Goal: Task Accomplishment & Management: Complete application form

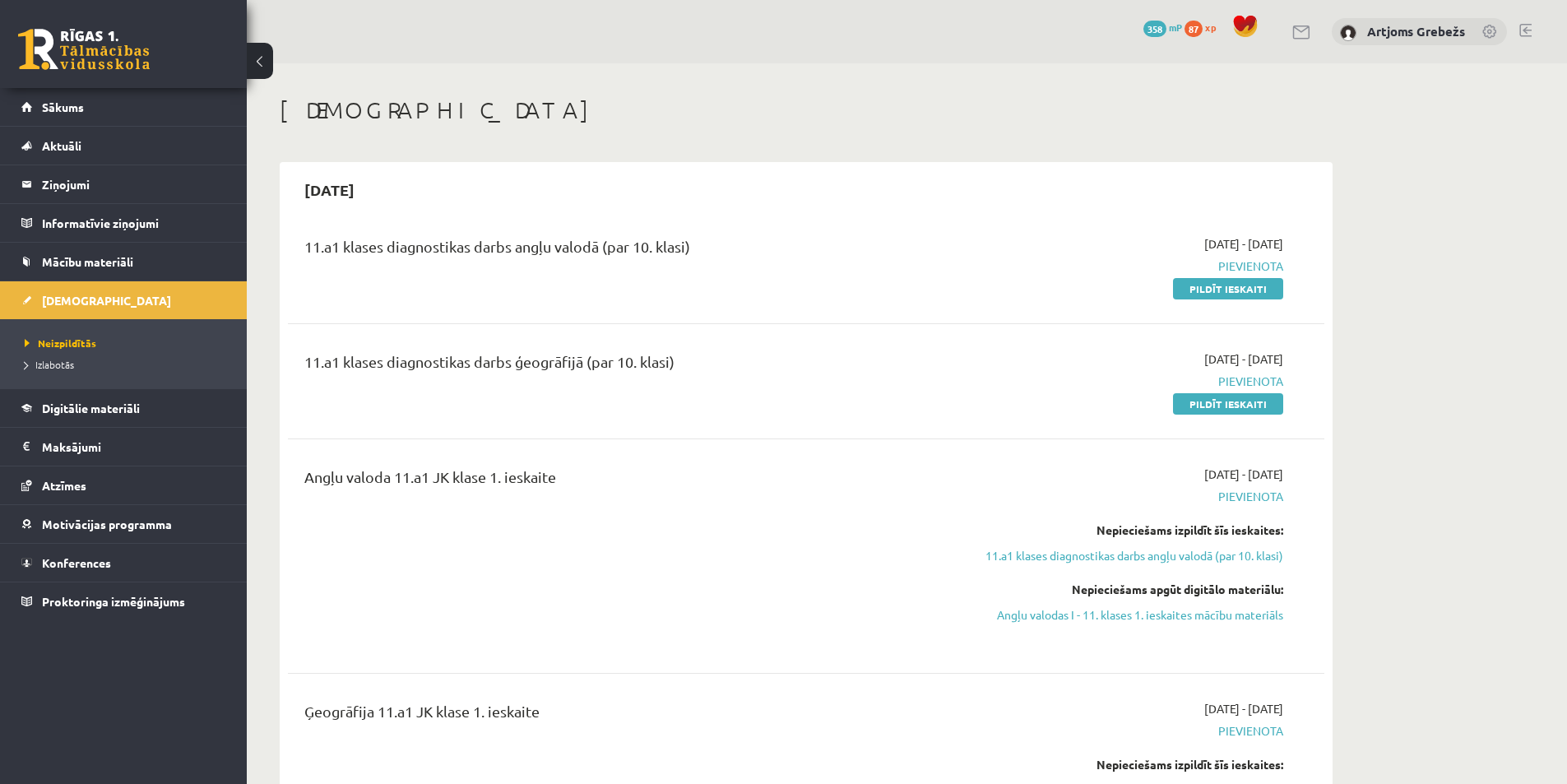
scroll to position [164, 0]
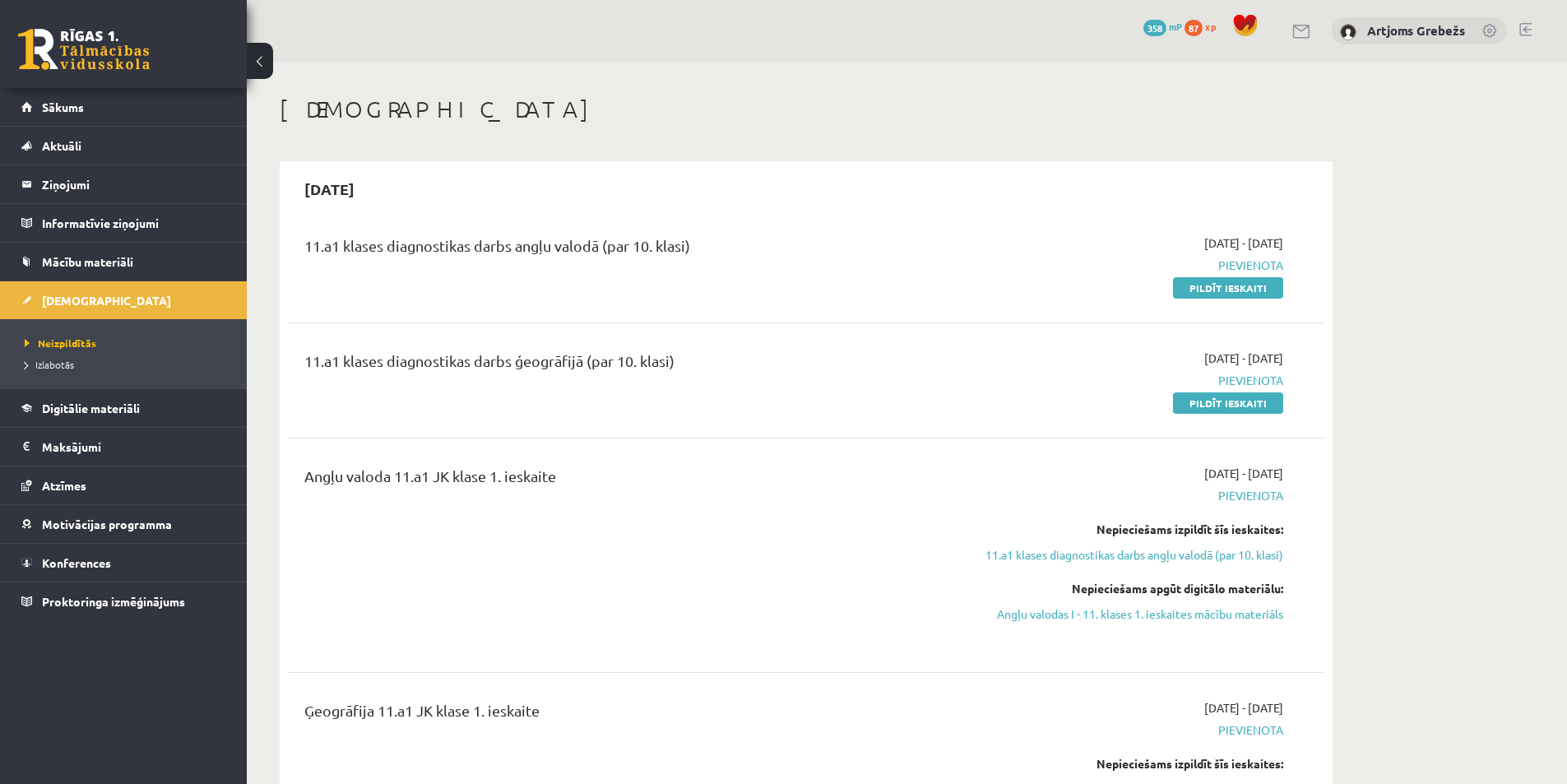
scroll to position [0, 0]
click at [98, 98] on link "Sākums" at bounding box center [124, 107] width 205 height 38
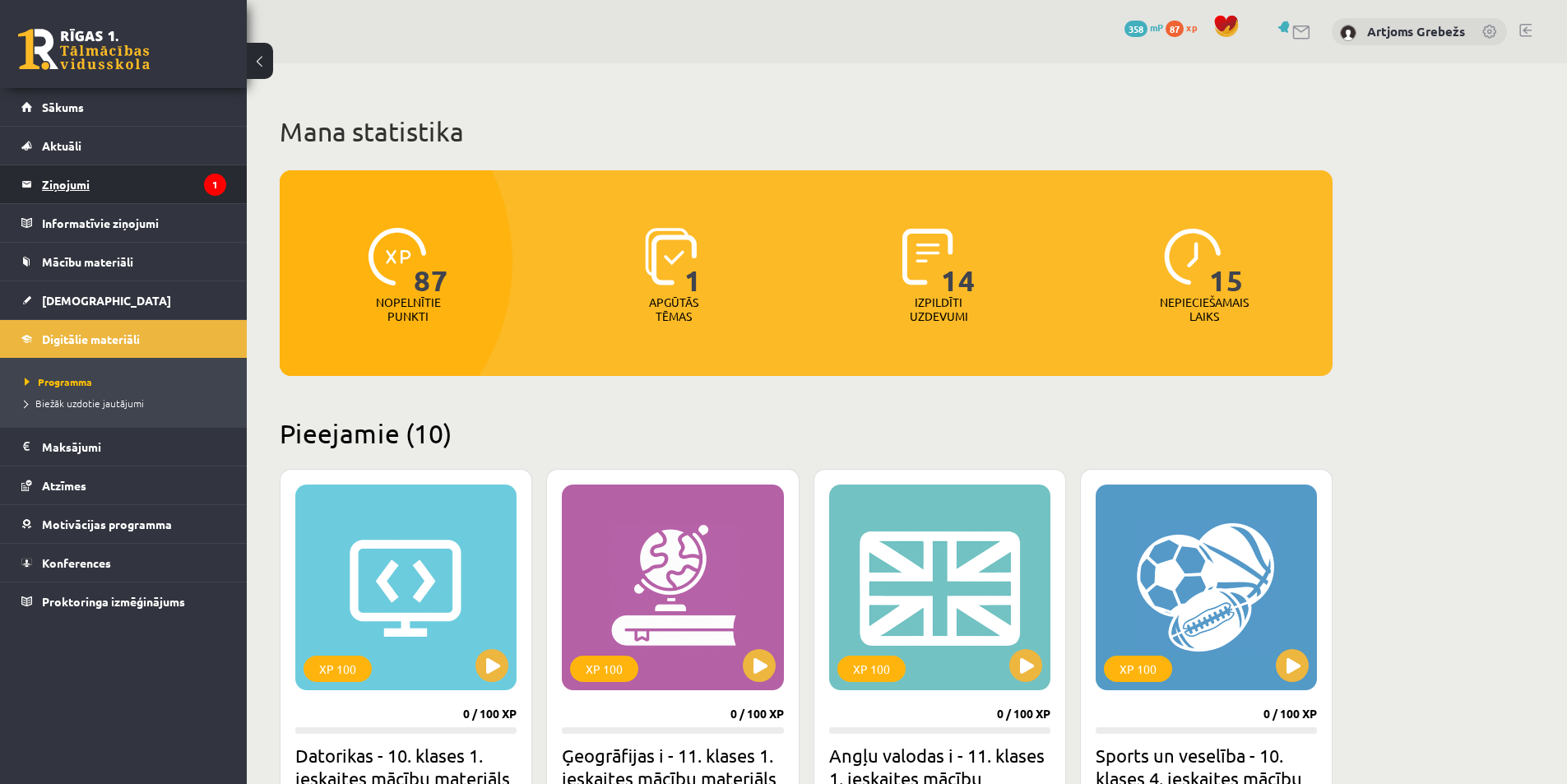
click at [201, 188] on legend "Ziņojumi 1" at bounding box center [134, 184] width 184 height 38
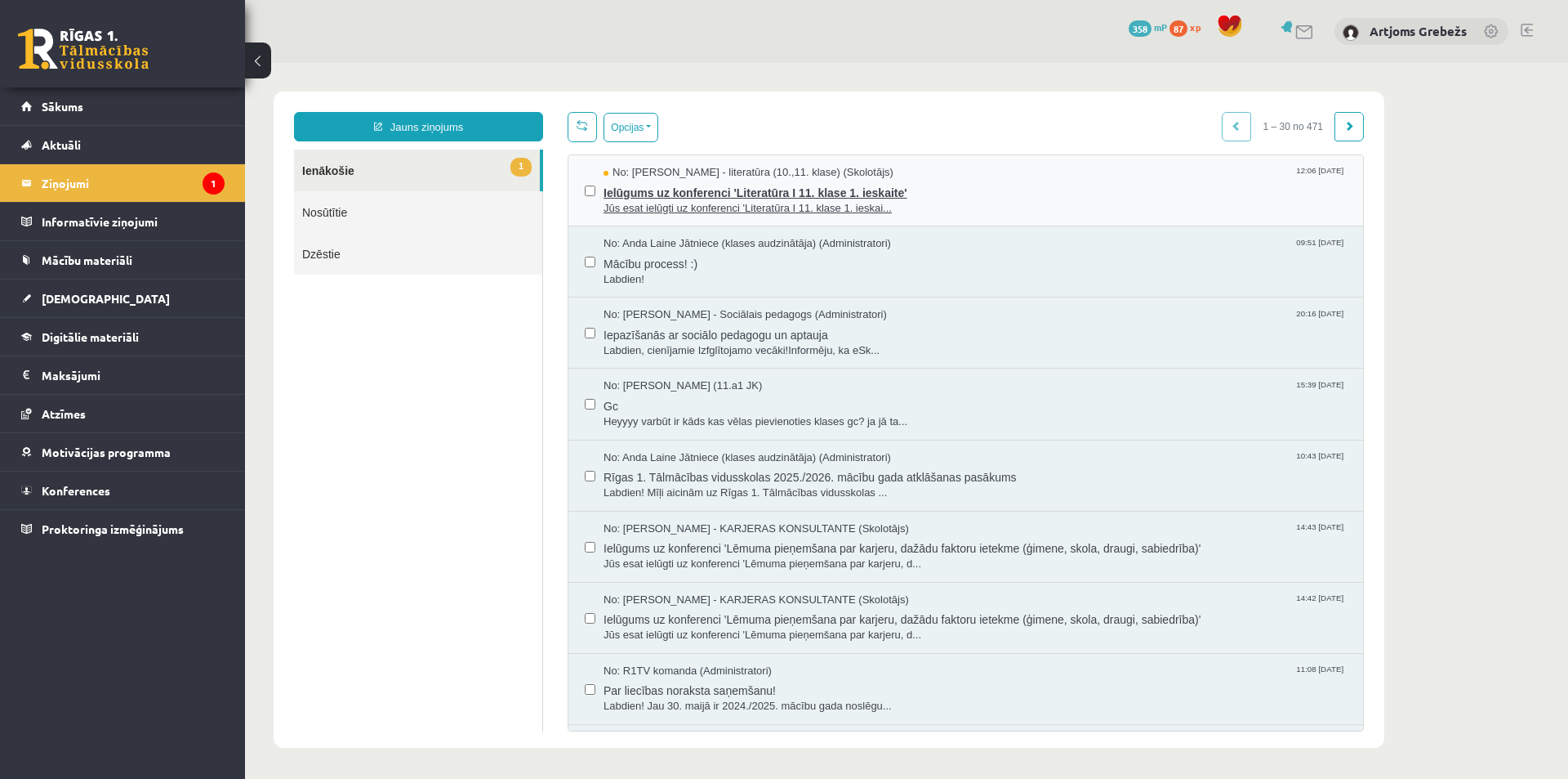
click at [799, 187] on span "Ielūgums uz konferenci 'Literatūra I 11. klase 1. ieskaite'" at bounding box center [976, 190] width 743 height 21
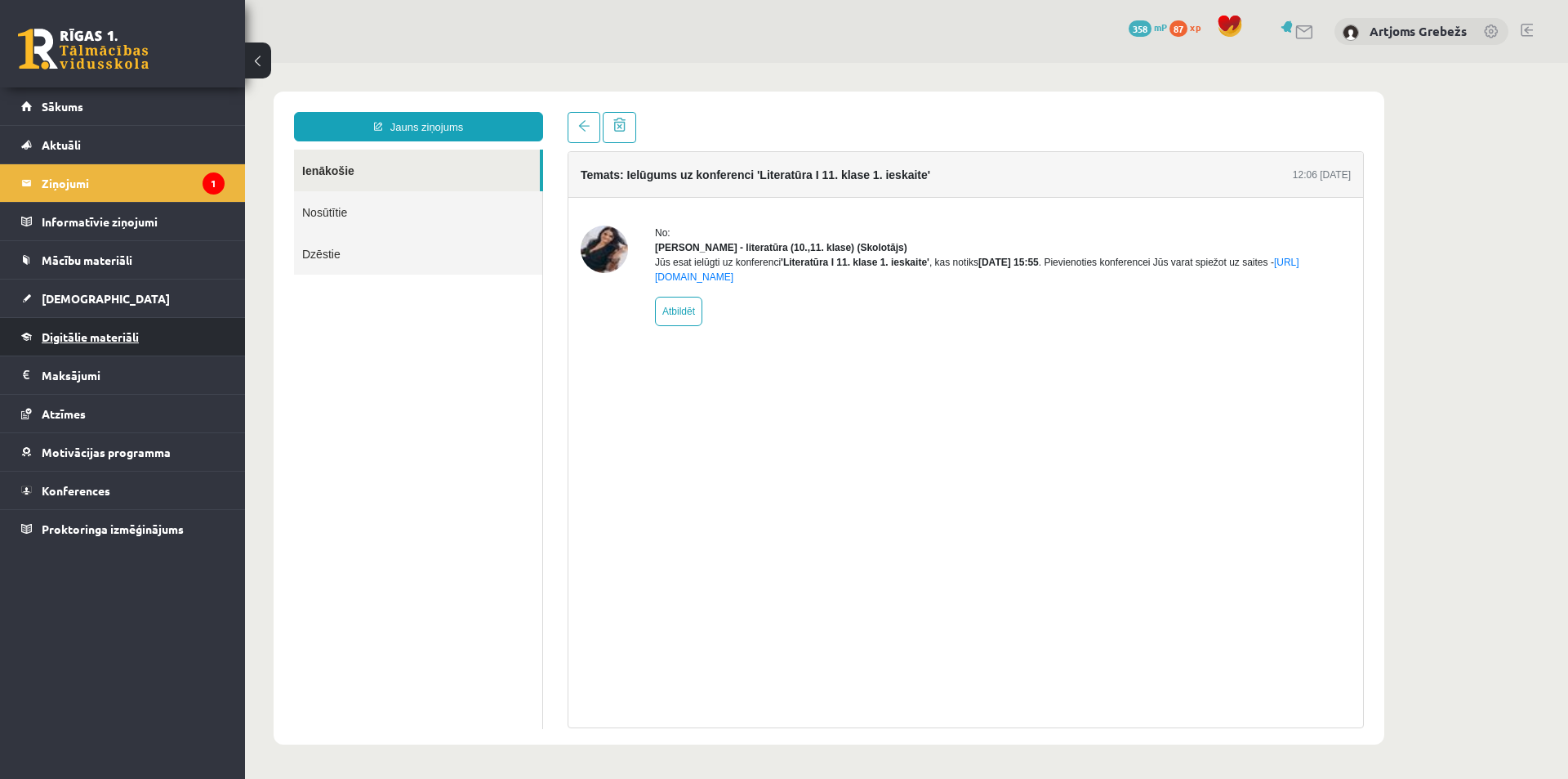
click at [123, 343] on link "Digitālie materiāli" at bounding box center [123, 337] width 204 height 38
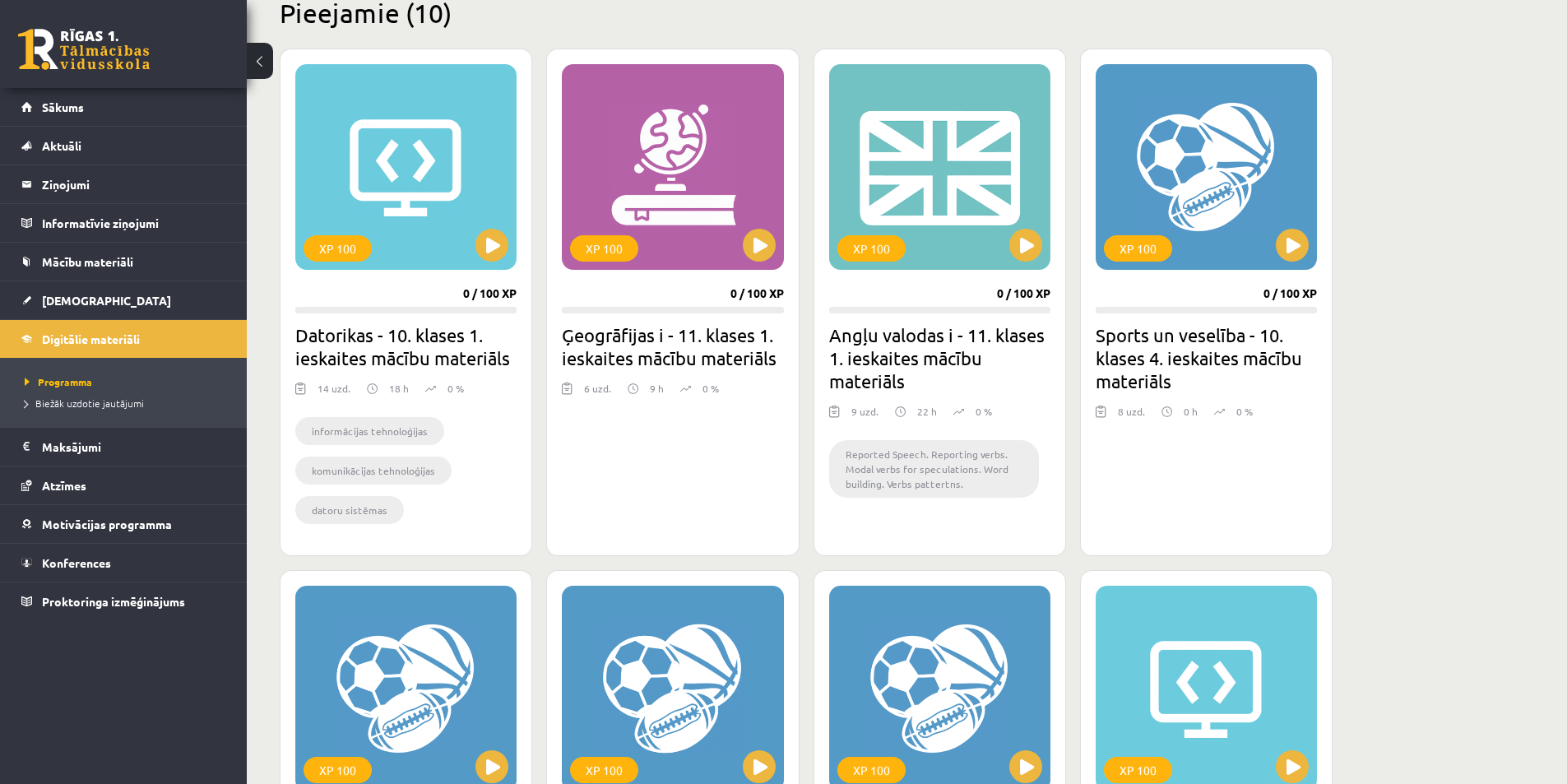
scroll to position [411, 0]
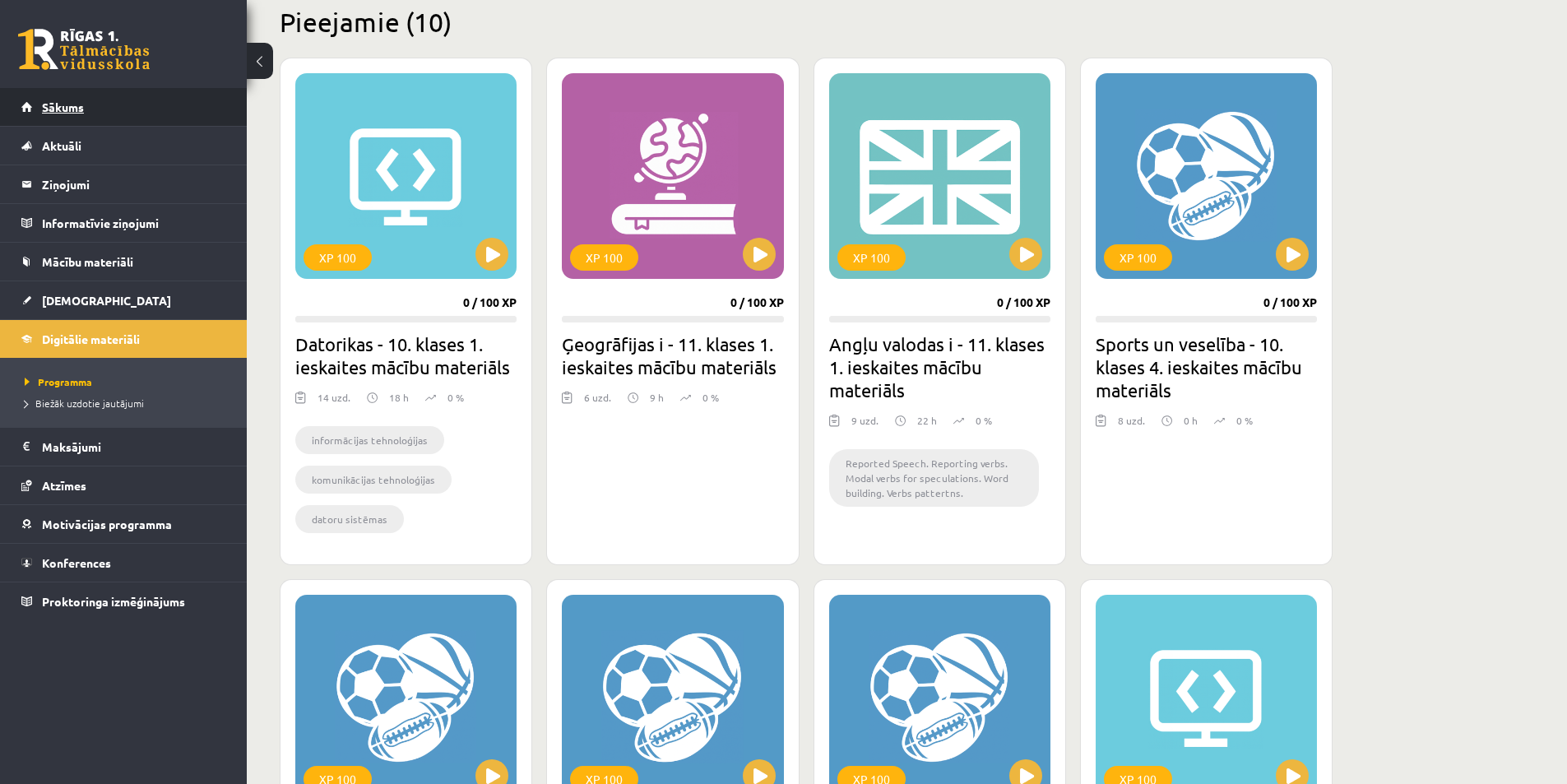
click at [96, 122] on link "Sākums" at bounding box center [124, 107] width 205 height 38
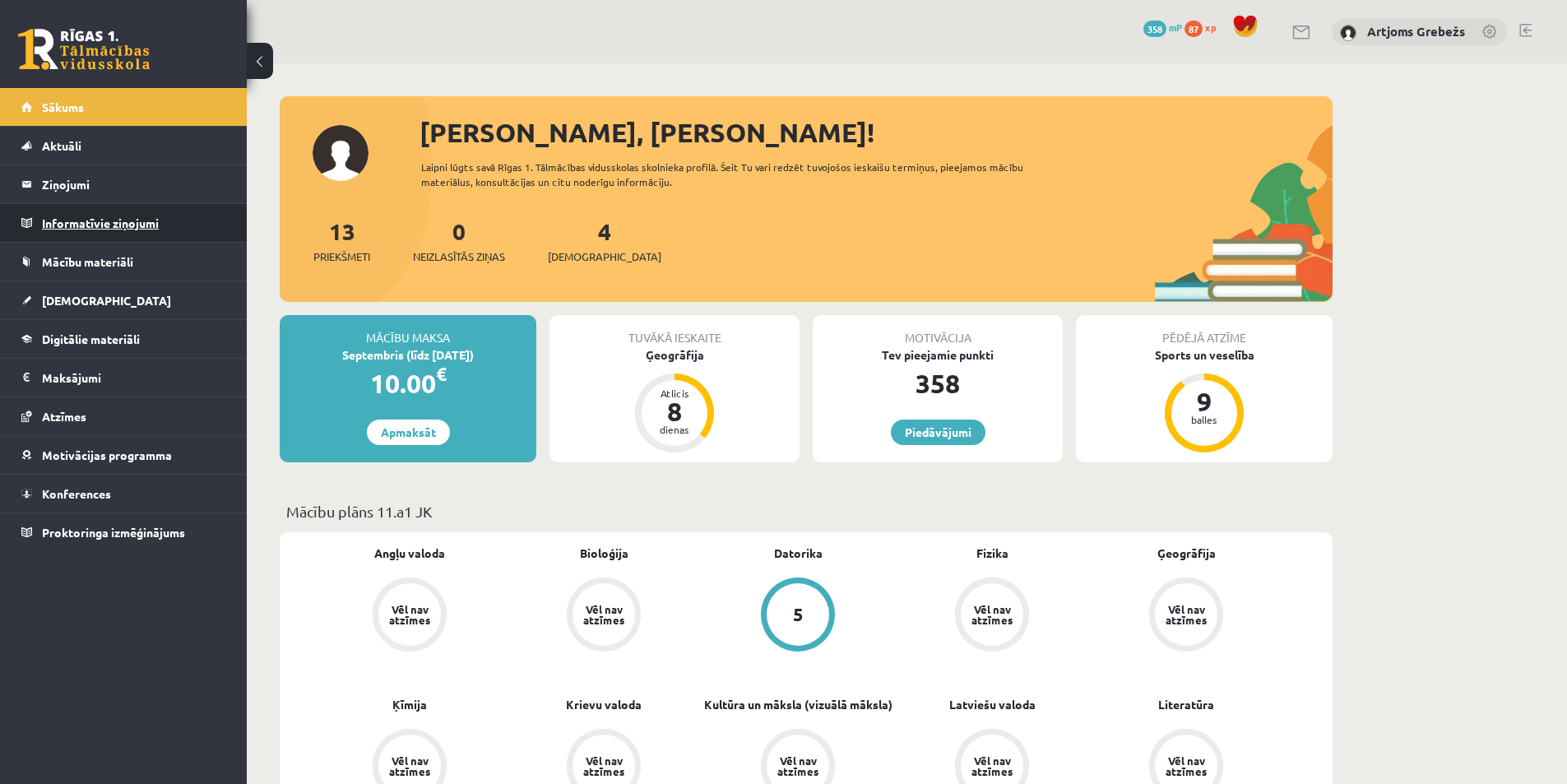
drag, startPoint x: 5, startPoint y: 241, endPoint x: 49, endPoint y: 239, distance: 44.0
click at [107, 329] on link "Digitālie materiāli" at bounding box center [124, 339] width 205 height 38
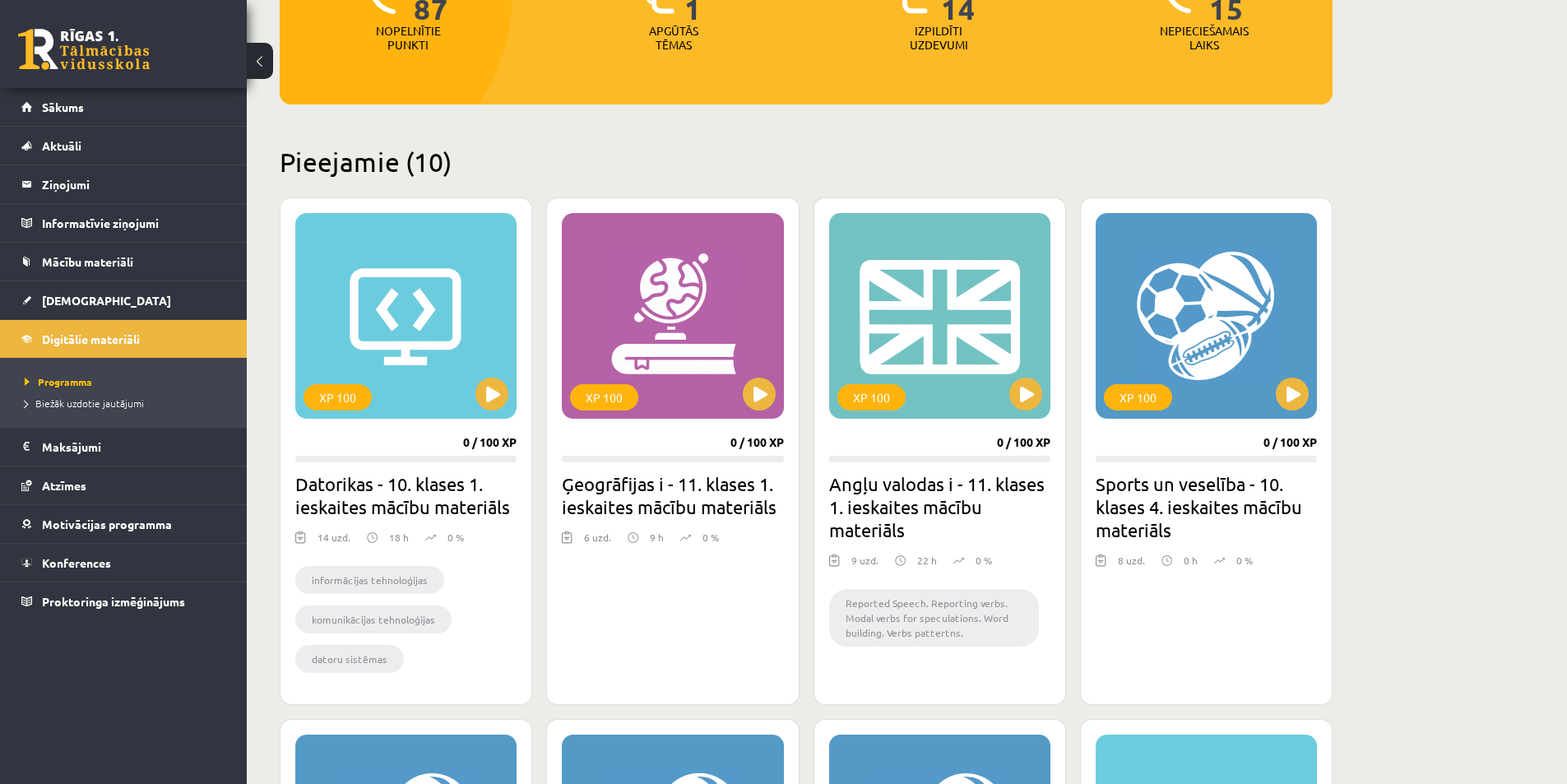
scroll to position [329, 0]
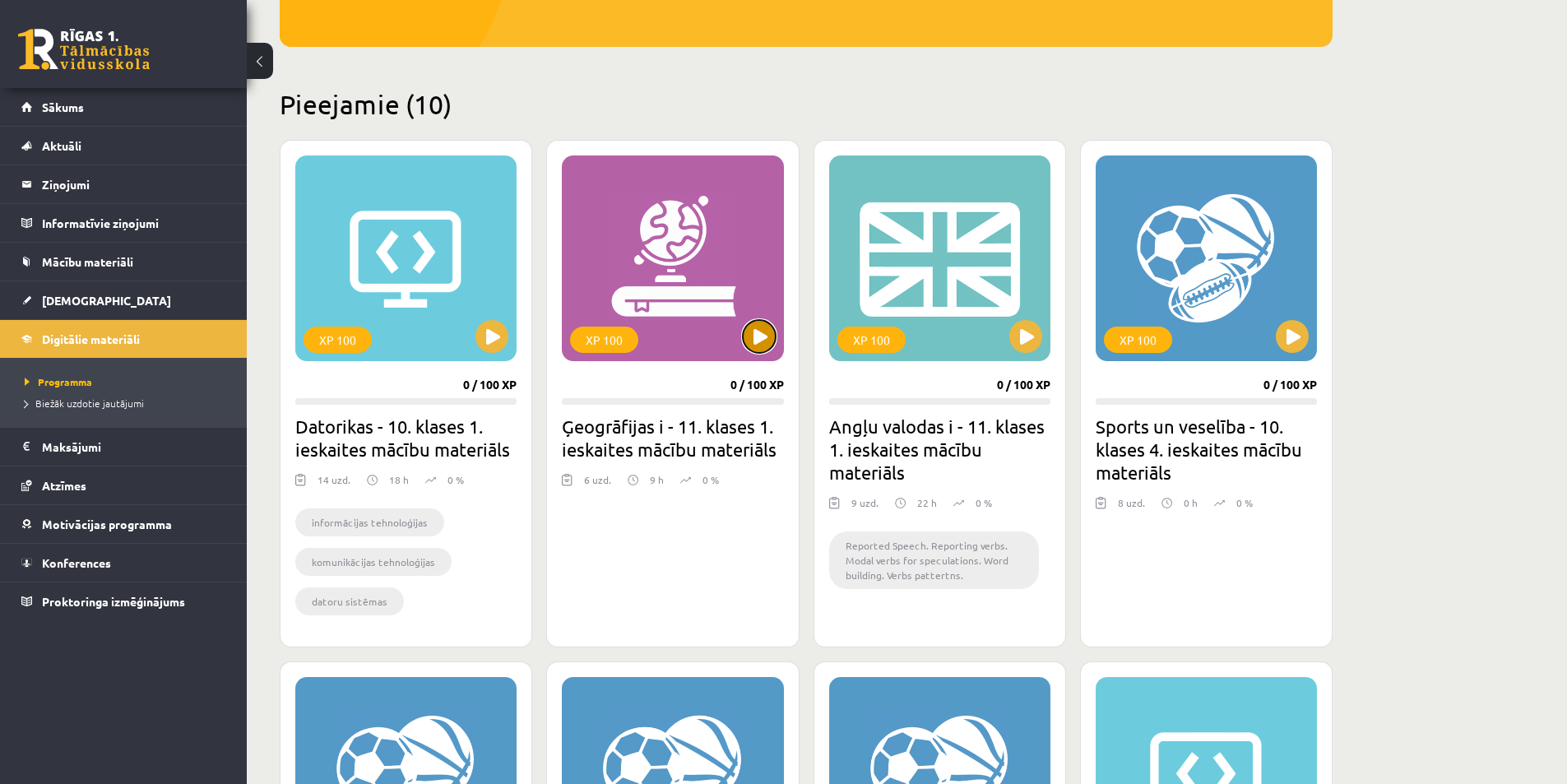
click at [767, 345] on button at bounding box center [759, 337] width 33 height 33
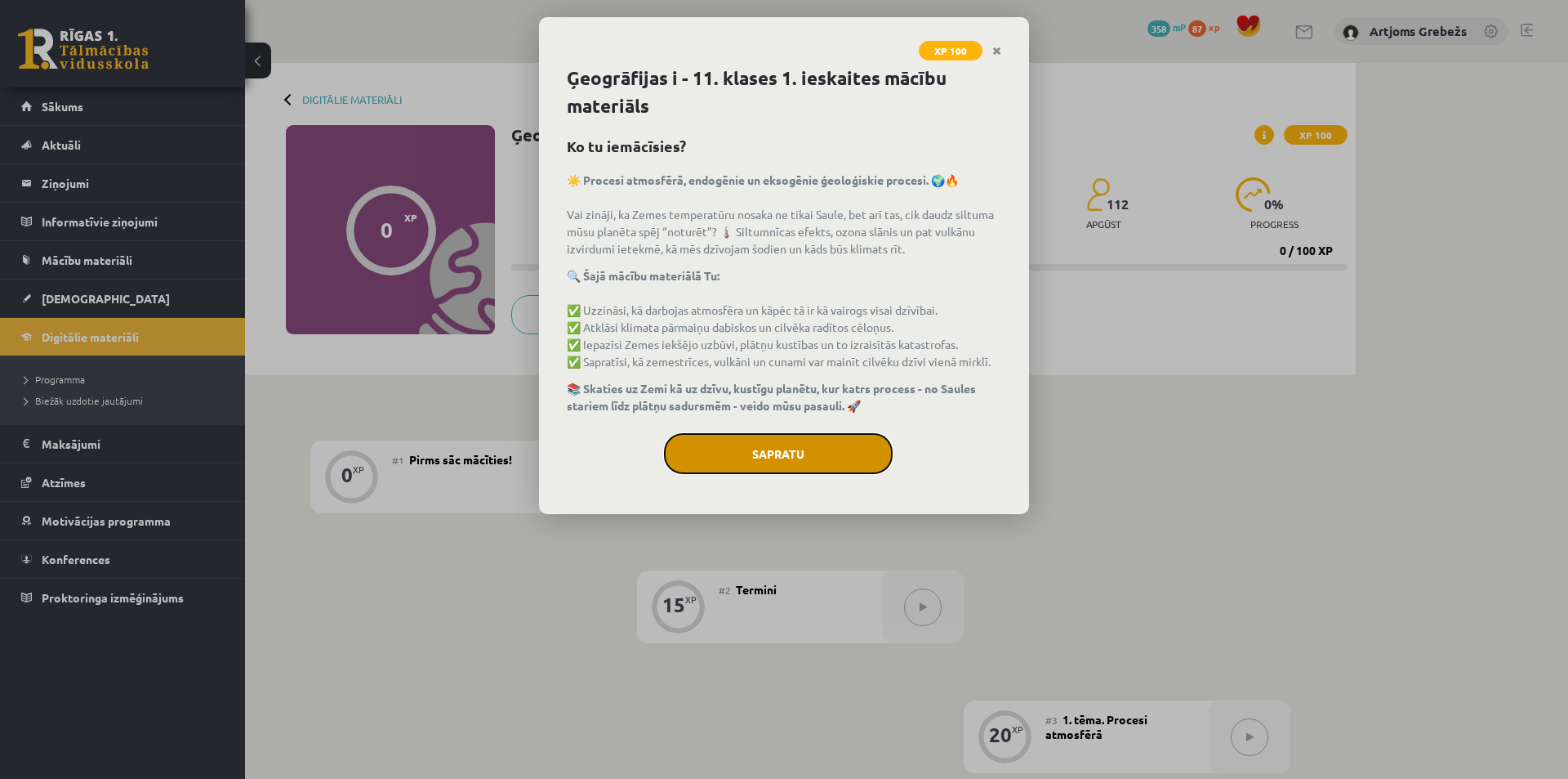
click at [773, 454] on button "Sapratu" at bounding box center [779, 453] width 229 height 41
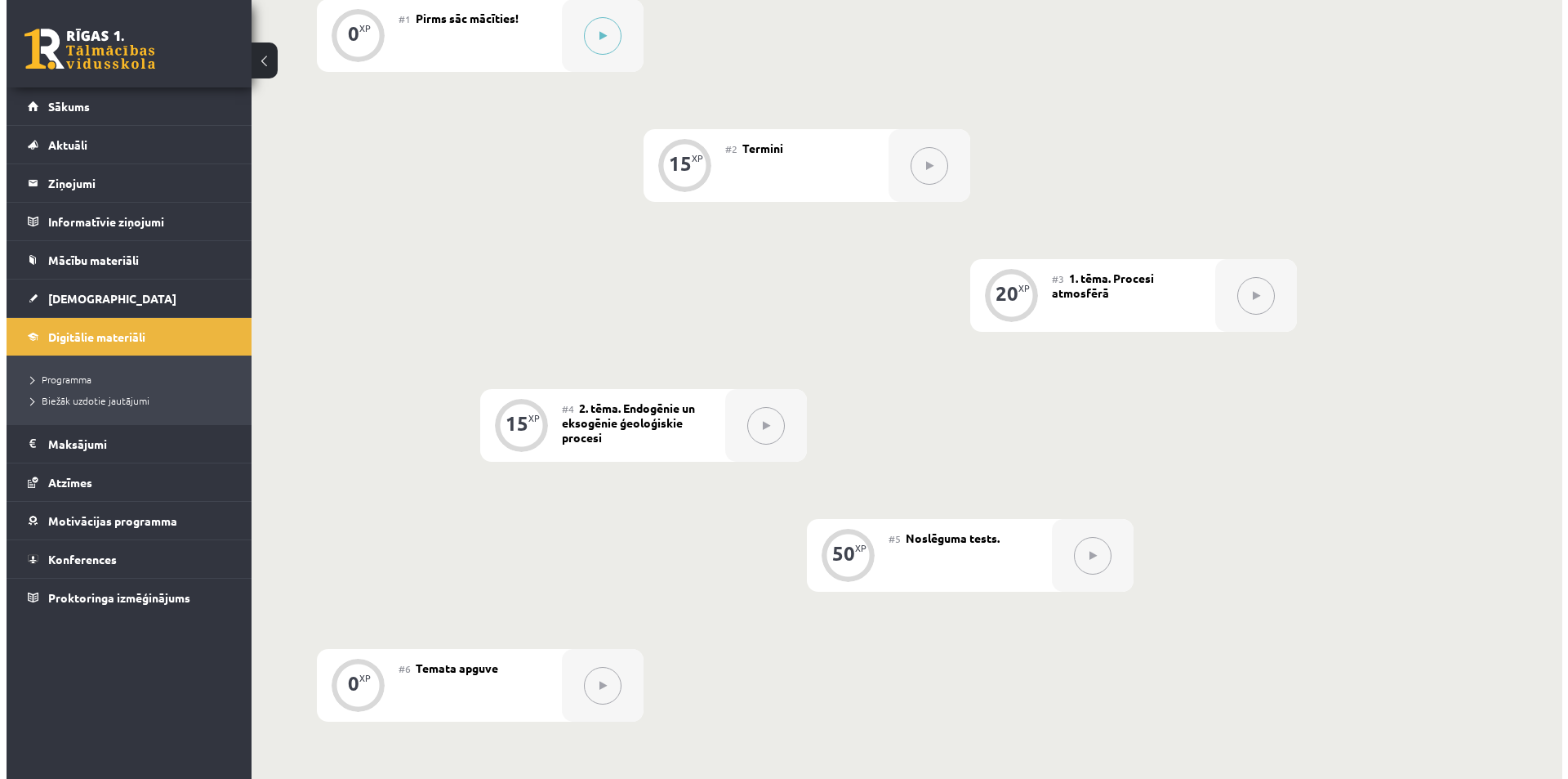
scroll to position [245, 0]
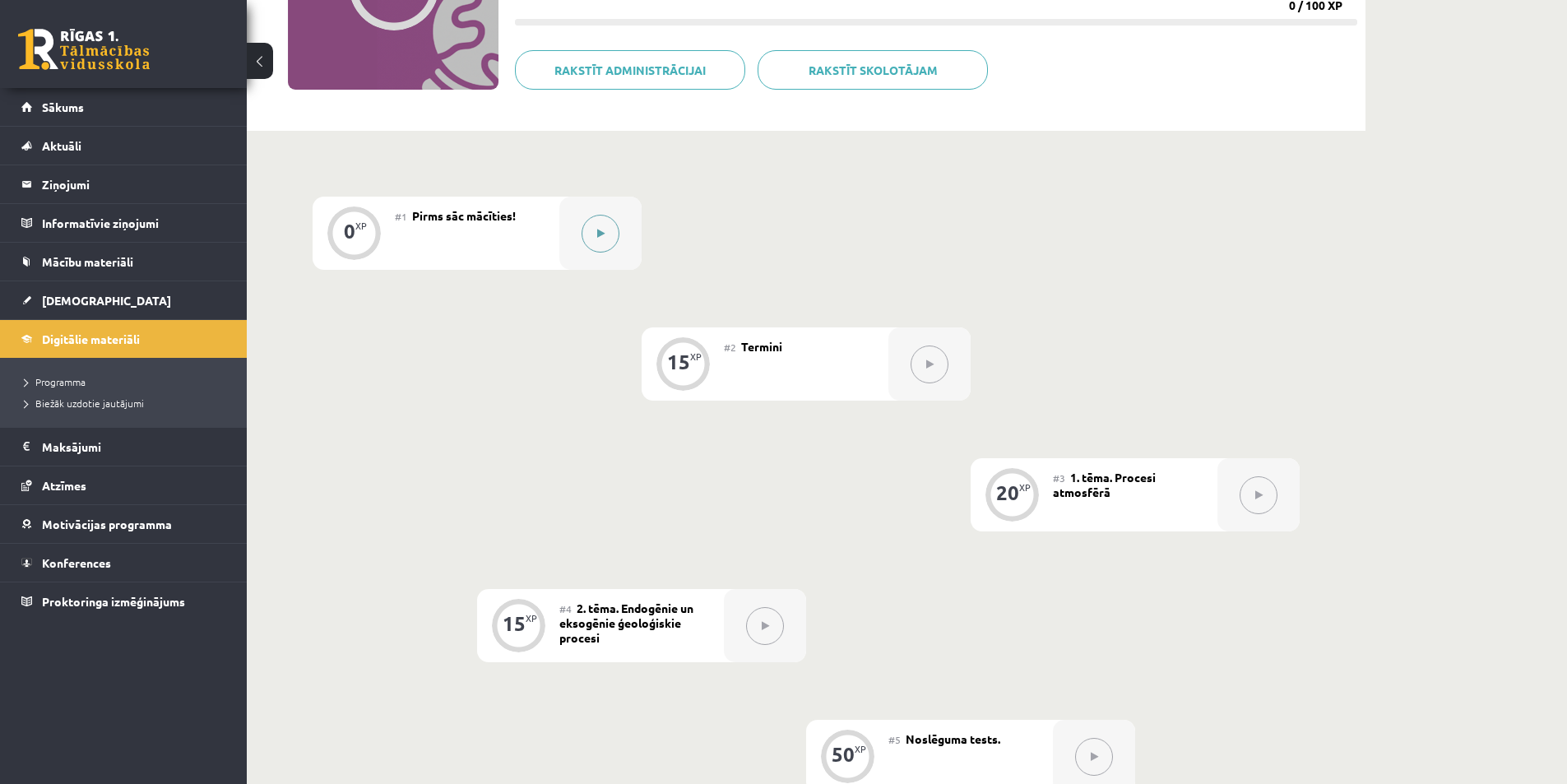
click at [618, 231] on button at bounding box center [601, 234] width 38 height 38
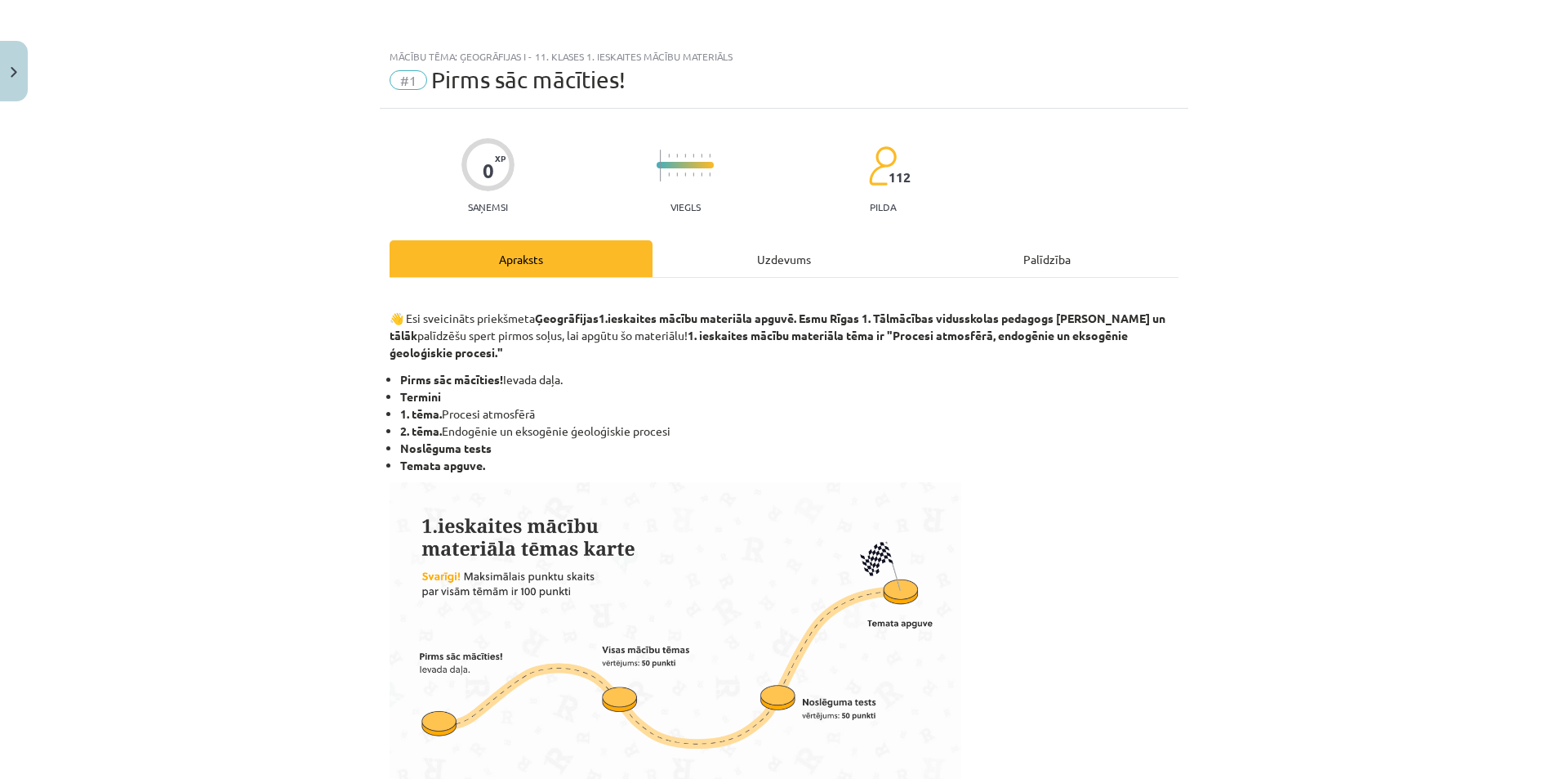
click at [720, 258] on div "Uzdevums" at bounding box center [784, 258] width 263 height 37
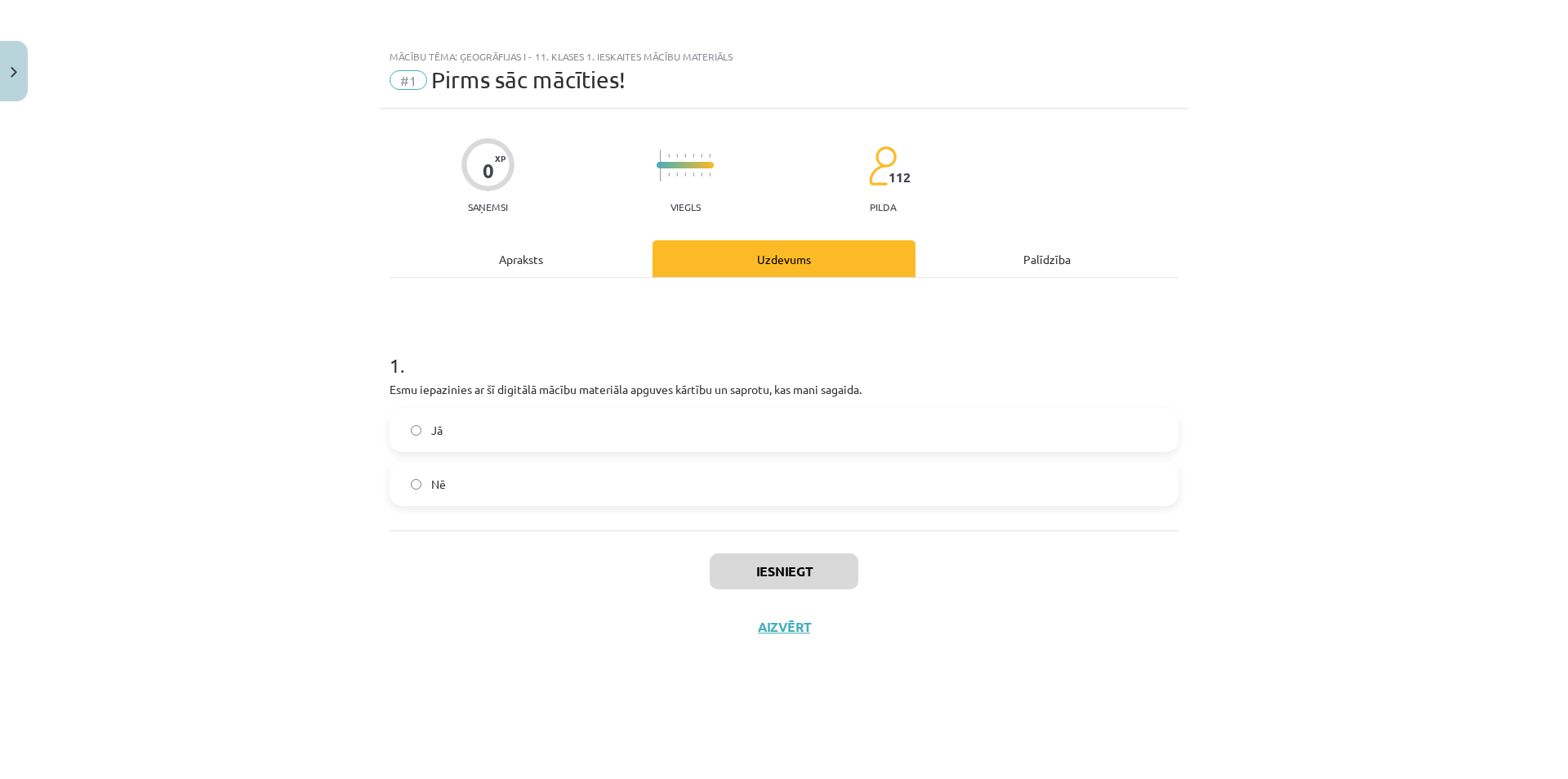
click at [725, 425] on label "Jā" at bounding box center [784, 430] width 786 height 41
click at [771, 581] on button "Iesniegt" at bounding box center [784, 571] width 148 height 36
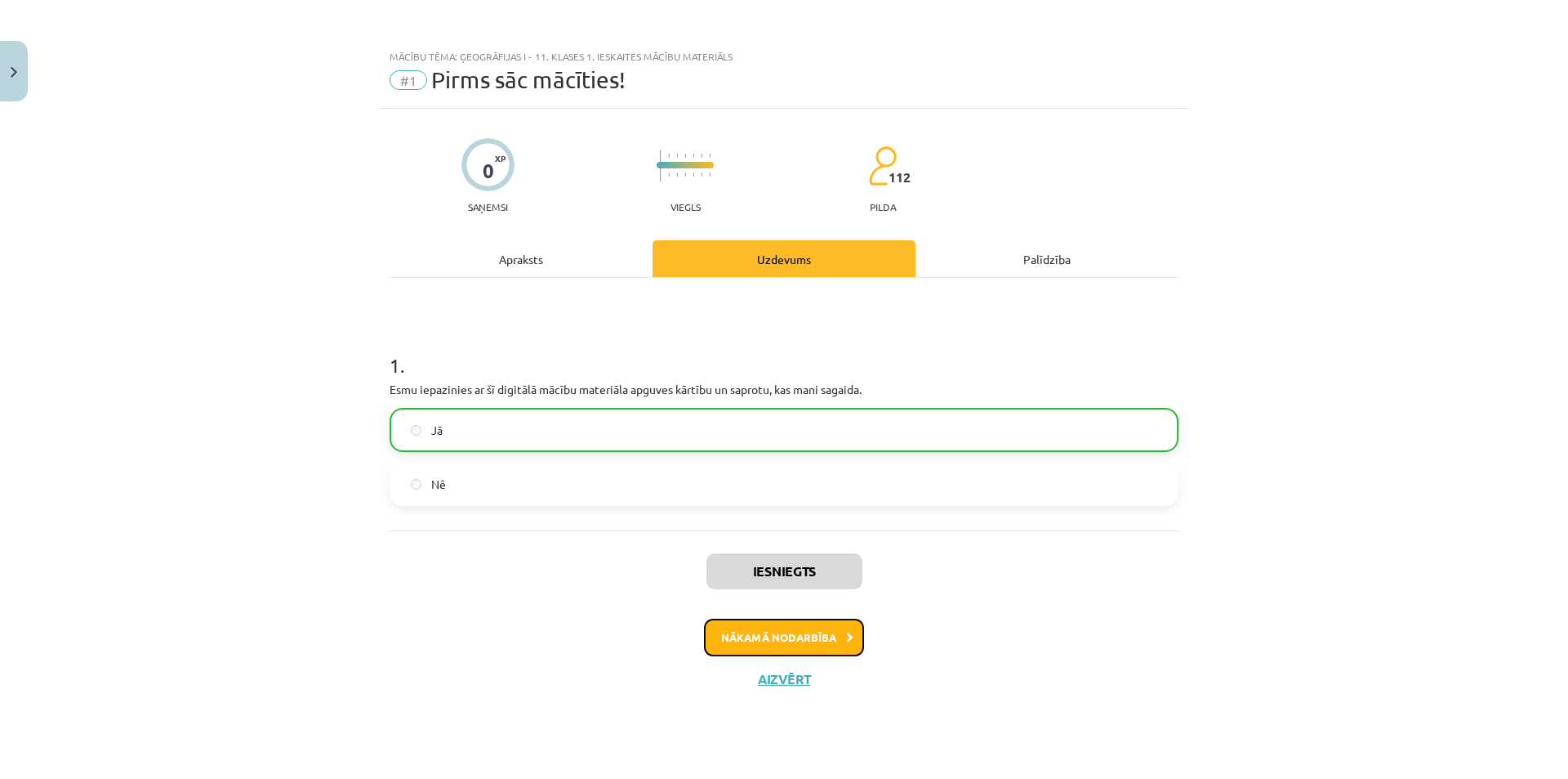
click at [795, 655] on button "Nākamā nodarbība" at bounding box center [784, 637] width 160 height 38
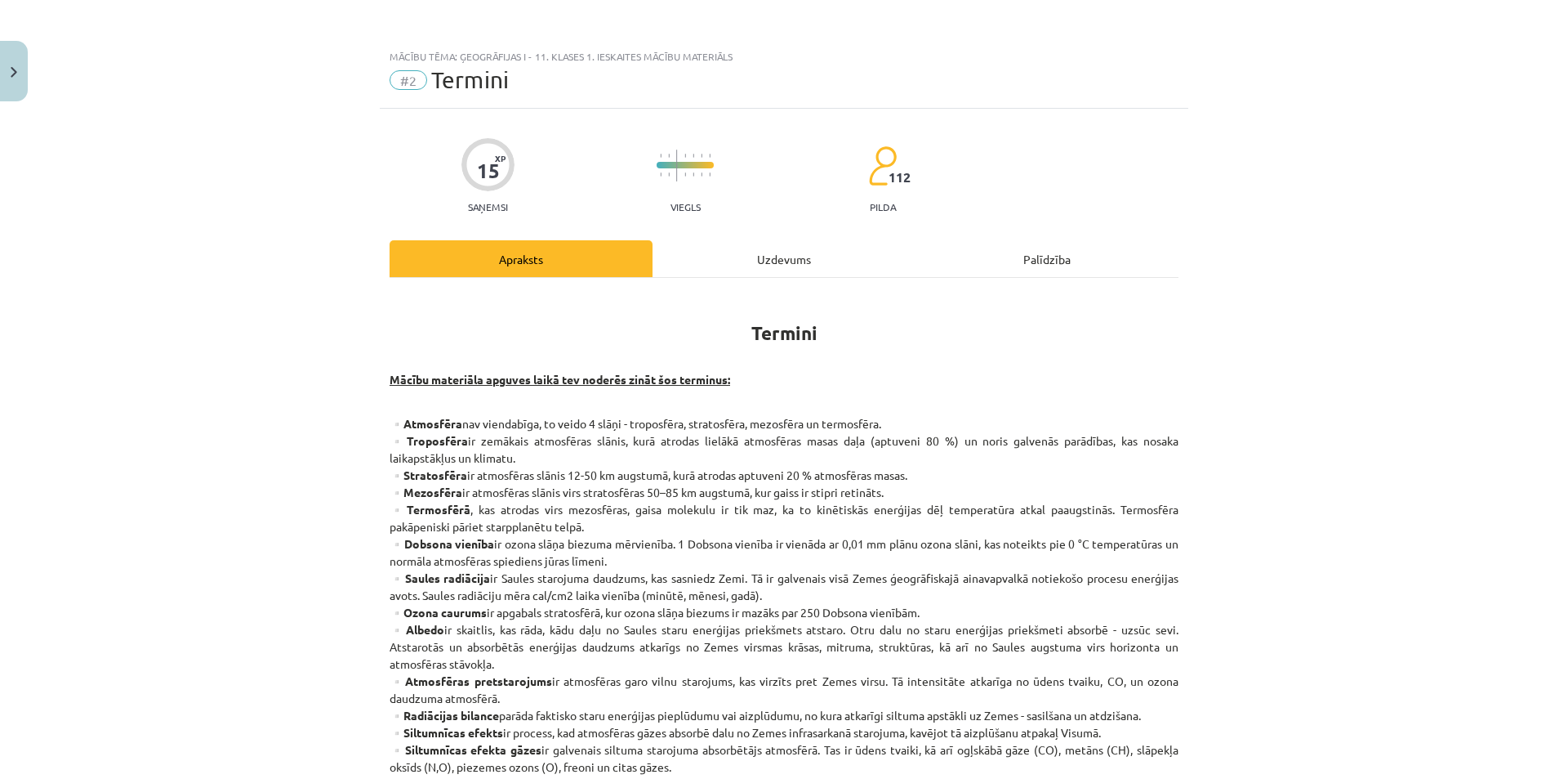
click at [733, 251] on div "Uzdevums" at bounding box center [784, 258] width 263 height 37
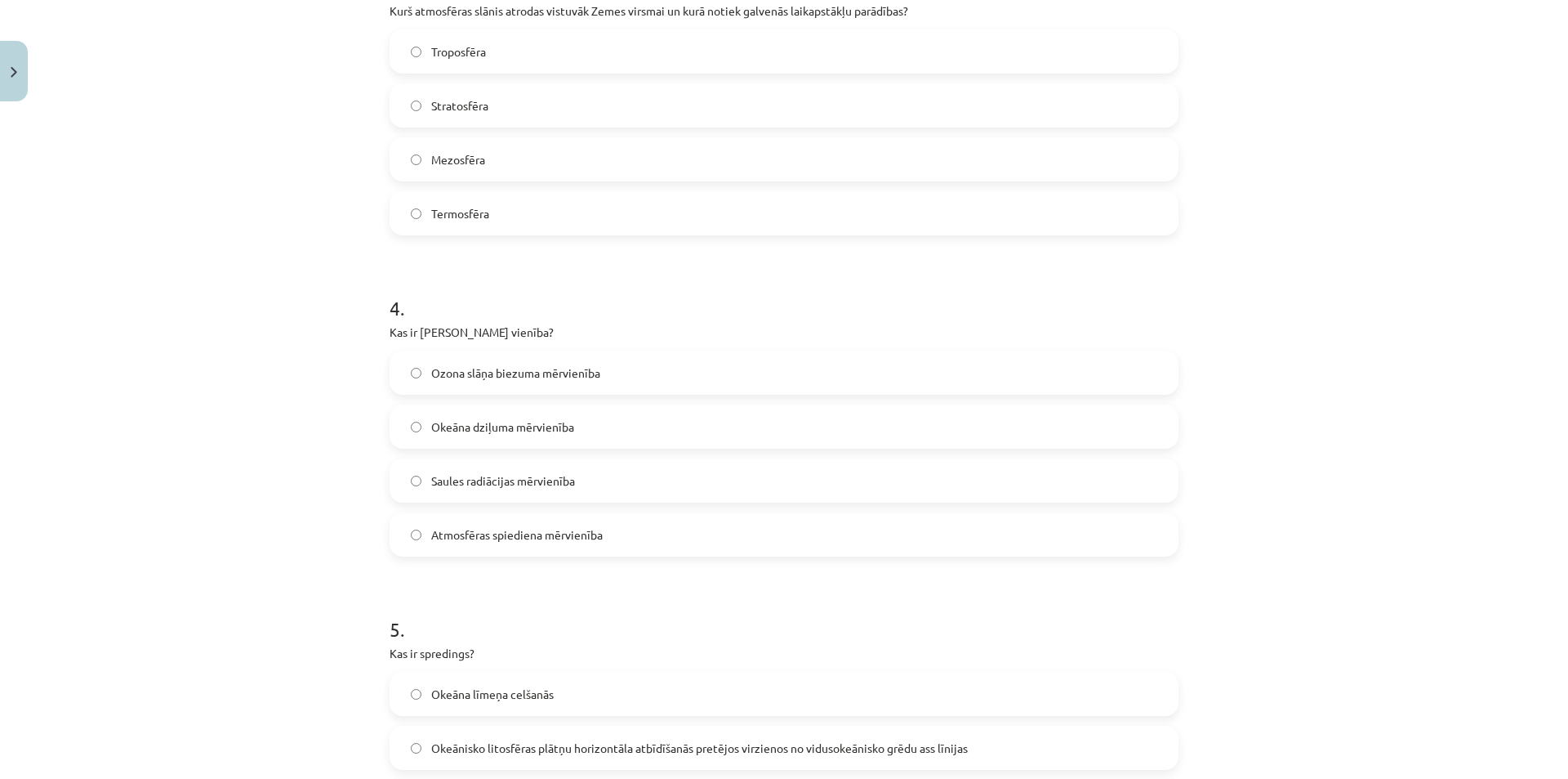
scroll to position [1309, 0]
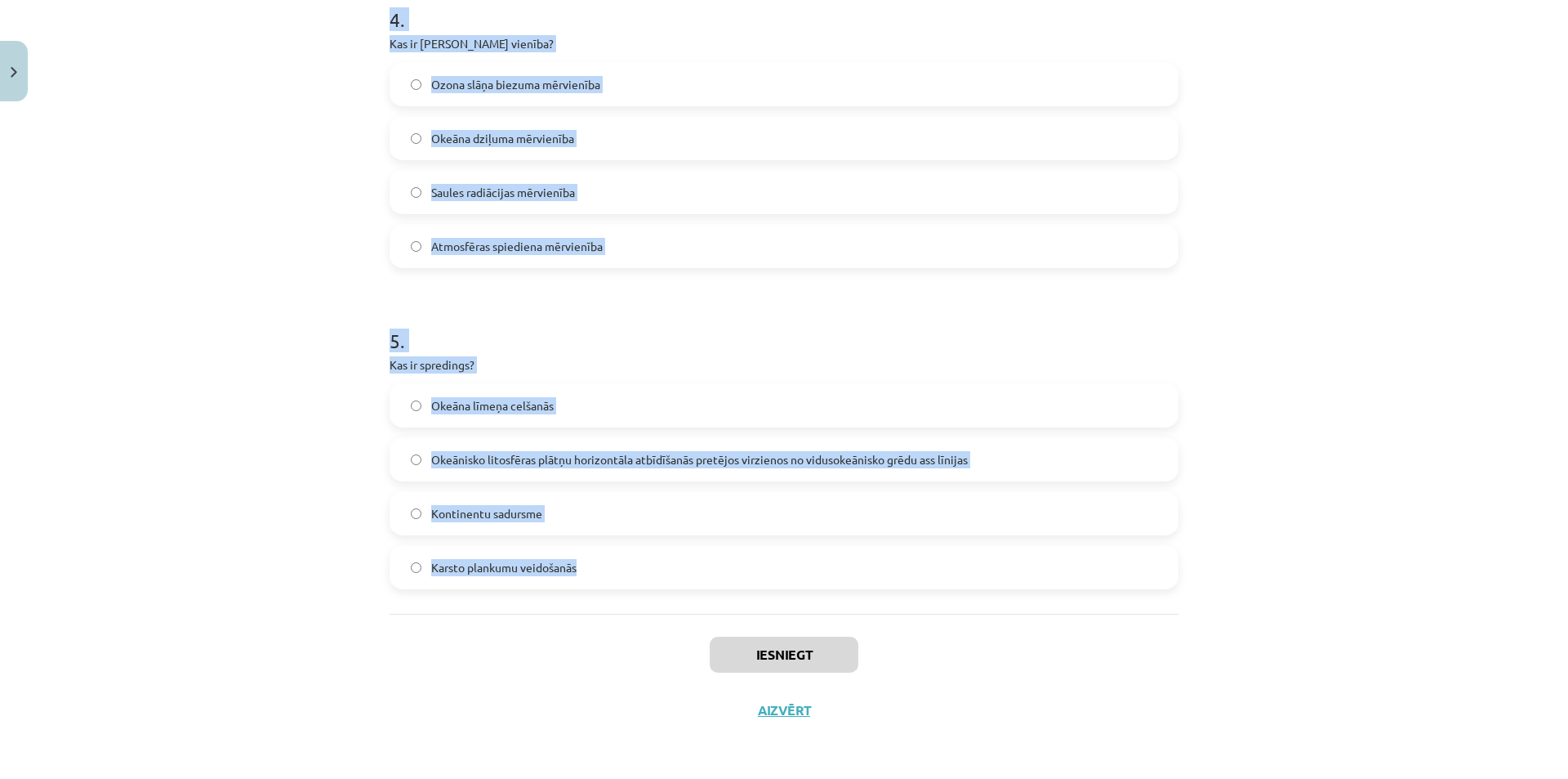
drag, startPoint x: 349, startPoint y: 333, endPoint x: 578, endPoint y: 582, distance: 338.3
click at [578, 582] on div "Mācību tēma: Ģeogrāfijas i - 11. klases 1. ieskaites mācību materiāls #2 Termin…" at bounding box center [784, 389] width 1568 height 779
copy form "1 . Kā sauc procesu, kad atmosfēras gāzes absorbē daļu no Zemes infrasarkanā st…"
click at [1396, 456] on div "Mācību tēma: Ģeogrāfijas i - 11. klases 1. ieskaites mācību materiāls #2 Termin…" at bounding box center [784, 389] width 1568 height 779
click at [1395, 456] on div "Mācību tēma: Ģeogrāfijas i - 11. klases 1. ieskaites mācību materiāls #2 Termin…" at bounding box center [784, 389] width 1568 height 779
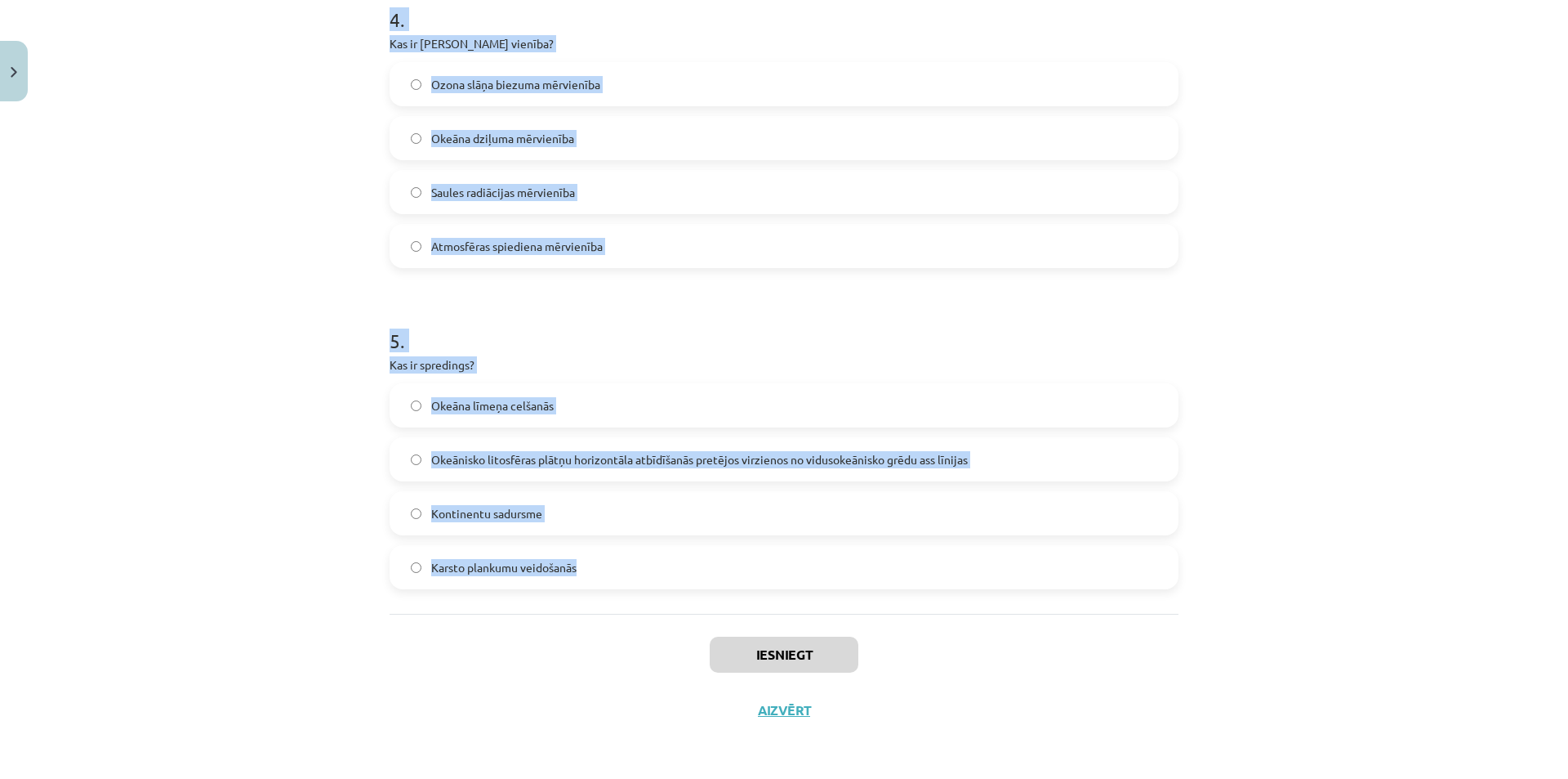
click at [1382, 454] on div "Mācību tēma: Ģeogrāfijas i - 11. klases 1. ieskaites mācību materiāls #2 Termin…" at bounding box center [784, 389] width 1568 height 779
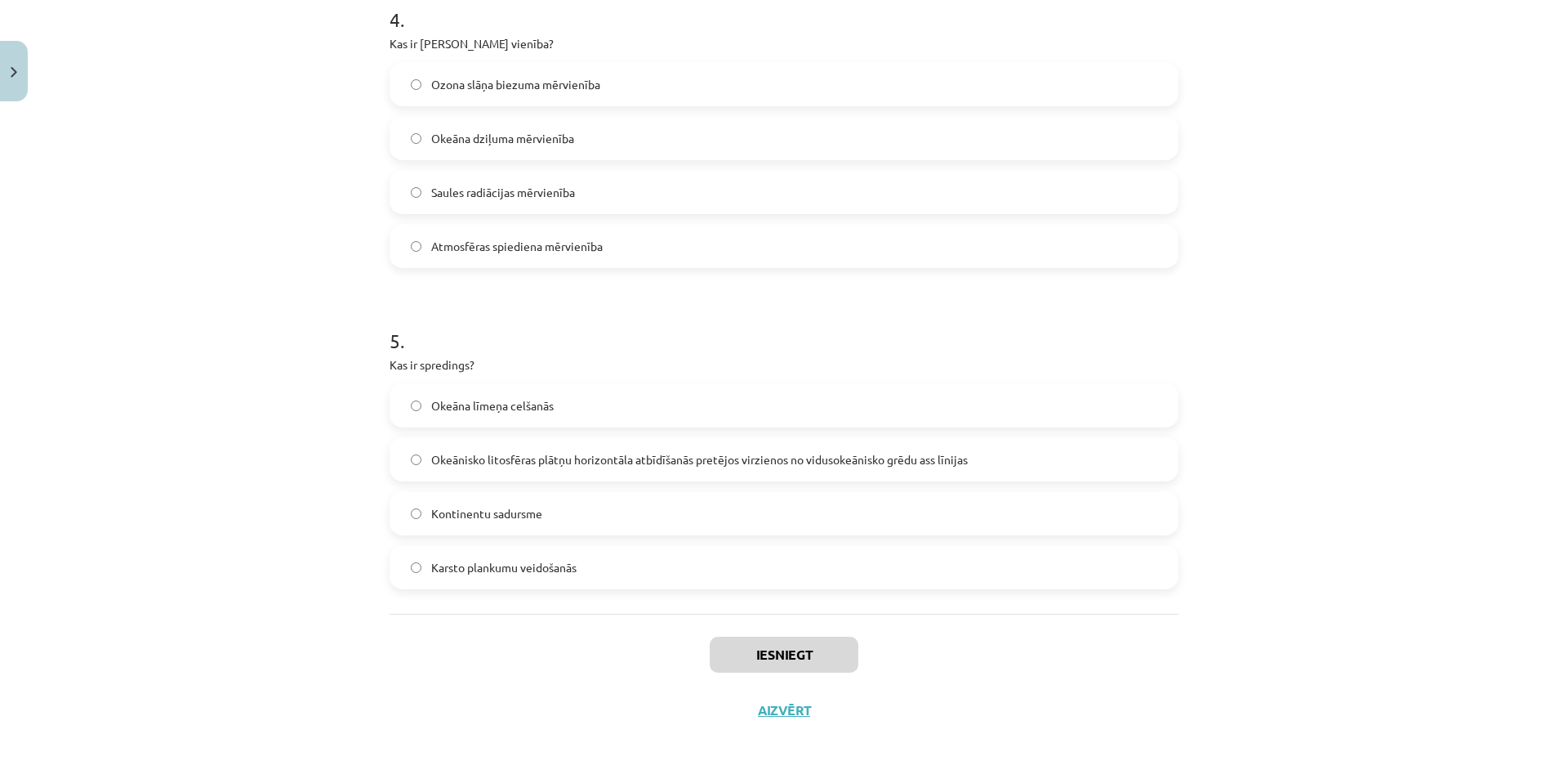
click at [870, 471] on label "Okeānisko litosfēras plātņu horizontāla atbīdīšanās pretējos virzienos no vidus…" at bounding box center [784, 459] width 786 height 41
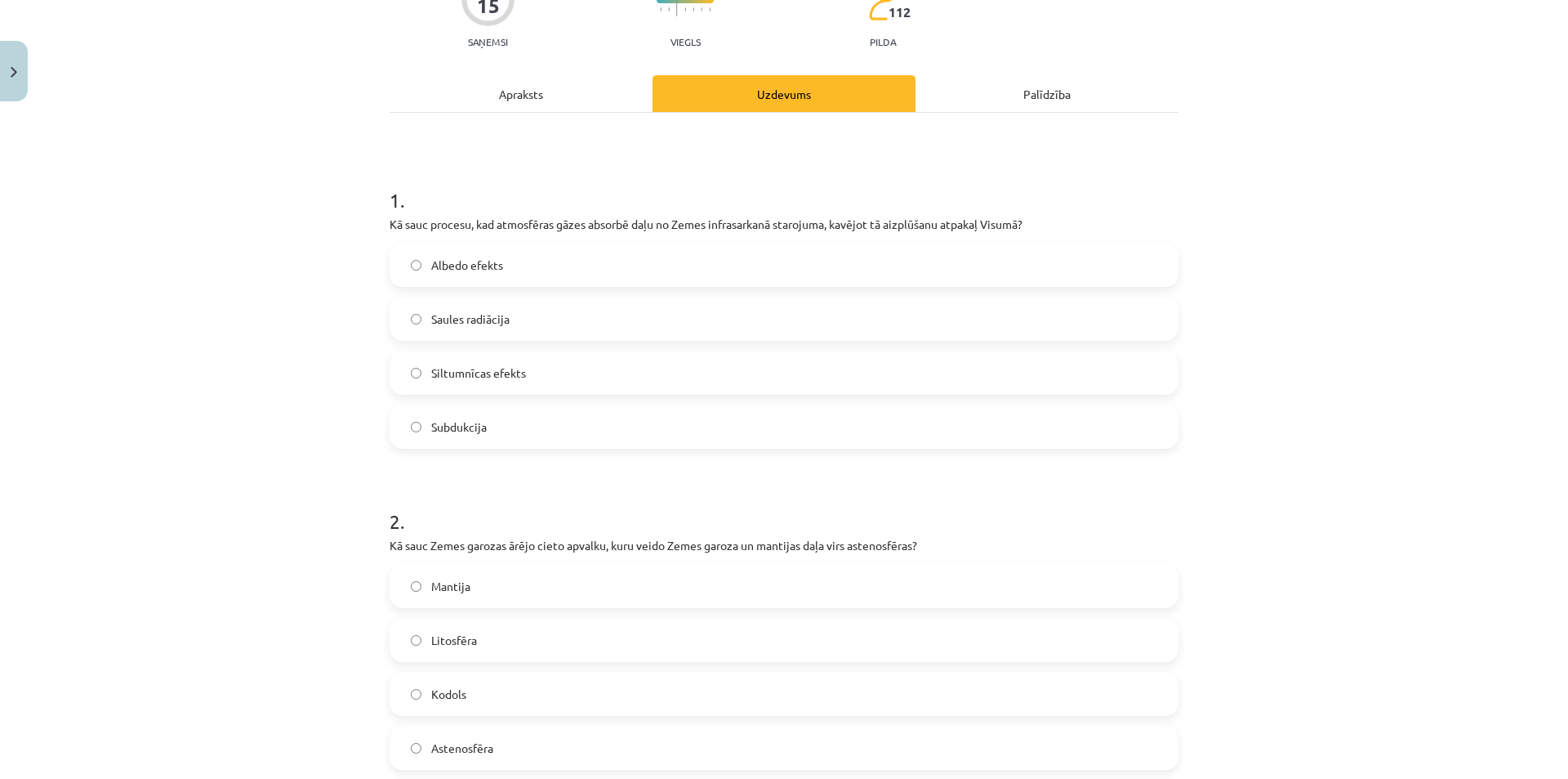
scroll to position [0, 0]
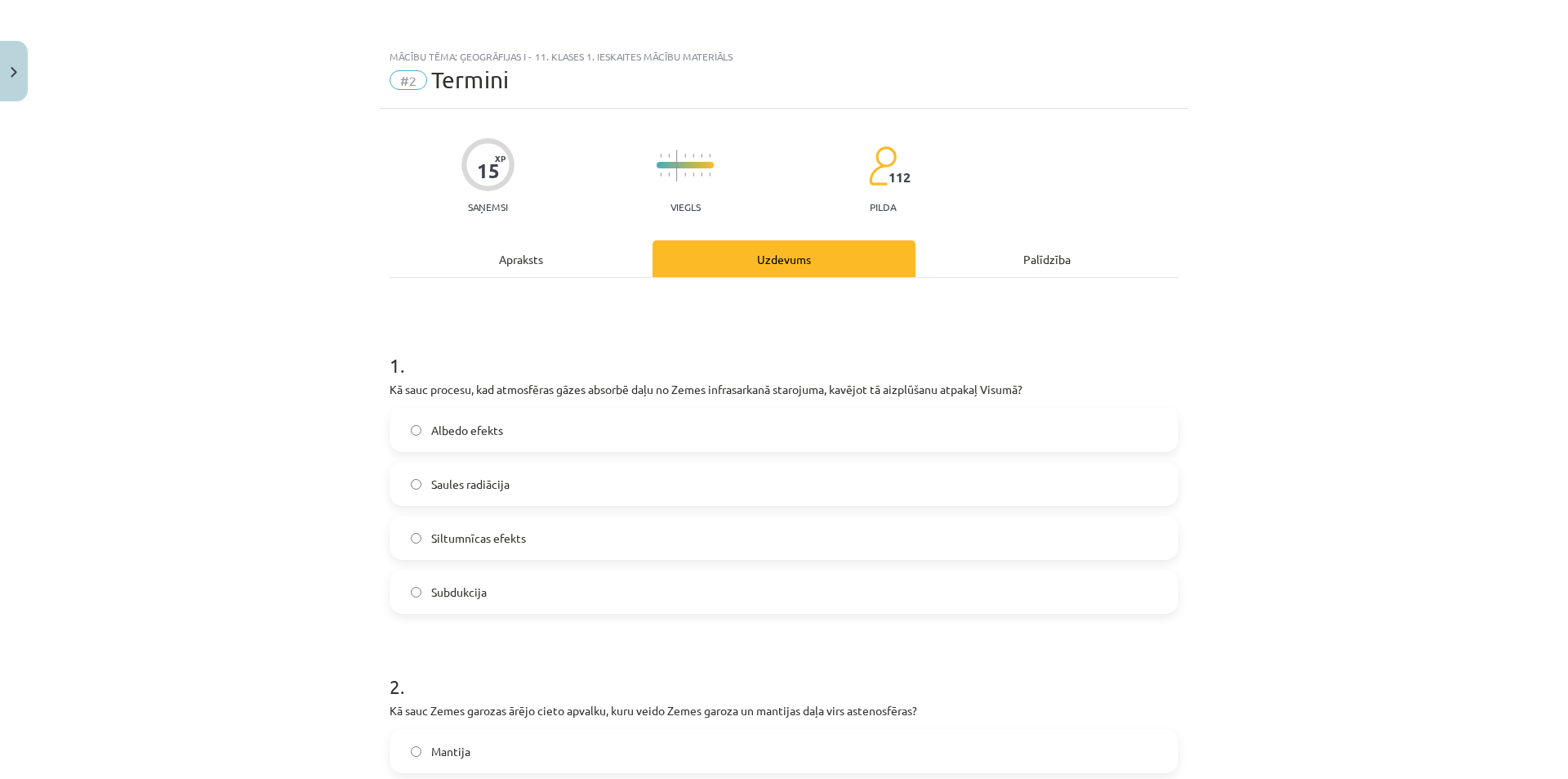
click at [445, 538] on span "Siltumnīcas efekts" at bounding box center [478, 537] width 95 height 17
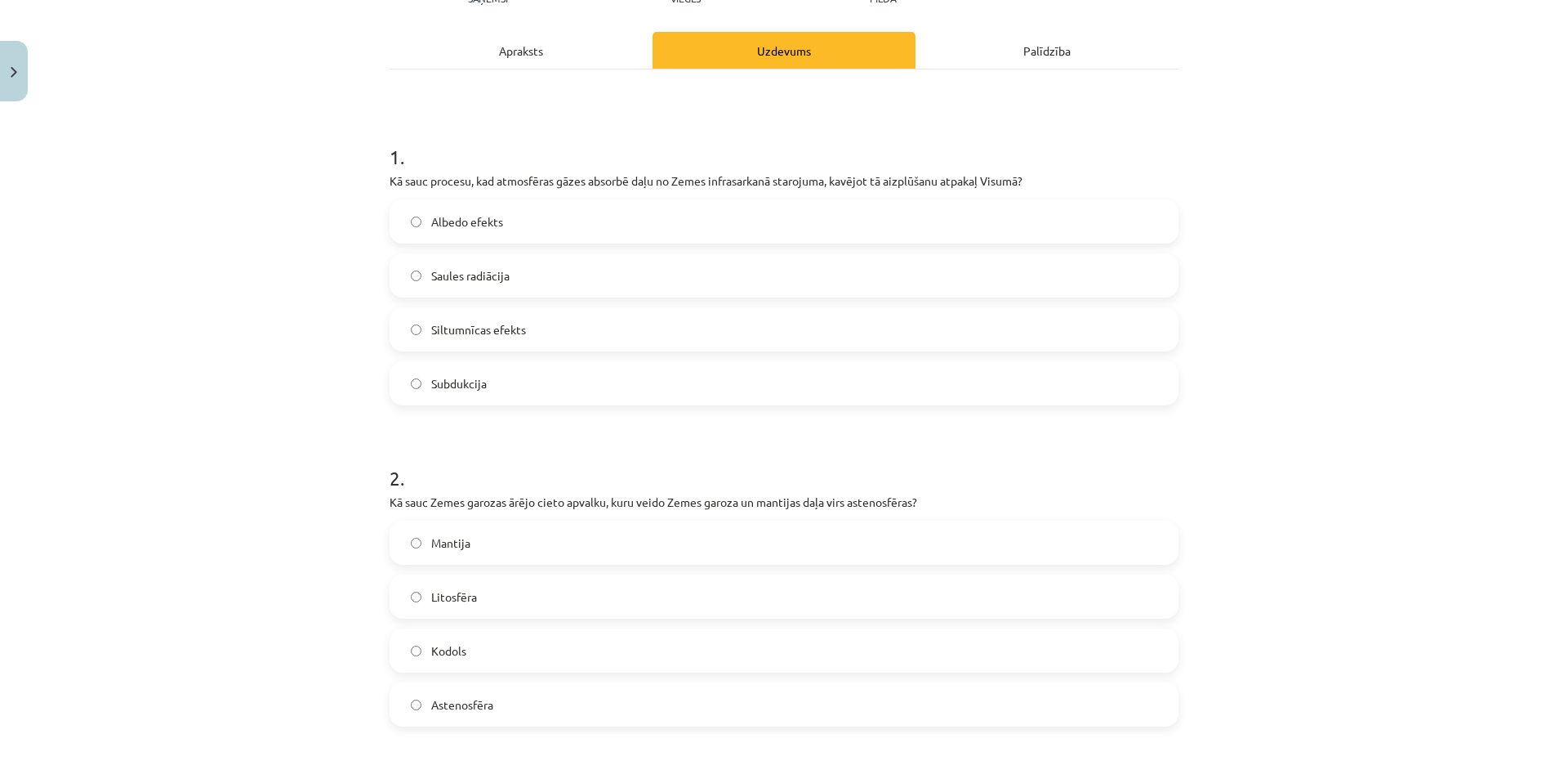
scroll to position [245, 0]
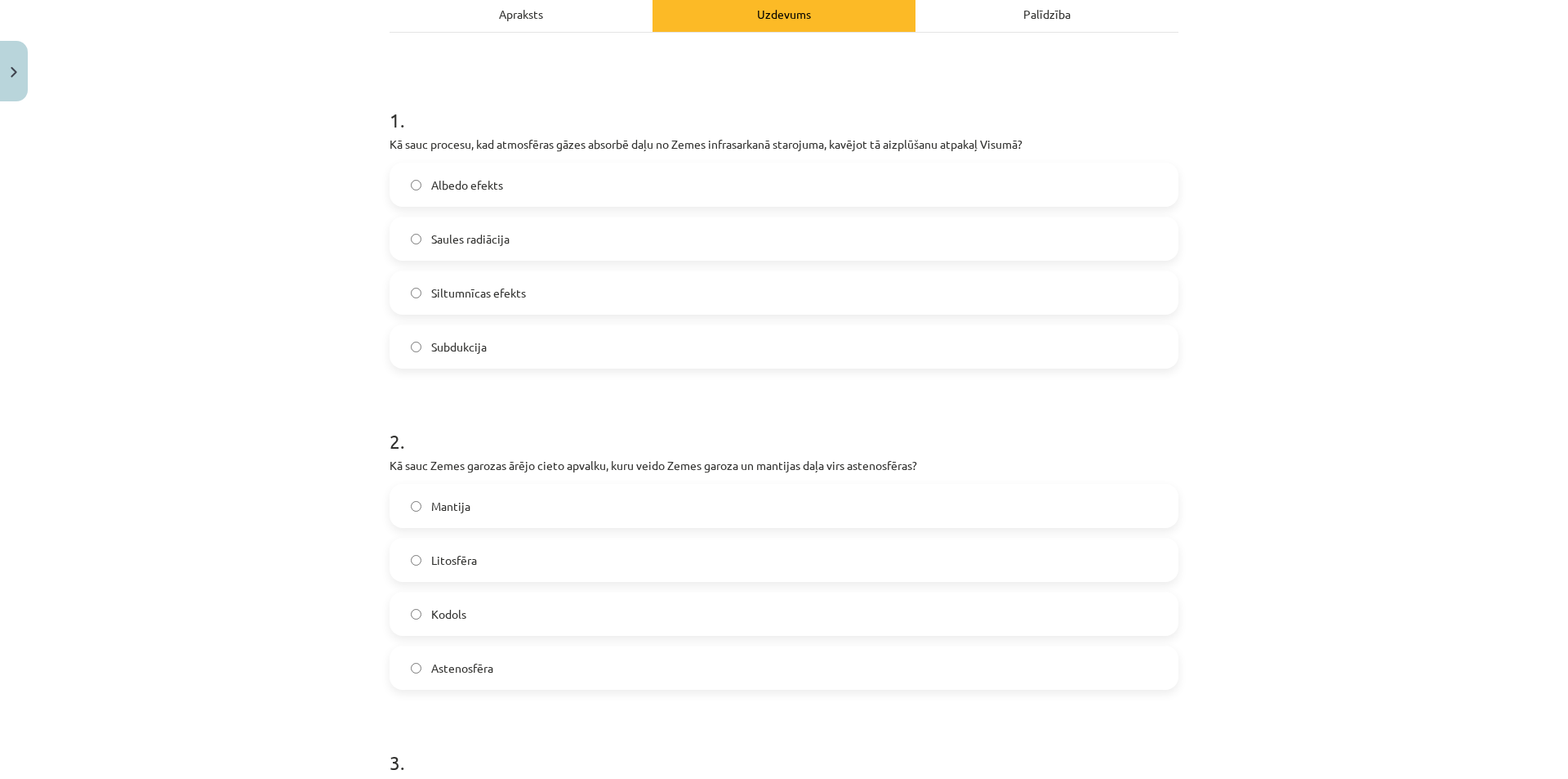
click at [447, 563] on span "Litosfēra" at bounding box center [454, 560] width 46 height 17
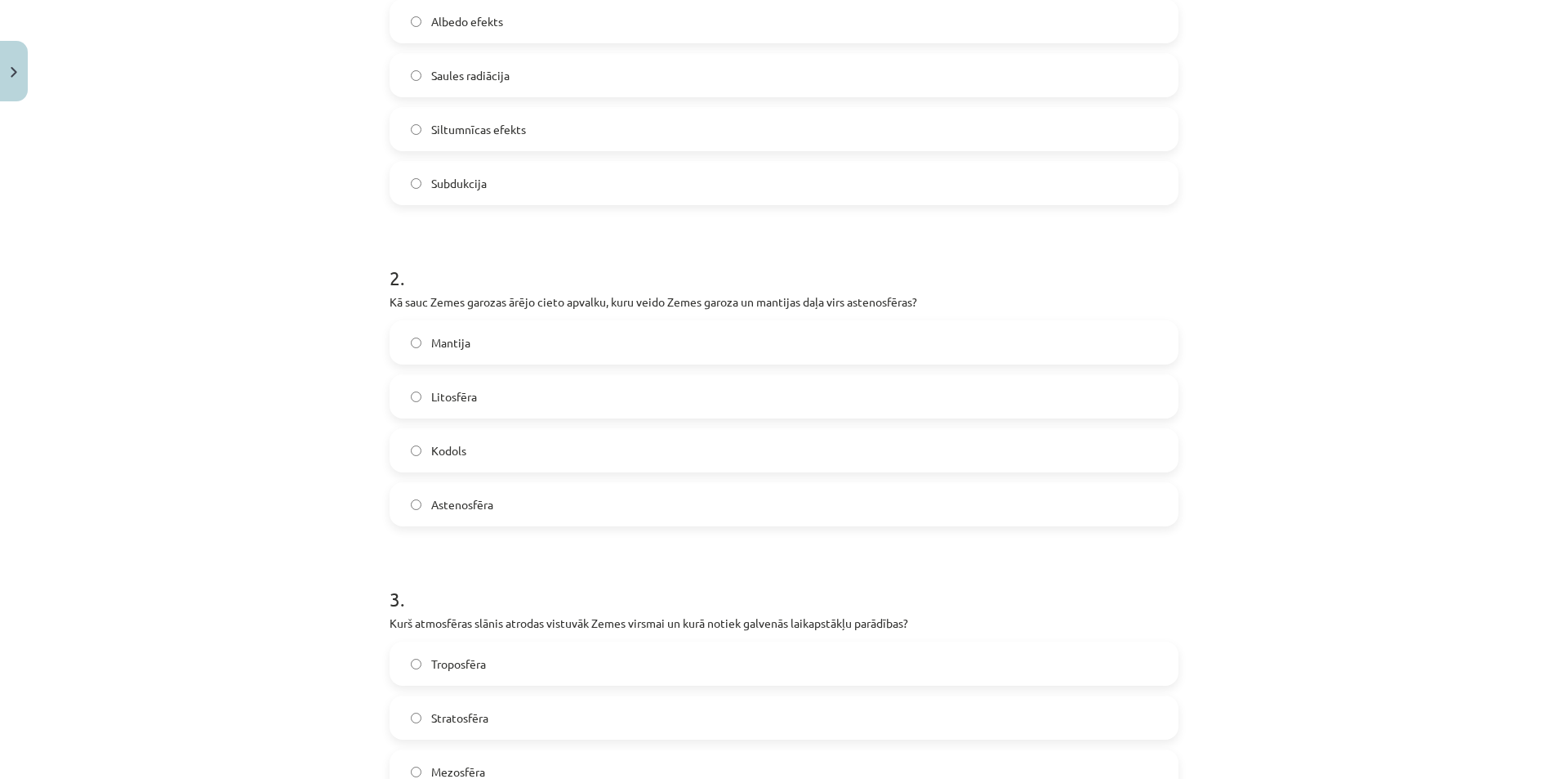
scroll to position [490, 0]
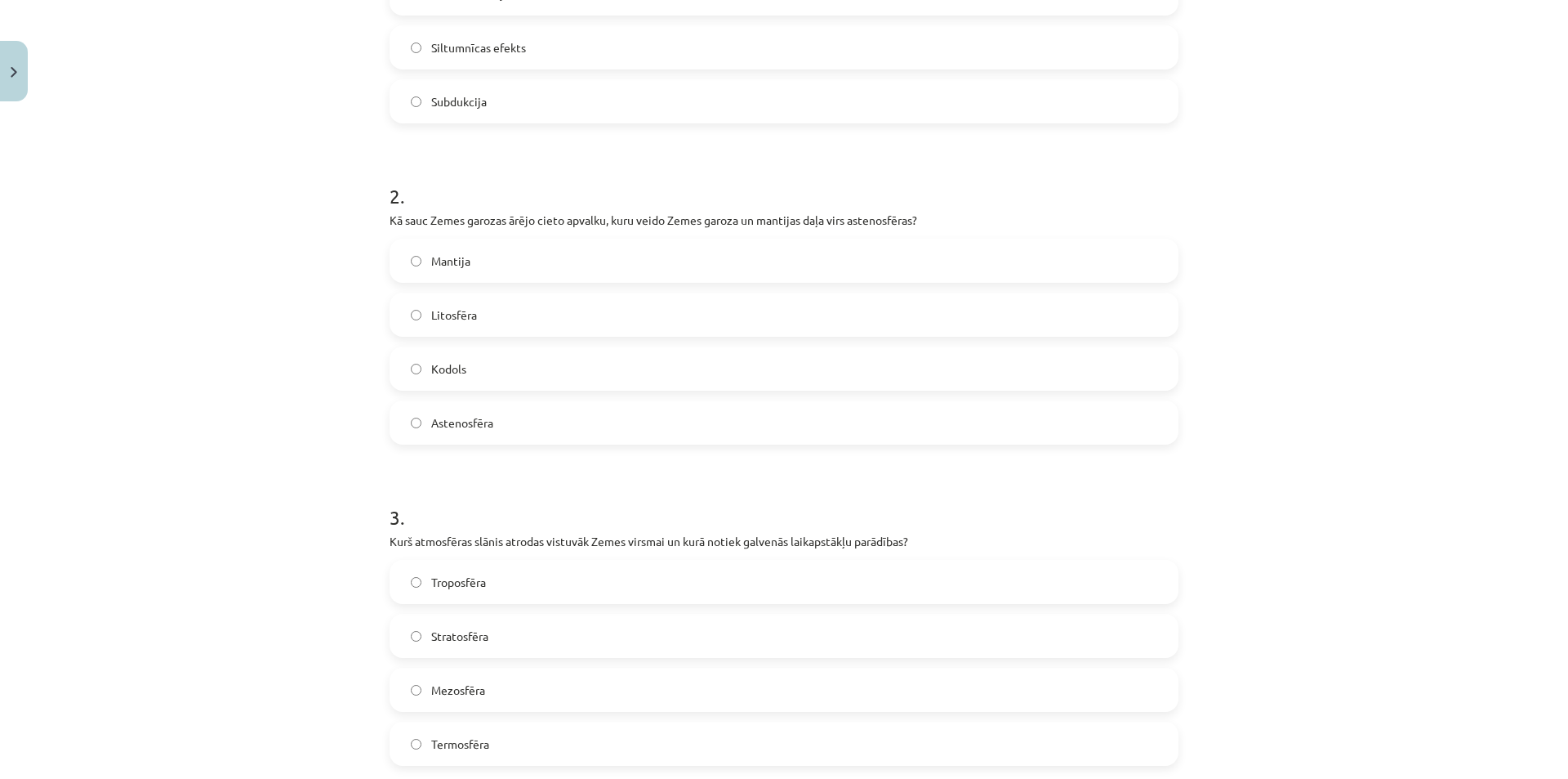
click at [495, 578] on label "Troposfēra" at bounding box center [784, 582] width 786 height 41
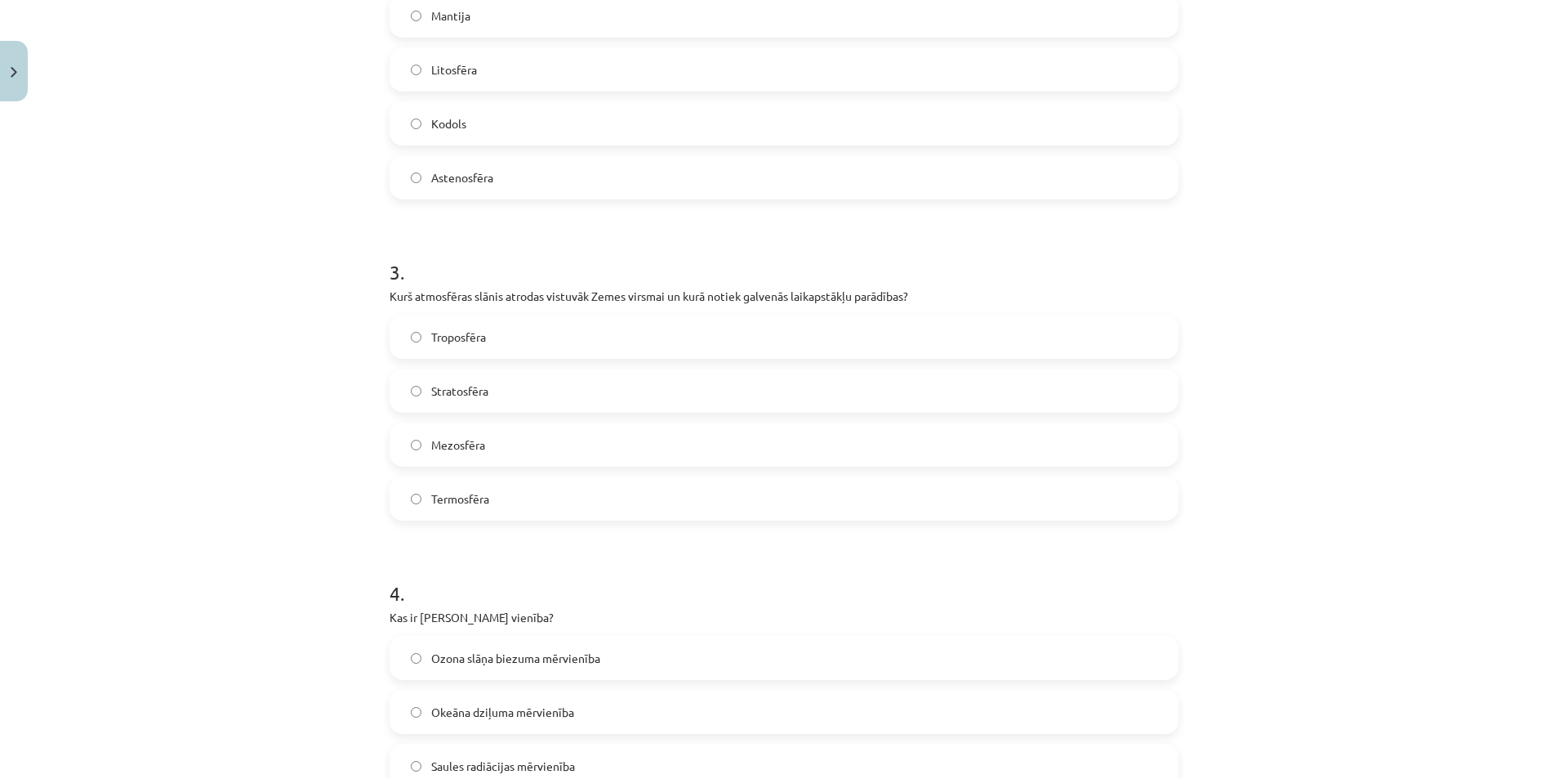
scroll to position [817, 0]
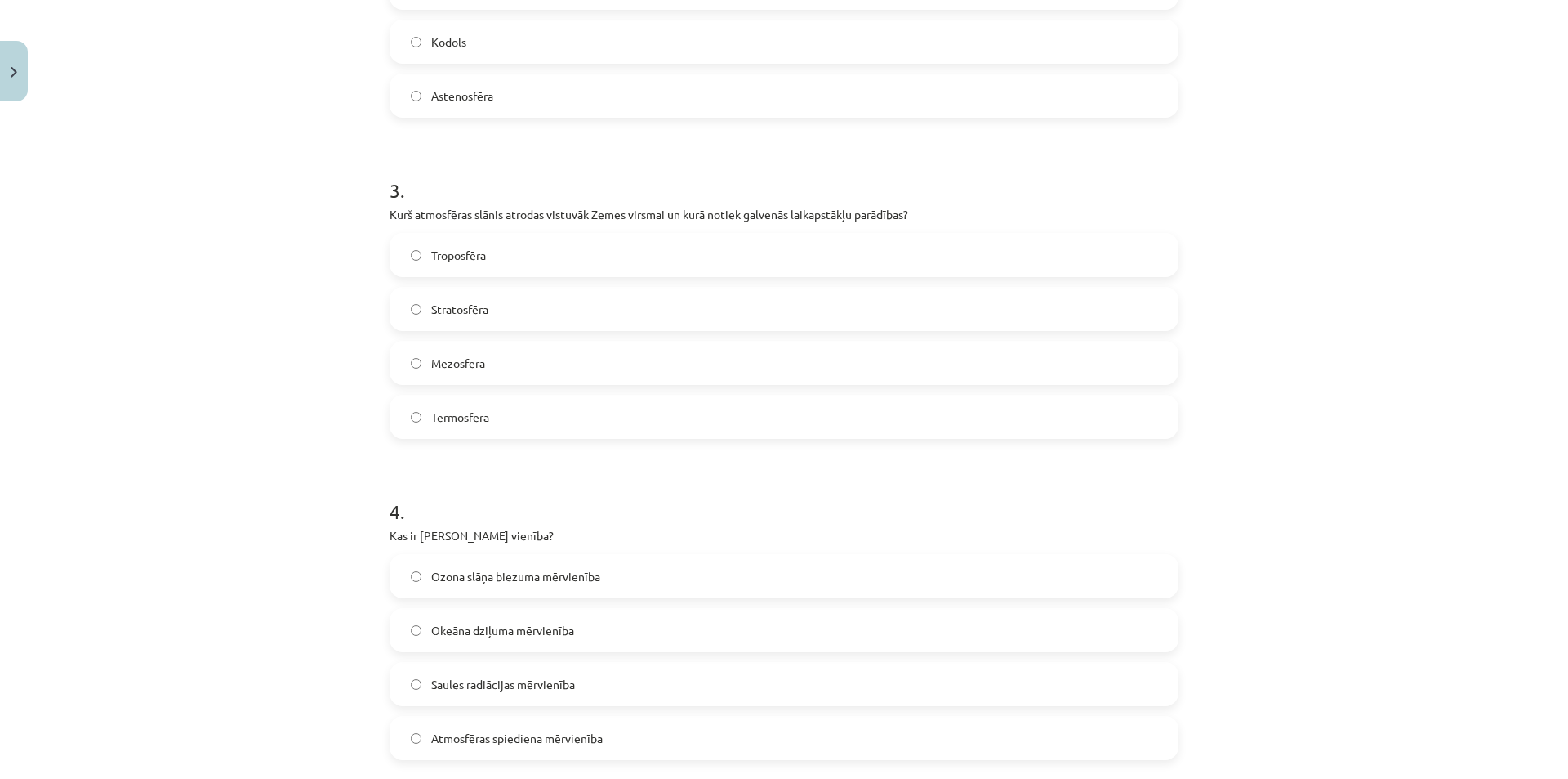
click at [489, 581] on span "Ozona slāņa biezuma mērvienība" at bounding box center [515, 576] width 169 height 17
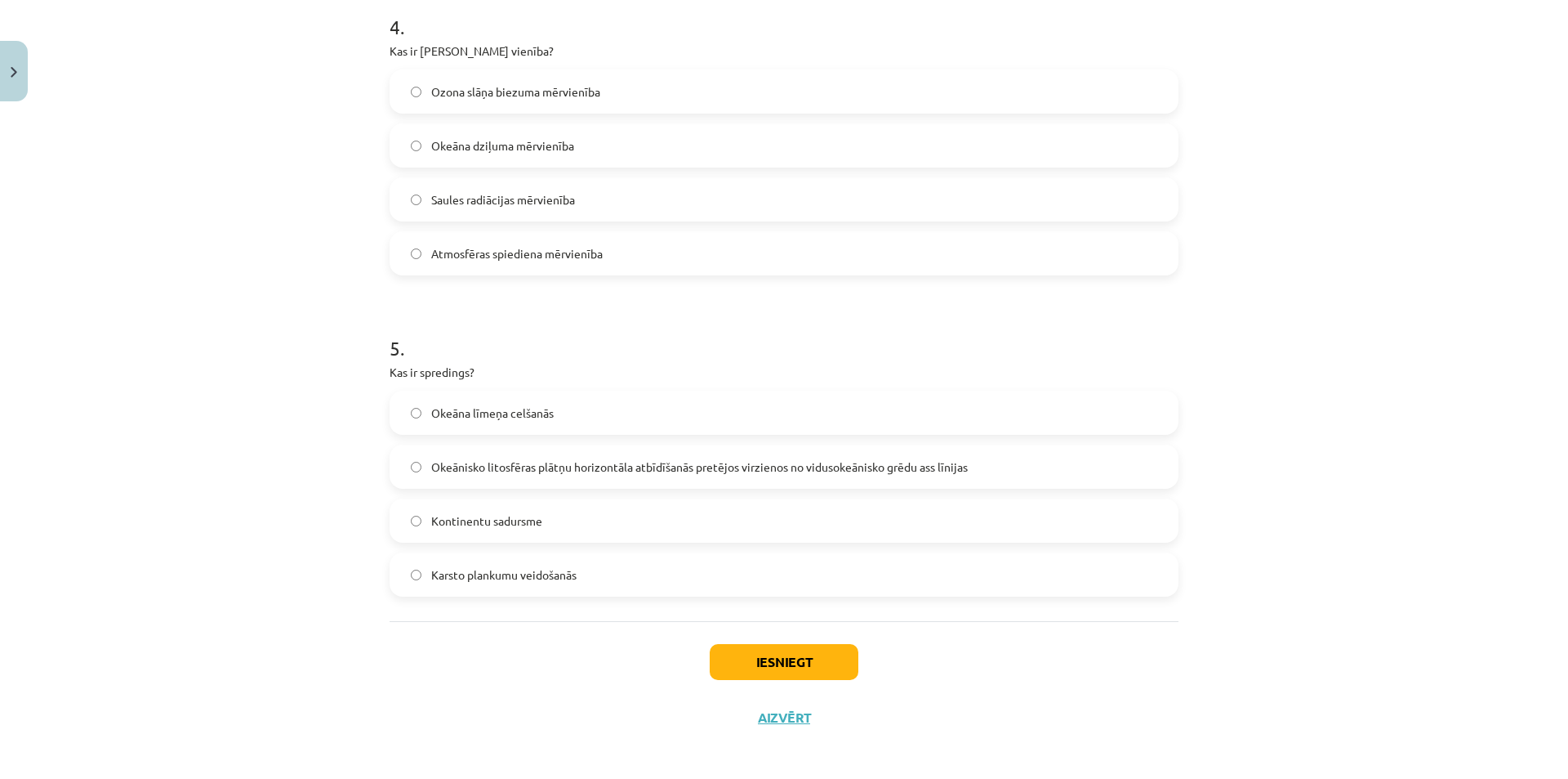
scroll to position [1309, 0]
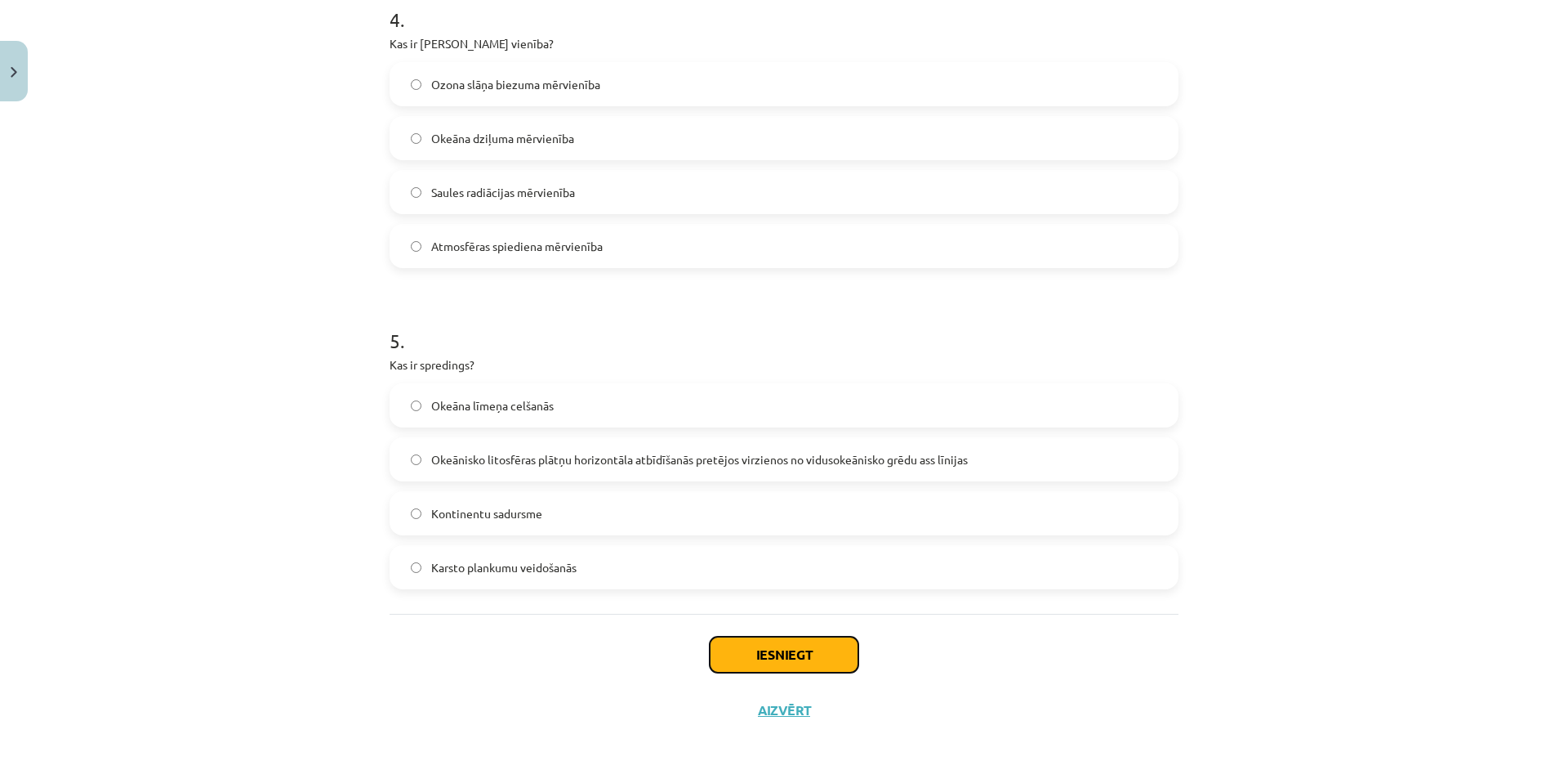
click at [817, 670] on button "Iesniegt" at bounding box center [784, 655] width 148 height 36
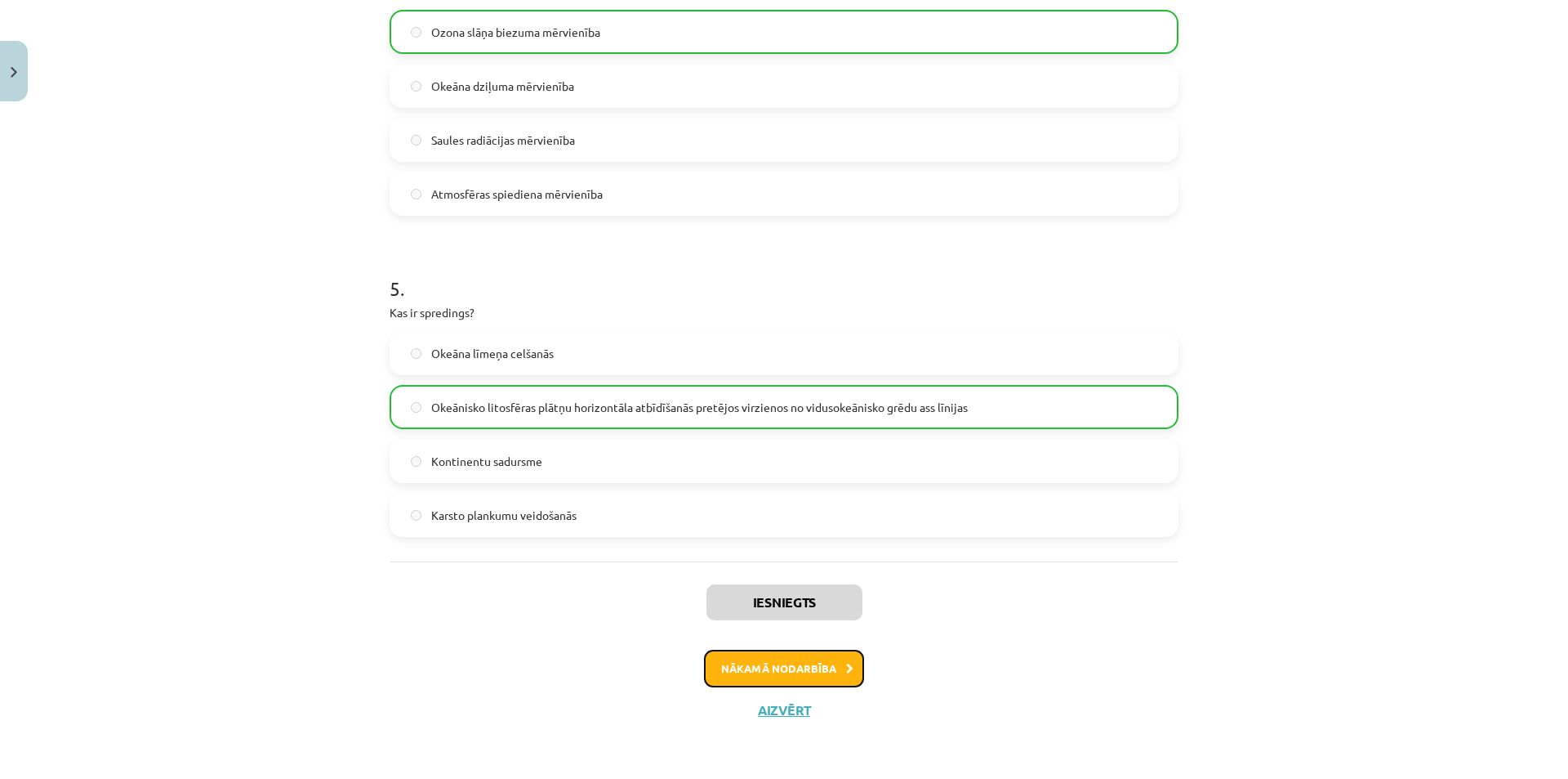
click at [789, 657] on button "Nākamā nodarbība" at bounding box center [784, 669] width 160 height 38
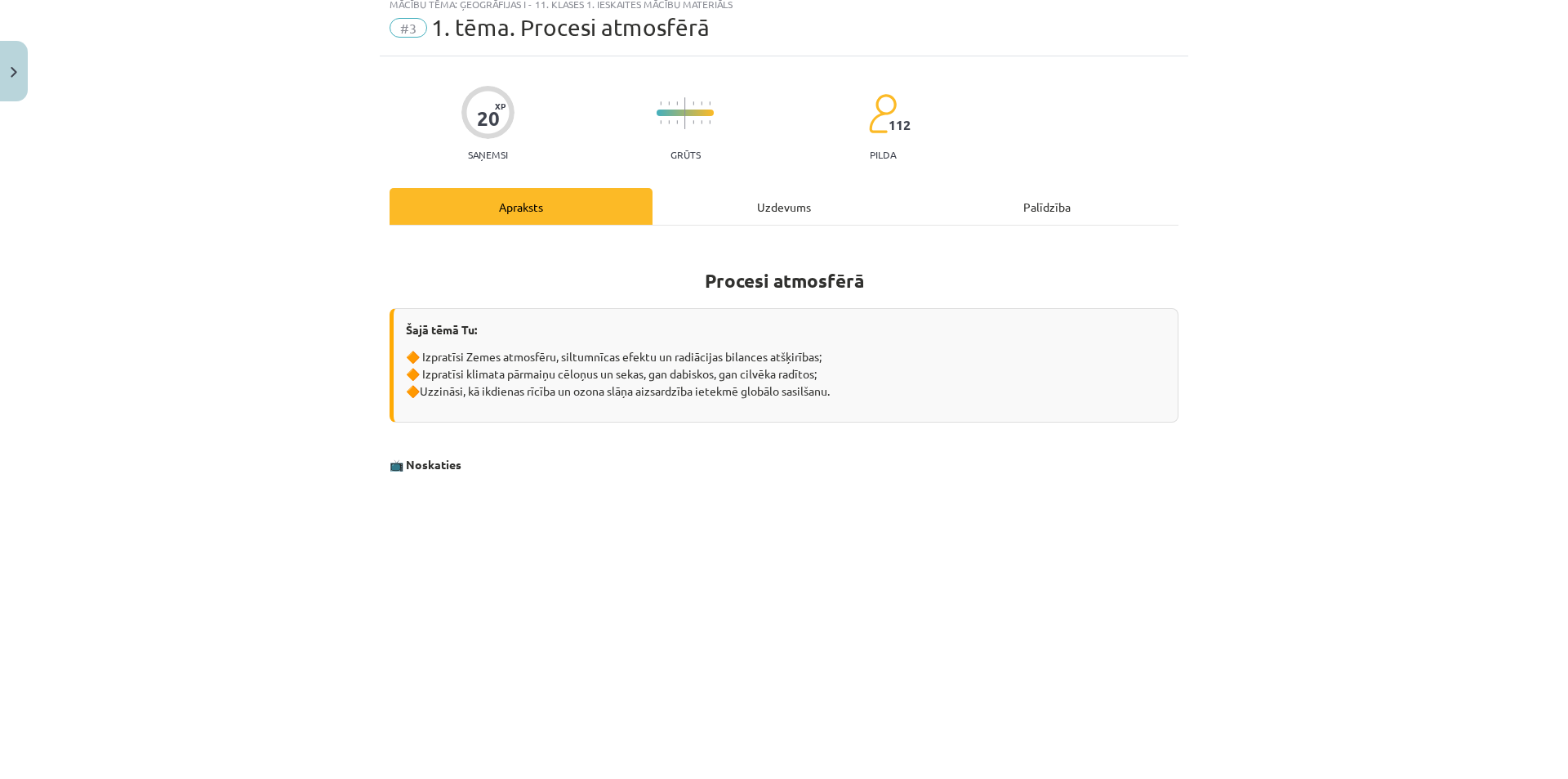
scroll to position [41, 0]
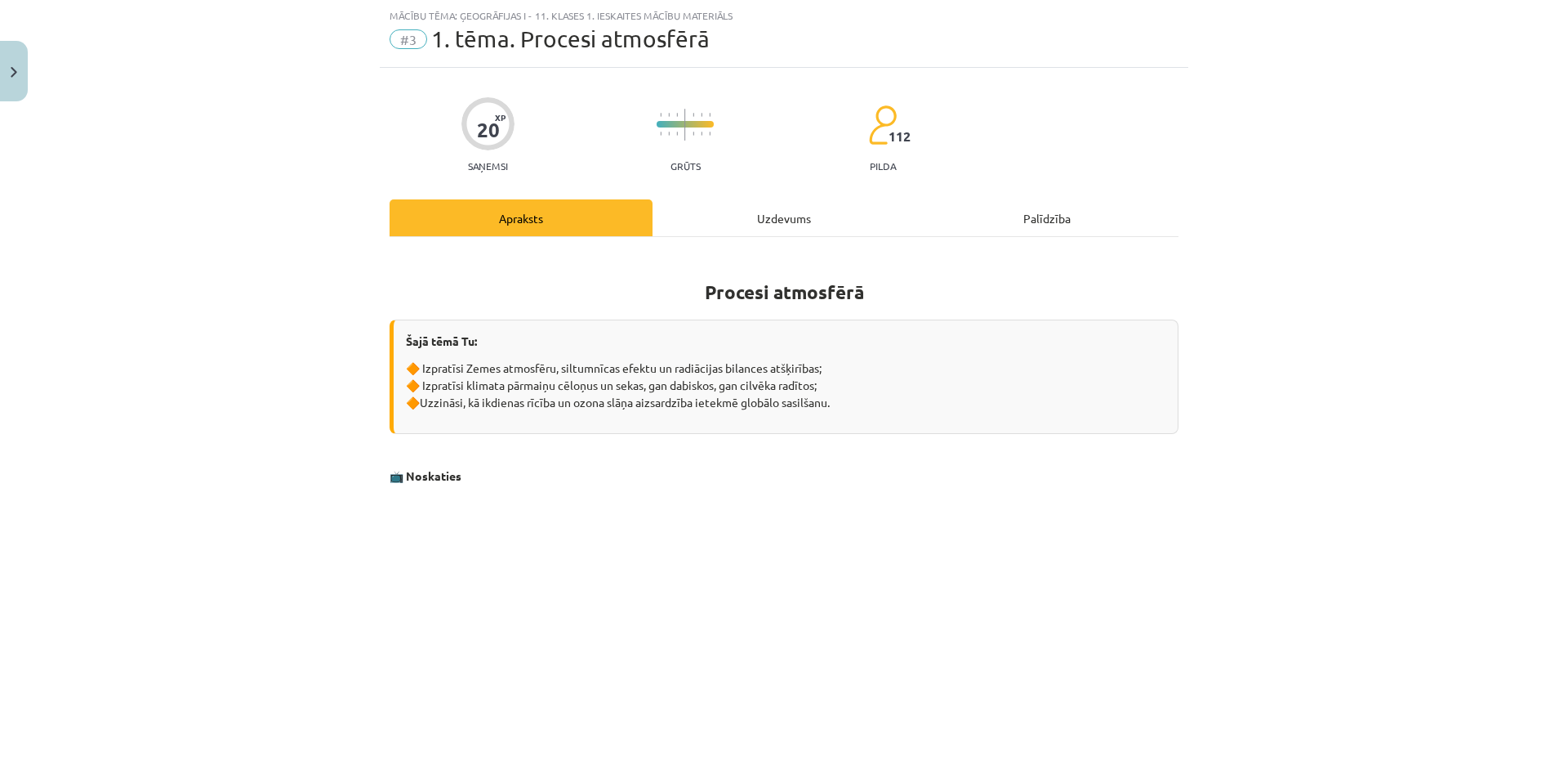
click at [724, 232] on div "Uzdevums" at bounding box center [784, 218] width 263 height 37
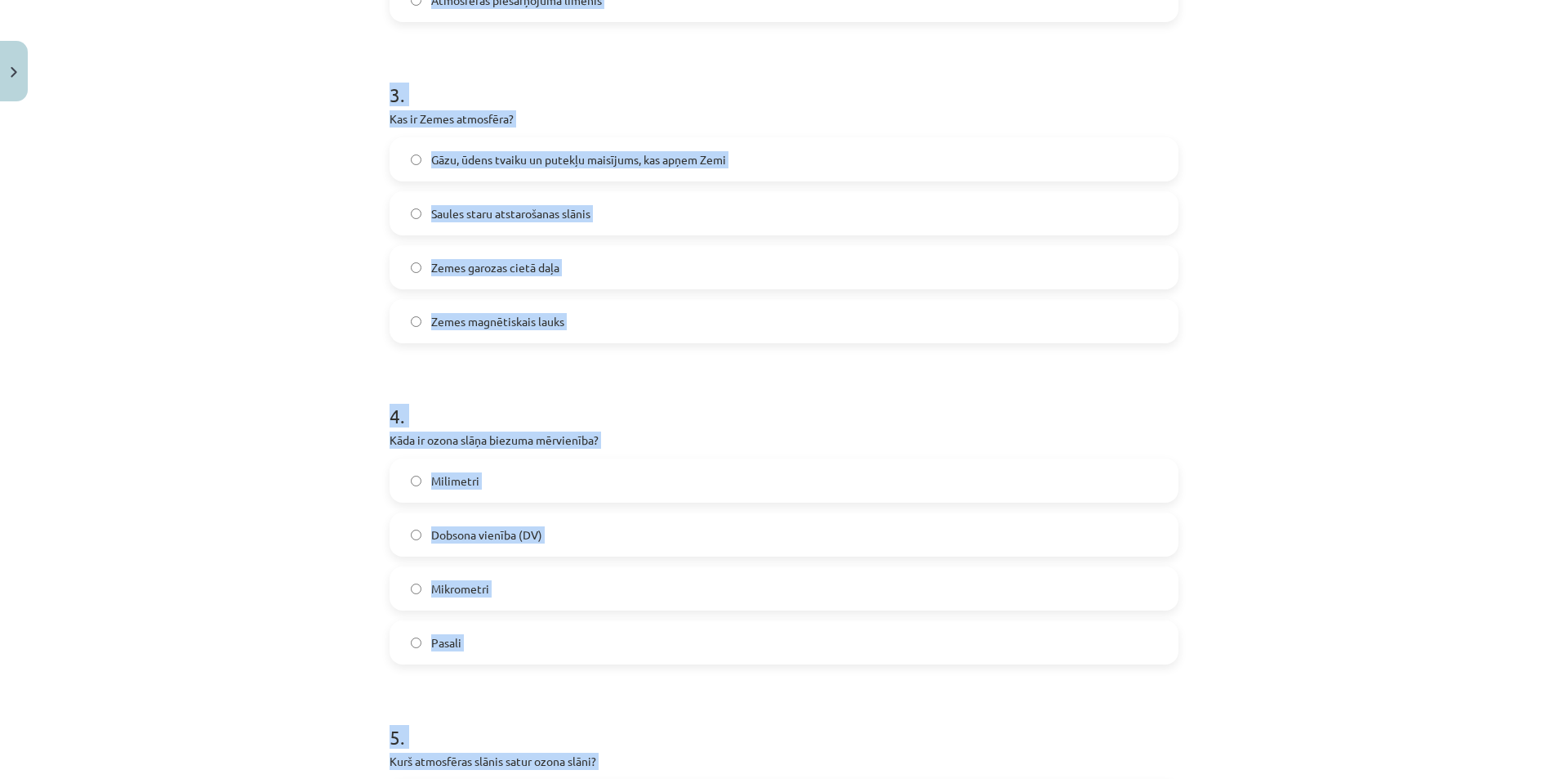
scroll to position [1185, 0]
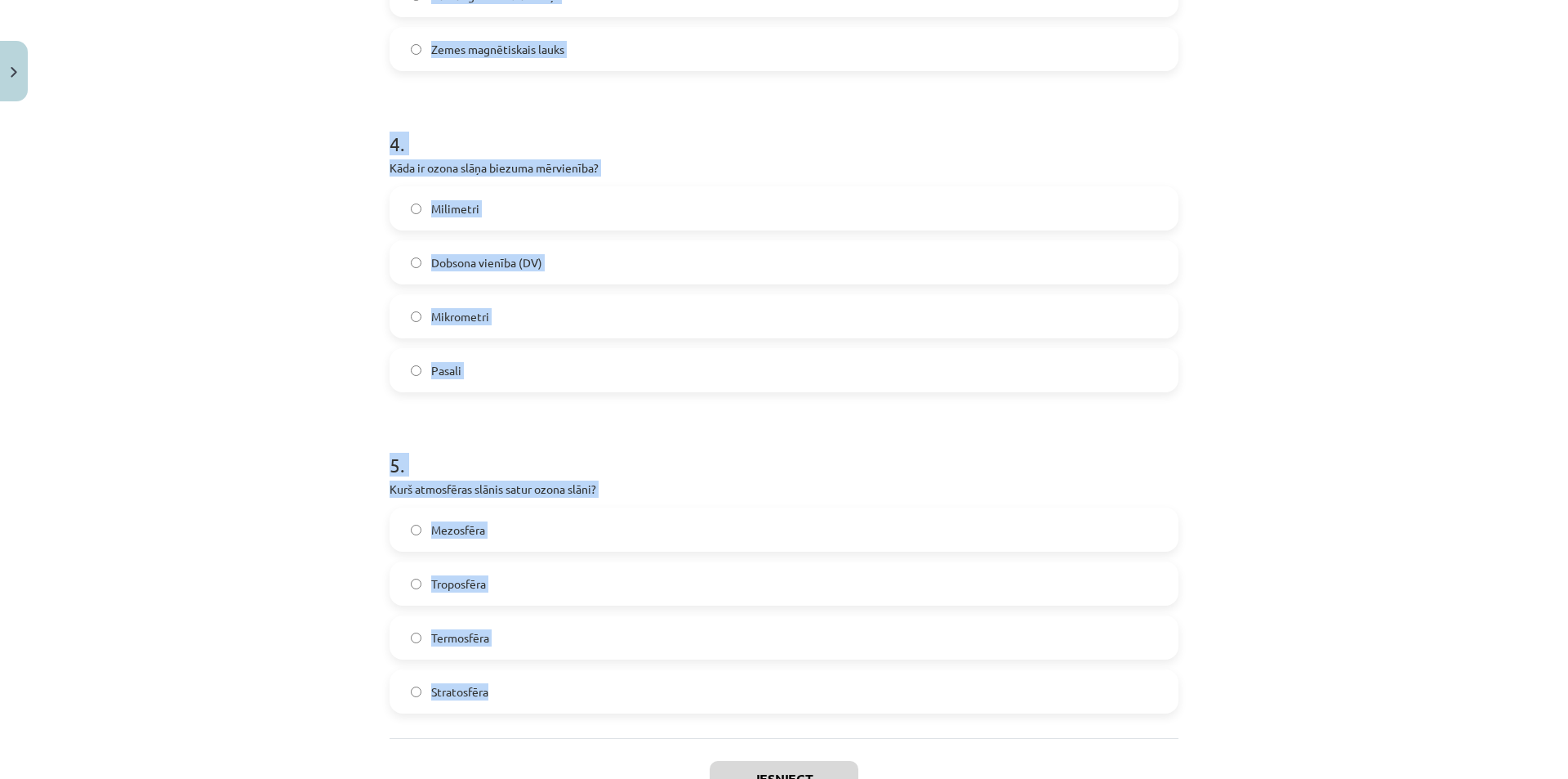
drag, startPoint x: 411, startPoint y: 322, endPoint x: 660, endPoint y: 710, distance: 461.0
click at [660, 710] on div "Mācību tēma: Ģeogrāfijas i - 11. klases 1. ieskaites mācību materiāls #3 1. tēm…" at bounding box center [784, 389] width 1568 height 779
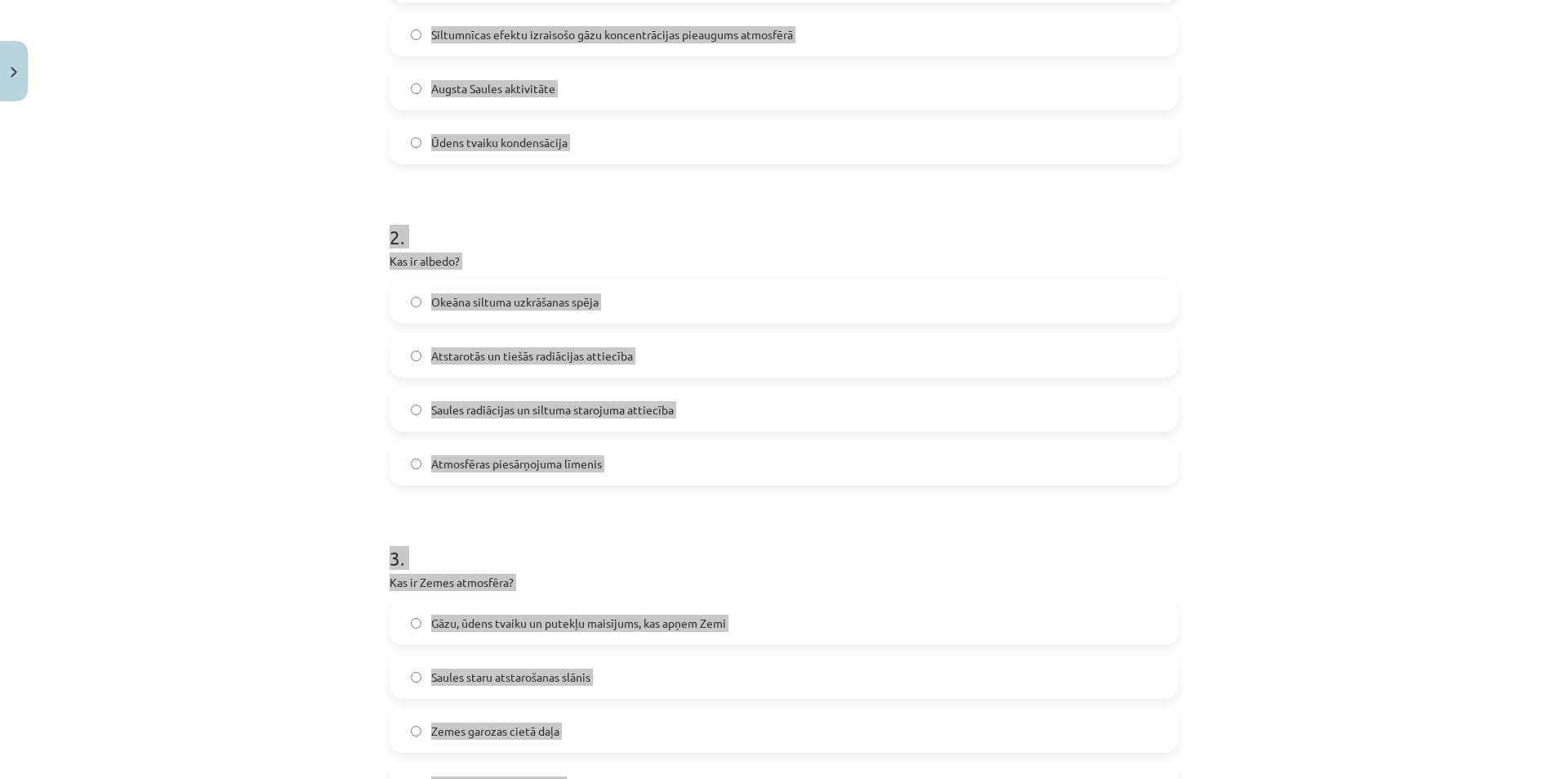
scroll to position [0, 0]
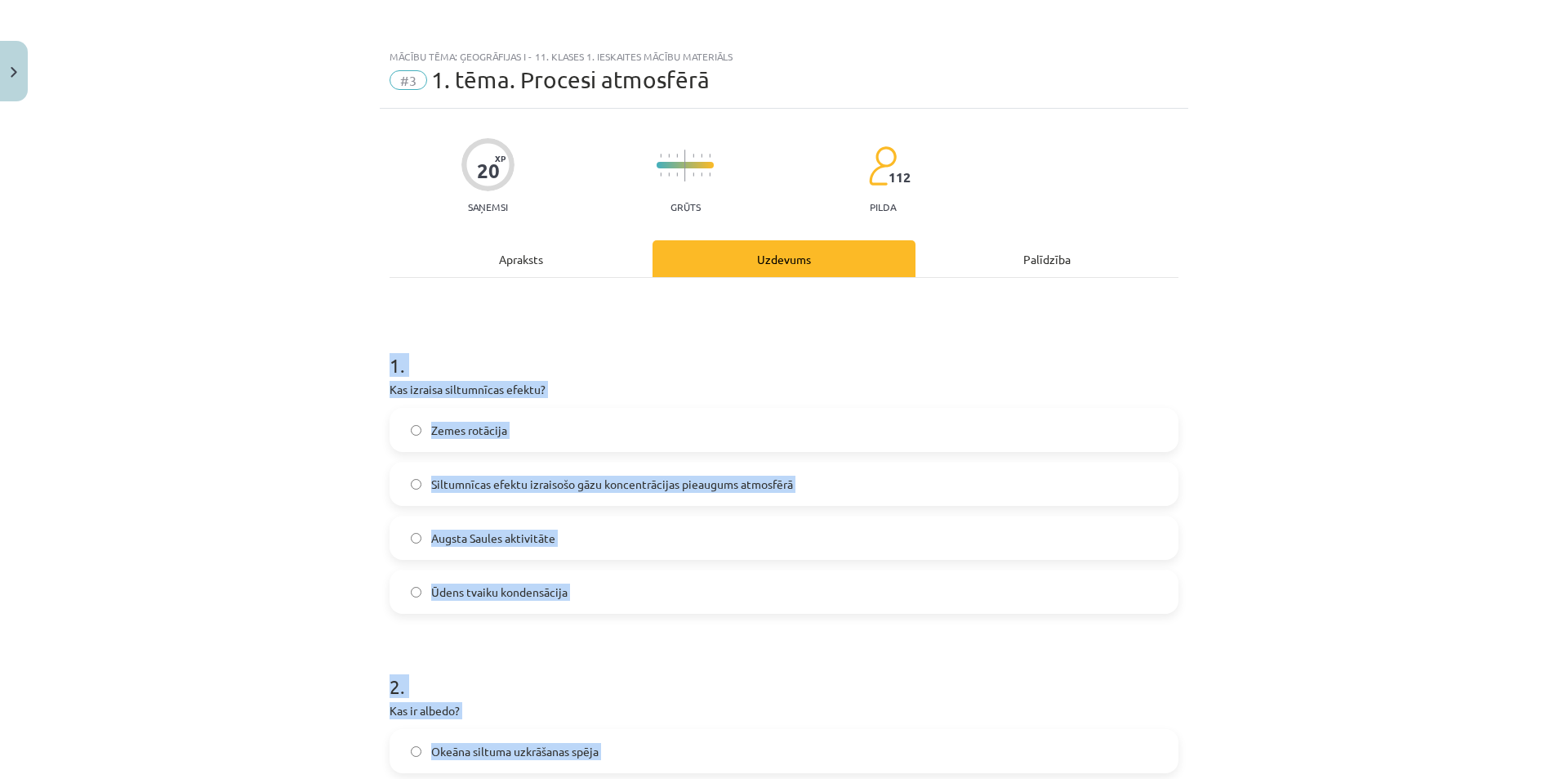
click at [1408, 429] on div "Mācību tēma: Ģeogrāfijas i - 11. klases 1. ieskaites mācību materiāls #3 1. tēm…" at bounding box center [784, 389] width 1568 height 779
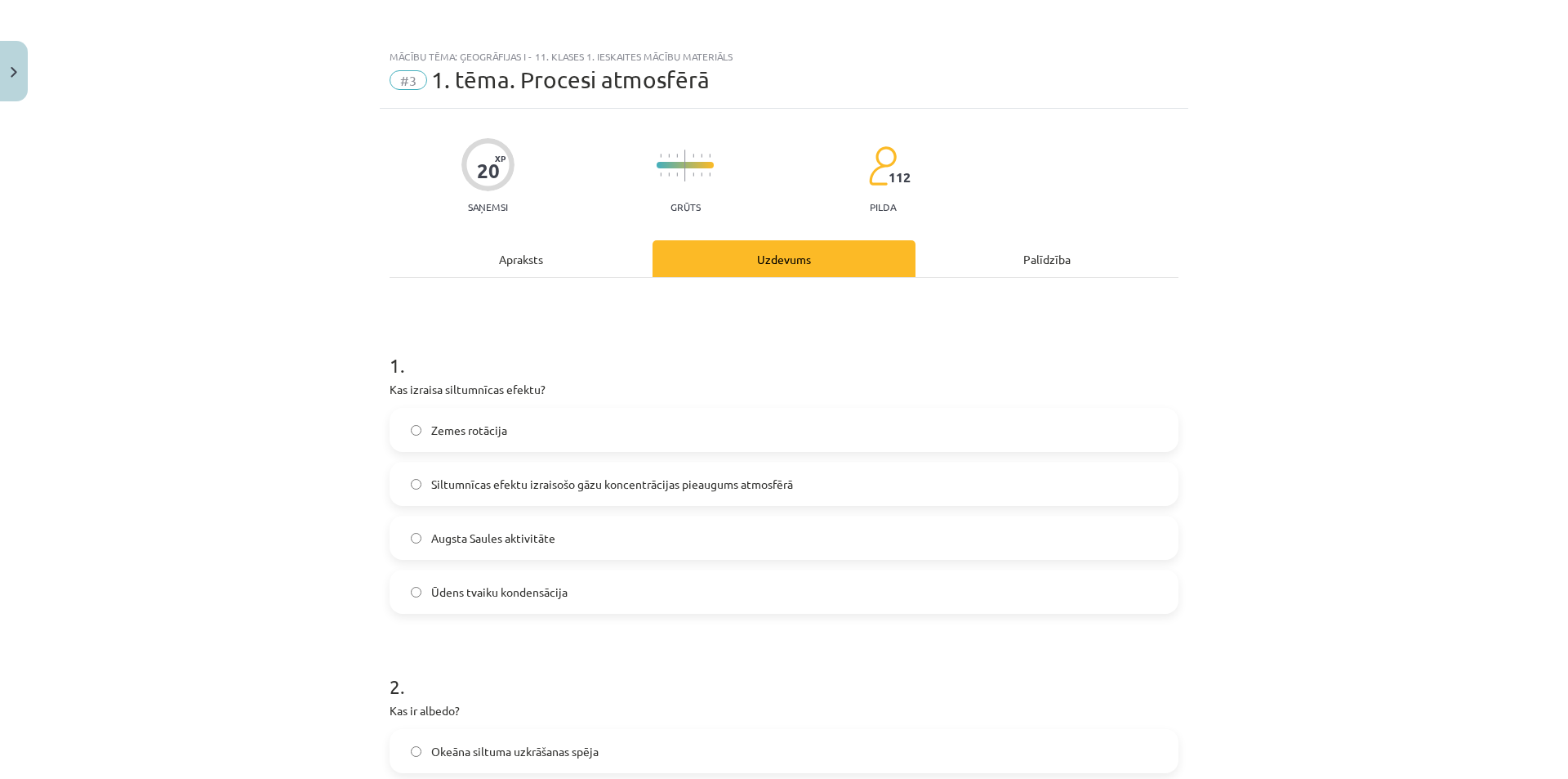
click at [746, 472] on label "Siltumnīcas efektu izraisošo gāzu koncentrācijas pieaugums atmosfērā" at bounding box center [784, 484] width 786 height 41
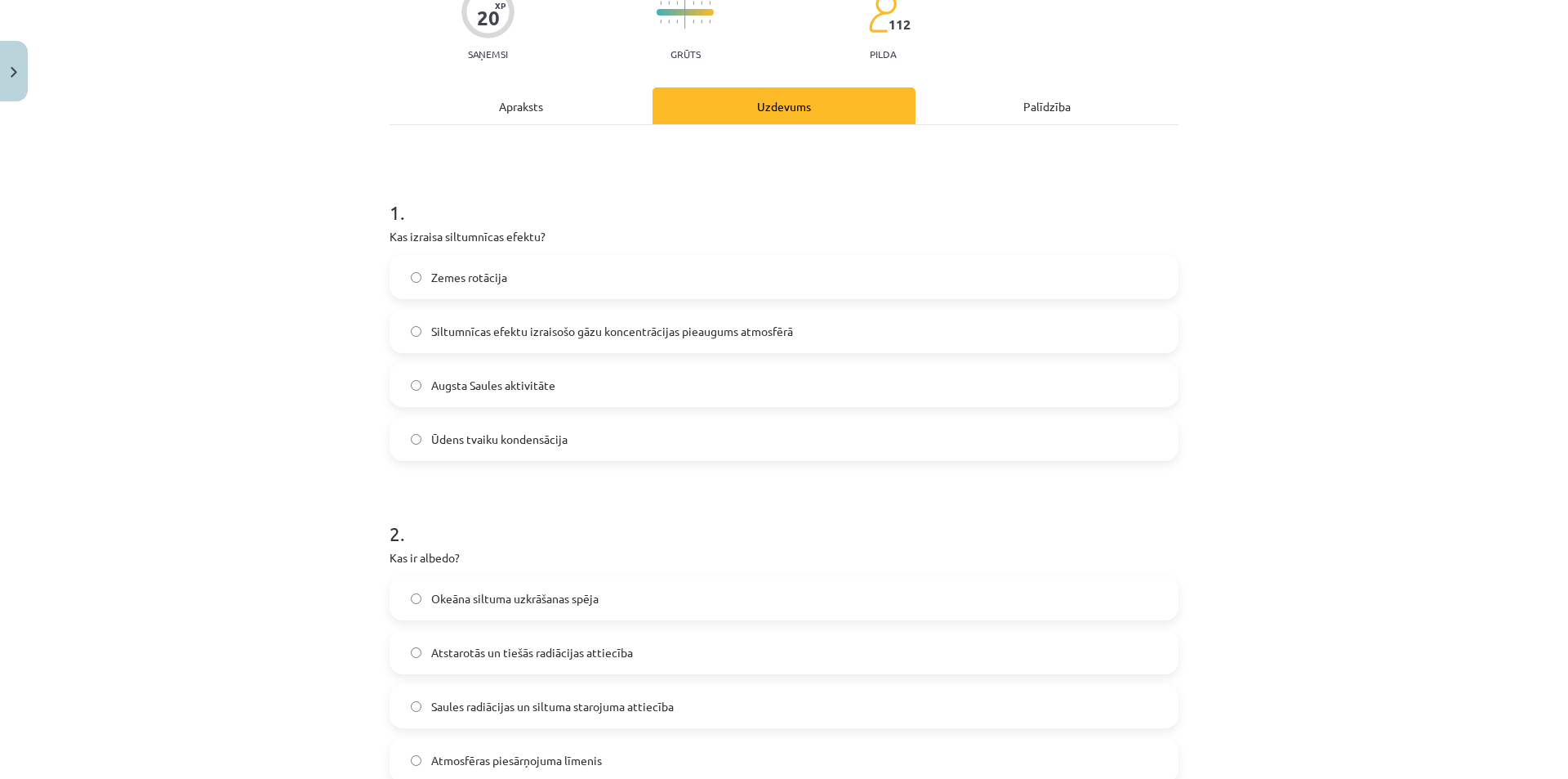
scroll to position [327, 0]
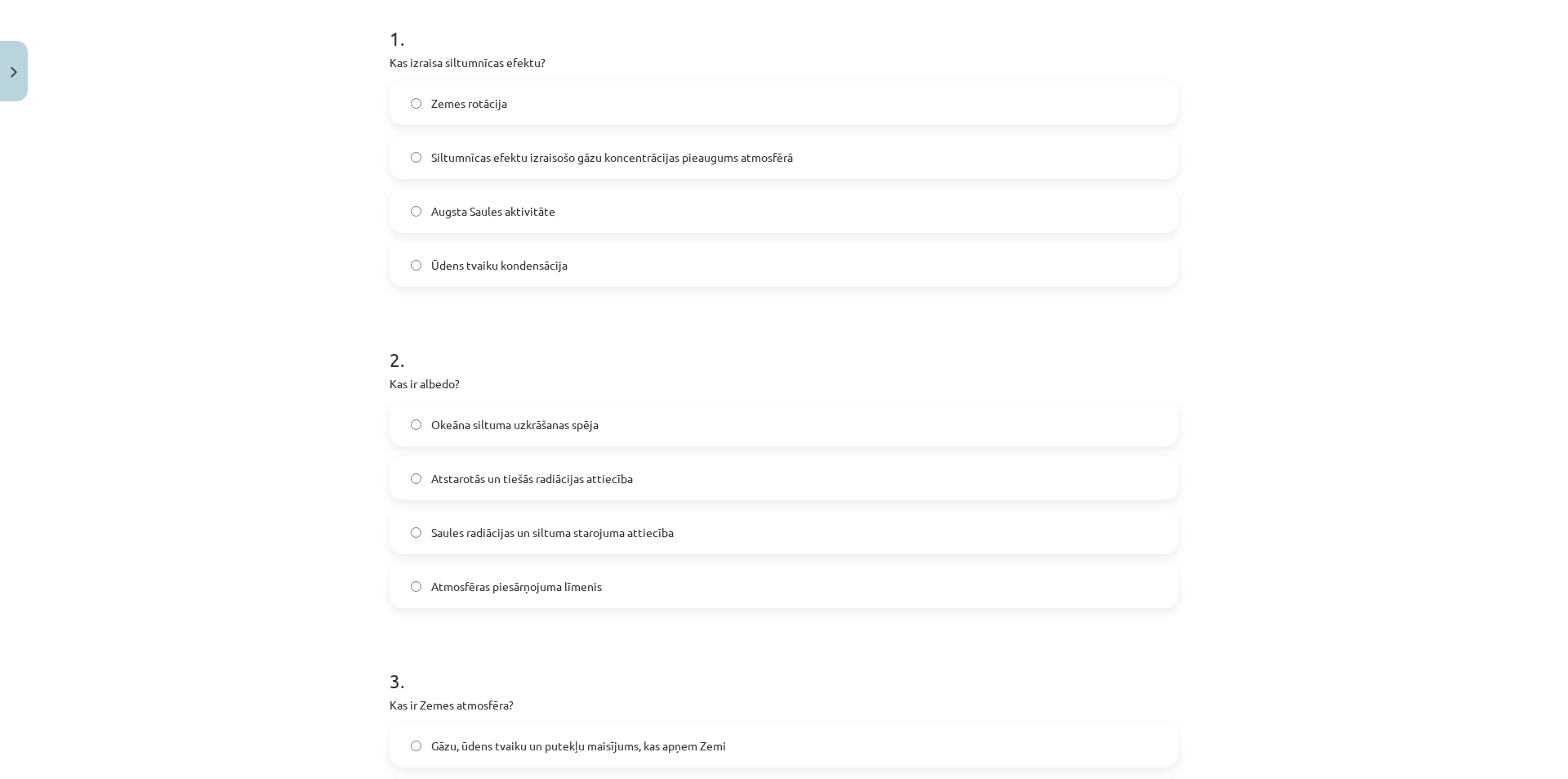
click at [611, 467] on label "Atstarotās un tiešās radiācijas attiecība" at bounding box center [784, 478] width 786 height 41
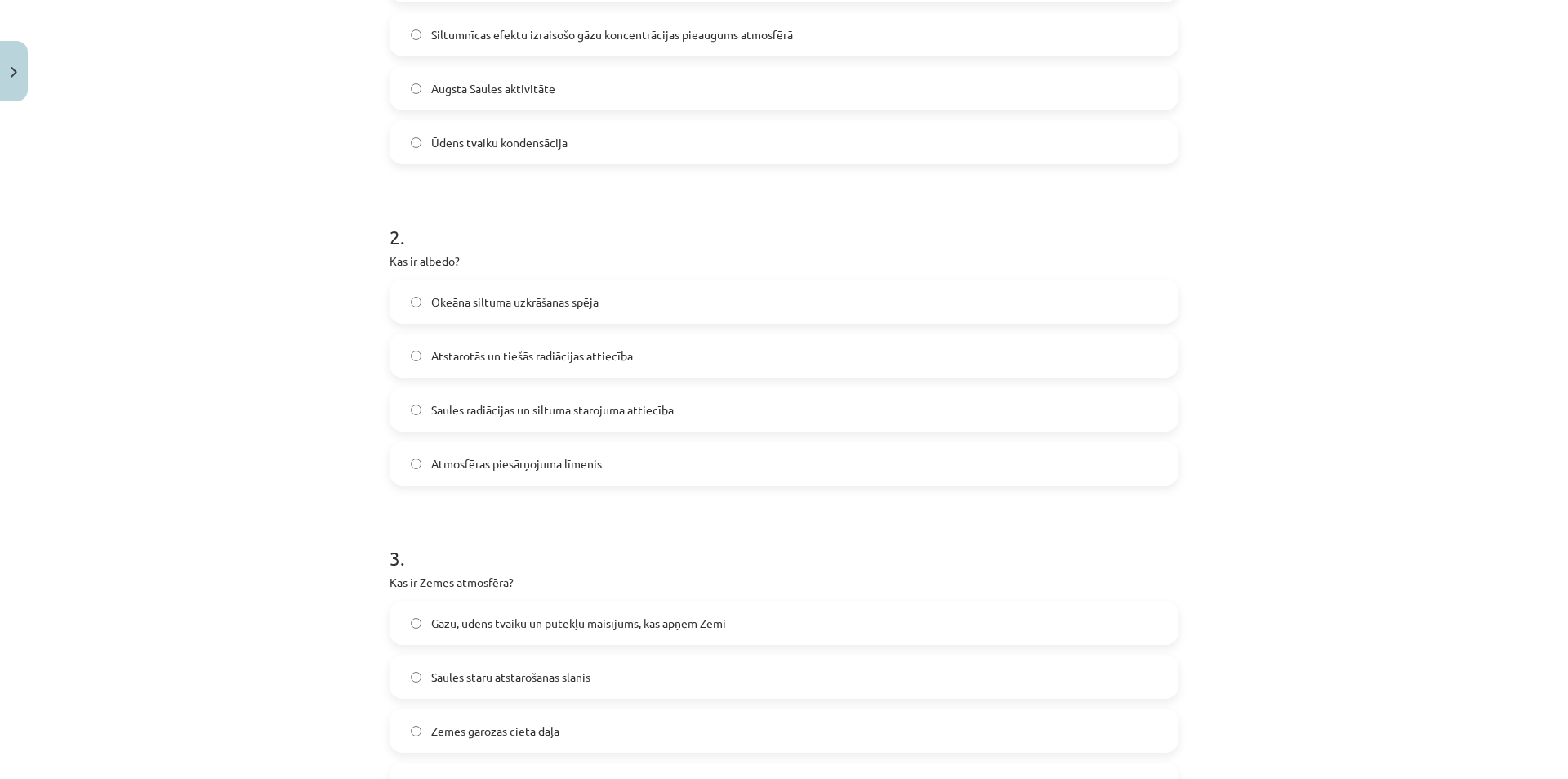
scroll to position [654, 0]
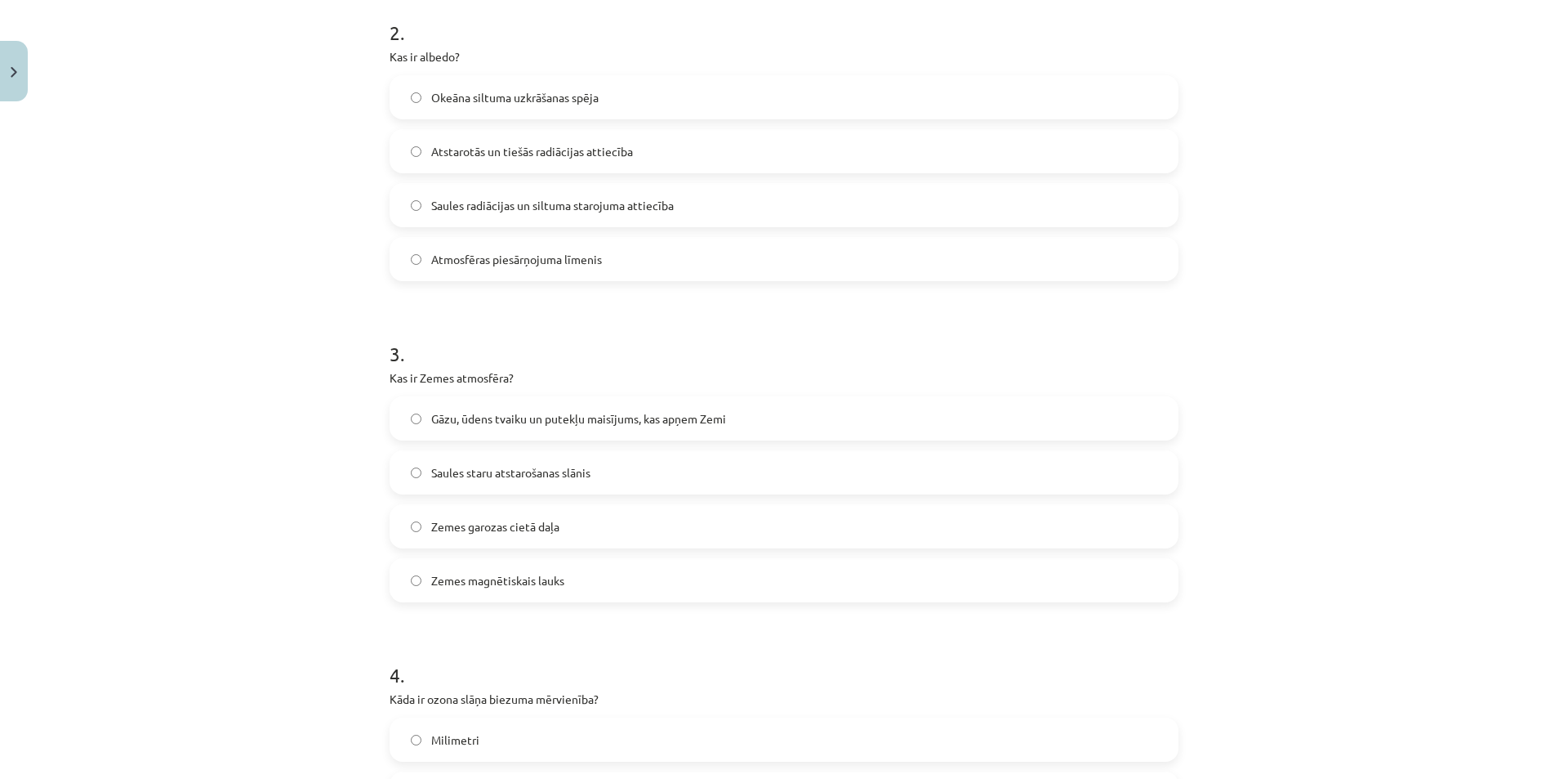
click at [575, 406] on label "Gāzu, ūdens tvaiku un putekļu maisījums, kas apņem Zemi" at bounding box center [784, 419] width 786 height 41
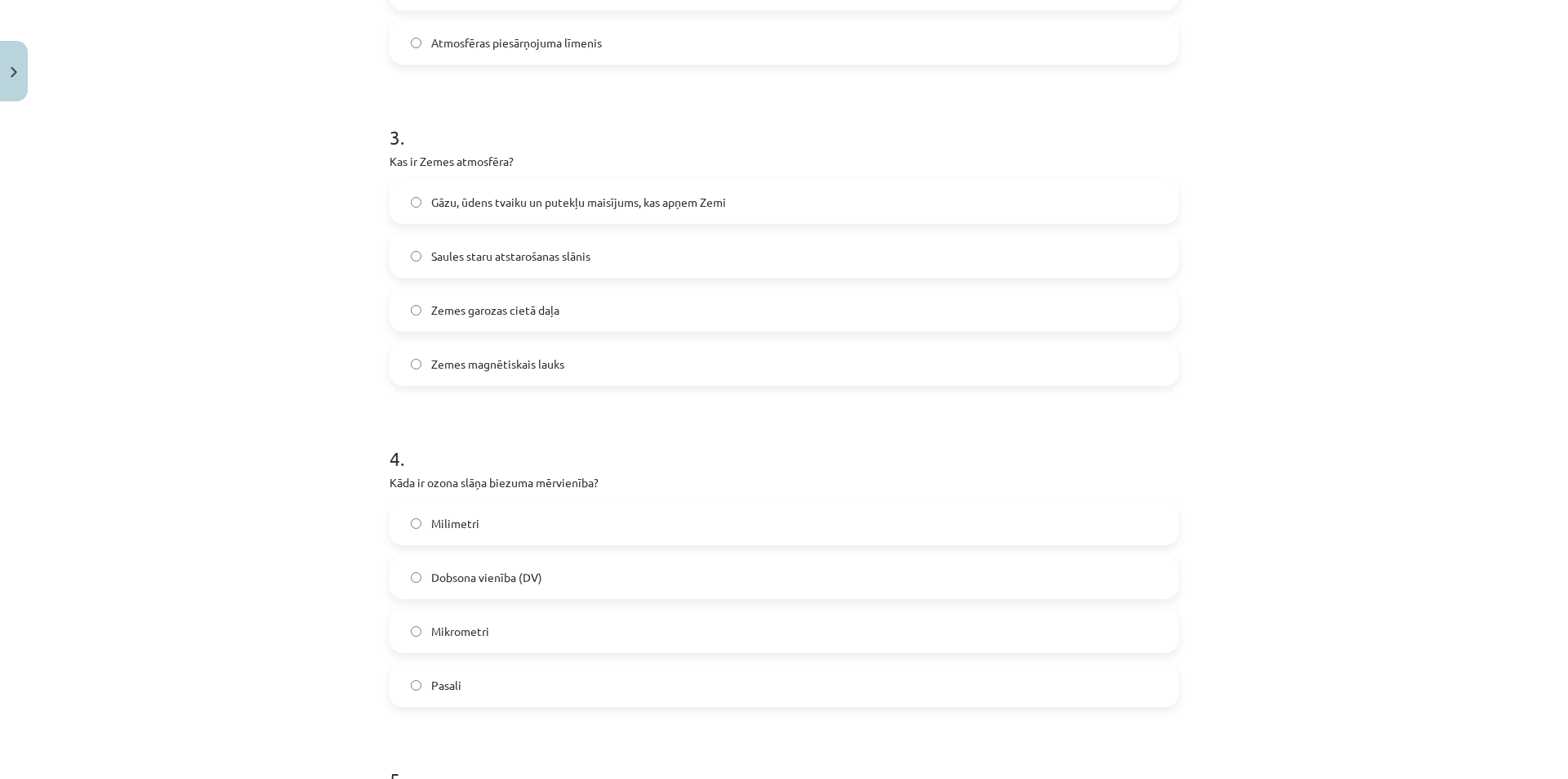
scroll to position [899, 0]
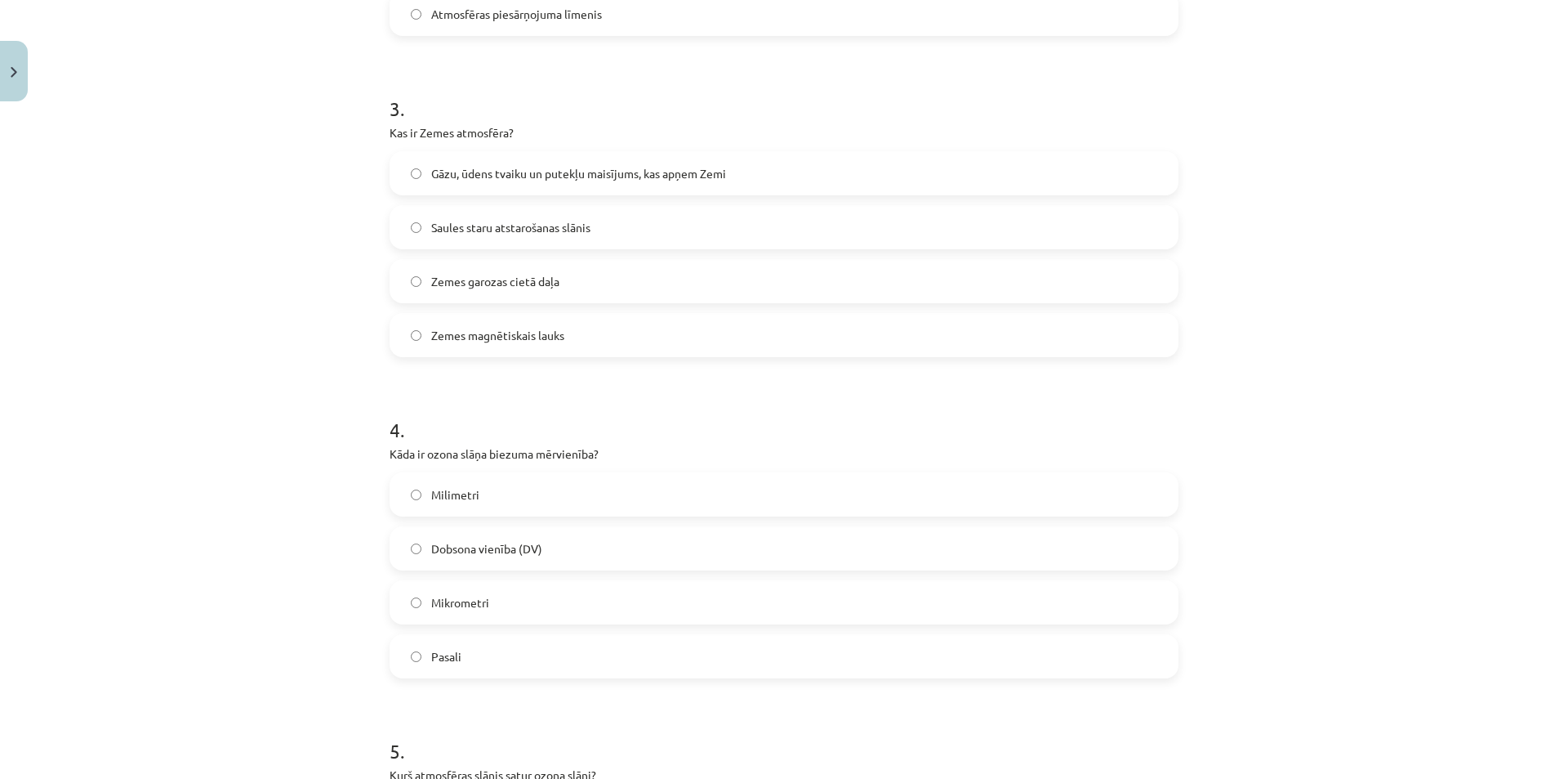
click at [519, 542] on span "Dobsona vienība (DV)" at bounding box center [486, 548] width 111 height 17
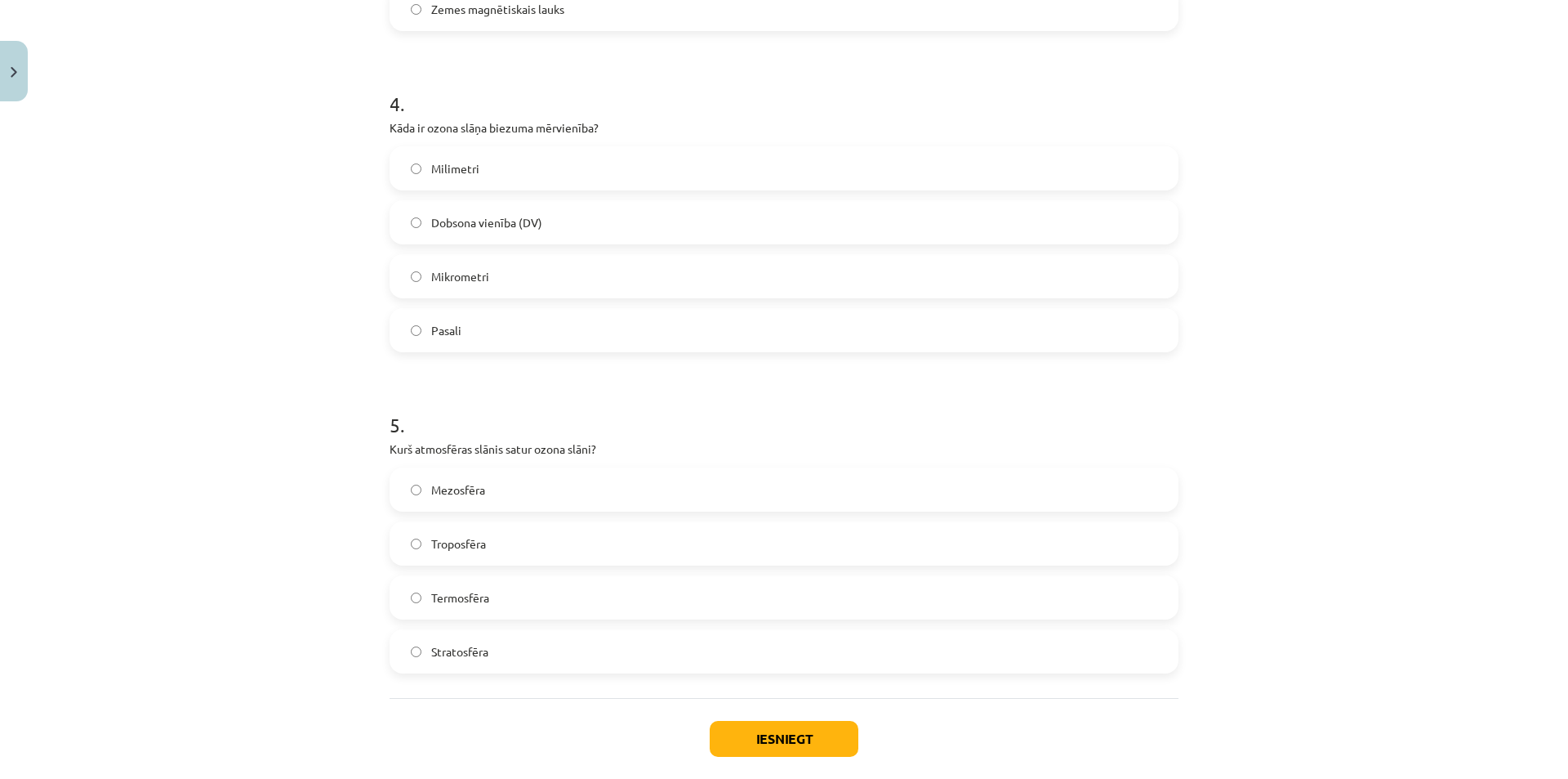
scroll to position [1226, 0]
click at [583, 665] on label "Stratosfēra" at bounding box center [784, 650] width 786 height 41
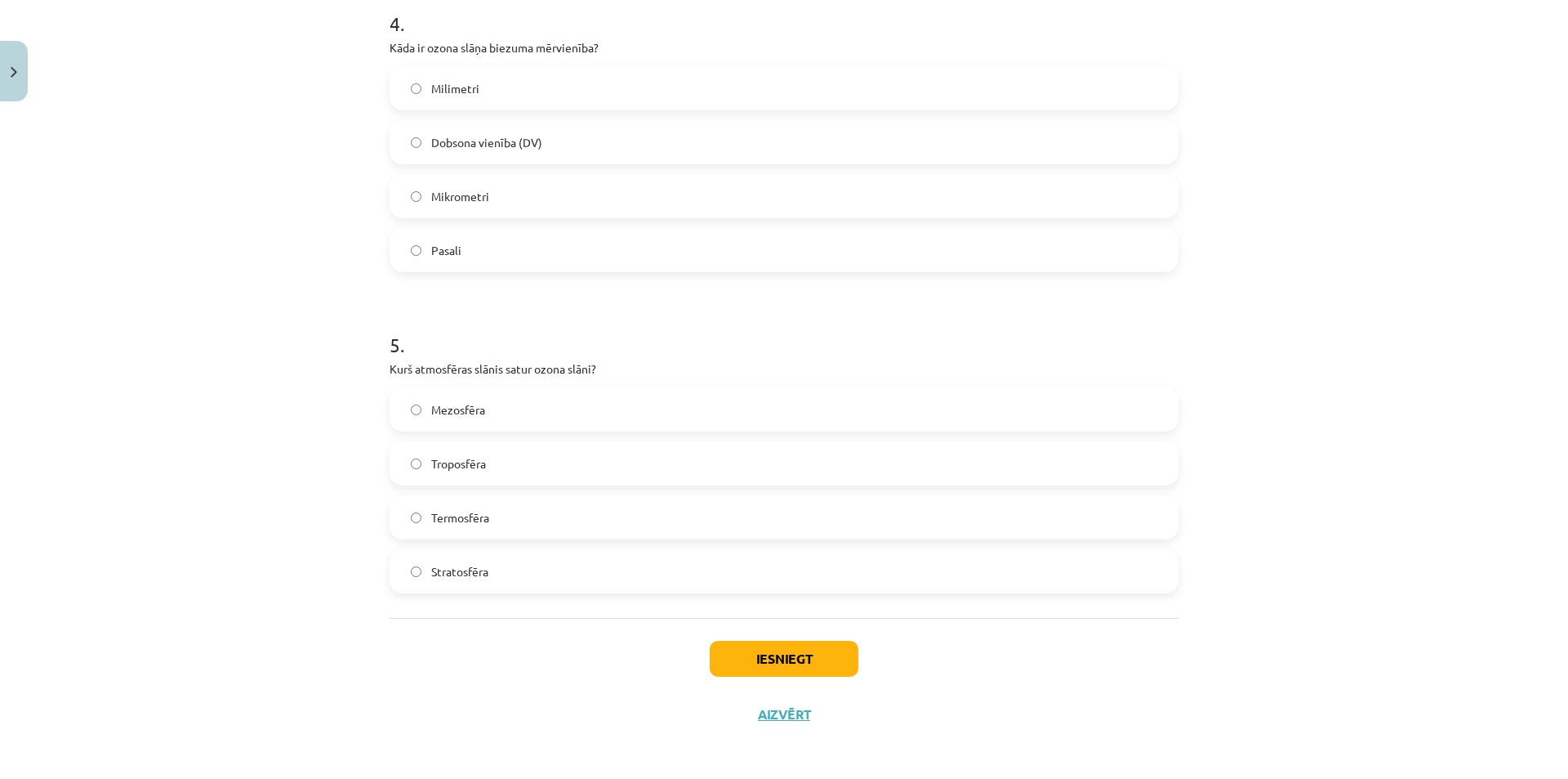
scroll to position [1309, 0]
click at [751, 656] on button "Iesniegt" at bounding box center [784, 655] width 148 height 36
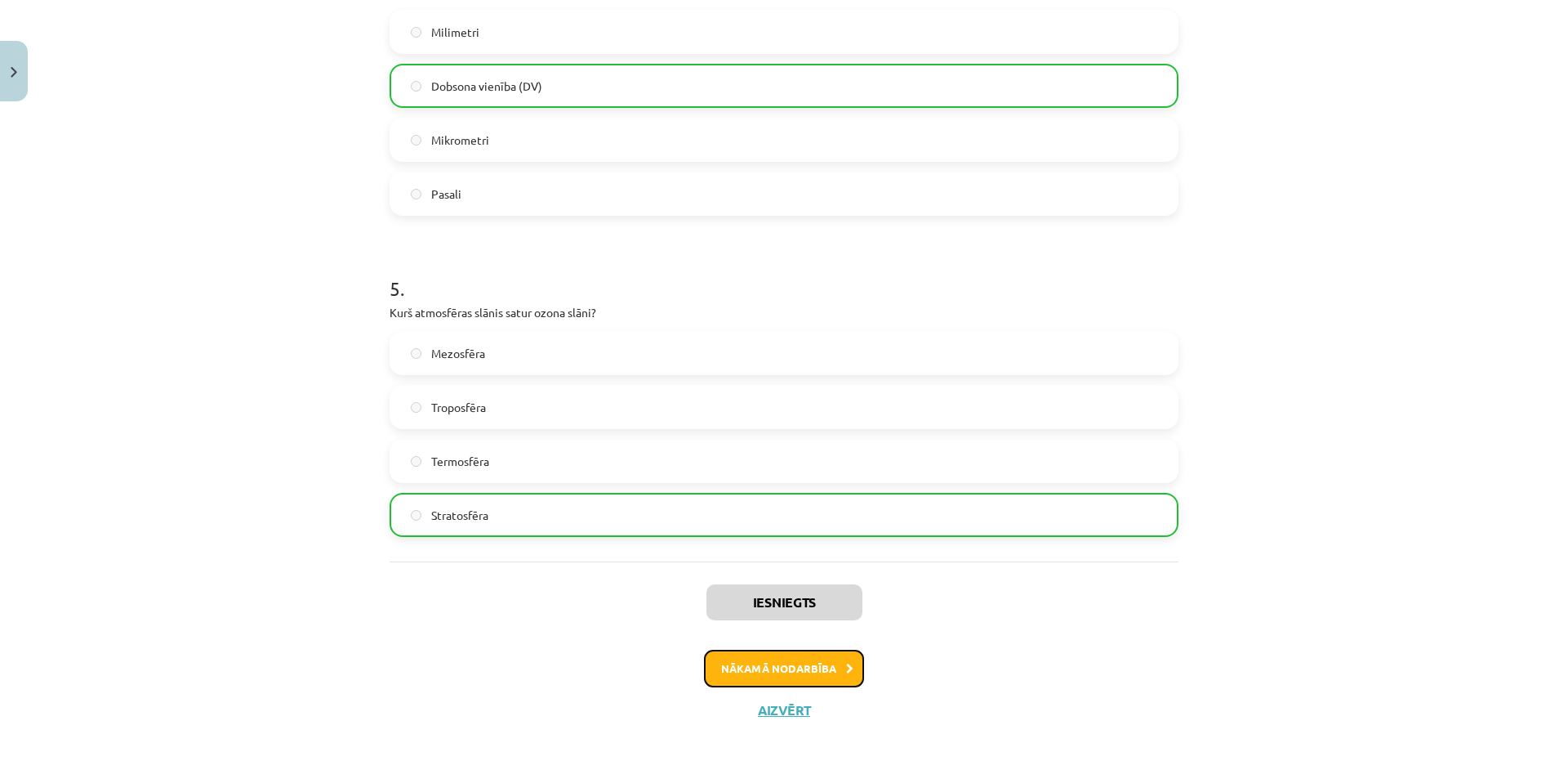
click at [796, 675] on button "Nākamā nodarbība" at bounding box center [784, 669] width 160 height 38
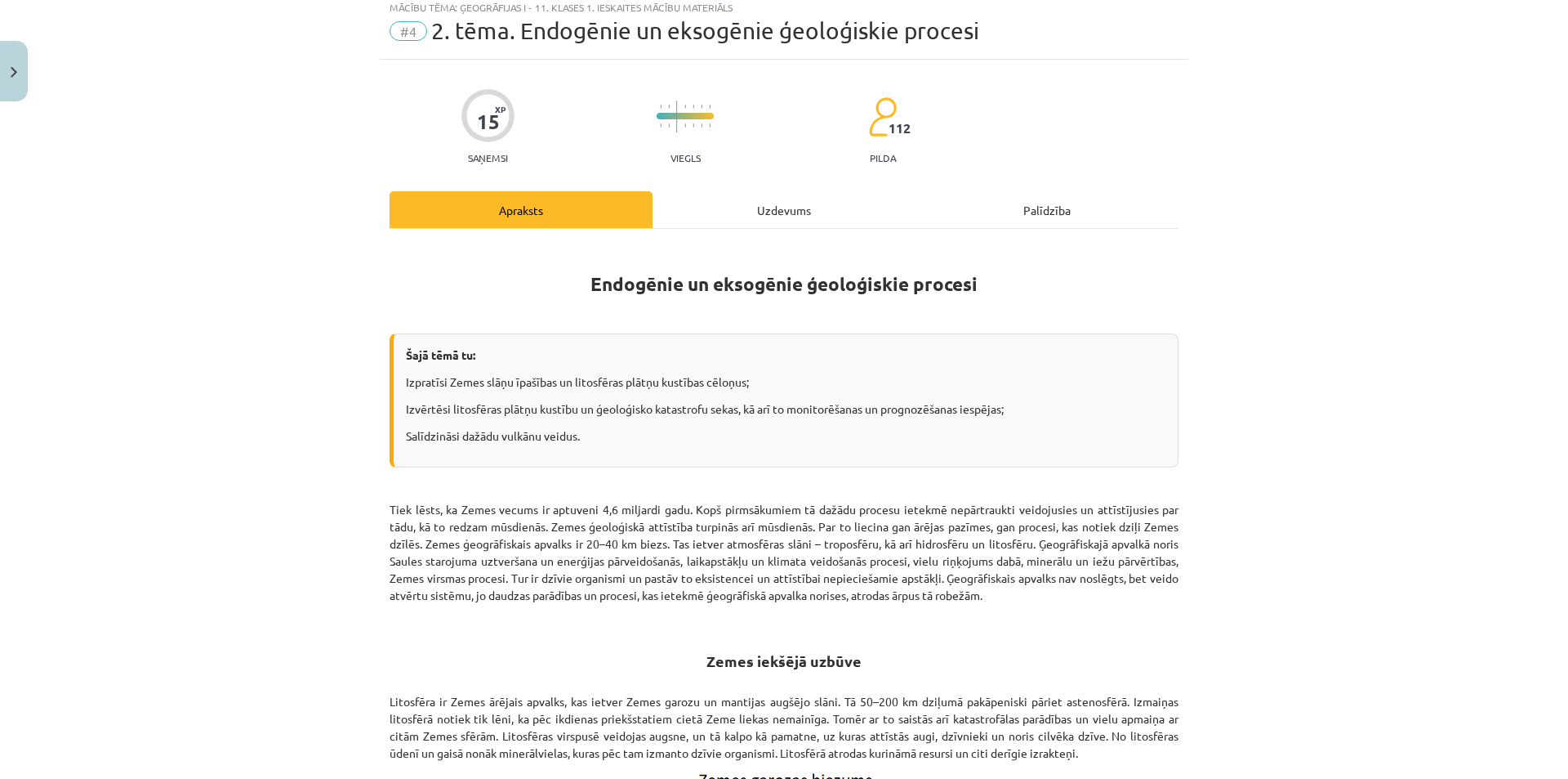
scroll to position [41, 0]
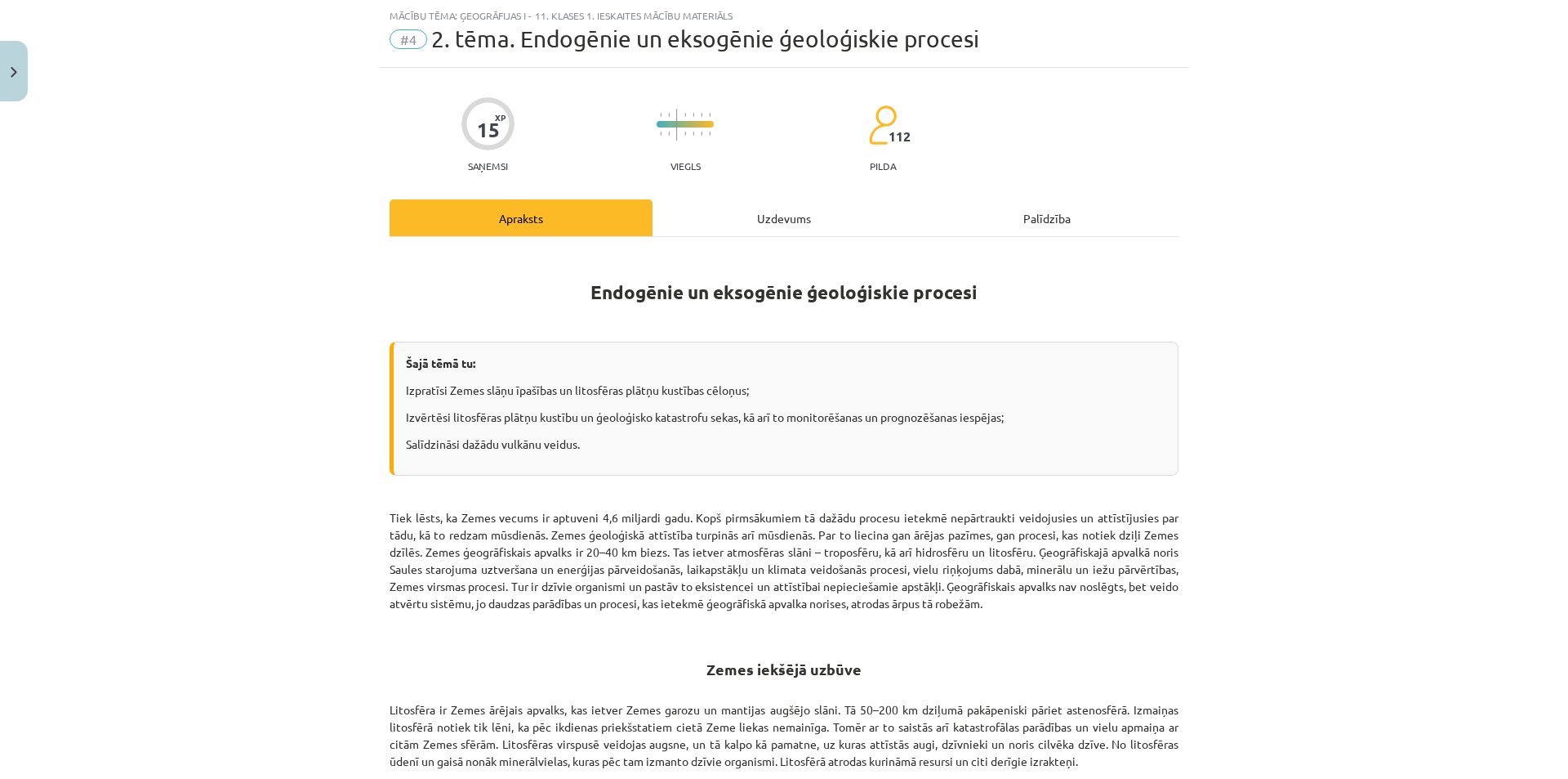
click at [806, 205] on div "Uzdevums" at bounding box center [784, 218] width 263 height 37
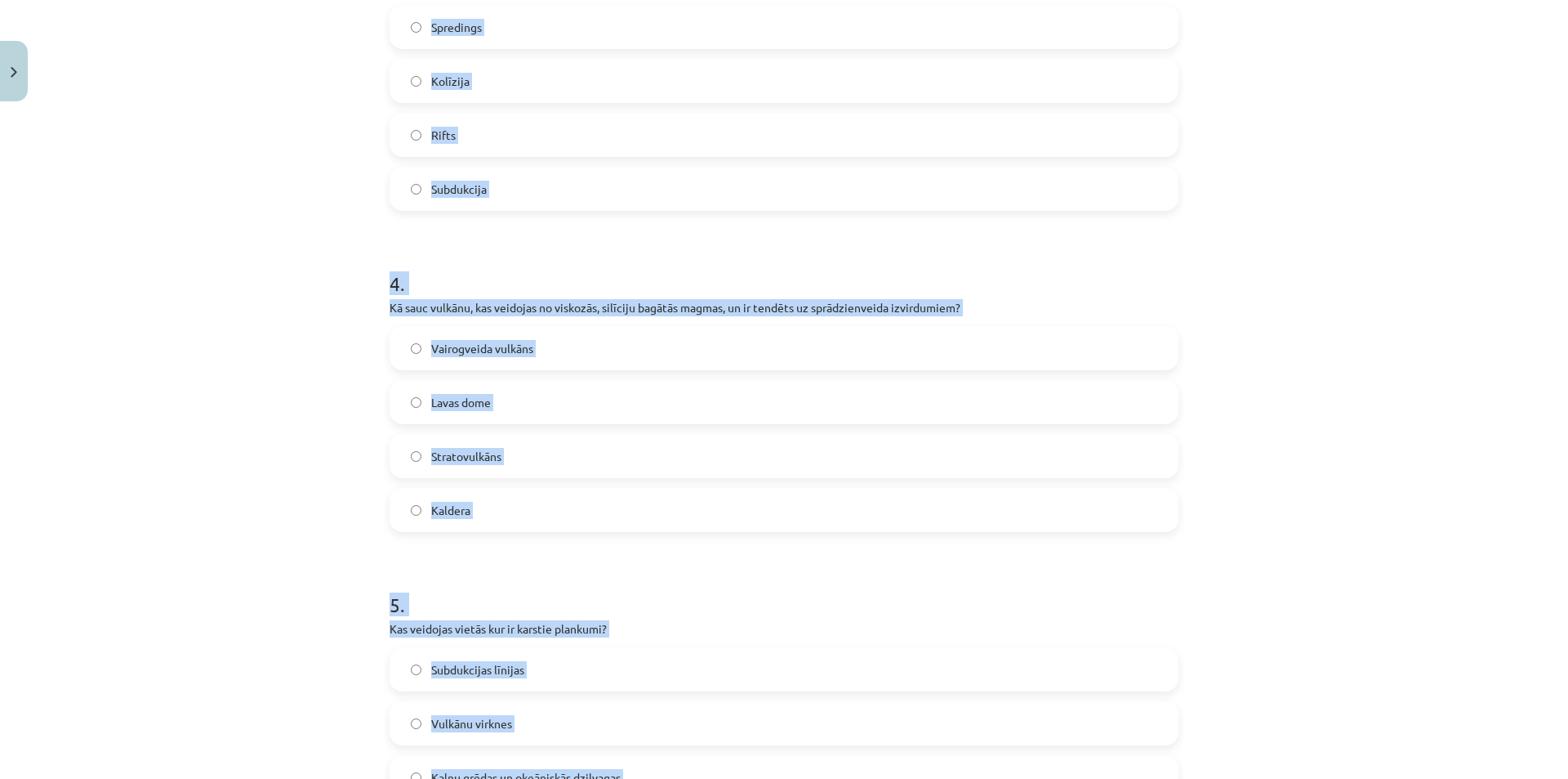
scroll to position [1309, 0]
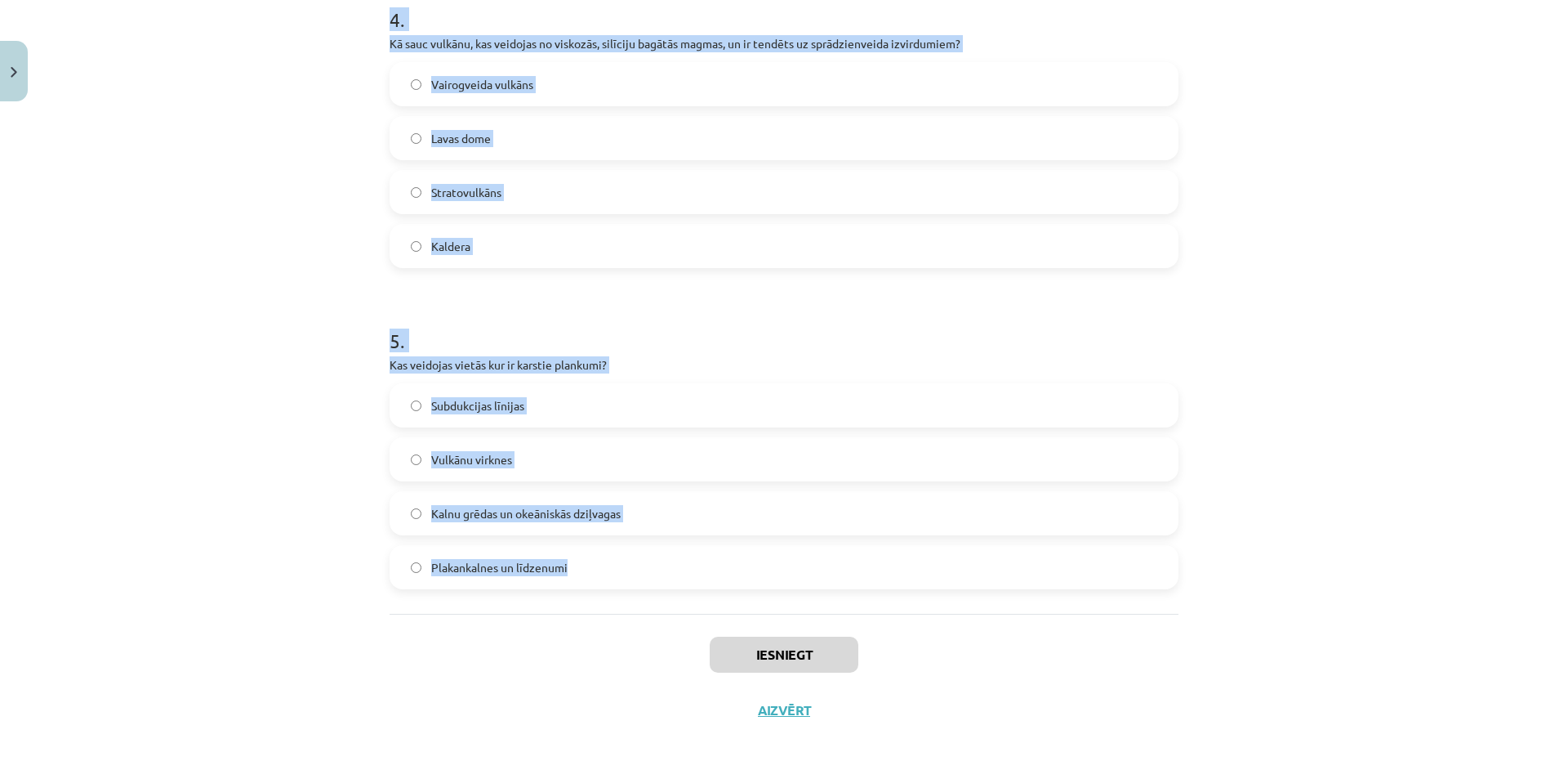
drag, startPoint x: 365, startPoint y: 313, endPoint x: 625, endPoint y: 570, distance: 365.6
click at [625, 570] on div "Mācību tēma: Ģeogrāfijas i - 11. klases 1. ieskaites mācību materiāls #4 2. tēm…" at bounding box center [784, 389] width 1568 height 779
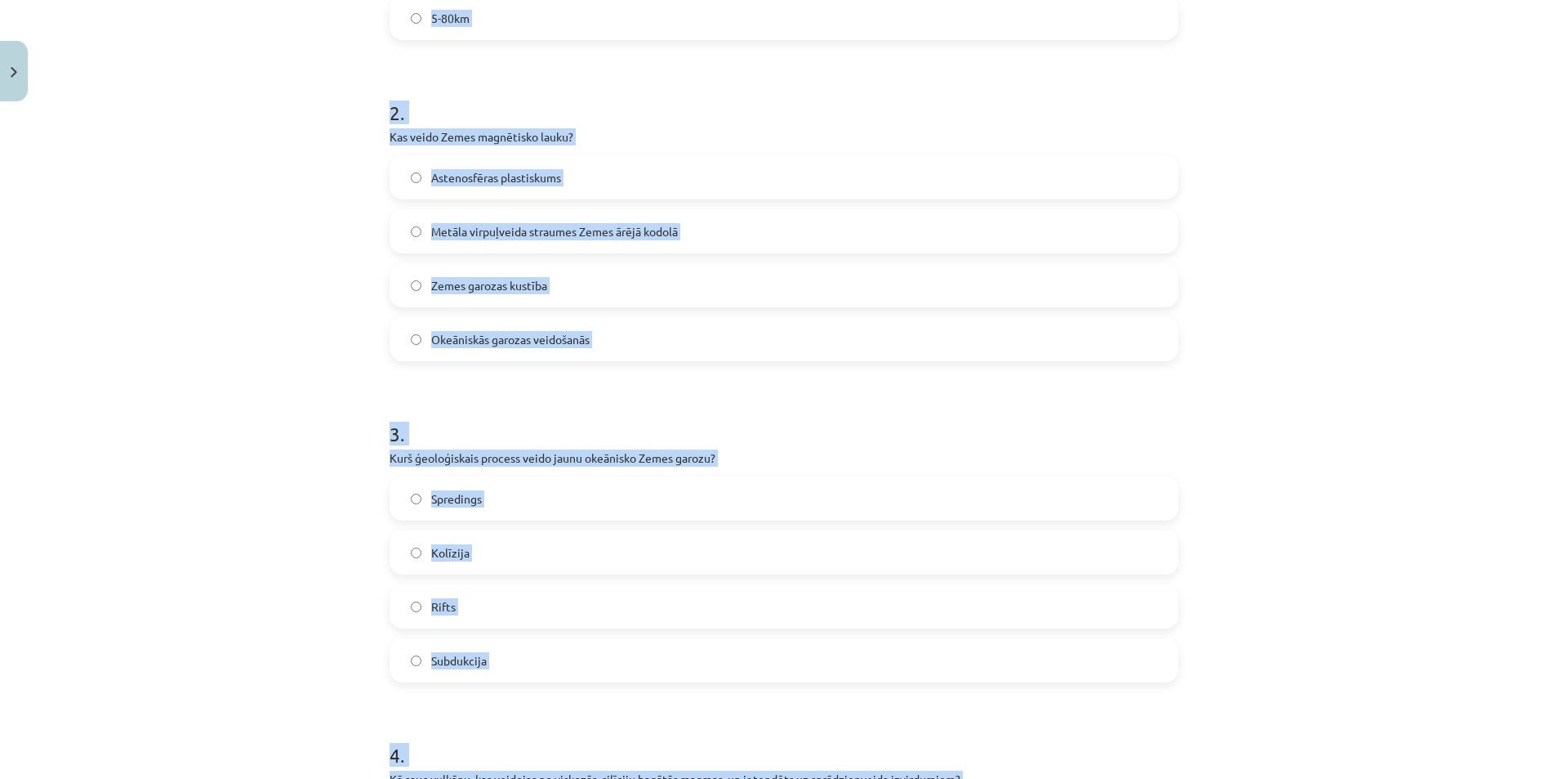
click at [1281, 502] on div "Mācību tēma: Ģeogrāfijas i - 11. klases 1. ieskaites mācību materiāls #4 2. tēm…" at bounding box center [784, 389] width 1568 height 779
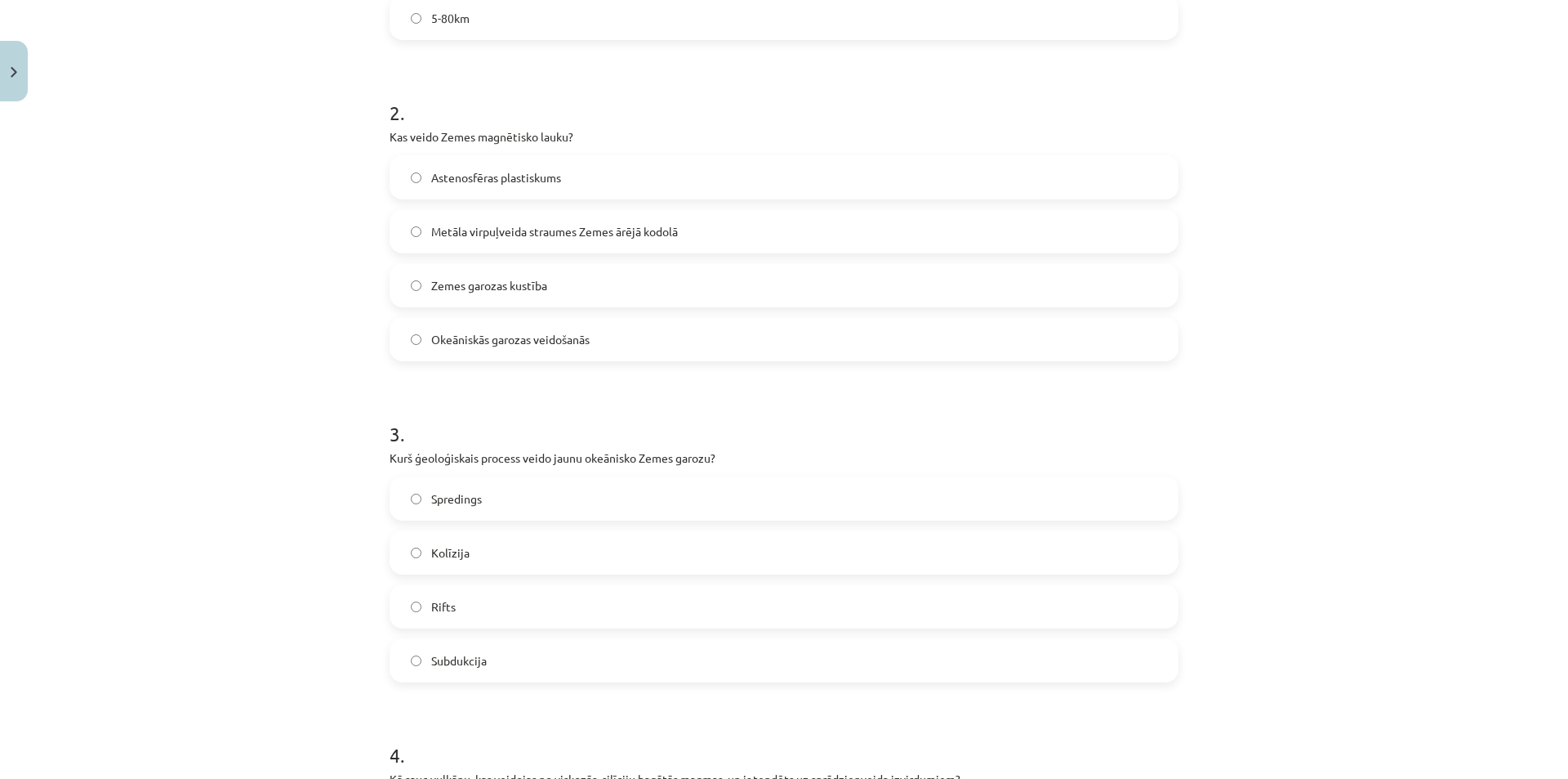
scroll to position [83, 0]
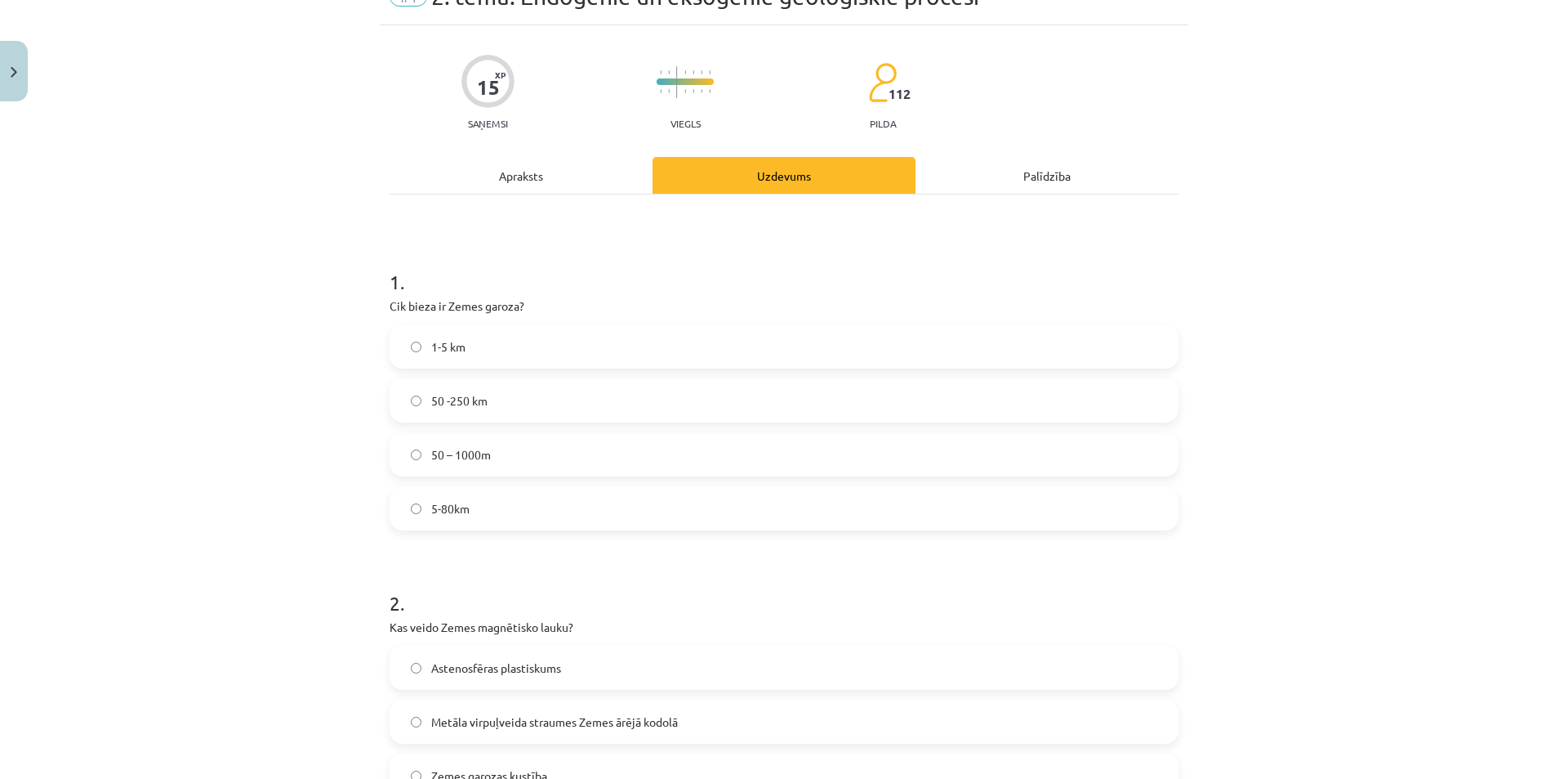
click at [464, 503] on label "5-80km" at bounding box center [784, 509] width 786 height 41
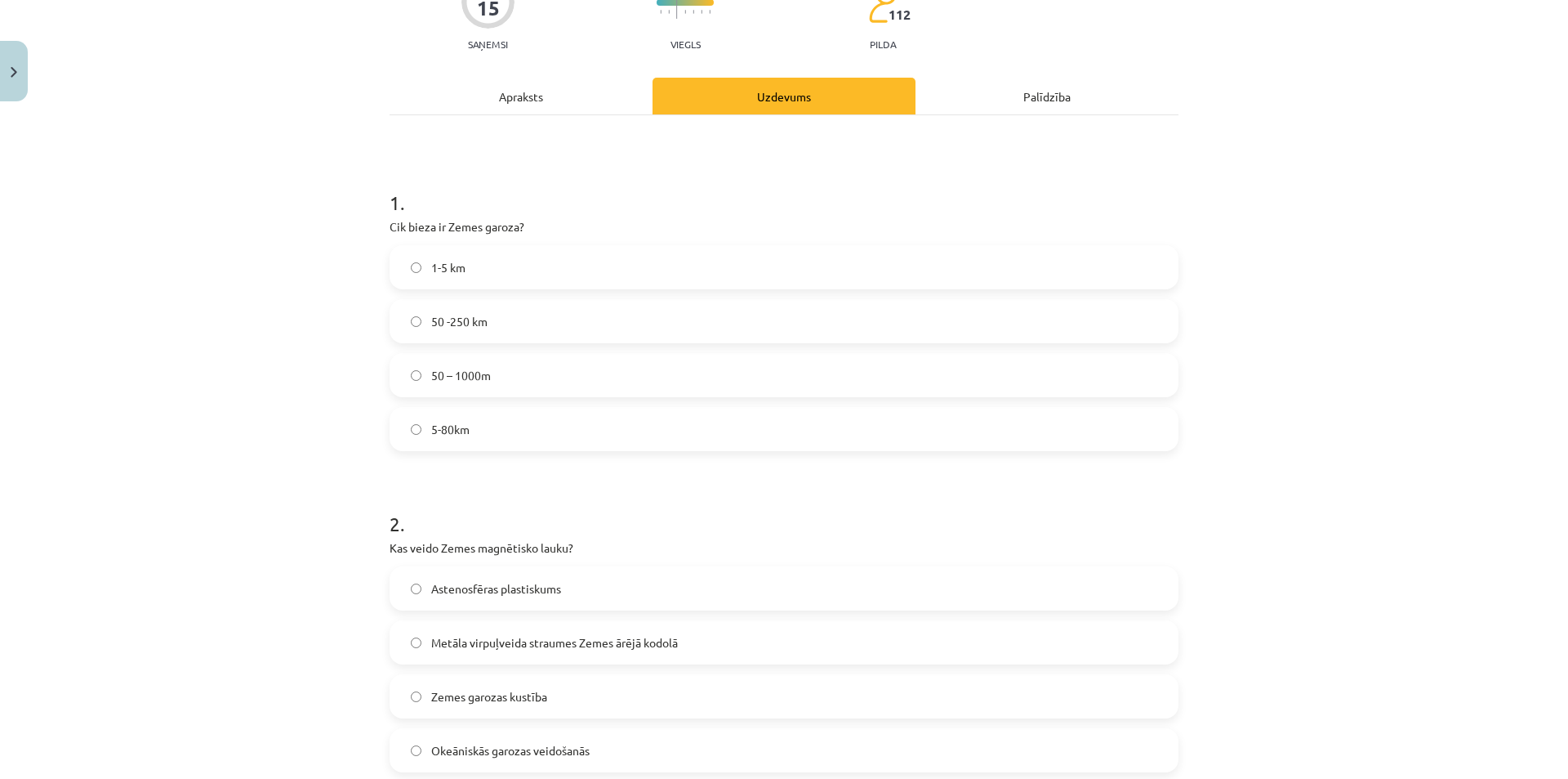
scroll to position [246, 0]
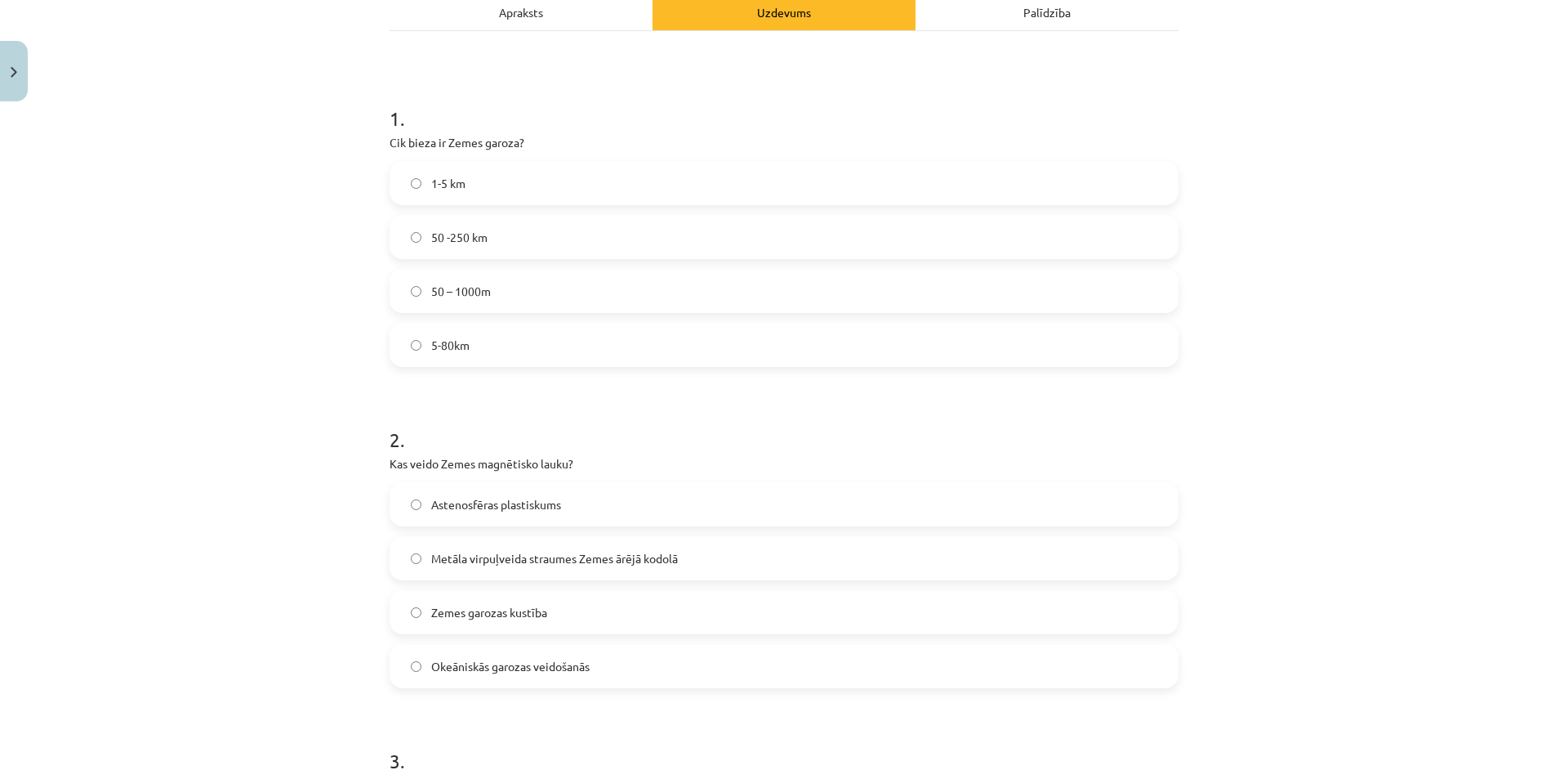
click at [586, 555] on span "Metāla virpuļveida straumes Zemes ārējā kodolā" at bounding box center [554, 558] width 246 height 17
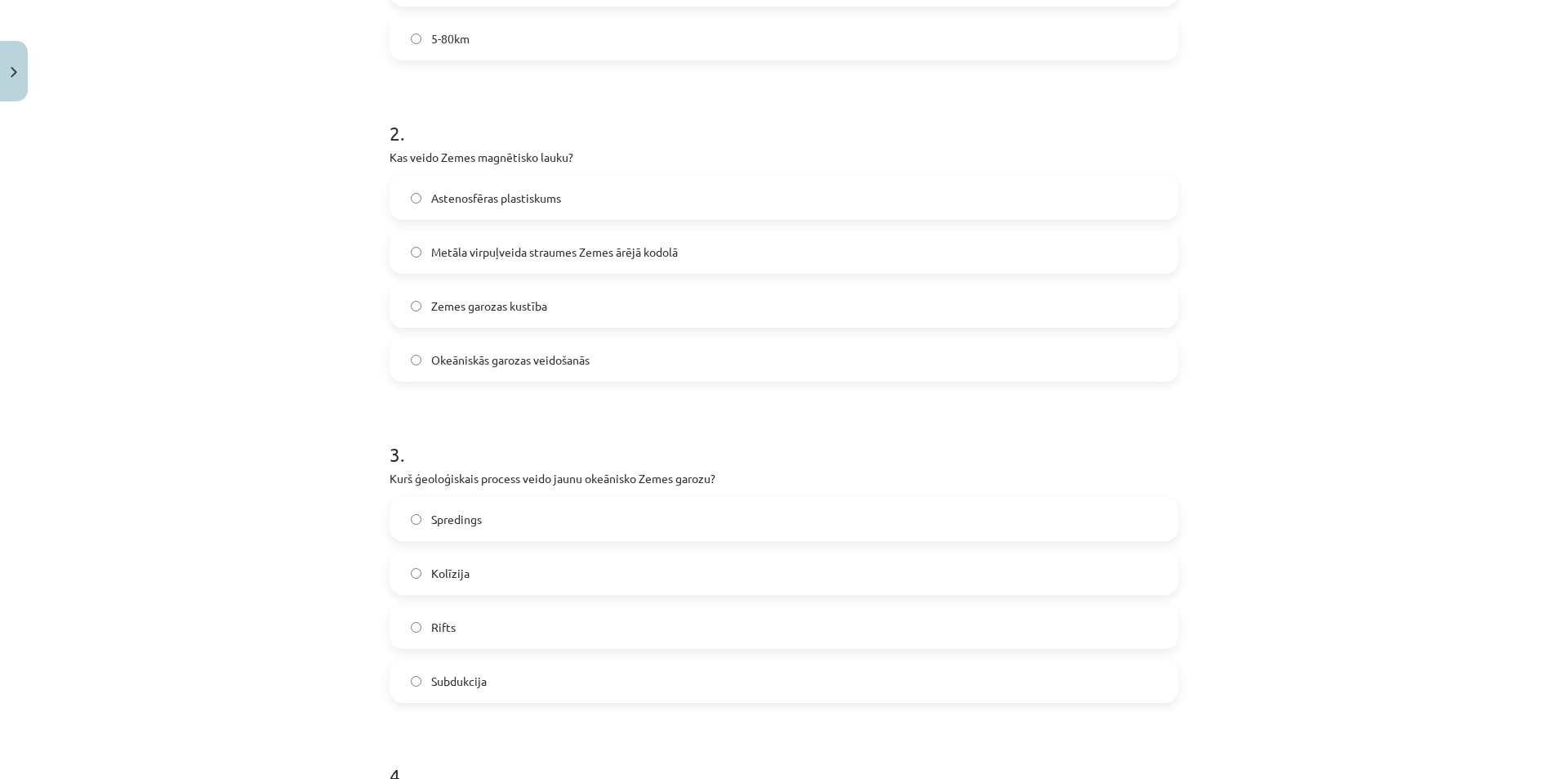
scroll to position [574, 0]
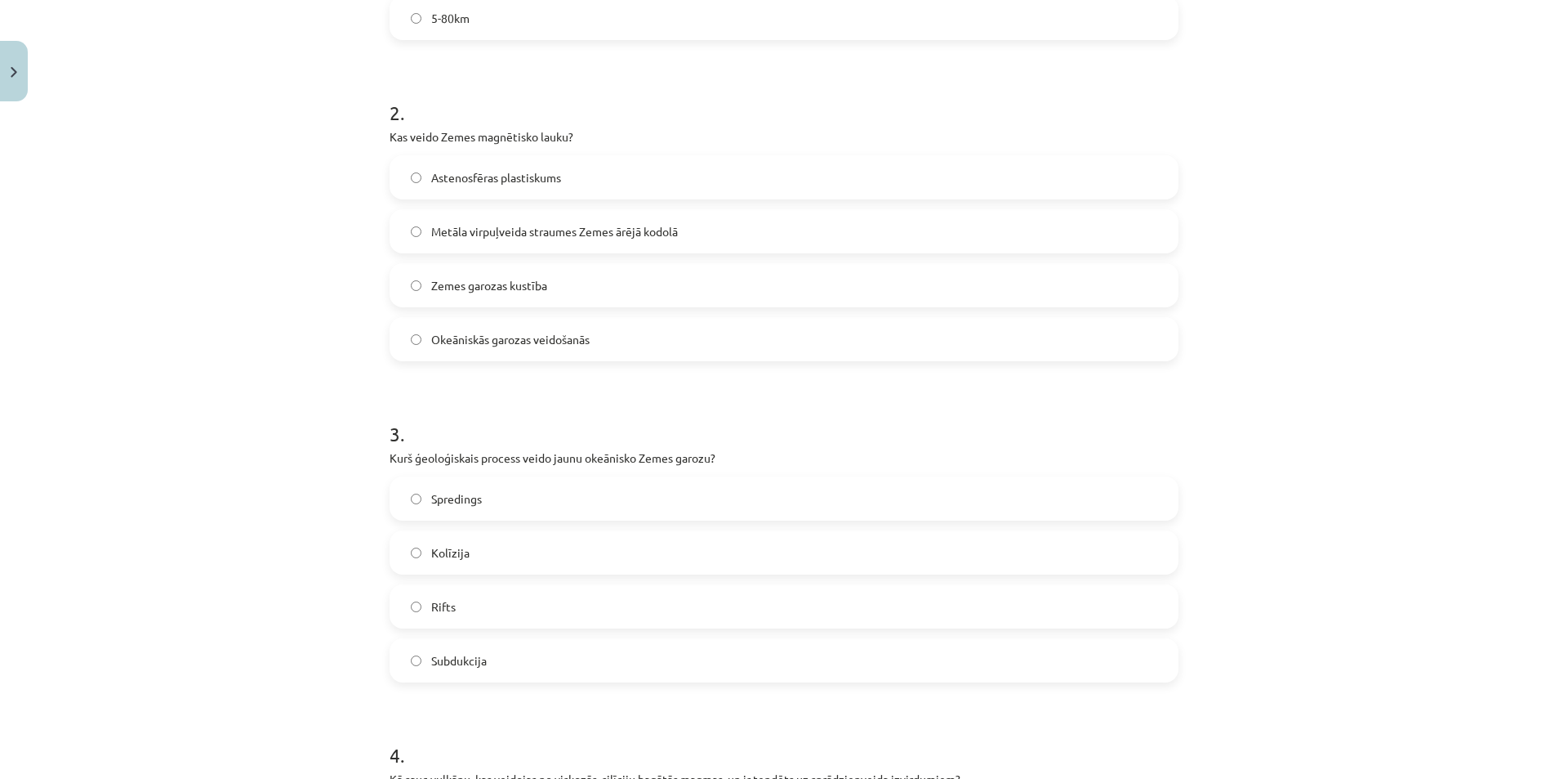
click at [442, 500] on span "Spredings" at bounding box center [456, 499] width 50 height 17
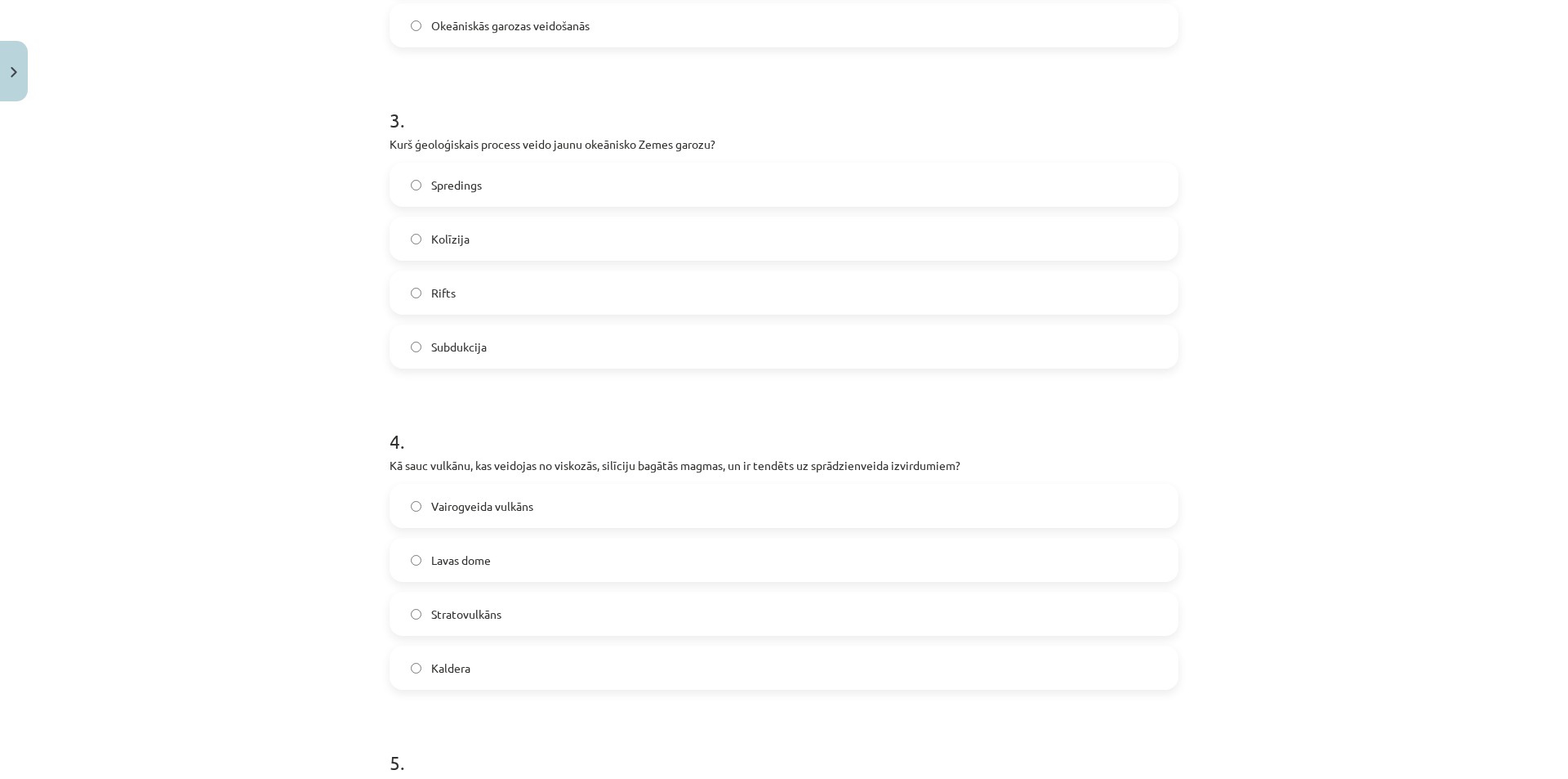
scroll to position [900, 0]
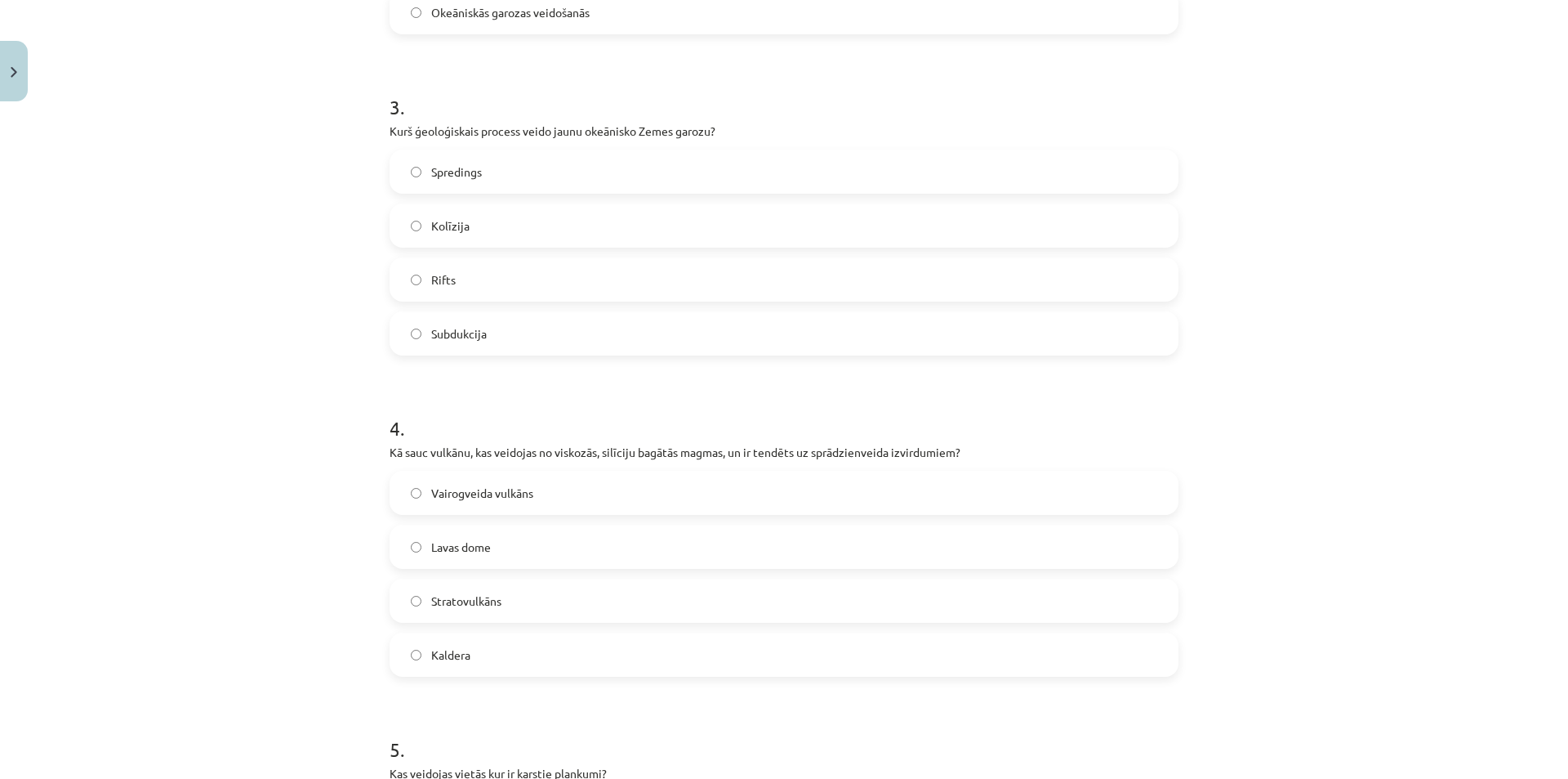
click at [466, 604] on span "Stratovulkāns" at bounding box center [466, 601] width 70 height 17
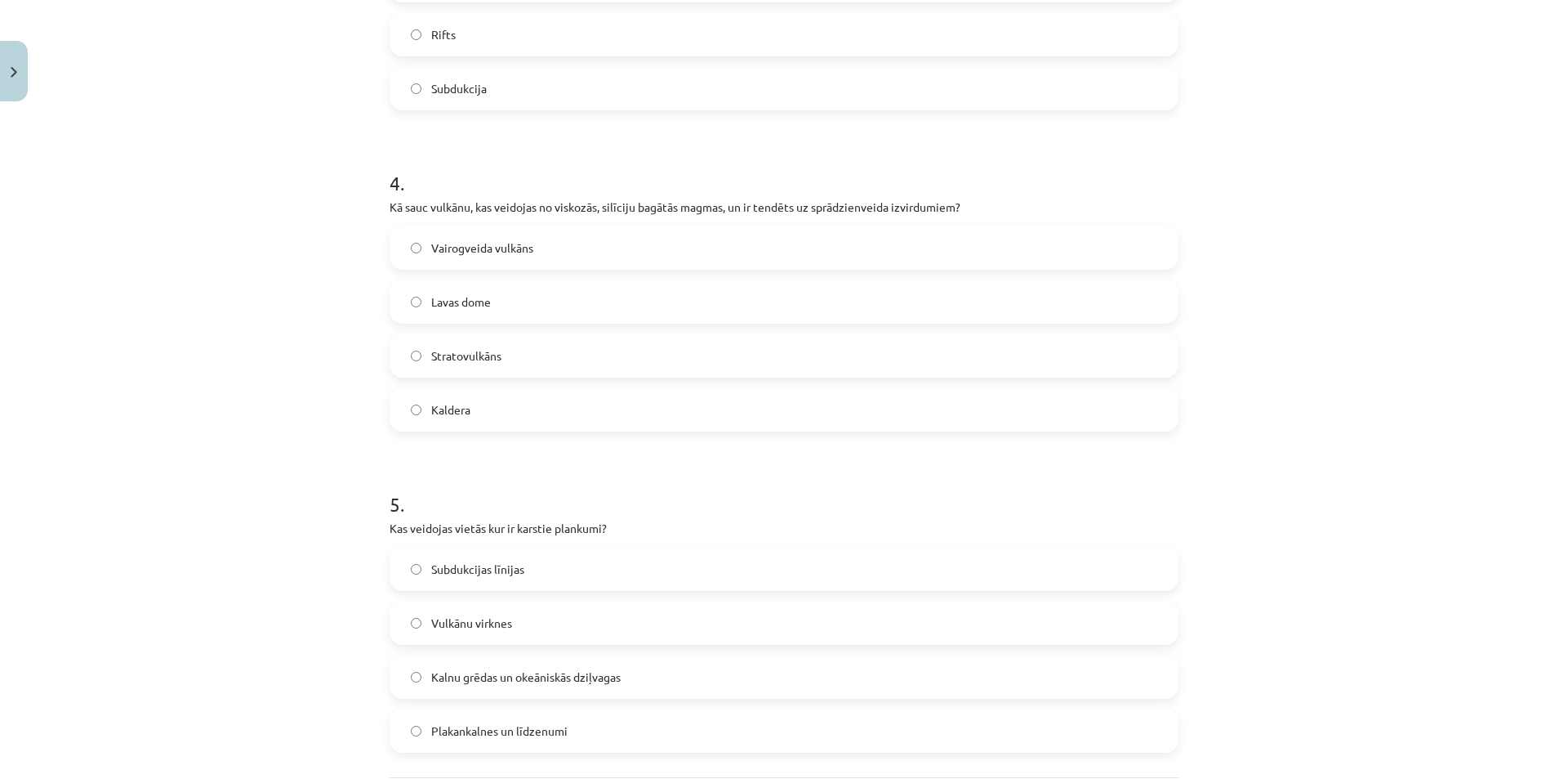
scroll to position [1227, 0]
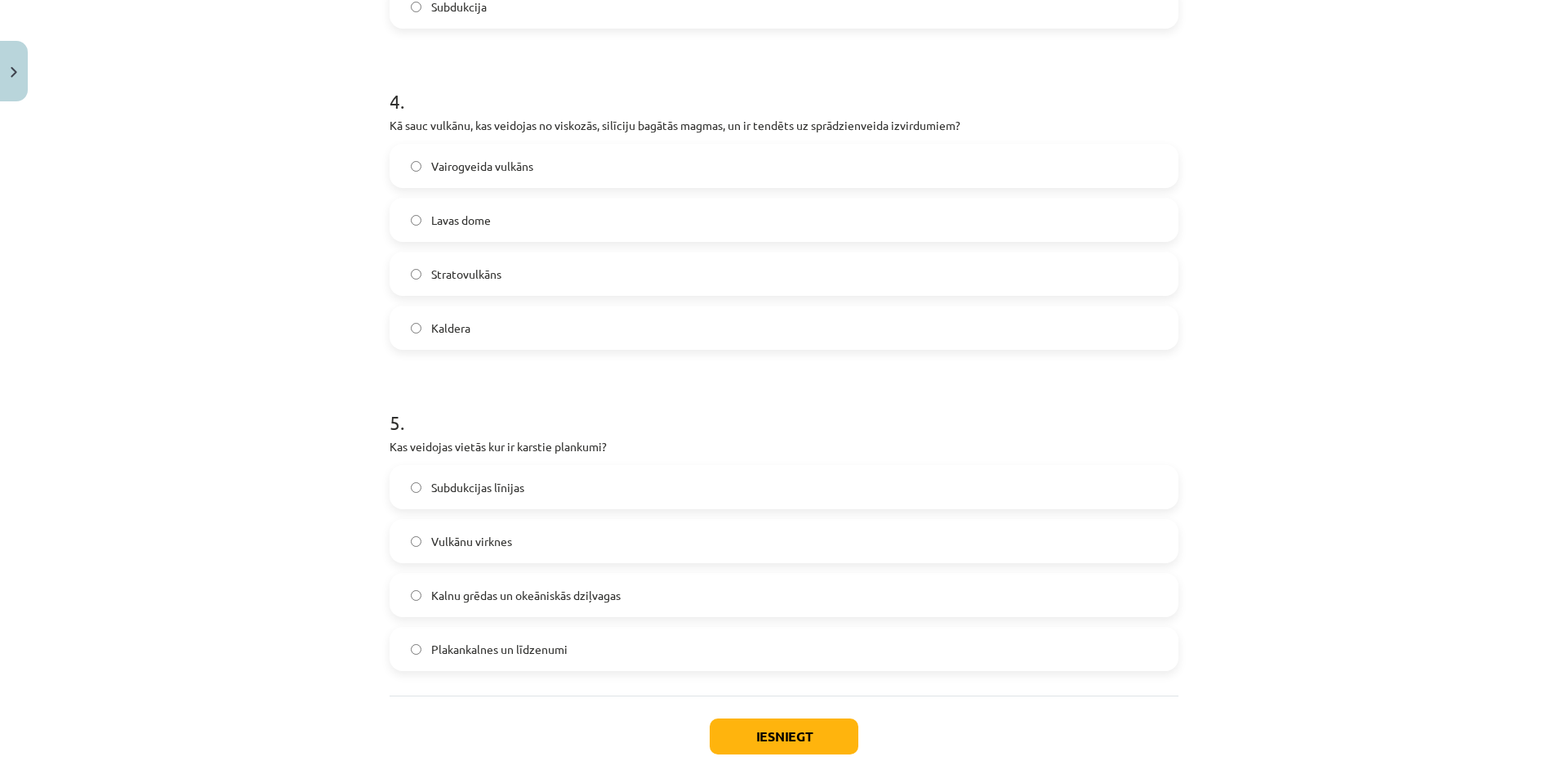
click at [439, 542] on span "Vulkānu virknes" at bounding box center [471, 541] width 81 height 17
click at [748, 732] on button "Iesniegt" at bounding box center [784, 736] width 148 height 36
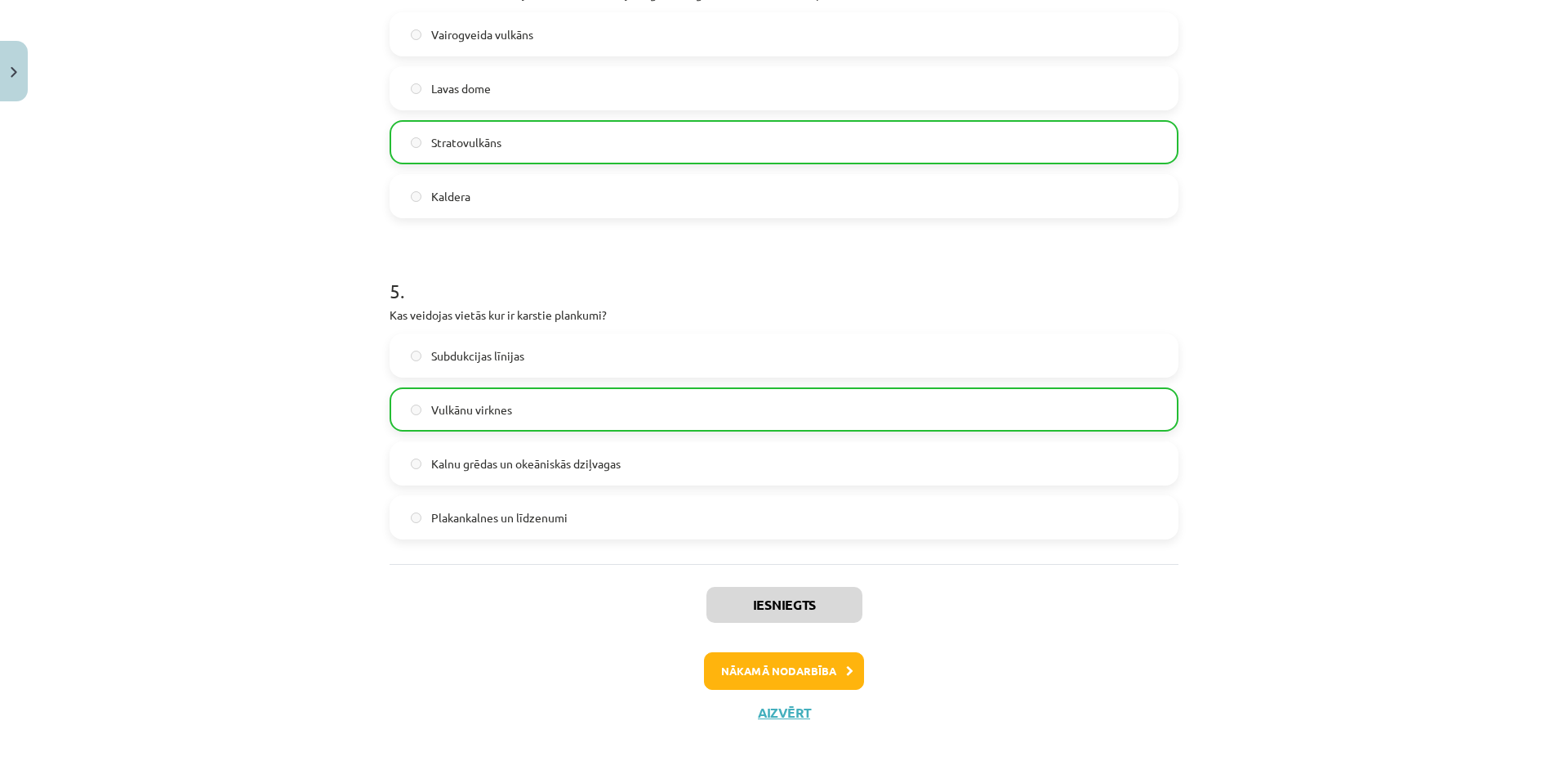
scroll to position [1361, 0]
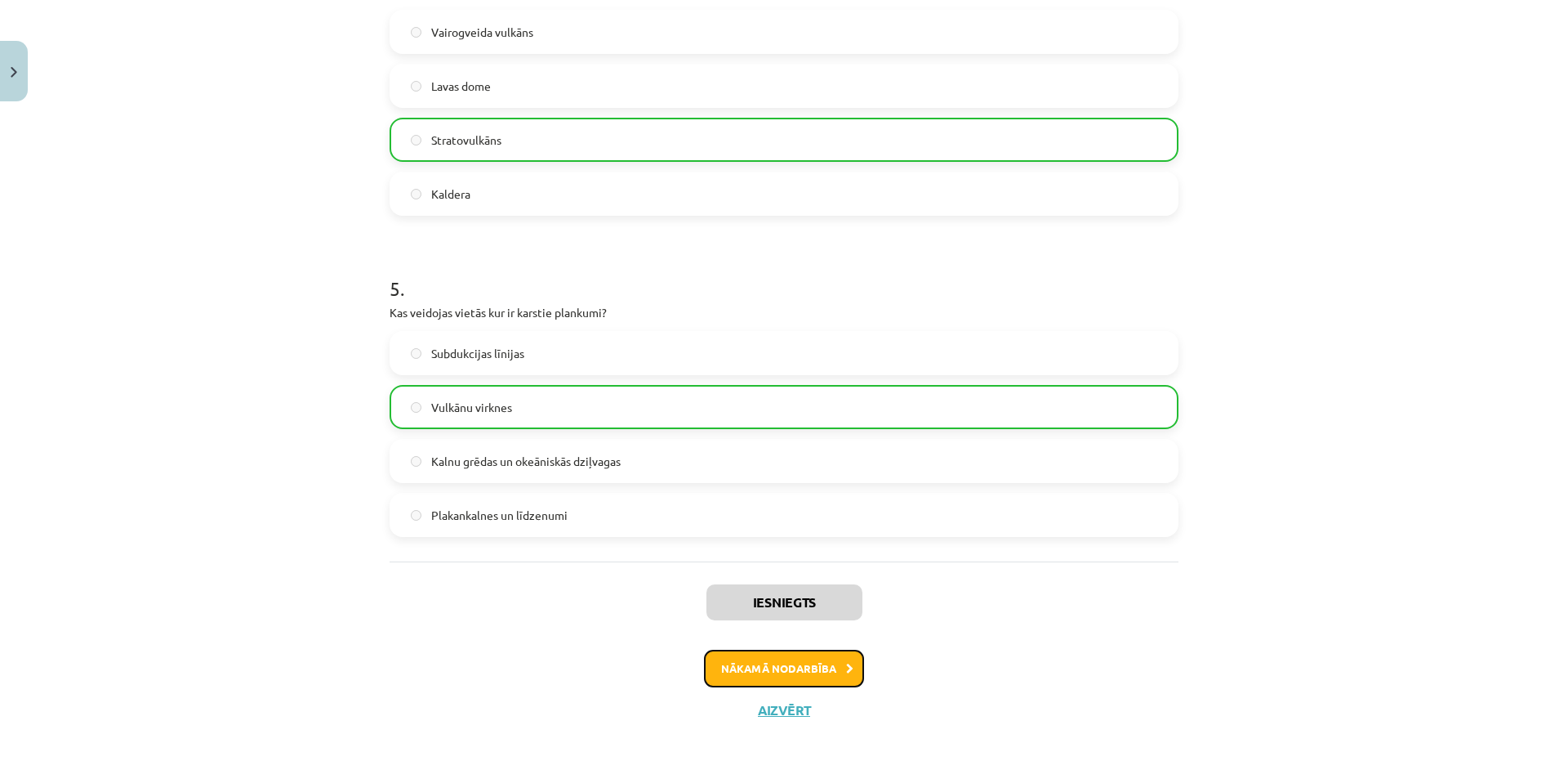
click at [760, 666] on button "Nākamā nodarbība" at bounding box center [784, 669] width 160 height 38
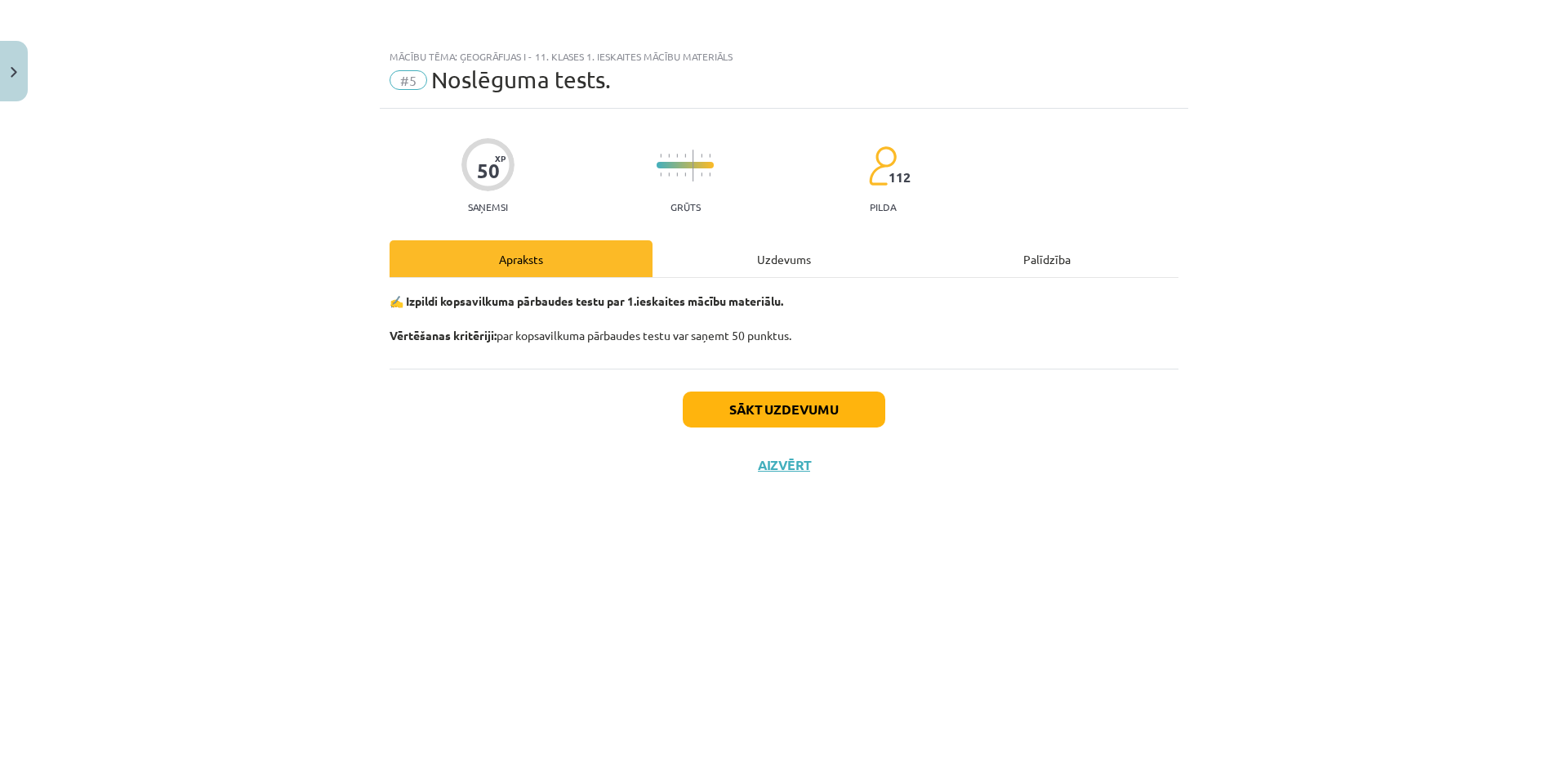
click at [729, 251] on div "Uzdevums" at bounding box center [784, 258] width 263 height 37
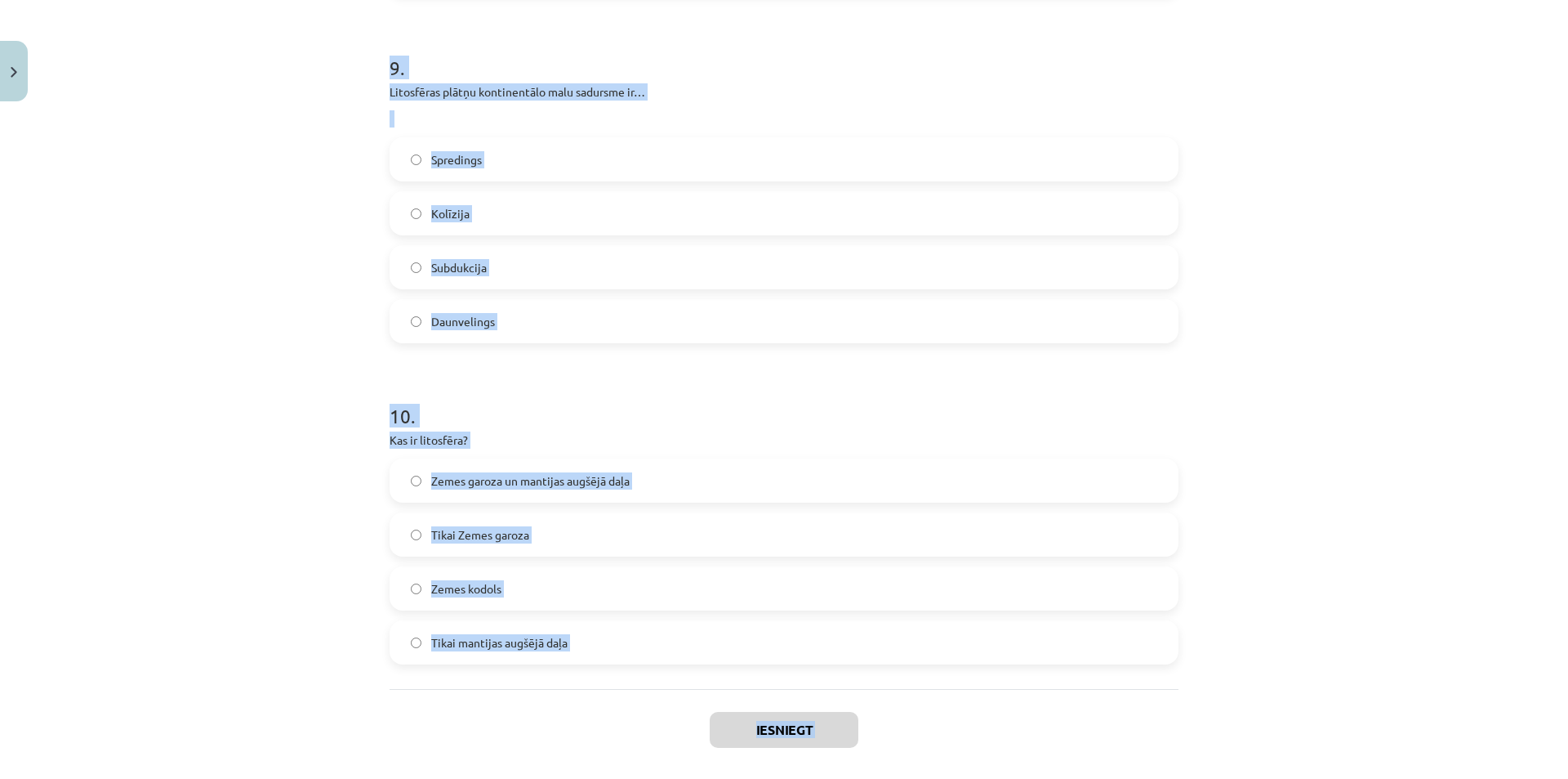
scroll to position [2888, 0]
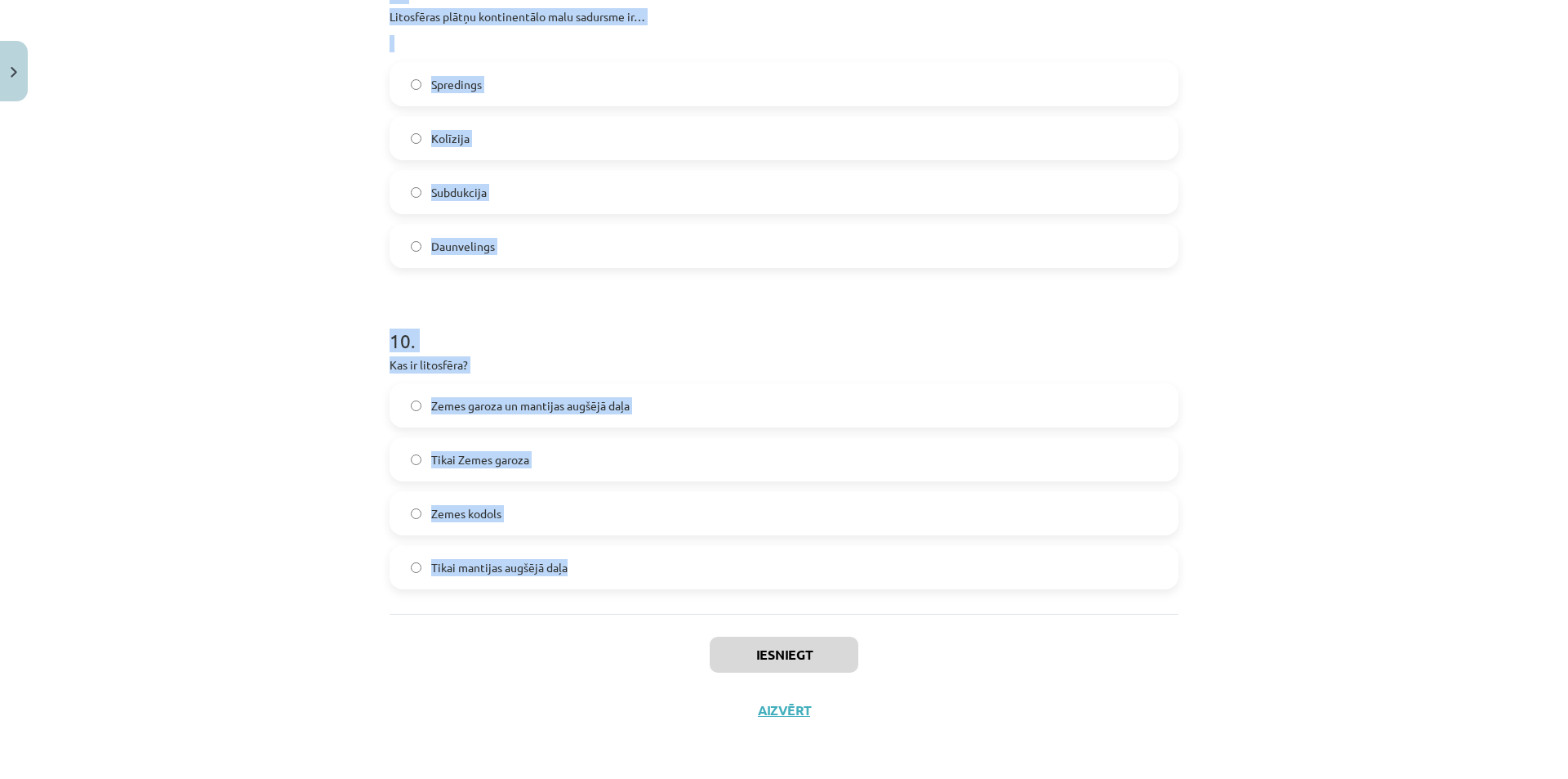
drag, startPoint x: 344, startPoint y: 348, endPoint x: 550, endPoint y: 549, distance: 287.8
click at [594, 551] on div "Mācību tēma: Ģeogrāfijas i - 11. klases 1. ieskaites mācību materiāls #5 Noslēg…" at bounding box center [784, 389] width 1568 height 779
click at [1378, 461] on div "Mācību tēma: Ģeogrāfijas i - 11. klases 1. ieskaites mācību materiāls #5 Noslēg…" at bounding box center [784, 389] width 1568 height 779
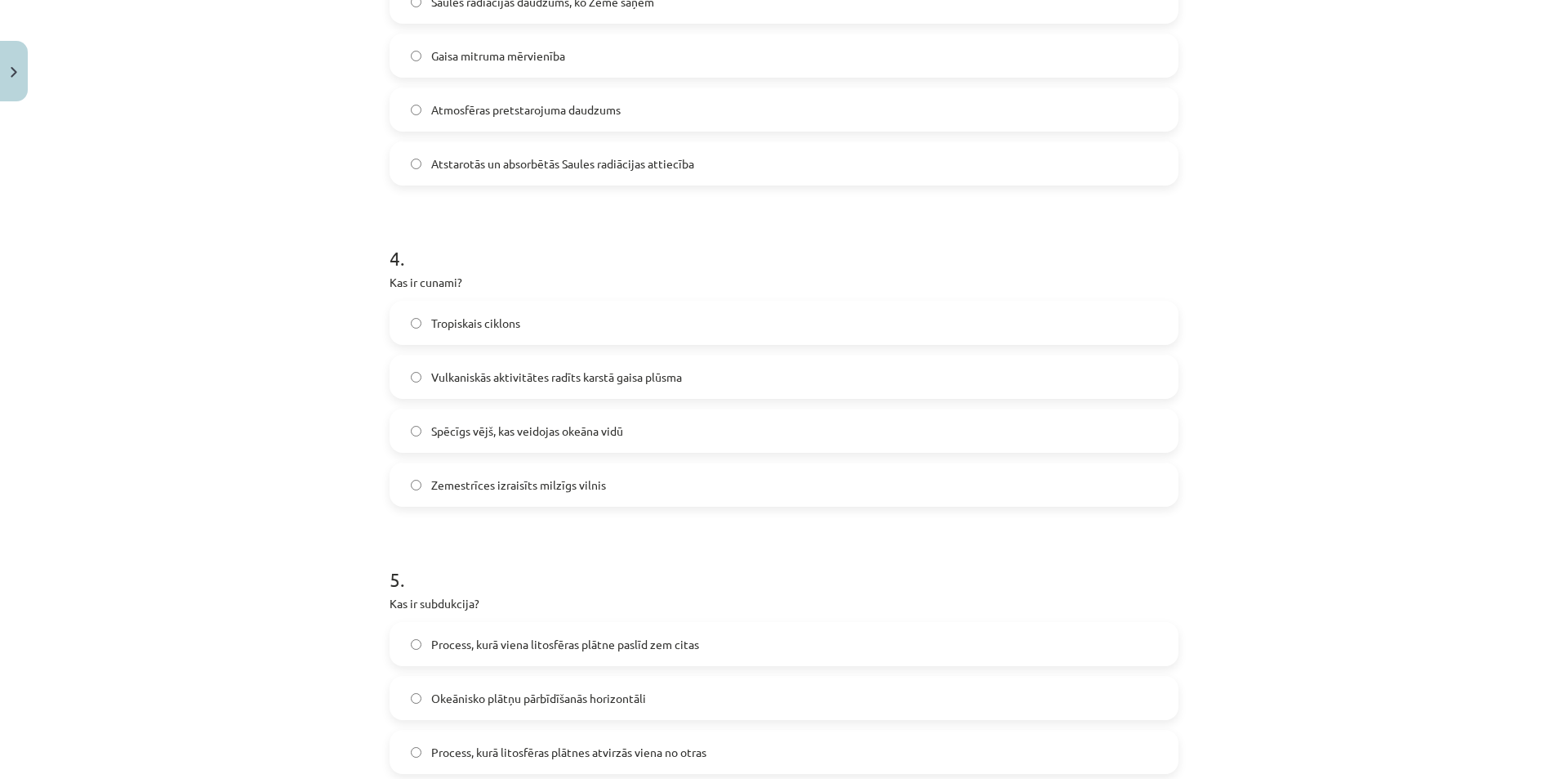
scroll to position [0, 0]
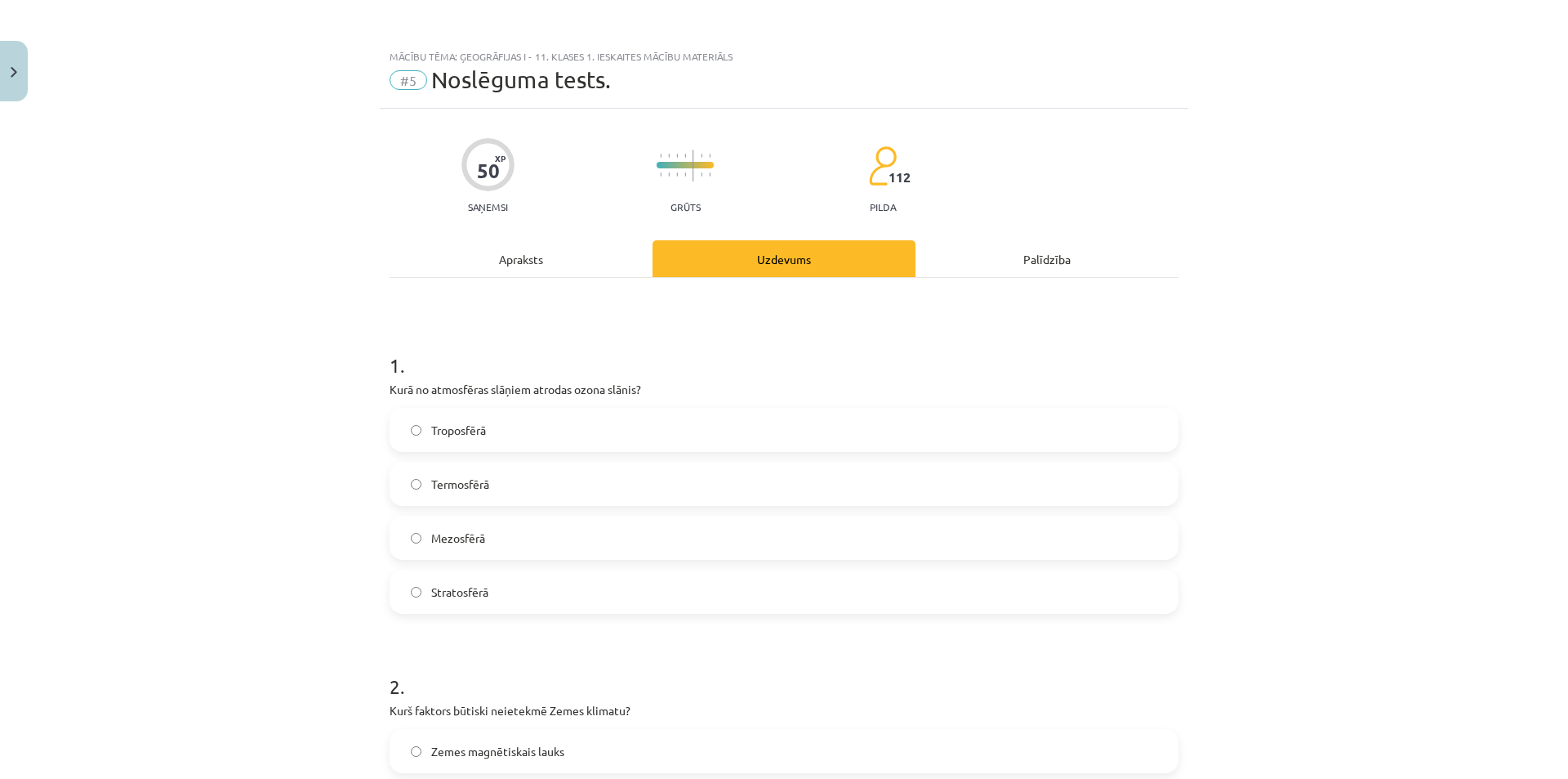
click at [503, 588] on label "Stratosfērā" at bounding box center [784, 592] width 786 height 41
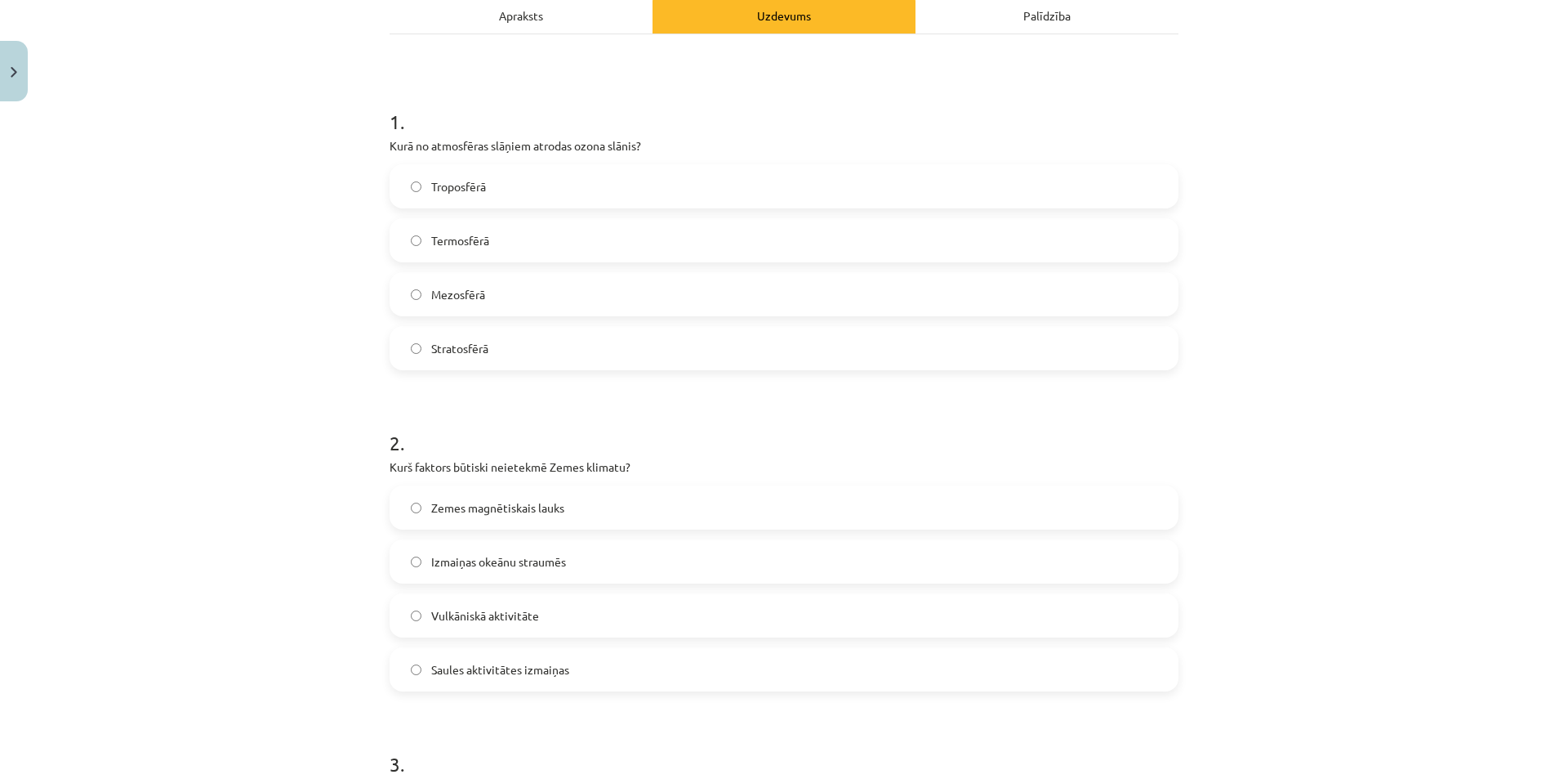
scroll to position [245, 0]
click at [467, 507] on span "Zemes magnētiskais lauks" at bounding box center [498, 506] width 133 height 17
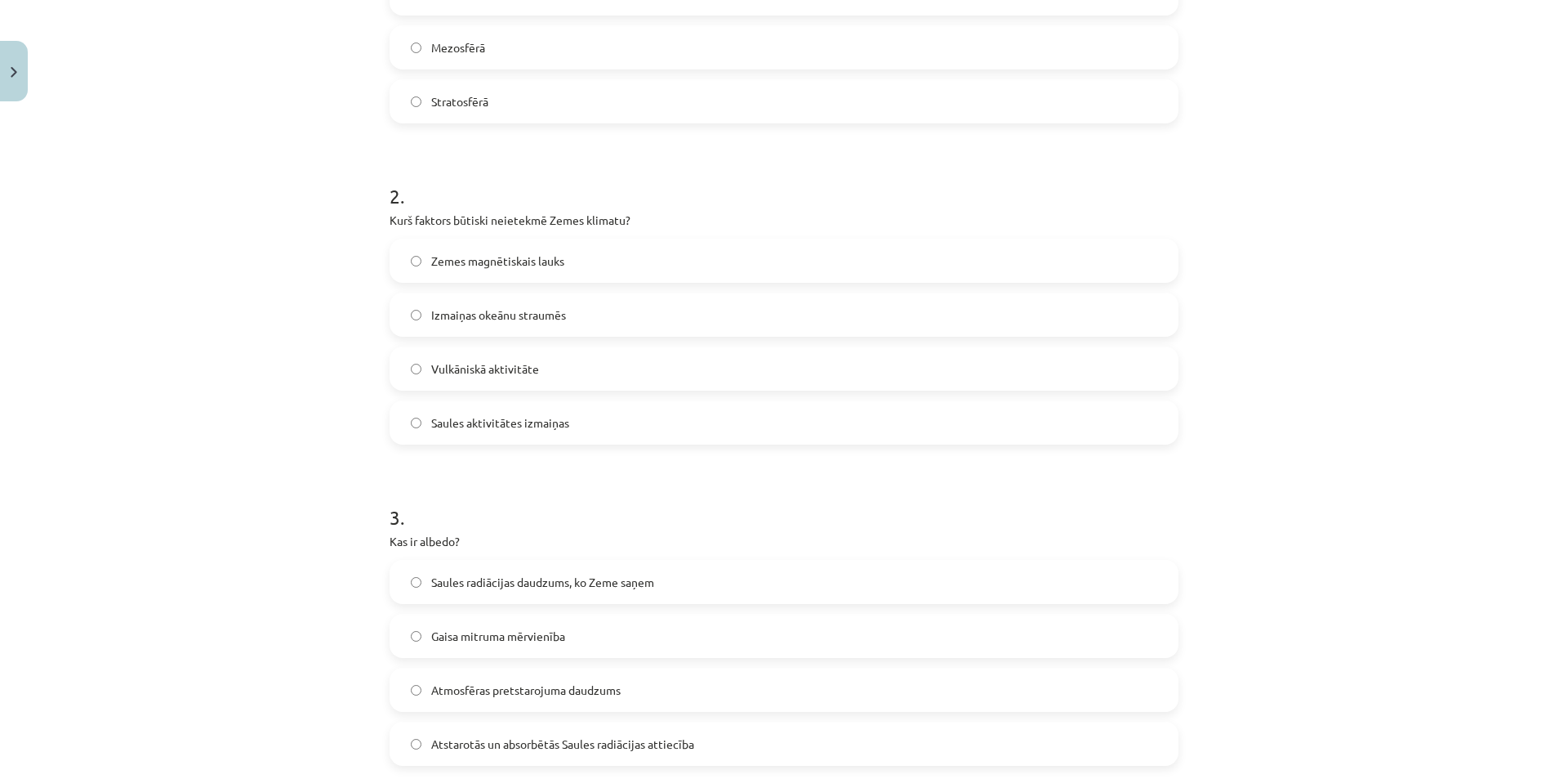
scroll to position [572, 0]
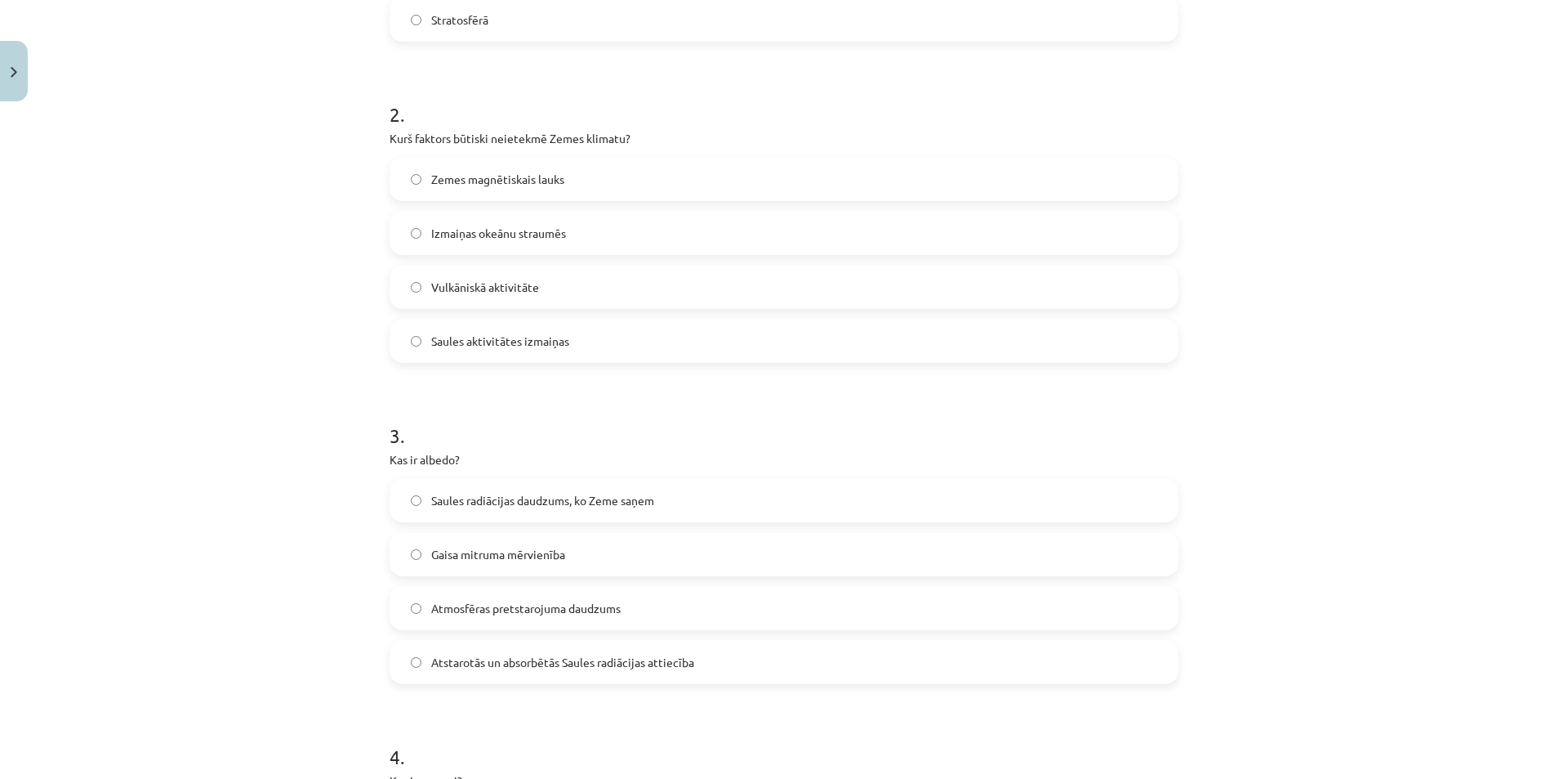
click at [518, 606] on span "Atmosfēras pretstarojuma daudzums" at bounding box center [526, 608] width 190 height 17
click at [526, 647] on label "Atstarotās un absorbētās Saules radiācijas attiecība" at bounding box center [784, 662] width 786 height 41
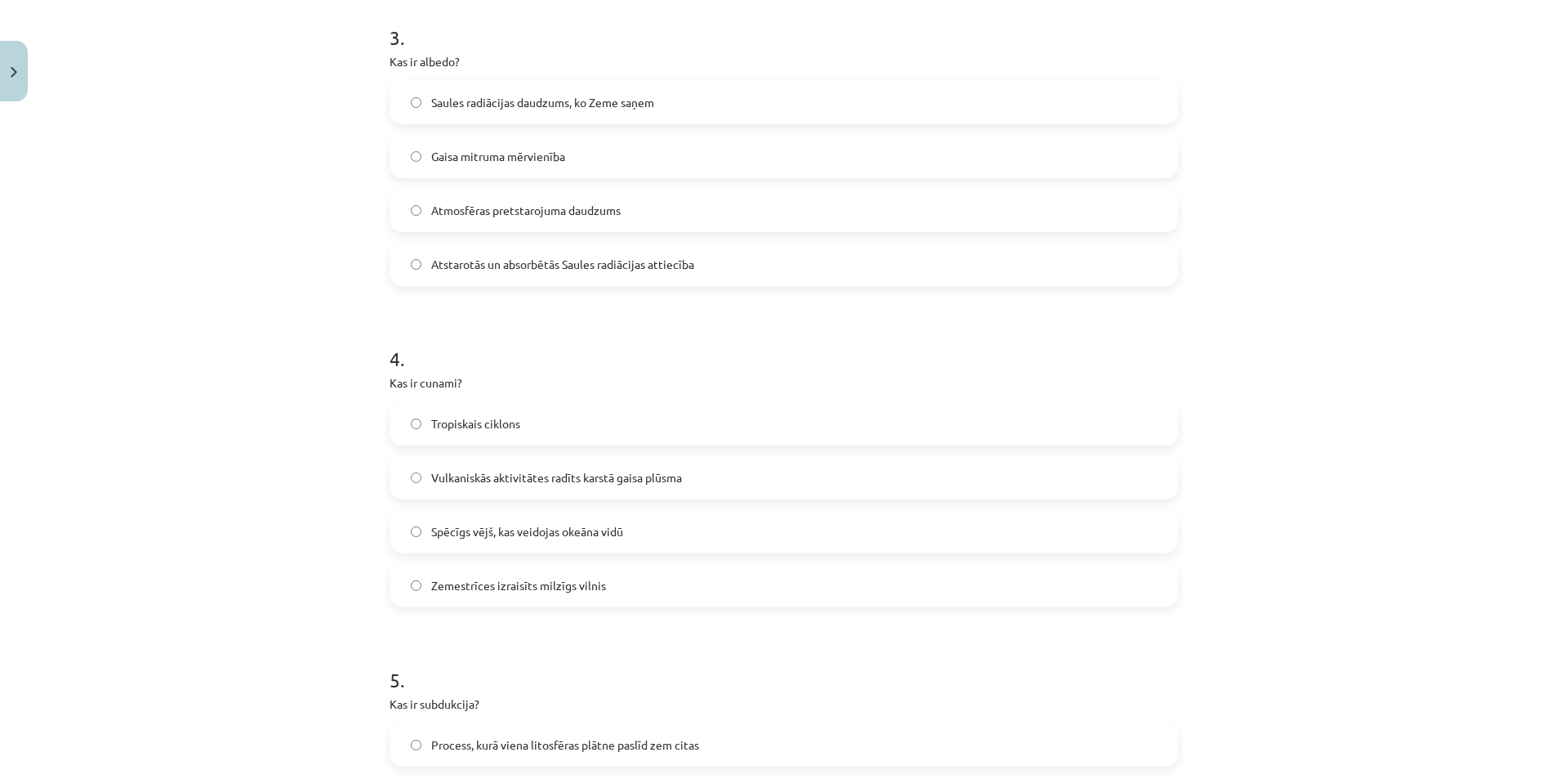
scroll to position [981, 0]
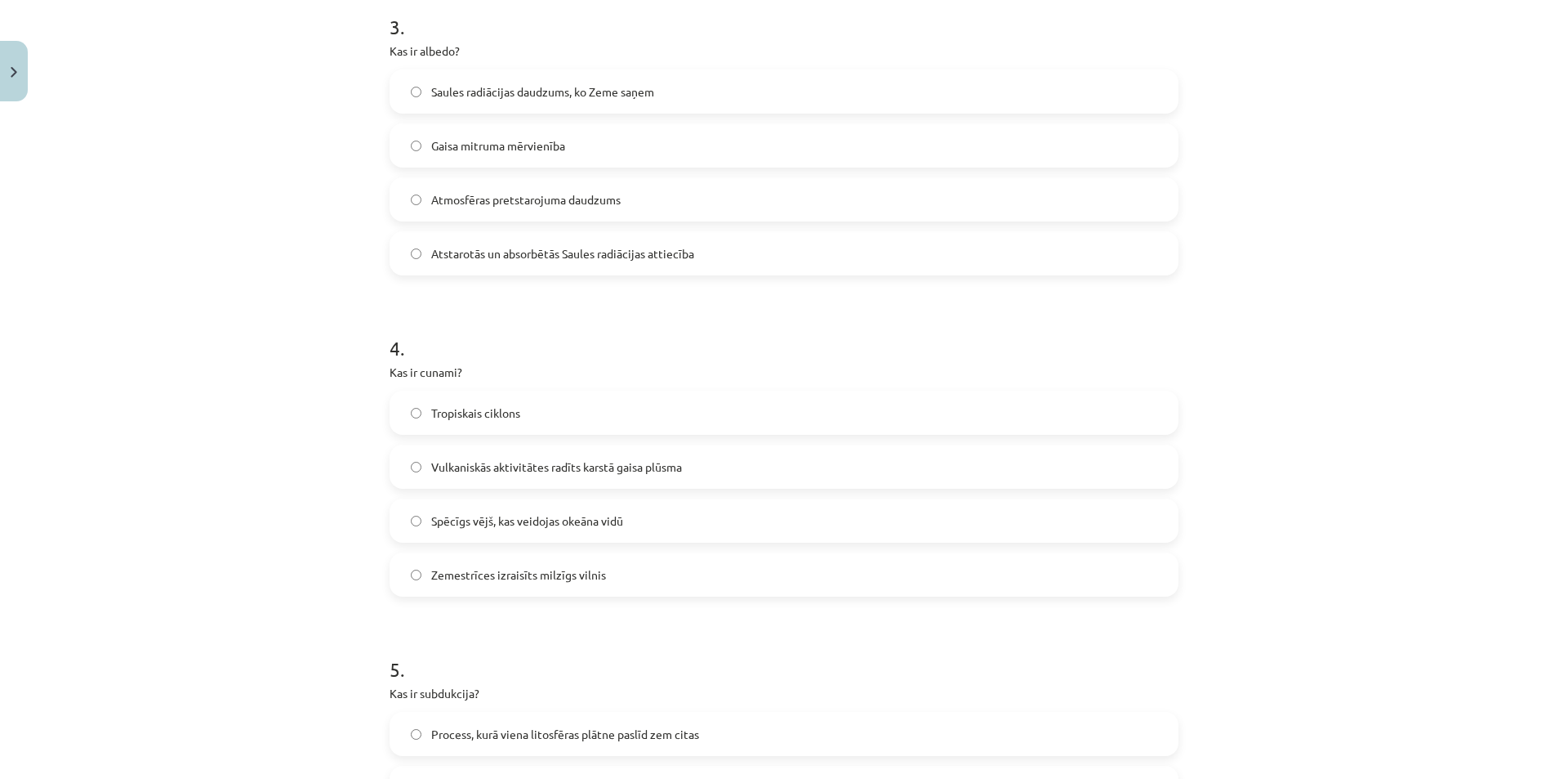
click at [526, 576] on span "Zemestrīces izraisīts milzīgs vilnis" at bounding box center [518, 575] width 175 height 17
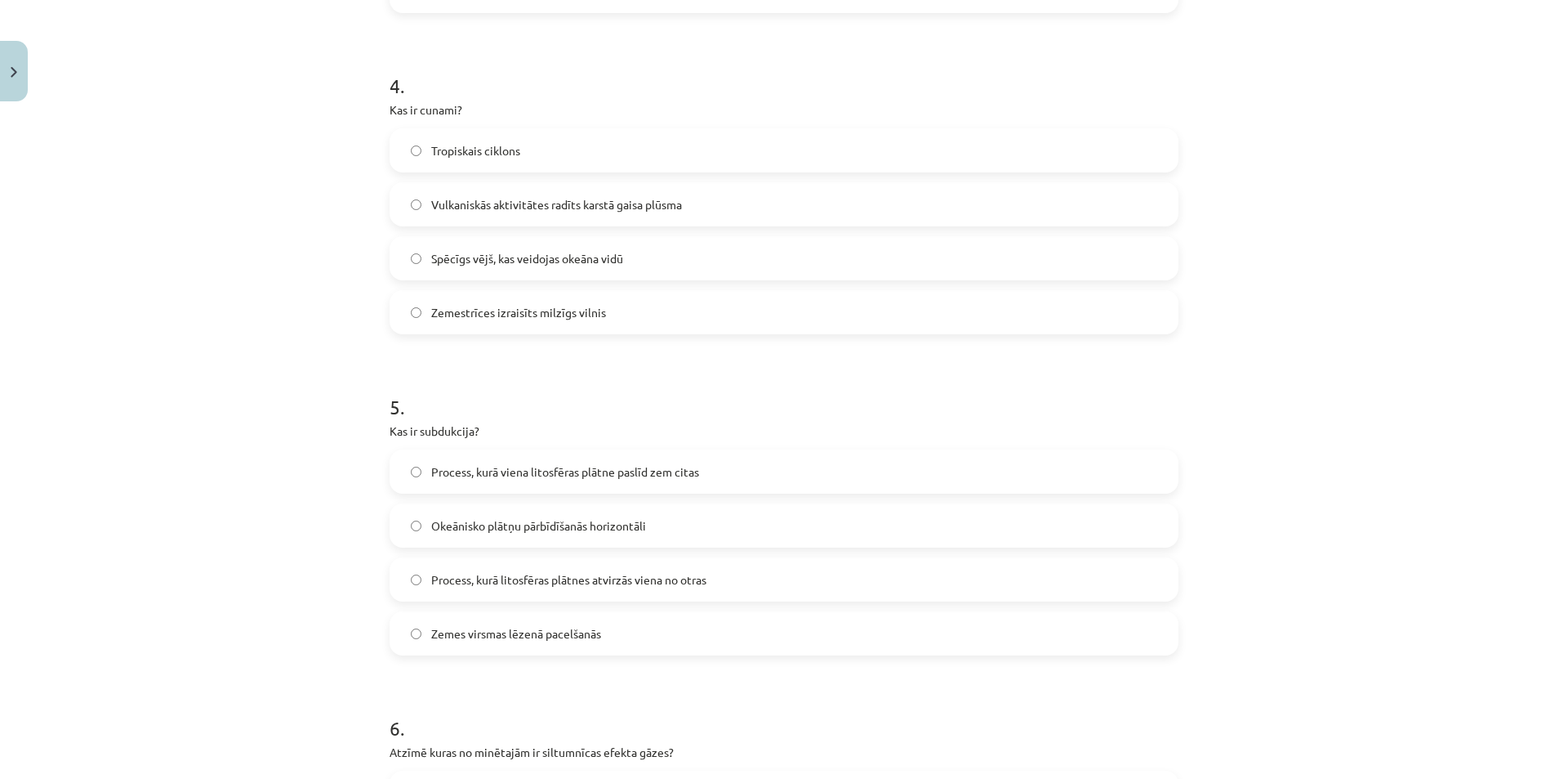
scroll to position [1307, 0]
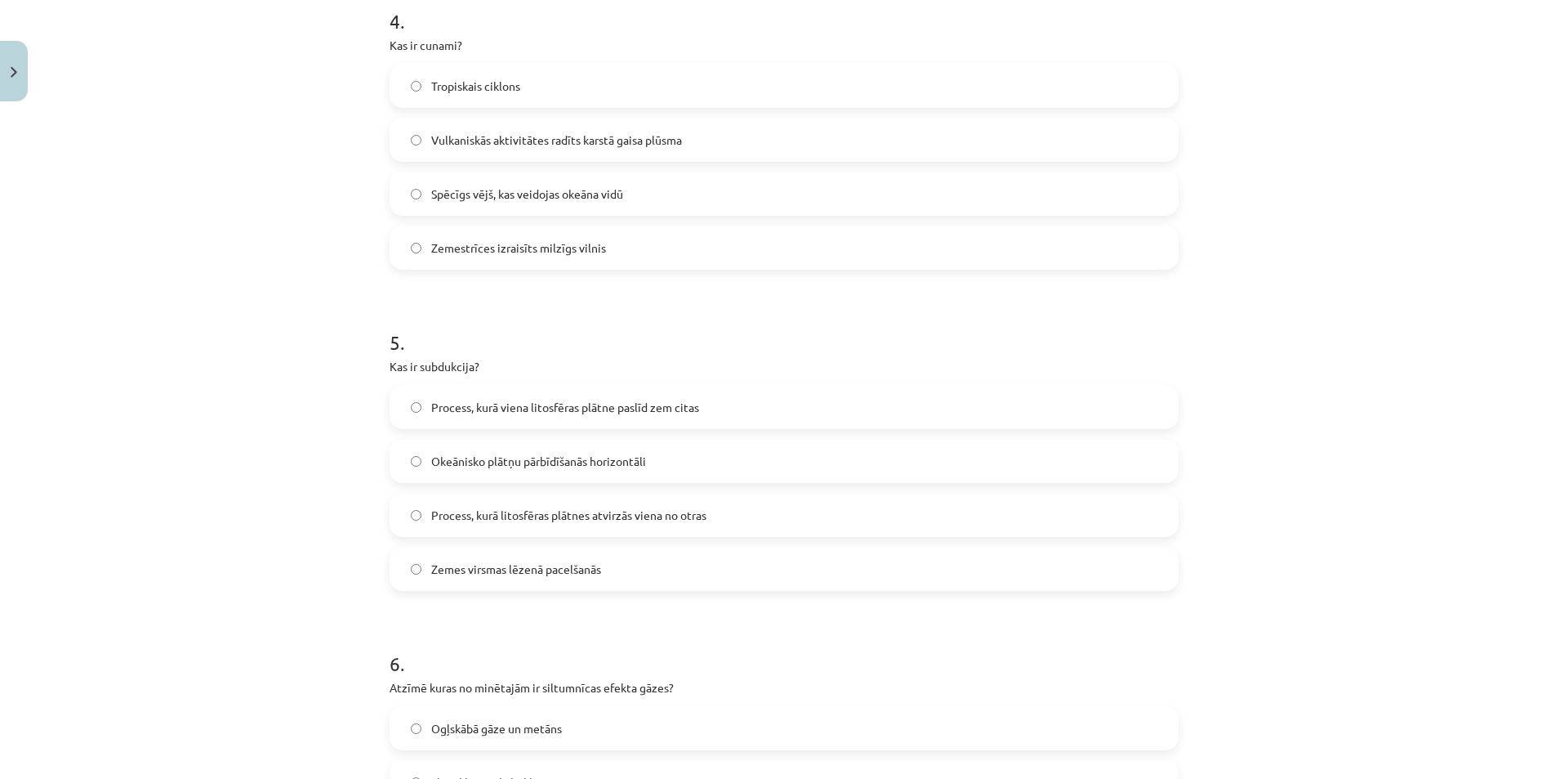
click at [512, 406] on span "Process, kurā viena litosfēras plātne paslīd zem citas" at bounding box center [564, 407] width 268 height 17
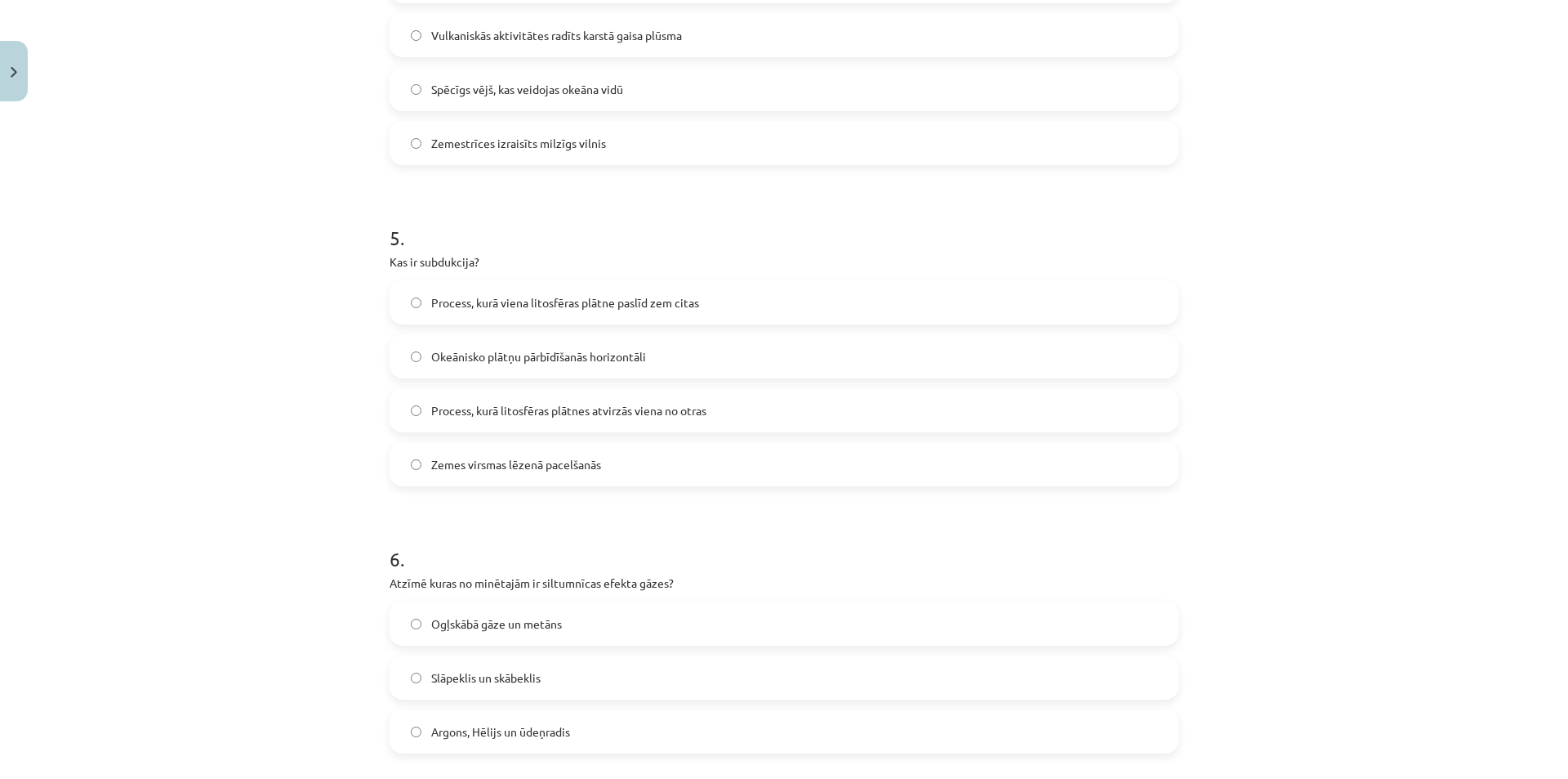
scroll to position [1635, 0]
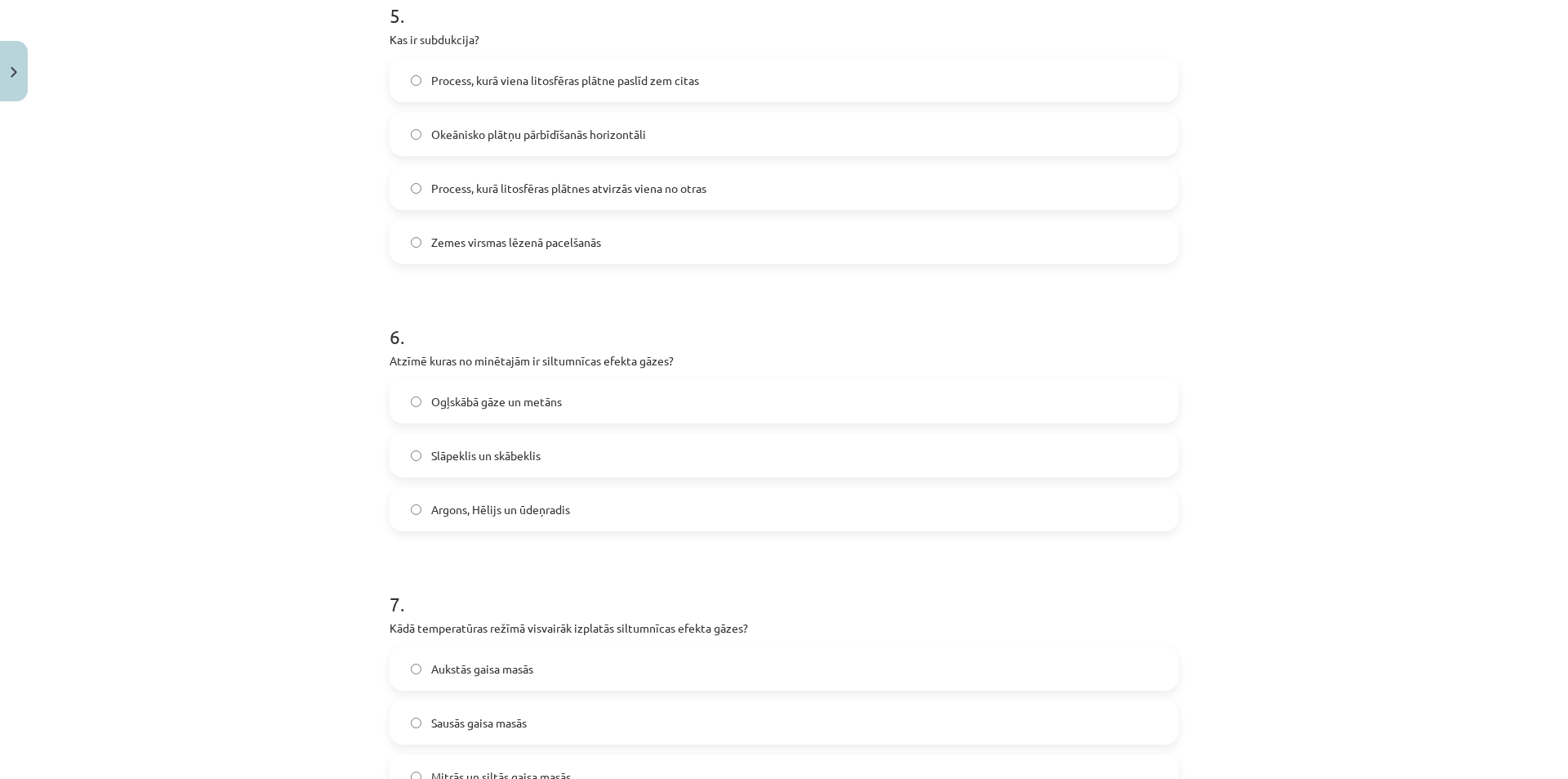
click at [560, 393] on label "Ogļskābā gāze un metāns" at bounding box center [784, 401] width 786 height 41
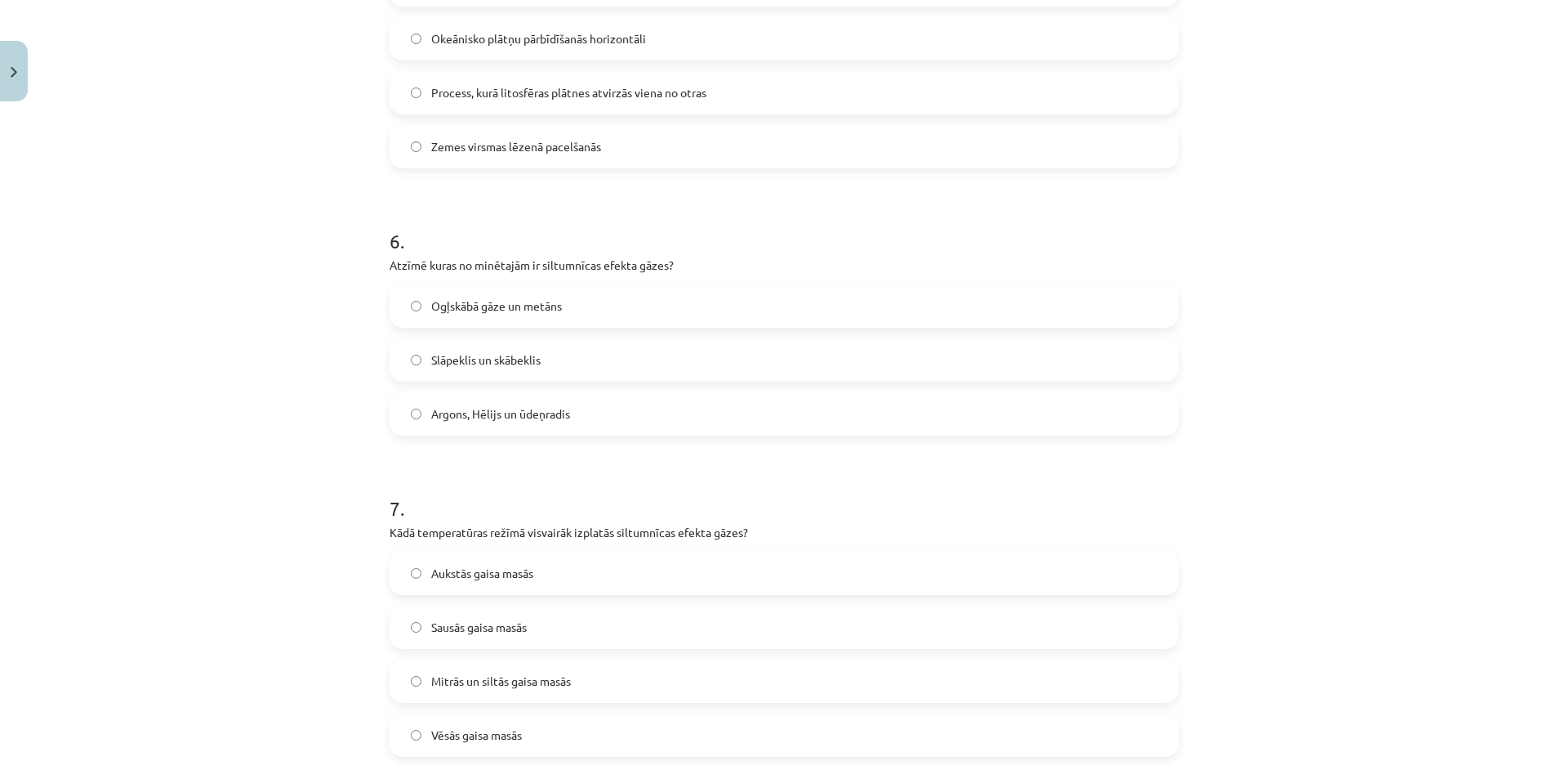
scroll to position [1961, 0]
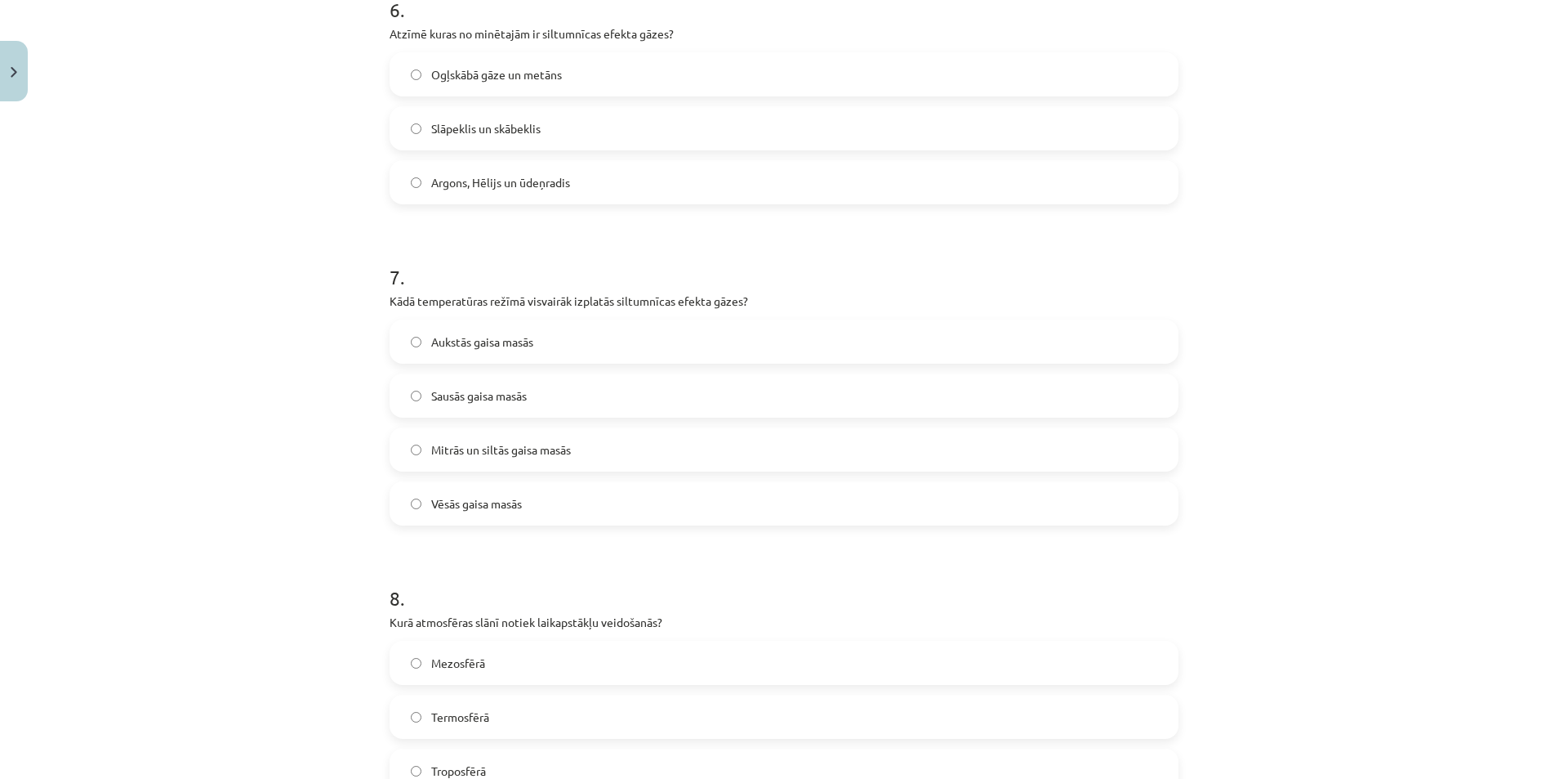
click at [543, 438] on label "Mitrās un siltās gaisa masās" at bounding box center [784, 449] width 786 height 41
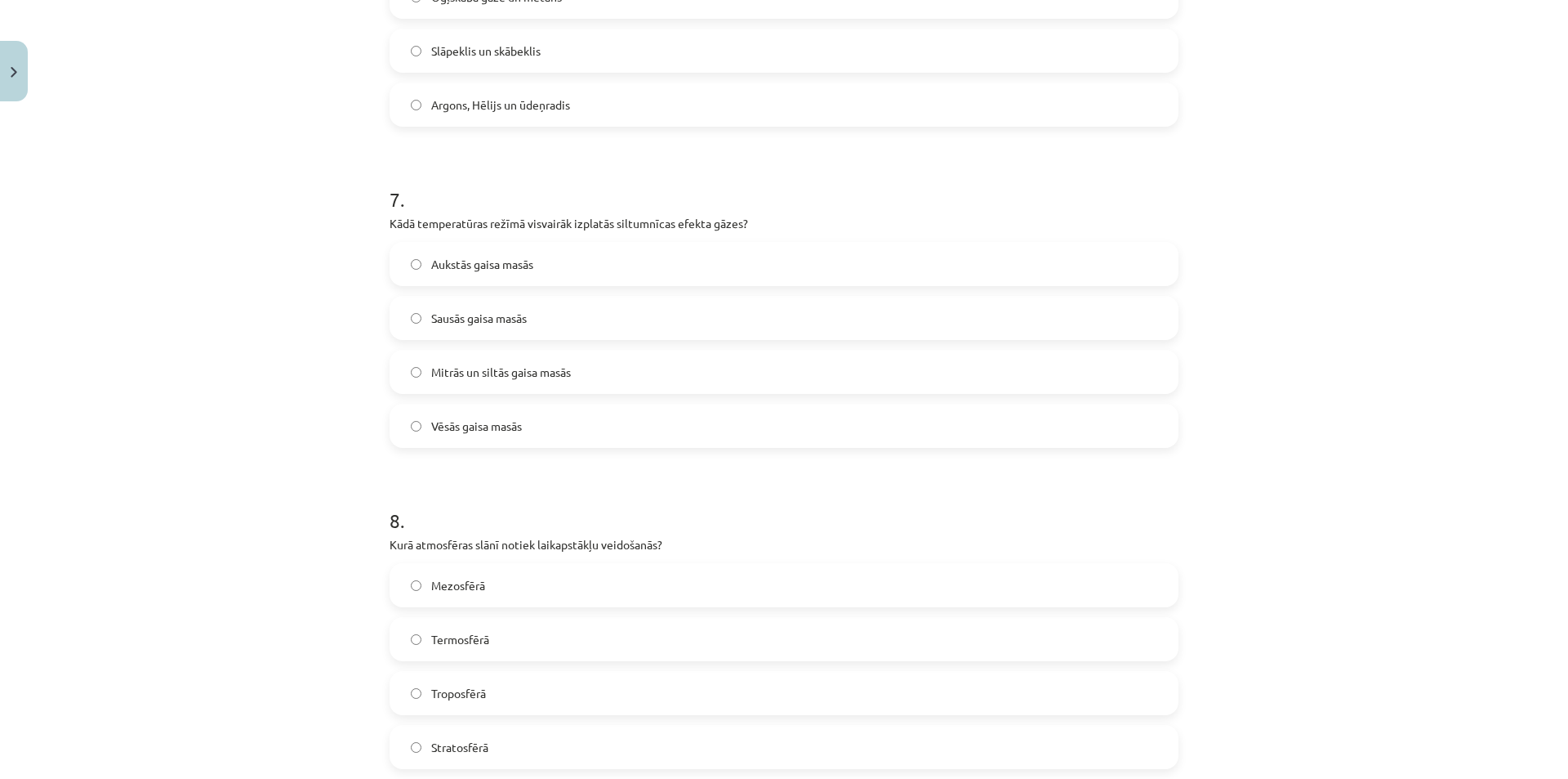
scroll to position [2206, 0]
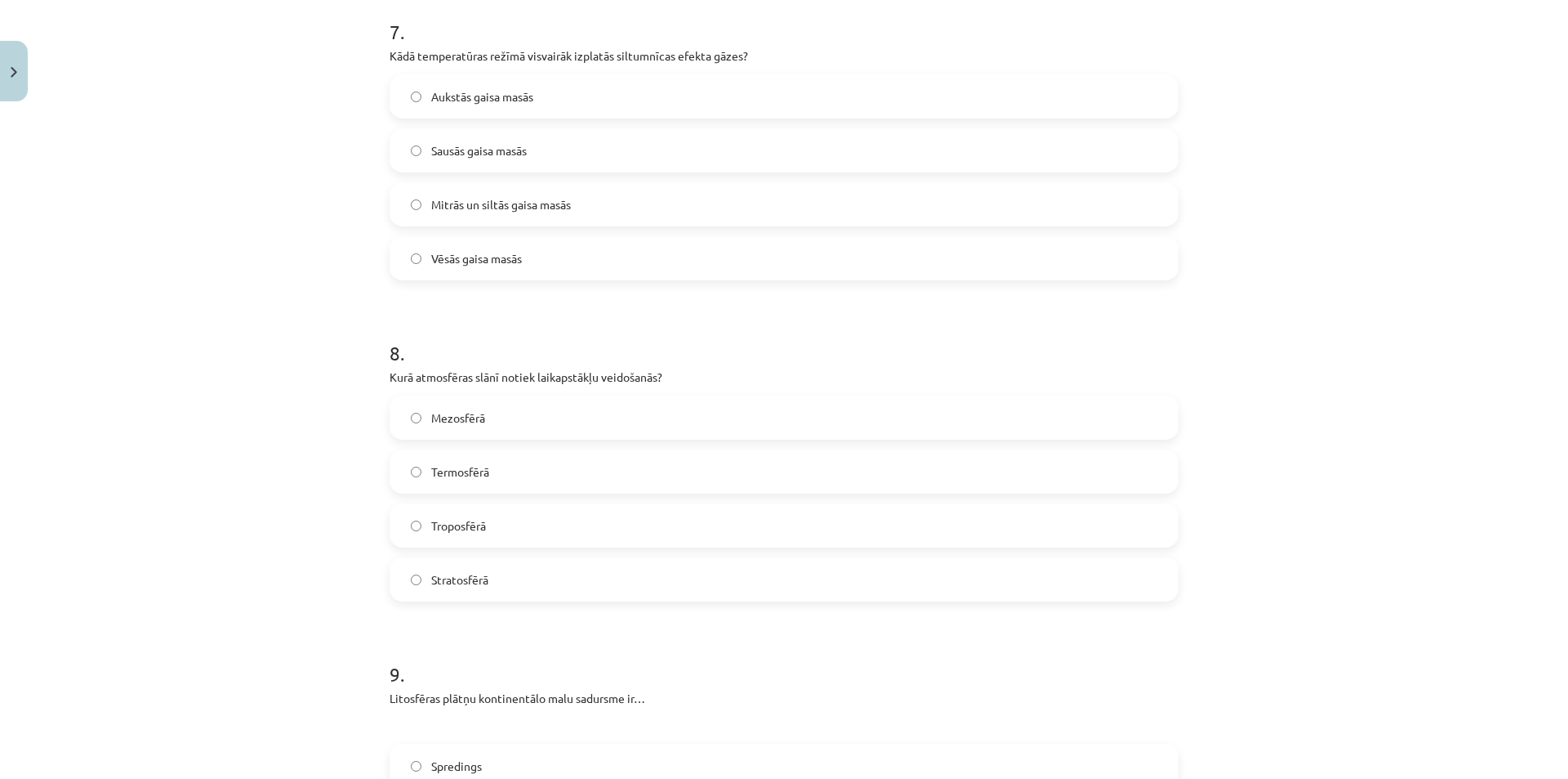
click at [527, 520] on label "Troposfērā" at bounding box center [784, 526] width 786 height 41
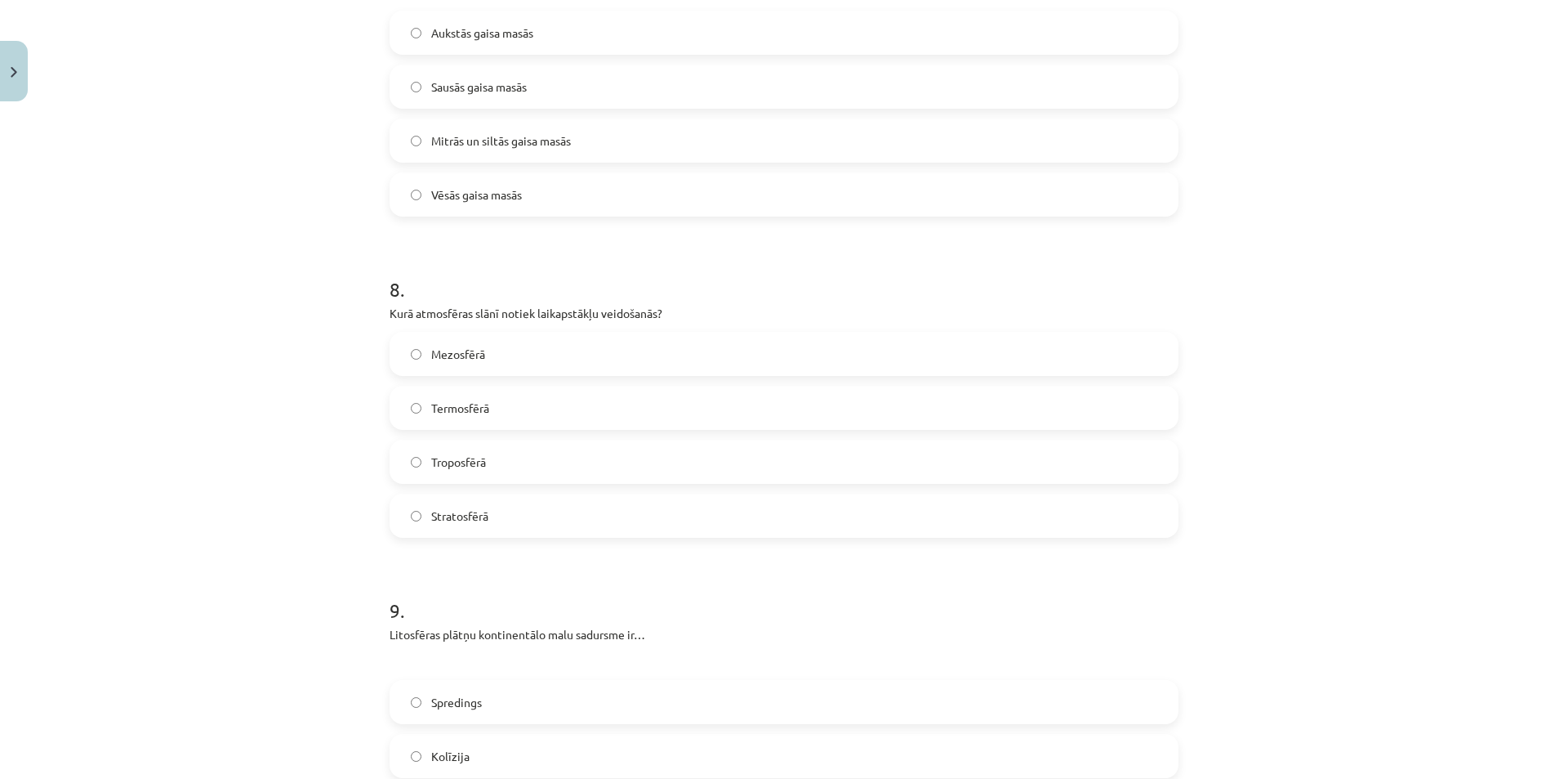
scroll to position [2452, 0]
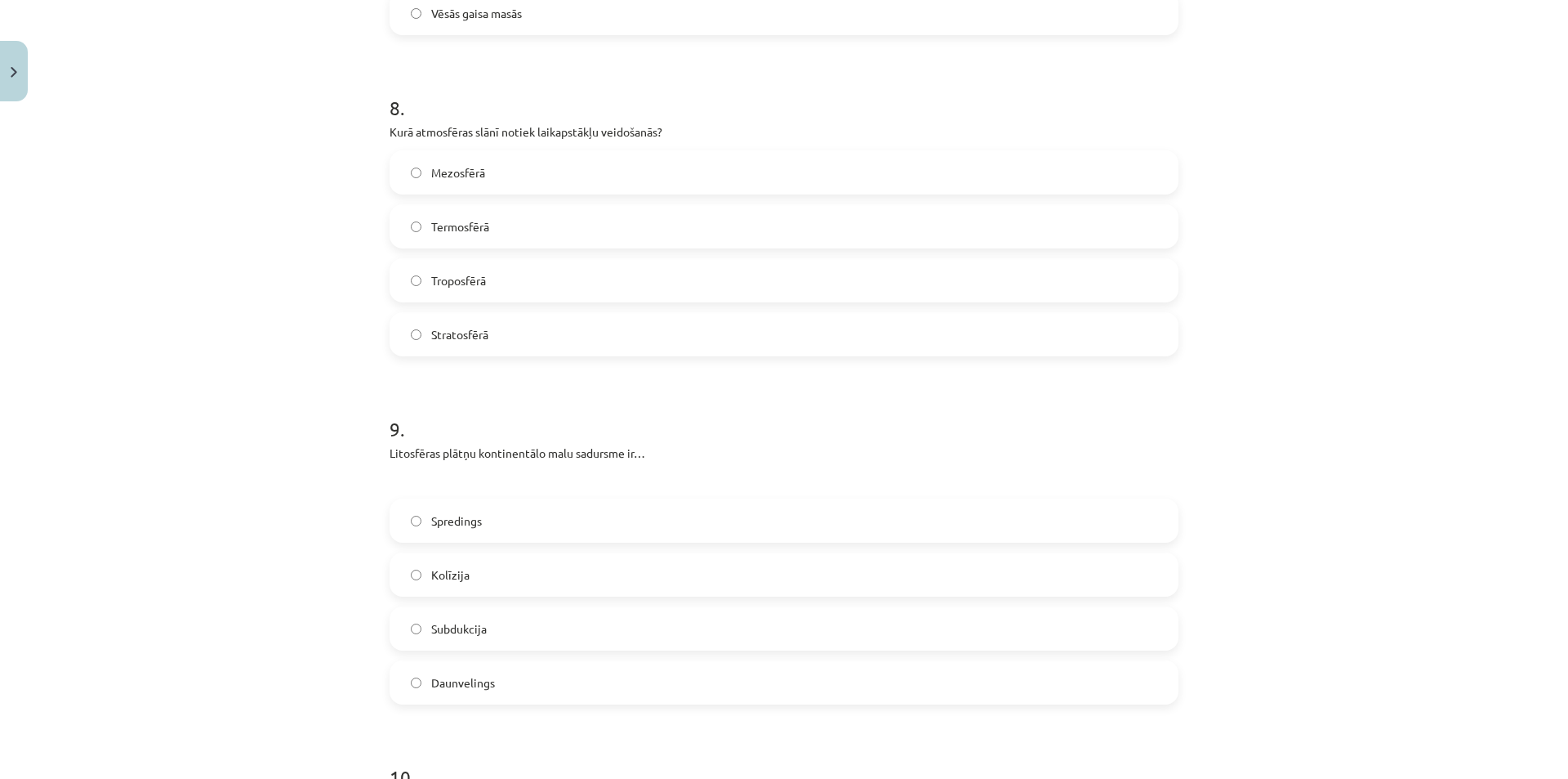
click at [509, 570] on label "Kolīzija" at bounding box center [784, 575] width 786 height 41
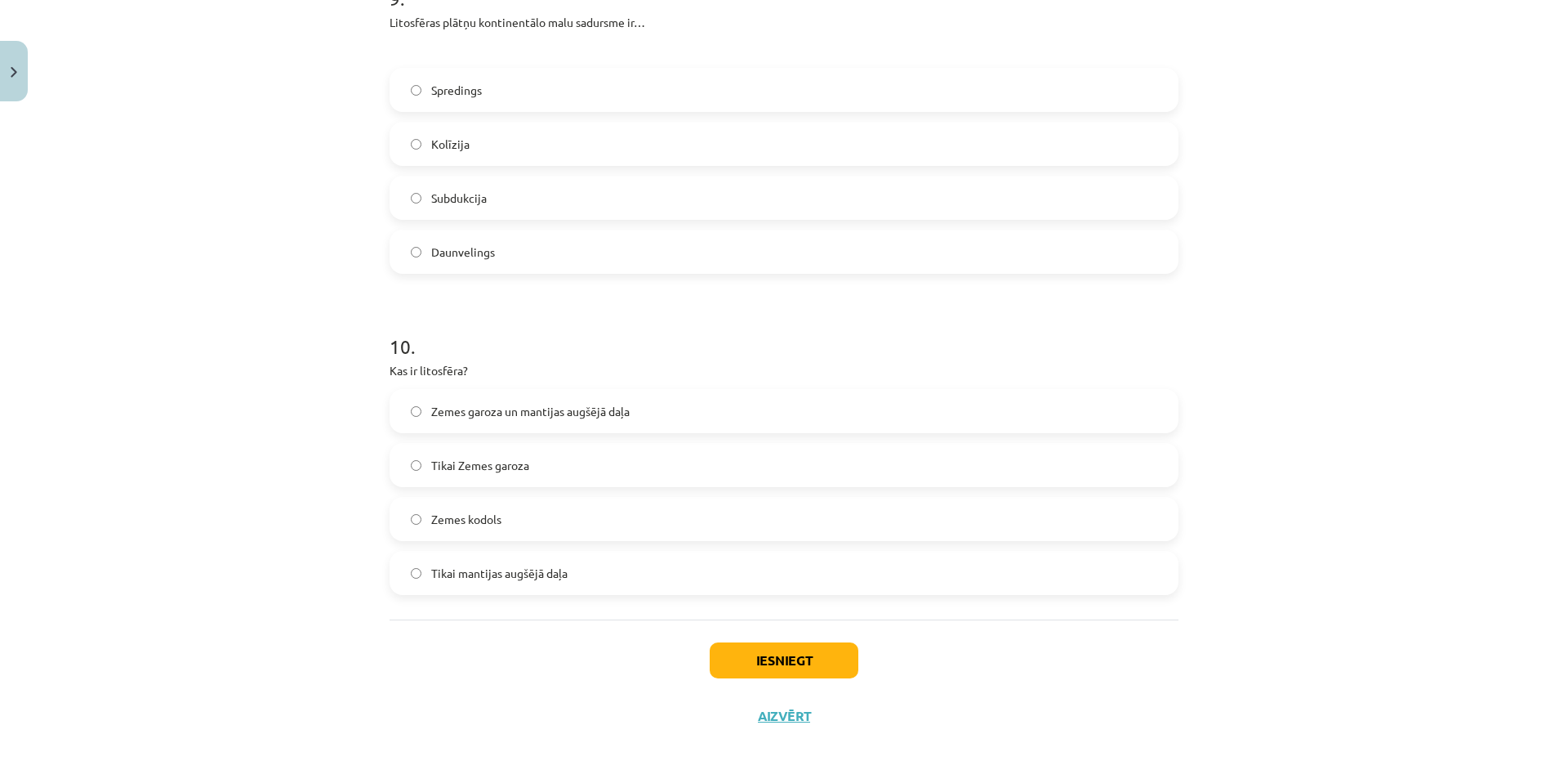
scroll to position [2888, 0]
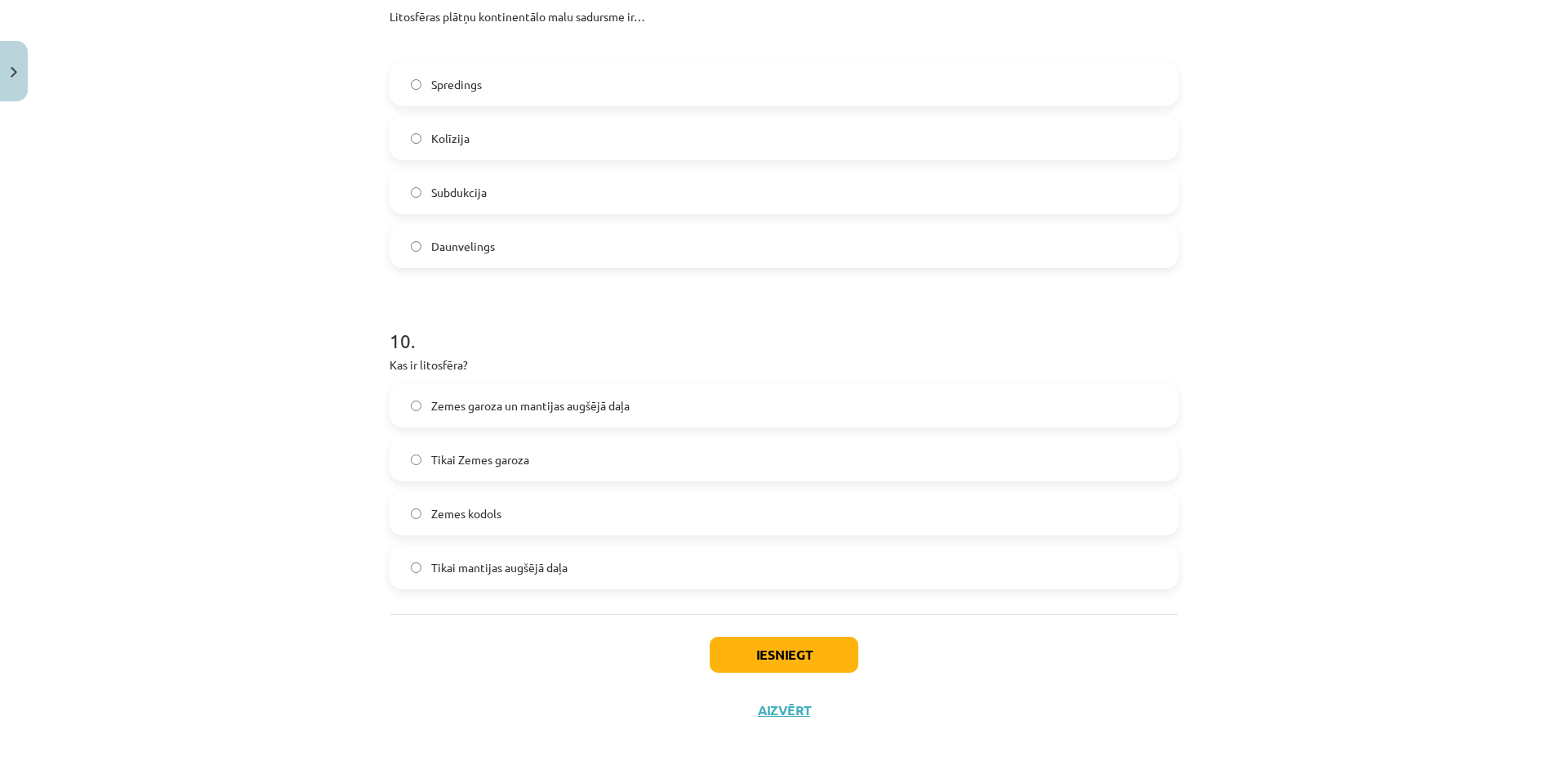
click at [545, 410] on span "Zemes garoza un mantijas augšējā daļa" at bounding box center [530, 406] width 199 height 17
click at [756, 651] on button "Iesniegt" at bounding box center [784, 655] width 148 height 36
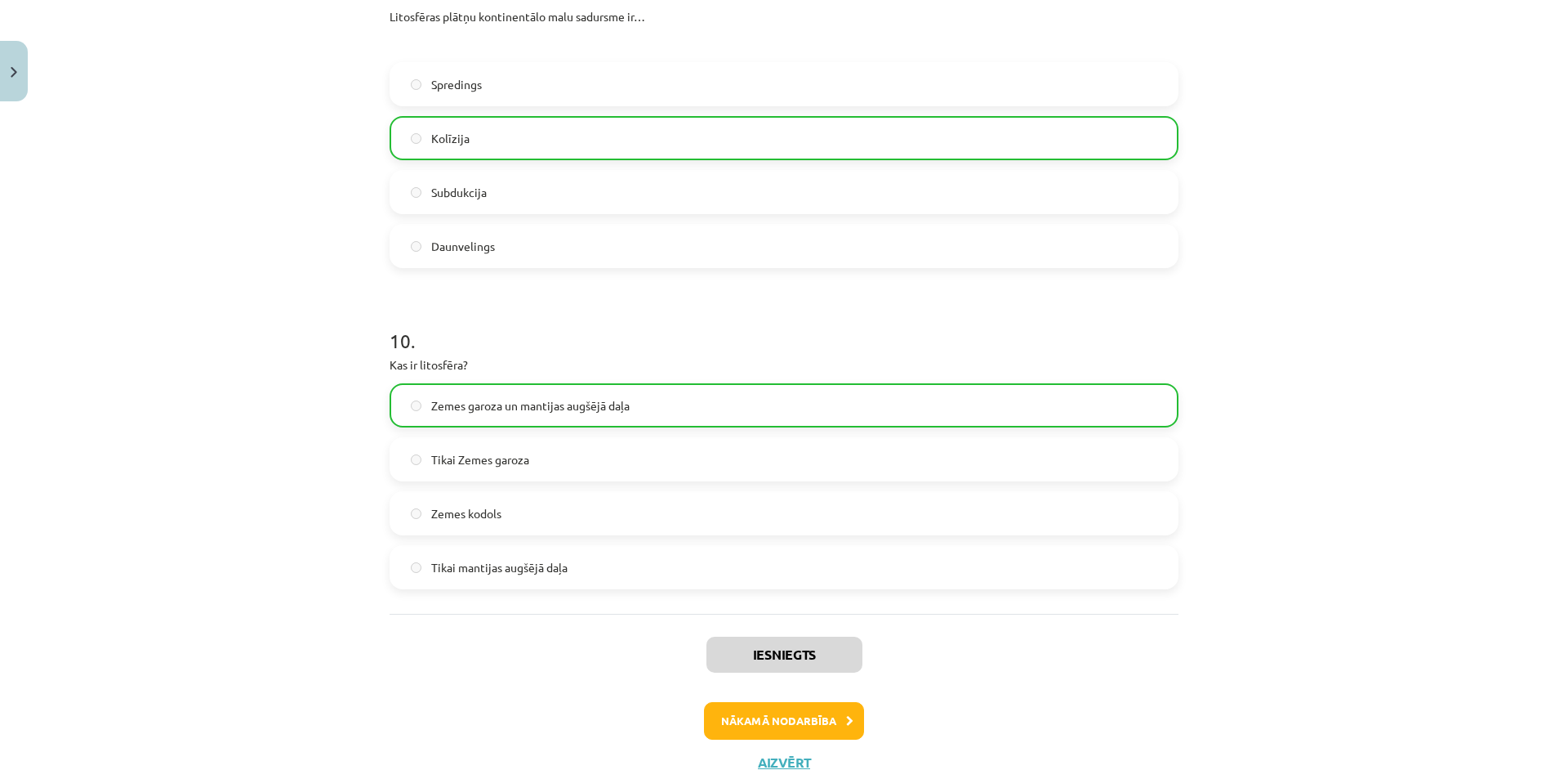
click at [803, 739] on div "Iesniegts Nākamā nodarbība Aizvērt" at bounding box center [784, 697] width 789 height 167
click at [809, 730] on button "Nākamā nodarbība" at bounding box center [784, 721] width 160 height 38
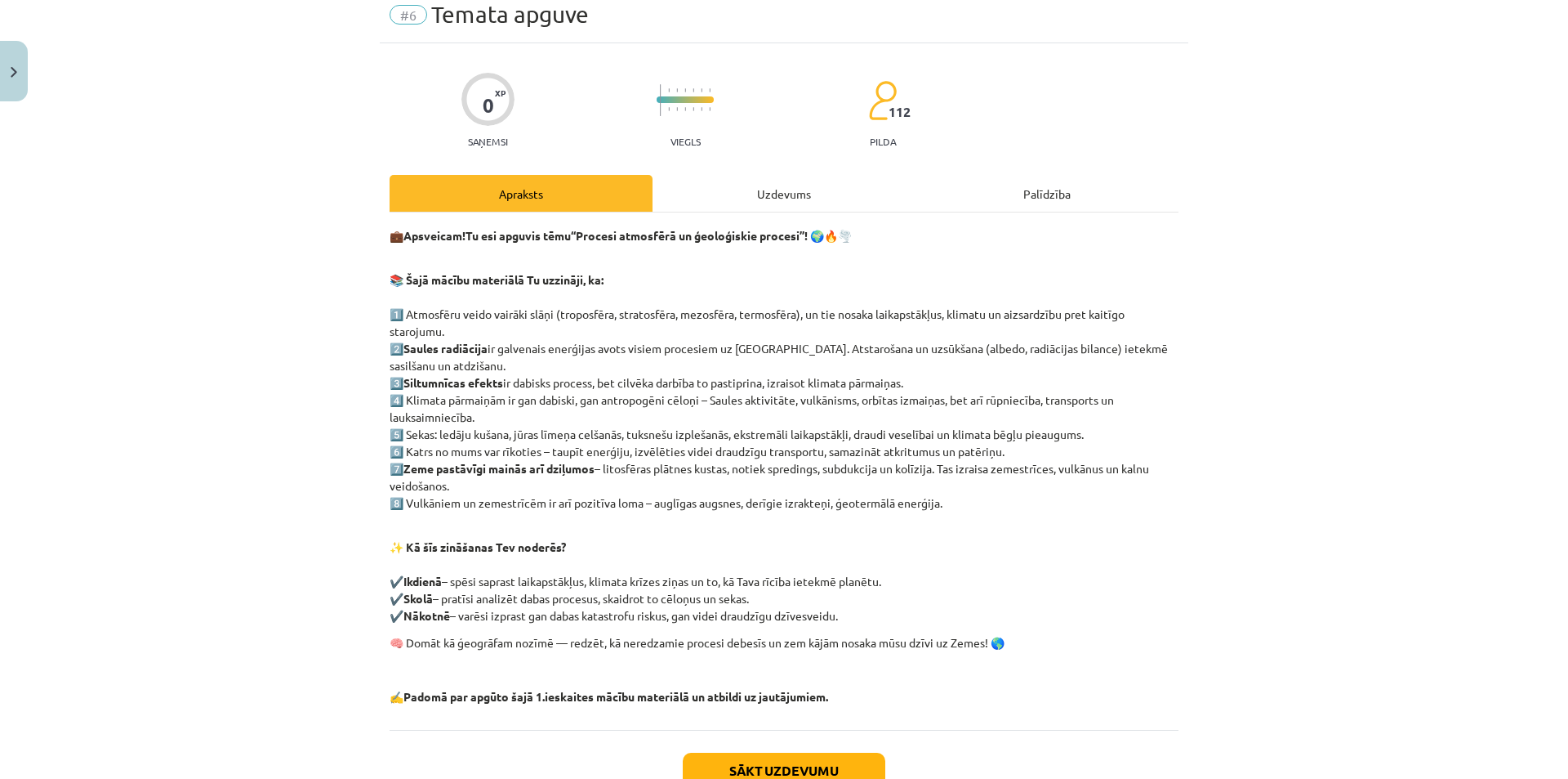
scroll to position [41, 0]
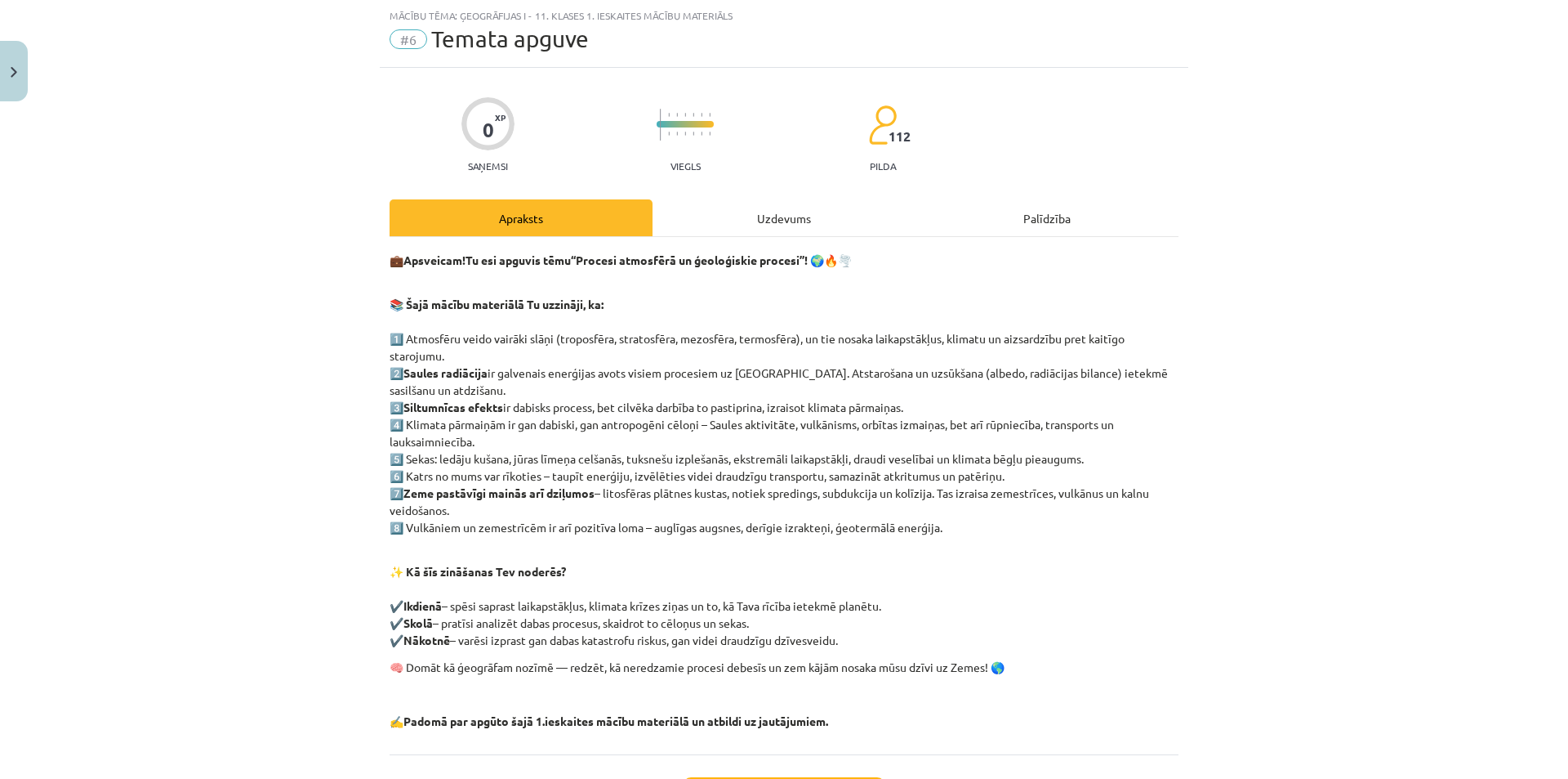
click at [804, 214] on div "Uzdevums" at bounding box center [784, 218] width 263 height 37
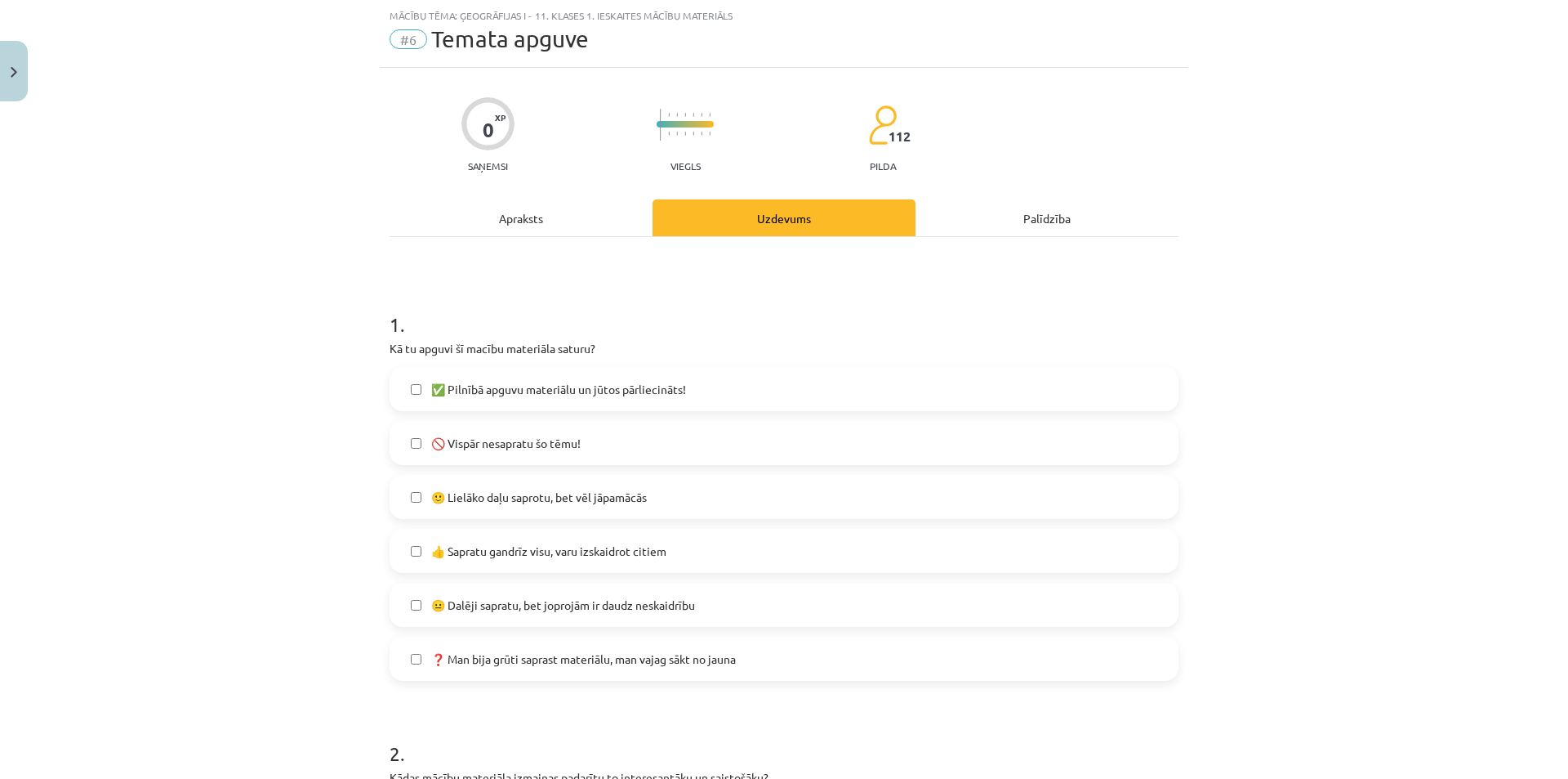
click at [415, 539] on label "👍 Sapratu gandrīz visu, varu izskaidrot citiem" at bounding box center [784, 551] width 786 height 41
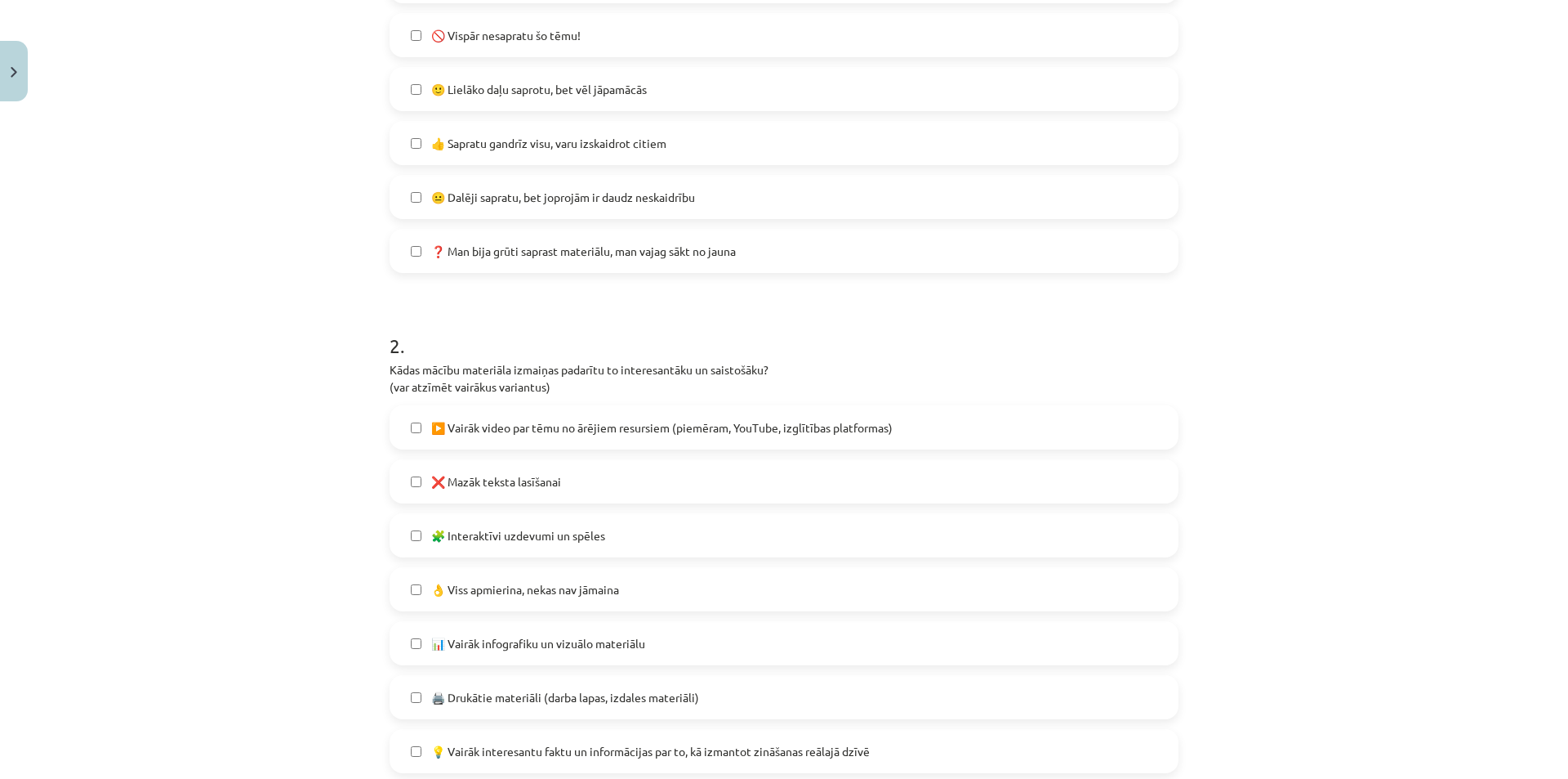
scroll to position [449, 0]
click at [471, 425] on span "▶️ Vairāk video par tēmu no ārējiem resursiem (piemēram, YouTube, izglītības pl…" at bounding box center [662, 427] width 461 height 17
click at [570, 423] on span "▶️ Vairāk video par tēmu no ārējiem resursiem (piemēram, YouTube, izglītības pl…" at bounding box center [662, 427] width 461 height 17
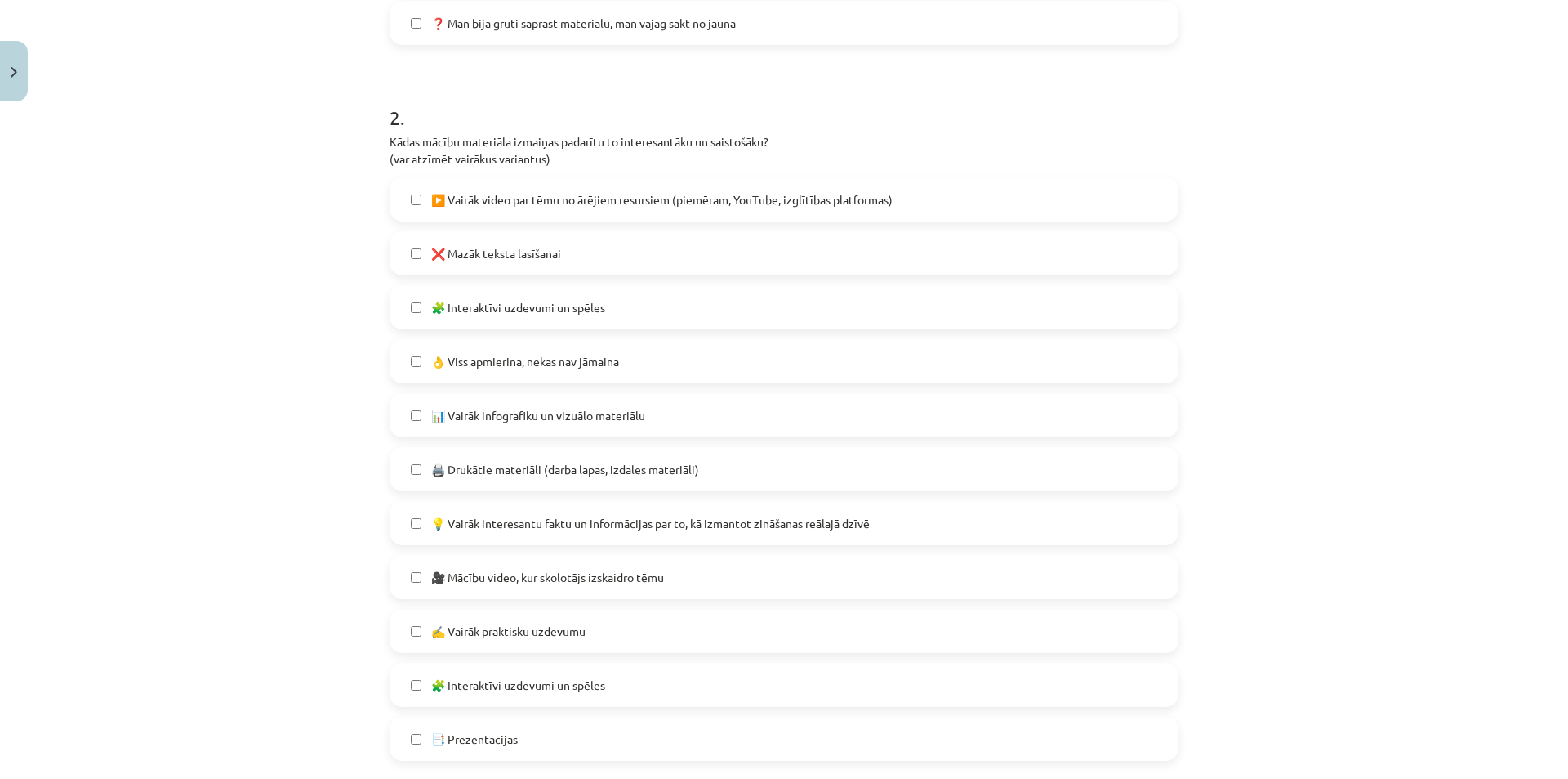
scroll to position [777, 0]
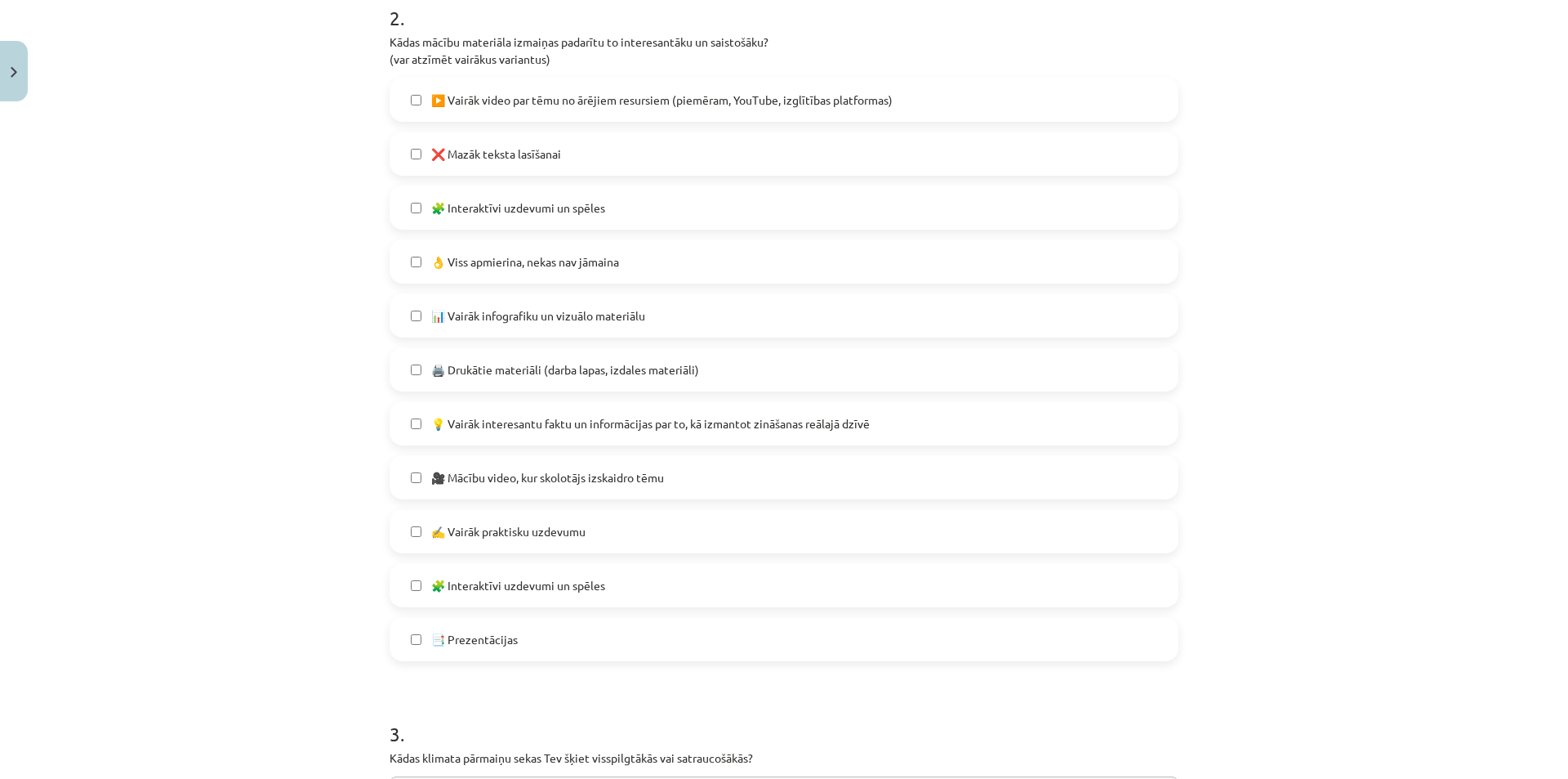
click at [458, 472] on span "🎥 Mācību video, kur skolotājs izskaidro tēmu" at bounding box center [547, 477] width 233 height 17
click at [589, 586] on span "🧩 Interaktīvi uzdevumi un spēles" at bounding box center [517, 585] width 174 height 17
click at [590, 578] on span "🧩 Interaktīvi uzdevumi un spēles" at bounding box center [517, 585] width 174 height 17
click at [535, 422] on span "💡 Vairāk interesantu faktu un informācijas par to, kā izmantot zināšanas reālaj…" at bounding box center [650, 424] width 438 height 17
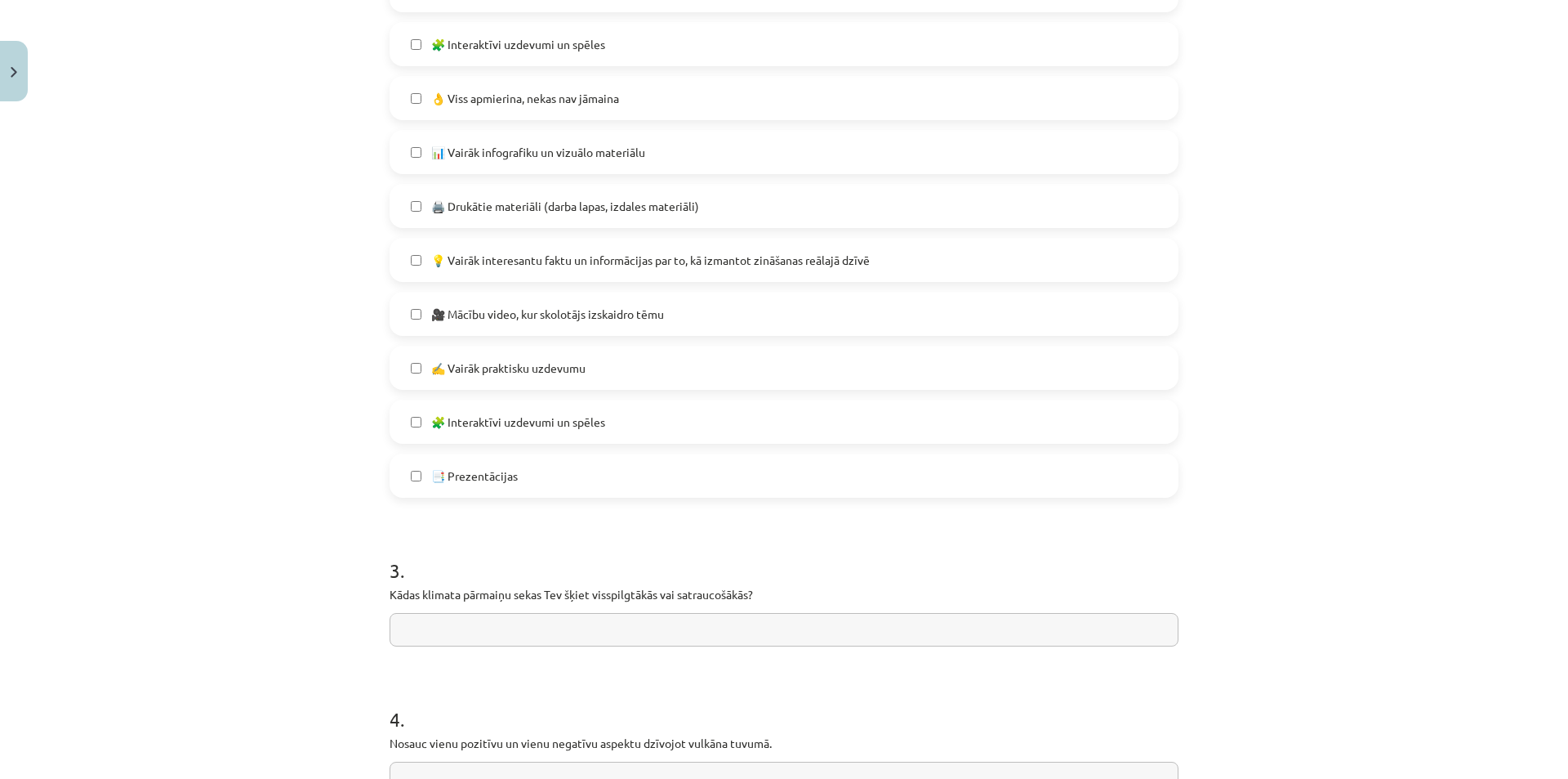
scroll to position [1021, 0]
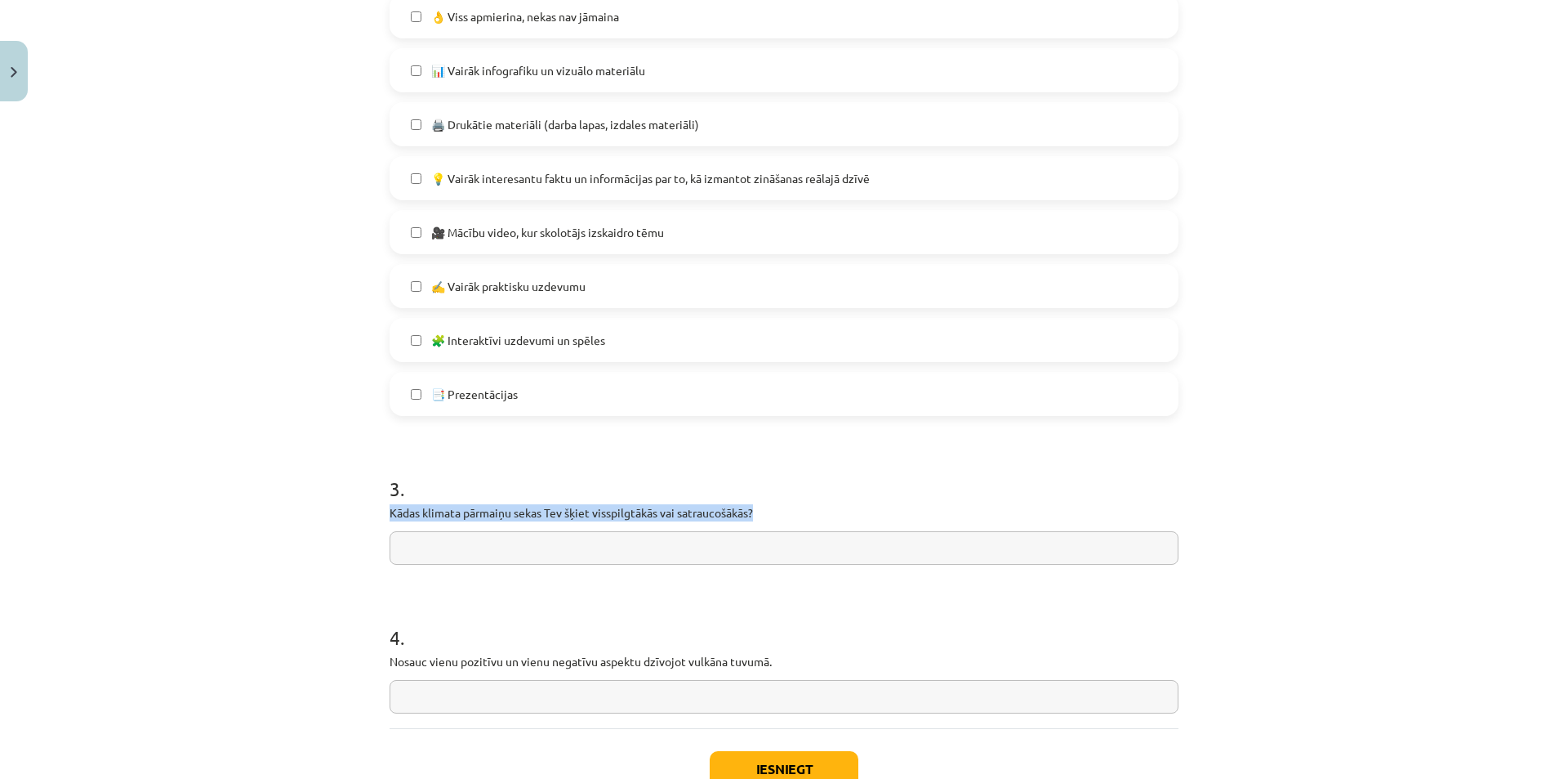
drag, startPoint x: 377, startPoint y: 514, endPoint x: 760, endPoint y: 517, distance: 383.0
click at [475, 556] on input "text" at bounding box center [784, 547] width 789 height 34
paste input "**********"
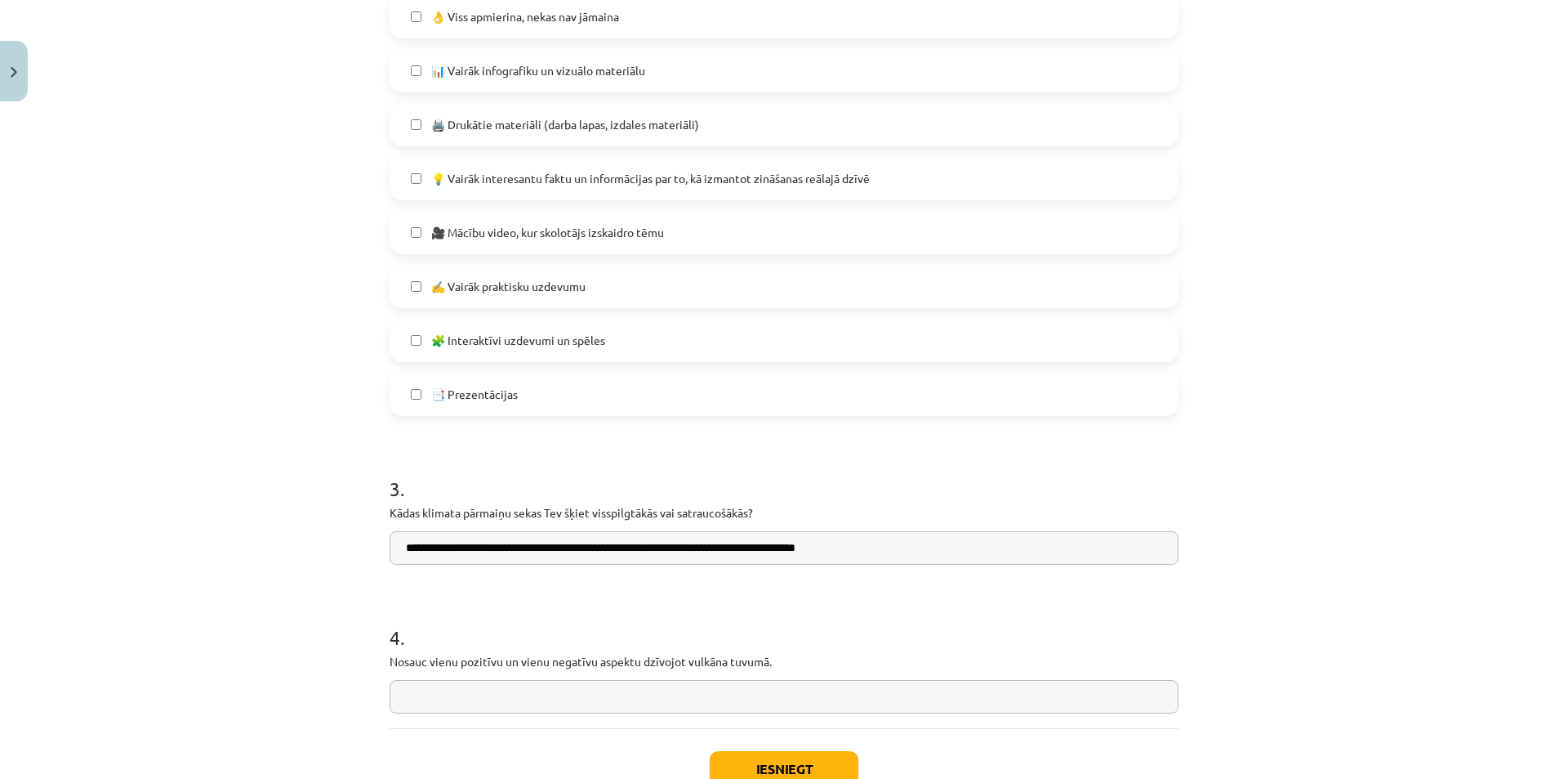
click at [396, 554] on input "**********" at bounding box center [784, 547] width 789 height 34
type input "**********"
click at [407, 604] on h1 "4 ." at bounding box center [784, 622] width 789 height 50
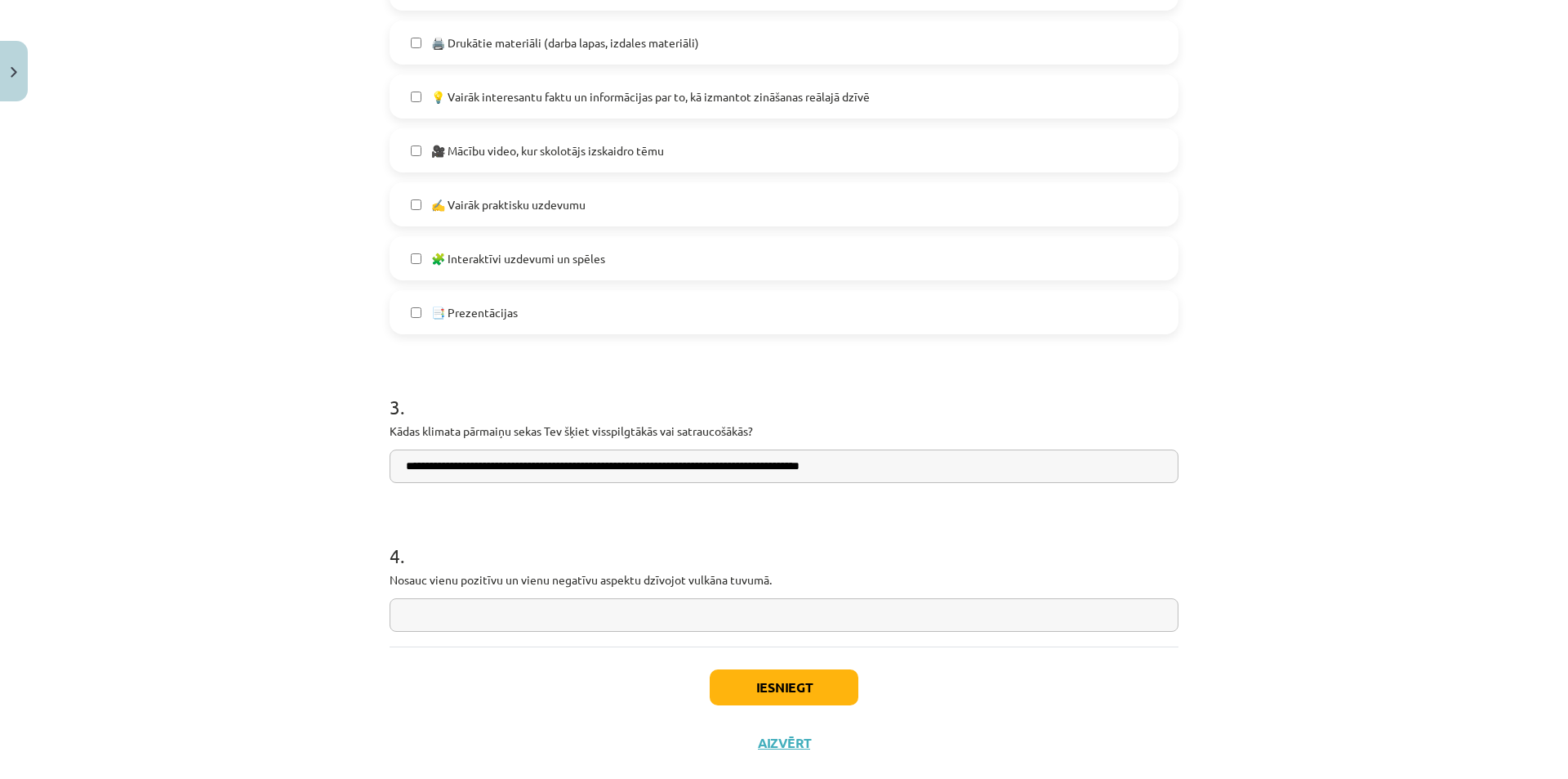
drag, startPoint x: 381, startPoint y: 577, endPoint x: 805, endPoint y: 589, distance: 424.2
click at [588, 627] on input "text" at bounding box center [784, 615] width 789 height 34
paste input "**********"
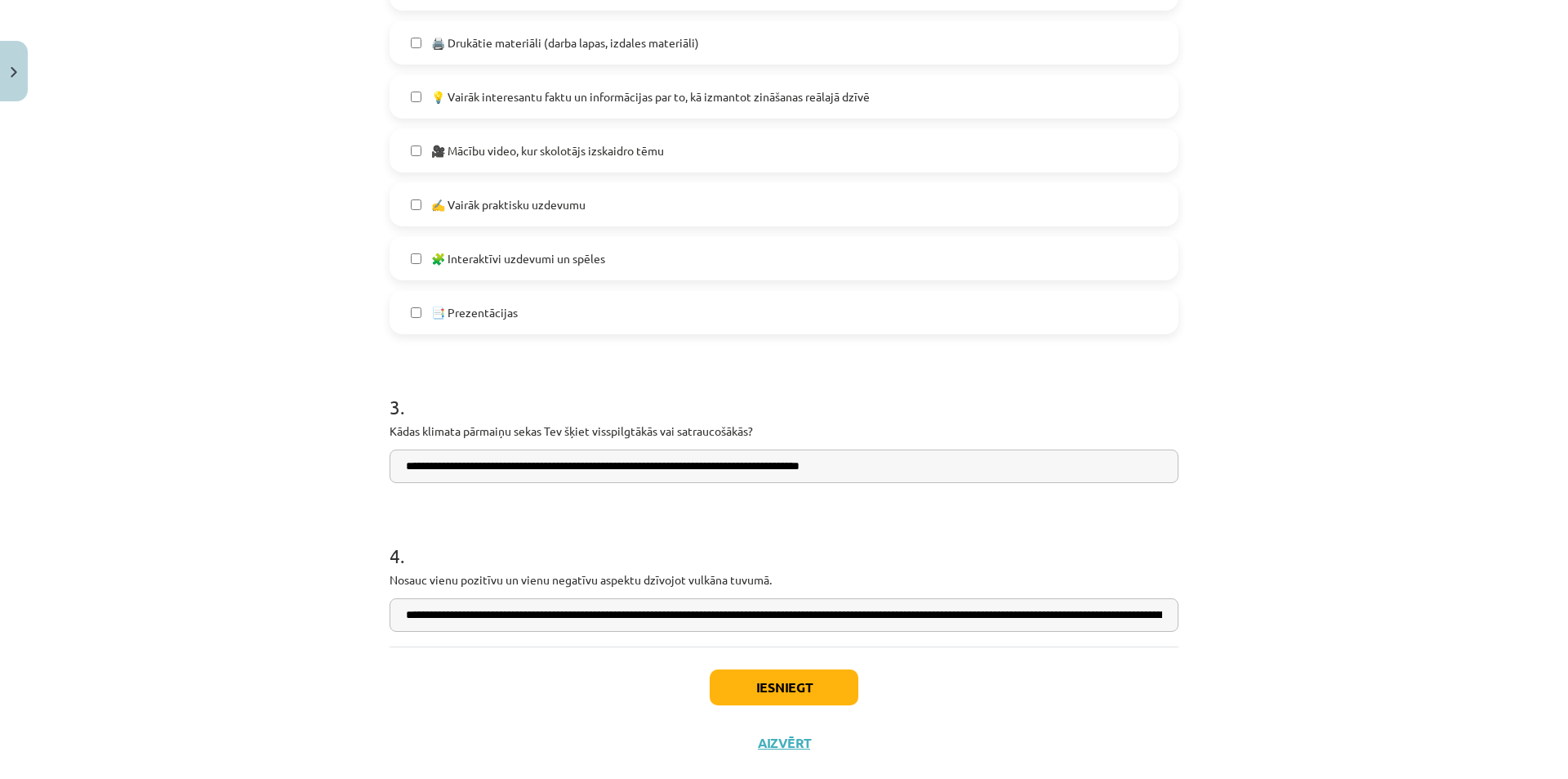
scroll to position [0, 503]
click at [500, 608] on input "**********" at bounding box center [784, 615] width 789 height 34
click at [1146, 615] on input "**********" at bounding box center [784, 615] width 789 height 34
click at [1154, 613] on input "**********" at bounding box center [784, 615] width 789 height 34
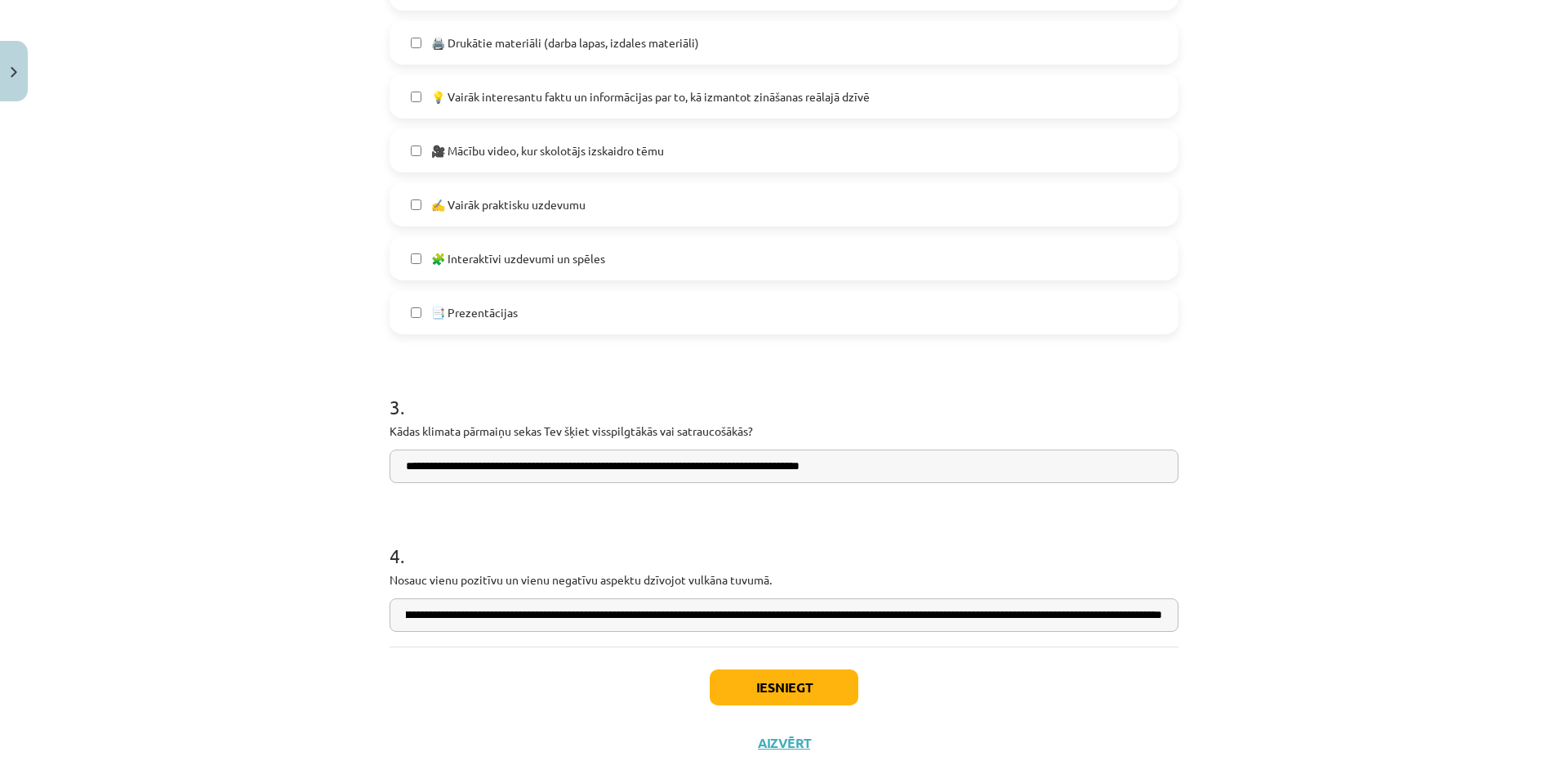
scroll to position [0, 469]
type input "**********"
click at [822, 660] on div "Iesniegt Aizvērt" at bounding box center [784, 703] width 789 height 115
click at [799, 676] on button "Iesniegt" at bounding box center [784, 687] width 148 height 36
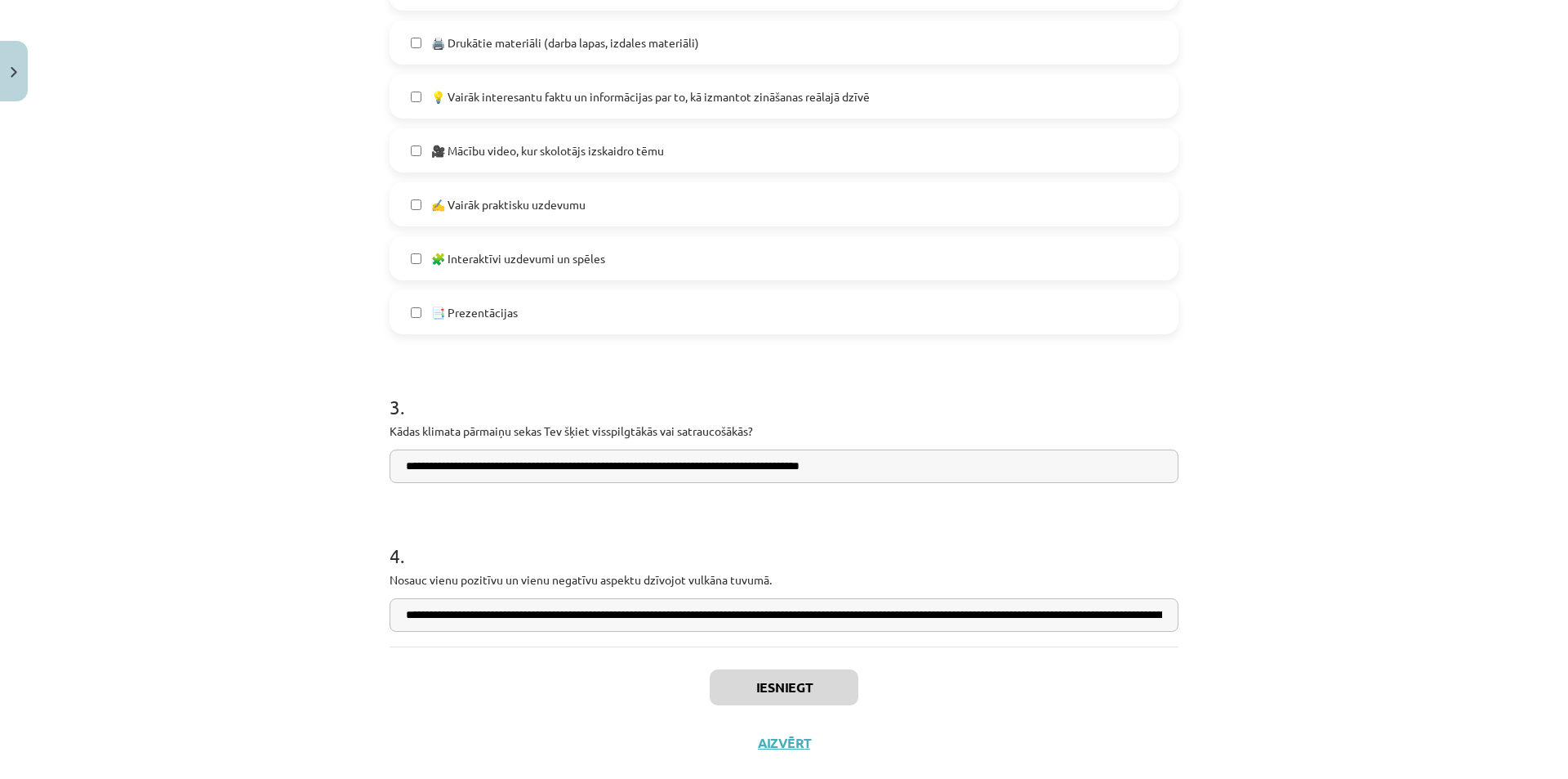
drag, startPoint x: 988, startPoint y: 701, endPoint x: 974, endPoint y: 702, distance: 14.0
click at [974, 702] on div "Iesniegt Aizvērt" at bounding box center [784, 703] width 789 height 115
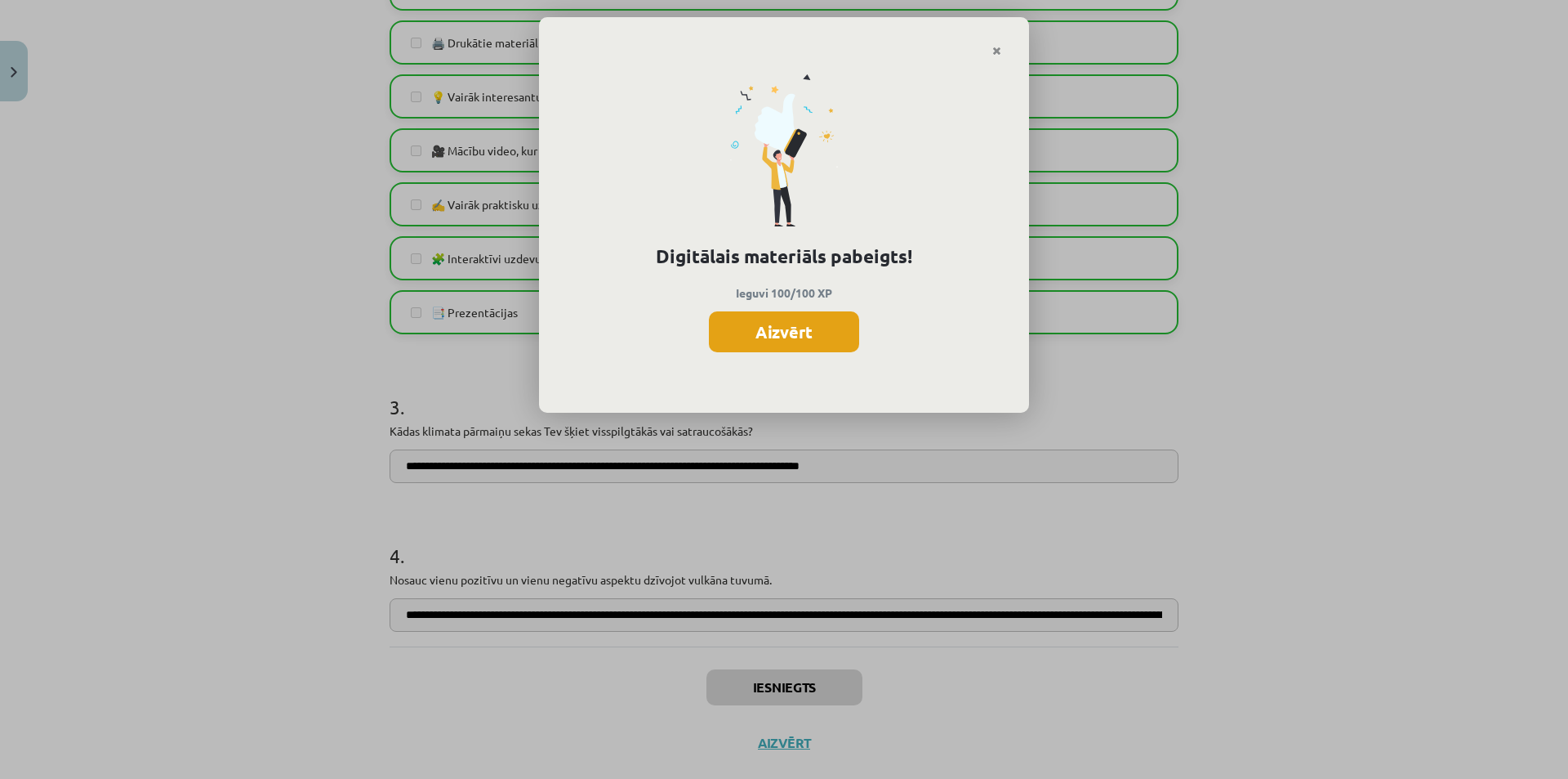
click at [792, 340] on button "Aizvērt" at bounding box center [784, 332] width 150 height 41
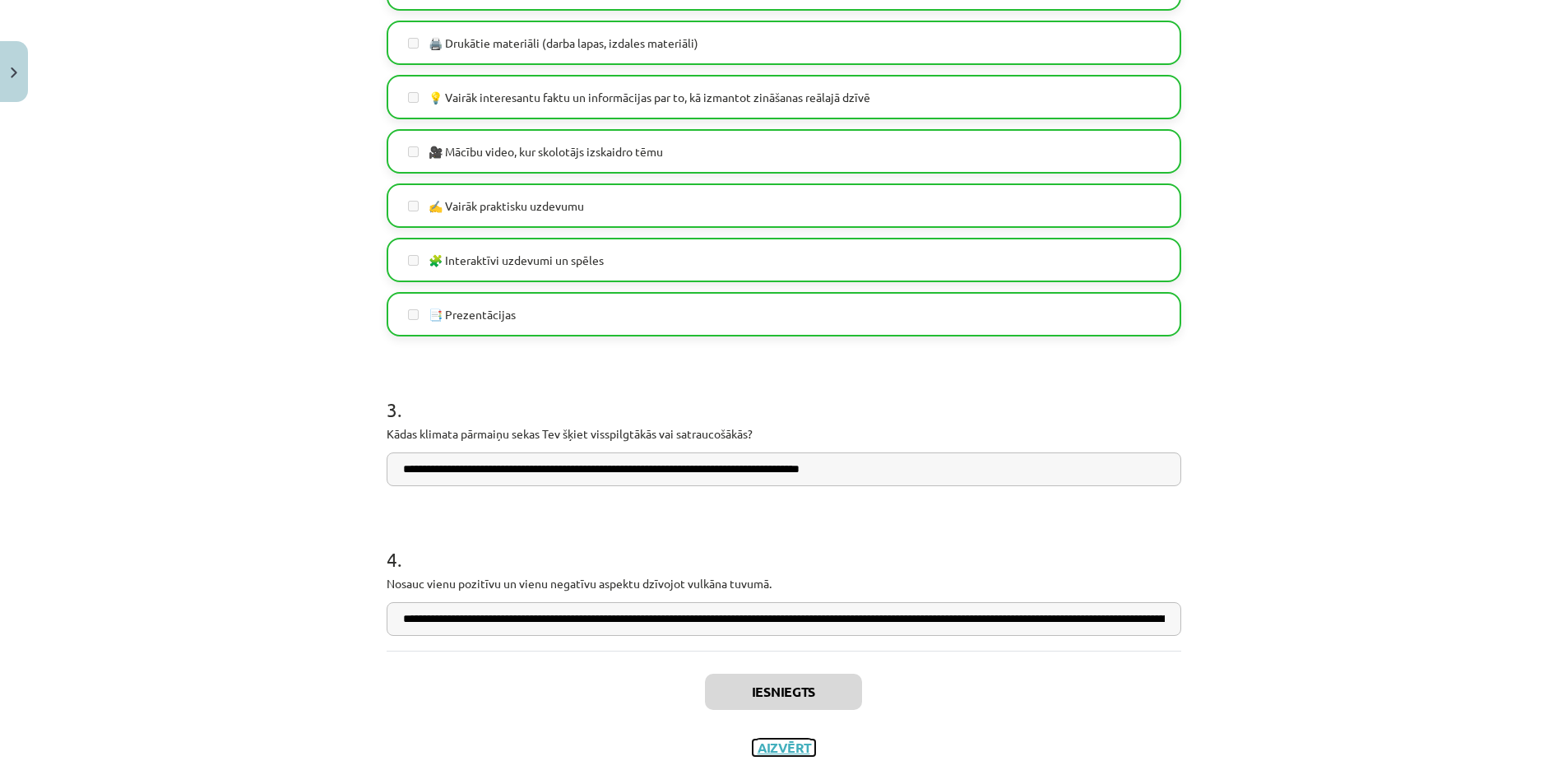
click at [788, 743] on button "Aizvērt" at bounding box center [784, 747] width 62 height 17
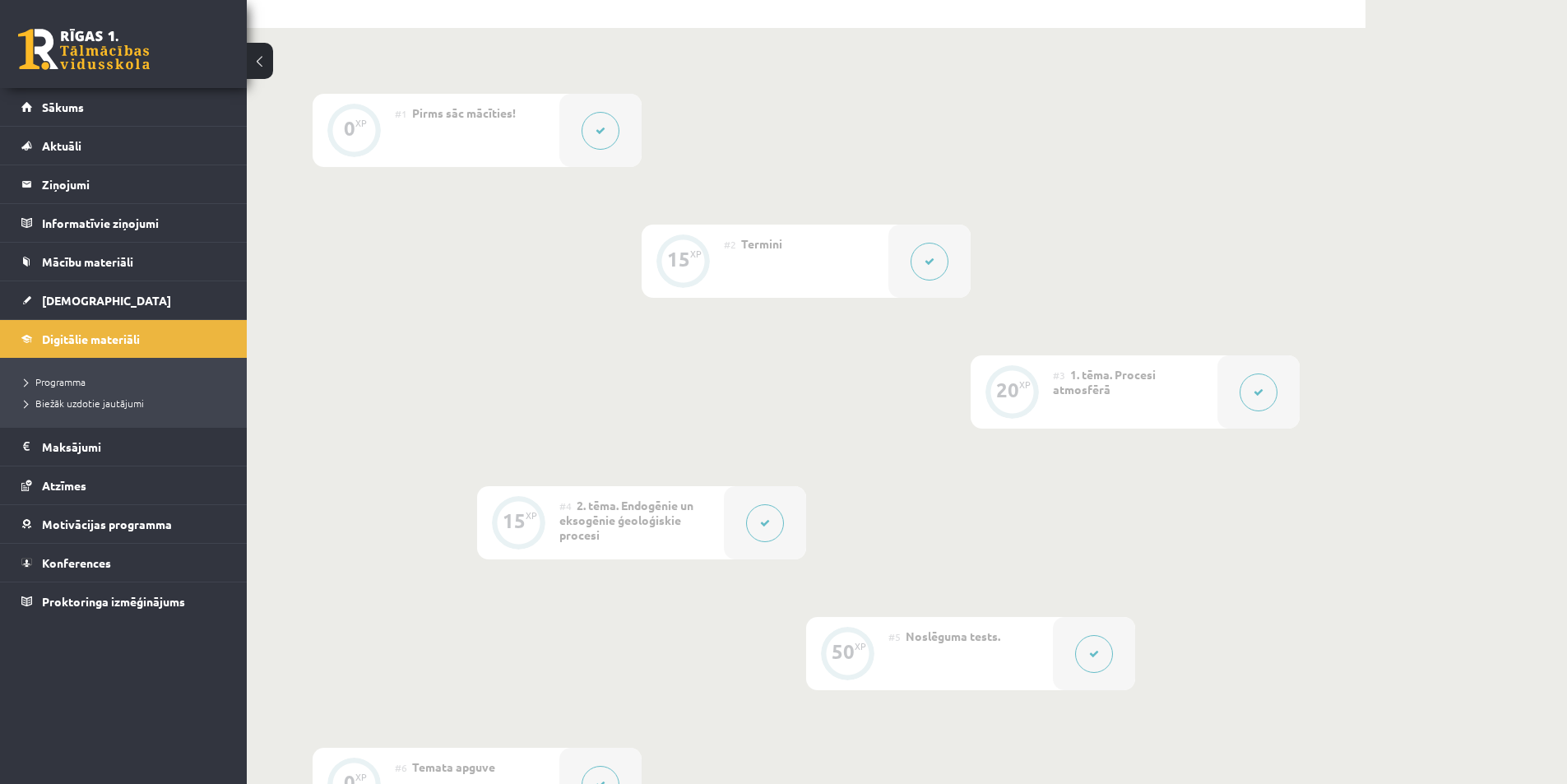
scroll to position [17, 0]
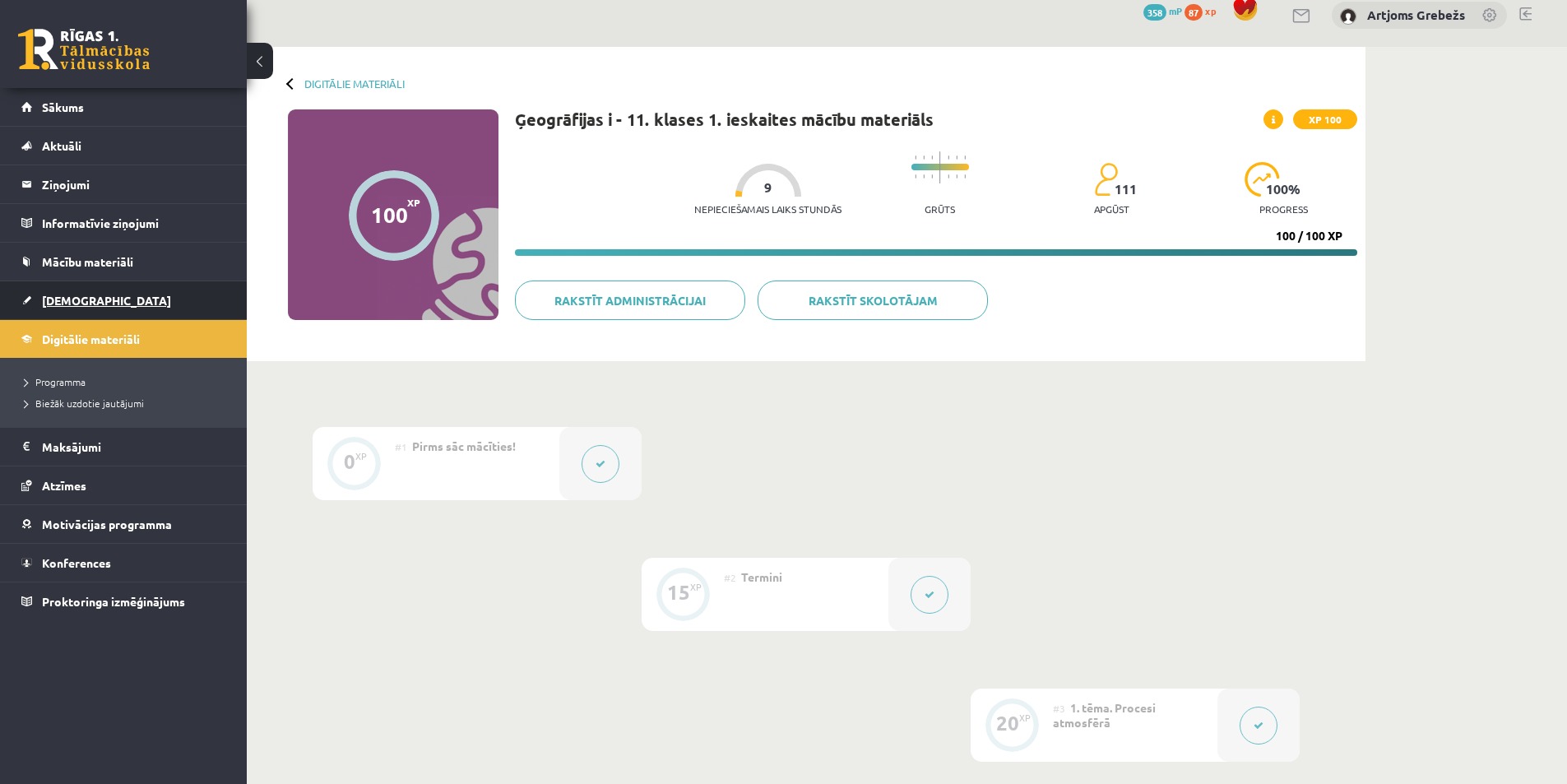
click at [91, 297] on span "[DEMOGRAPHIC_DATA]" at bounding box center [107, 300] width 129 height 15
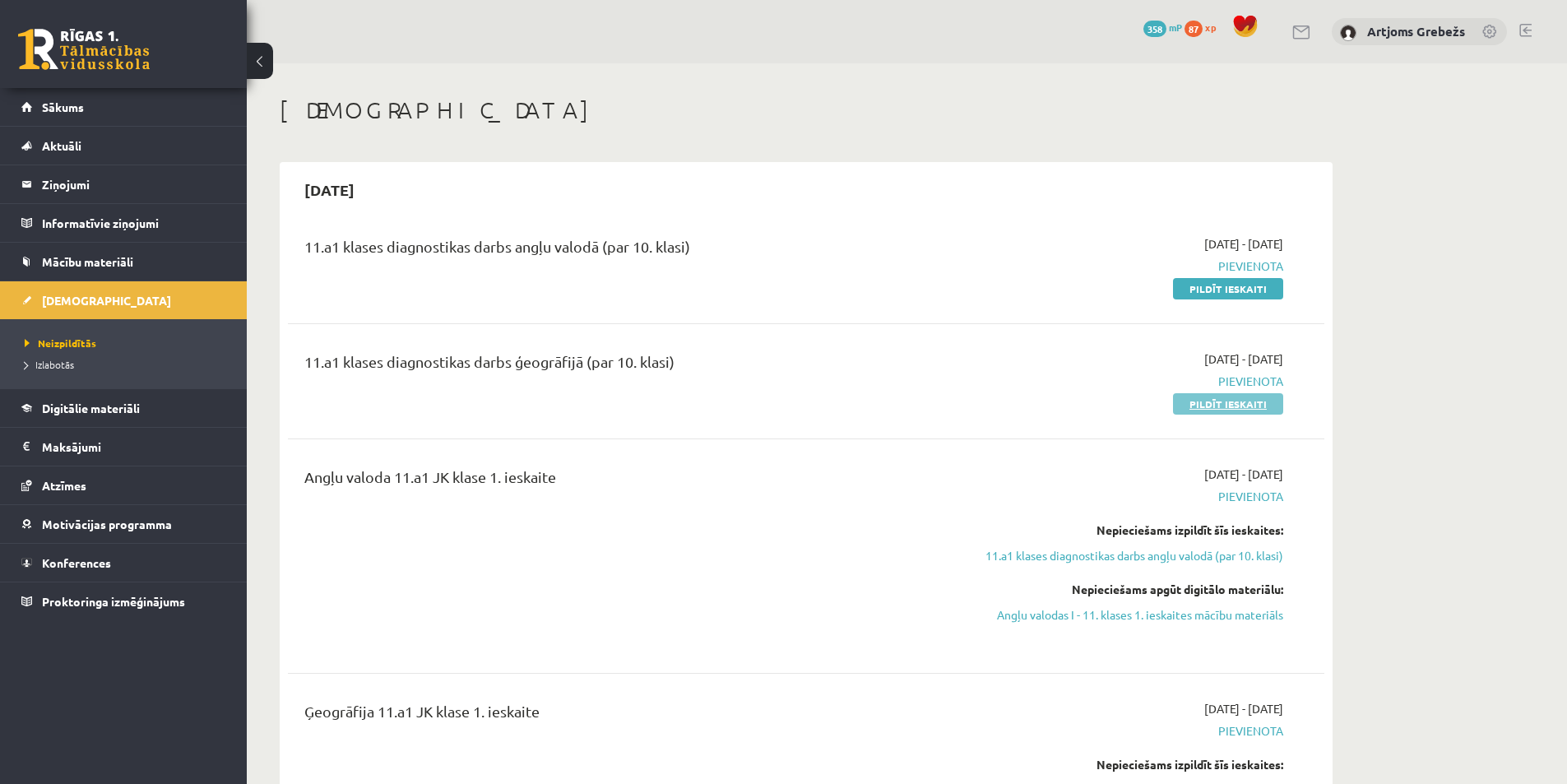
click at [1226, 398] on link "Pildīt ieskaiti" at bounding box center [1228, 404] width 110 height 22
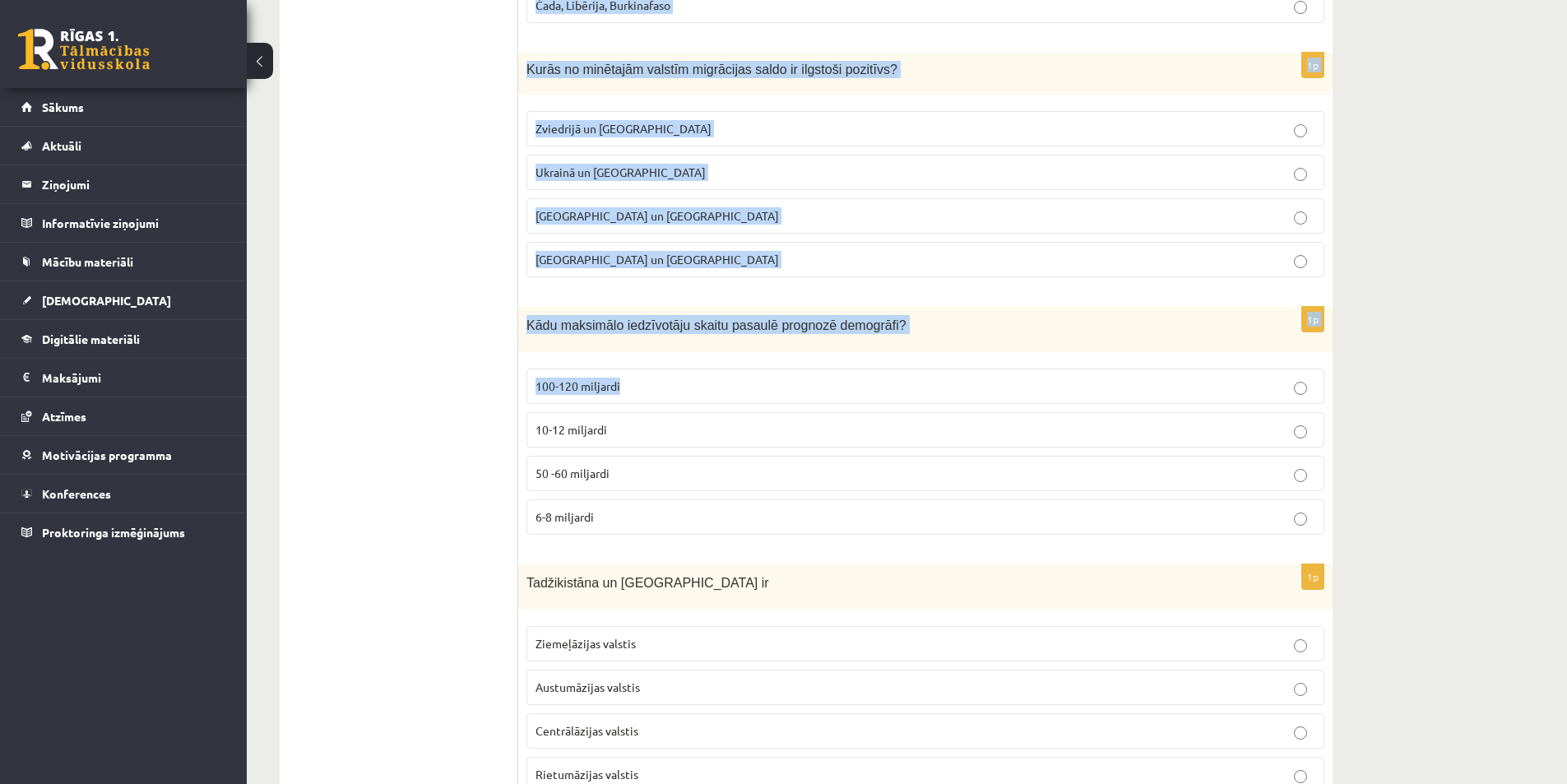
scroll to position [1562, 0]
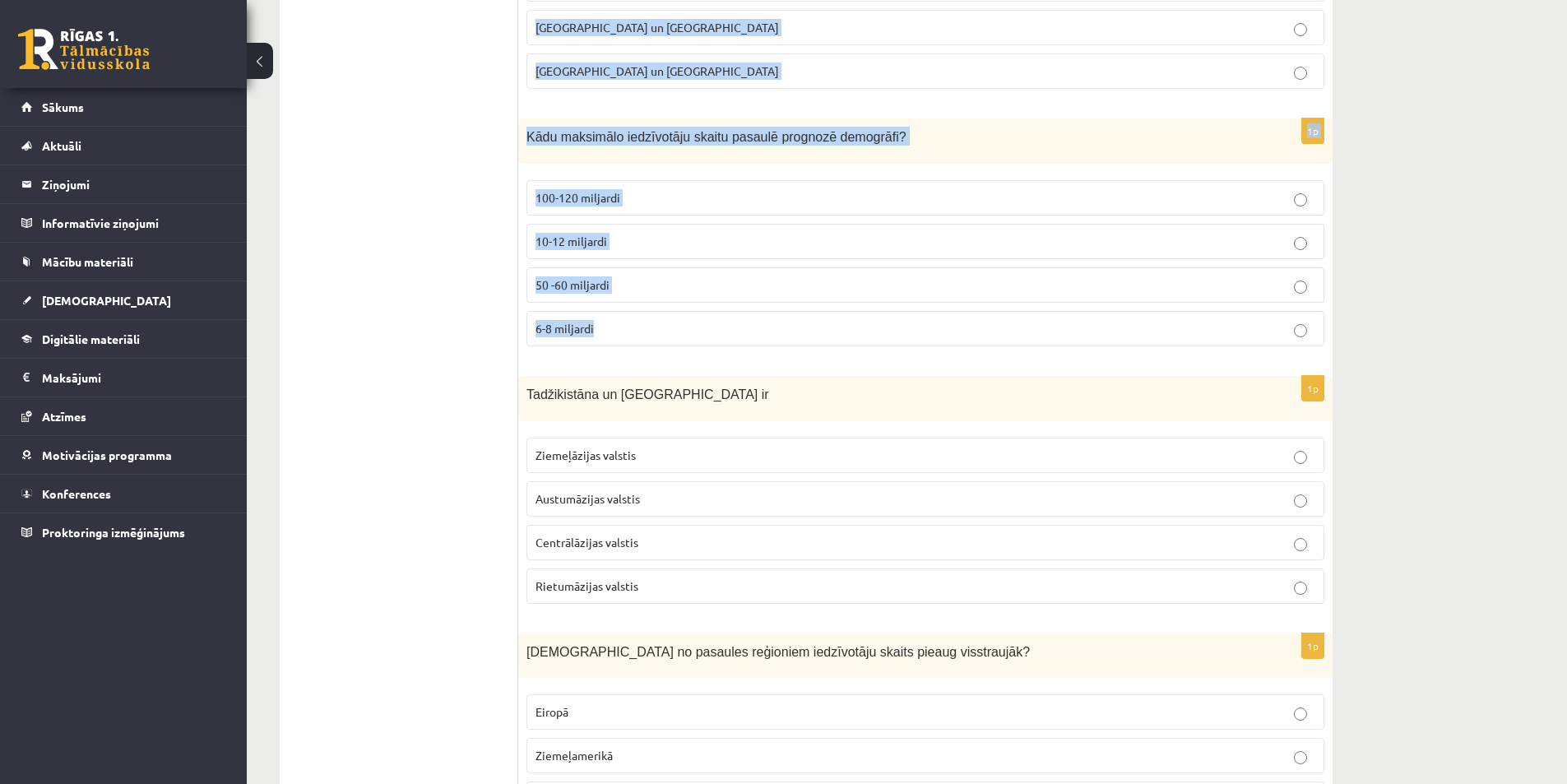
drag, startPoint x: 522, startPoint y: 325, endPoint x: 1038, endPoint y: 330, distance: 516.0
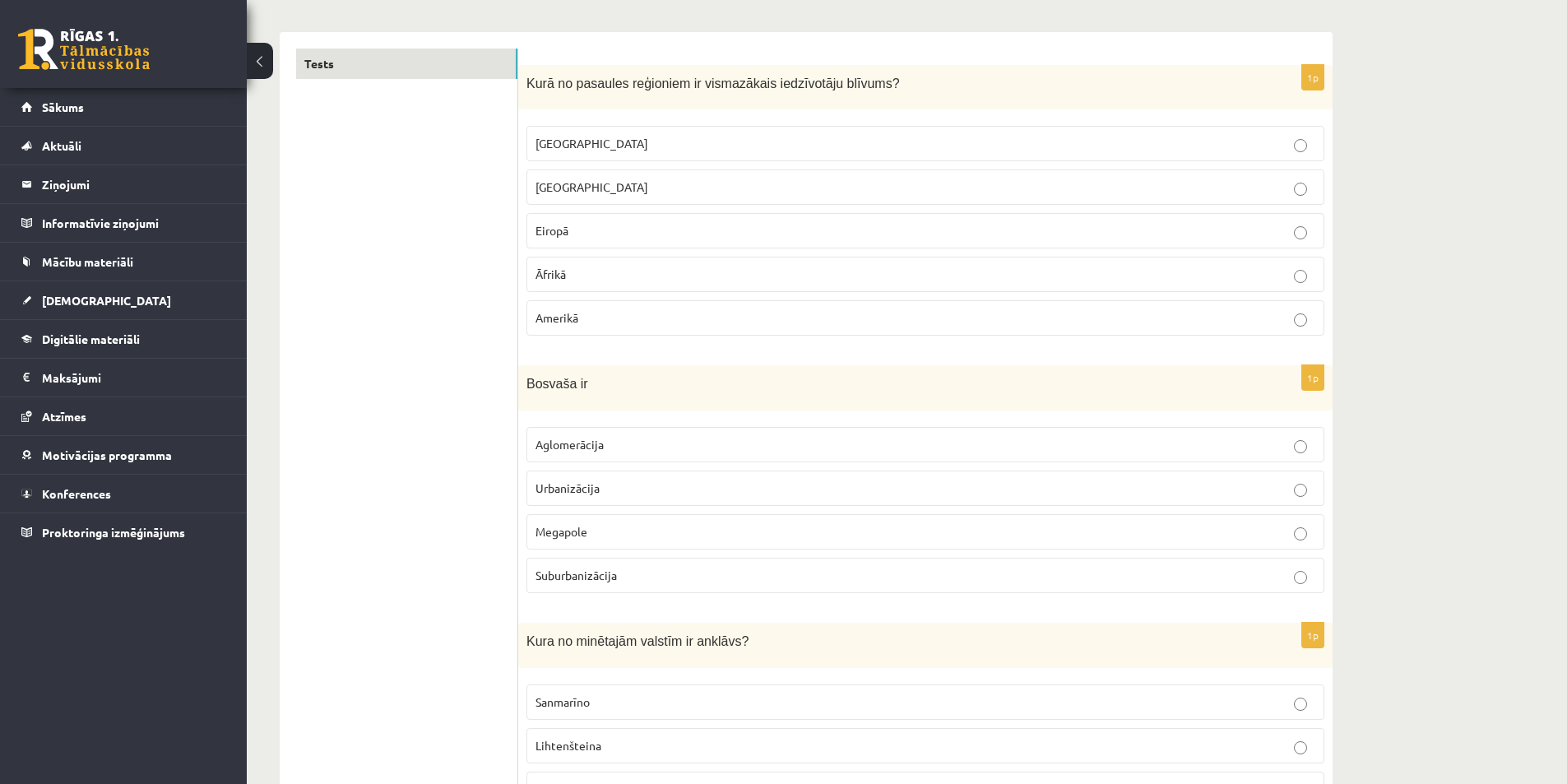
scroll to position [0, 0]
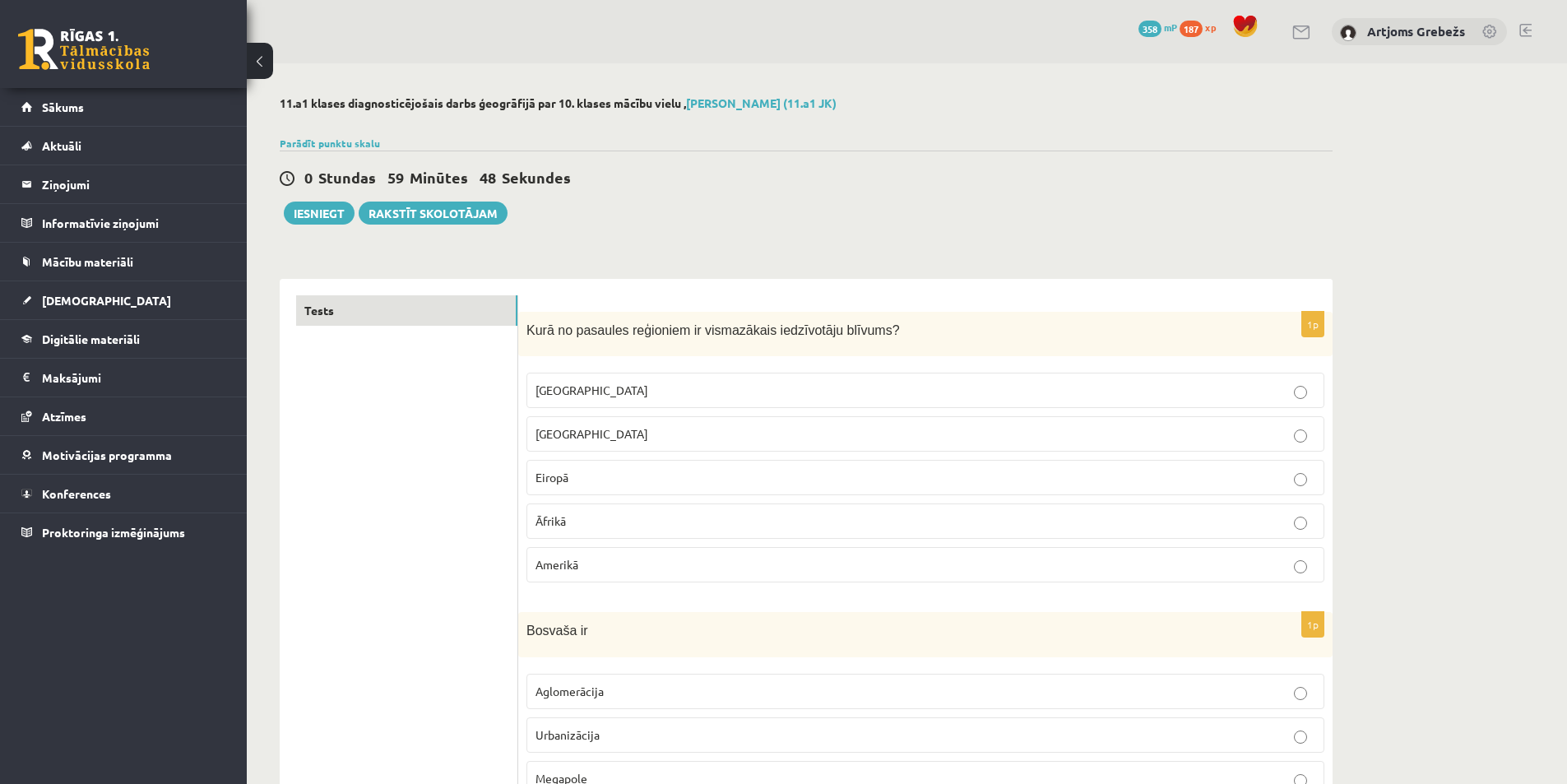
click at [621, 388] on p "Austrālijā" at bounding box center [925, 390] width 780 height 17
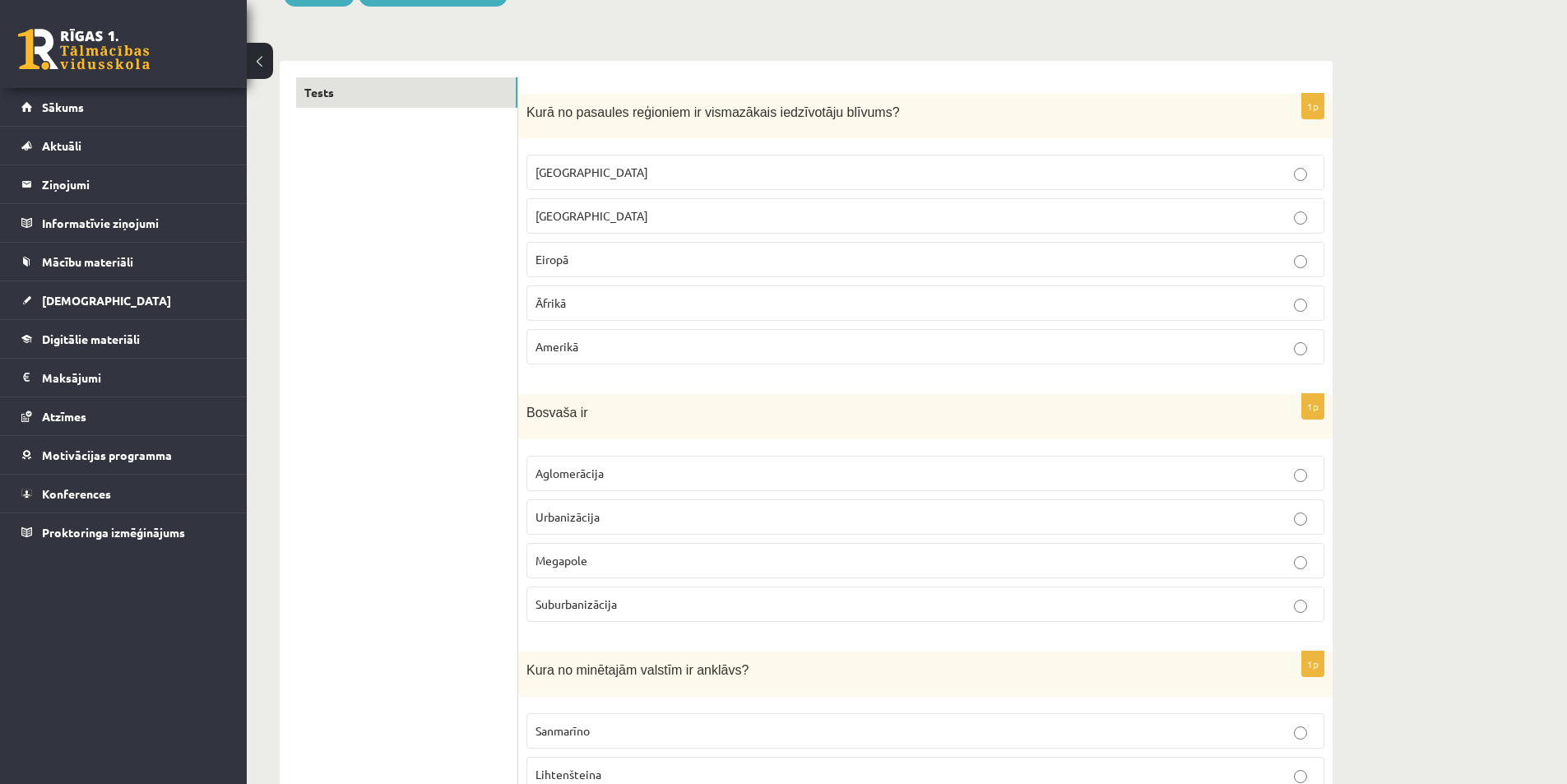
scroll to position [246, 0]
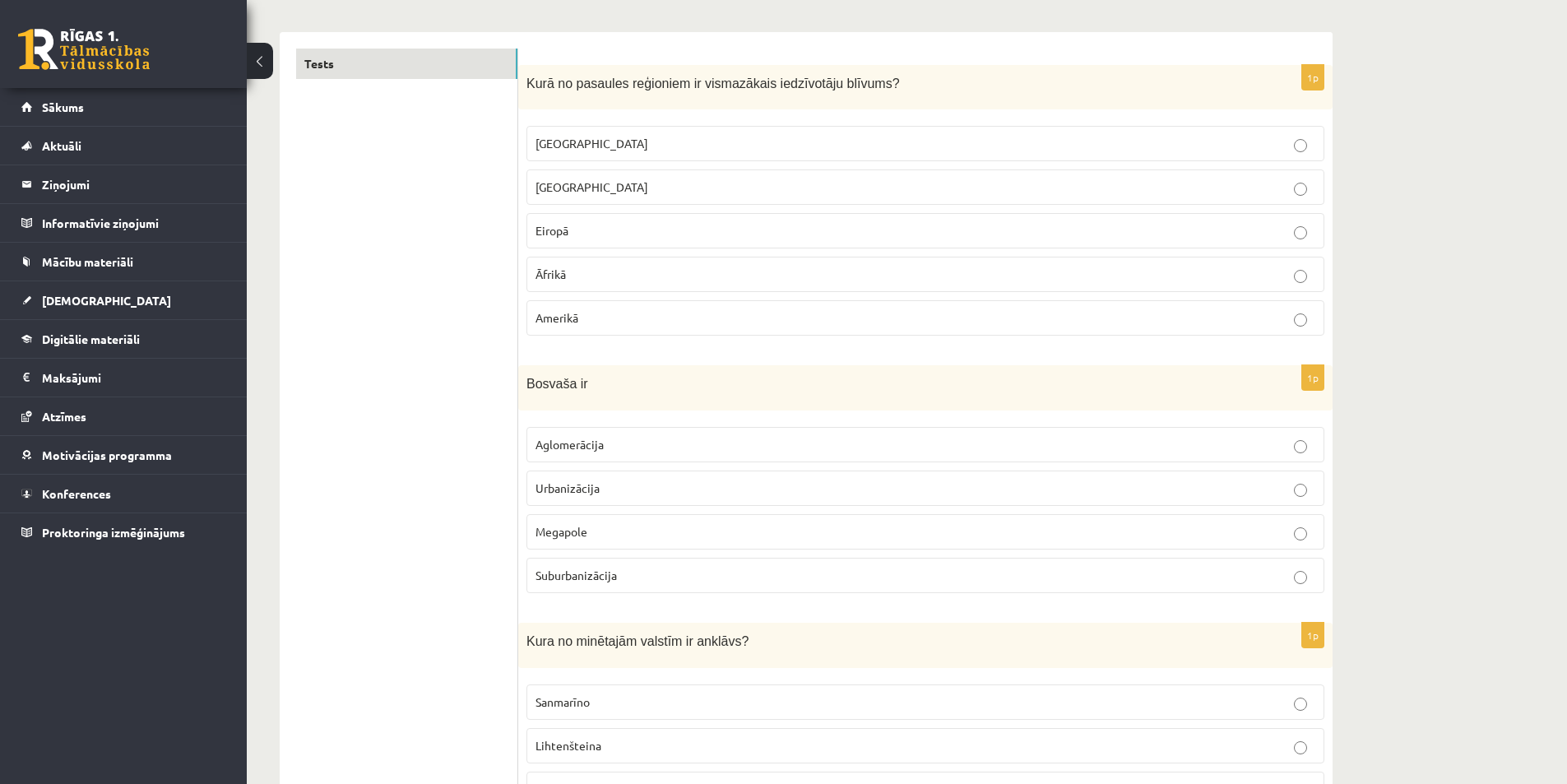
click at [639, 445] on p "Aglomerācija" at bounding box center [925, 444] width 780 height 17
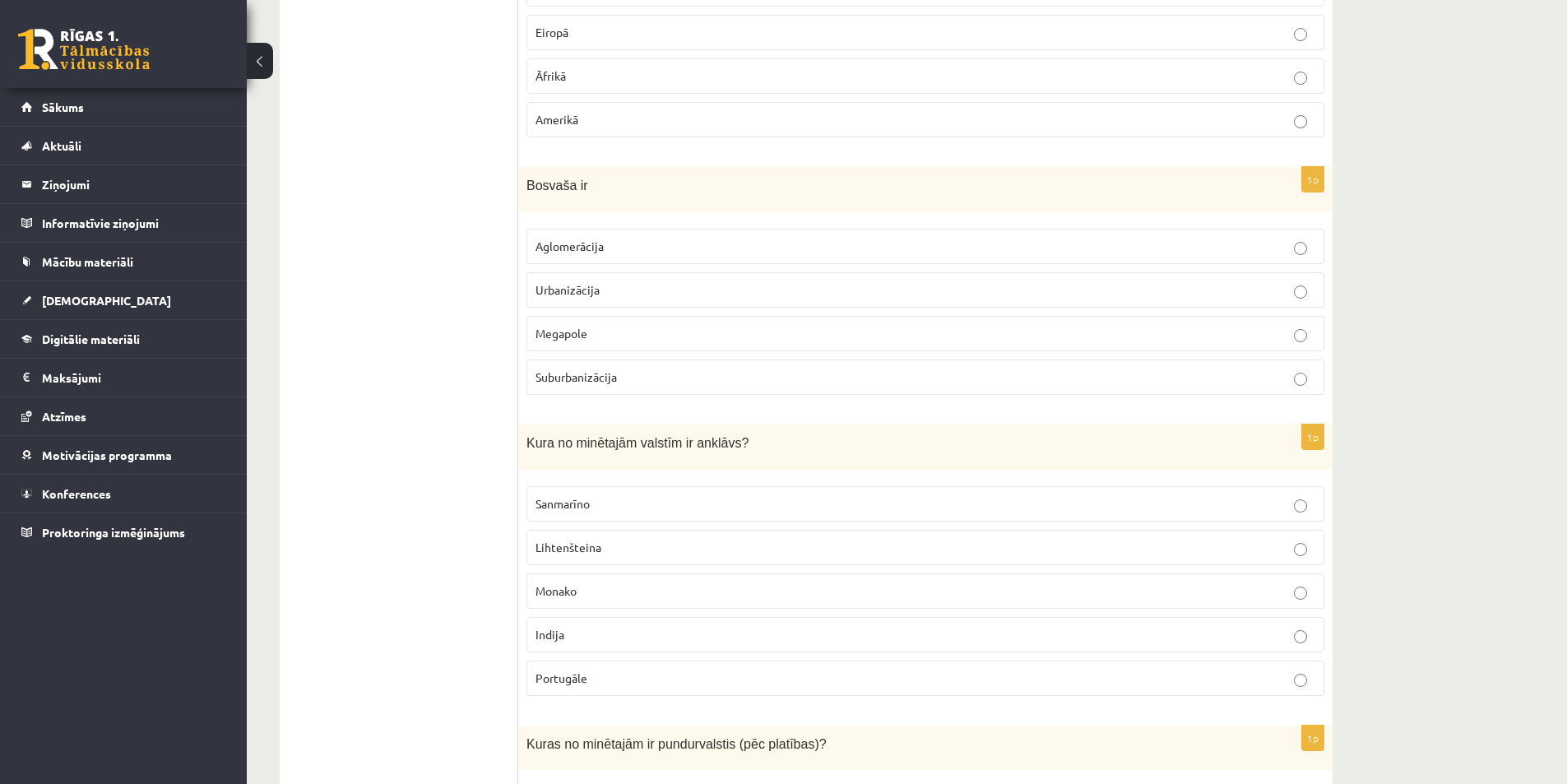
scroll to position [494, 0]
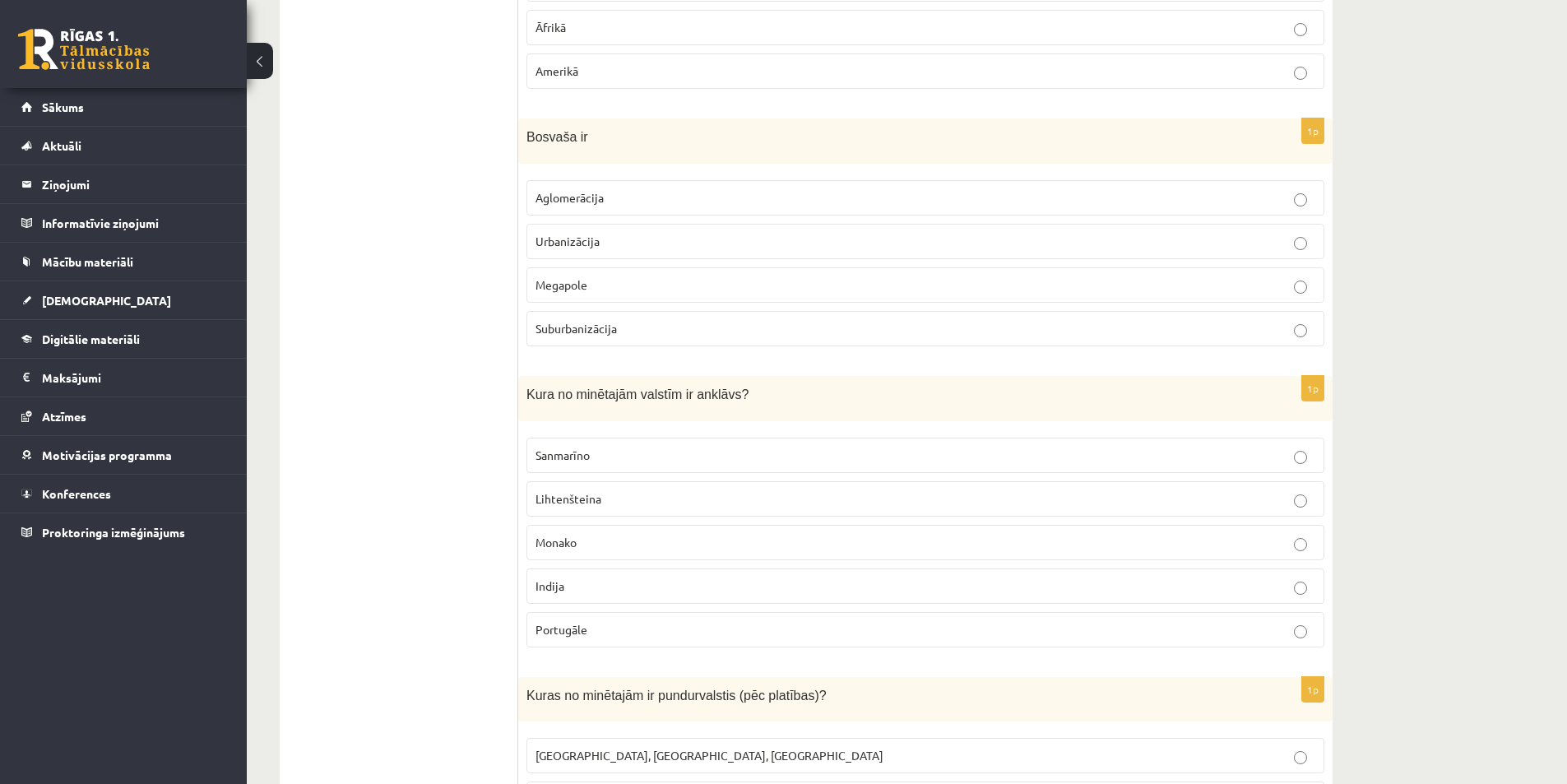
click at [622, 450] on p "Sanmarīno" at bounding box center [925, 455] width 780 height 17
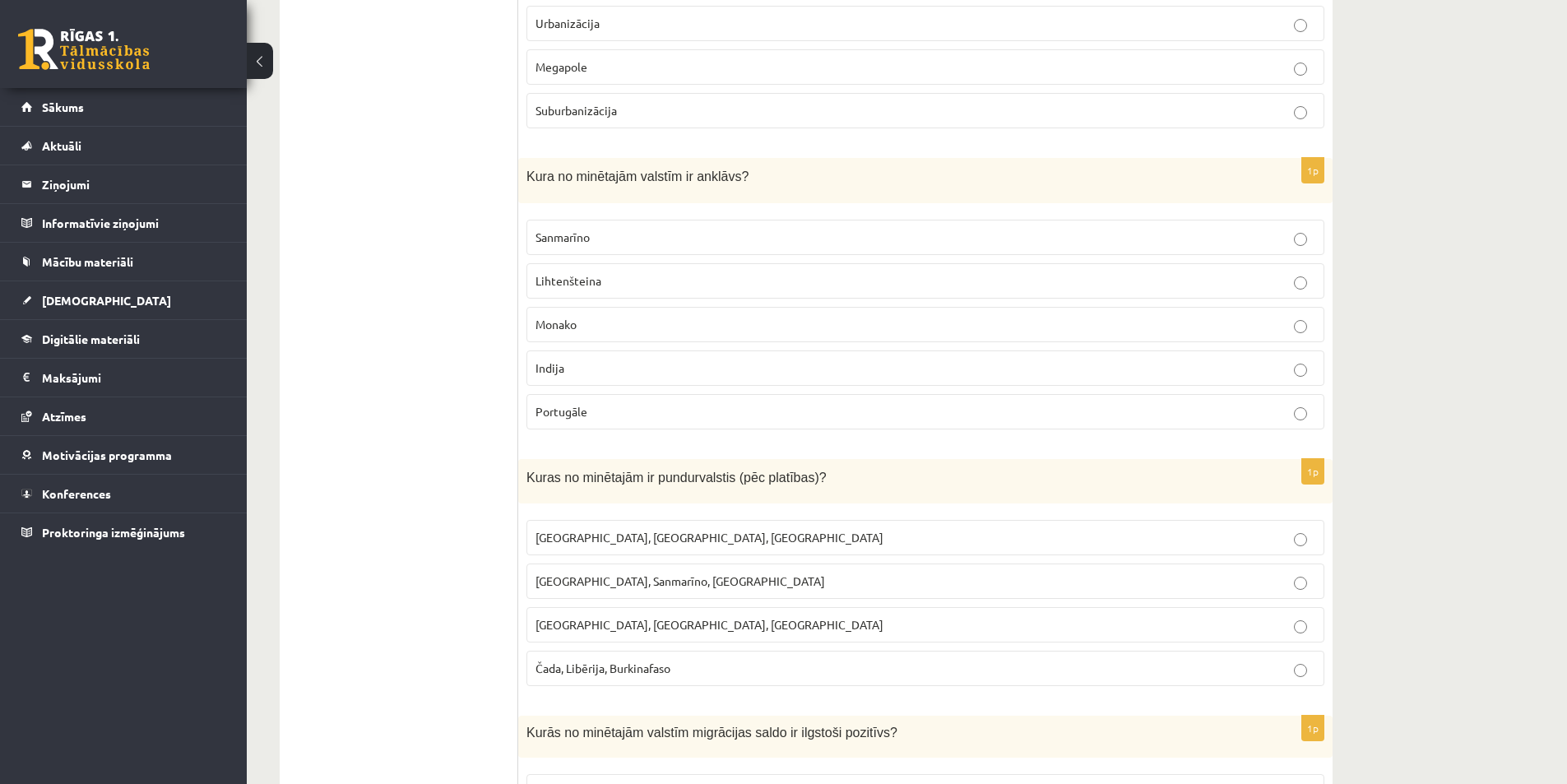
scroll to position [740, 0]
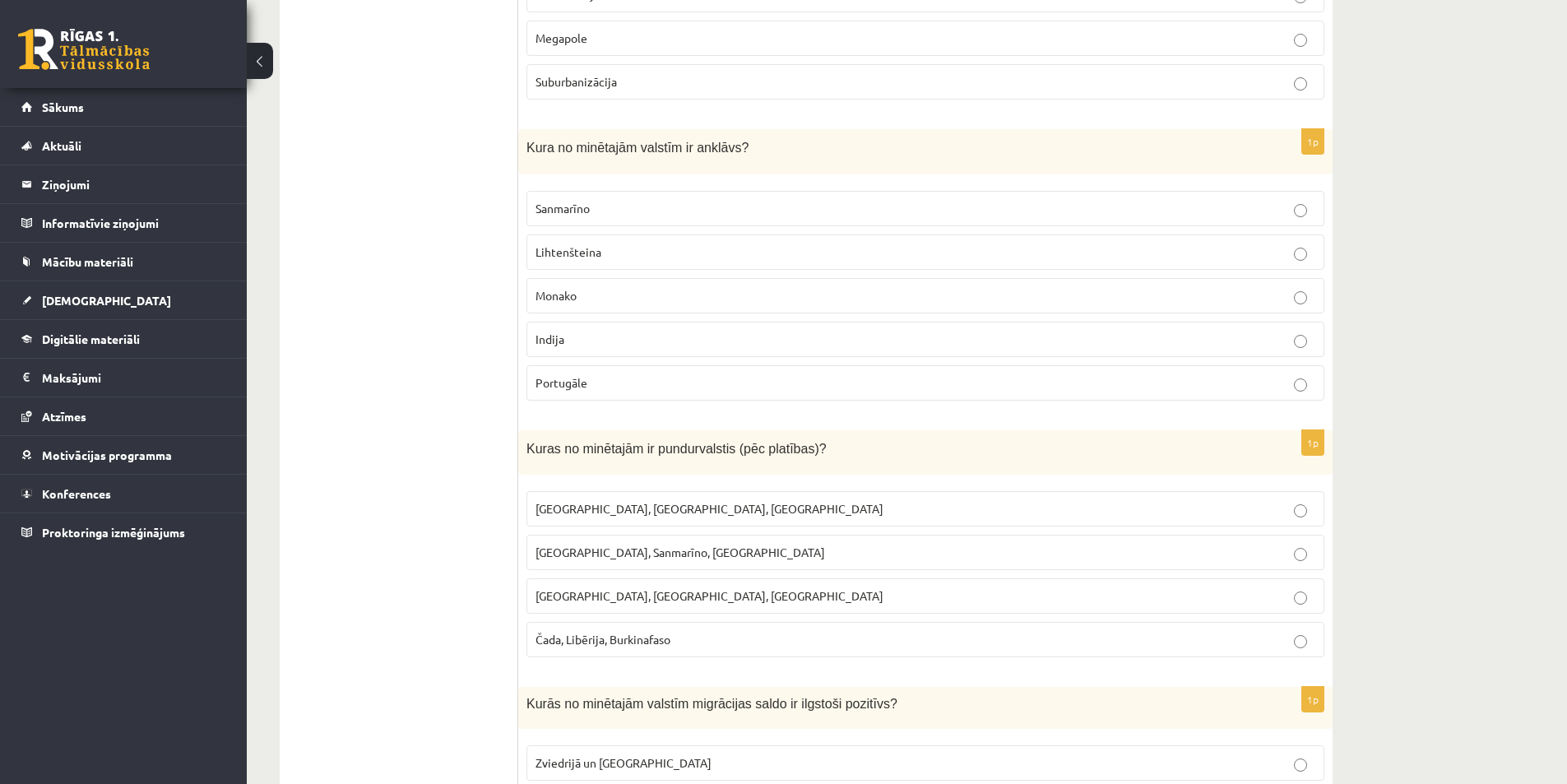
click at [686, 549] on span "Monako, Sanmarīno, Luksemburga" at bounding box center [680, 552] width 290 height 15
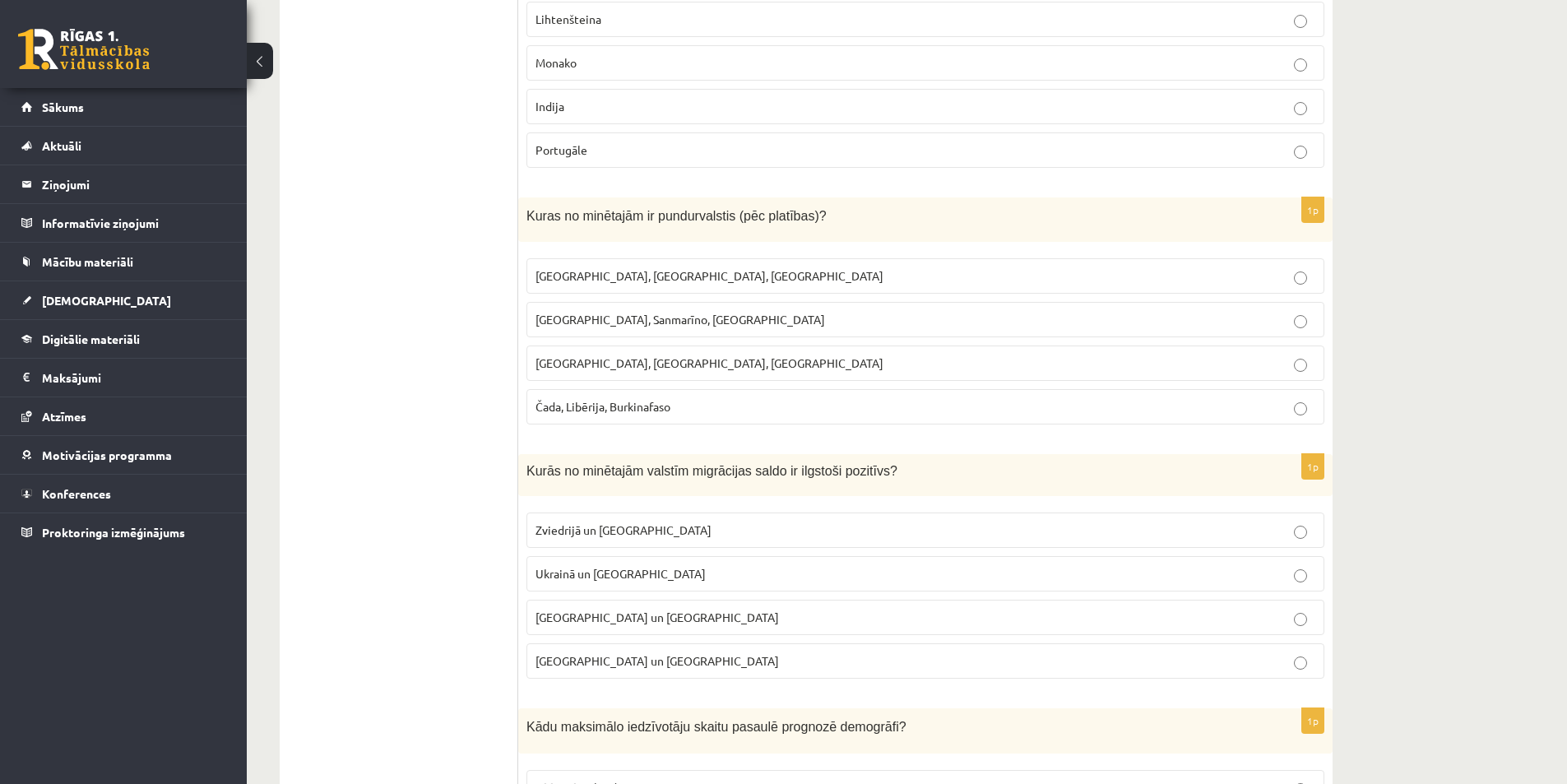
scroll to position [987, 0]
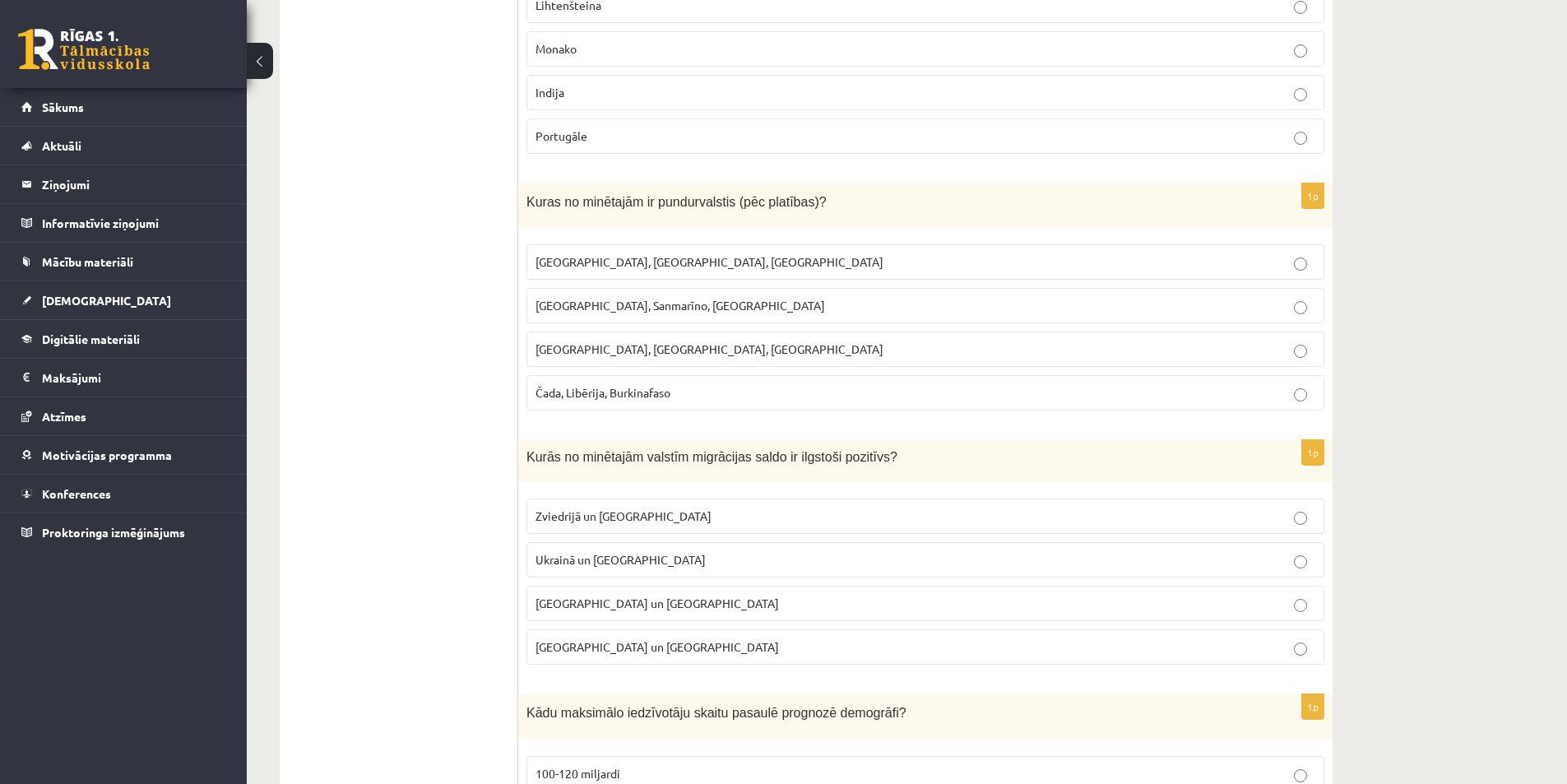
click at [680, 517] on p "Zviedrijā un ASV" at bounding box center [925, 516] width 780 height 17
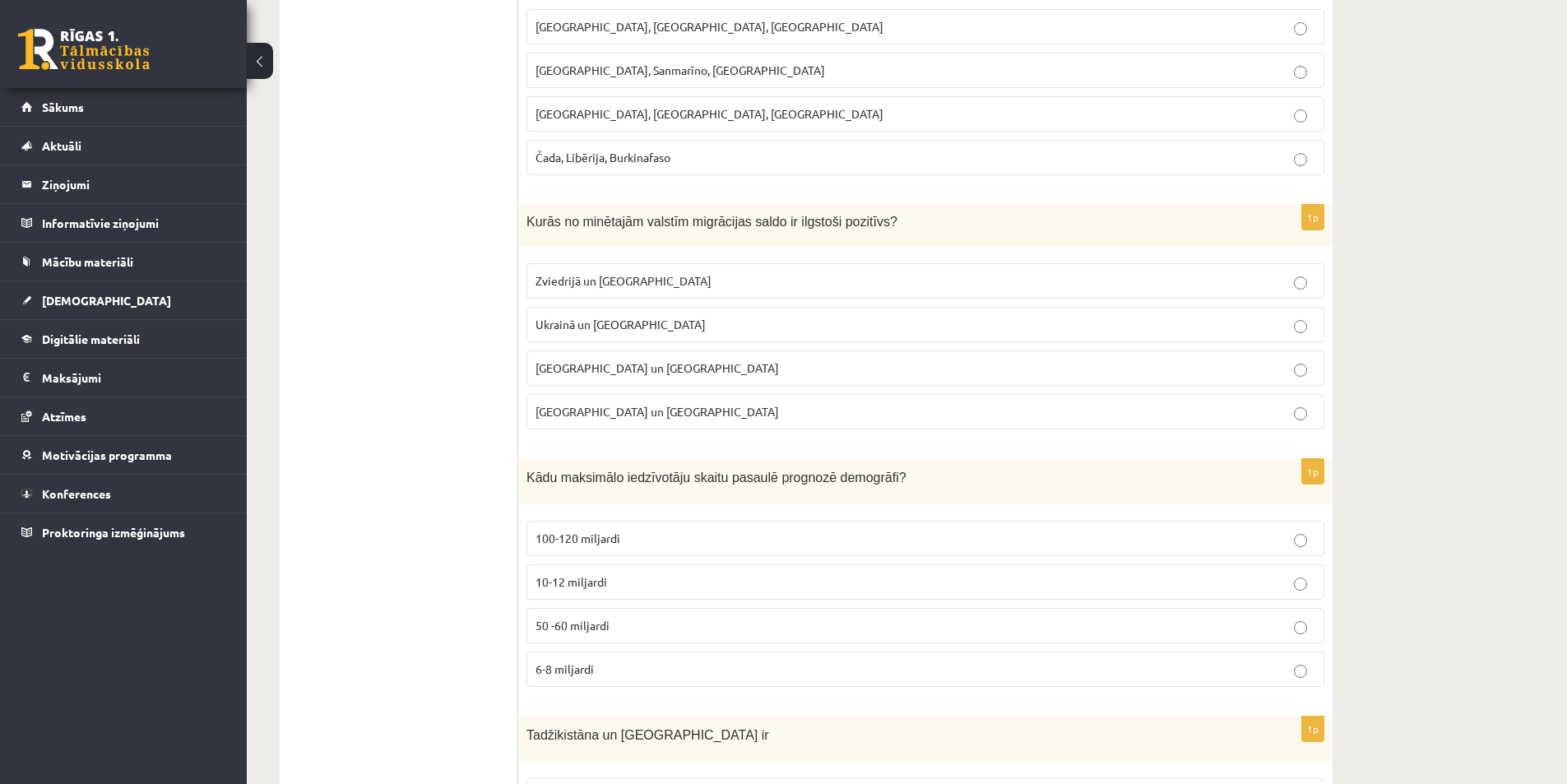
scroll to position [1316, 0]
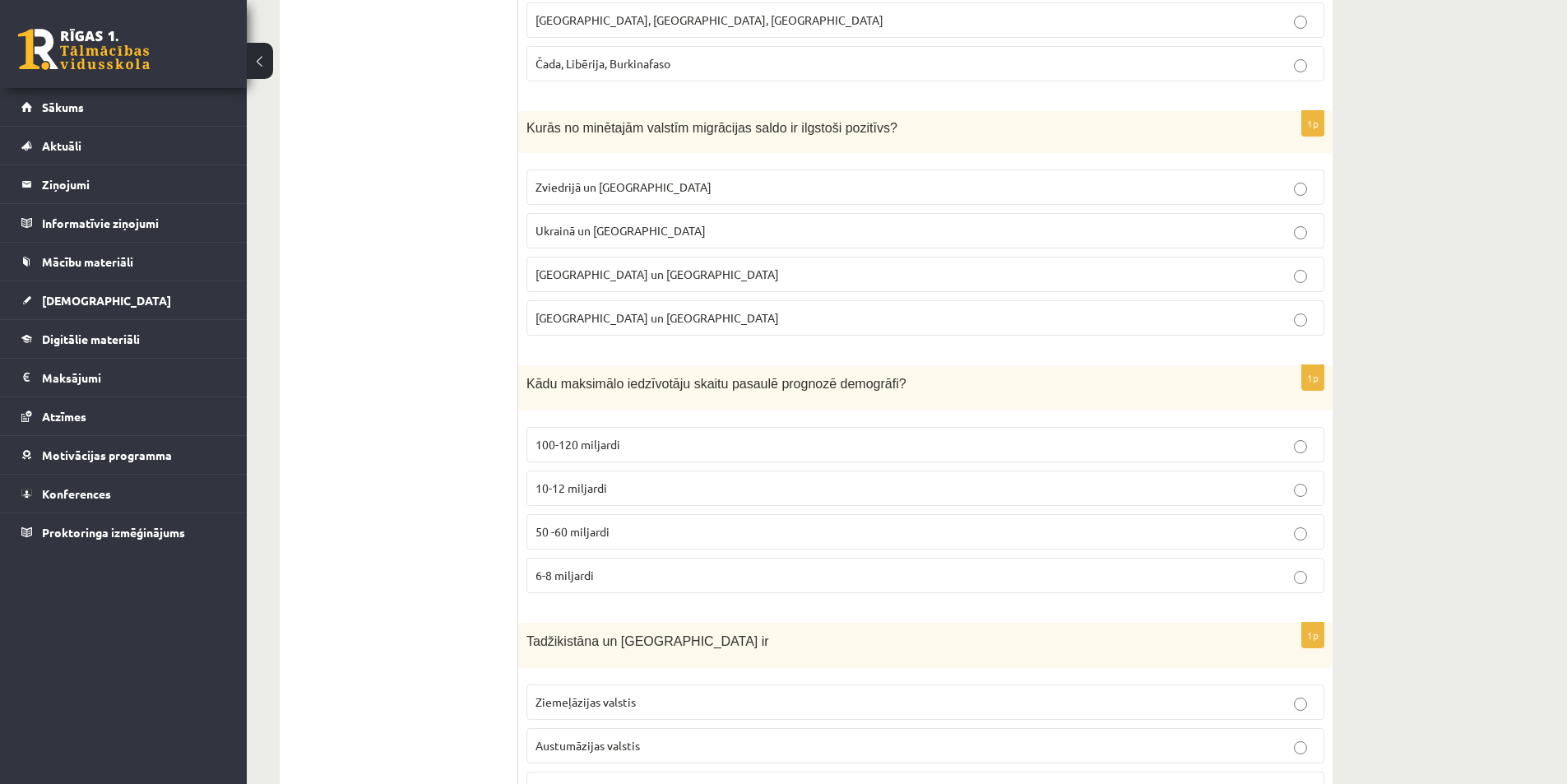
click at [606, 490] on span "10-12 miljardi" at bounding box center [571, 488] width 71 height 15
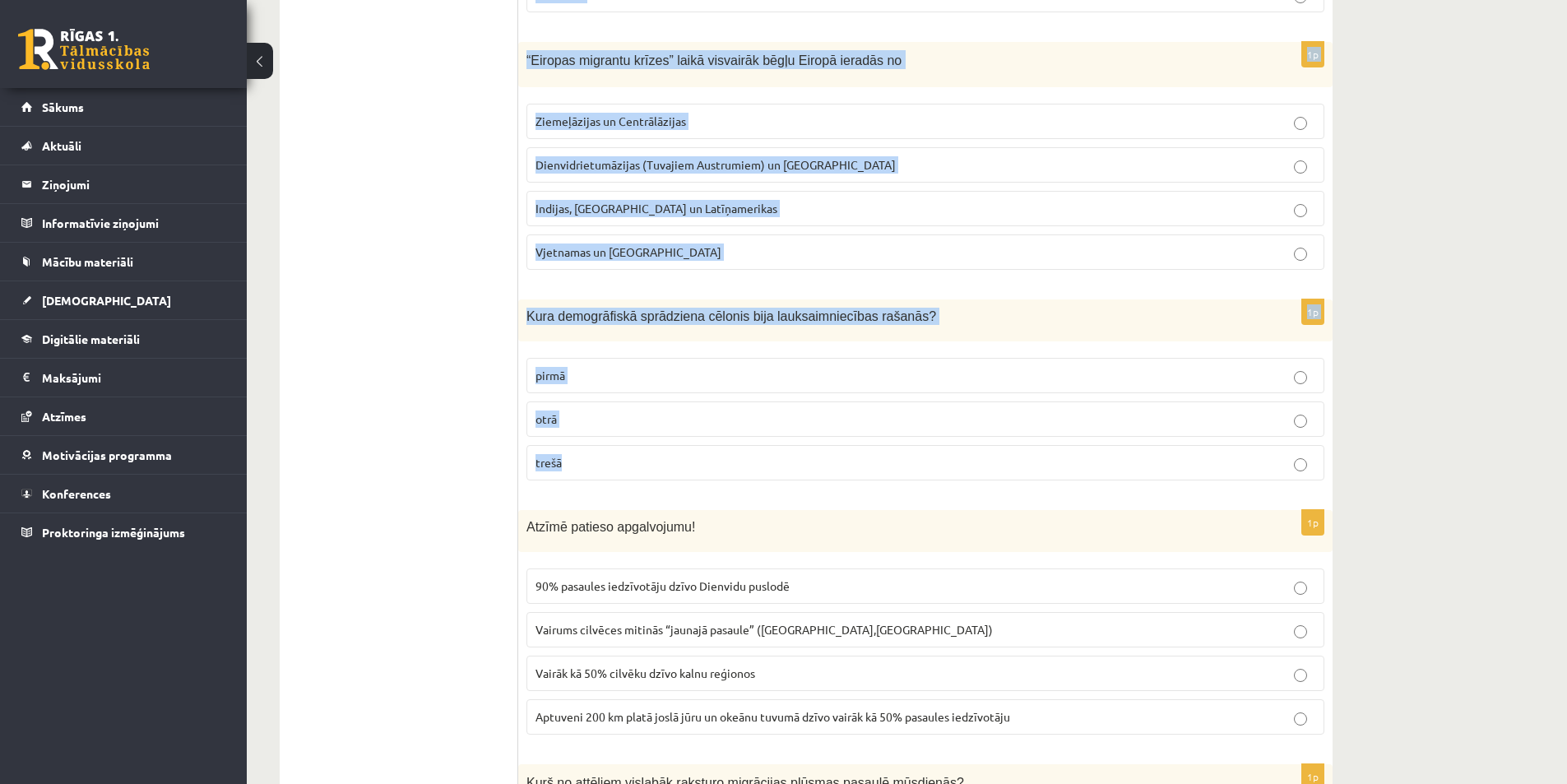
scroll to position [2961, 0]
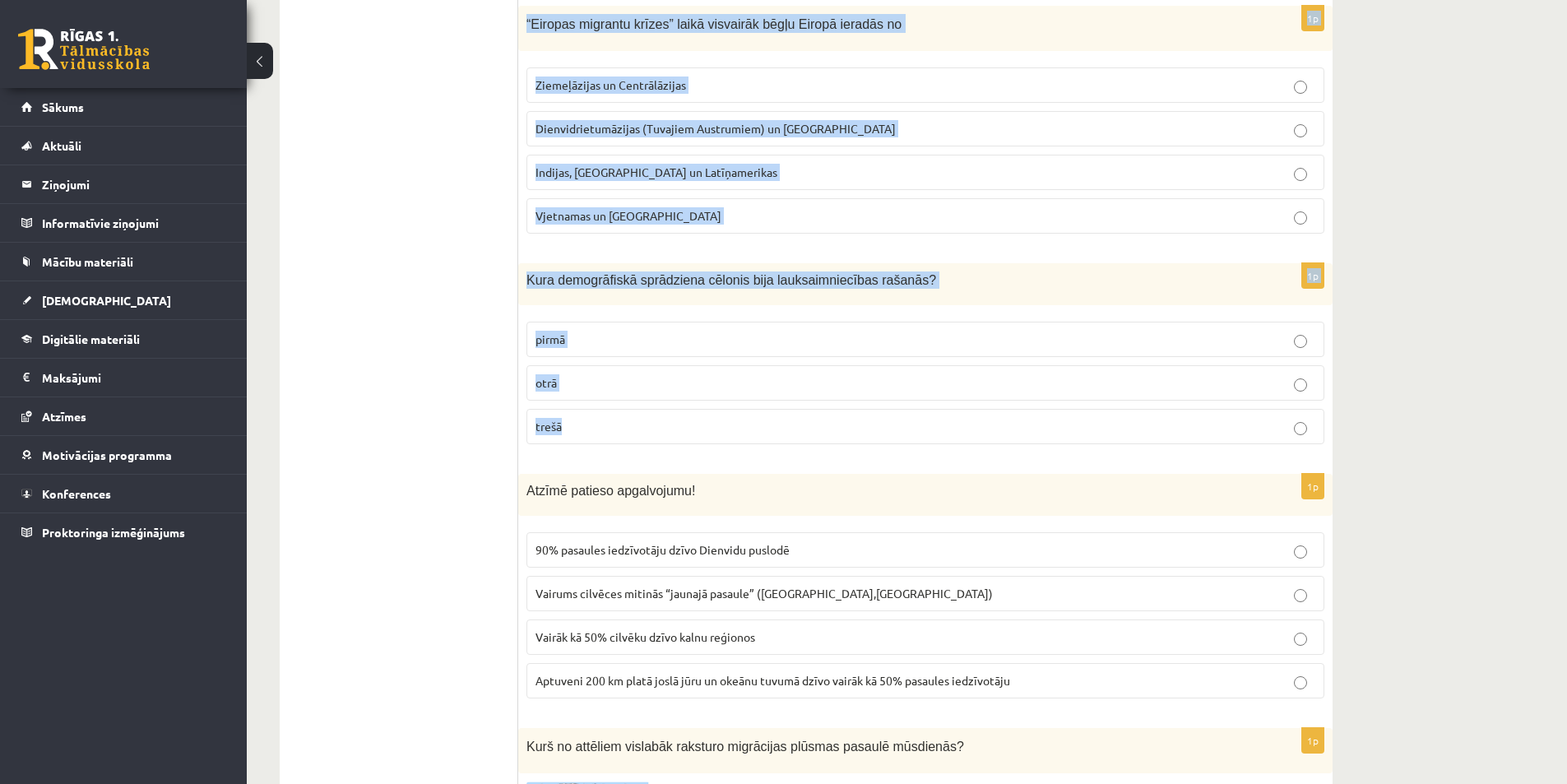
drag, startPoint x: 519, startPoint y: 395, endPoint x: 720, endPoint y: 437, distance: 205.3
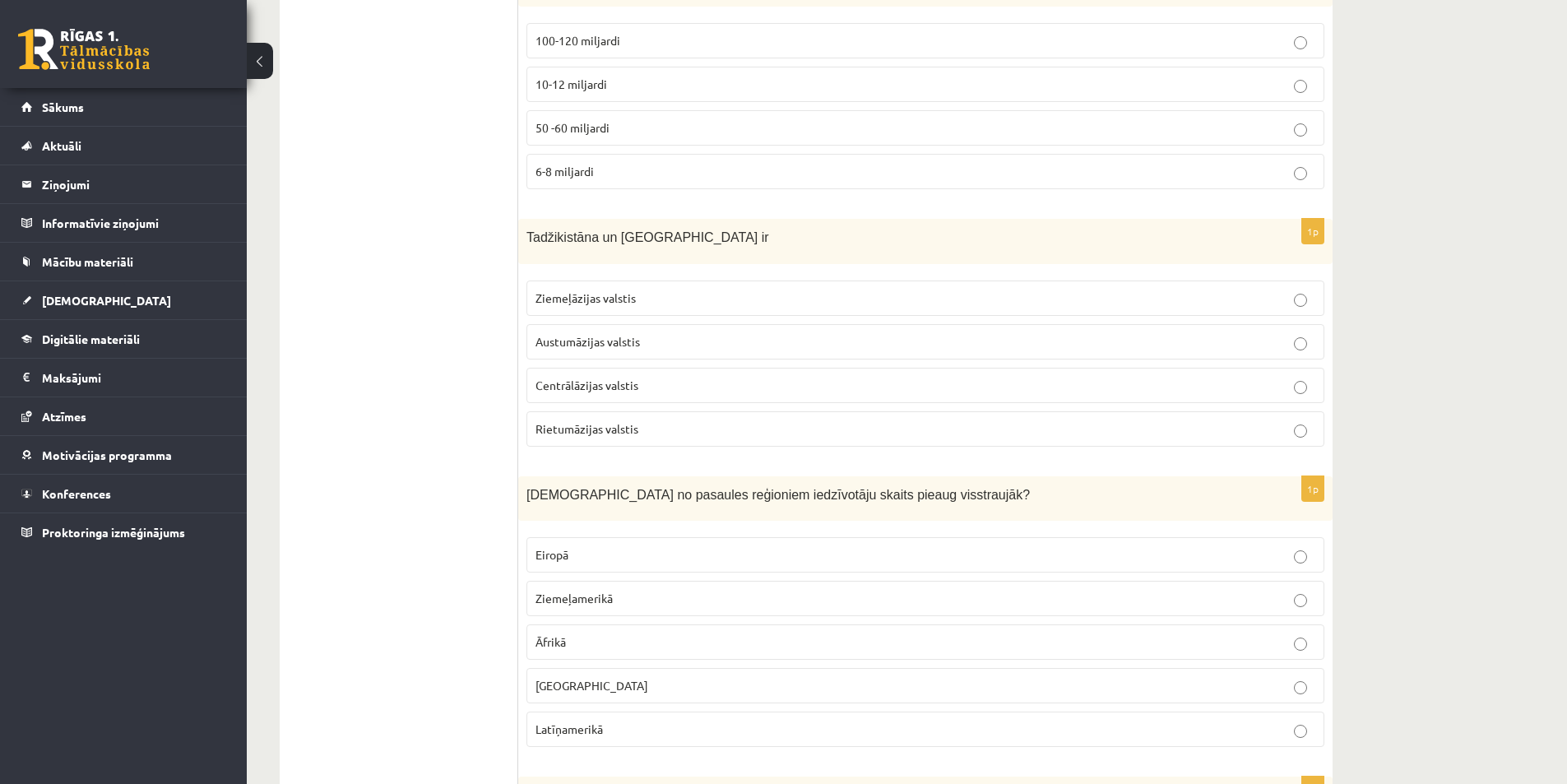
scroll to position [1727, 0]
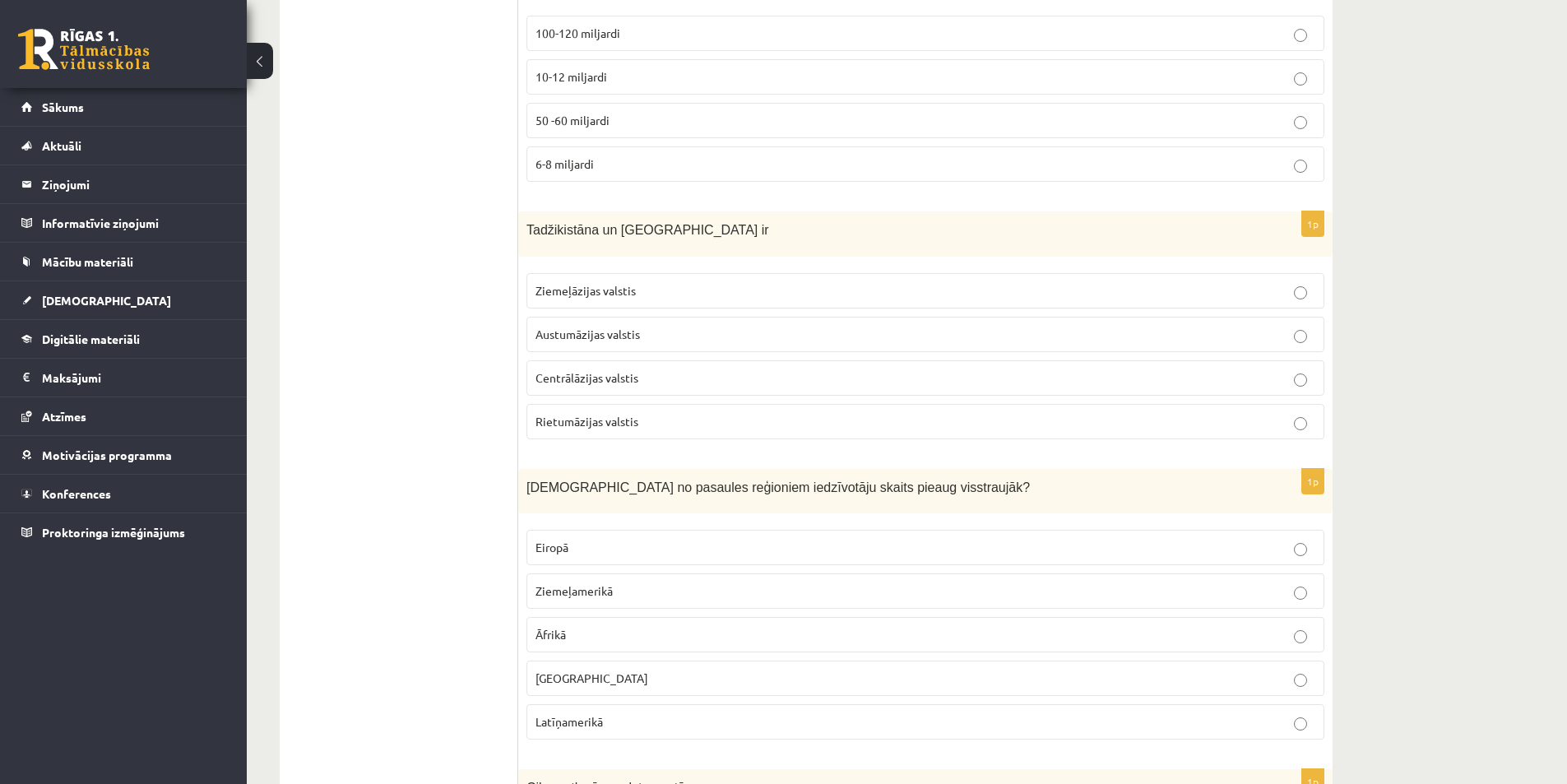
click at [611, 380] on span "Centrālāzijas valstis" at bounding box center [587, 377] width 103 height 15
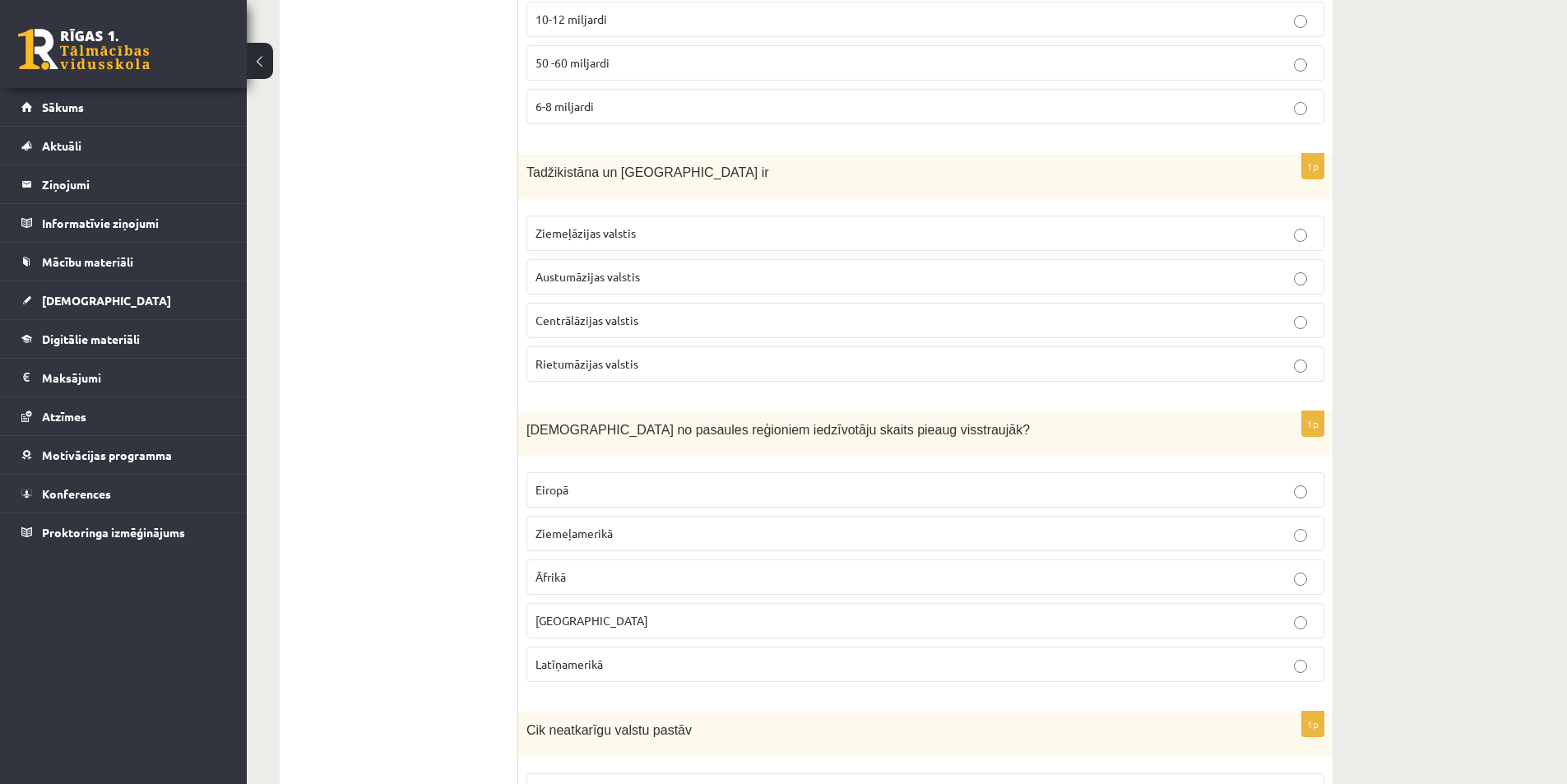
scroll to position [1809, 0]
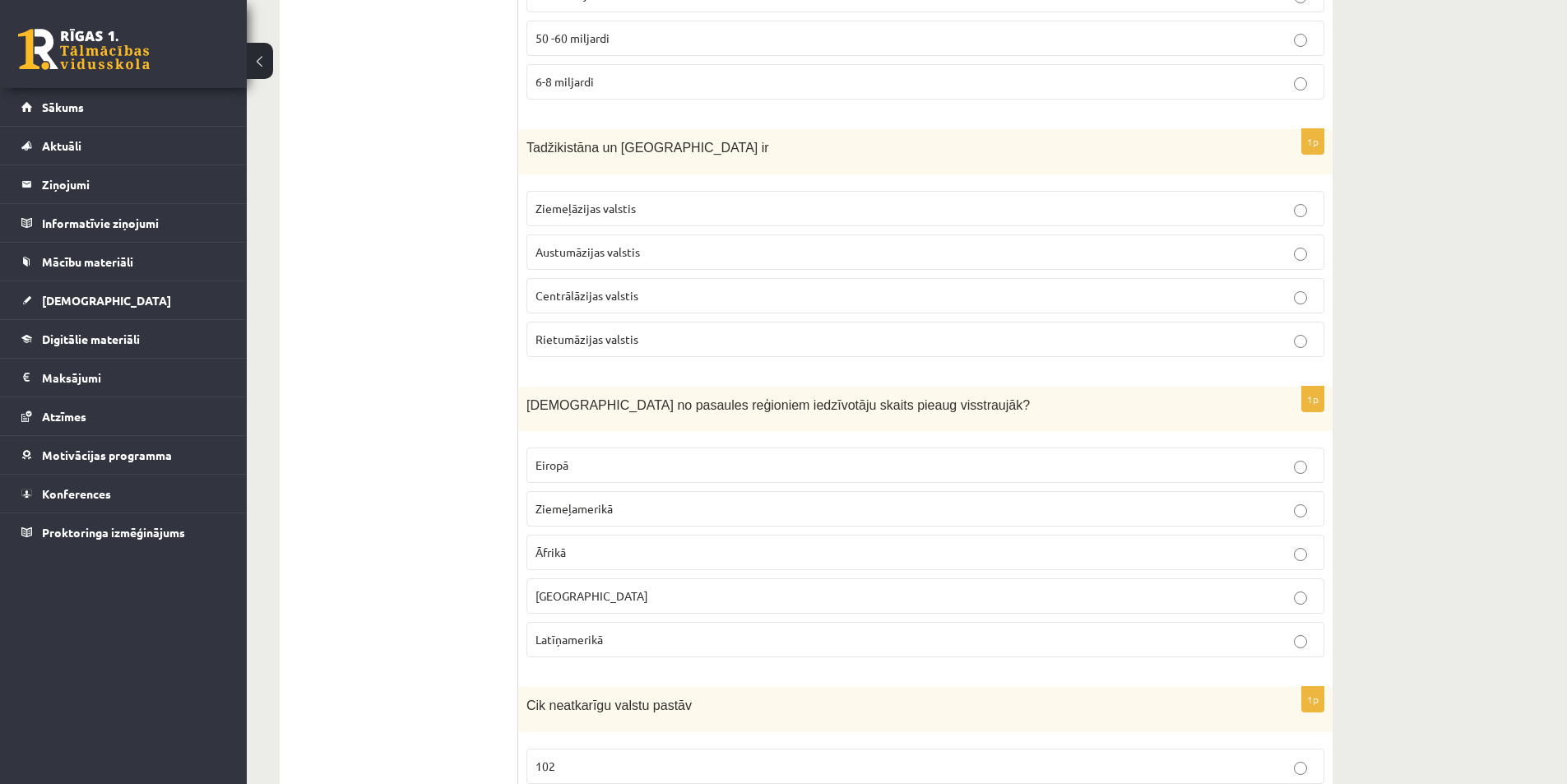
click at [569, 550] on p "Āfrikā" at bounding box center [925, 552] width 780 height 17
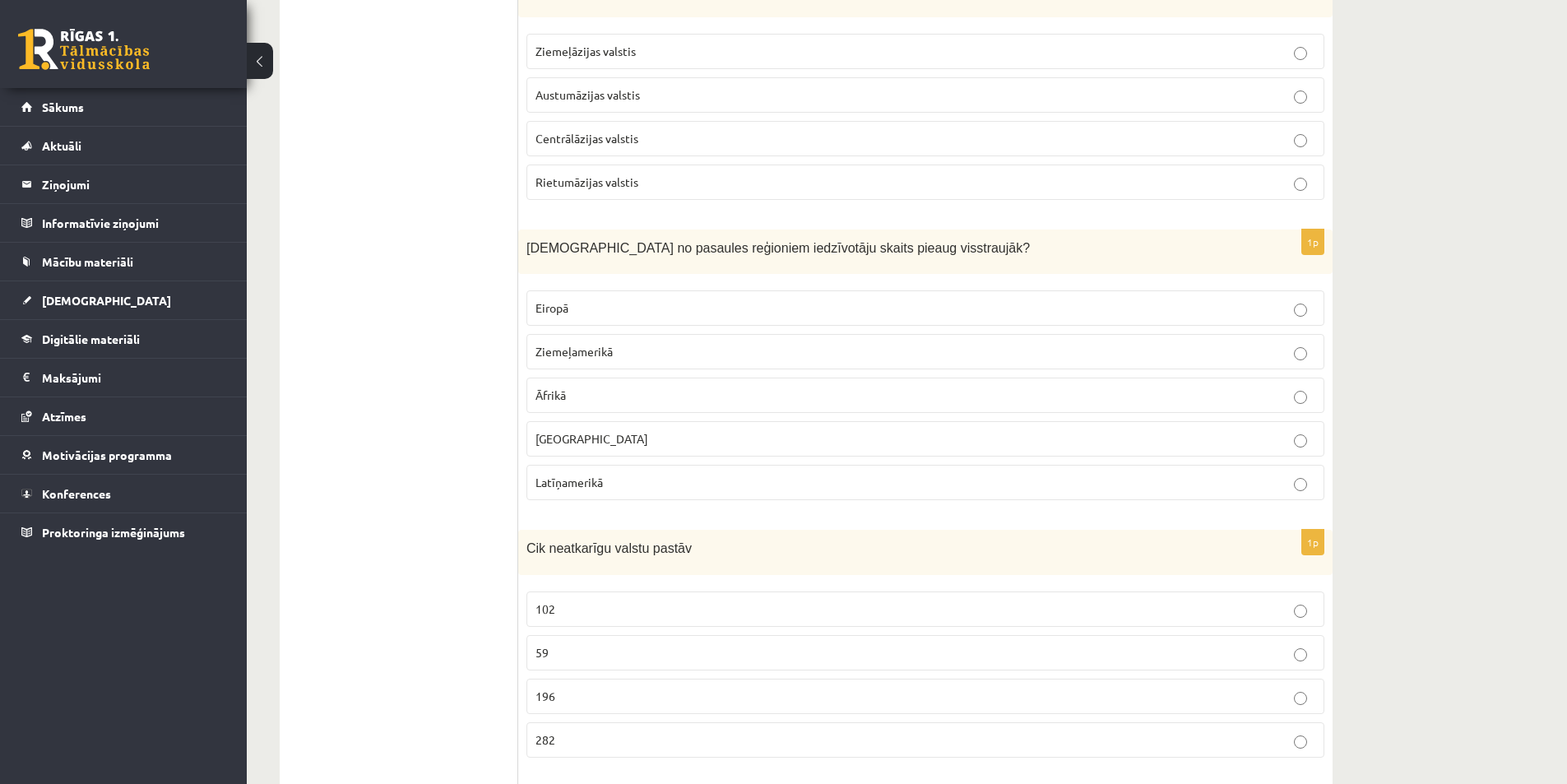
scroll to position [1974, 0]
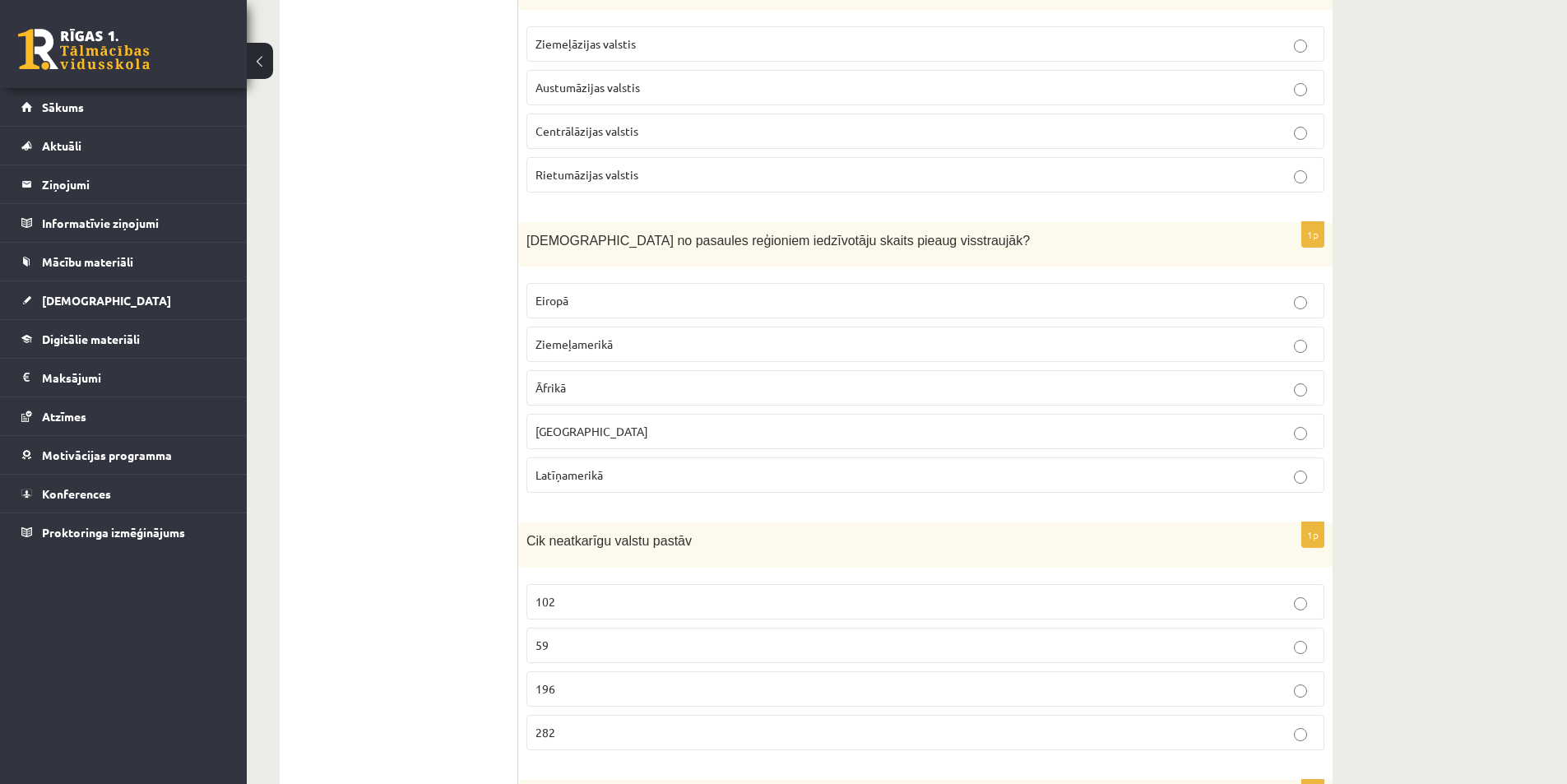
click at [627, 689] on p "196" at bounding box center [925, 689] width 780 height 17
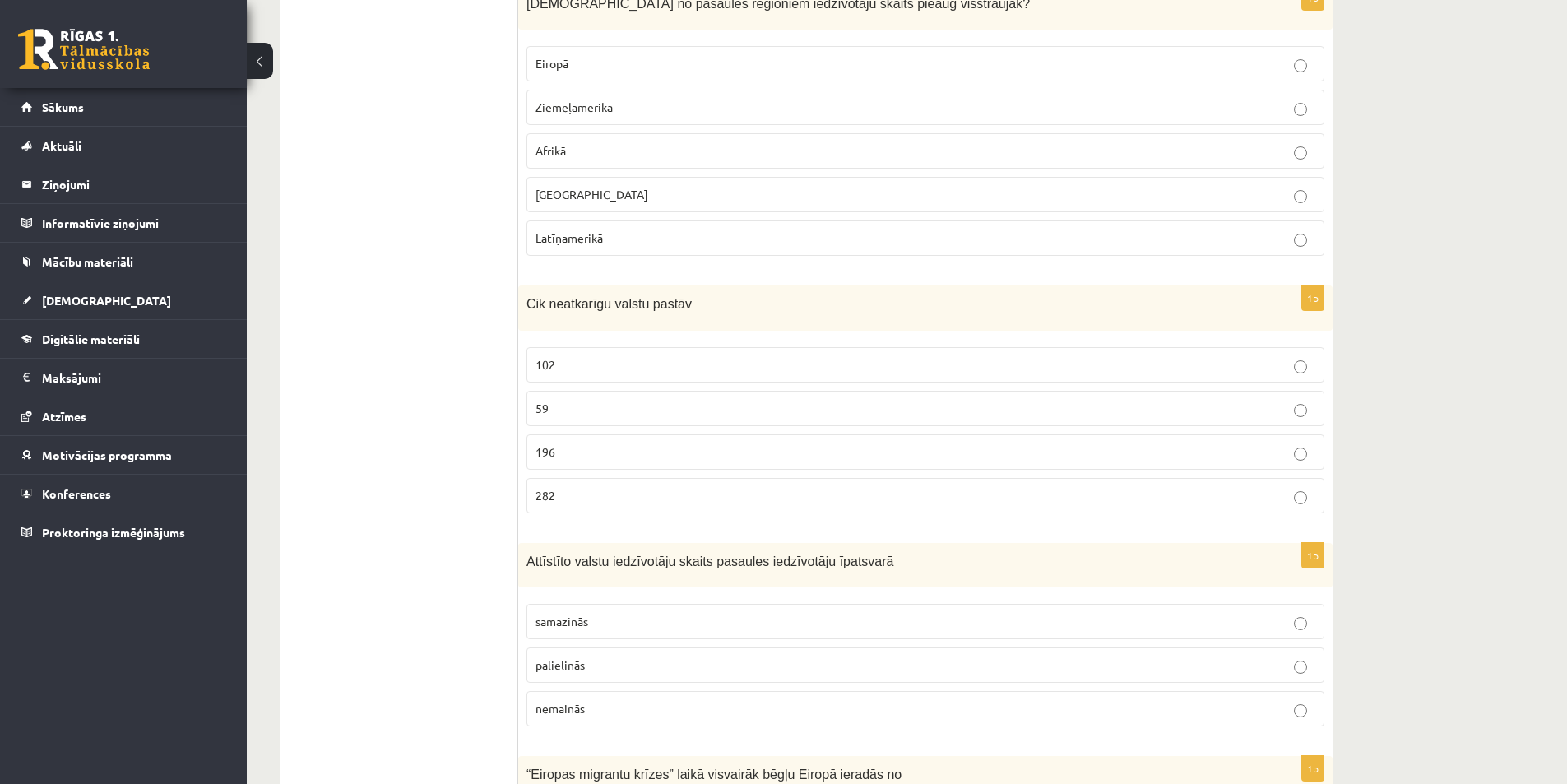
scroll to position [2220, 0]
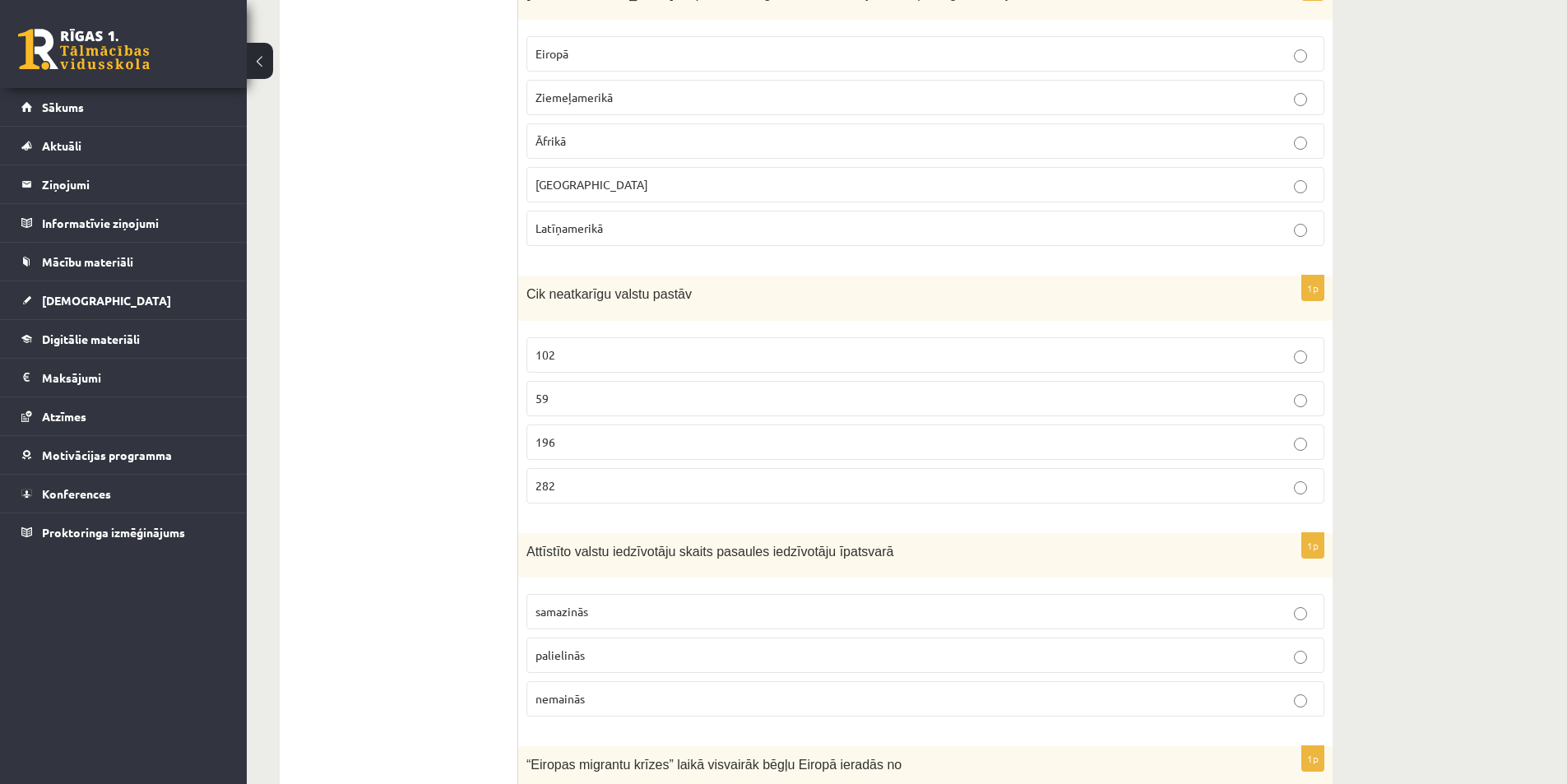
click at [623, 612] on p "samazinās" at bounding box center [925, 611] width 780 height 17
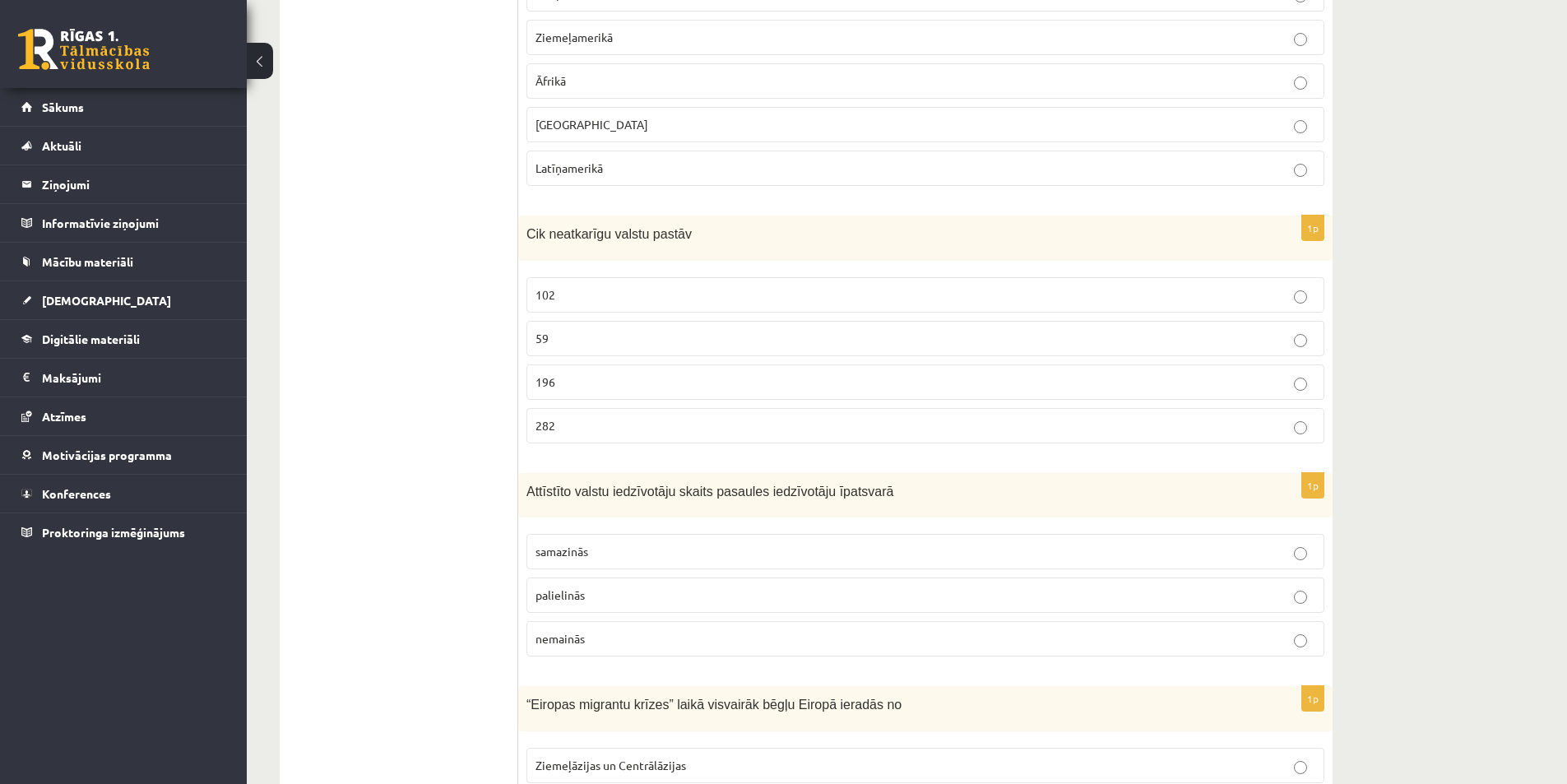
scroll to position [2467, 0]
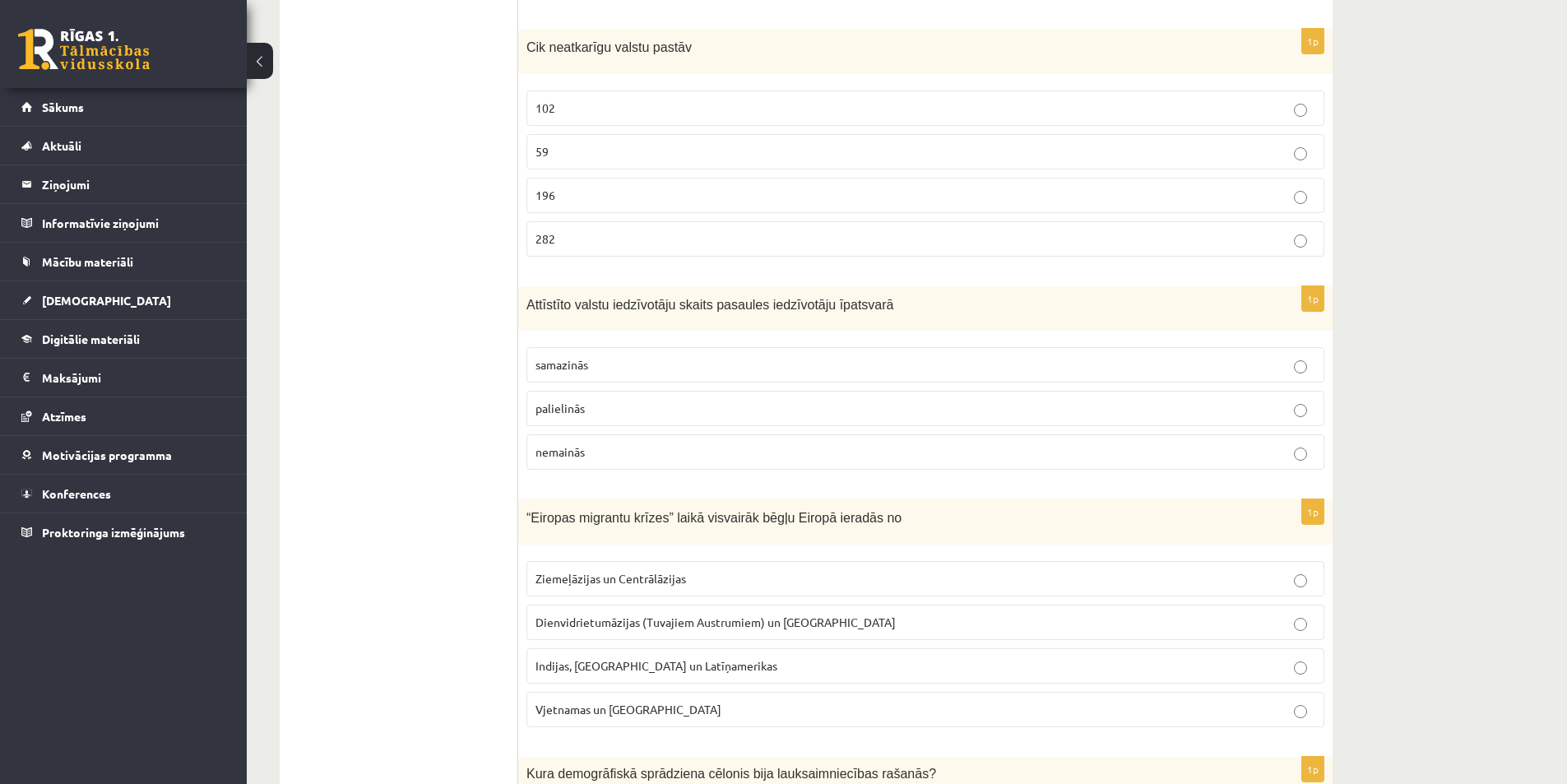
click at [591, 622] on span "Dienvidrietumāzijas (Tuvajiem Austrumiem) un Āfrikas" at bounding box center [715, 621] width 360 height 15
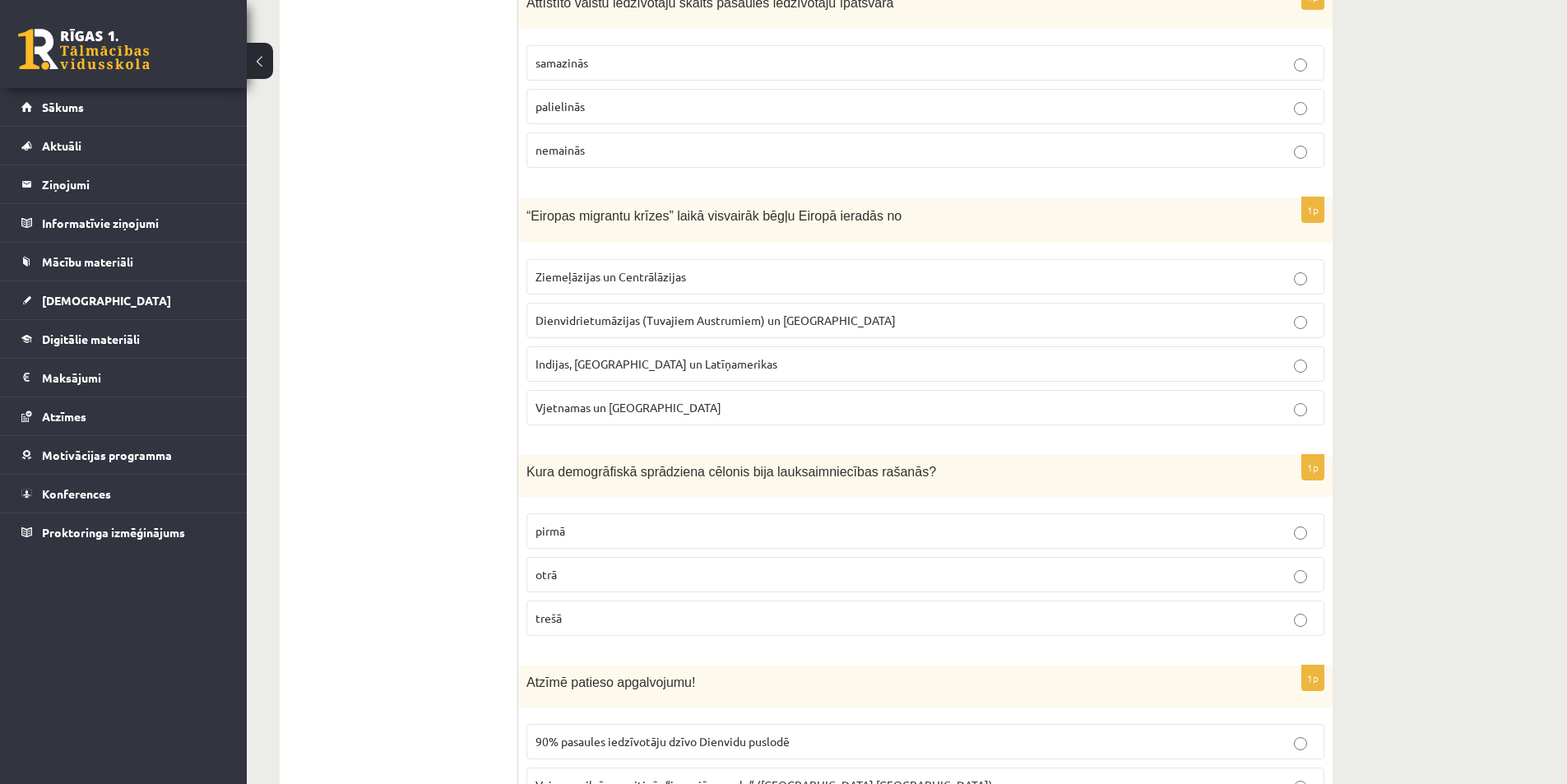
scroll to position [2796, 0]
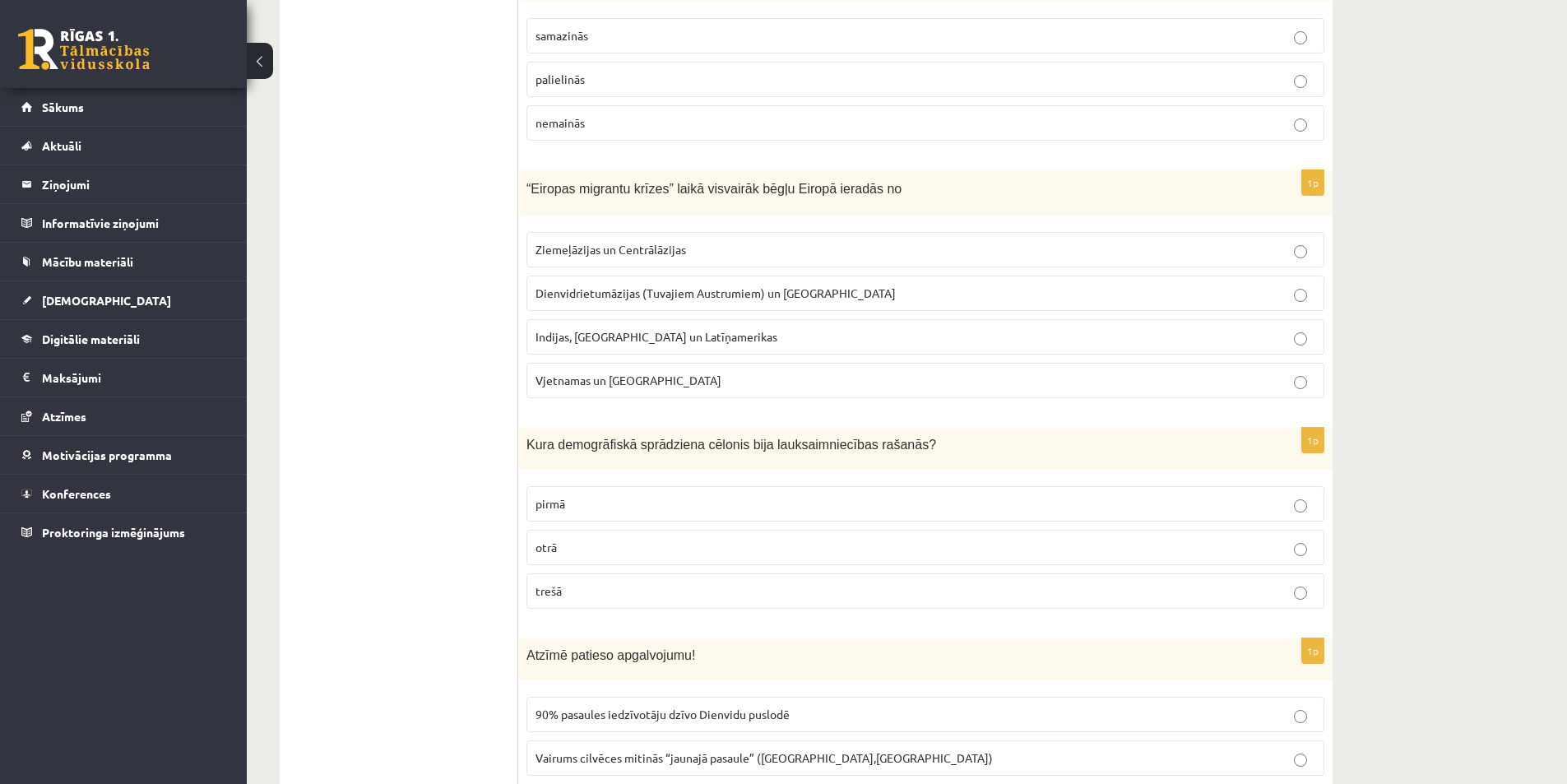
click at [590, 509] on p "pirmā" at bounding box center [925, 504] width 780 height 17
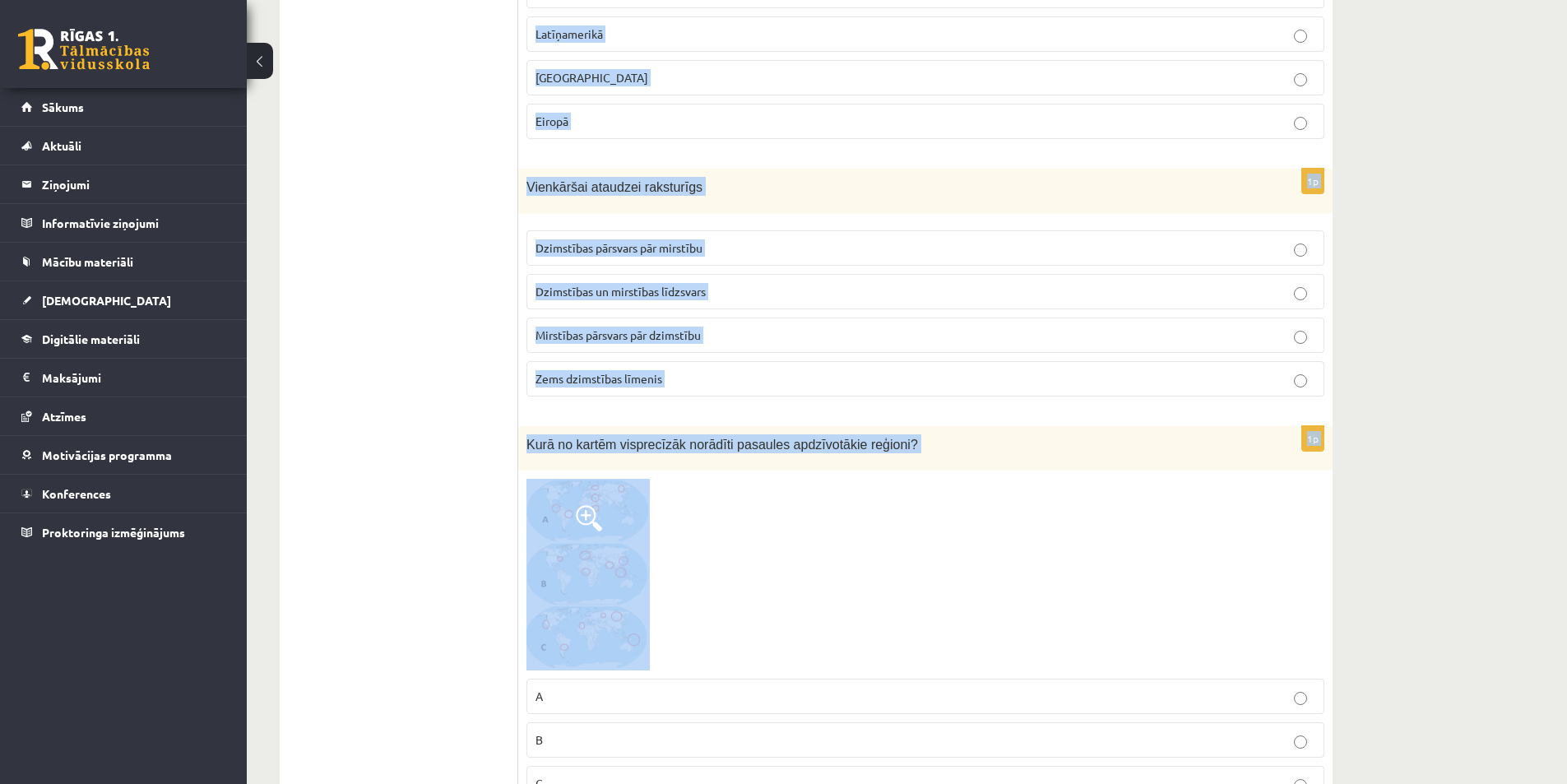
scroll to position [6661, 0]
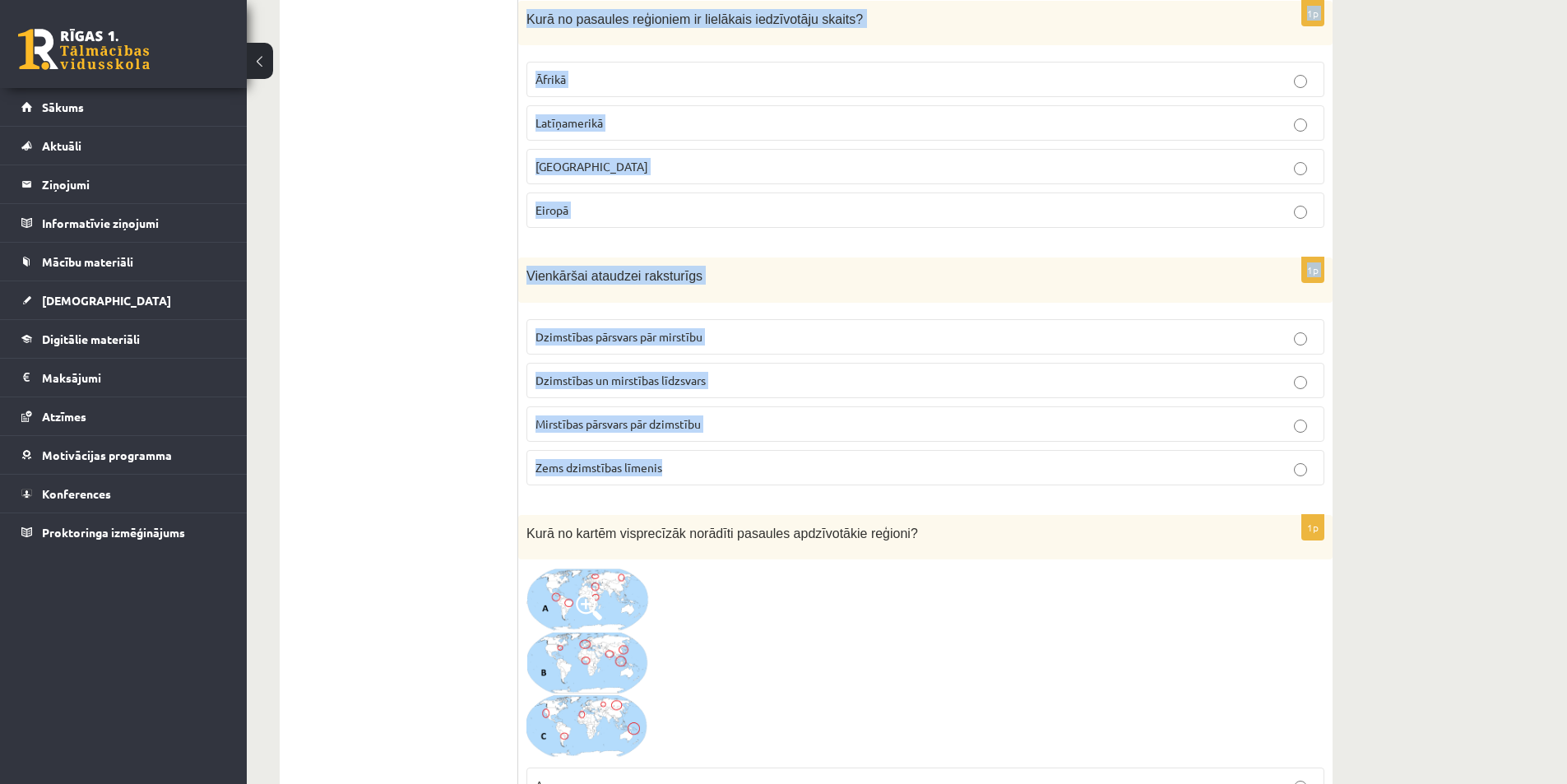
drag, startPoint x: 525, startPoint y: 312, endPoint x: 806, endPoint y: 466, distance: 320.4
copy form "Atzīmē patieso apgalvojumu! 90% pasaules iedzīvotāju dzīvo Dienvidu puslodē Vai…"
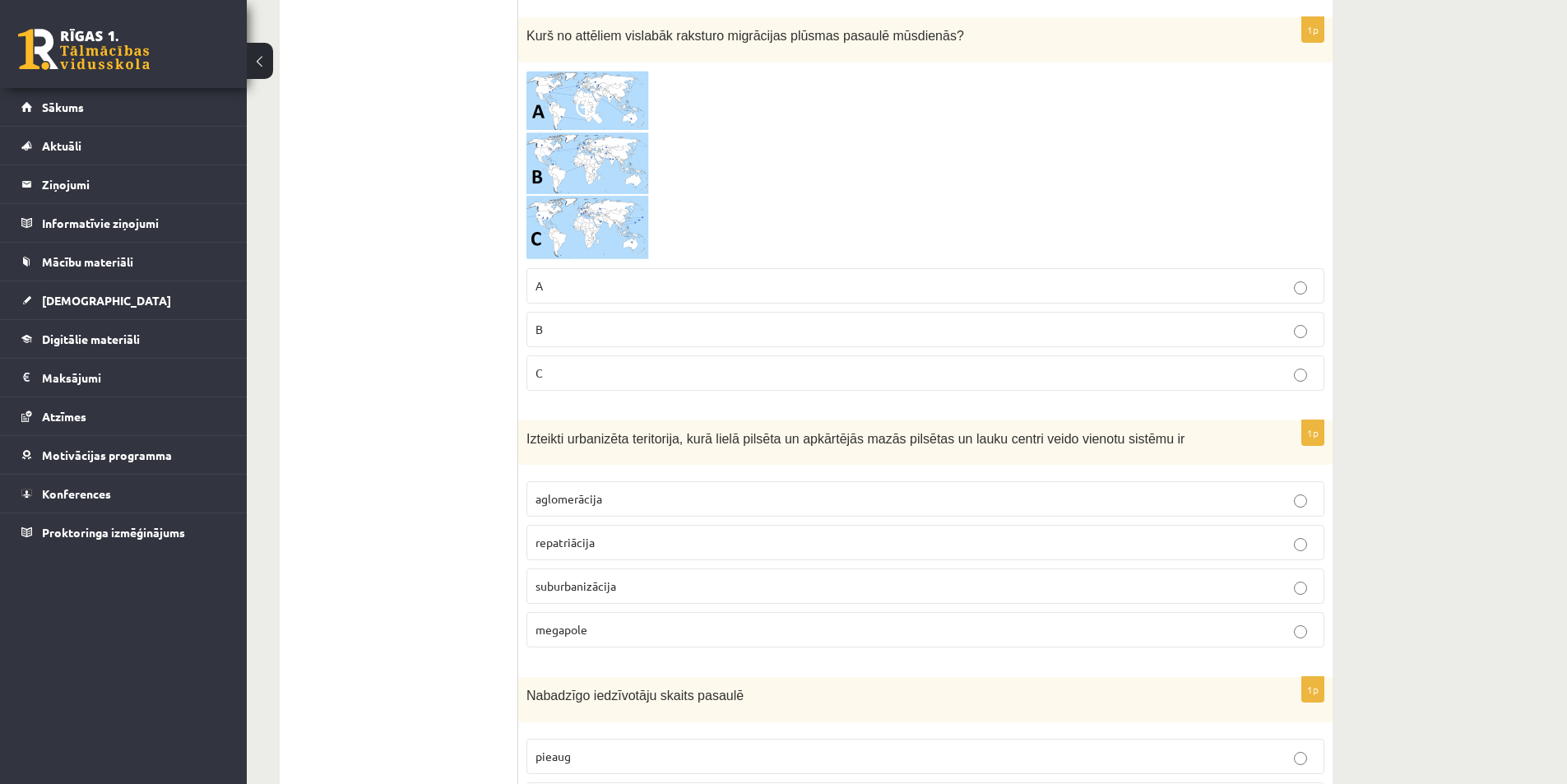
scroll to position [3619, 0]
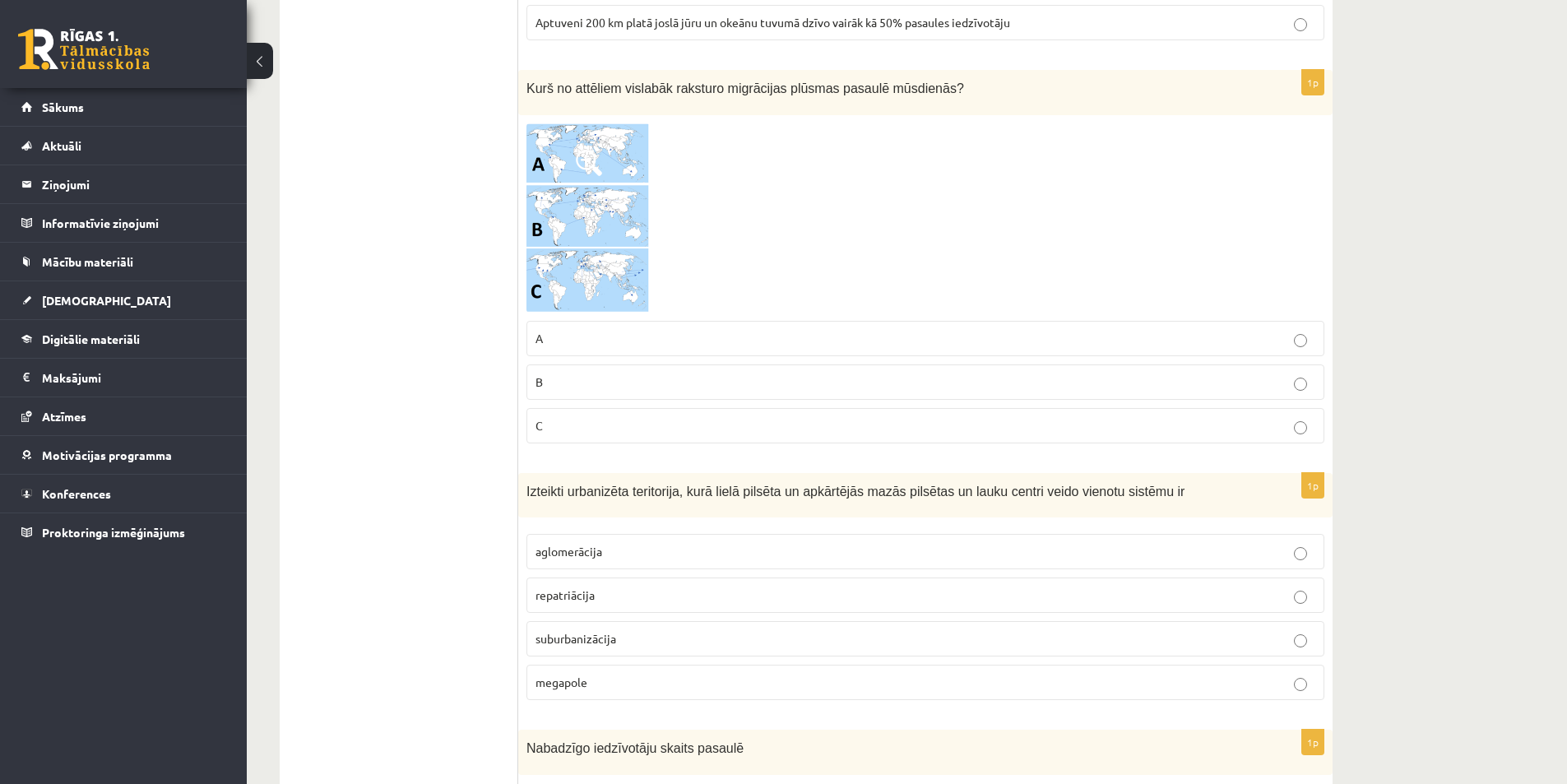
click at [593, 243] on img at bounding box center [588, 218] width 124 height 189
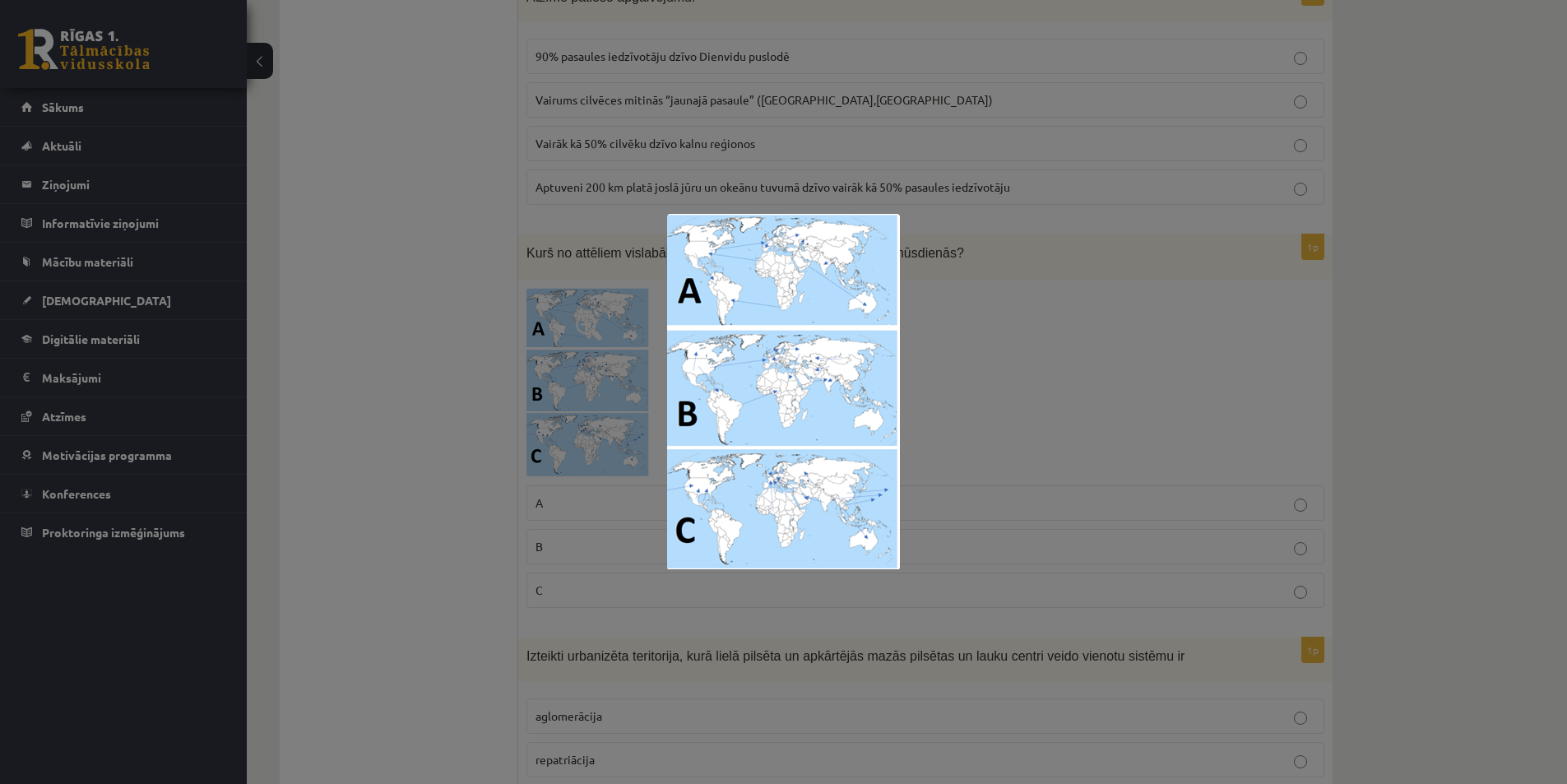
click at [1505, 446] on div at bounding box center [784, 392] width 1567 height 784
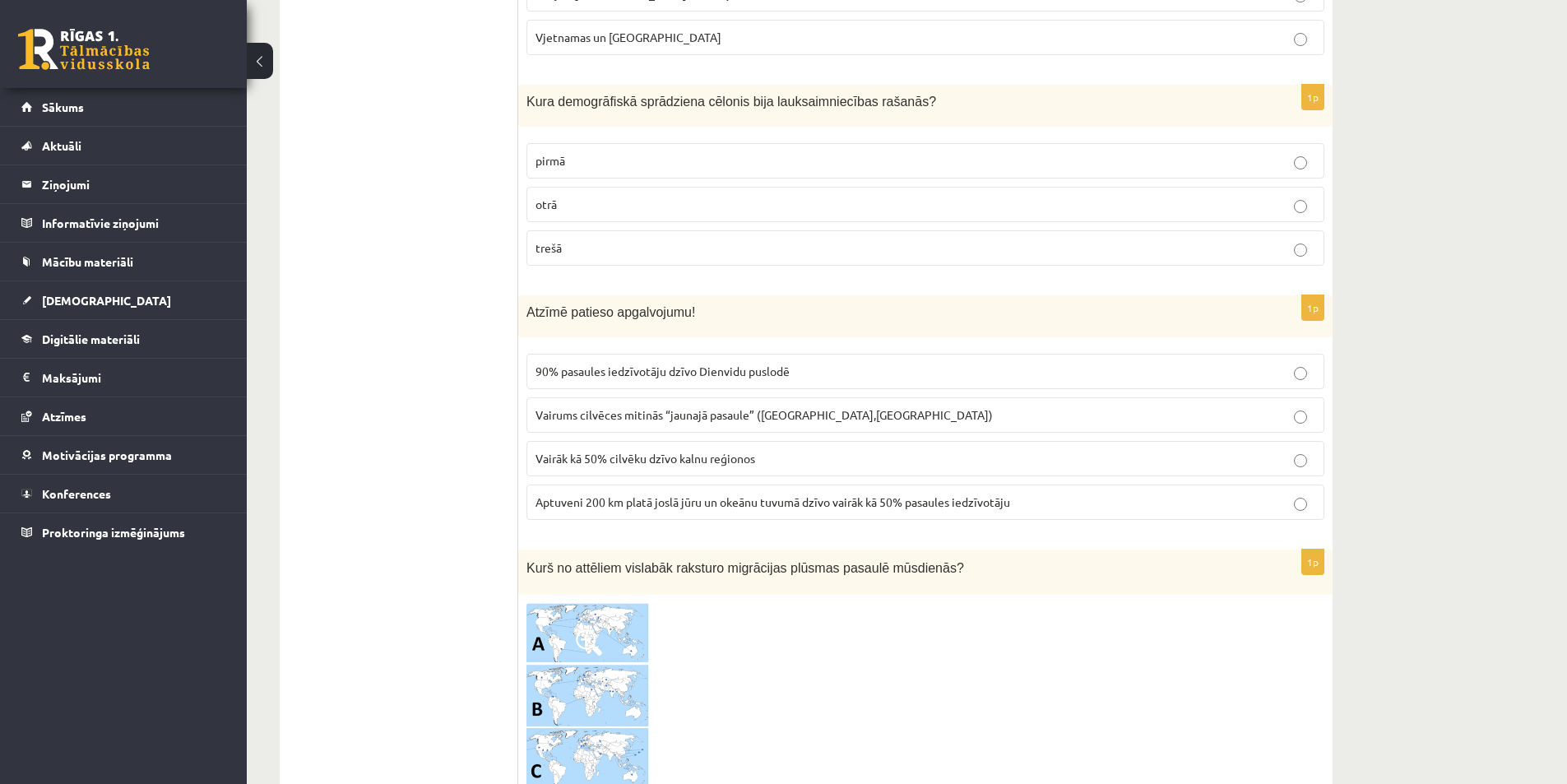
scroll to position [3125, 0]
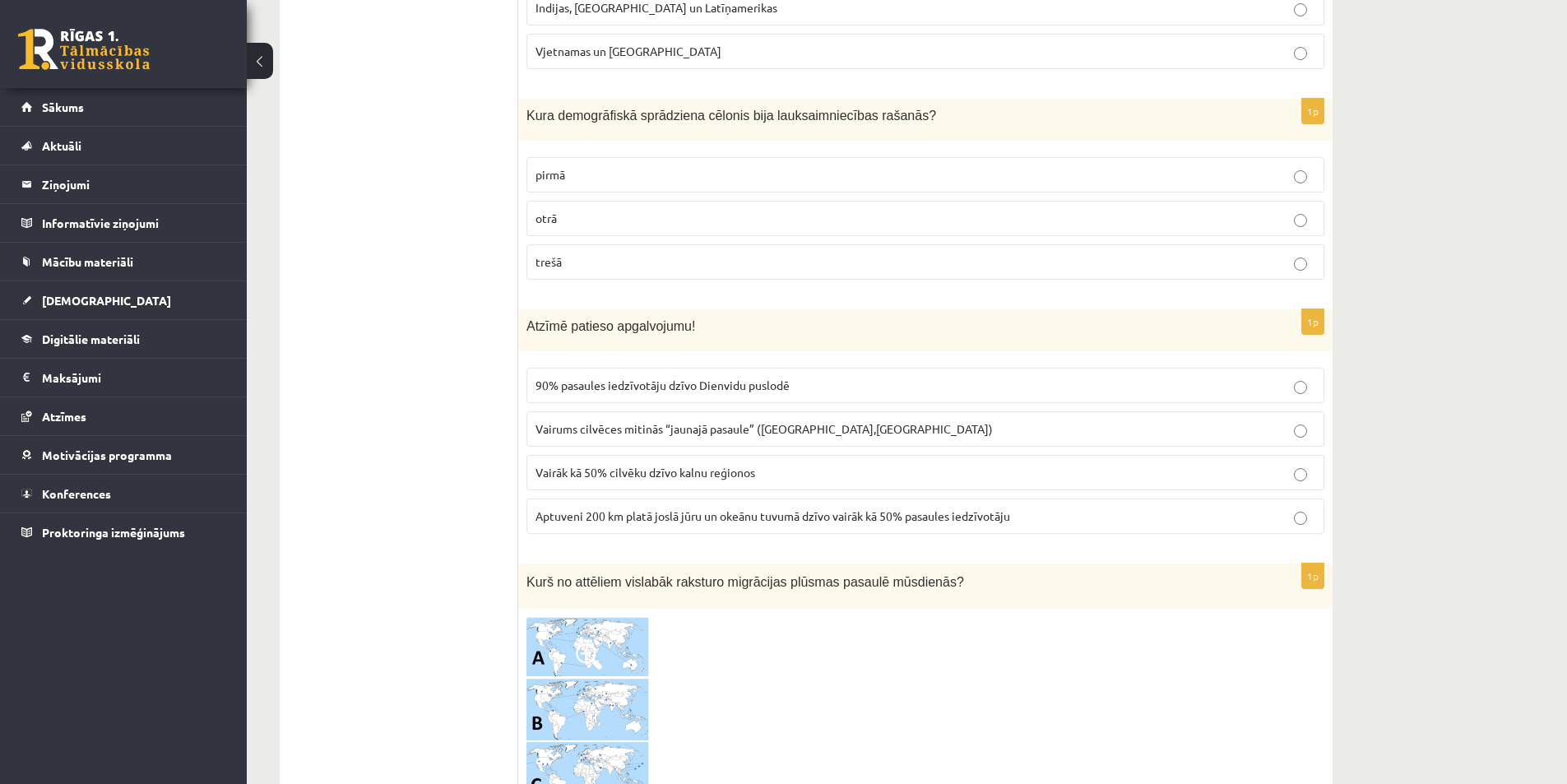
click at [630, 518] on span "Aptuveni 200 km platā joslā jūru un okeānu tuvumā dzīvo vairāk kā 50% pasaules …" at bounding box center [773, 516] width 475 height 15
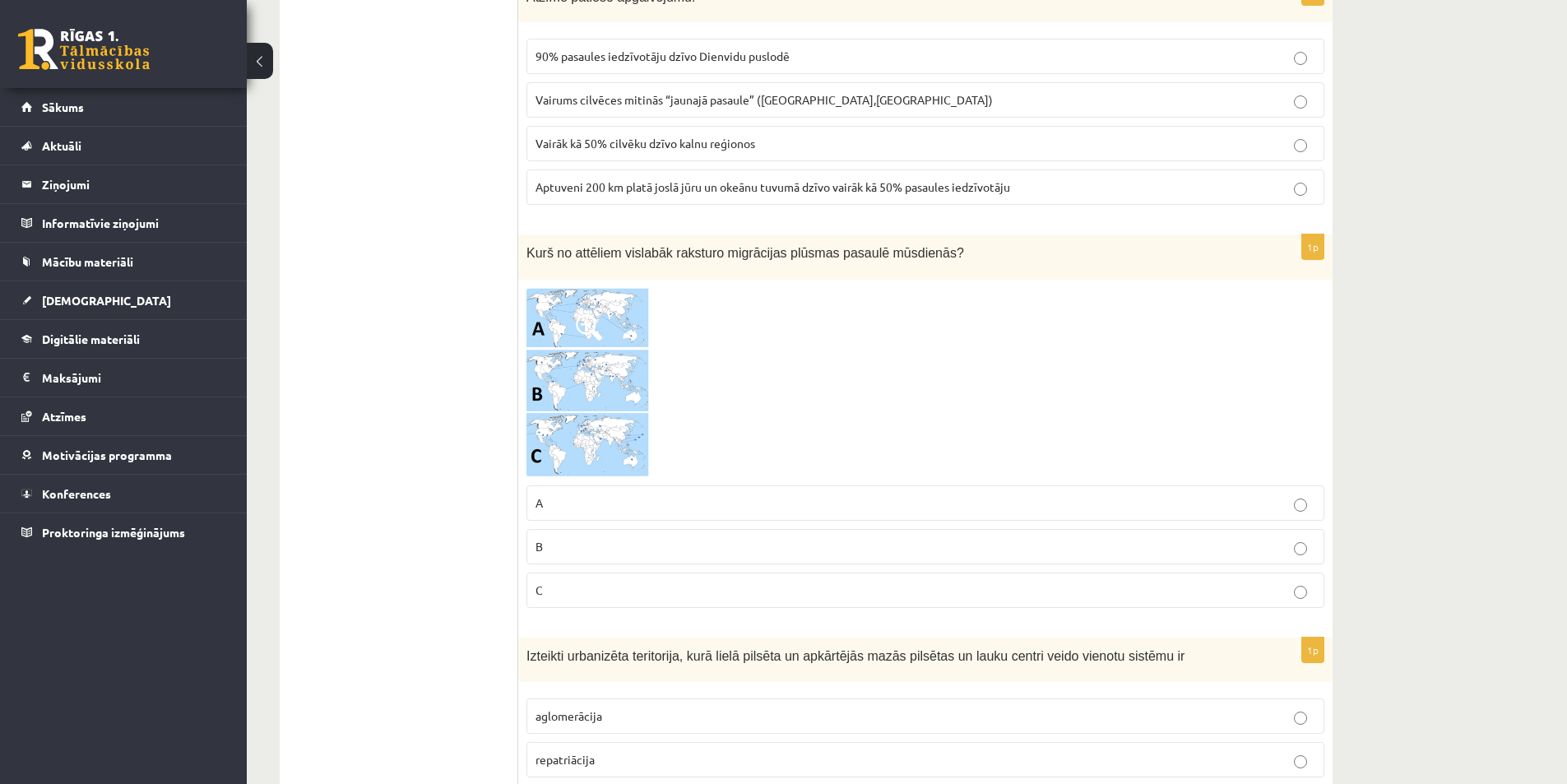
click at [569, 588] on p "C" at bounding box center [925, 590] width 780 height 17
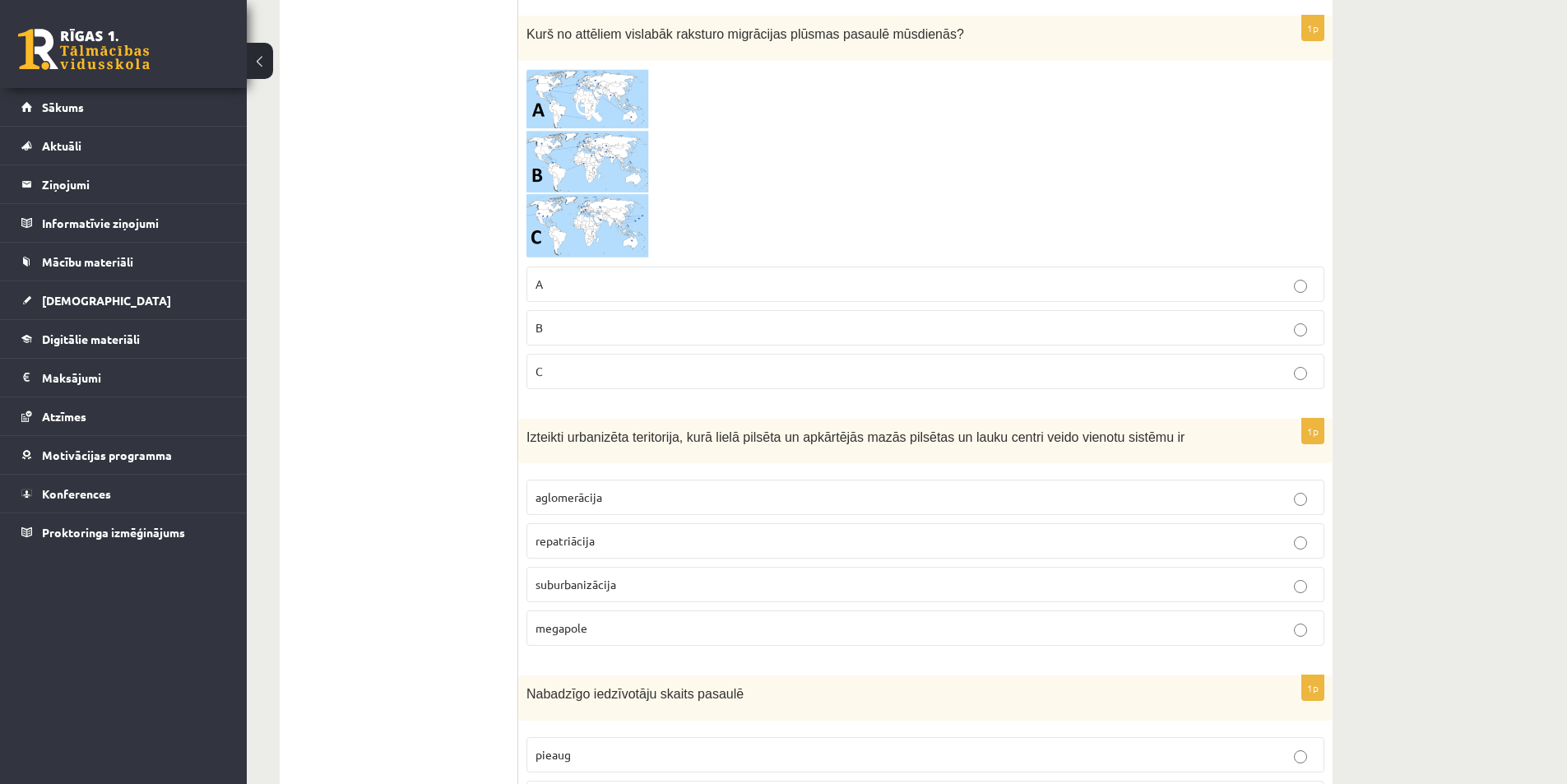
scroll to position [3701, 0]
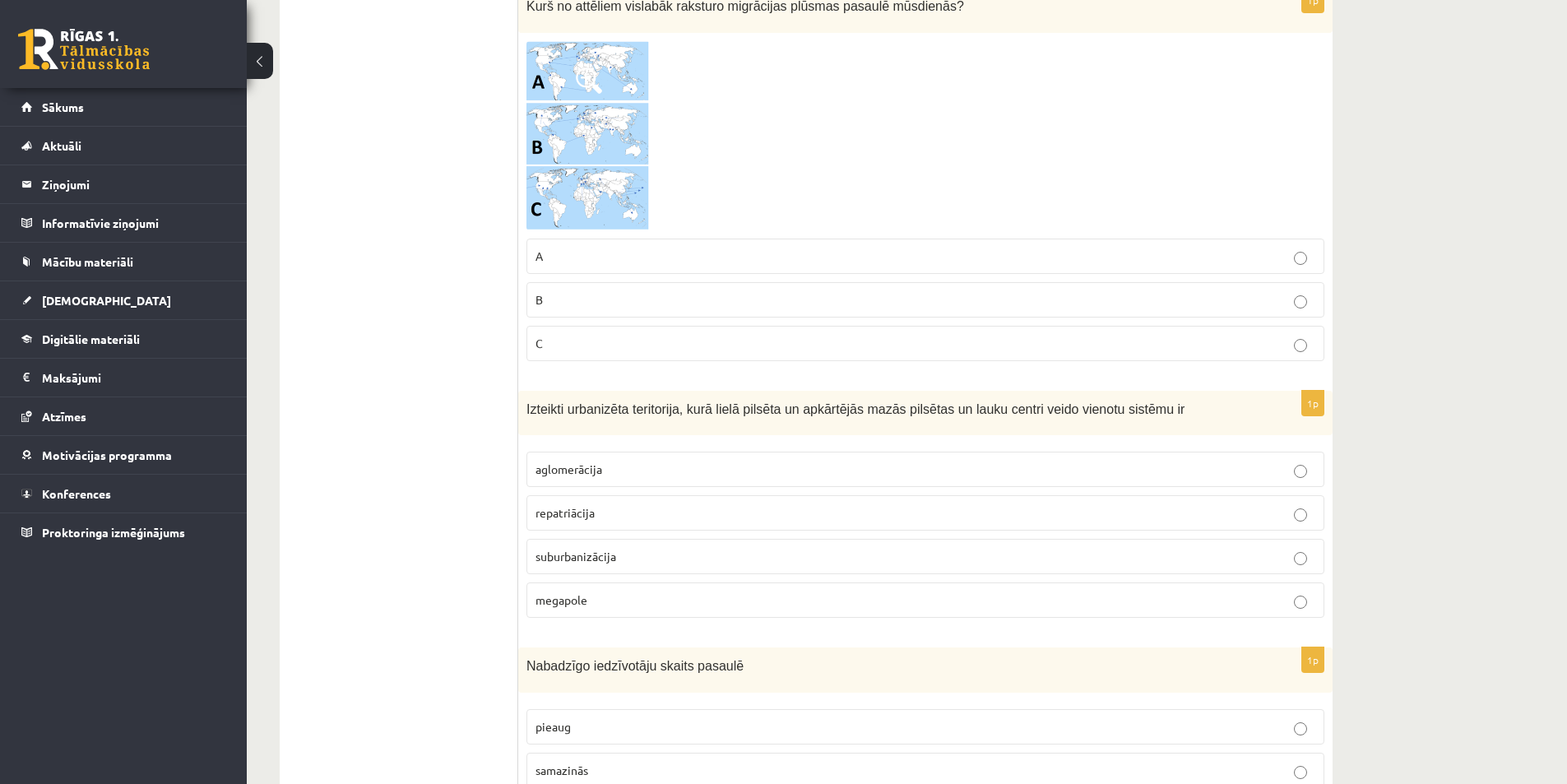
click at [611, 466] on p "aglomerācija" at bounding box center [925, 469] width 780 height 17
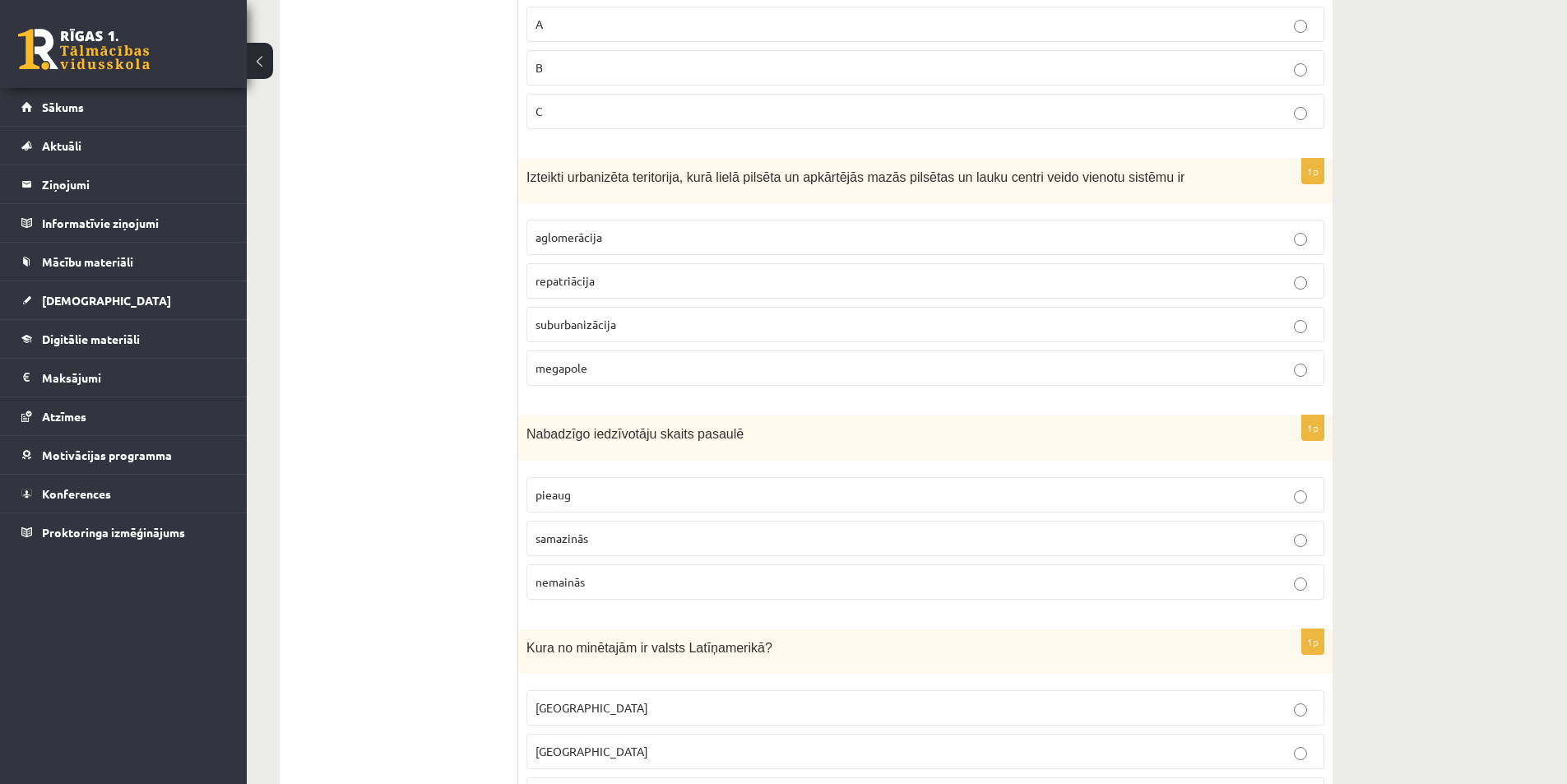
scroll to position [3947, 0]
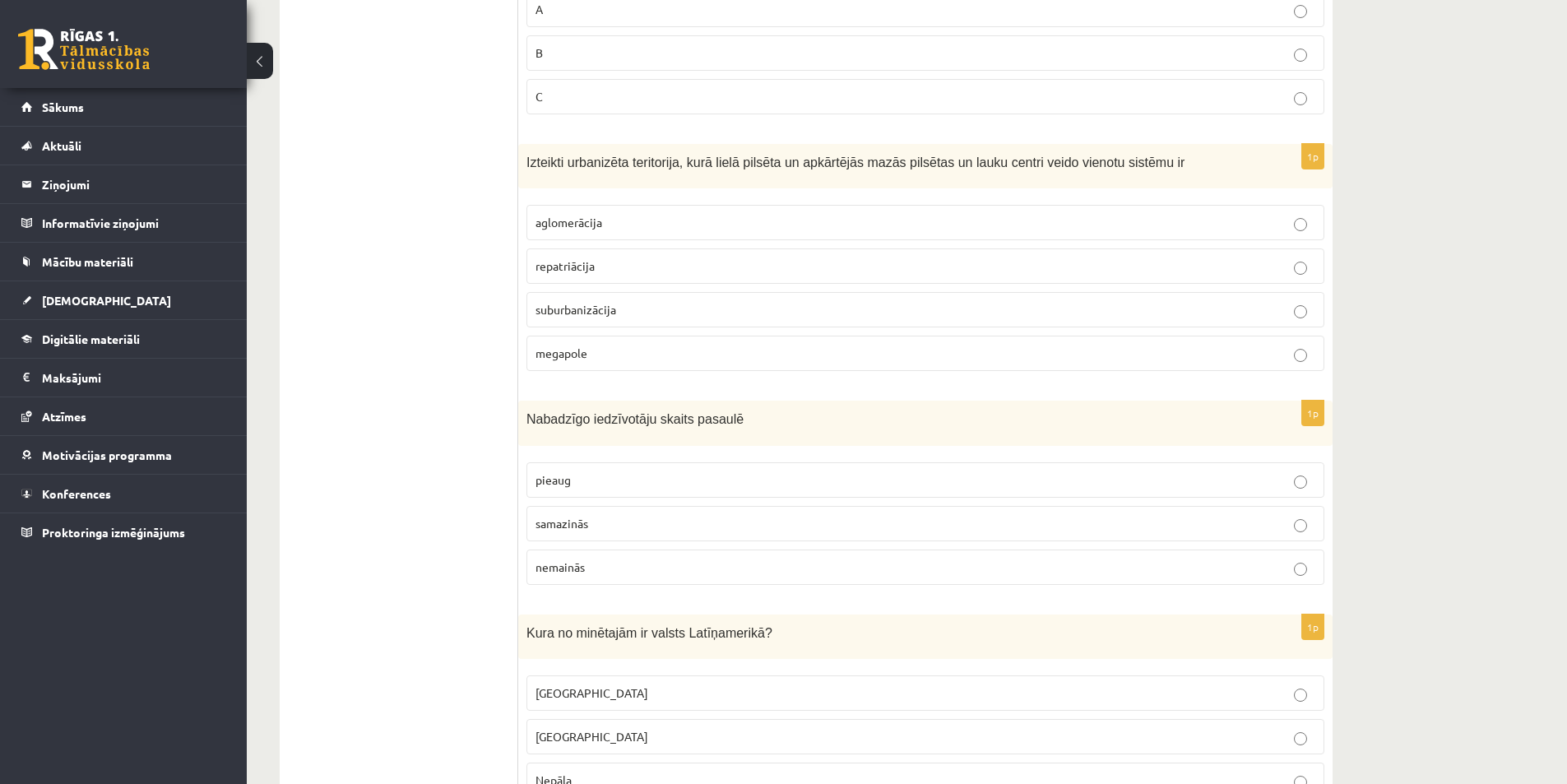
click at [613, 475] on p "pieaug" at bounding box center [925, 480] width 780 height 17
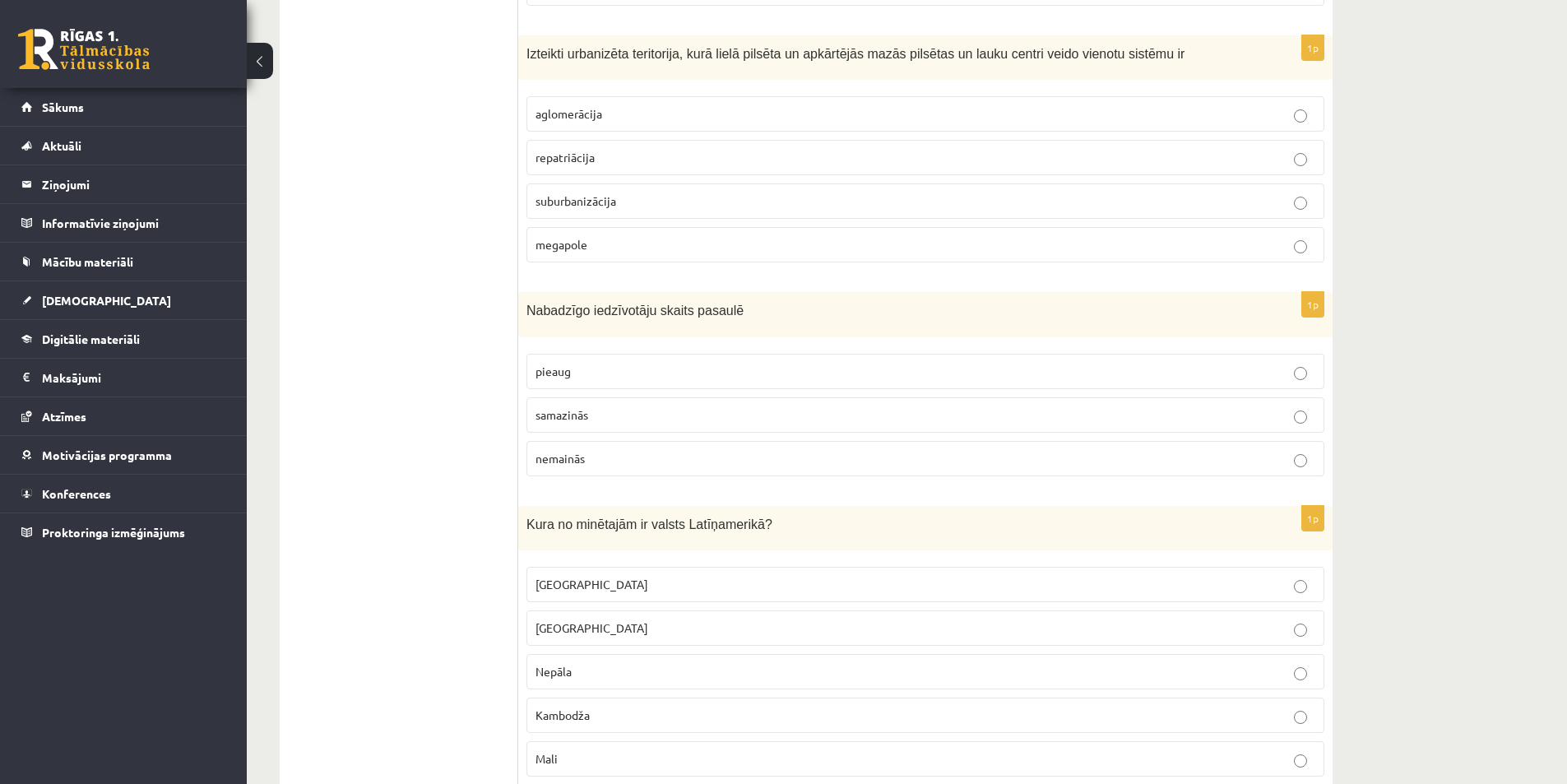
scroll to position [4194, 0]
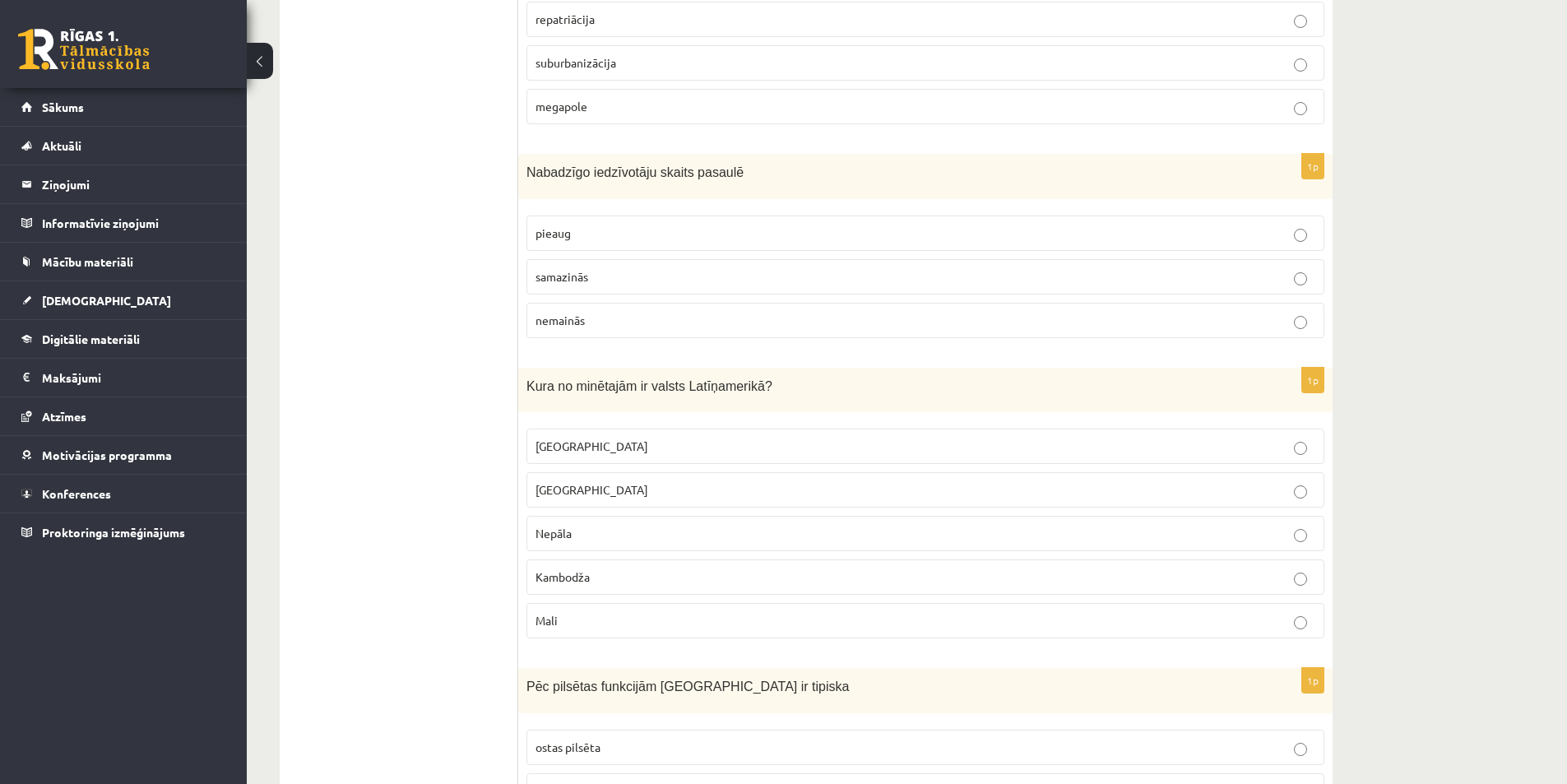
click at [613, 442] on p "Meksika" at bounding box center [925, 446] width 780 height 17
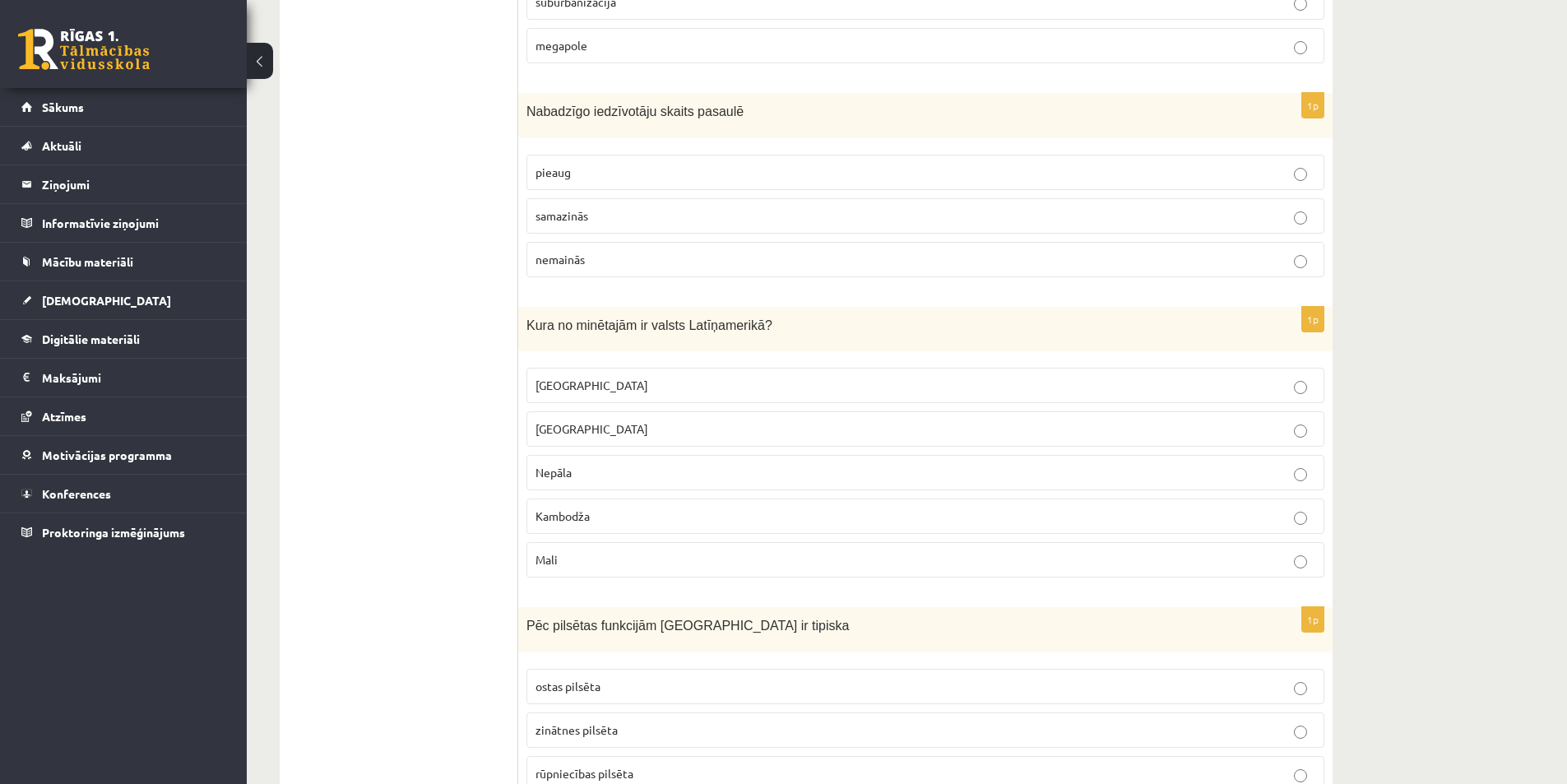
scroll to position [4359, 0]
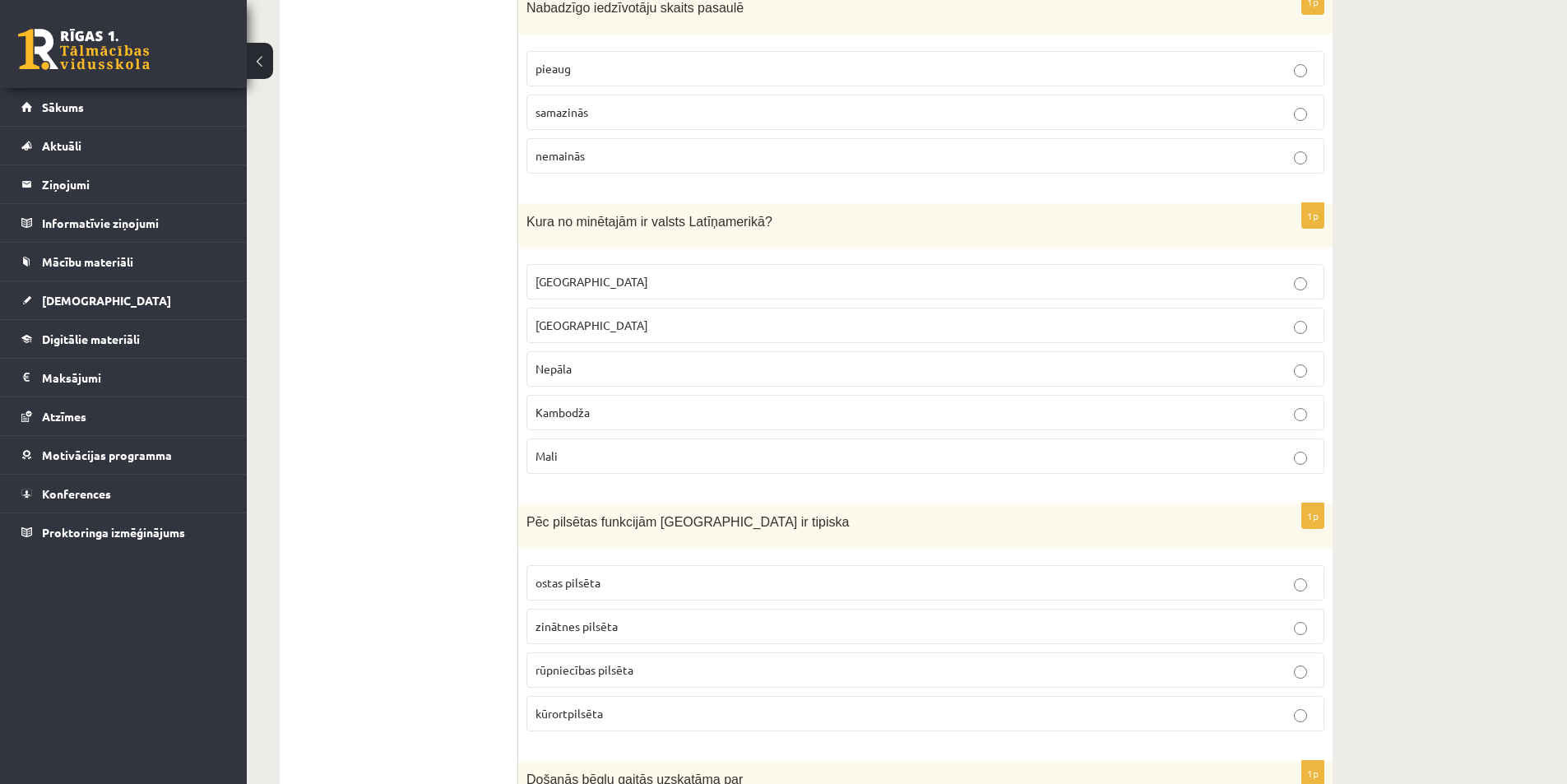
click at [656, 713] on p "kūrortpilsēta" at bounding box center [925, 713] width 780 height 17
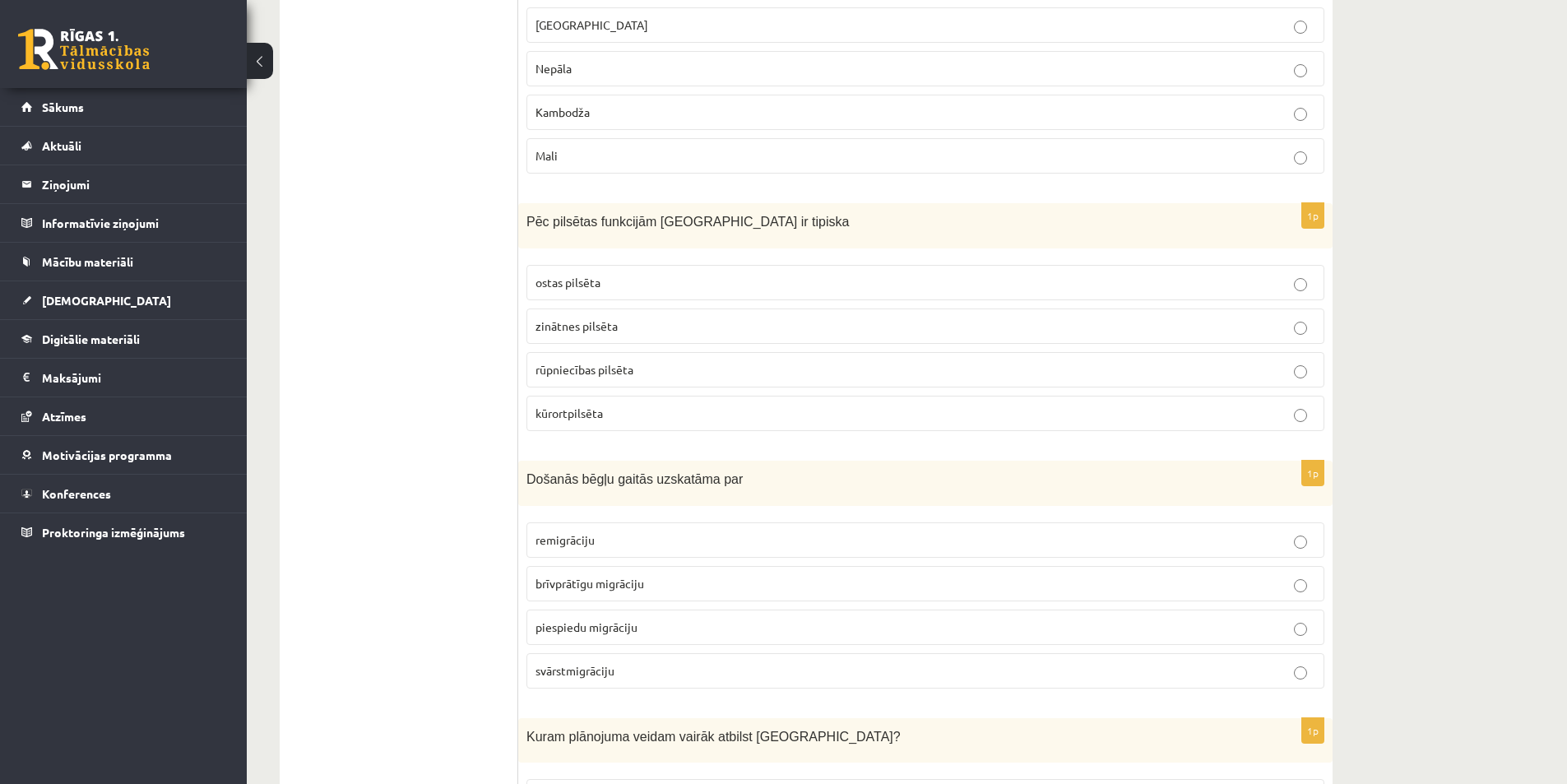
scroll to position [4687, 0]
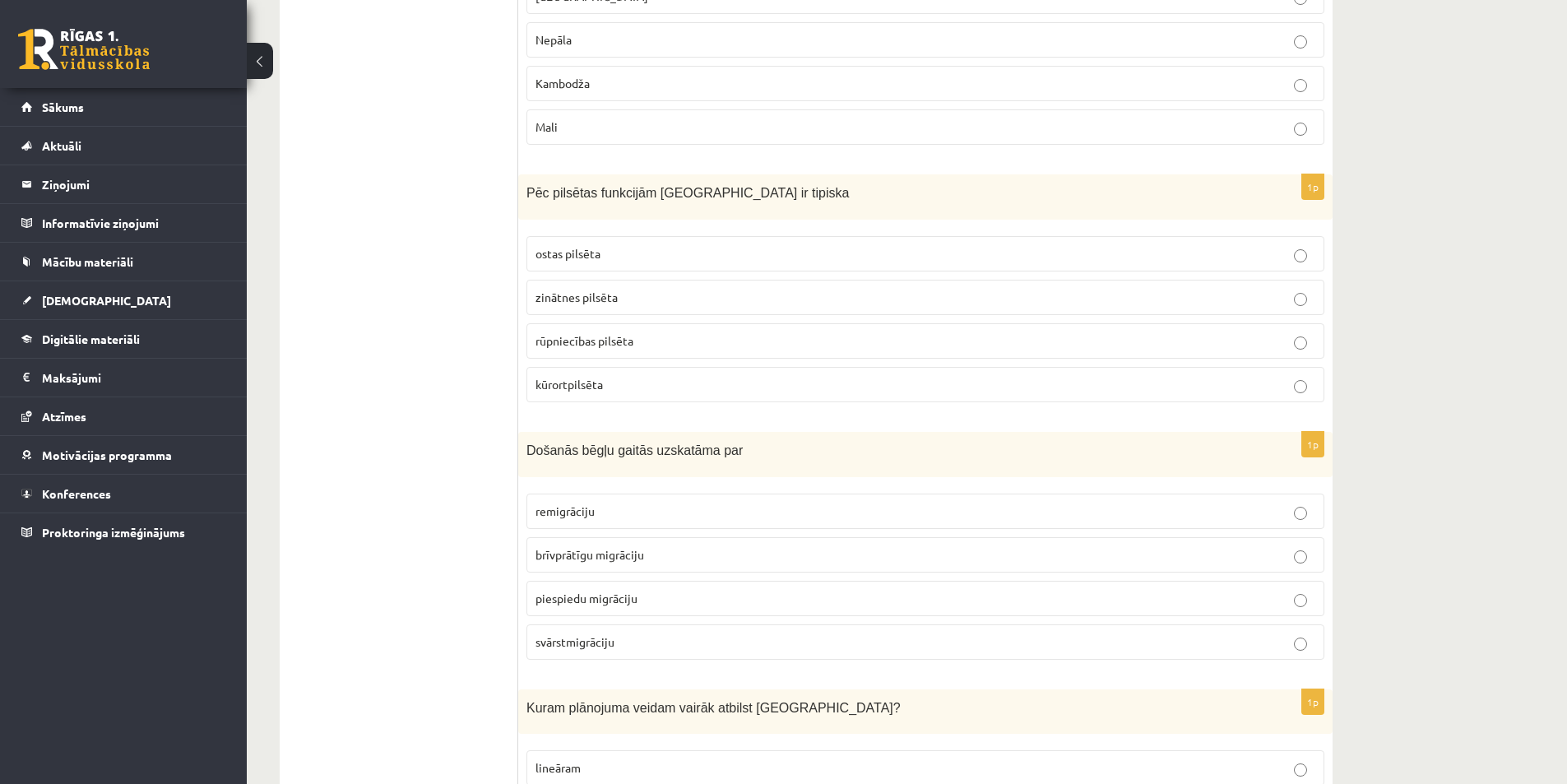
click at [649, 584] on label "piespiedu migrāciju" at bounding box center [925, 598] width 798 height 36
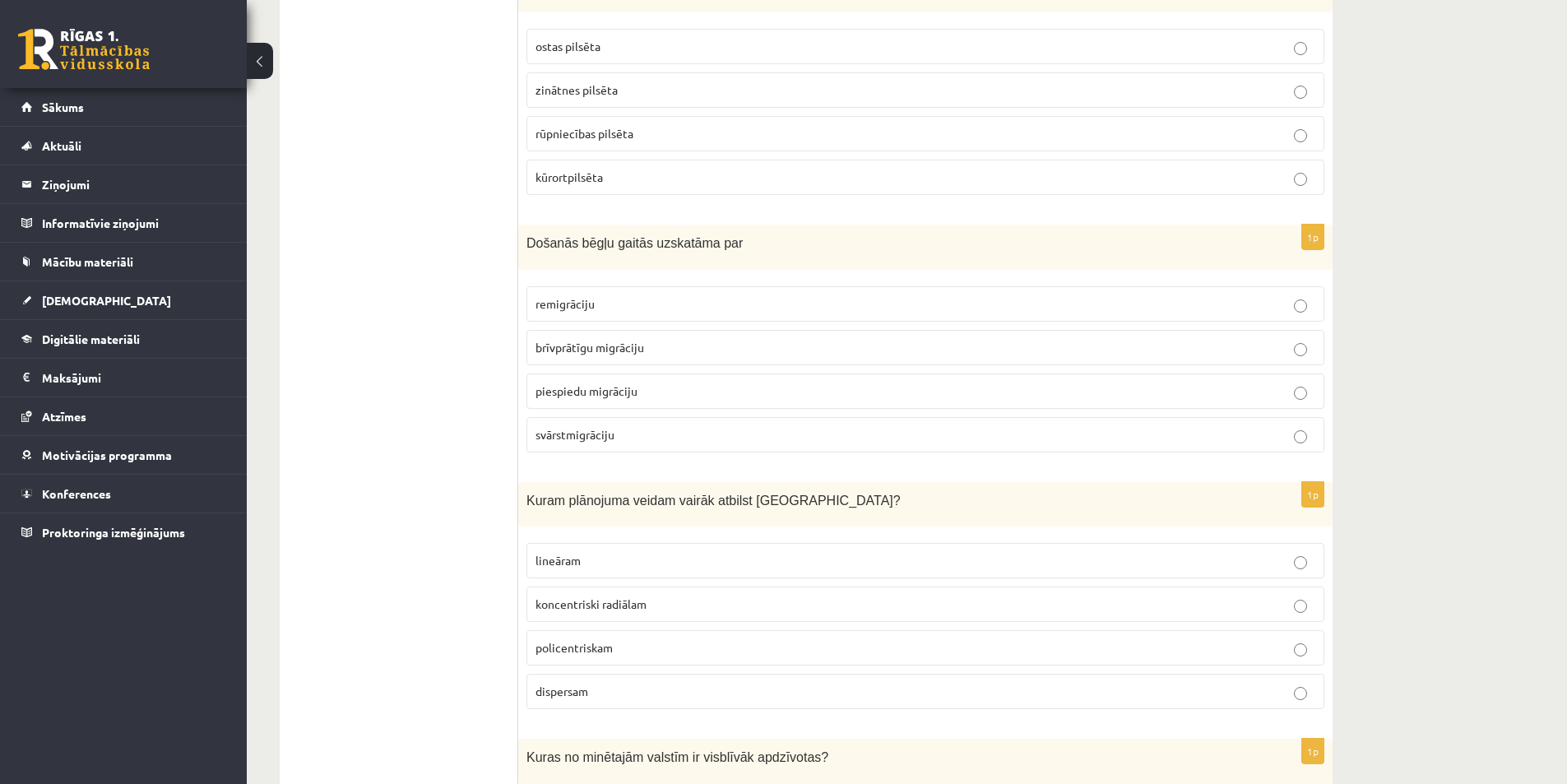
scroll to position [4935, 0]
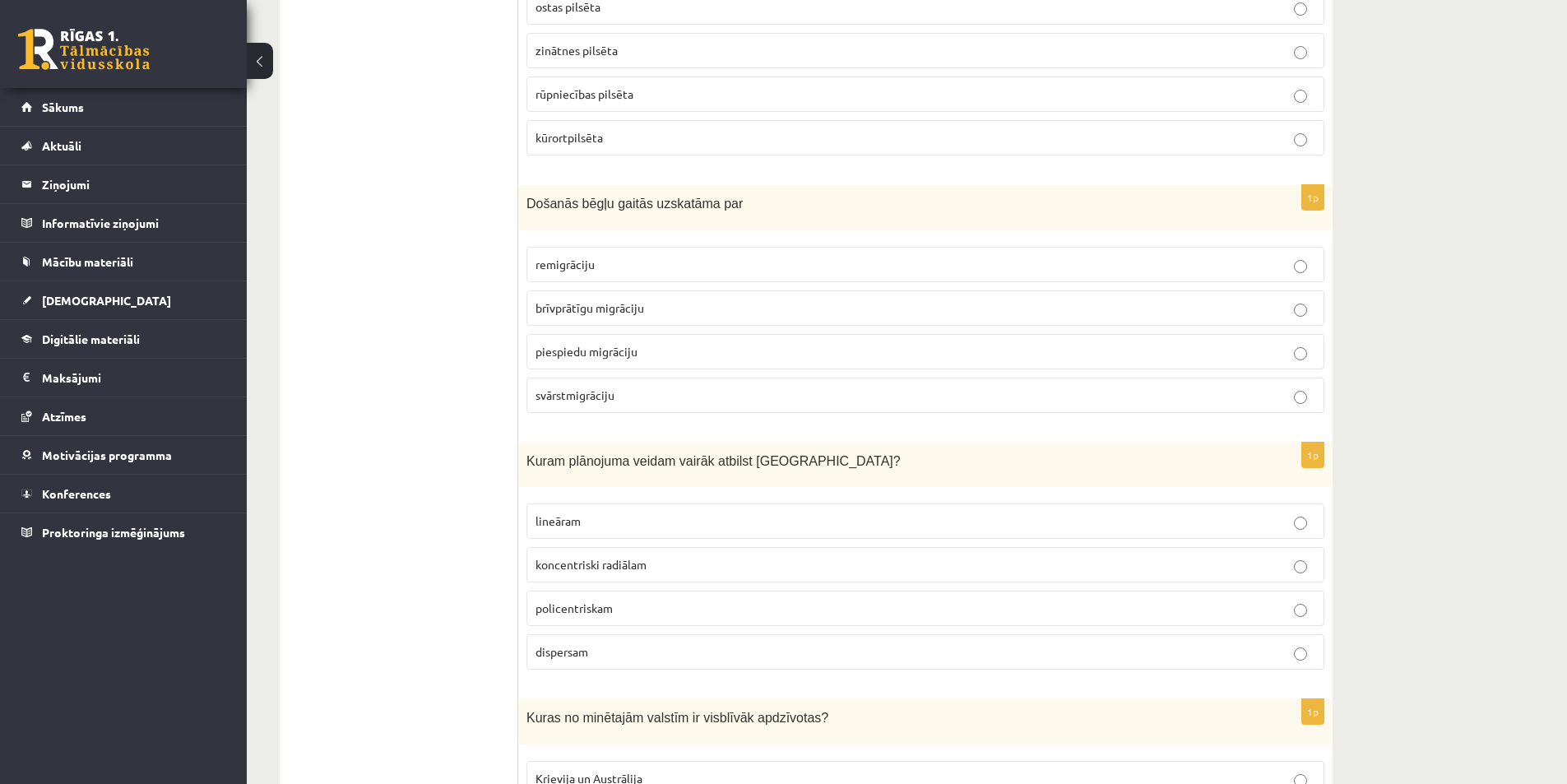
click at [629, 607] on p "policentriskam" at bounding box center [925, 608] width 780 height 17
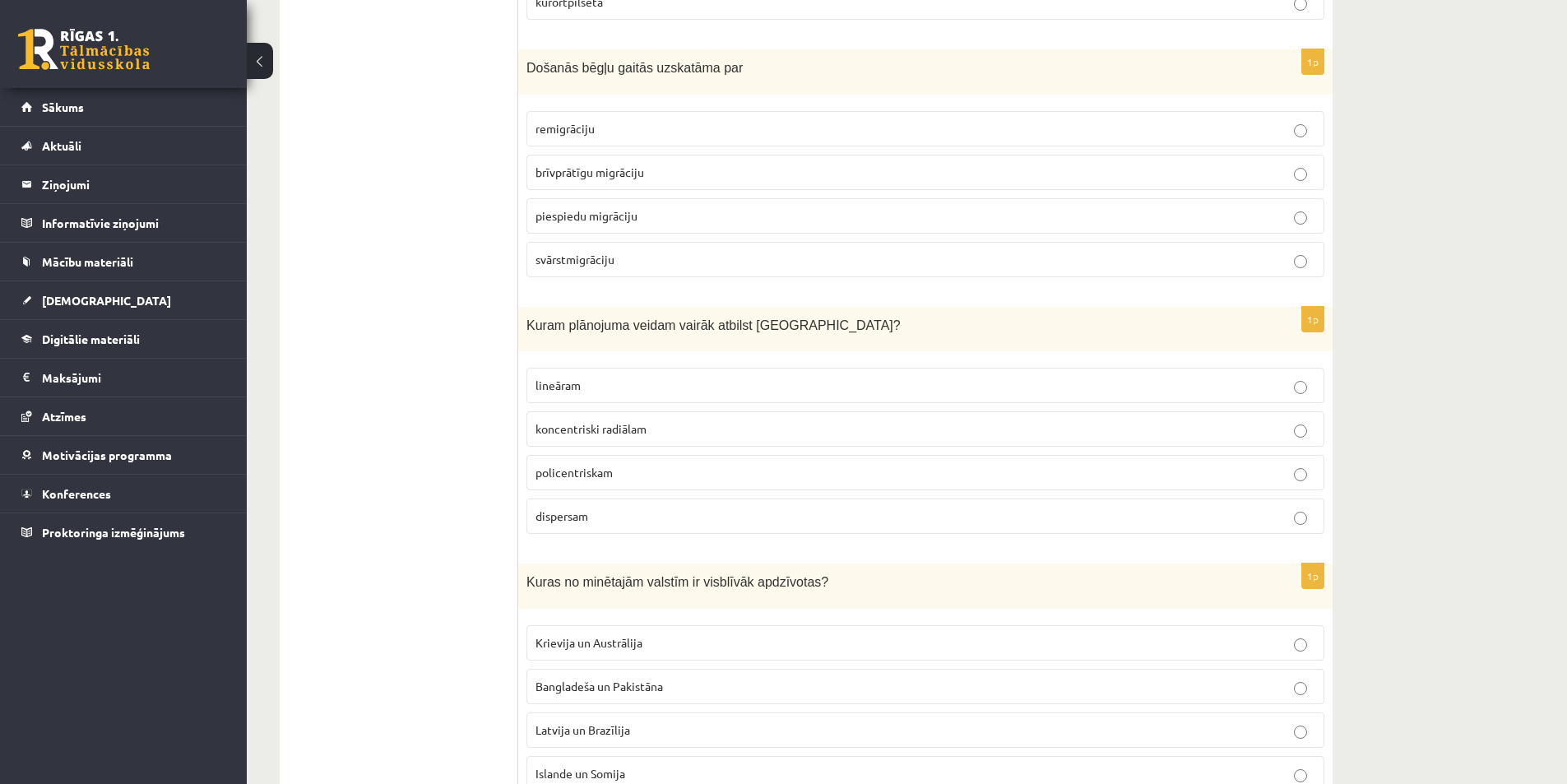
scroll to position [5099, 0]
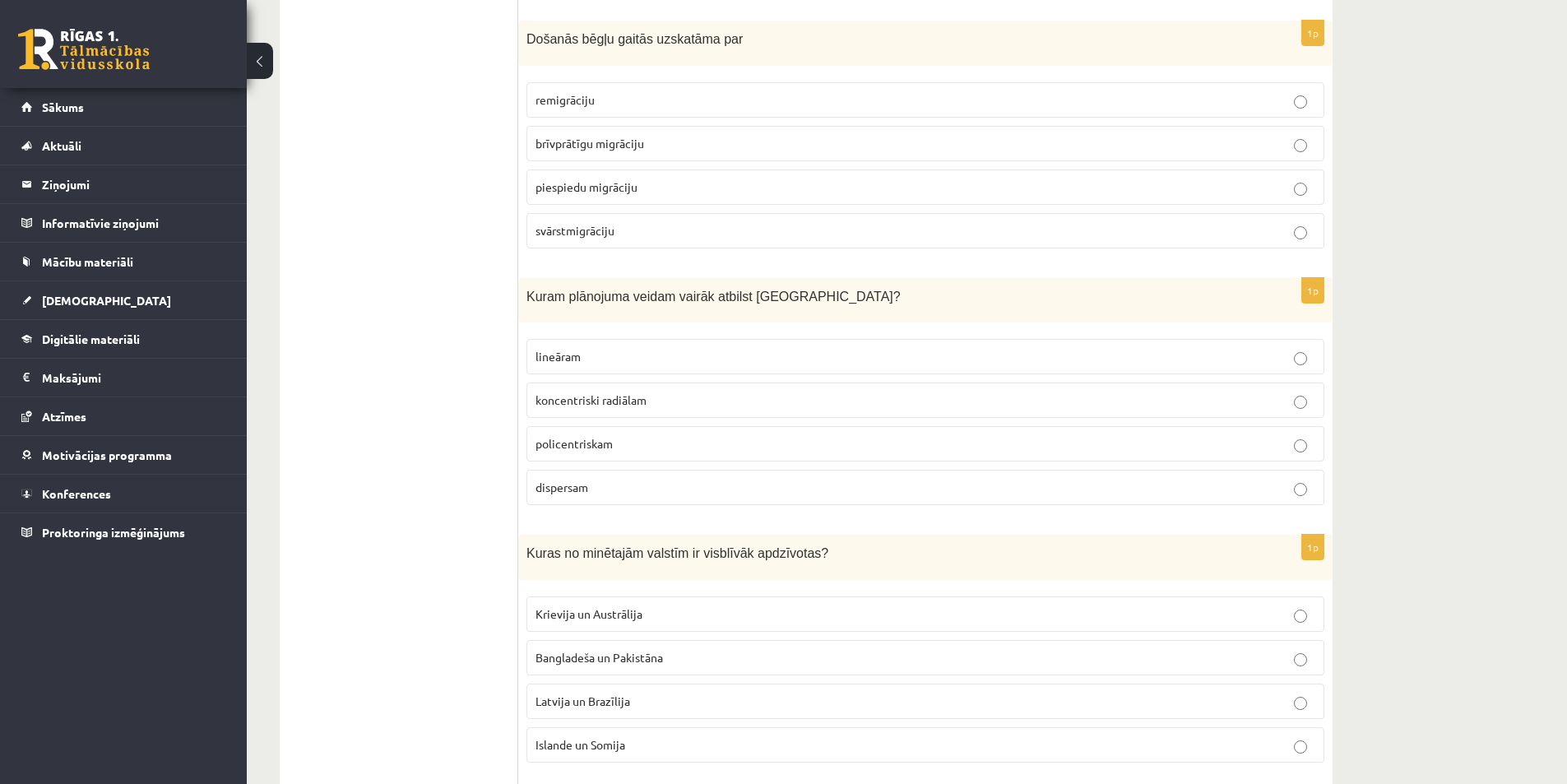
click at [636, 646] on label "Bangladeša un Pakistāna" at bounding box center [925, 657] width 798 height 36
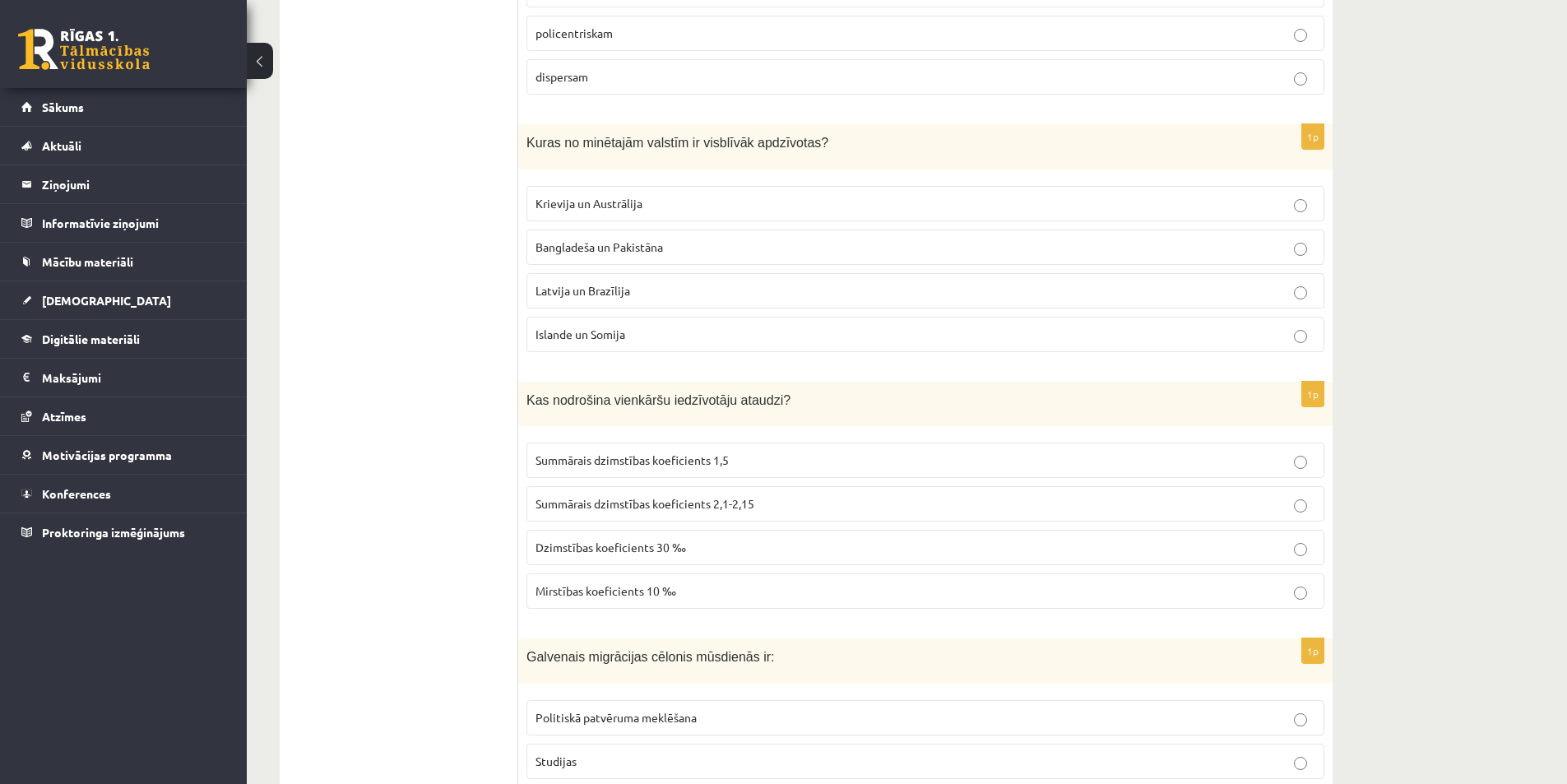
scroll to position [5510, 0]
click at [575, 509] on span "Summārais dzimstības koeficients 2,1-2,15" at bounding box center [645, 503] width 219 height 15
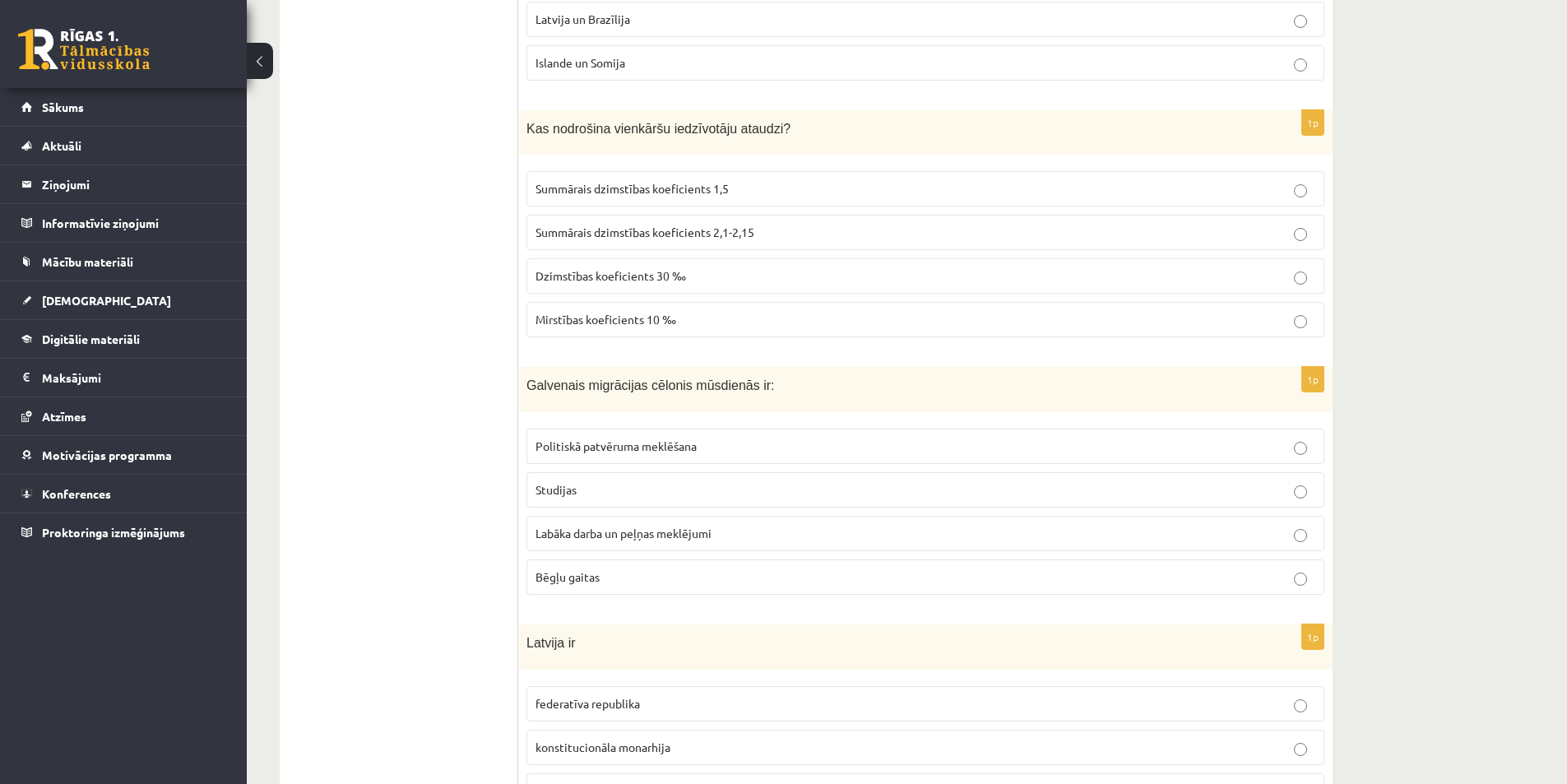
scroll to position [5839, 0]
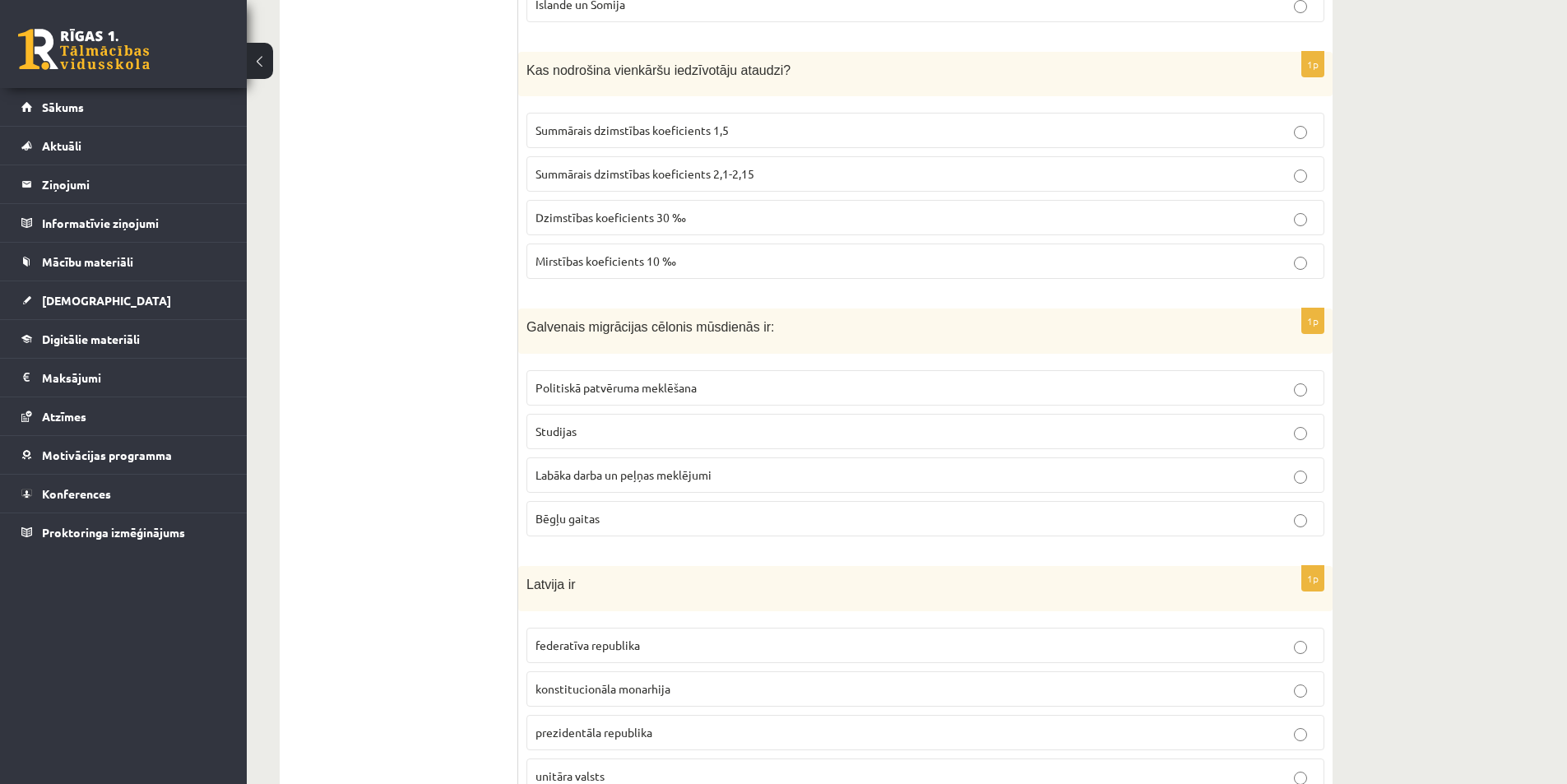
click at [598, 464] on label "Labāka darba un peļņas meklējumi" at bounding box center [925, 475] width 798 height 36
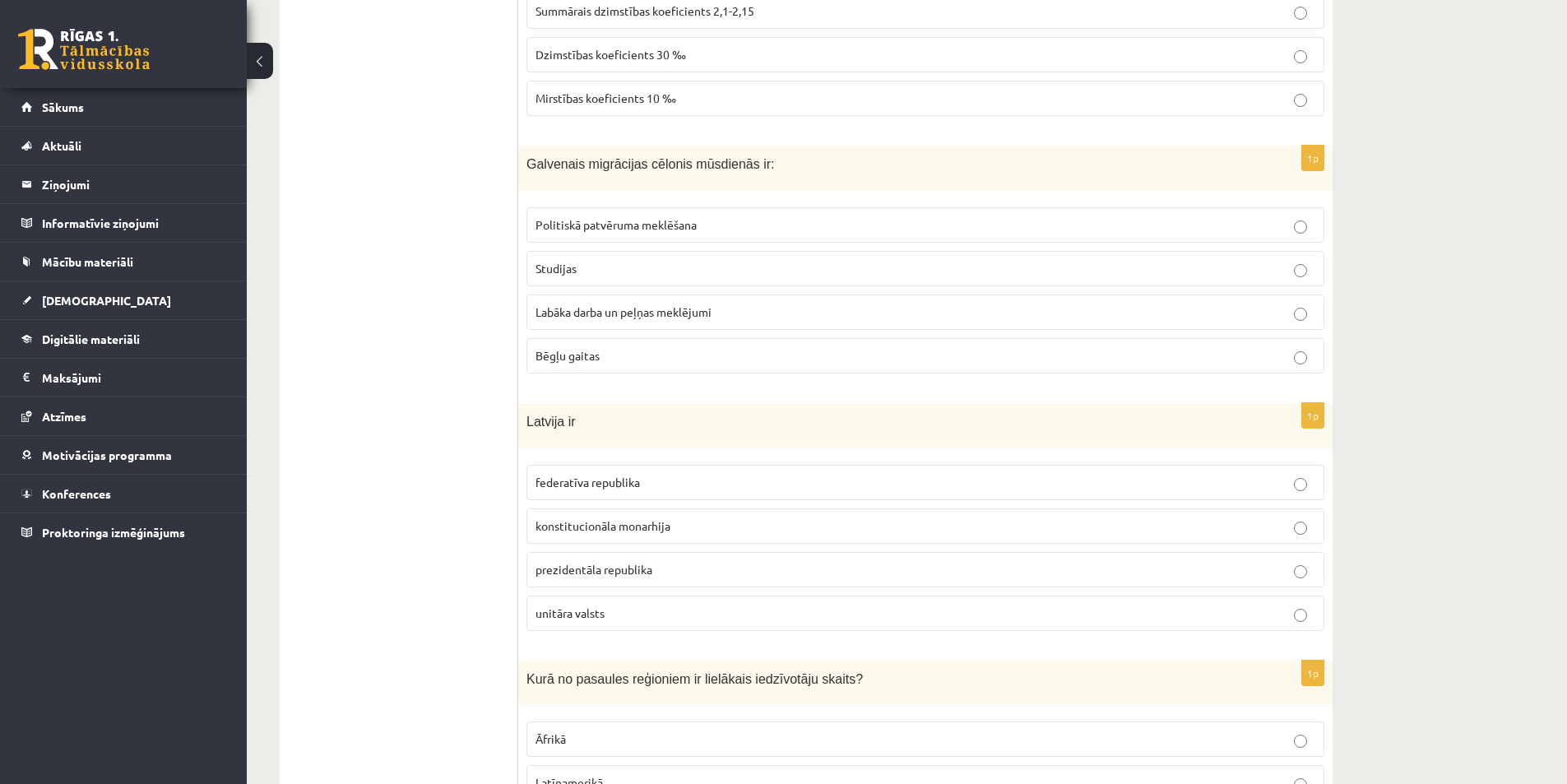
scroll to position [6003, 0]
click at [622, 621] on label "unitāra valsts" at bounding box center [925, 611] width 798 height 36
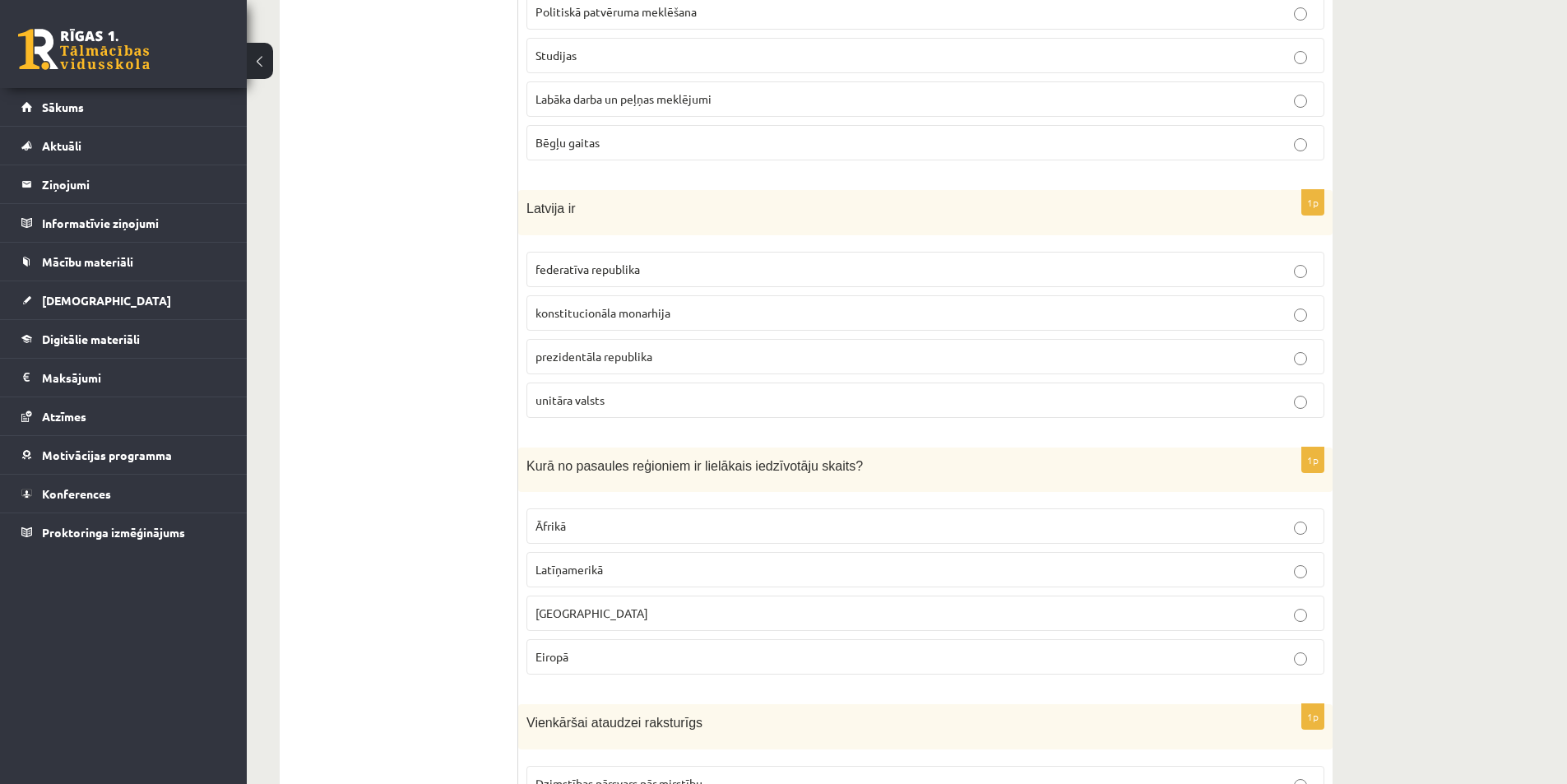
scroll to position [6250, 0]
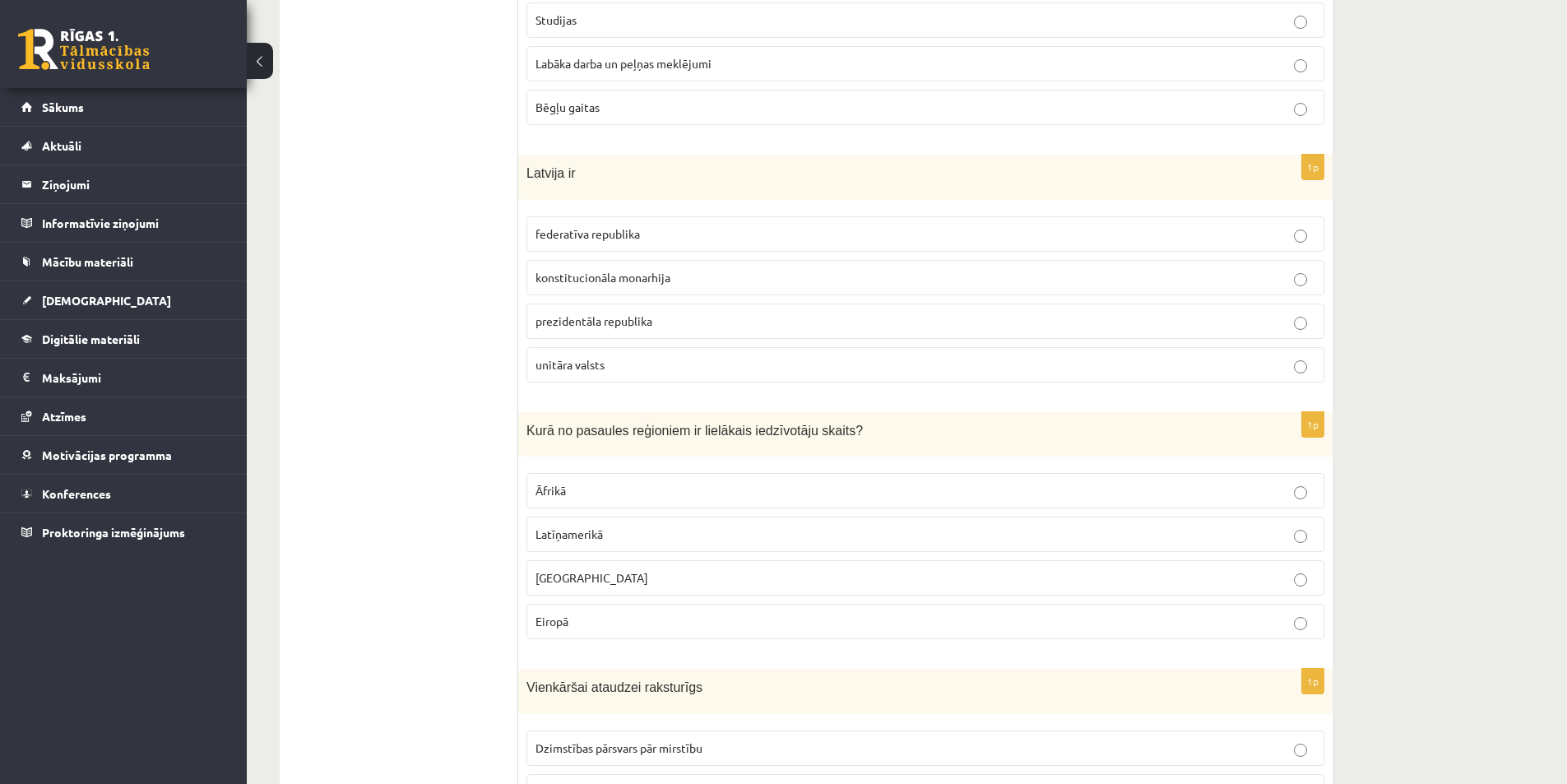
click at [650, 576] on p "Āzijā" at bounding box center [925, 577] width 780 height 17
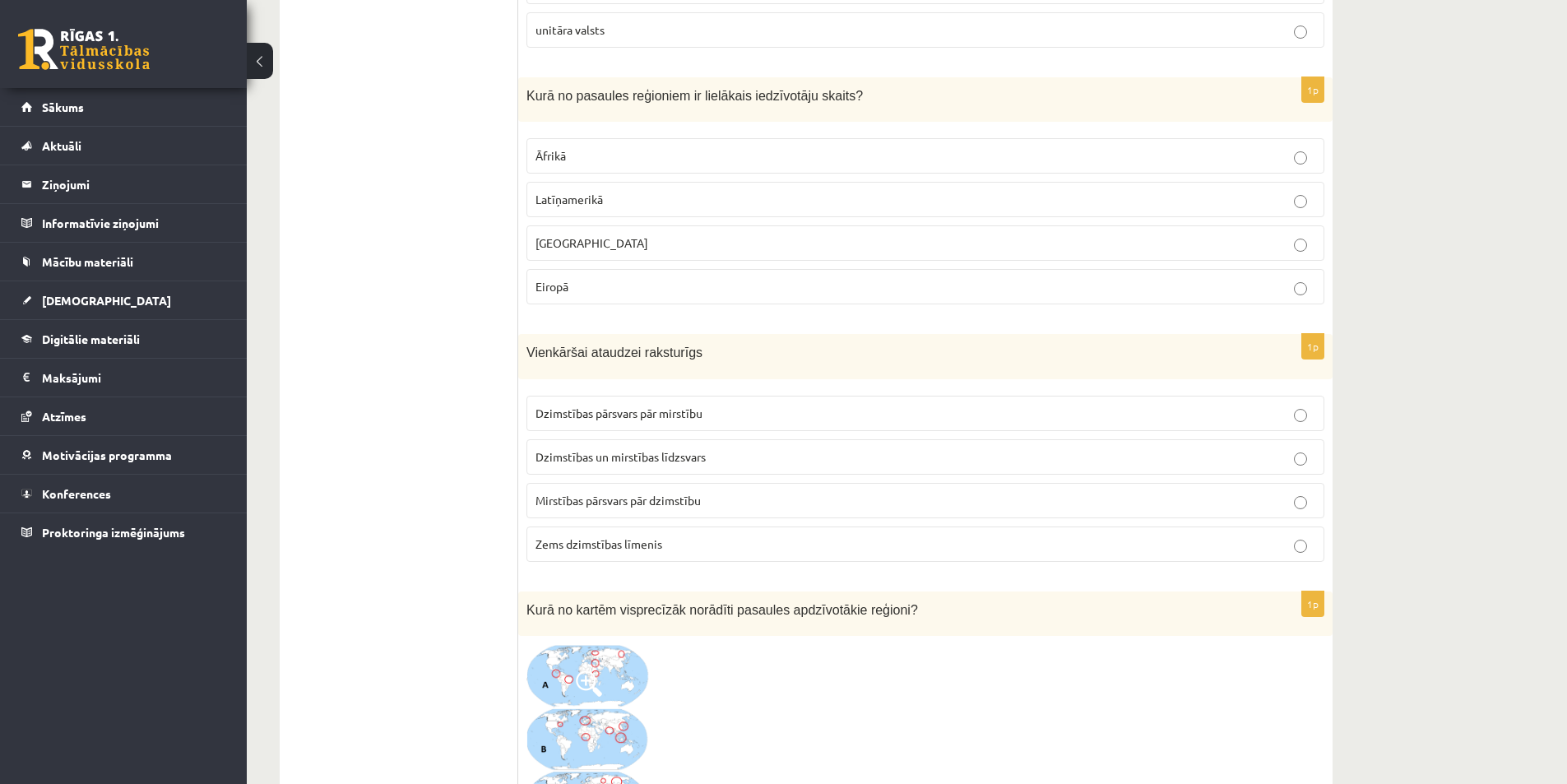
scroll to position [6661, 0]
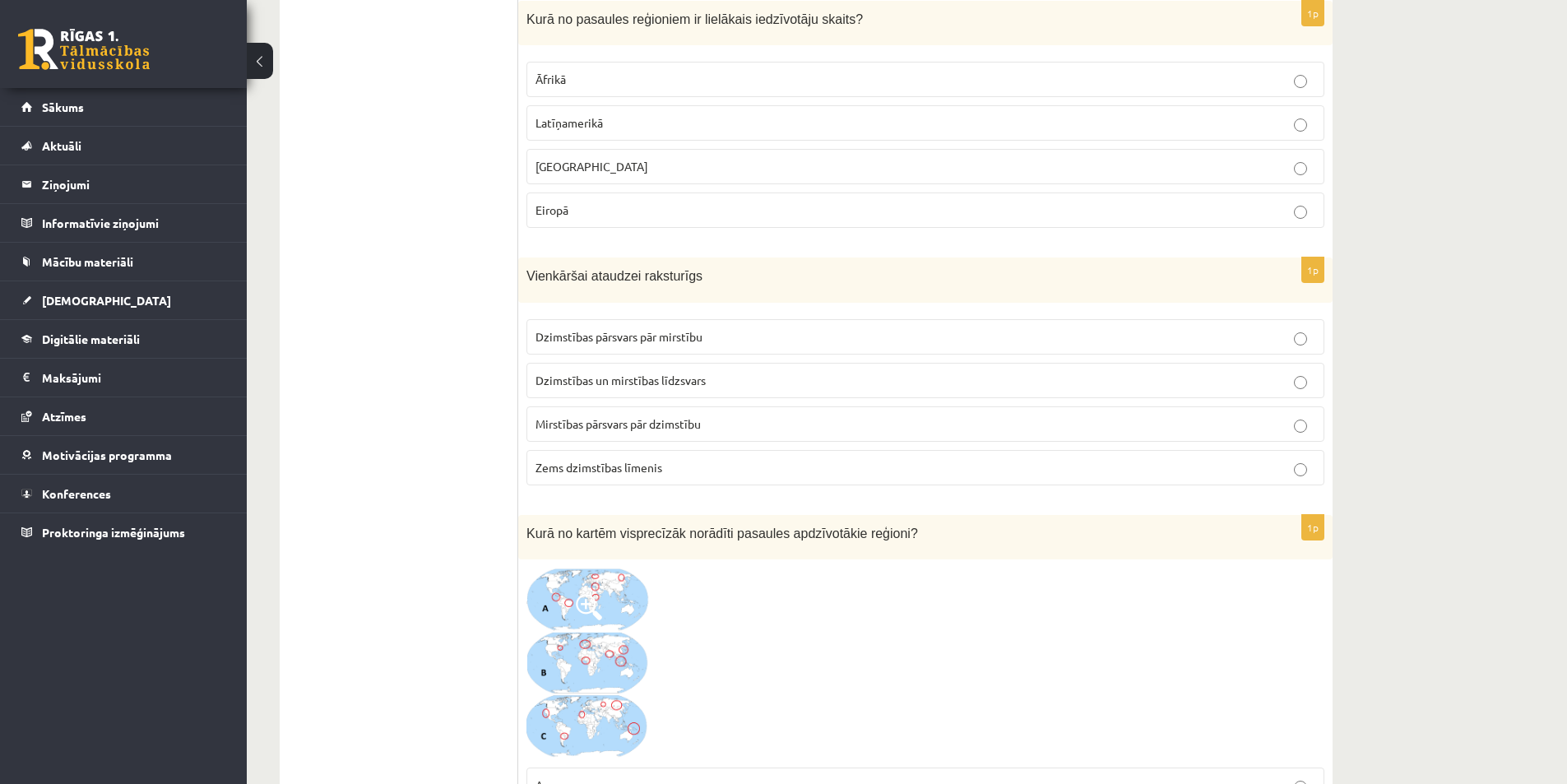
click at [622, 344] on p "Dzimstības pārsvars pār mirstību" at bounding box center [925, 337] width 780 height 17
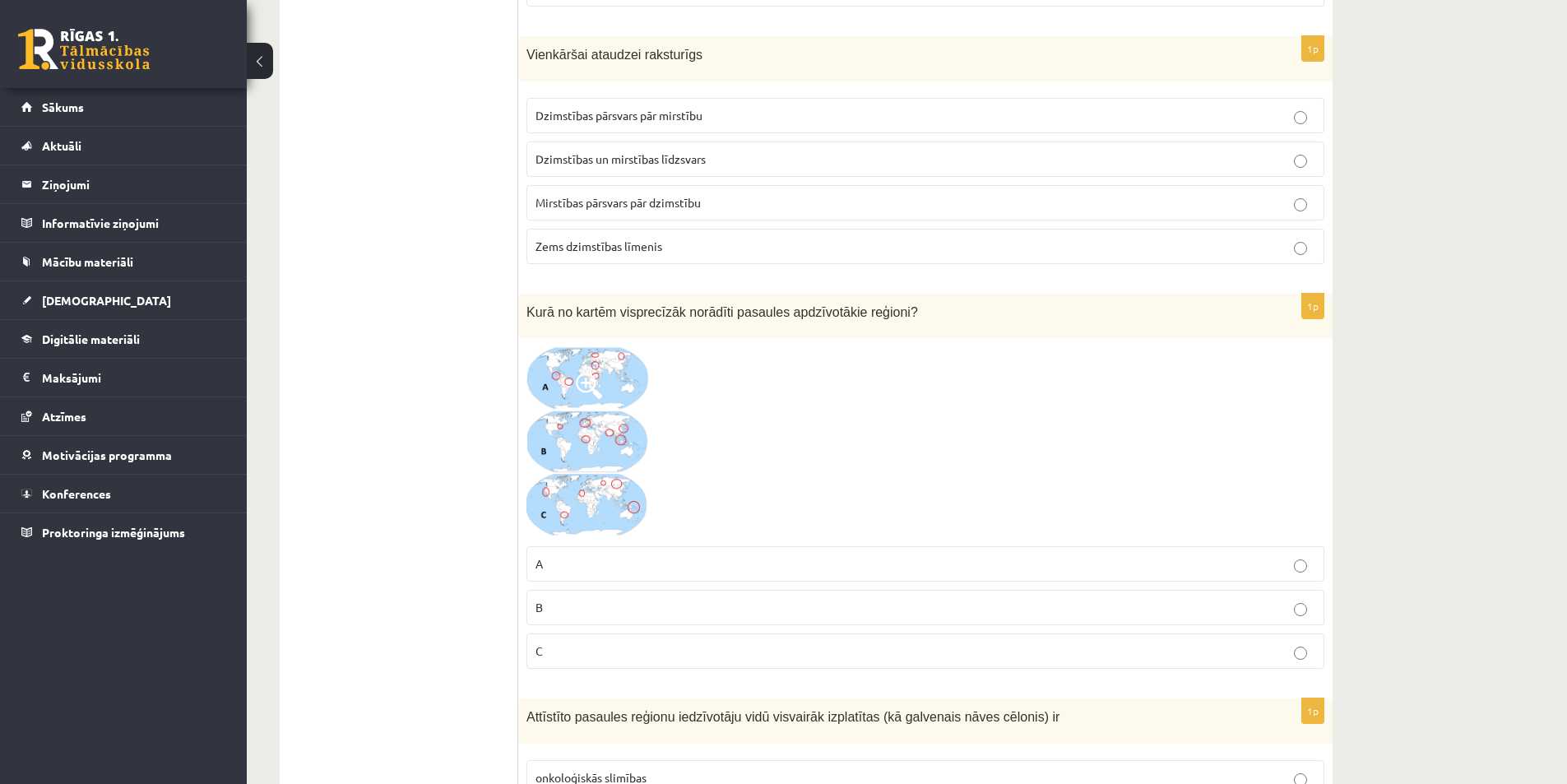
scroll to position [6908, 0]
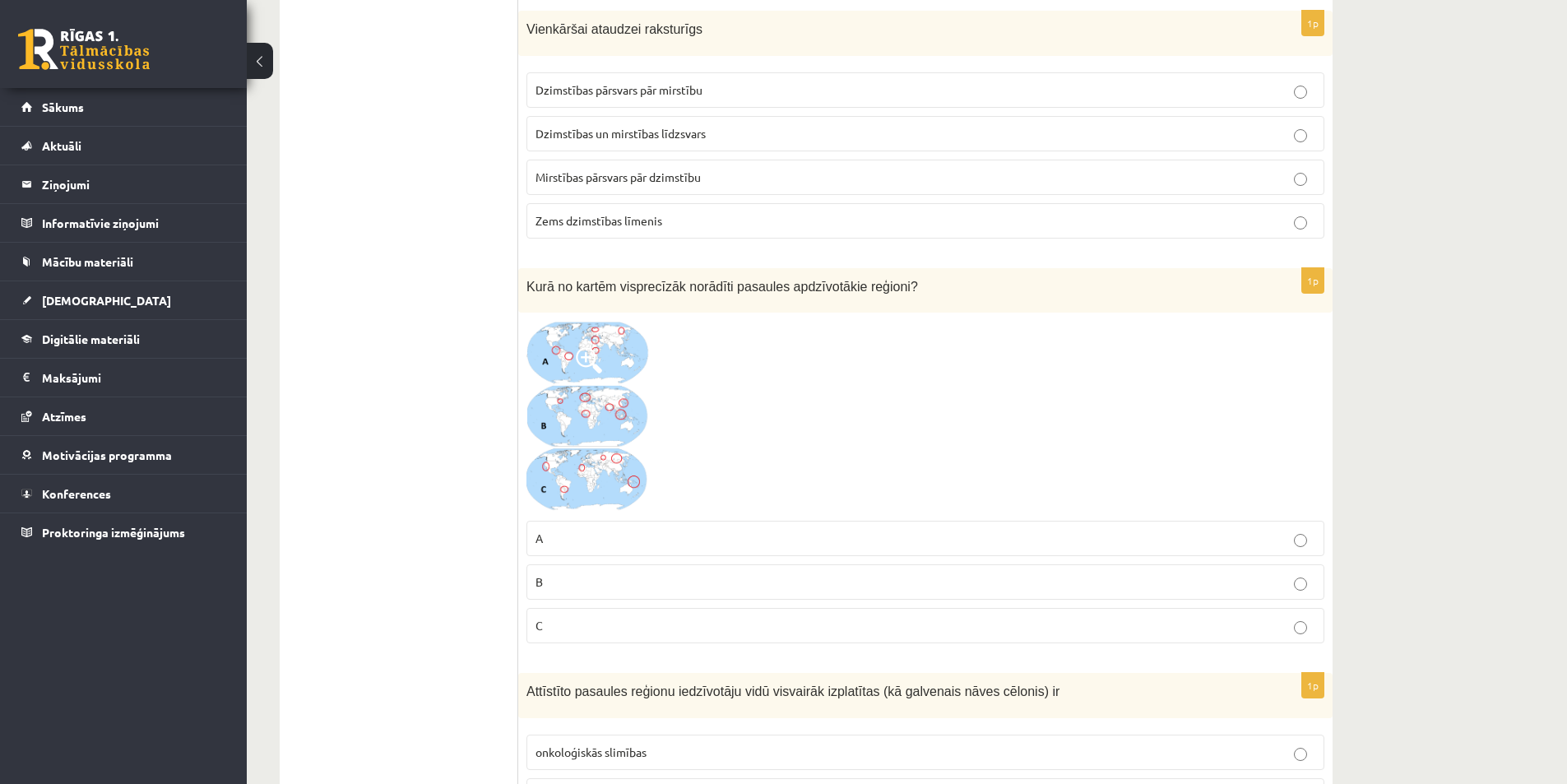
click at [603, 368] on img at bounding box center [588, 416] width 124 height 192
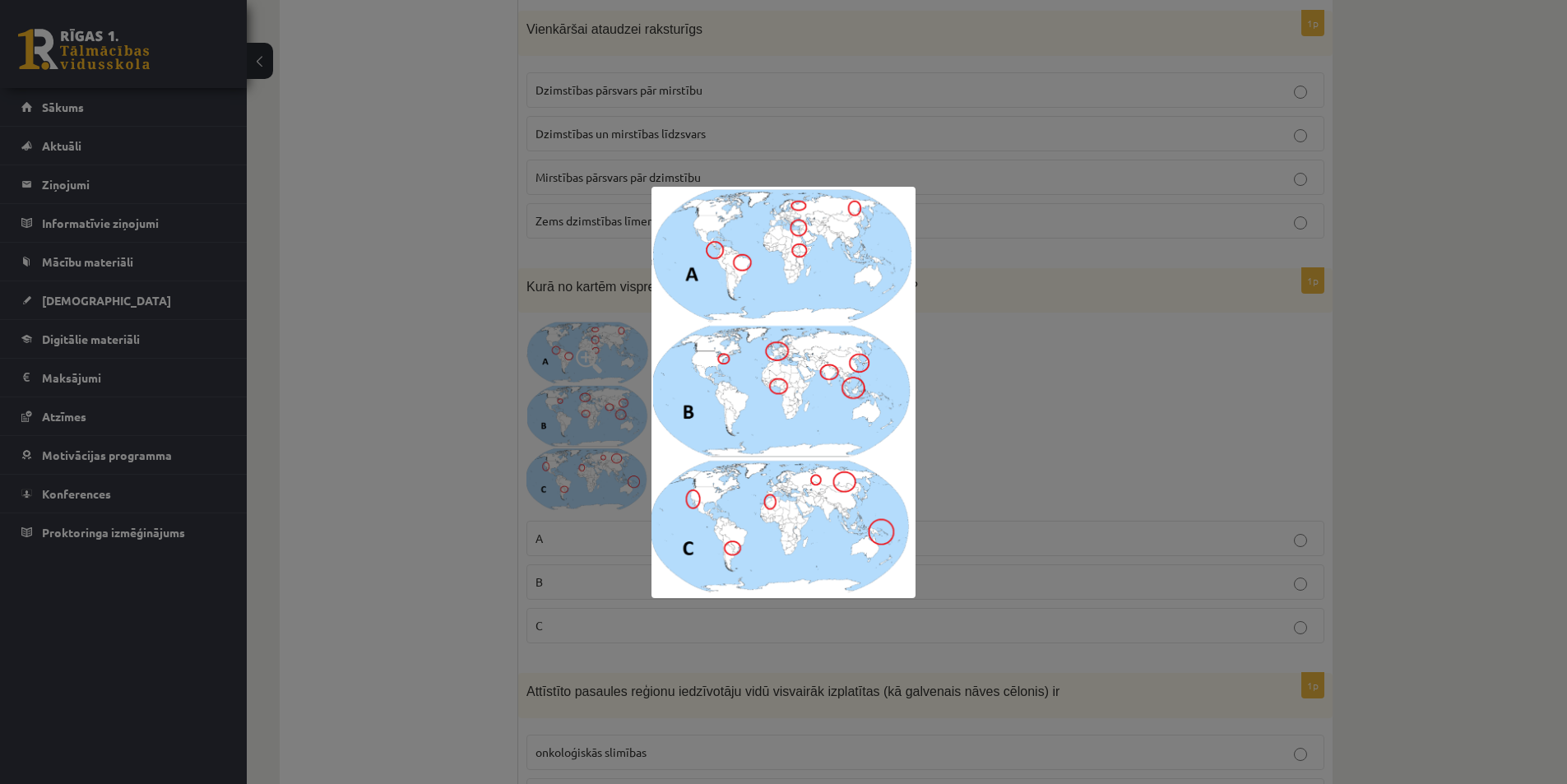
click at [1175, 466] on div at bounding box center [784, 392] width 1567 height 784
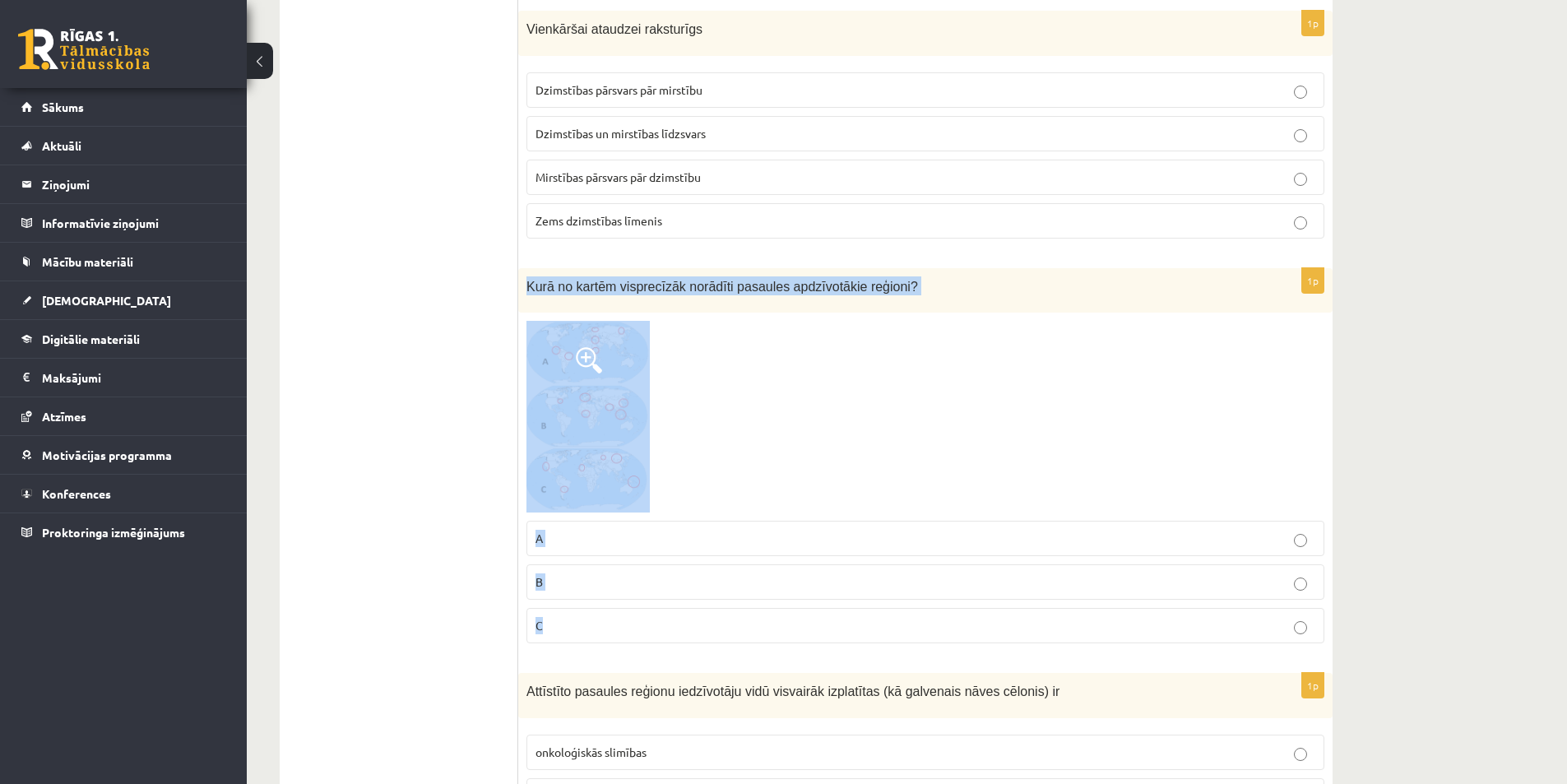
drag, startPoint x: 521, startPoint y: 283, endPoint x: 666, endPoint y: 485, distance: 248.7
click at [735, 624] on div "1p Kurā no kartēm visprecīzāk norādīti pasaules apdzīvotākie reģioni? A B C" at bounding box center [925, 462] width 814 height 389
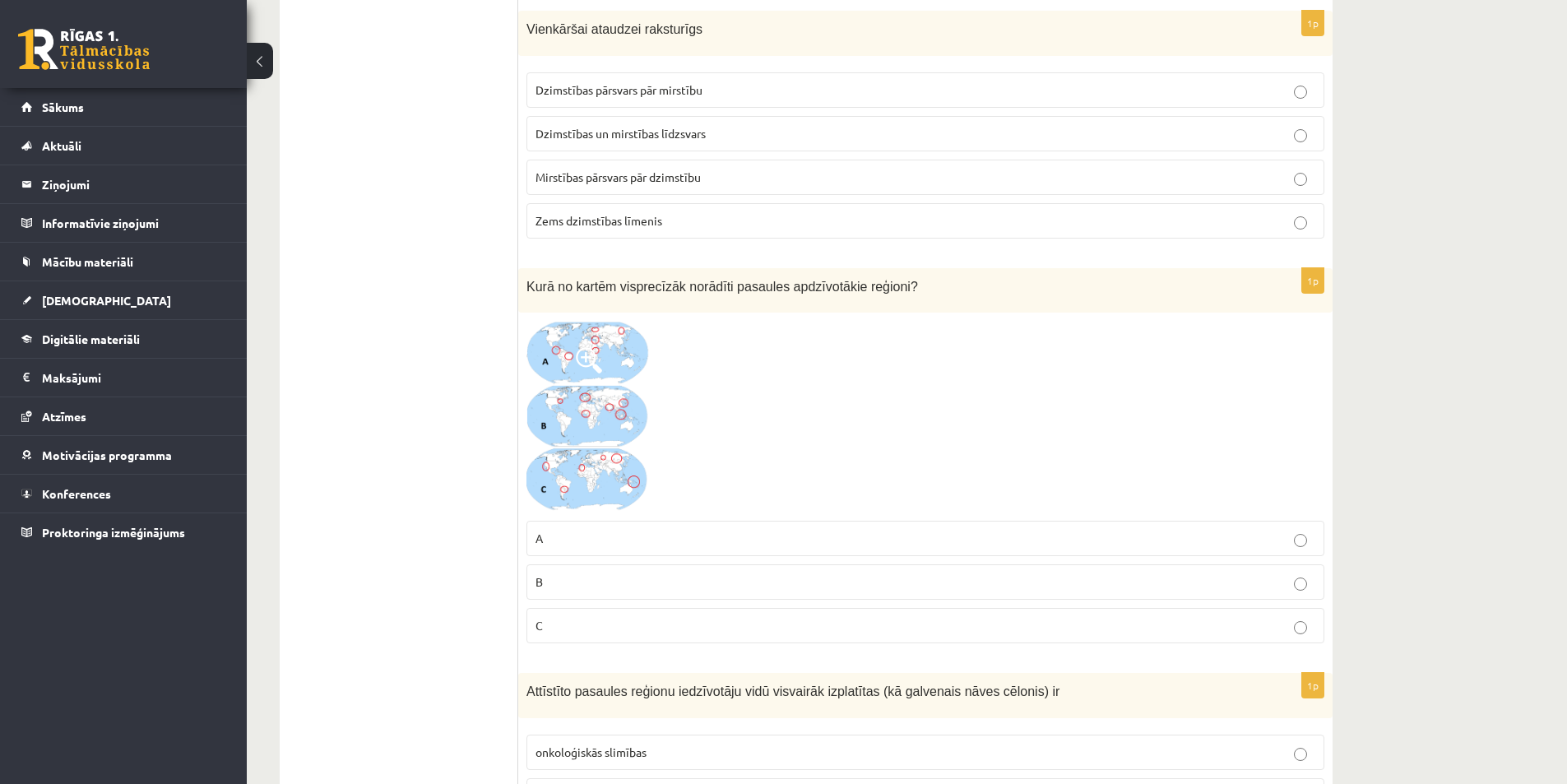
click at [849, 582] on p "B" at bounding box center [925, 582] width 780 height 17
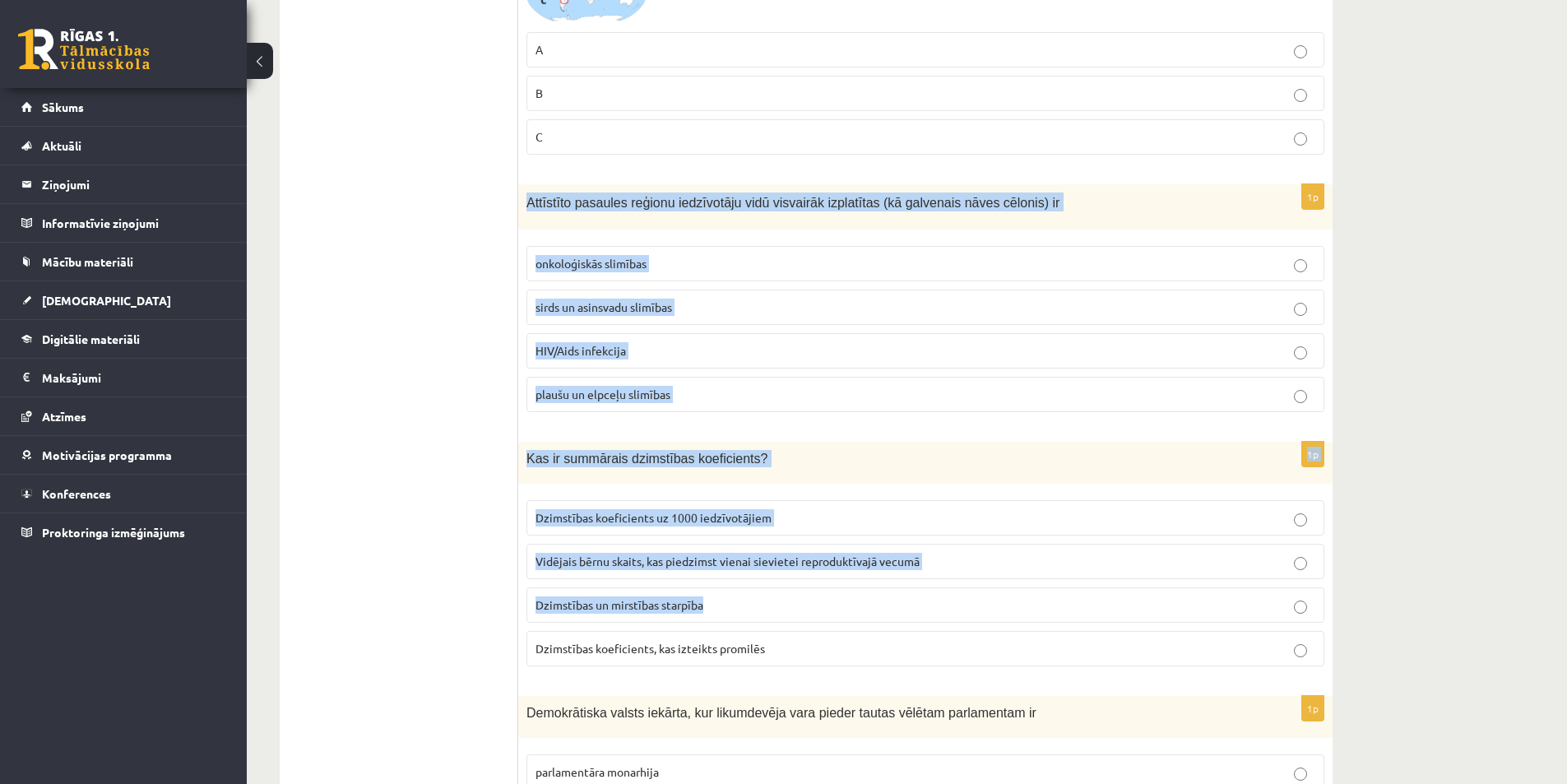
scroll to position [7596, 0]
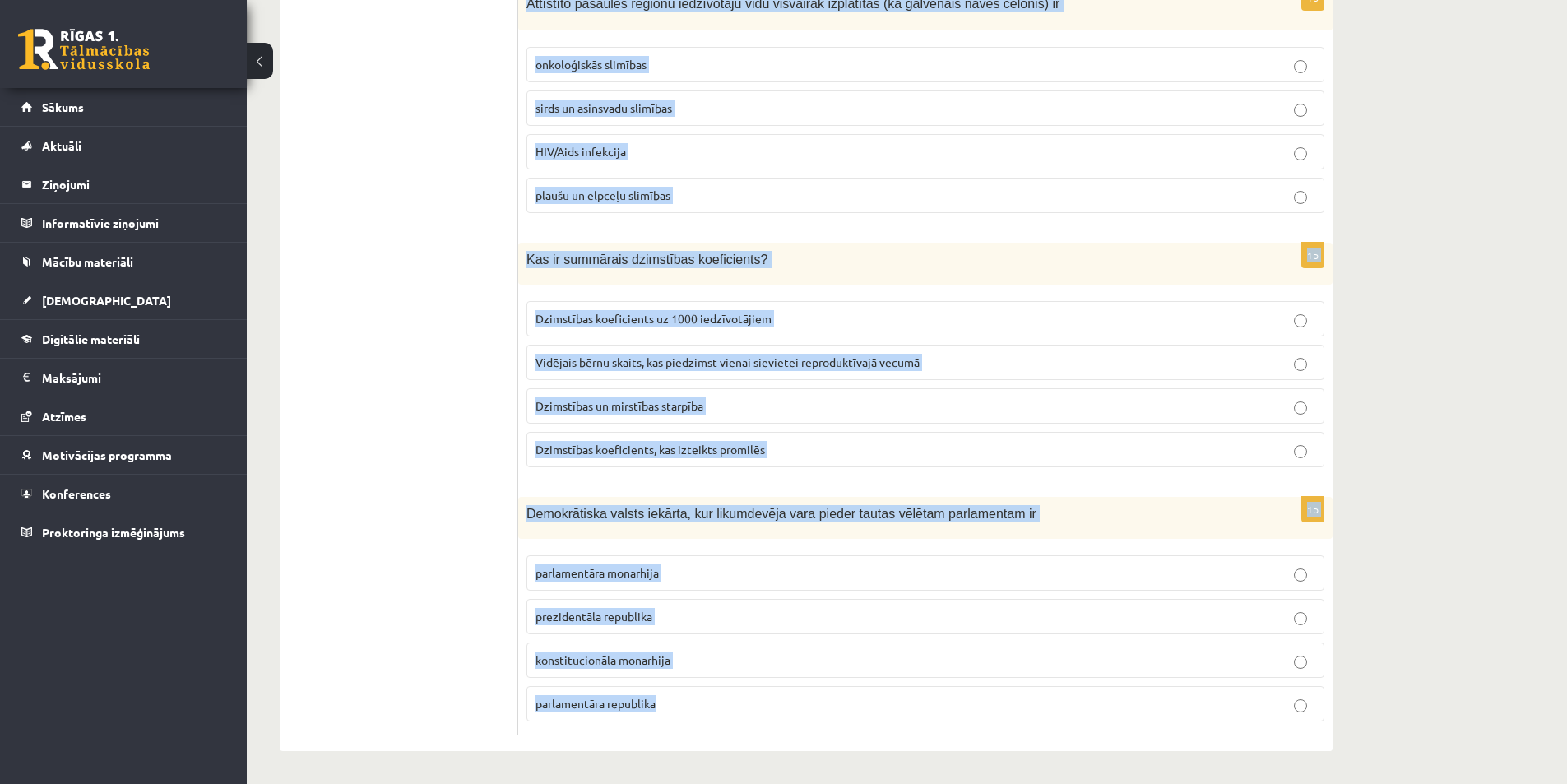
drag, startPoint x: 525, startPoint y: 358, endPoint x: 832, endPoint y: 748, distance: 496.3
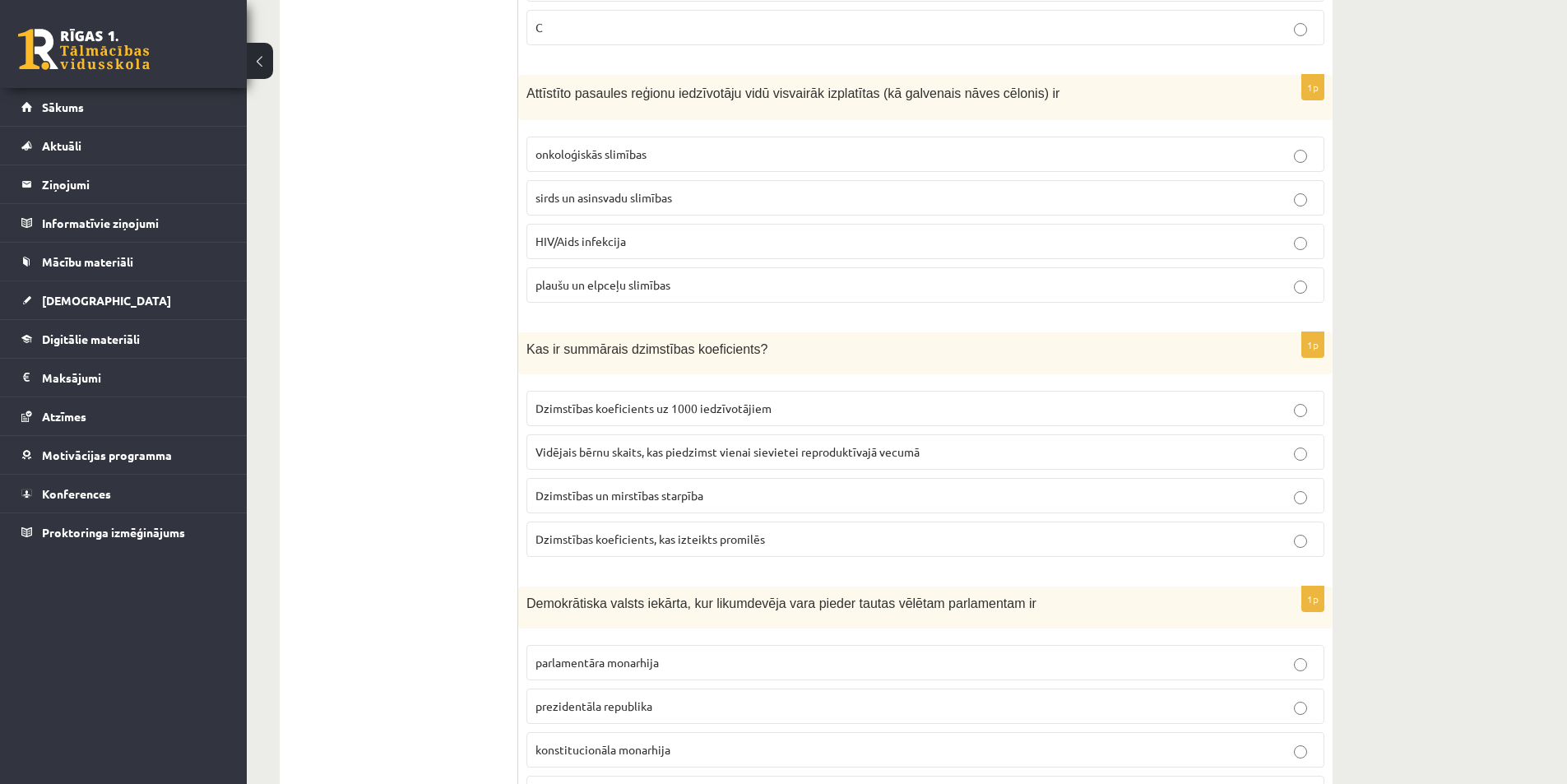
scroll to position [7514, 0]
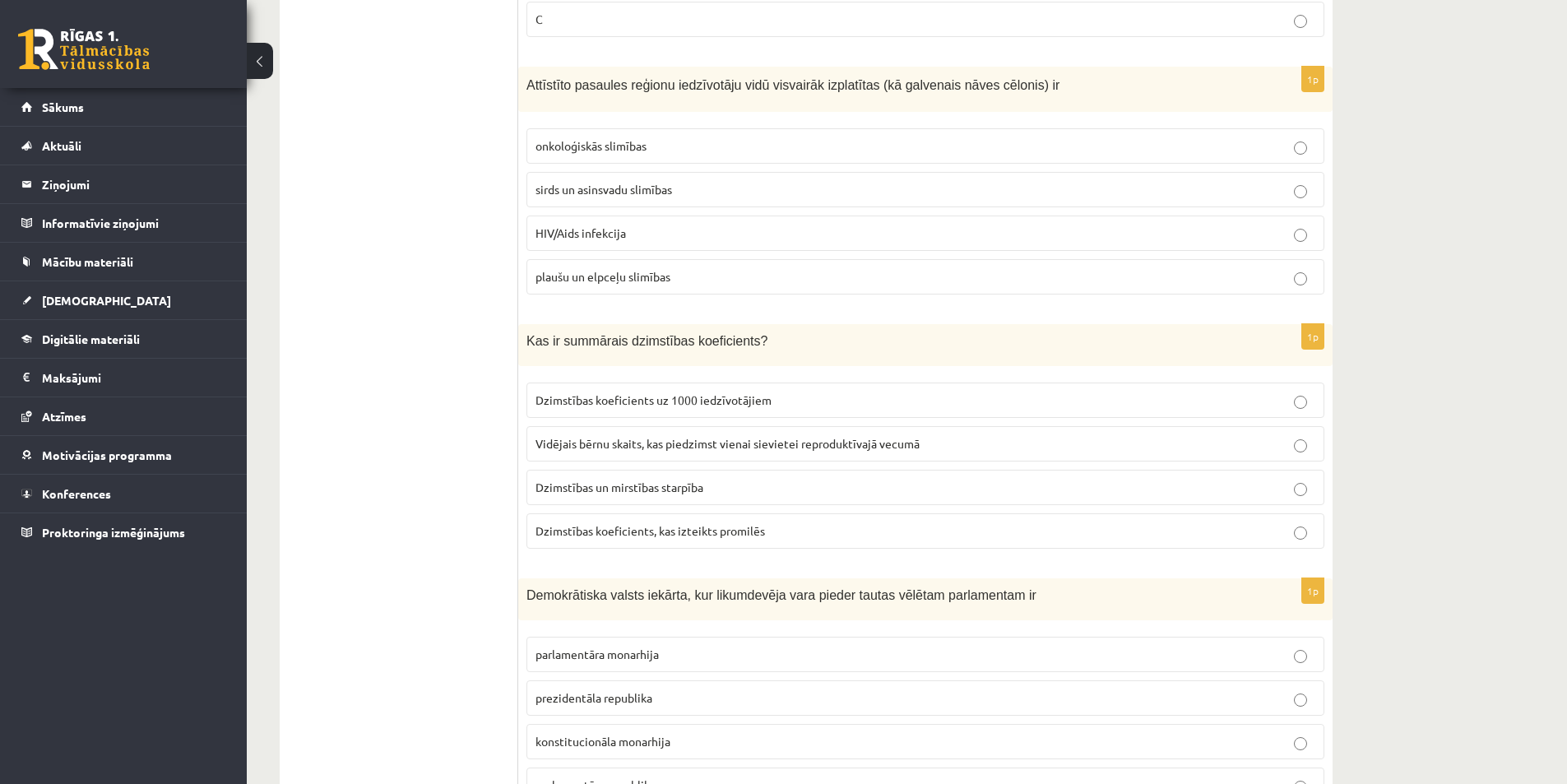
click at [580, 191] on span "sirds un asinsvadu slimības" at bounding box center [603, 189] width 137 height 15
click at [593, 439] on span "Vidējais bērnu skaits, kas piedzimst vienai sievietei reproduktīvajā vecumā" at bounding box center [727, 443] width 384 height 15
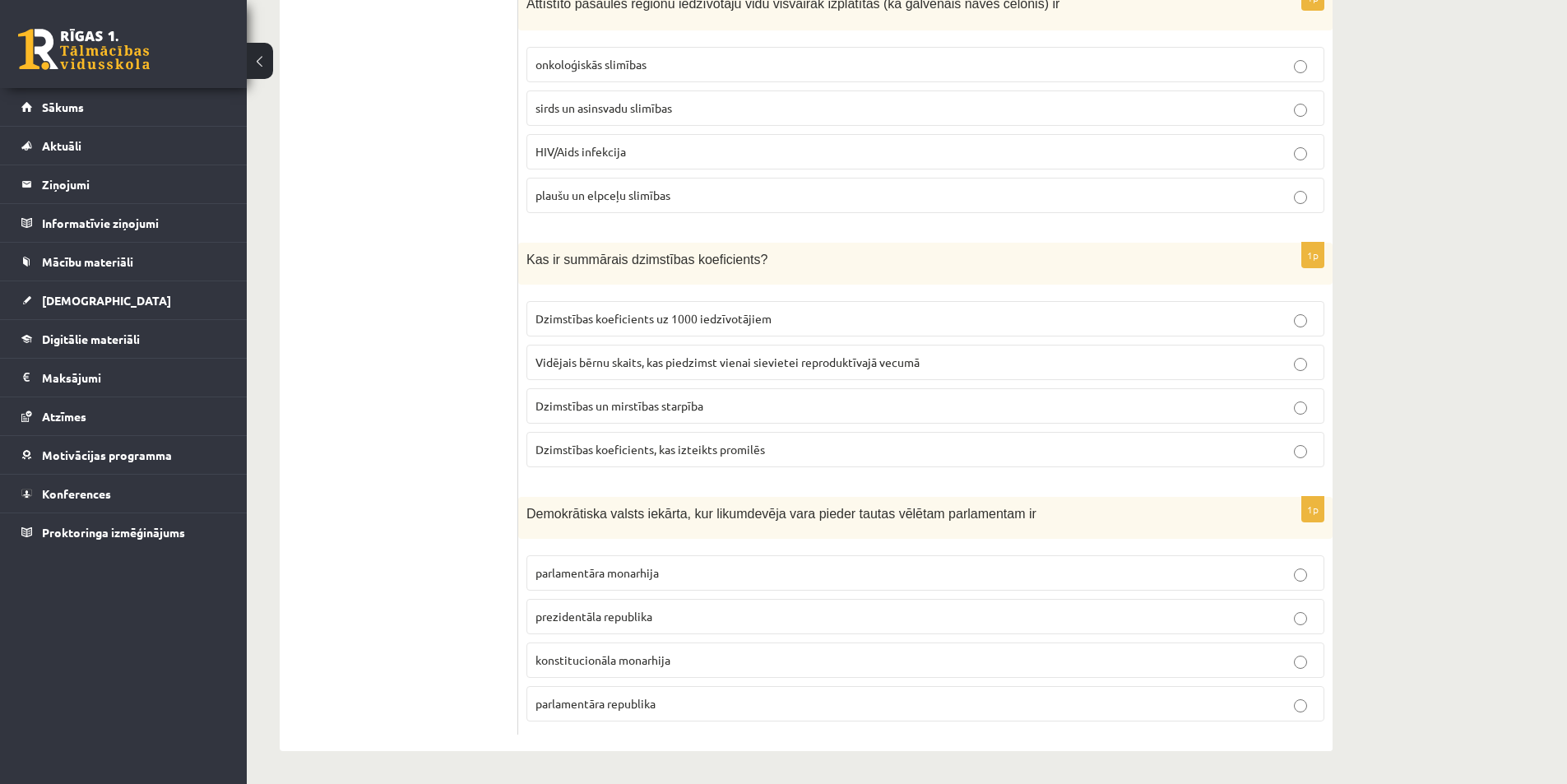
click at [670, 702] on p "parlamentāra republika" at bounding box center [925, 704] width 780 height 17
drag, startPoint x: 384, startPoint y: 537, endPoint x: 385, endPoint y: 526, distance: 11.0
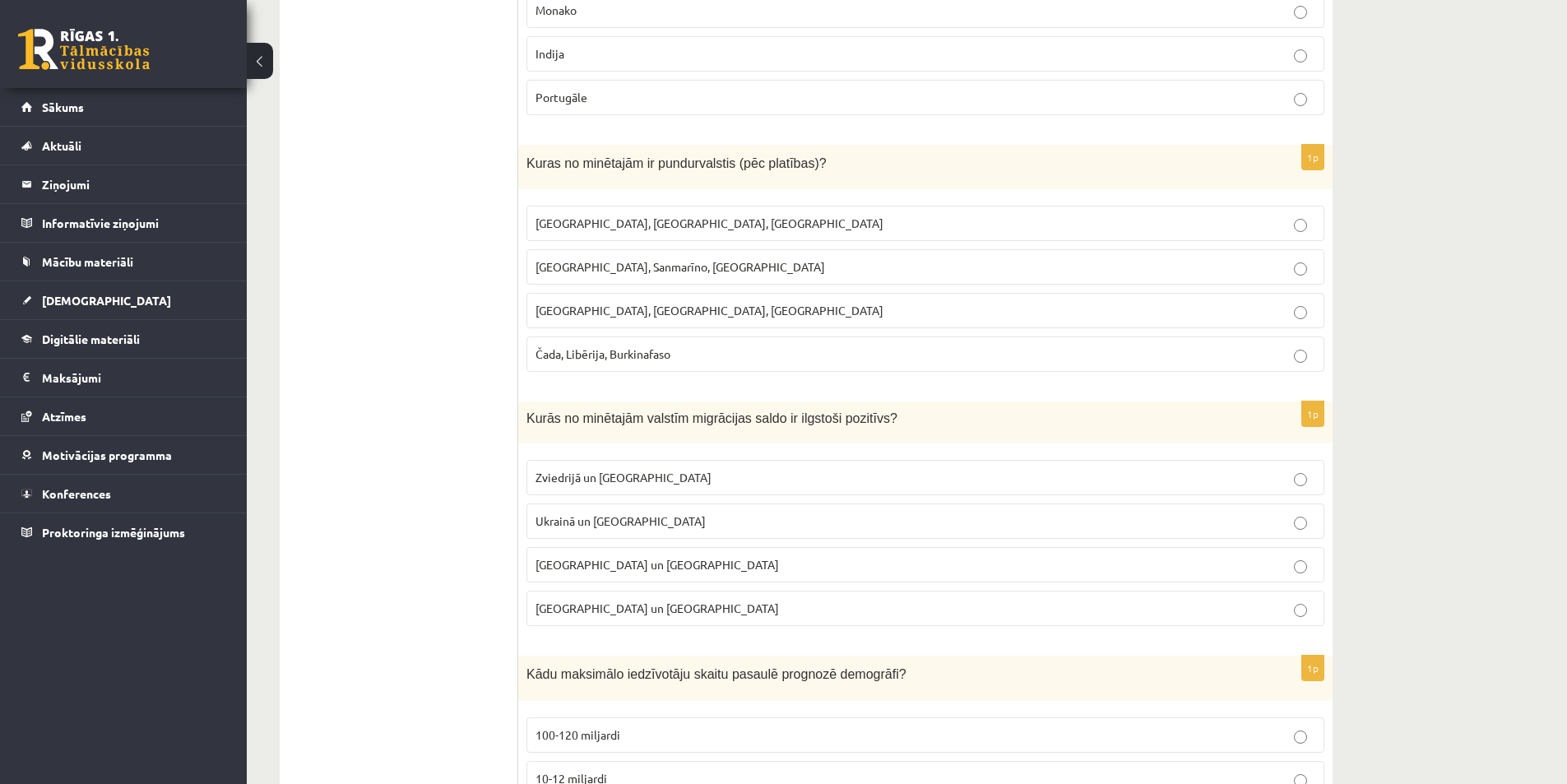
scroll to position [0, 0]
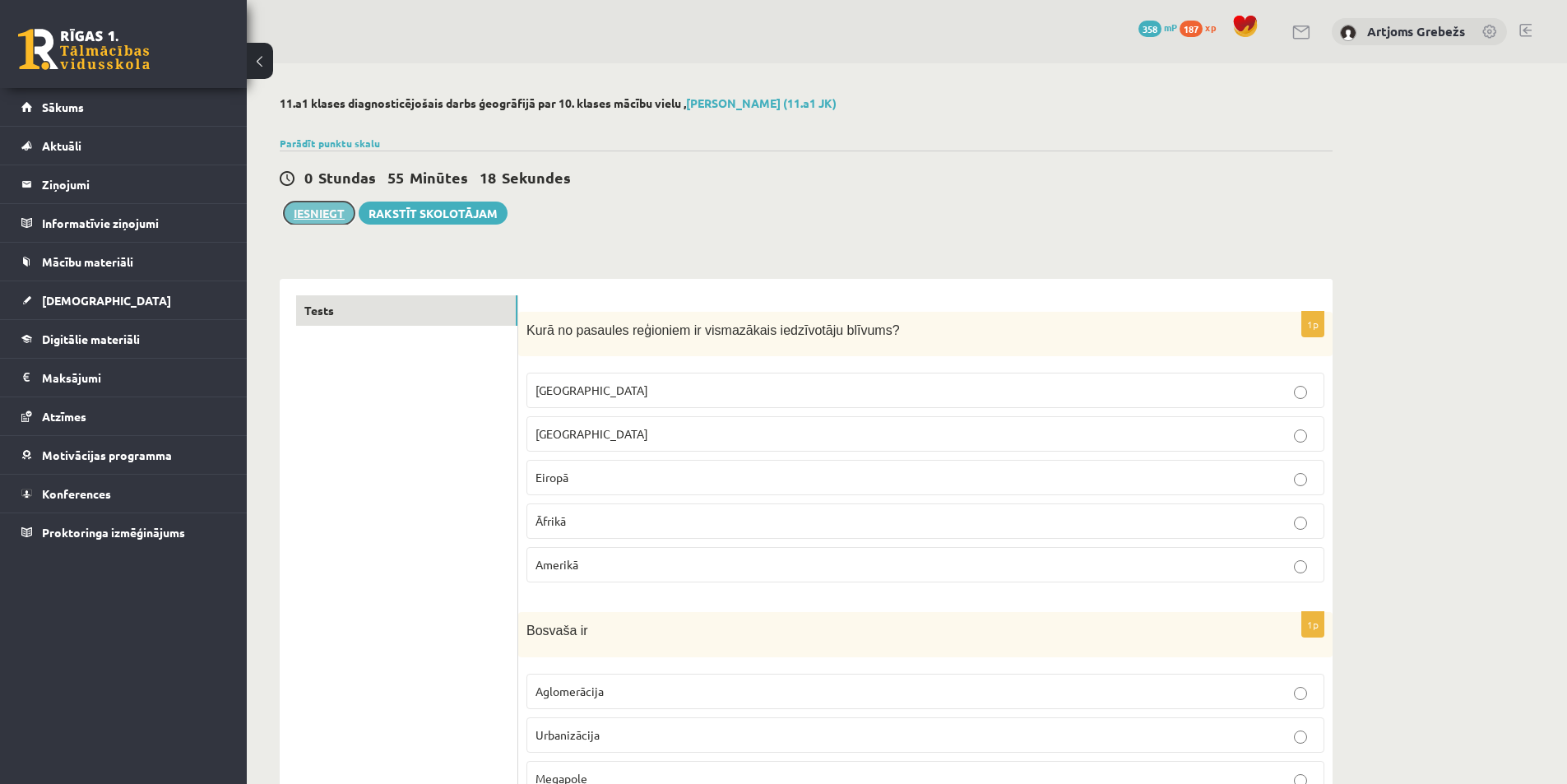
click at [335, 215] on button "Iesniegt" at bounding box center [319, 213] width 71 height 23
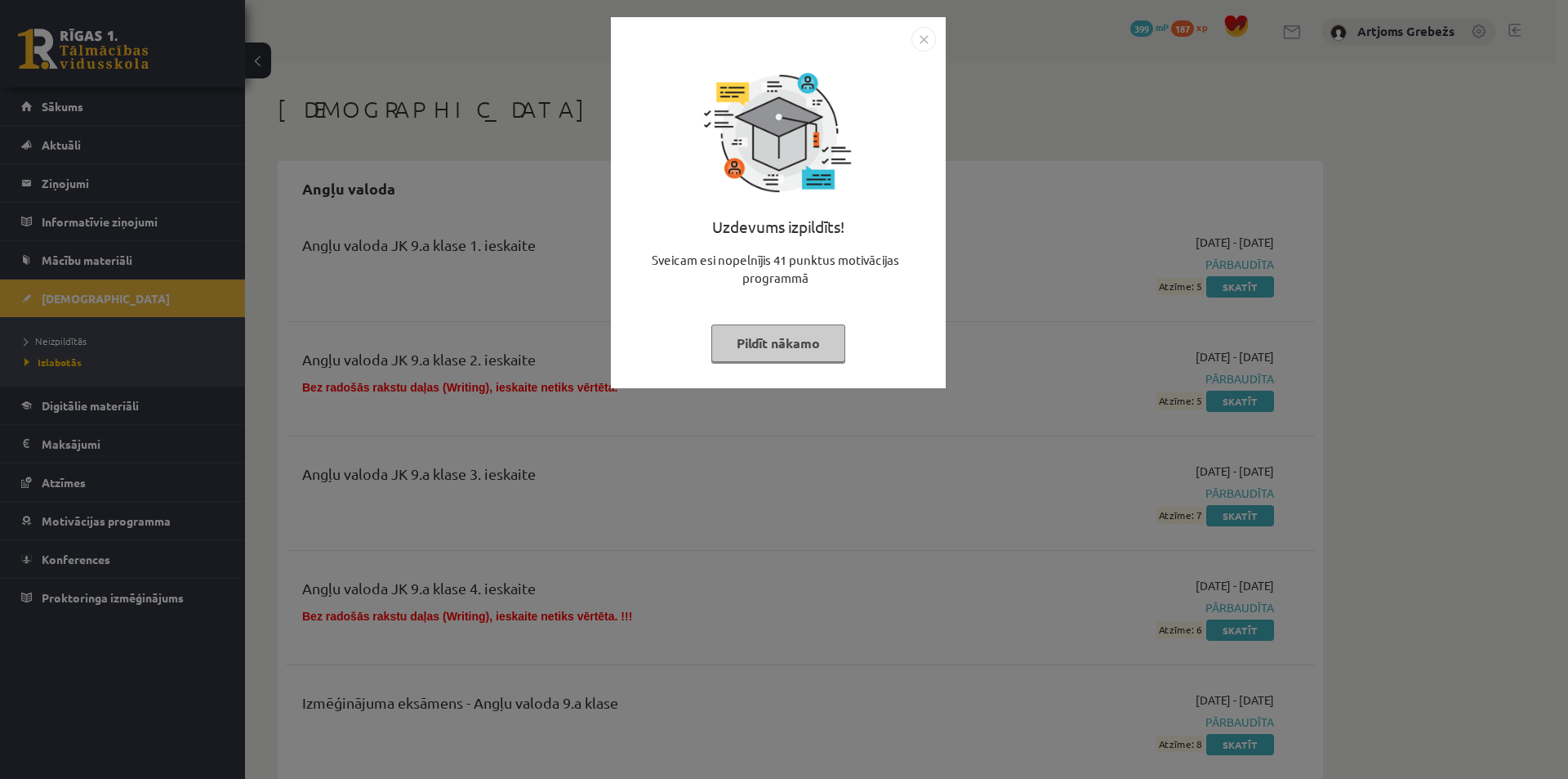
click at [775, 346] on button "Pildīt nākamo" at bounding box center [778, 344] width 134 height 38
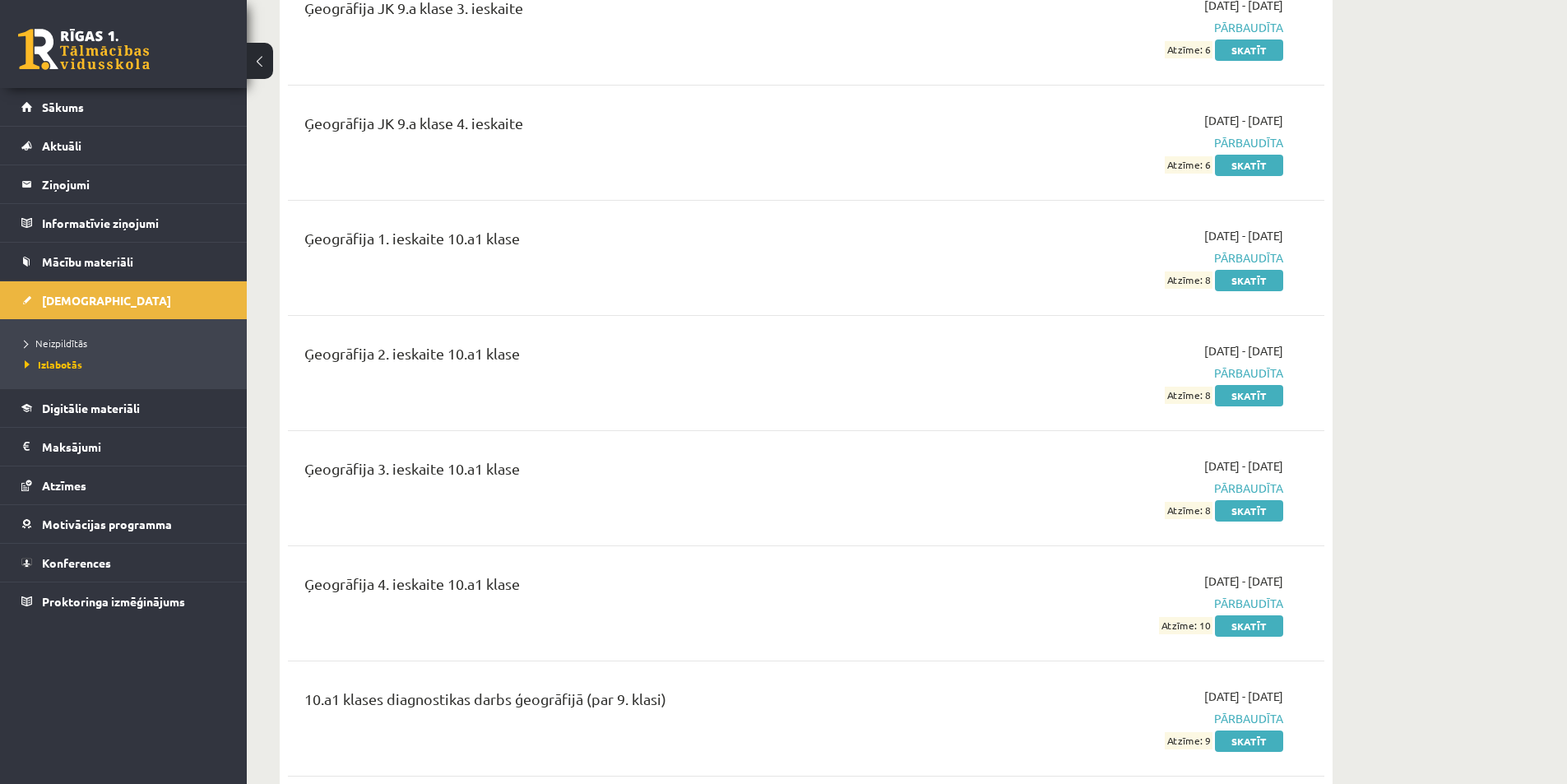
scroll to position [5921, 0]
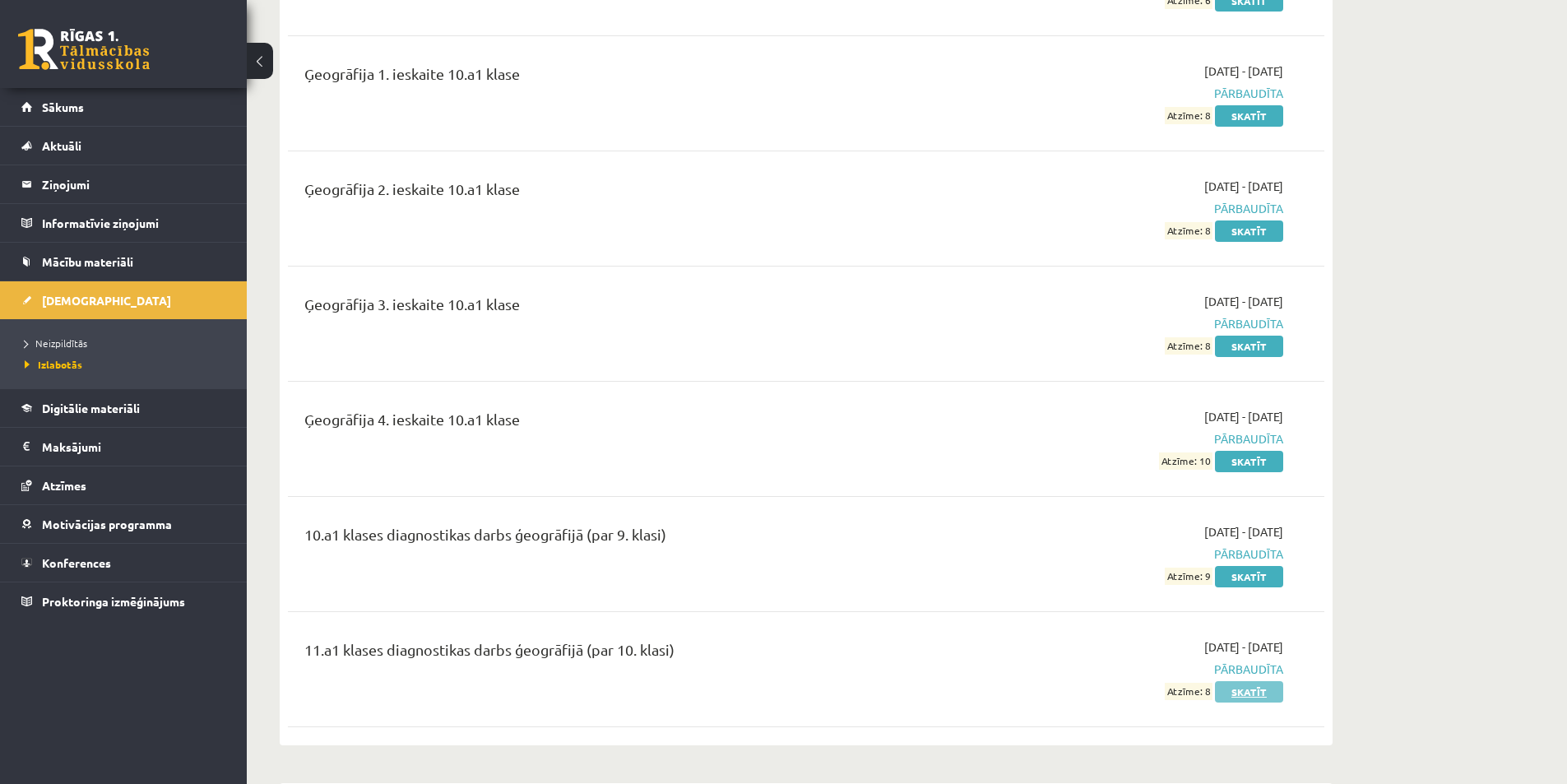
click at [1248, 681] on link "Skatīt" at bounding box center [1249, 692] width 68 height 22
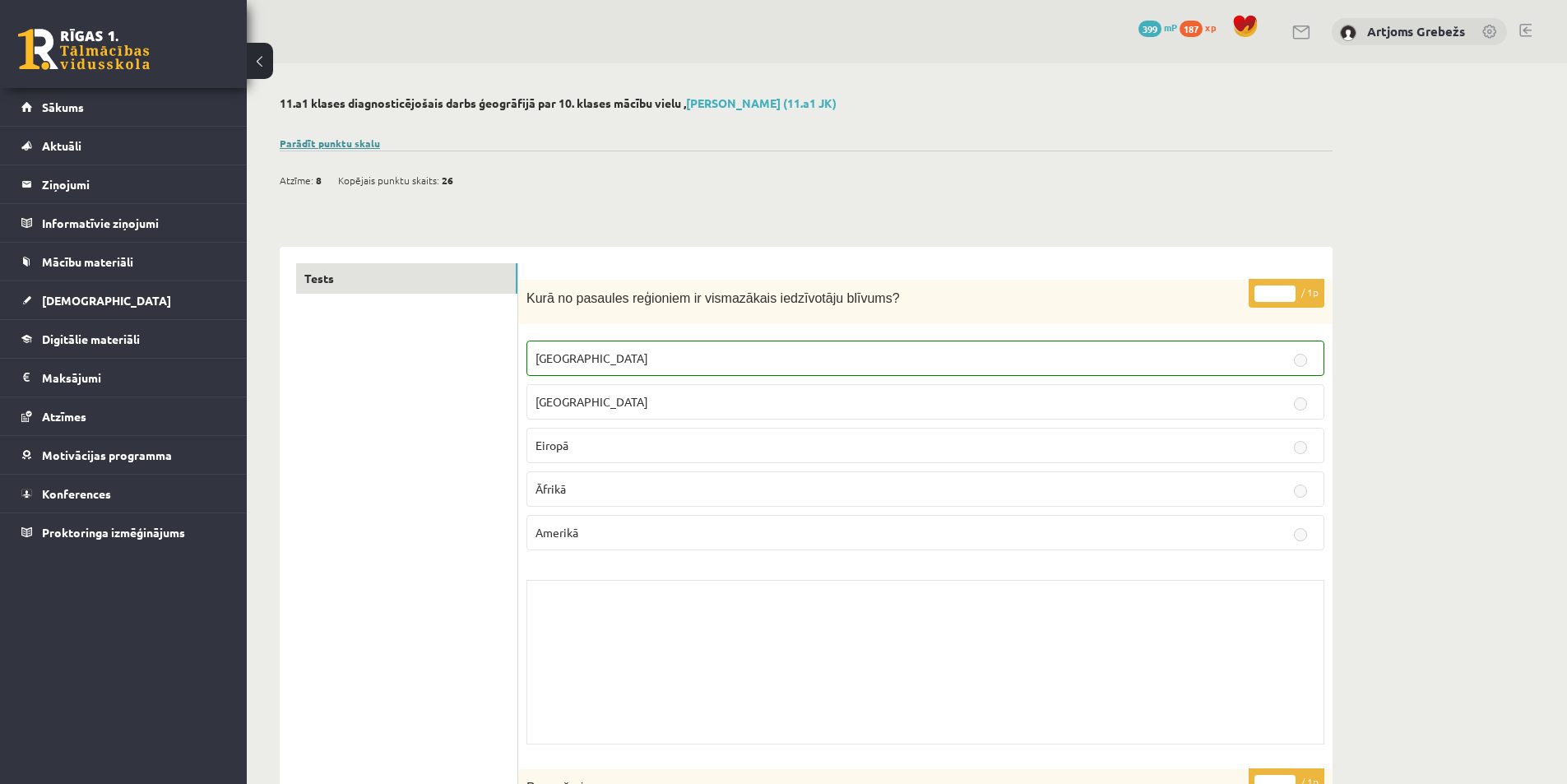
click at [351, 139] on link "Parādīt punktu skalu" at bounding box center [330, 144] width 100 height 13
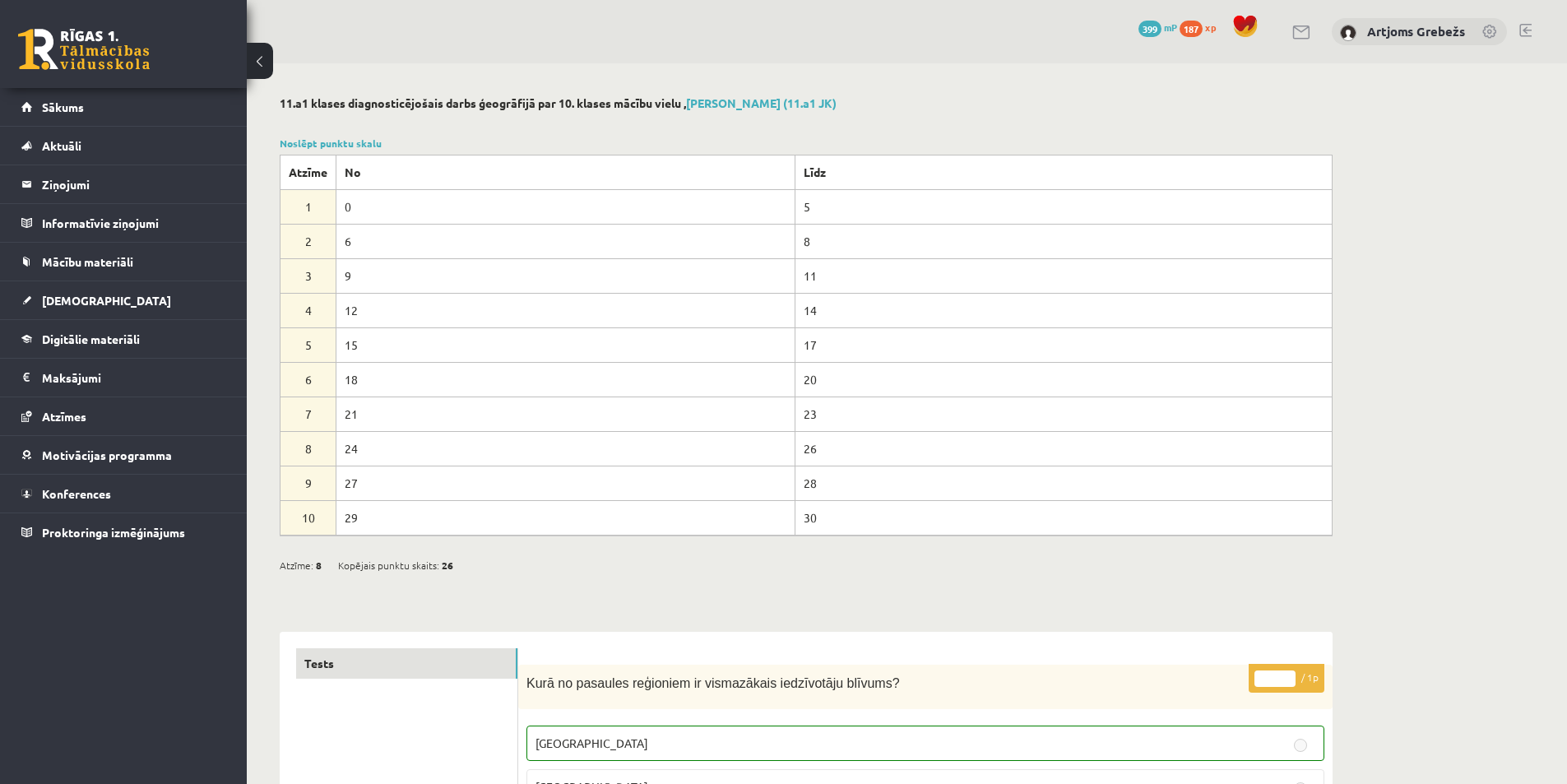
click at [139, 293] on link "[DEMOGRAPHIC_DATA]" at bounding box center [124, 300] width 205 height 38
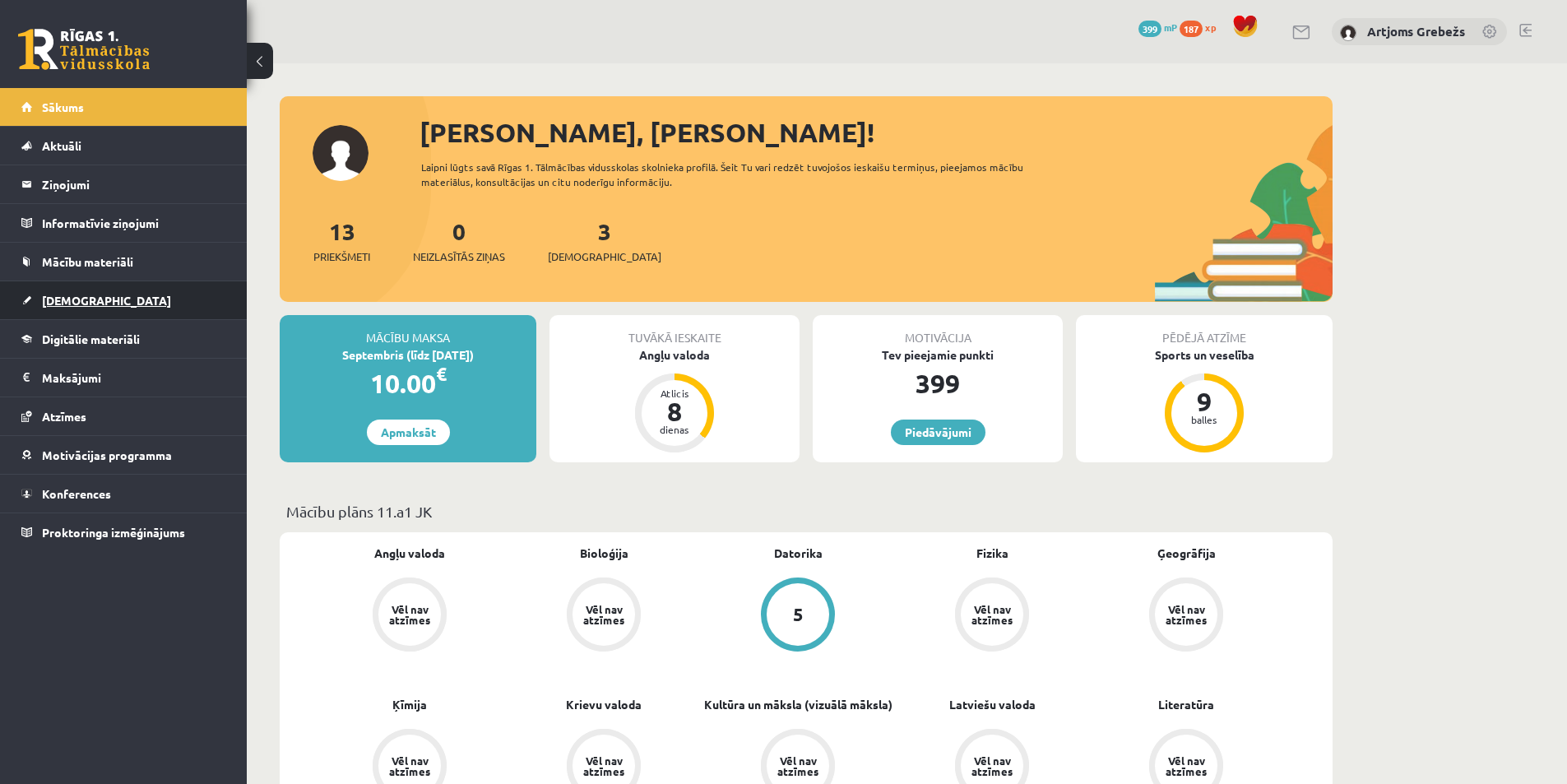
click at [109, 296] on link "[DEMOGRAPHIC_DATA]" at bounding box center [124, 300] width 205 height 38
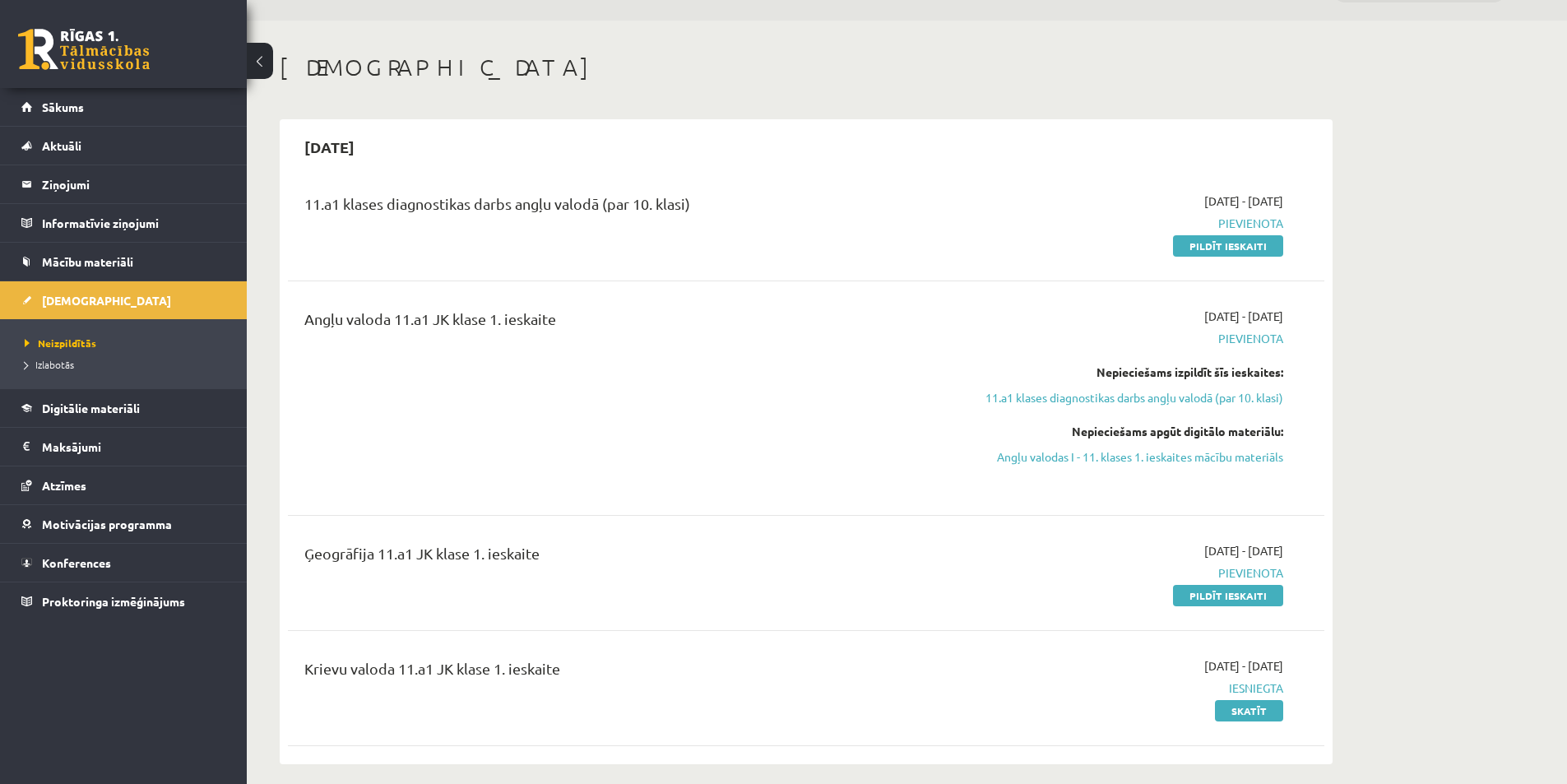
scroll to position [82, 0]
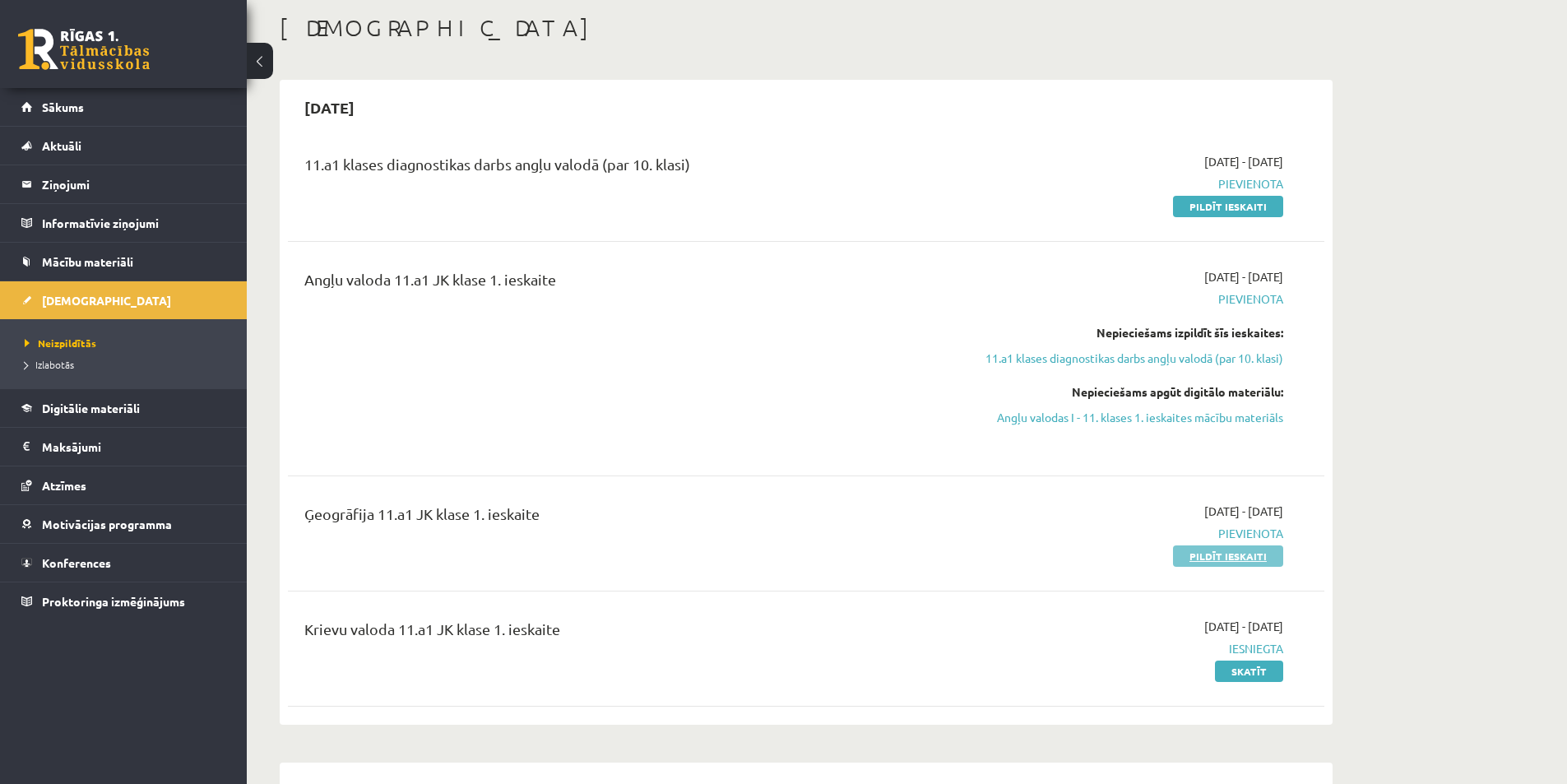
drag, startPoint x: 1201, startPoint y: 553, endPoint x: 834, endPoint y: 87, distance: 593.2
click at [1201, 553] on link "Pildīt ieskaiti" at bounding box center [1228, 556] width 110 height 22
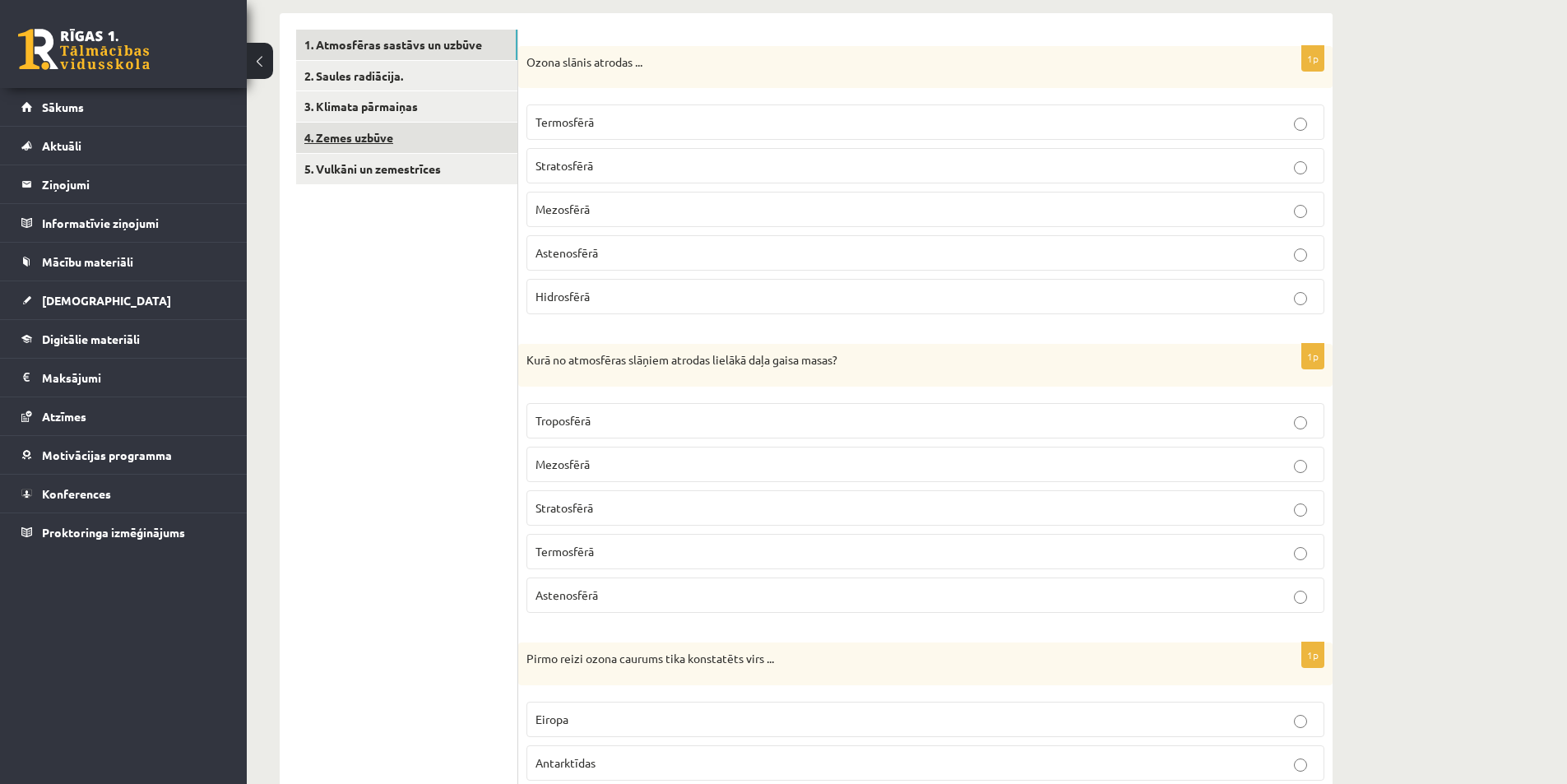
scroll to position [66, 0]
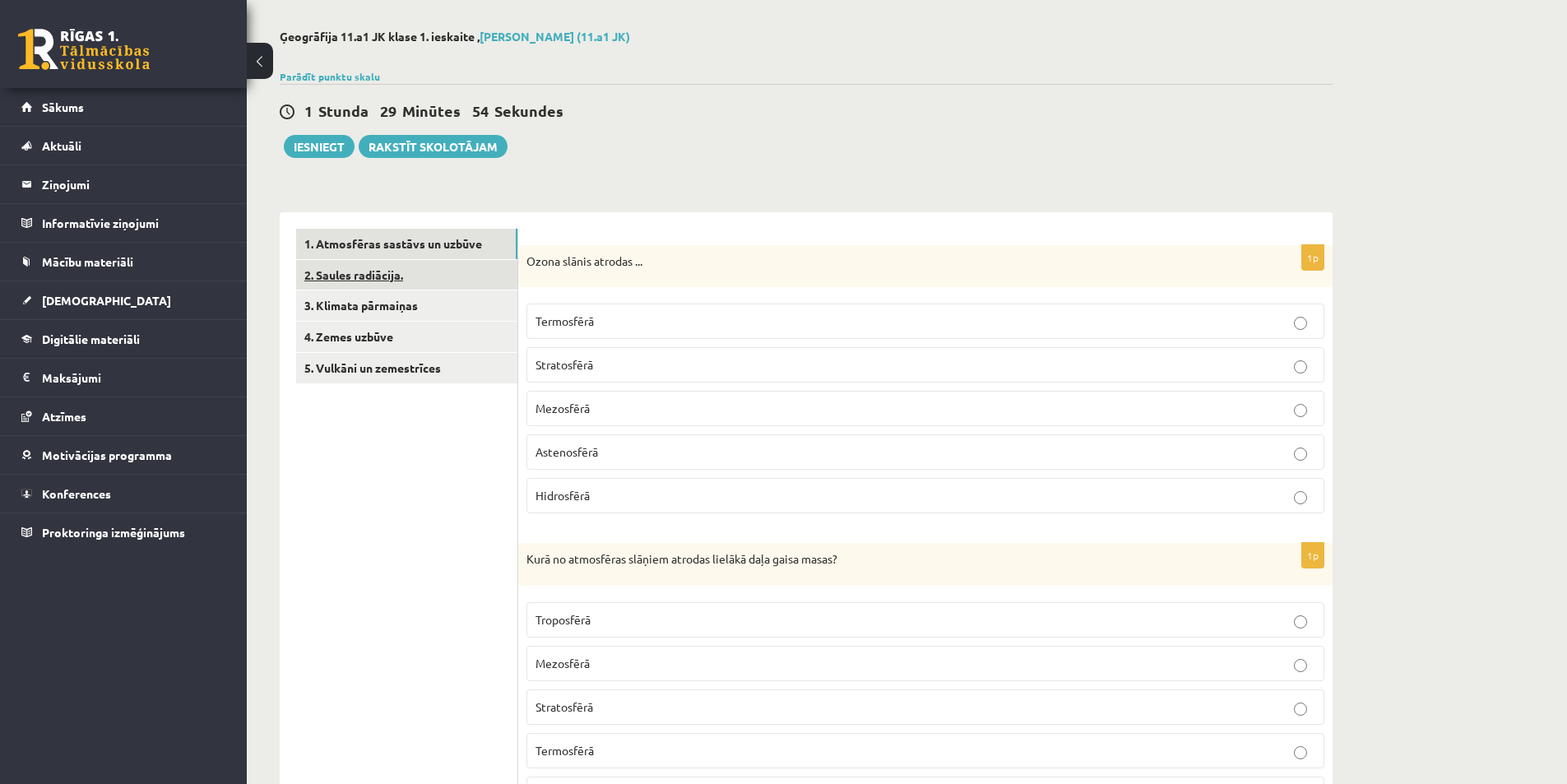
click at [413, 270] on link "2. Saules radiācija." at bounding box center [407, 275] width 222 height 31
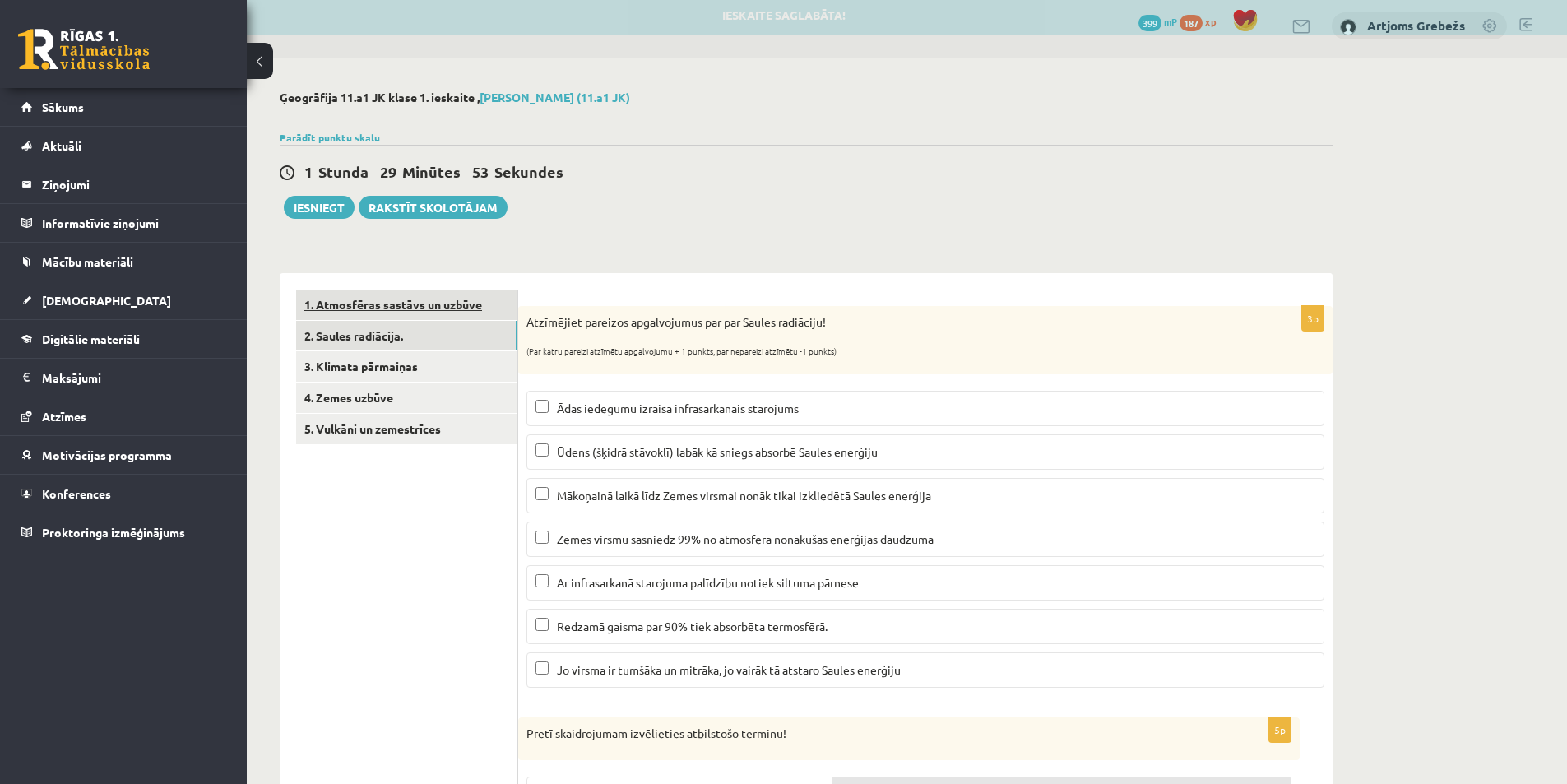
scroll to position [0, 0]
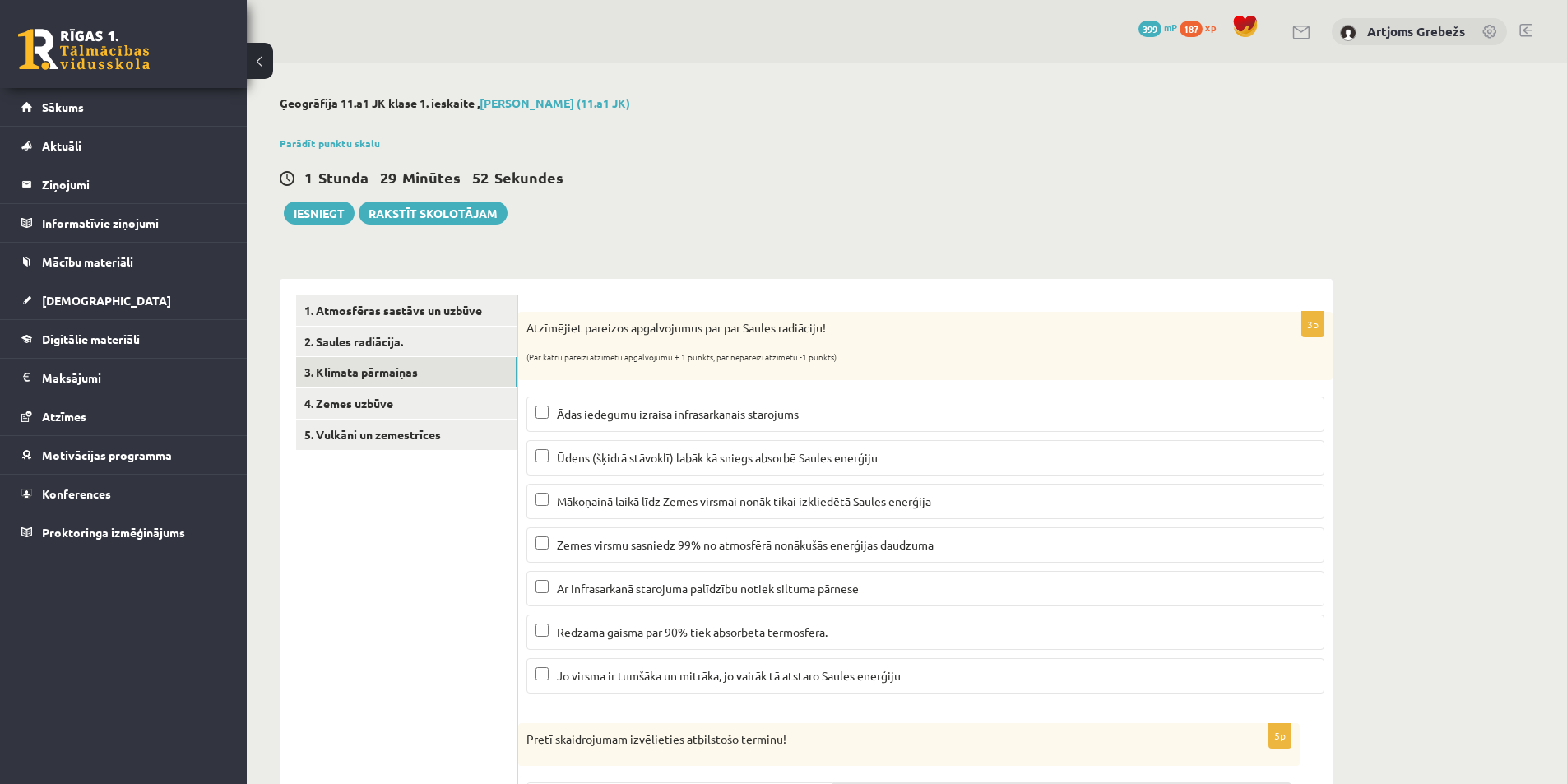
click at [427, 371] on link "3. Klimata pārmaiņas" at bounding box center [407, 372] width 222 height 31
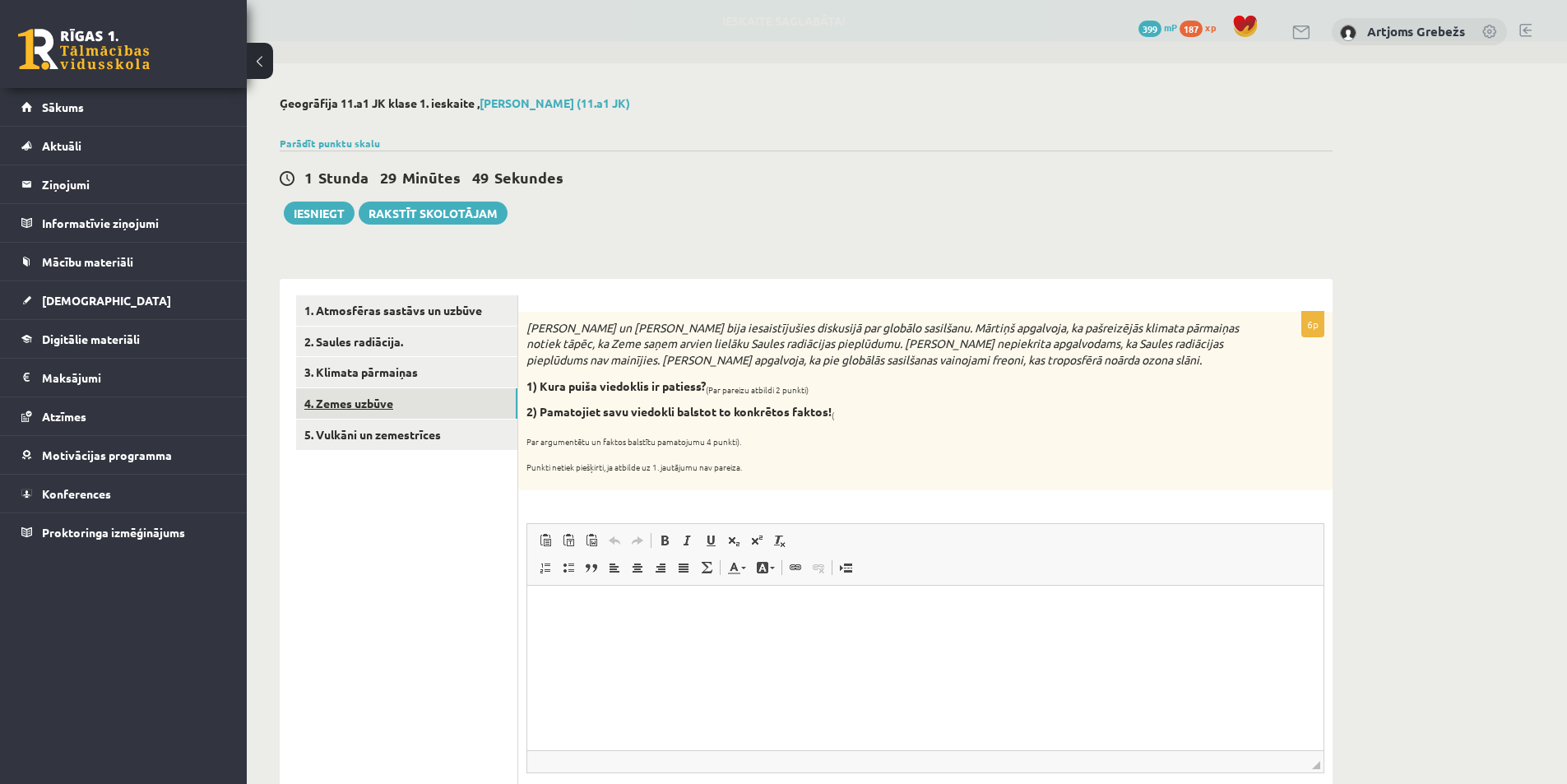
click at [457, 398] on link "4. Zemes uzbūve" at bounding box center [407, 403] width 222 height 31
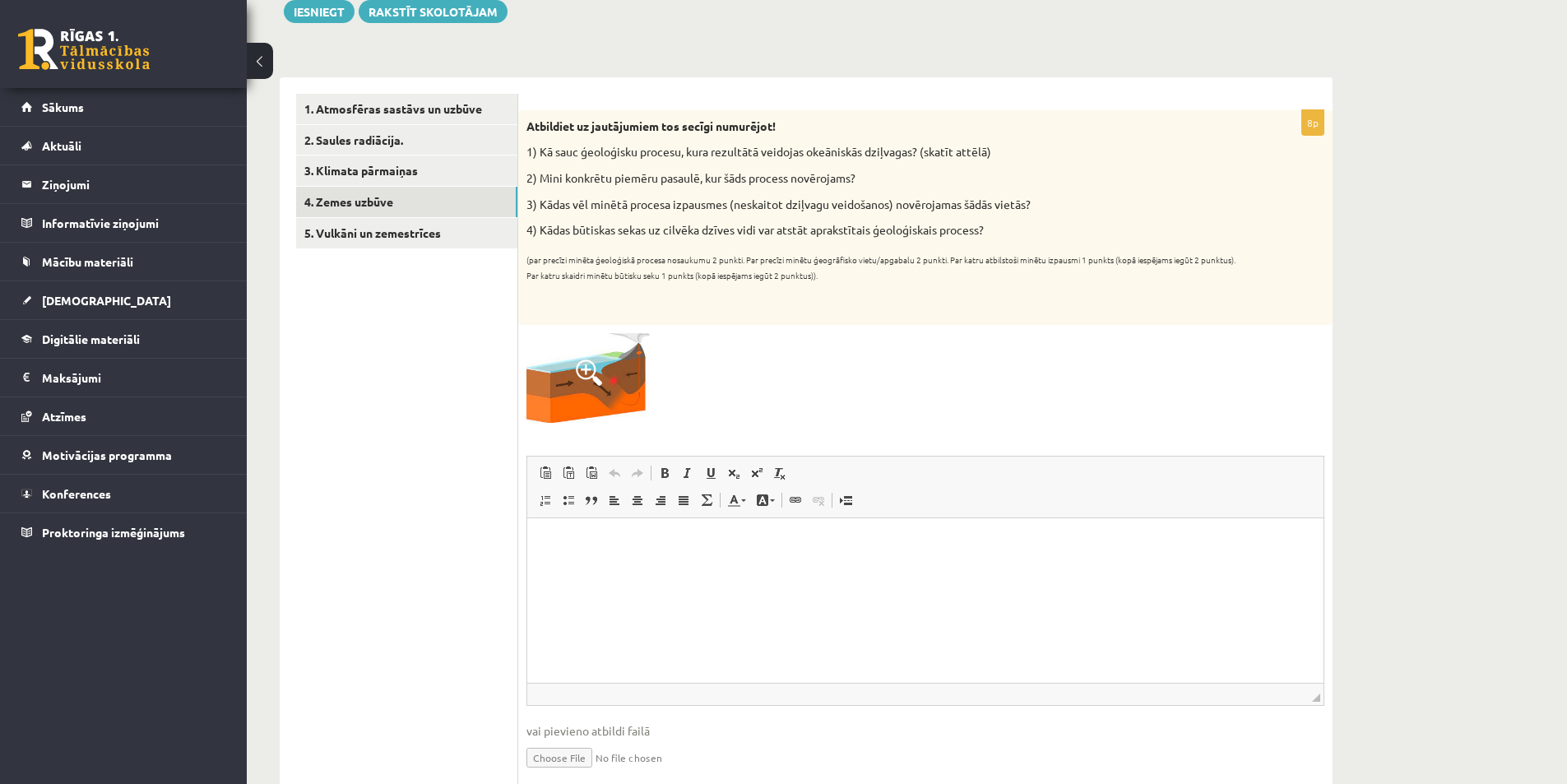
scroll to position [203, 0]
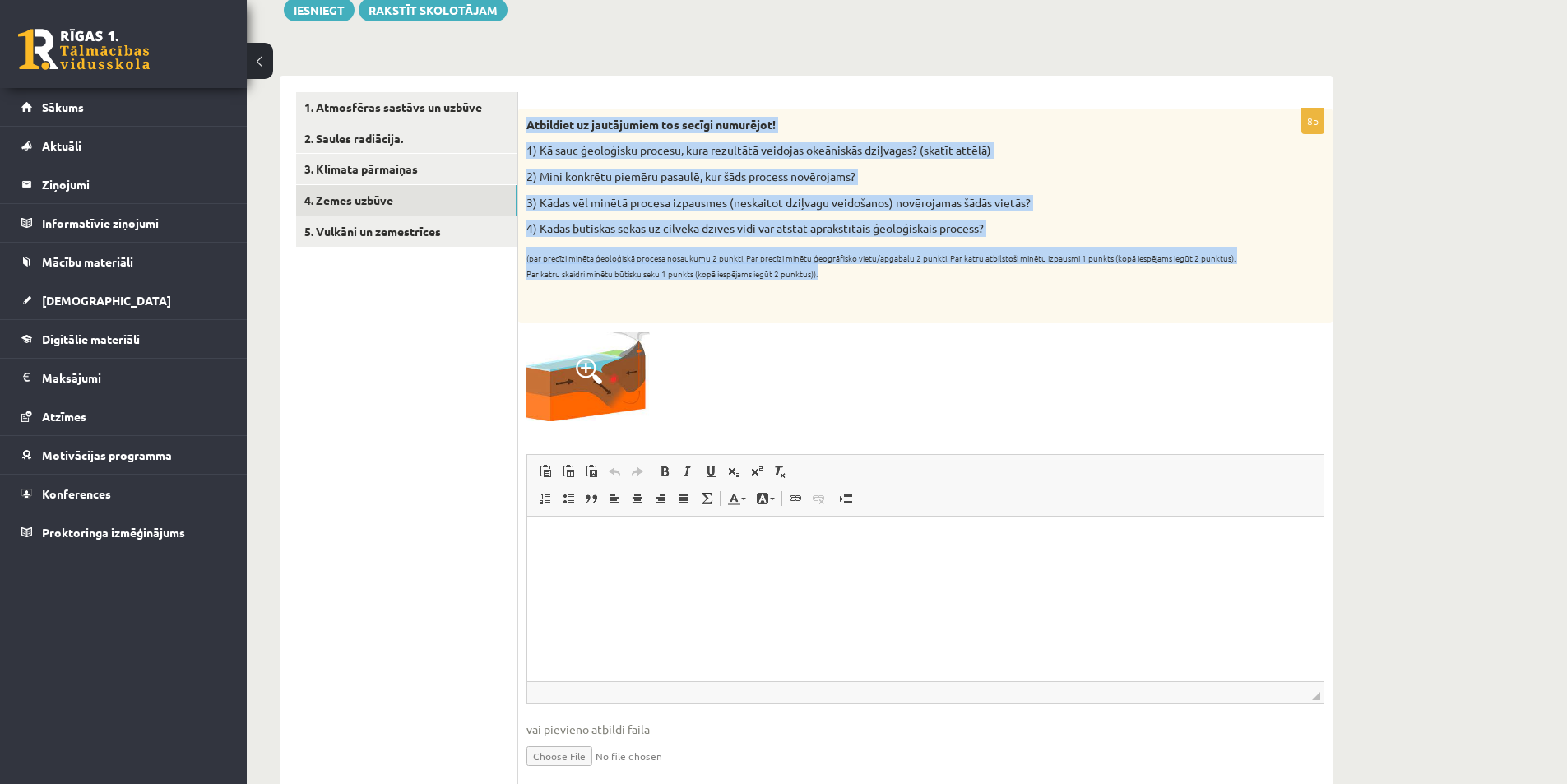
drag, startPoint x: 525, startPoint y: 122, endPoint x: 1050, endPoint y: 273, distance: 546.3
click at [1050, 273] on div "Atbildiet uz jautājumiem tos secīgi numurējot! 1) Kā sauc ģeoloģisku procesu, k…" at bounding box center [925, 216] width 814 height 215
copy div "Atbildiet uz jautājumiem tos secīgi numurējot! 1) Kā sauc ģeoloģisku procesu, k…"
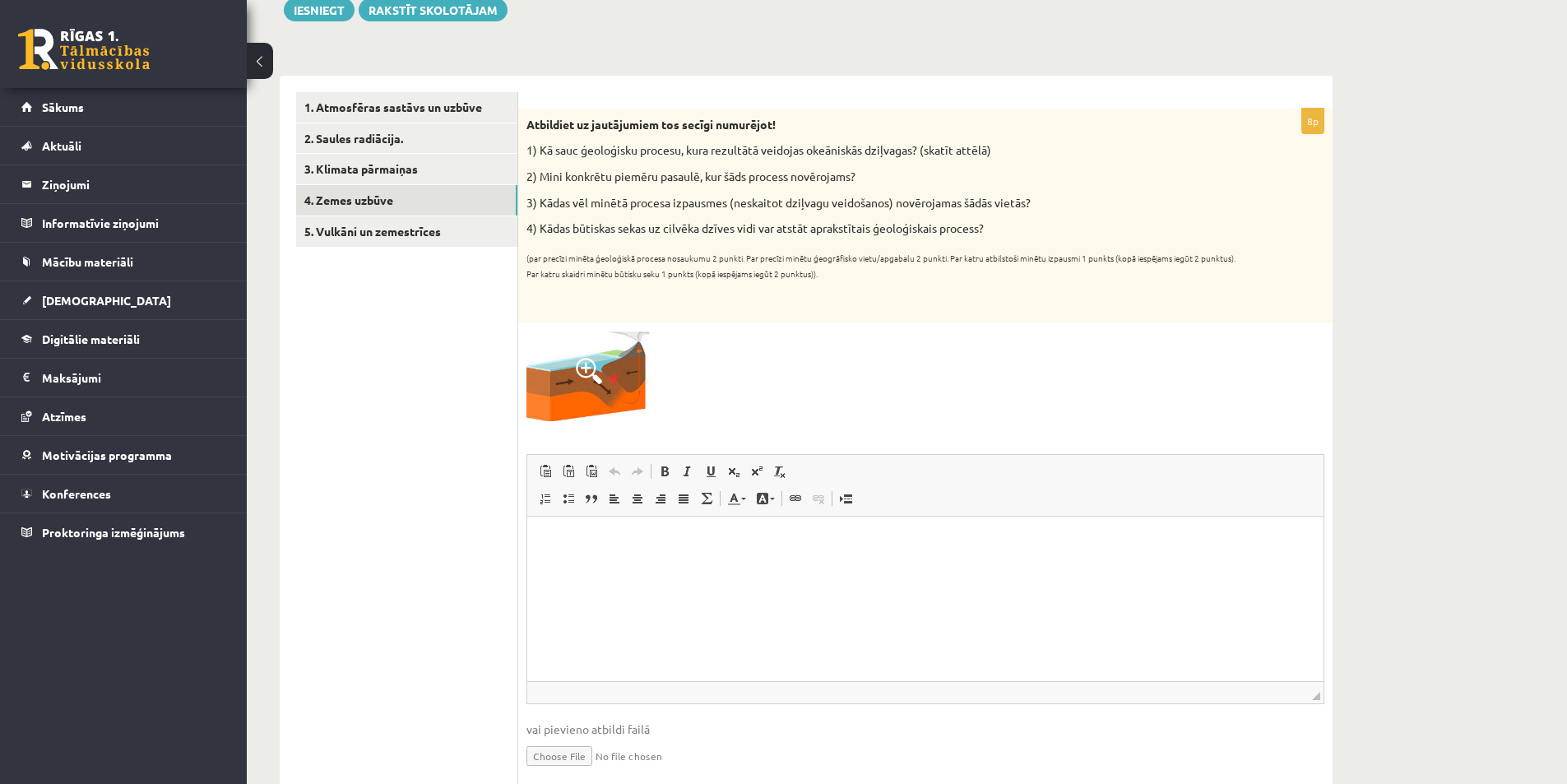
click at [1190, 379] on div at bounding box center [925, 376] width 798 height 90
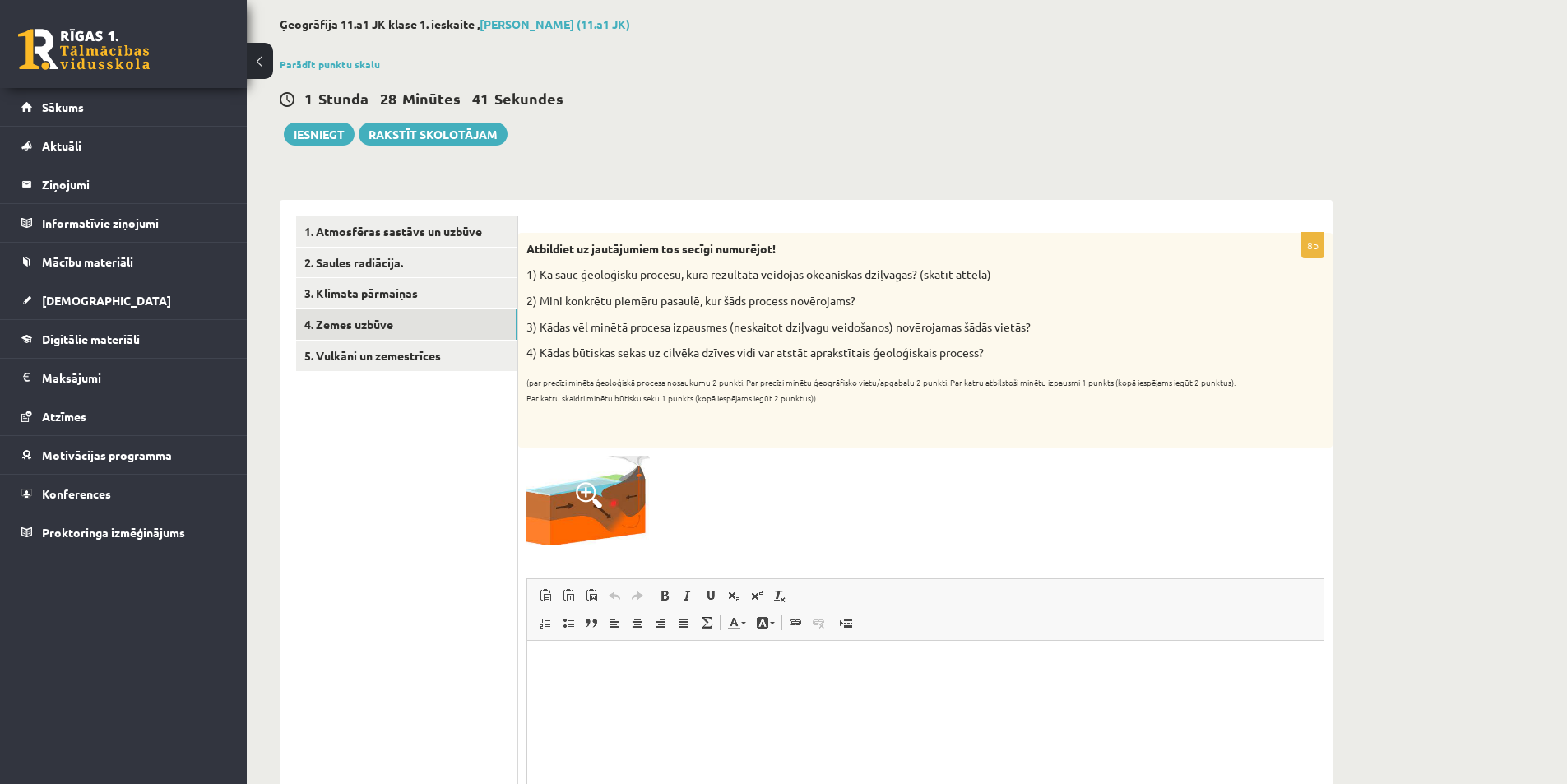
scroll to position [39, 0]
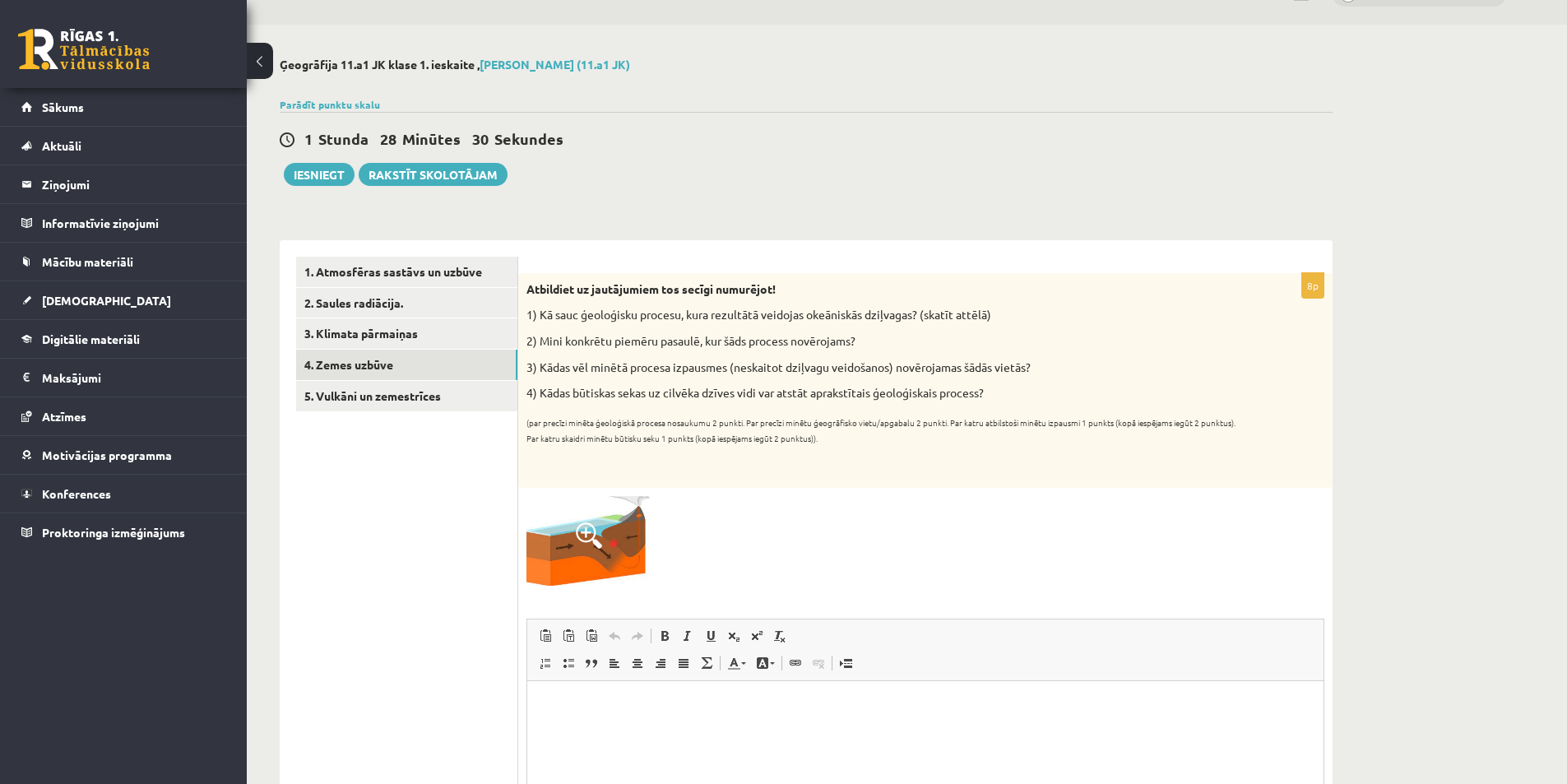
click at [1420, 519] on div "Ģeogrāfija 11.a1 JK klase 1. ieskaite , Artjoms Grebežs (11.a1 JK) Parādīt punk…" at bounding box center [906, 732] width 1320 height 1415
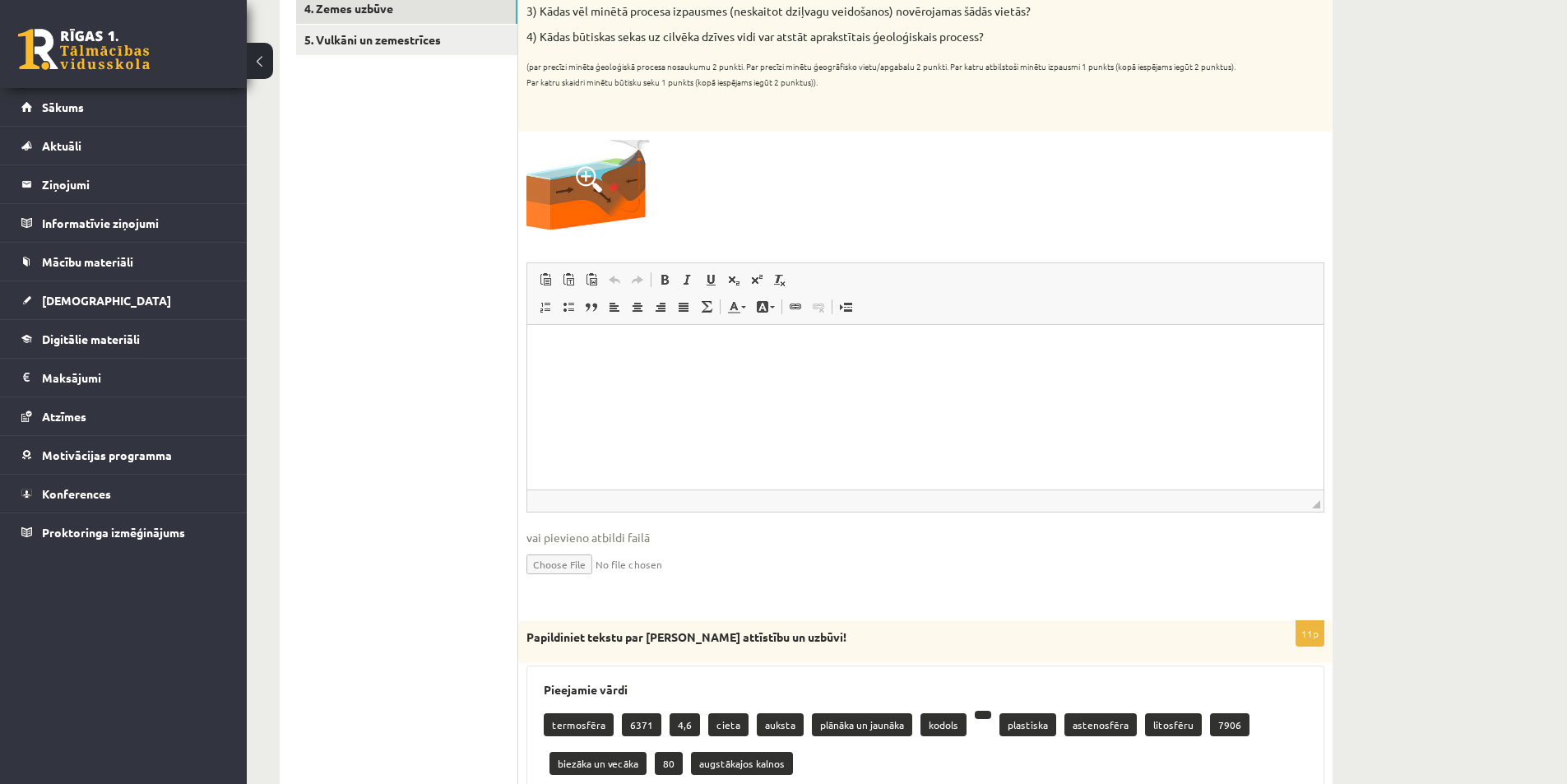
scroll to position [368, 0]
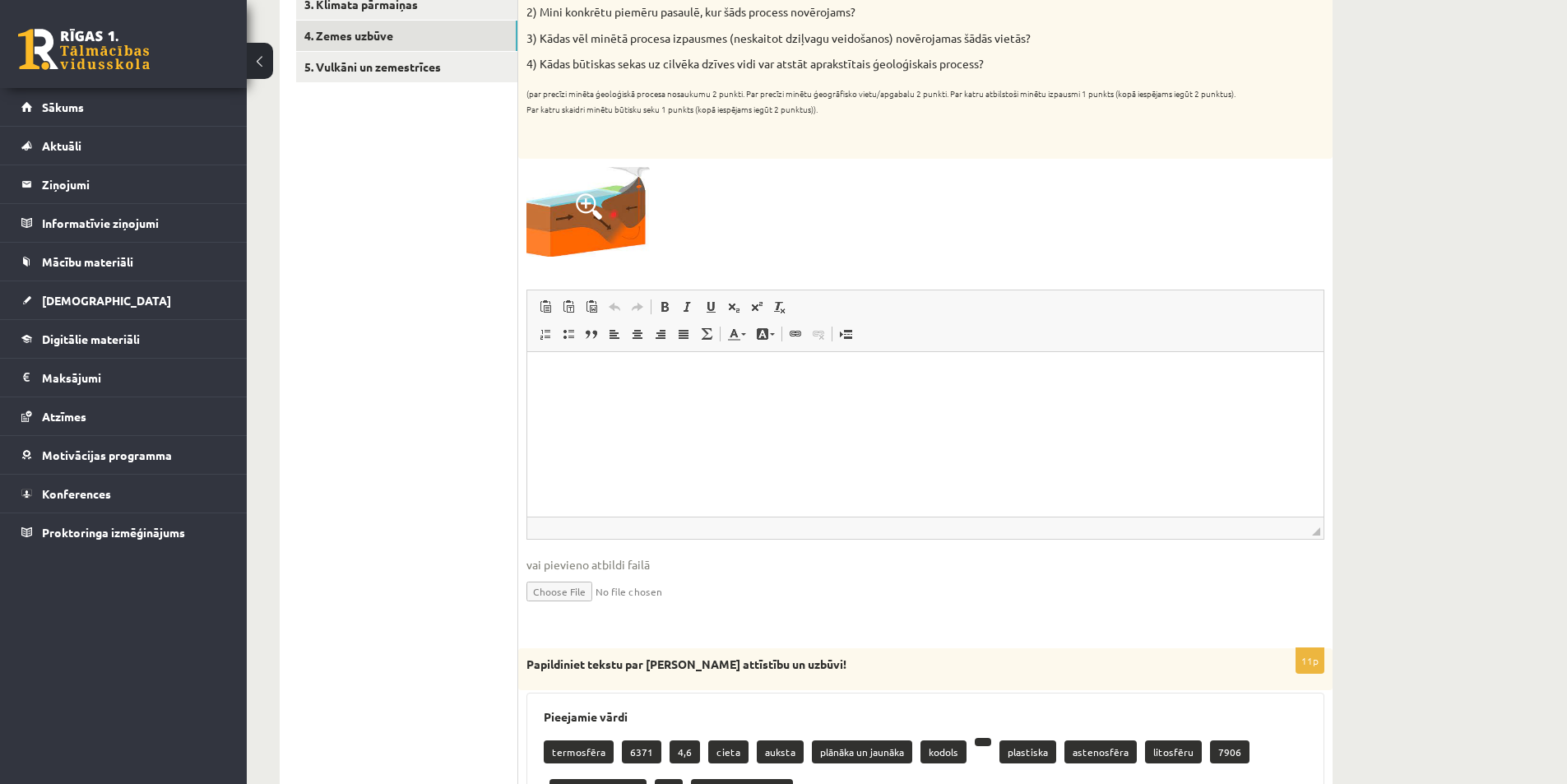
click at [1092, 402] on html at bounding box center [925, 376] width 797 height 50
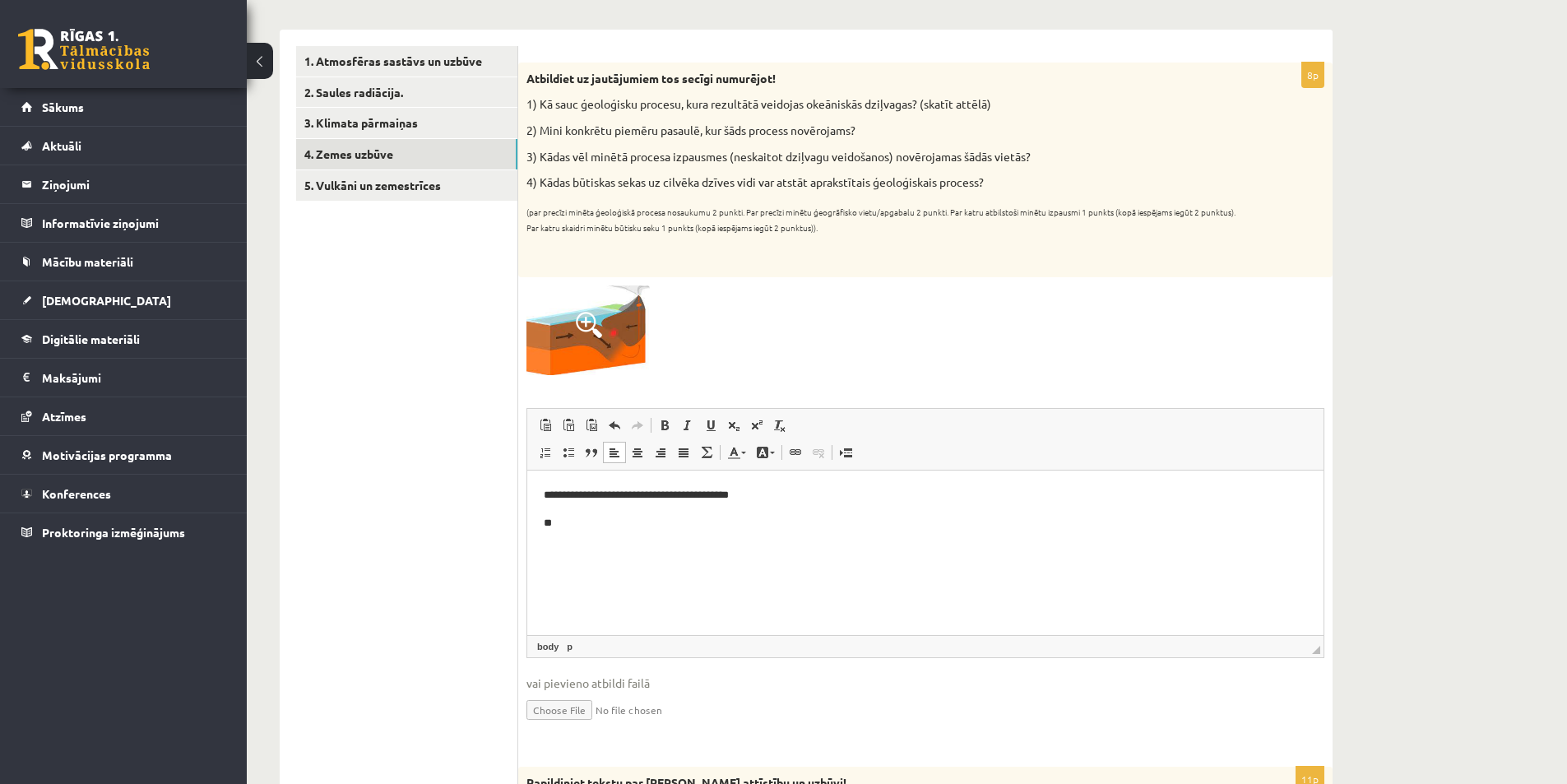
scroll to position [285, 0]
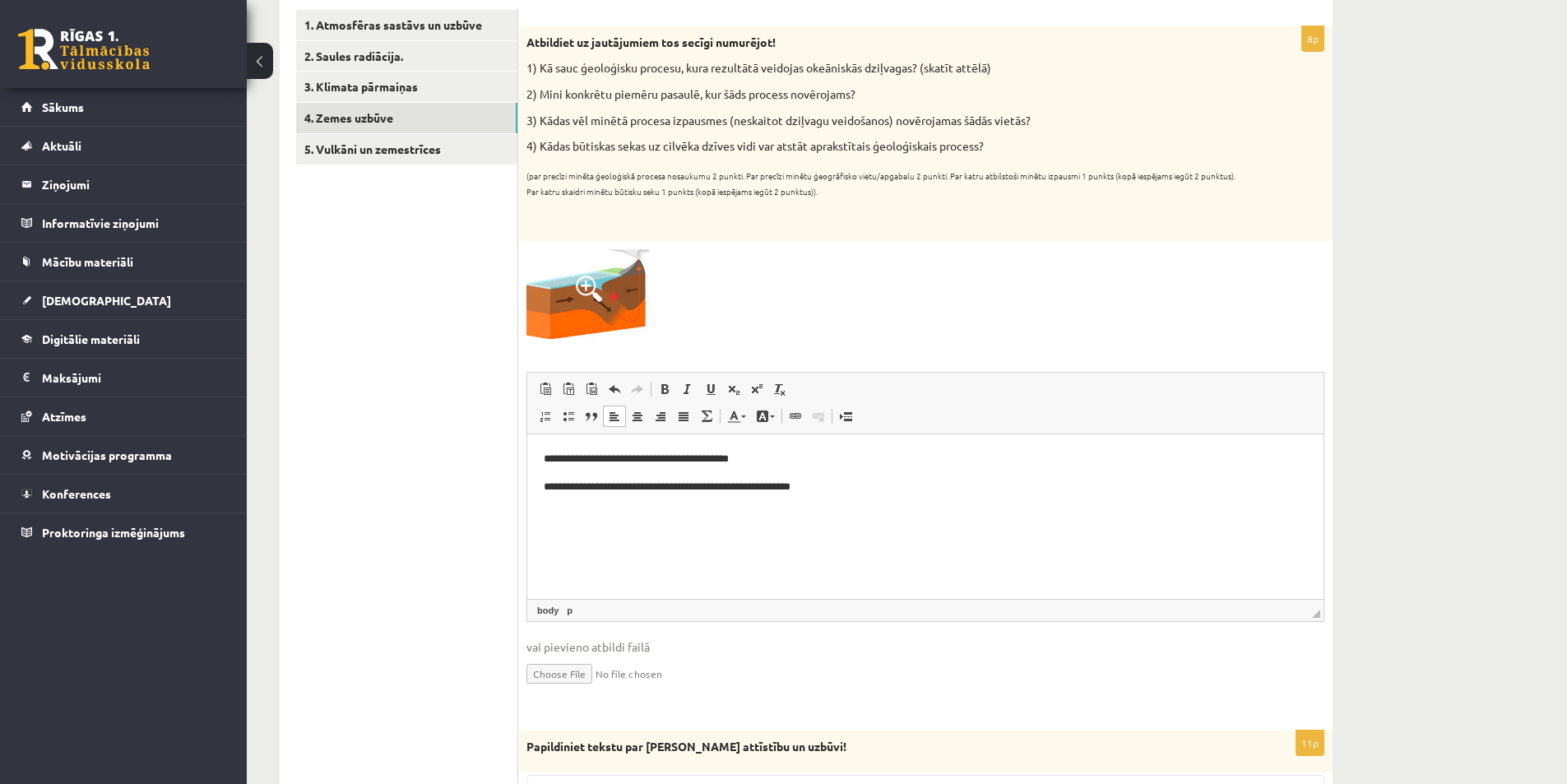
click at [871, 487] on p "**********" at bounding box center [925, 486] width 764 height 17
click at [919, 528] on html "**********" at bounding box center [925, 485] width 797 height 105
click at [566, 541] on p "**" at bounding box center [925, 541] width 764 height 17
drag, startPoint x: 850, startPoint y: 548, endPoint x: 556, endPoint y: 533, distance: 294.4
click at [556, 533] on p "**********" at bounding box center [925, 541] width 764 height 17
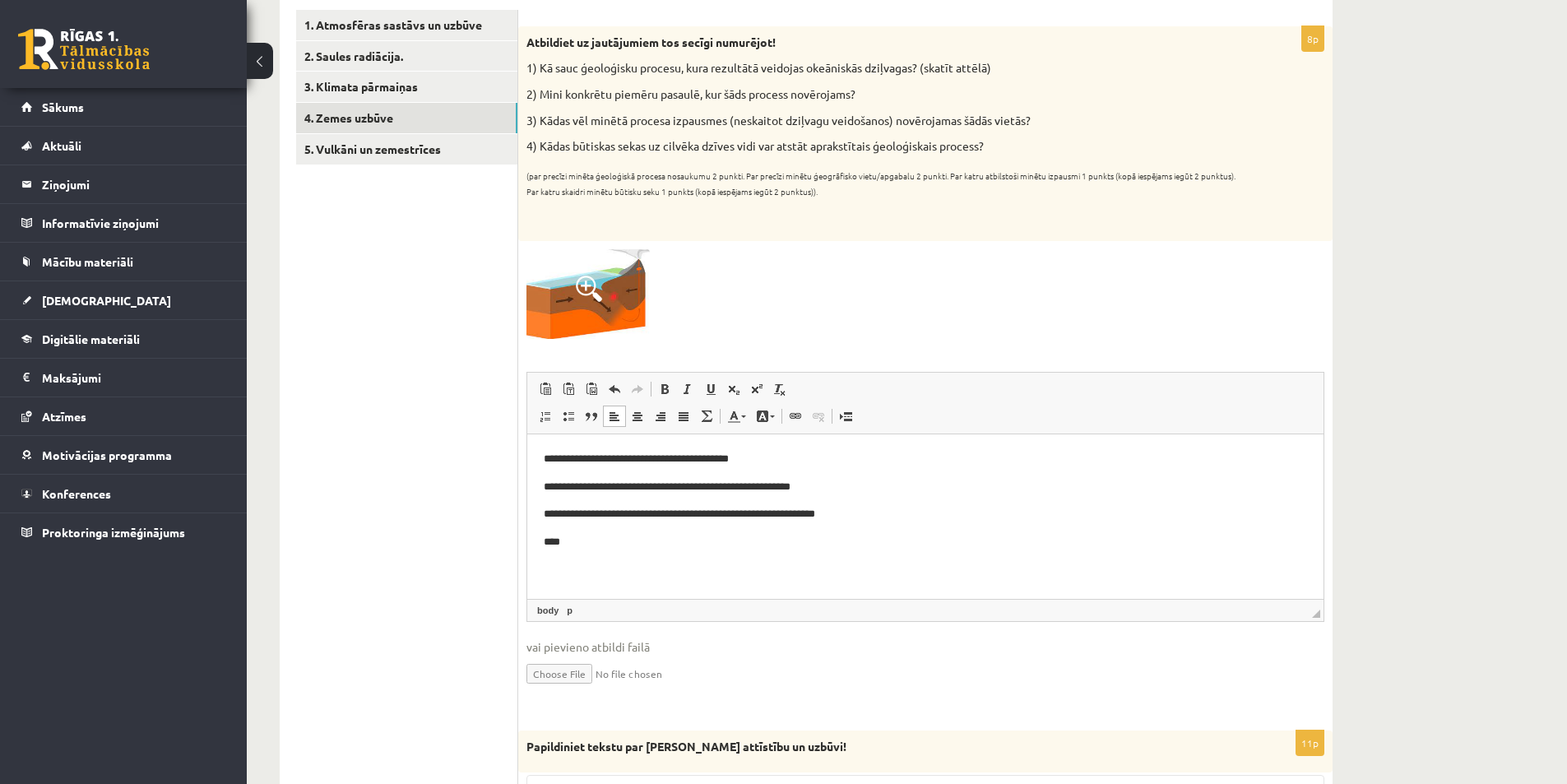
click at [691, 551] on html "**********" at bounding box center [925, 499] width 797 height 134
click at [598, 541] on p "****" at bounding box center [925, 541] width 764 height 17
click at [710, 538] on p "**********" at bounding box center [925, 541] width 764 height 17
click at [714, 538] on p "**********" at bounding box center [925, 541] width 764 height 17
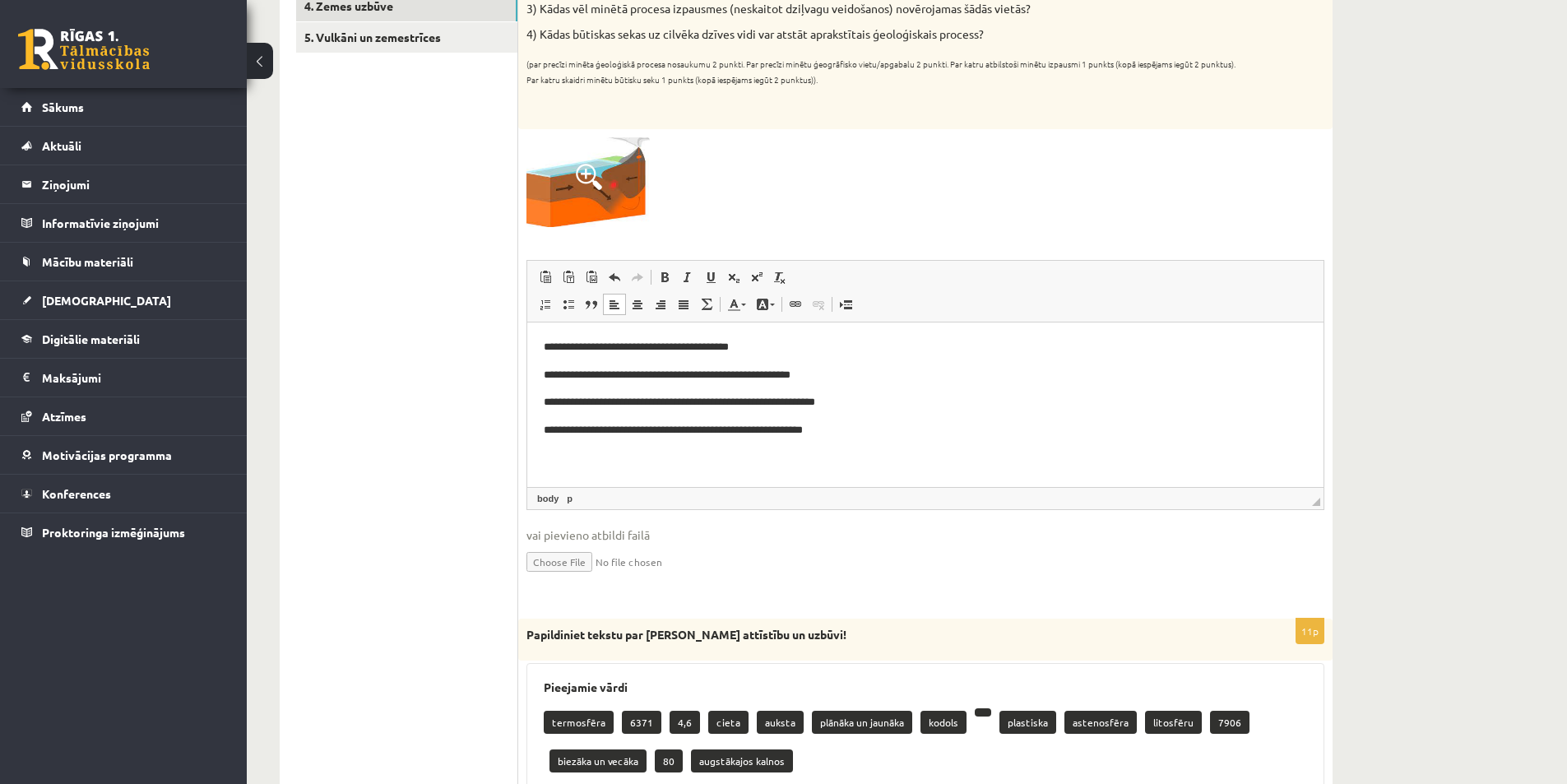
scroll to position [203, 0]
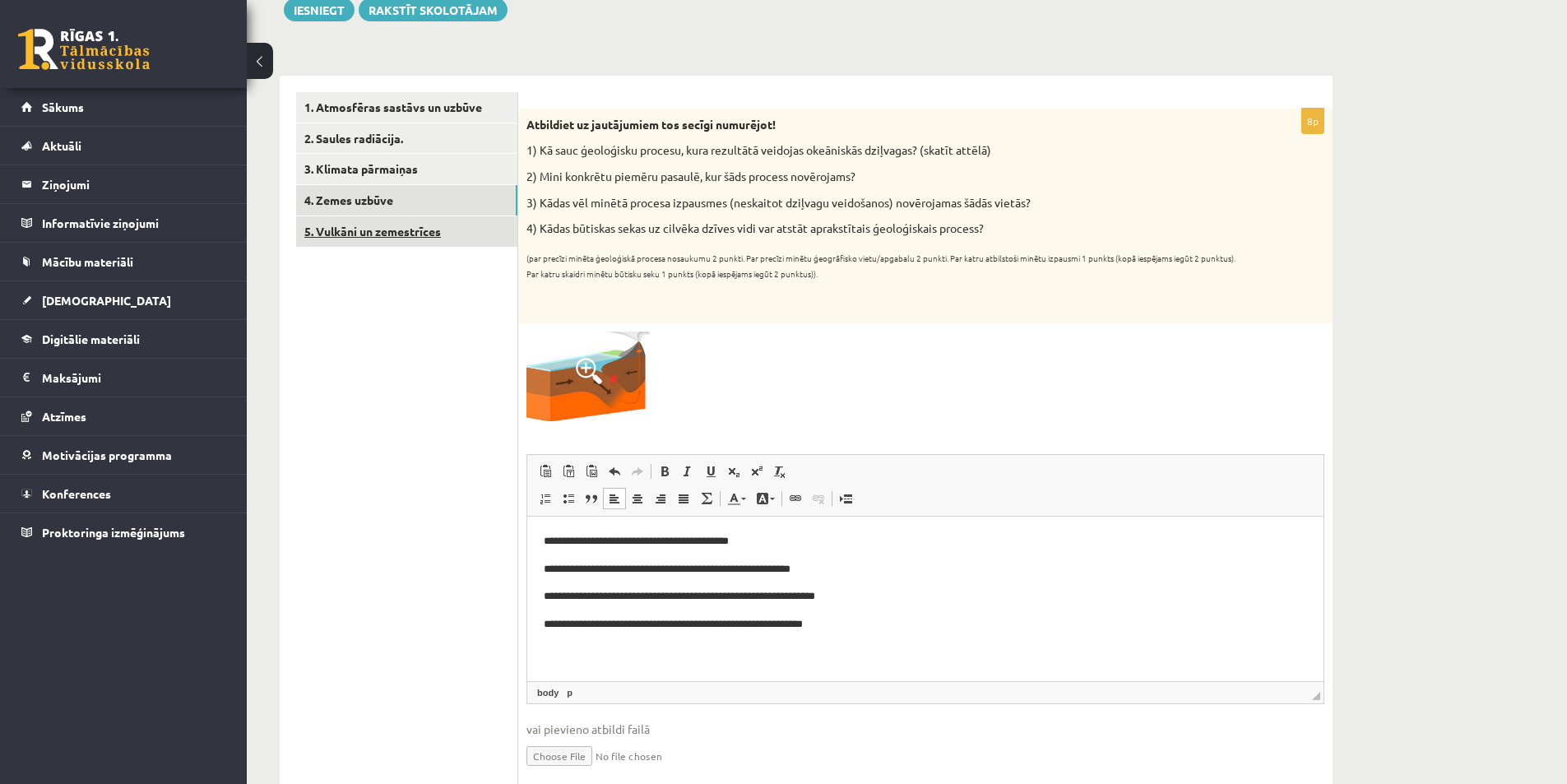
click at [400, 236] on link "5. Vulkāni un zemestrīces" at bounding box center [407, 231] width 222 height 31
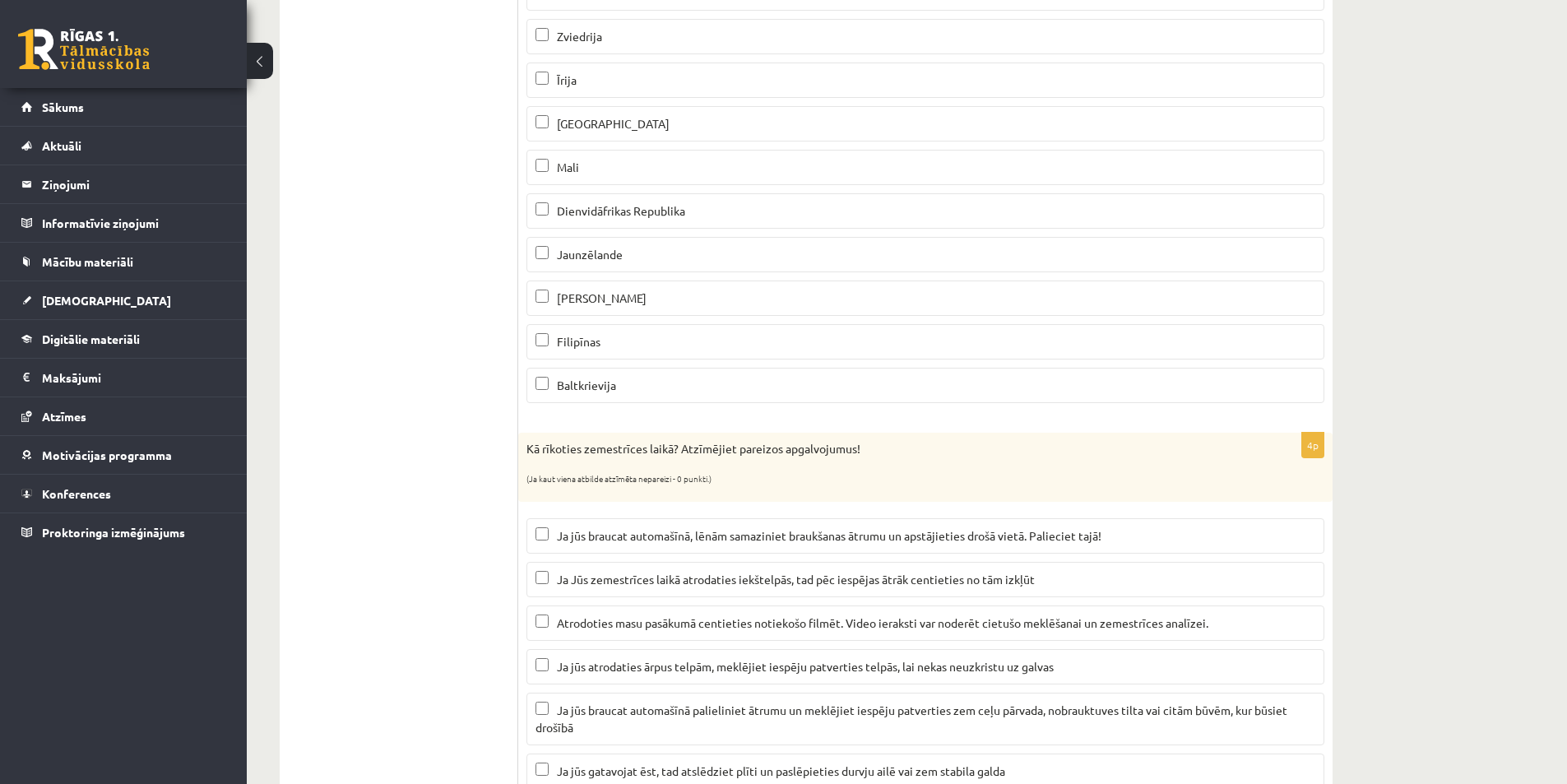
scroll to position [226, 0]
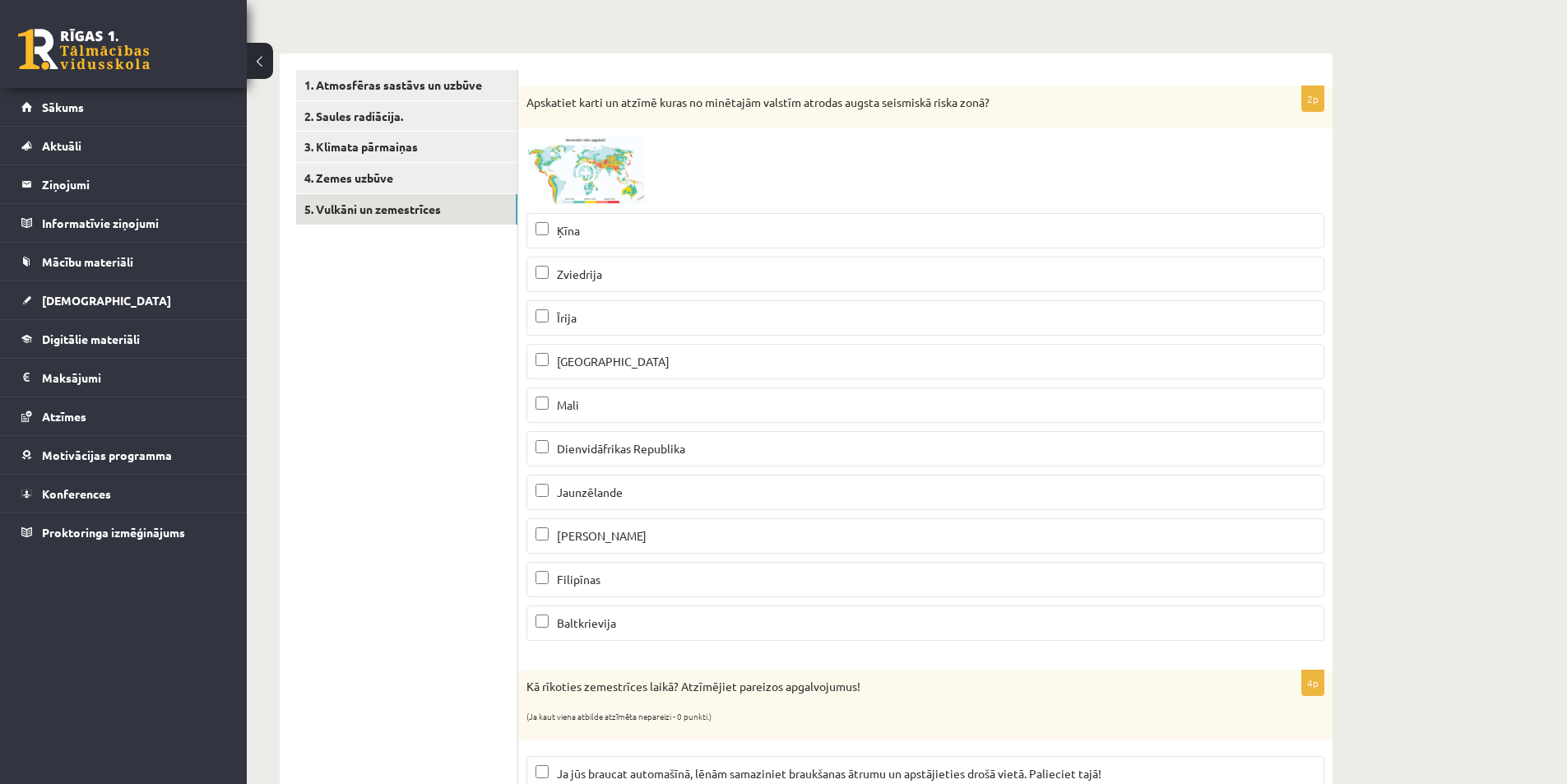
click at [627, 164] on img at bounding box center [588, 171] width 124 height 68
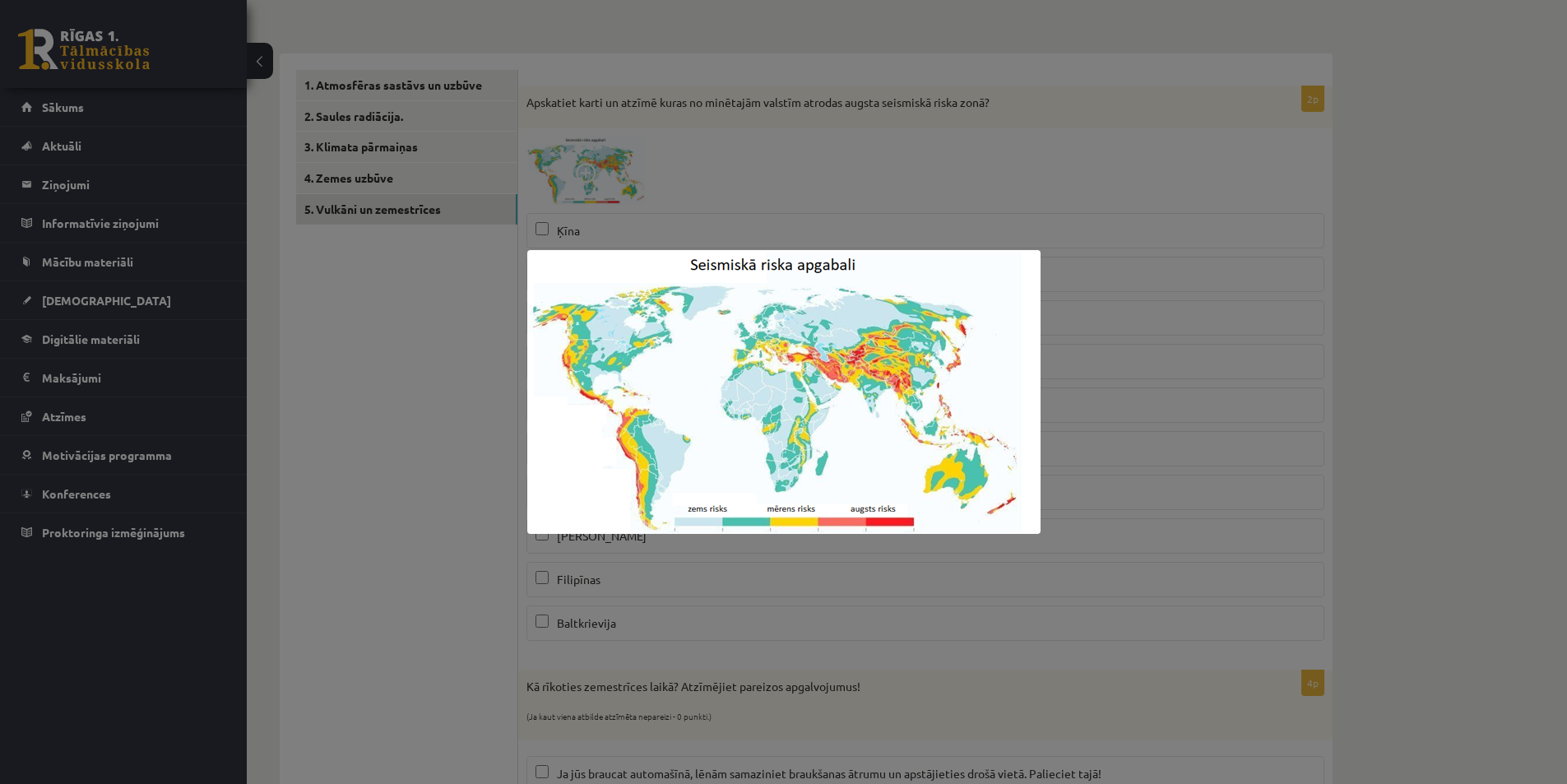
drag, startPoint x: 1454, startPoint y: 277, endPoint x: 1277, endPoint y: 247, distance: 179.5
click at [1453, 277] on div at bounding box center [784, 392] width 1567 height 784
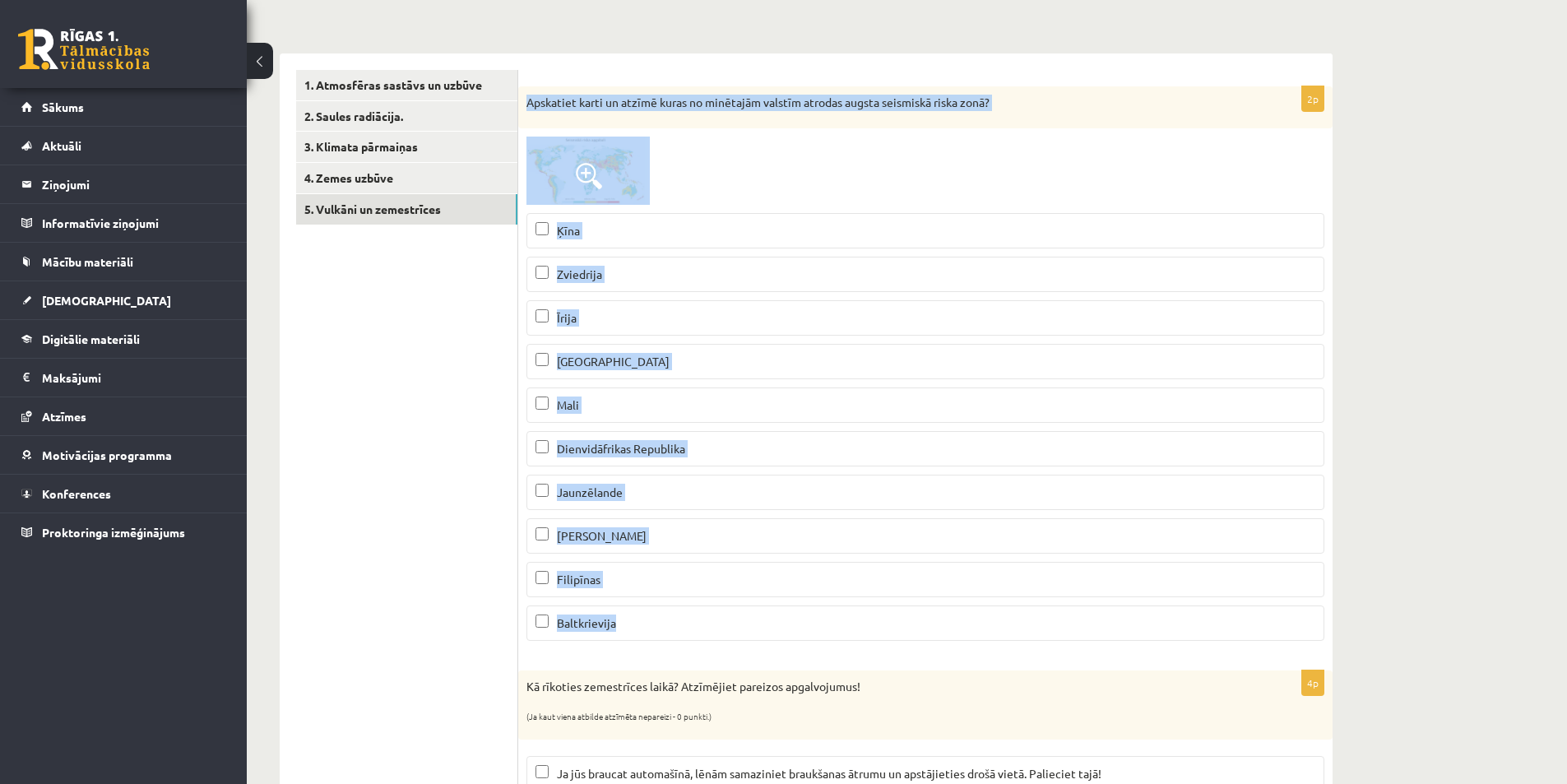
drag, startPoint x: 522, startPoint y: 100, endPoint x: 881, endPoint y: 633, distance: 642.6
click at [881, 633] on div "2p Apskatiet karti un atzīmē kuras no minētajām valstīm atrodas augsta seismisk…" at bounding box center [925, 370] width 814 height 568
copy div "Apskatiet karti un atzīmē kuras no minētajām valstīm atrodas augsta seismiskā r…"
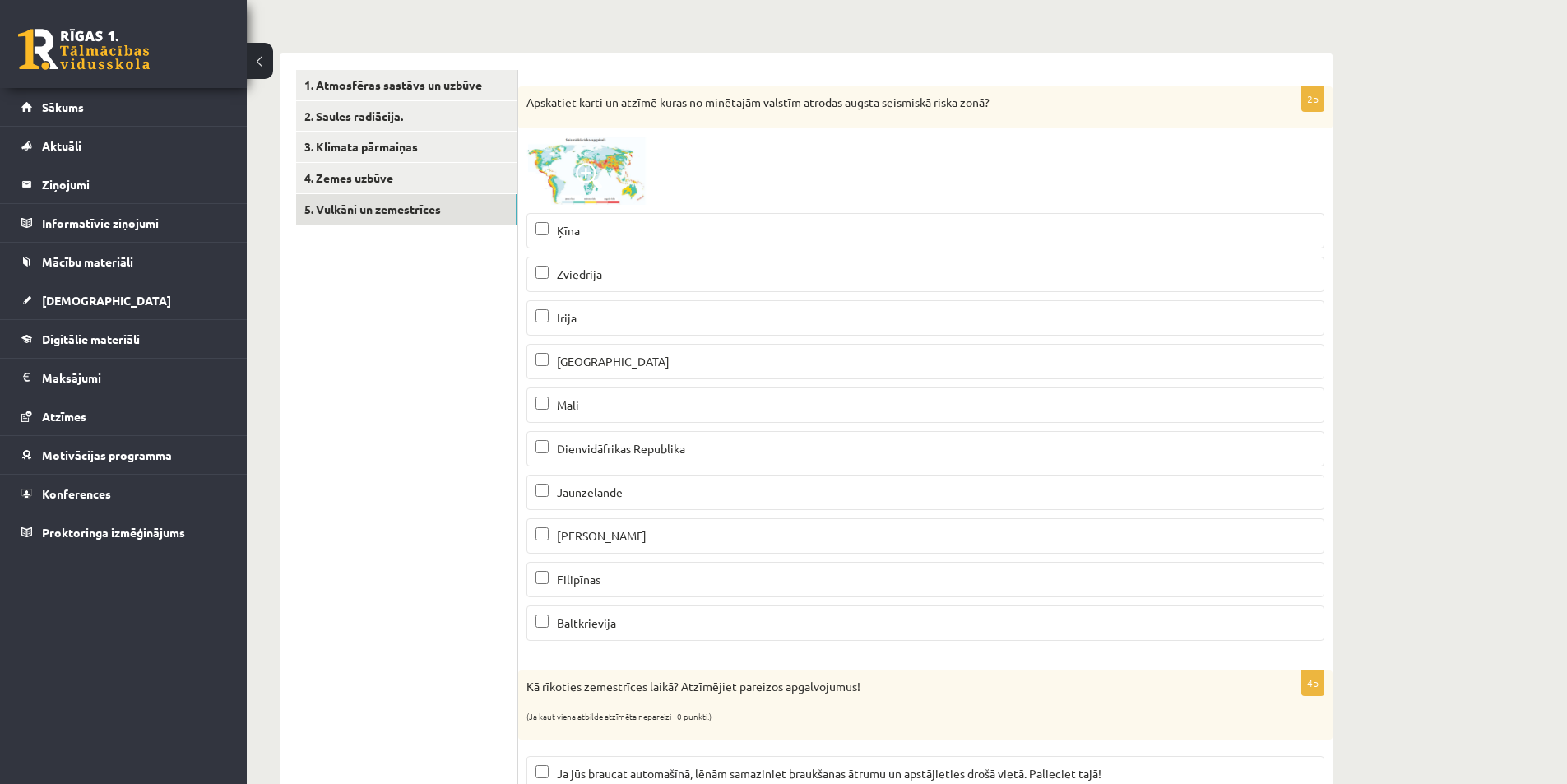
click at [626, 155] on img at bounding box center [588, 171] width 124 height 68
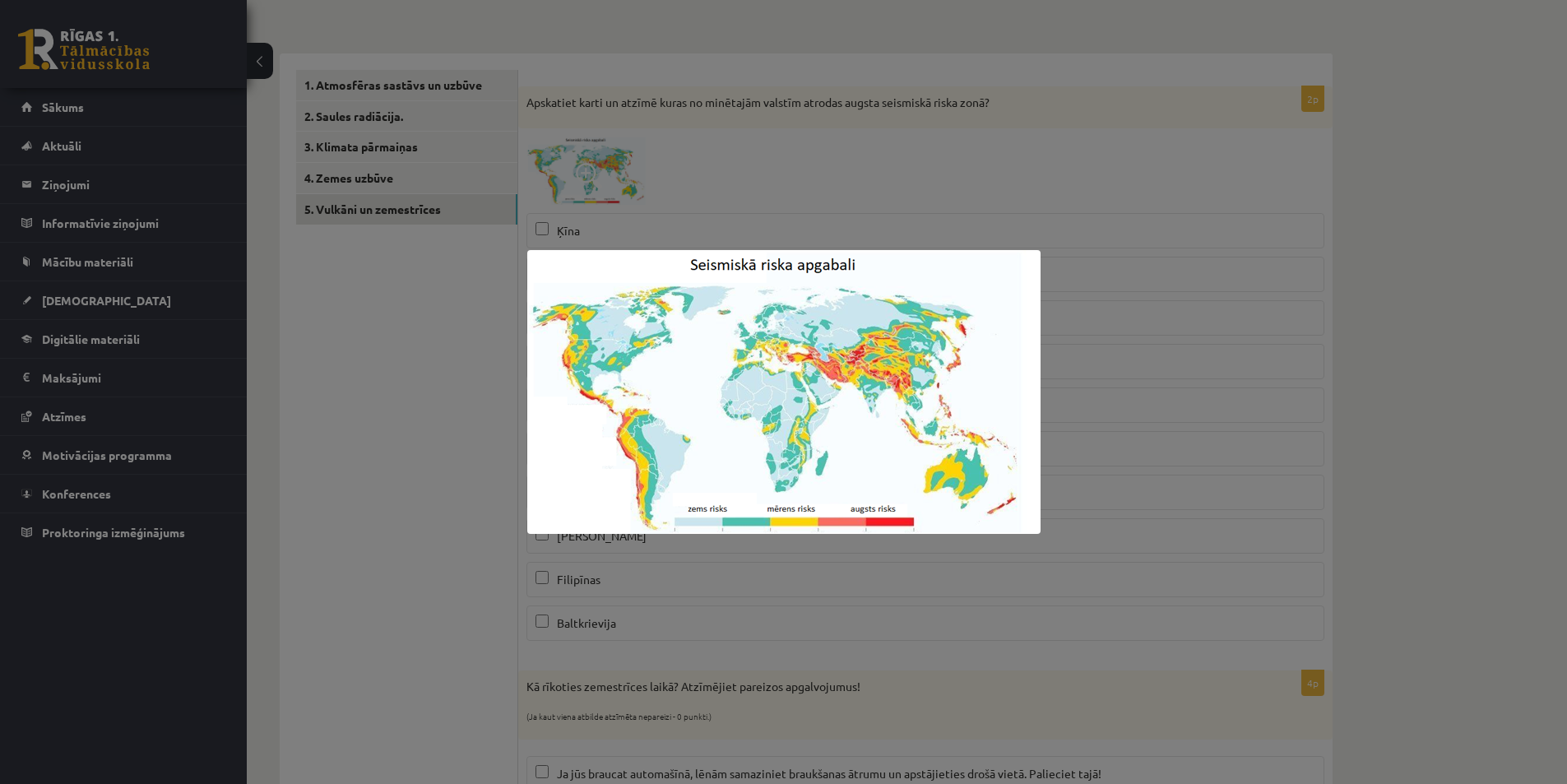
click at [1374, 256] on div at bounding box center [784, 392] width 1567 height 784
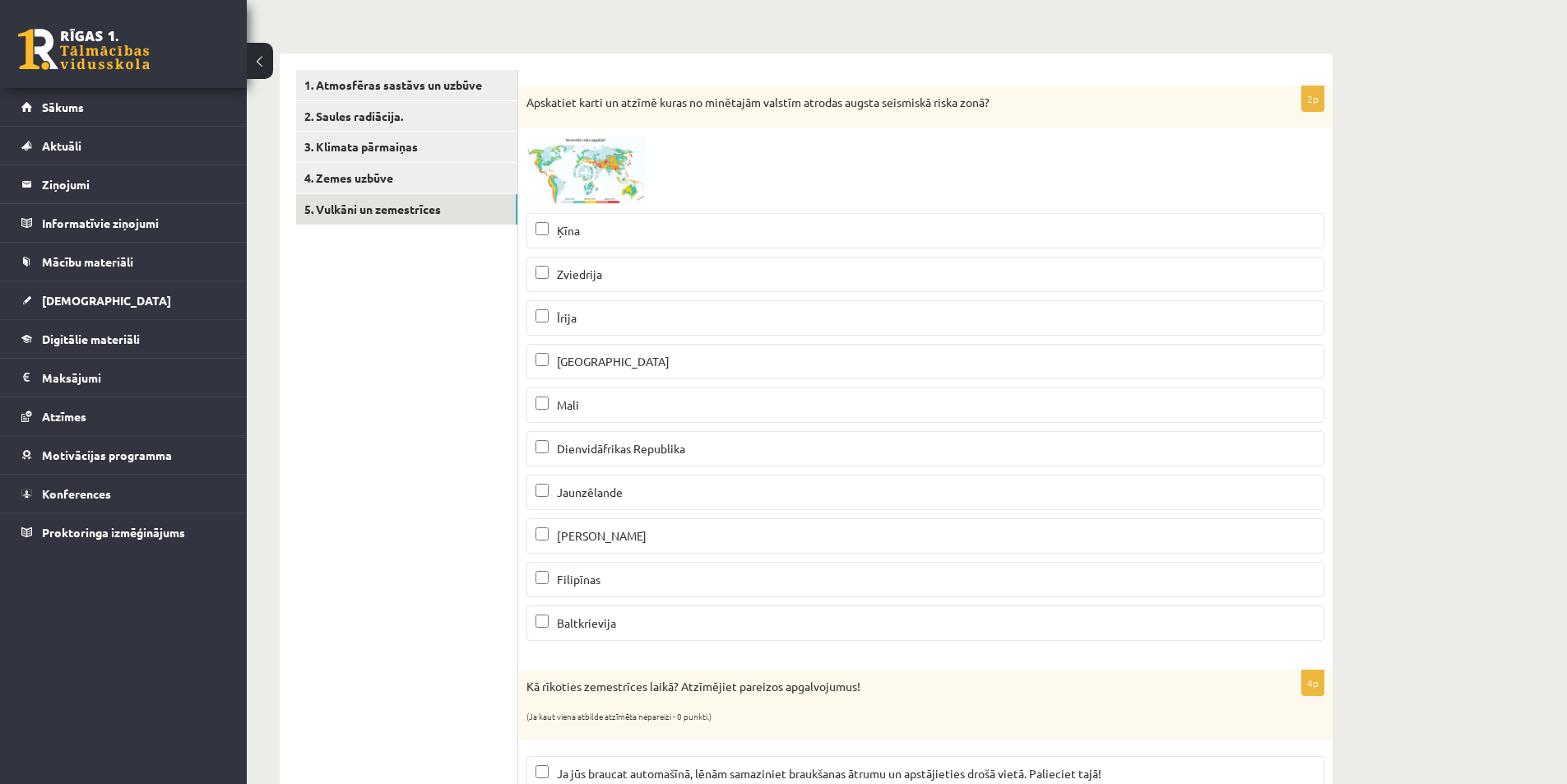
click at [581, 231] on p "Ķīna" at bounding box center [925, 231] width 780 height 17
click at [613, 491] on span "Jaunzēlande" at bounding box center [589, 492] width 66 height 15
click at [628, 592] on label "Filipīnas" at bounding box center [925, 579] width 798 height 36
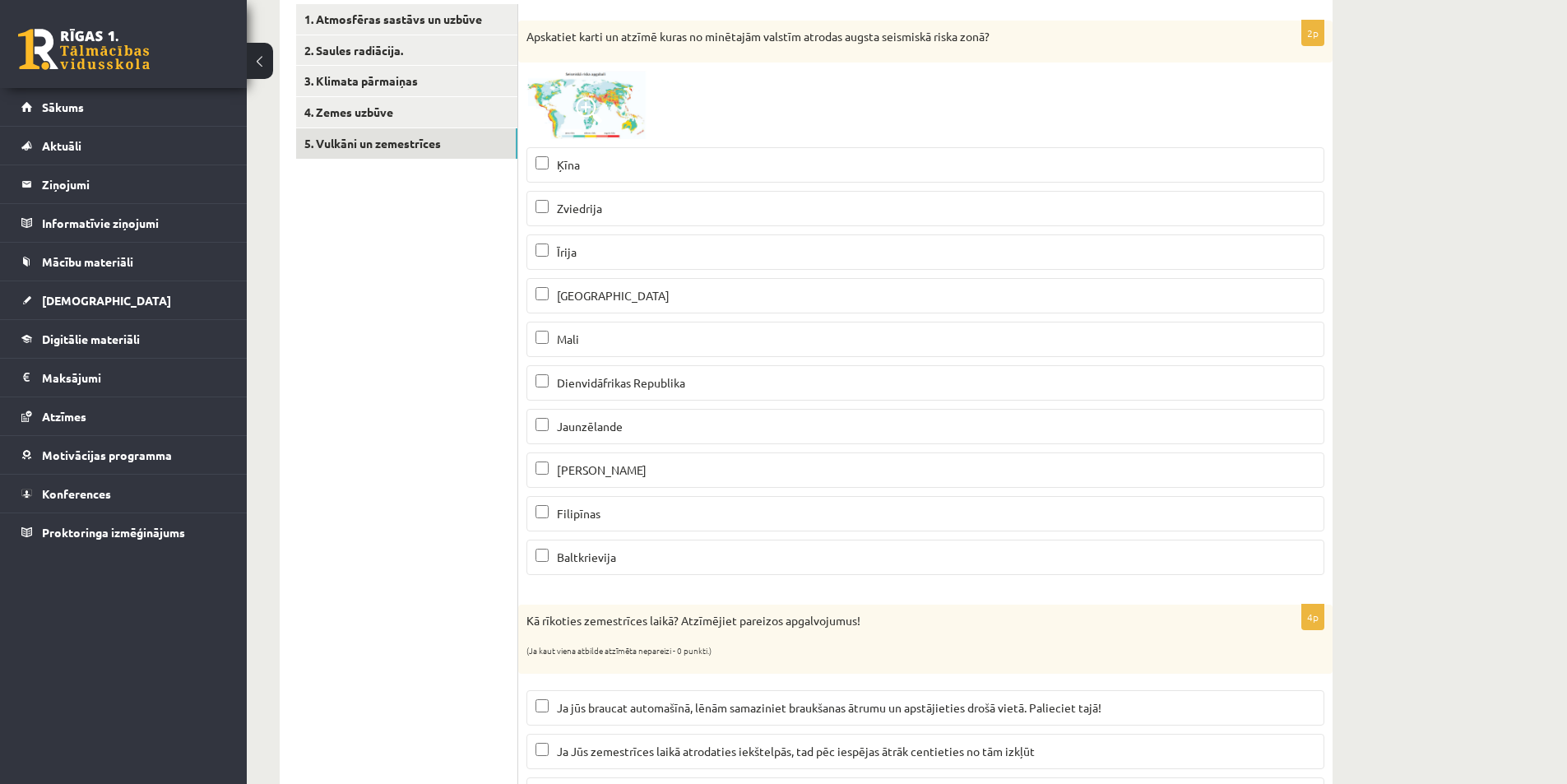
scroll to position [143, 0]
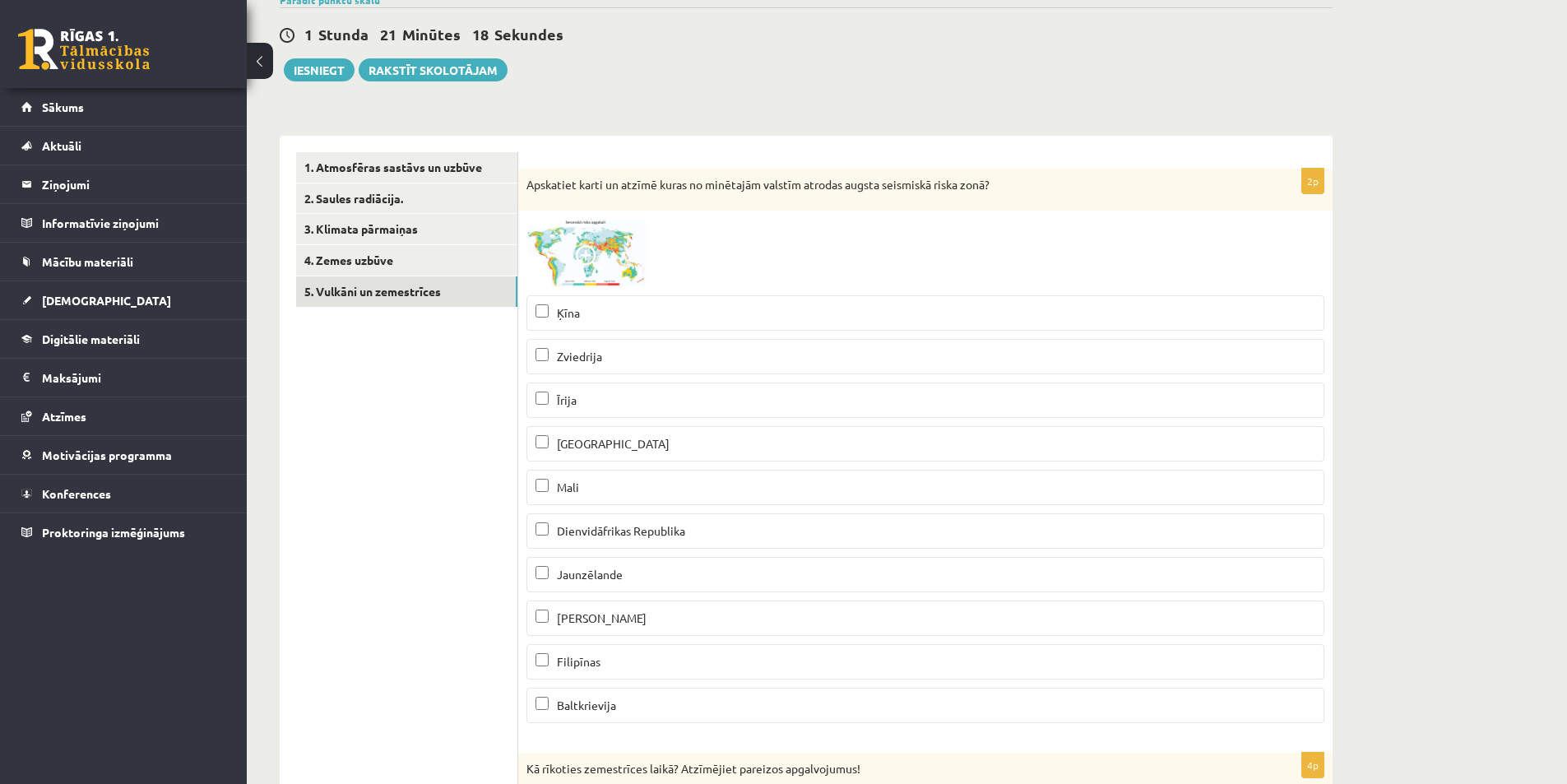
drag, startPoint x: 636, startPoint y: 580, endPoint x: 643, endPoint y: 575, distance: 8.6
click at [636, 580] on p "Jaunzēlande" at bounding box center [925, 574] width 780 height 17
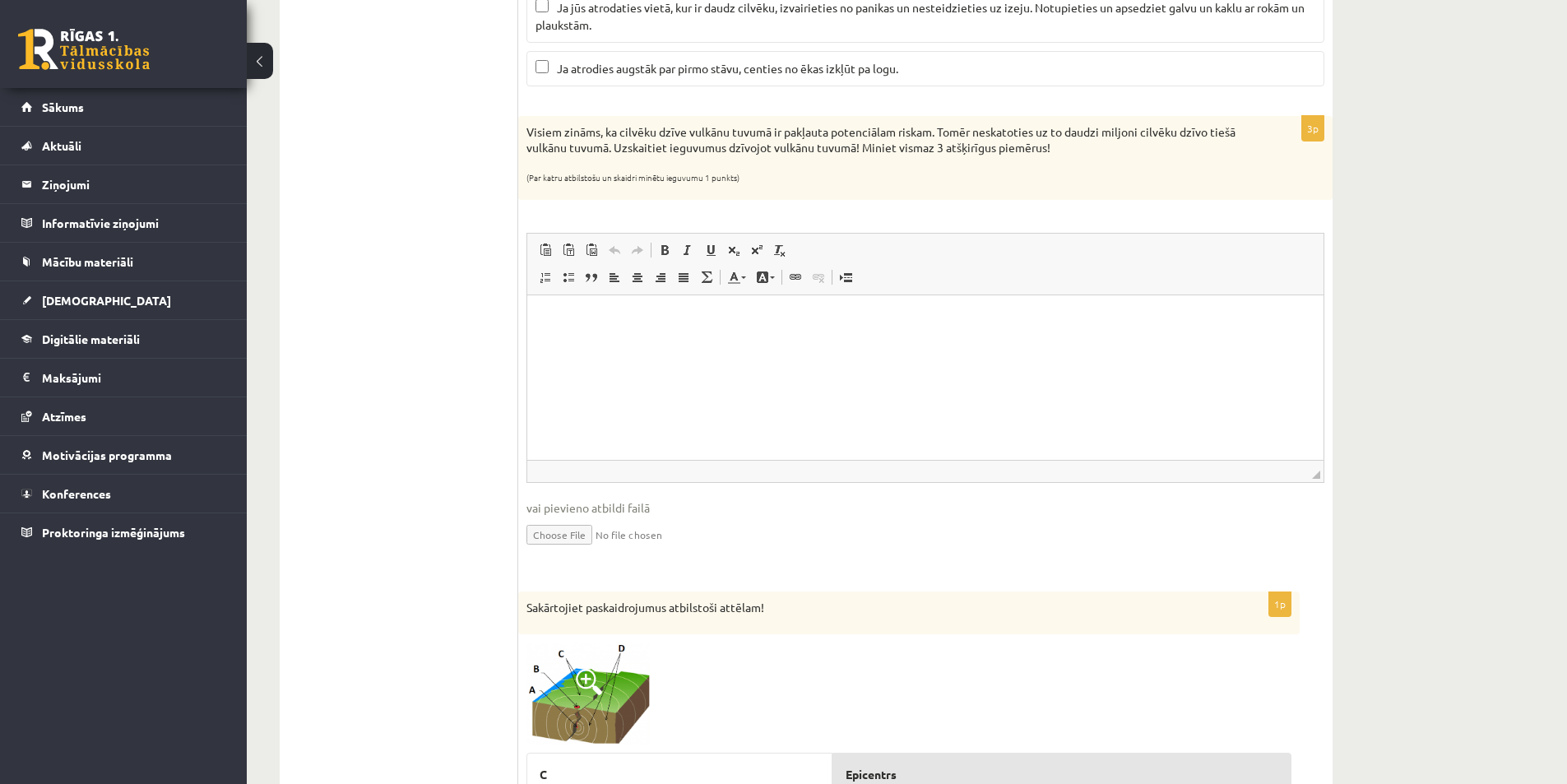
scroll to position [1624, 0]
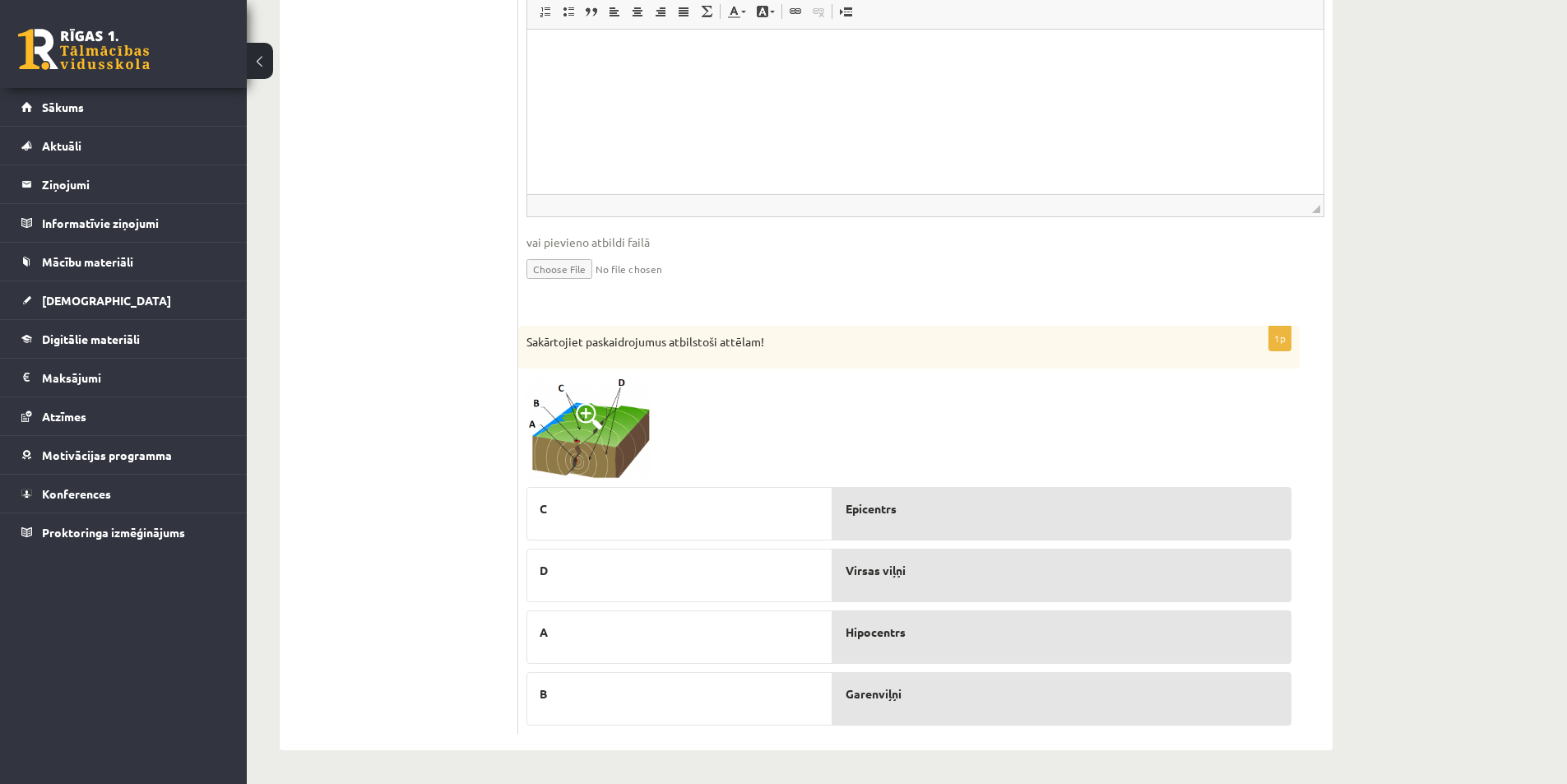
click at [631, 436] on img at bounding box center [588, 428] width 124 height 103
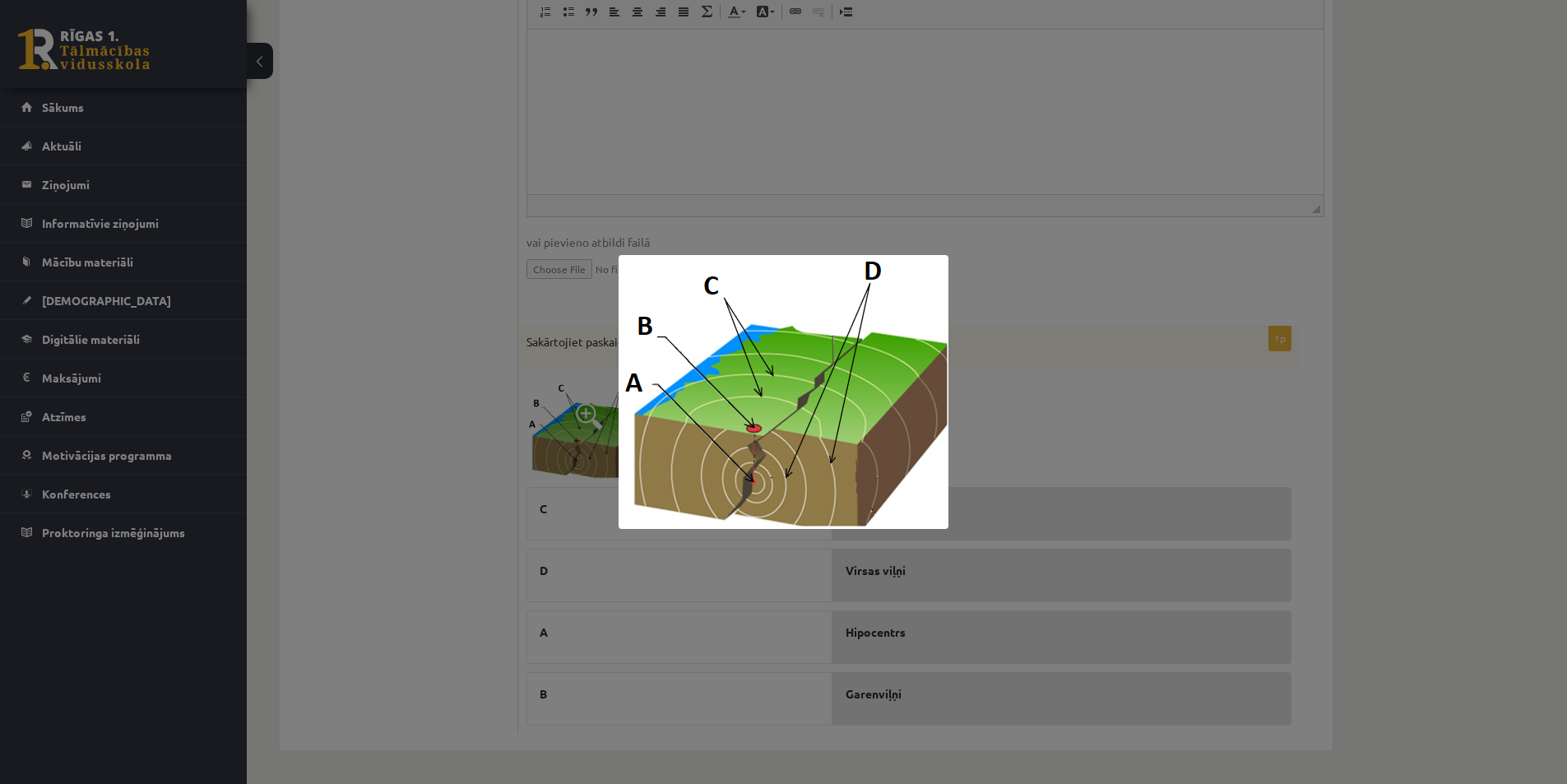
click at [1406, 416] on div at bounding box center [784, 392] width 1567 height 784
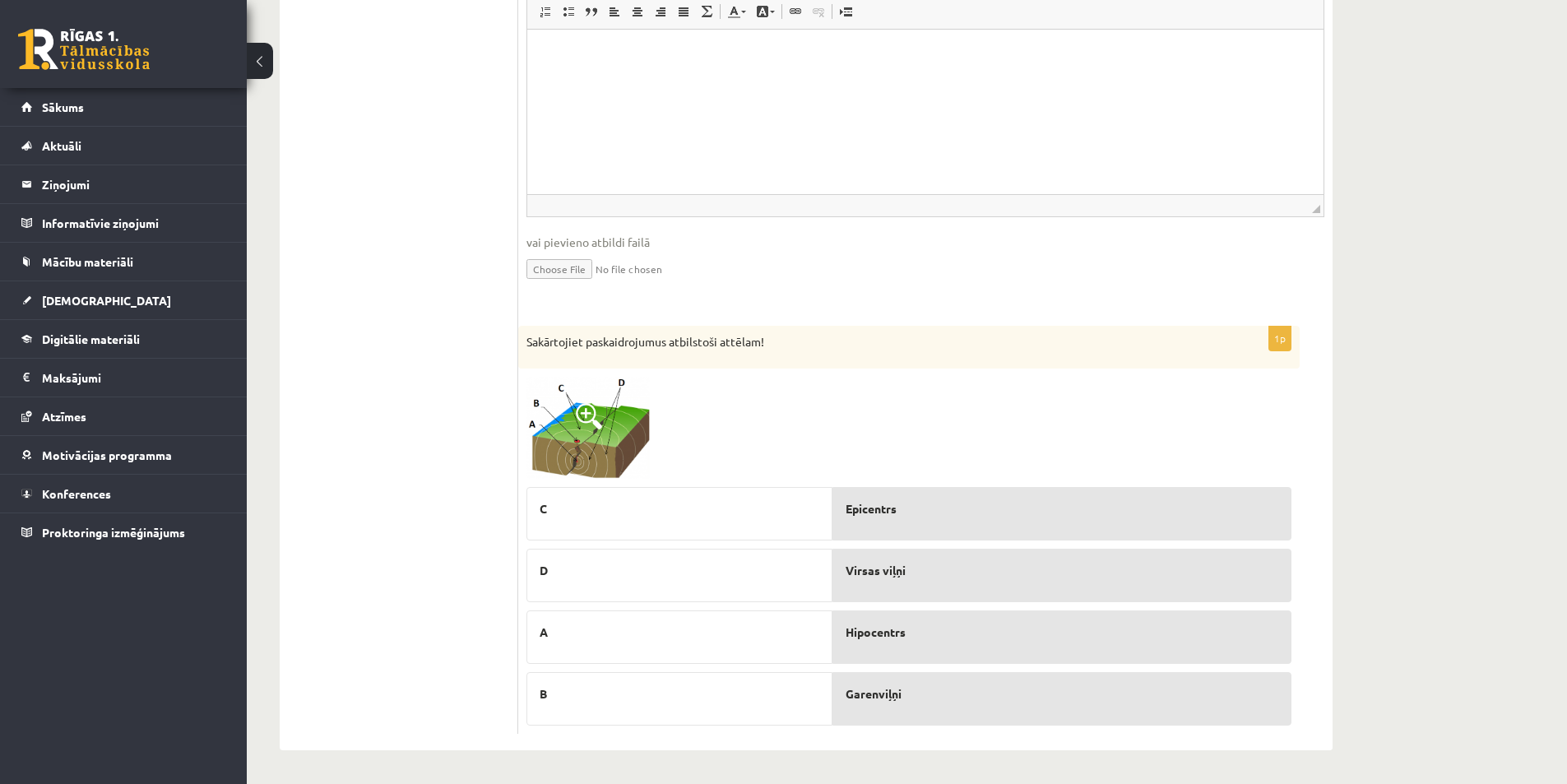
drag, startPoint x: 521, startPoint y: 339, endPoint x: 891, endPoint y: 364, distance: 370.8
click at [881, 369] on div "1p Sakārtojiet paskaidrojumus atbilstoši attēlam! C D A B Epicentrs Virsas viļņ…" at bounding box center [910, 530] width 782 height 408
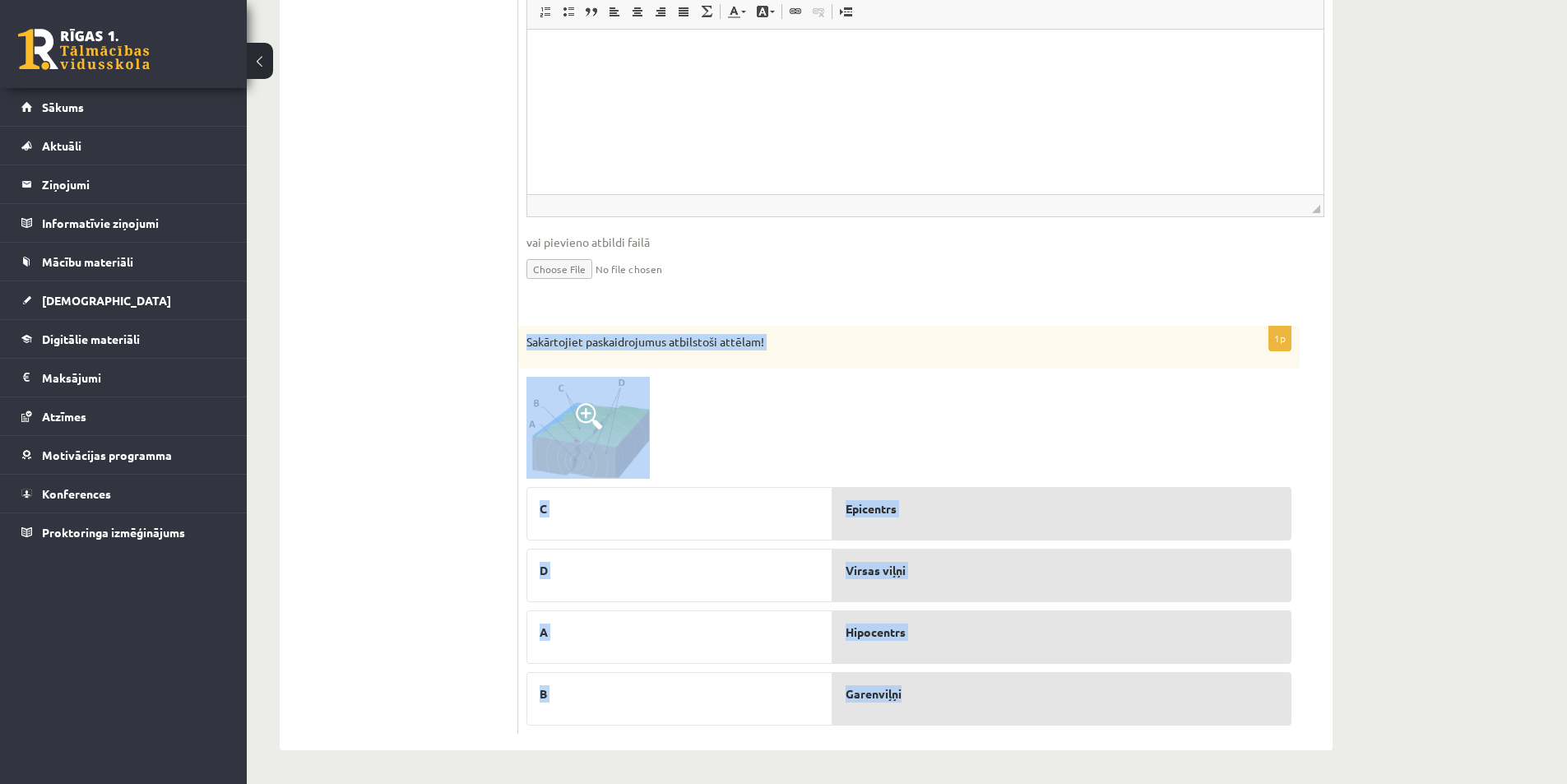
drag, startPoint x: 527, startPoint y: 343, endPoint x: 954, endPoint y: 684, distance: 546.5
click at [954, 684] on div "1p Sakārtojiet paskaidrojumus atbilstoši attēlam! C D A B Epicentrs Virsas viļņ…" at bounding box center [910, 530] width 782 height 408
copy div "Sakārtojiet paskaidrojumus atbilstoši attēlam! C D A B Epicentrs Virsas viļņi H…"
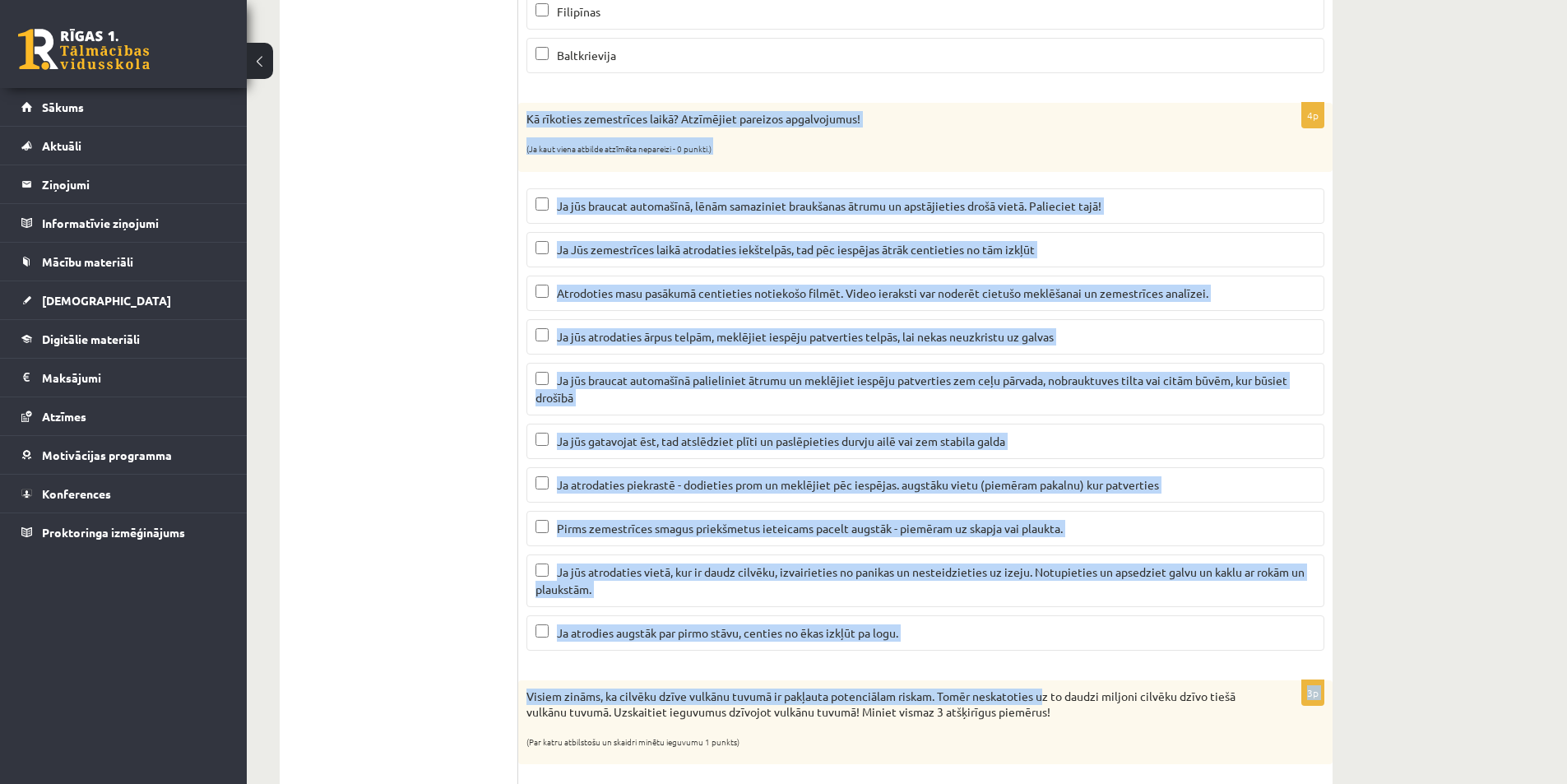
scroll to position [801, 0]
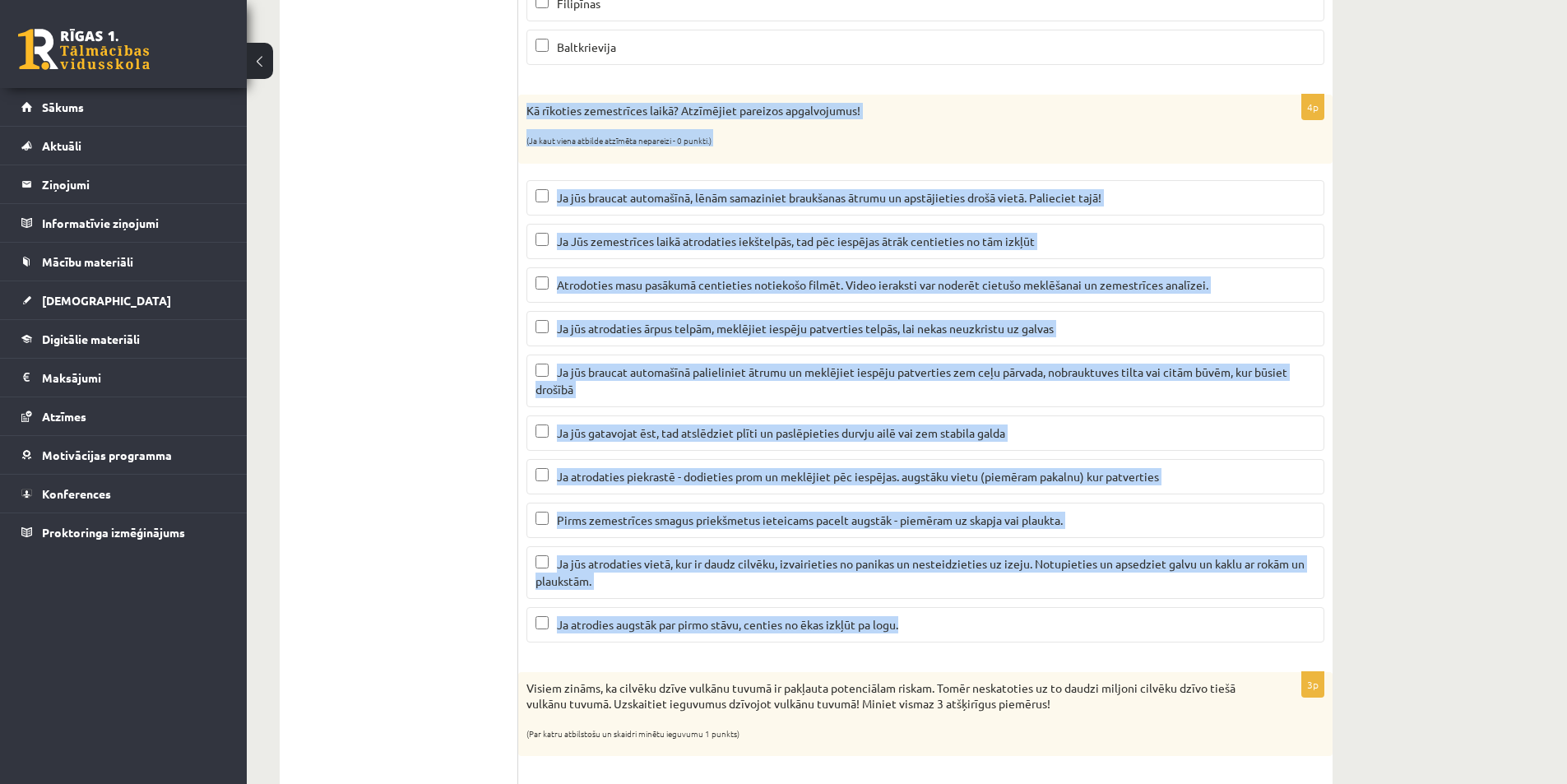
drag, startPoint x: 522, startPoint y: 519, endPoint x: 997, endPoint y: 595, distance: 481.0
click at [1012, 603] on div "4p Kā rīkoties zemestrīces laikā? Atzīmējiet pareizos apgalvojumus! (Ja kaut vi…" at bounding box center [925, 374] width 814 height 560
click at [1470, 483] on div "Ģeogrāfija 11.a1 JK klase 1. ieskaite , Artjoms Grebežs (11.a1 JK) Parādīt punk…" at bounding box center [906, 433] width 1320 height 2342
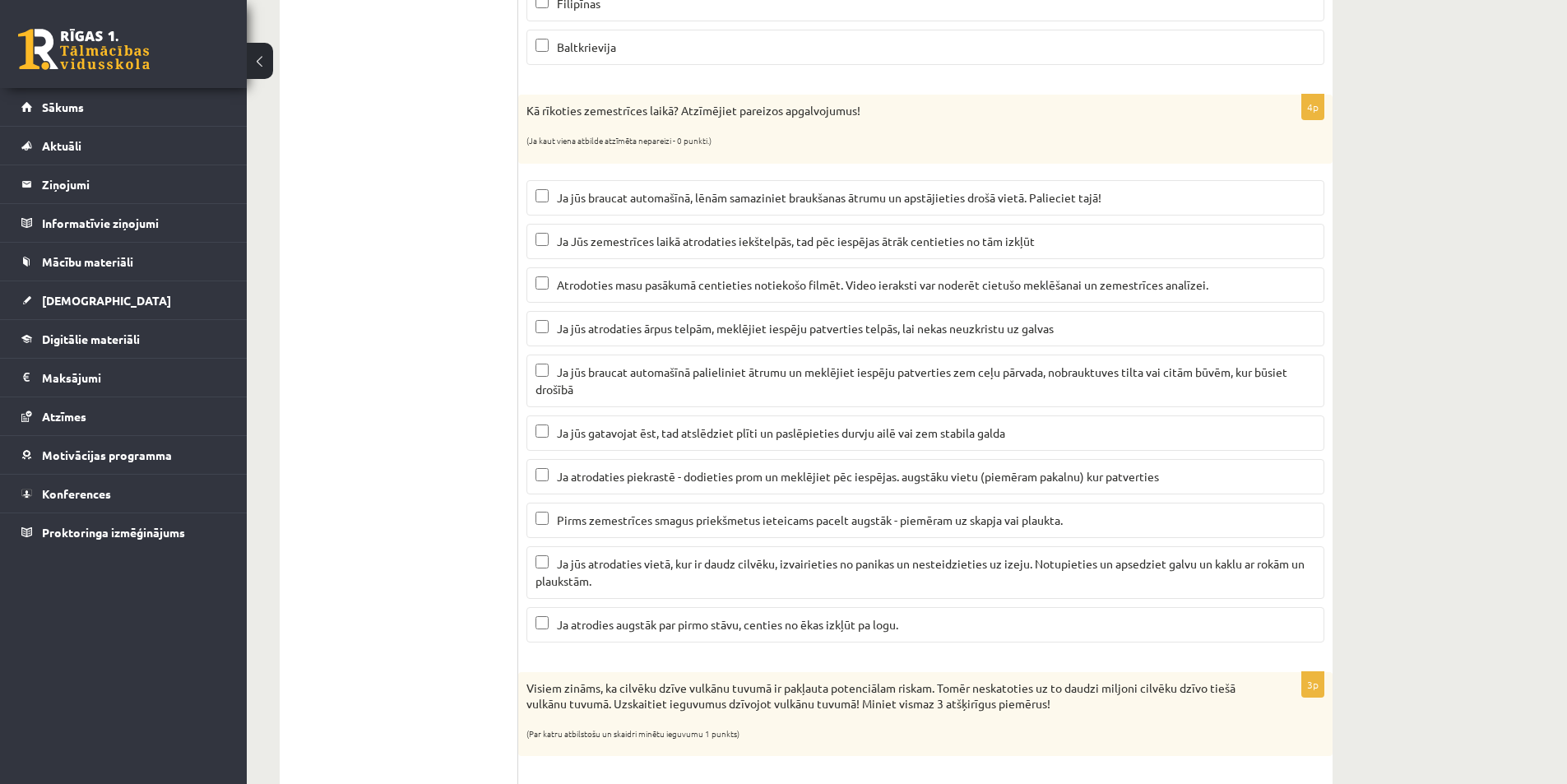
click at [667, 197] on span "Ja jūs braucat automašīnā, lēnām samaziniet braukšanas ātrumu un apstājieties d…" at bounding box center [829, 197] width 544 height 15
click at [664, 431] on span "Ja jūs gatavojat ēst, tad atslēdziet plīti un paslēpieties durvju ailē vai zem …" at bounding box center [781, 432] width 448 height 15
click at [739, 479] on span "Ja atrodaties piekrastē - dodieties prom un meklējiet pēc iespējas. augstāku vi…" at bounding box center [858, 476] width 603 height 15
click at [830, 553] on label "Ja jūs atrodaties vietā, kur ir daudz cilvēku, izvairieties no panikas un neste…" at bounding box center [925, 572] width 798 height 52
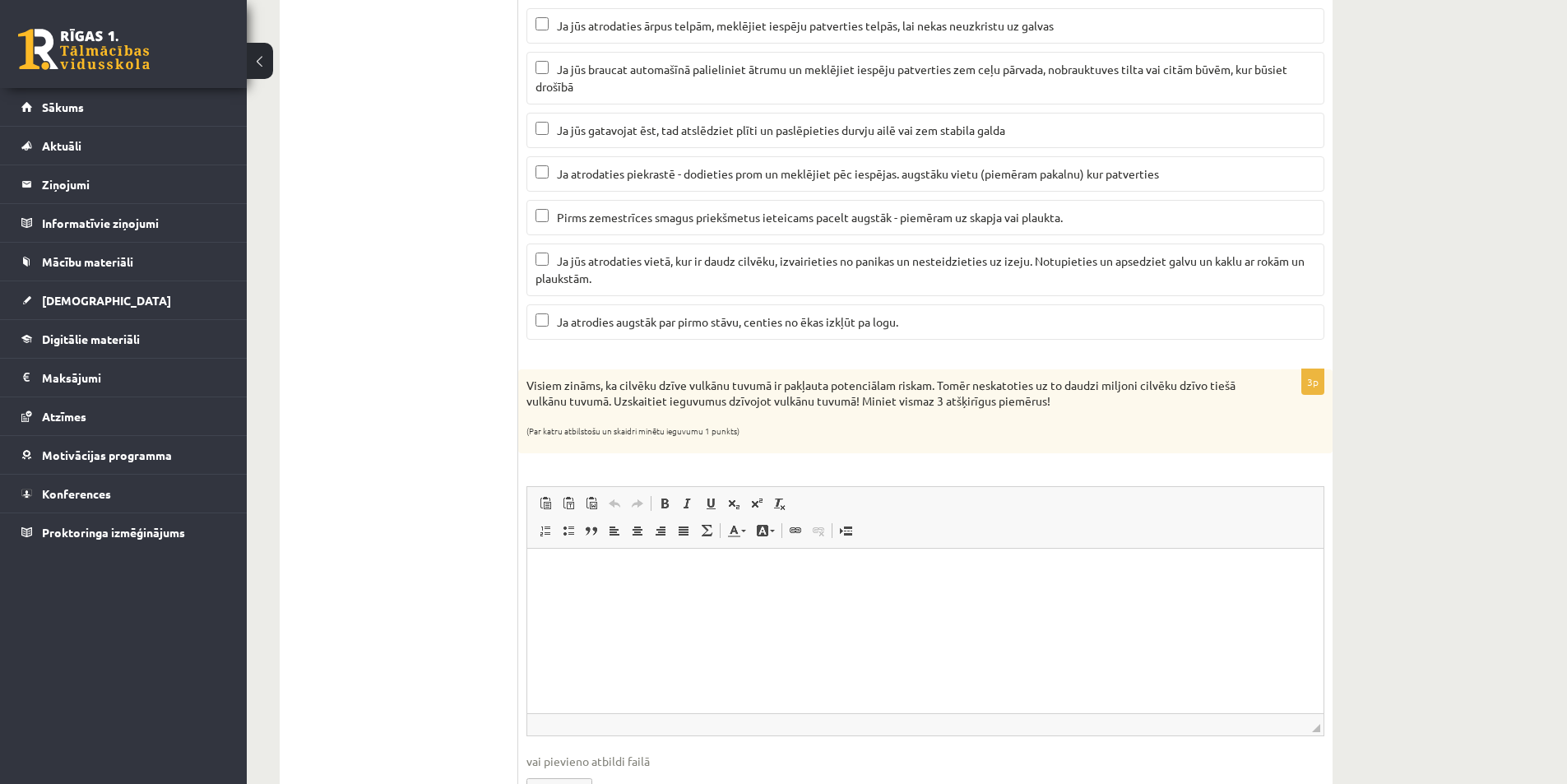
scroll to position [1130, 0]
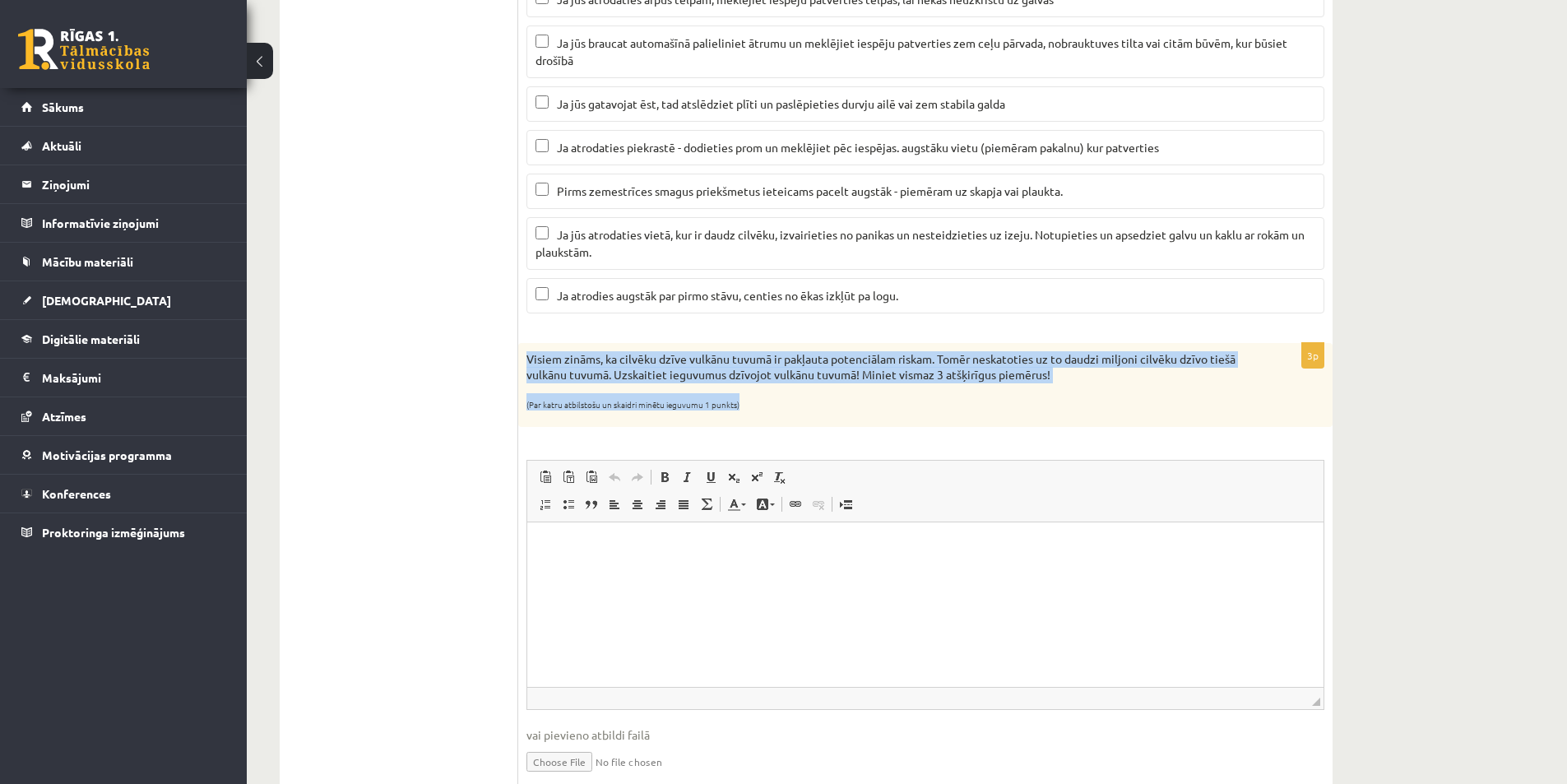
drag, startPoint x: 521, startPoint y: 363, endPoint x: 839, endPoint y: 415, distance: 322.2
click at [839, 415] on div "Visiem zināms, ka cilvēku dzīve vulkānu tuvumā ir pakļauta potenciālam riskam. …" at bounding box center [925, 385] width 814 height 85
copy div "Visiem zināms, ka cilvēku dzīve vulkānu tuvumā ir pakļauta potenciālam riskam. …"
click at [1310, 471] on span "Вставить Комбинация клавиш Ctrl+V Вставить только текст Комбинация клавиш Ctrl+…" at bounding box center [925, 479] width 784 height 27
click at [1255, 504] on span "Панели инструментов редактора Вставить Комбинация клавиш Ctrl+V Вставить только…" at bounding box center [925, 491] width 797 height 61
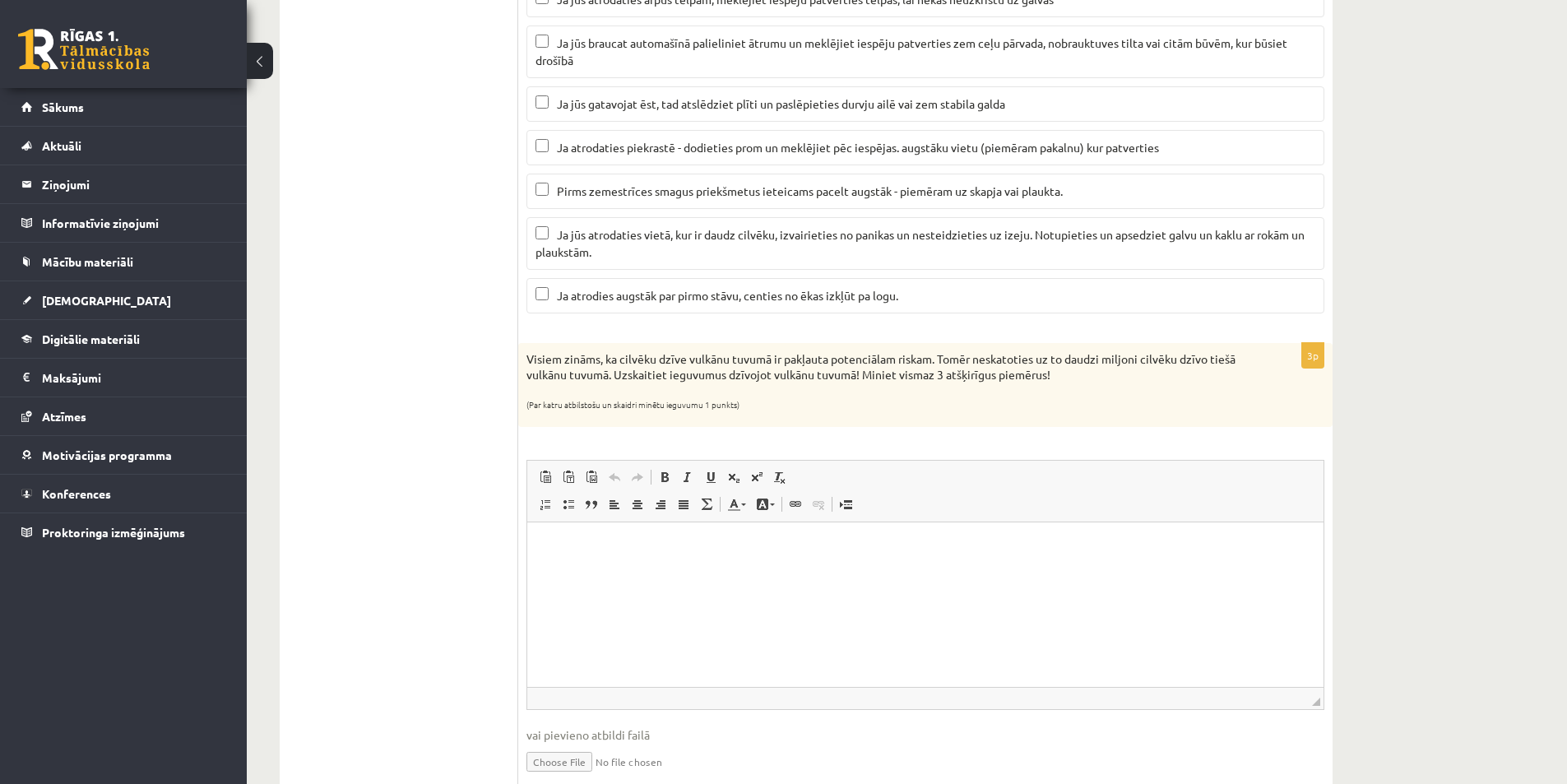
click at [1137, 437] on div "3p Visiem zināms, ka cilvēku dzīve vulkānu tuvumā ir pakļauta potenciālam riska…" at bounding box center [925, 572] width 814 height 460
click at [789, 572] on html at bounding box center [925, 547] width 797 height 50
click at [710, 554] on p "**" at bounding box center [925, 547] width 764 height 17
click at [631, 573] on p "**" at bounding box center [925, 575] width 764 height 17
click at [593, 601] on p "**" at bounding box center [925, 602] width 764 height 17
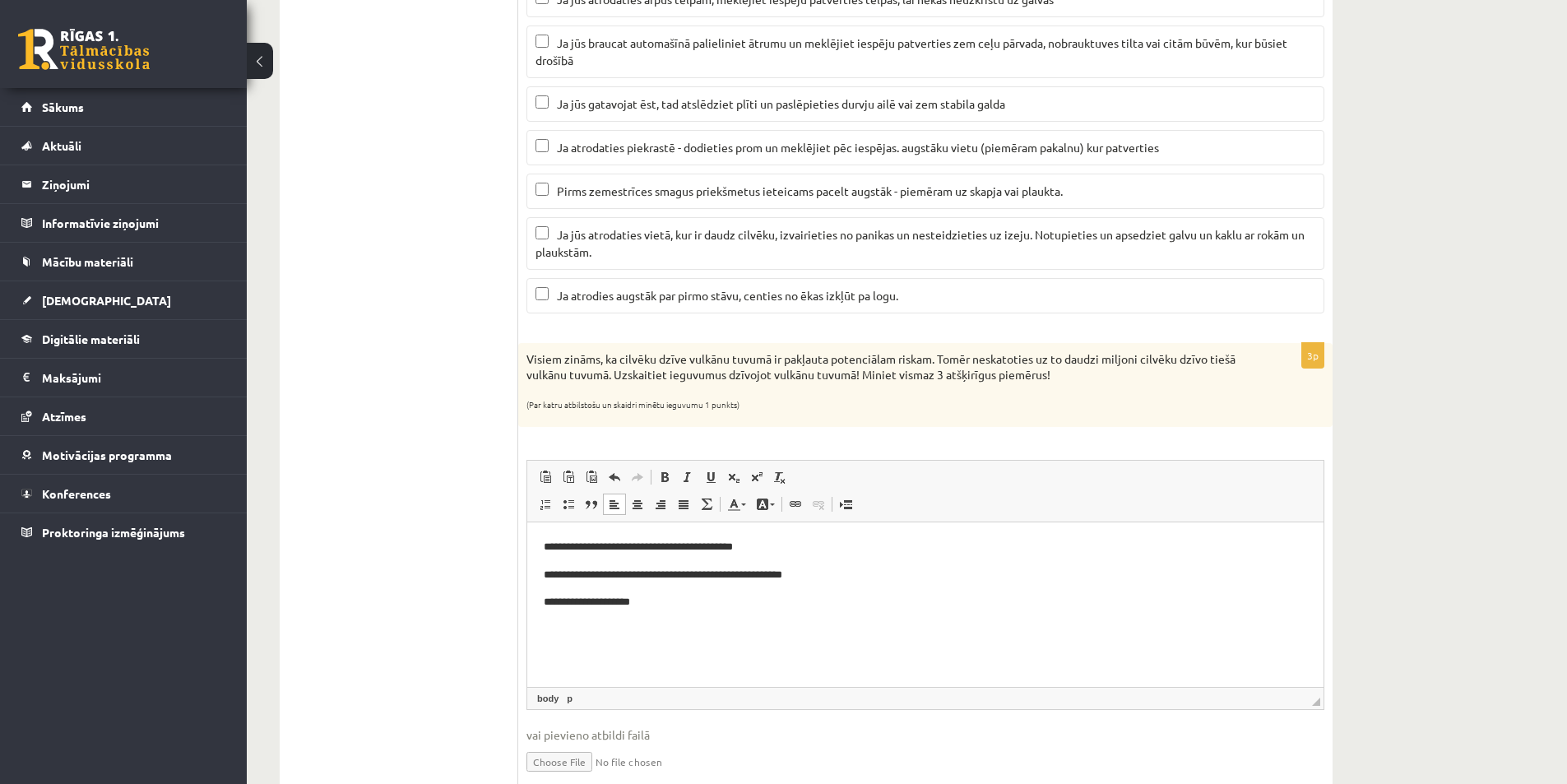
click at [777, 549] on p "**********" at bounding box center [925, 547] width 764 height 17
click at [823, 581] on p "**********" at bounding box center [925, 575] width 764 height 17
click at [703, 606] on p "**********" at bounding box center [925, 602] width 764 height 17
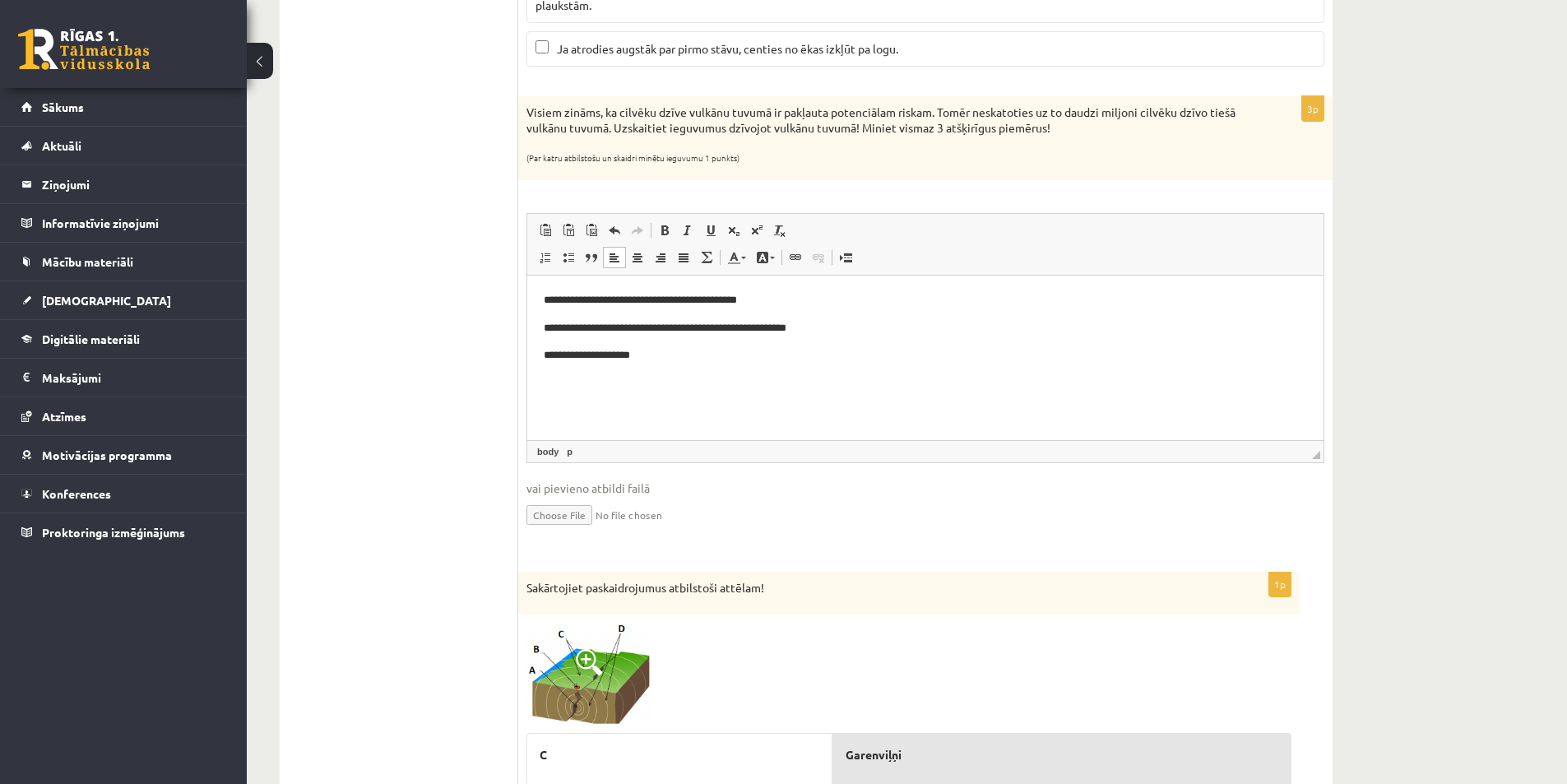
scroll to position [1294, 0]
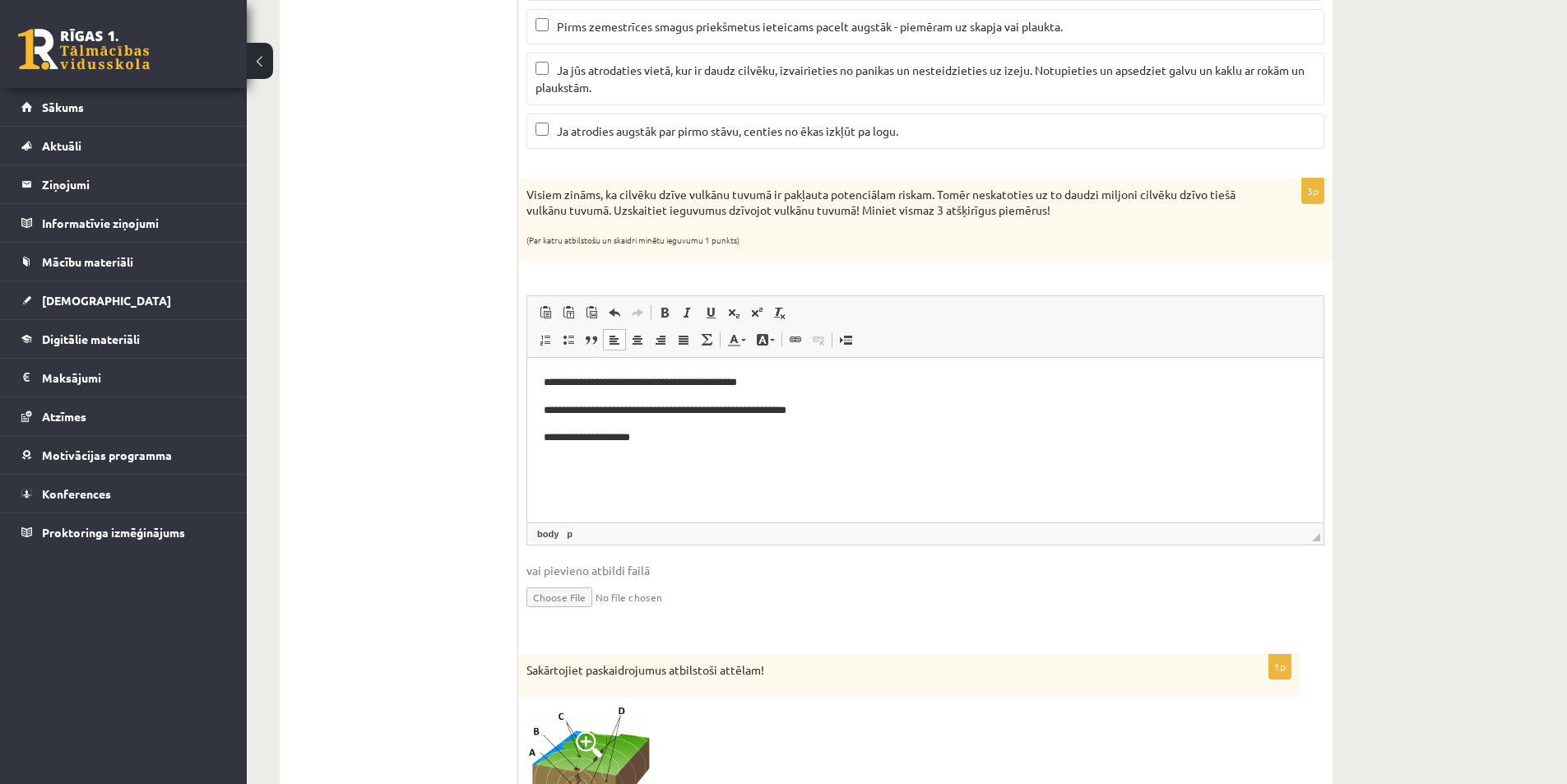
click at [688, 432] on p "**********" at bounding box center [925, 437] width 764 height 17
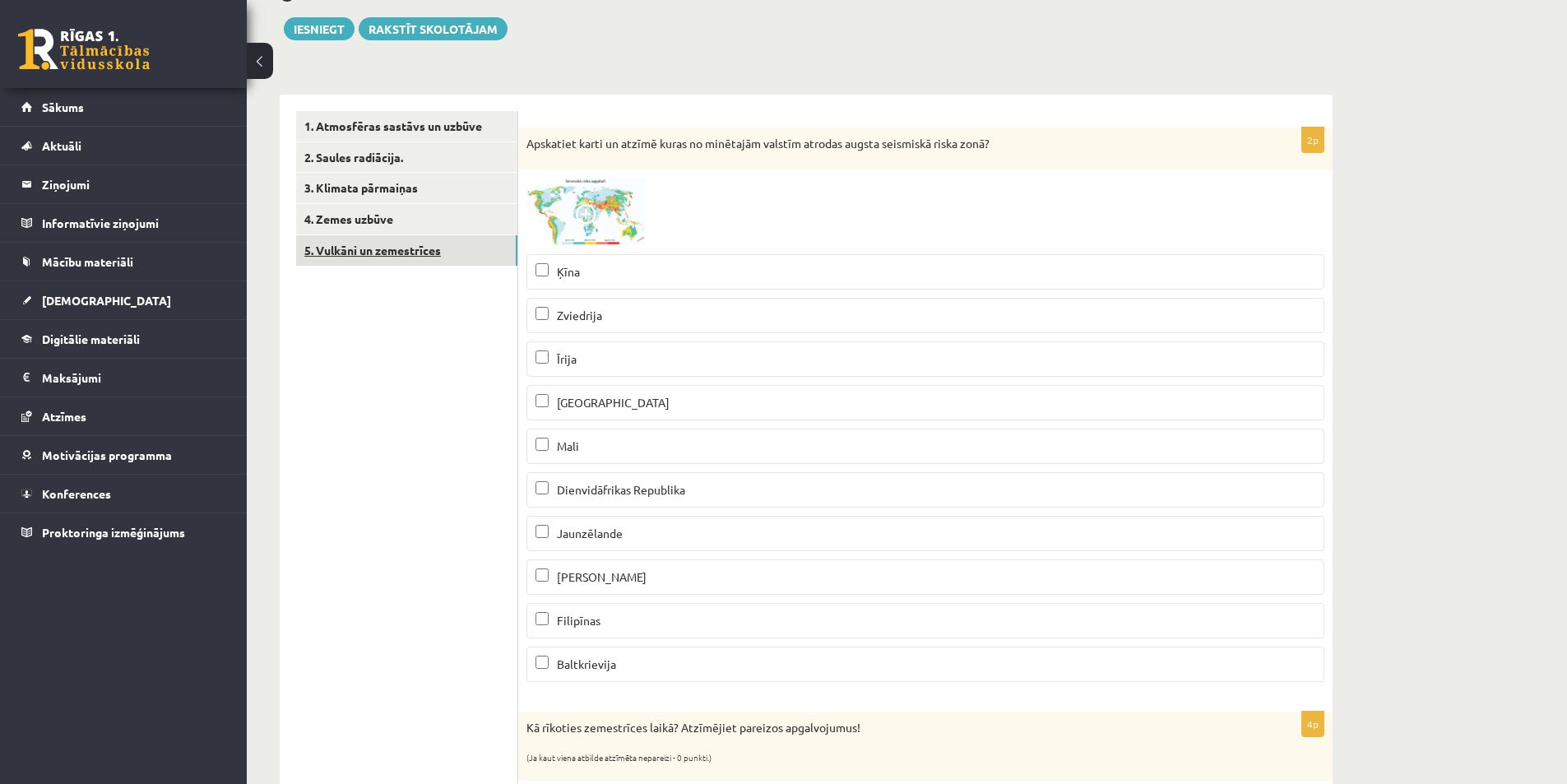
scroll to position [143, 0]
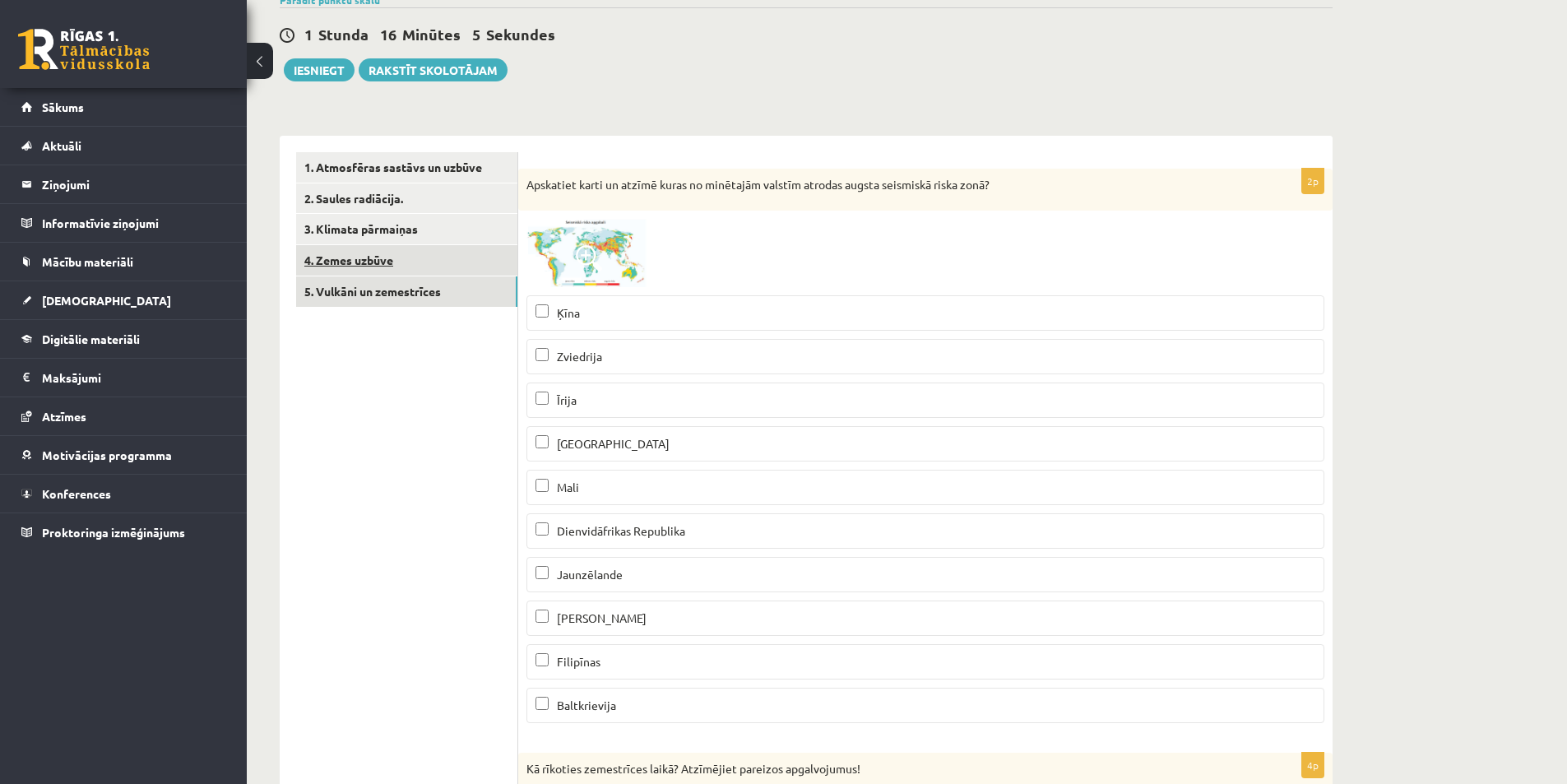
click at [409, 263] on link "4. Zemes uzbūve" at bounding box center [407, 260] width 222 height 31
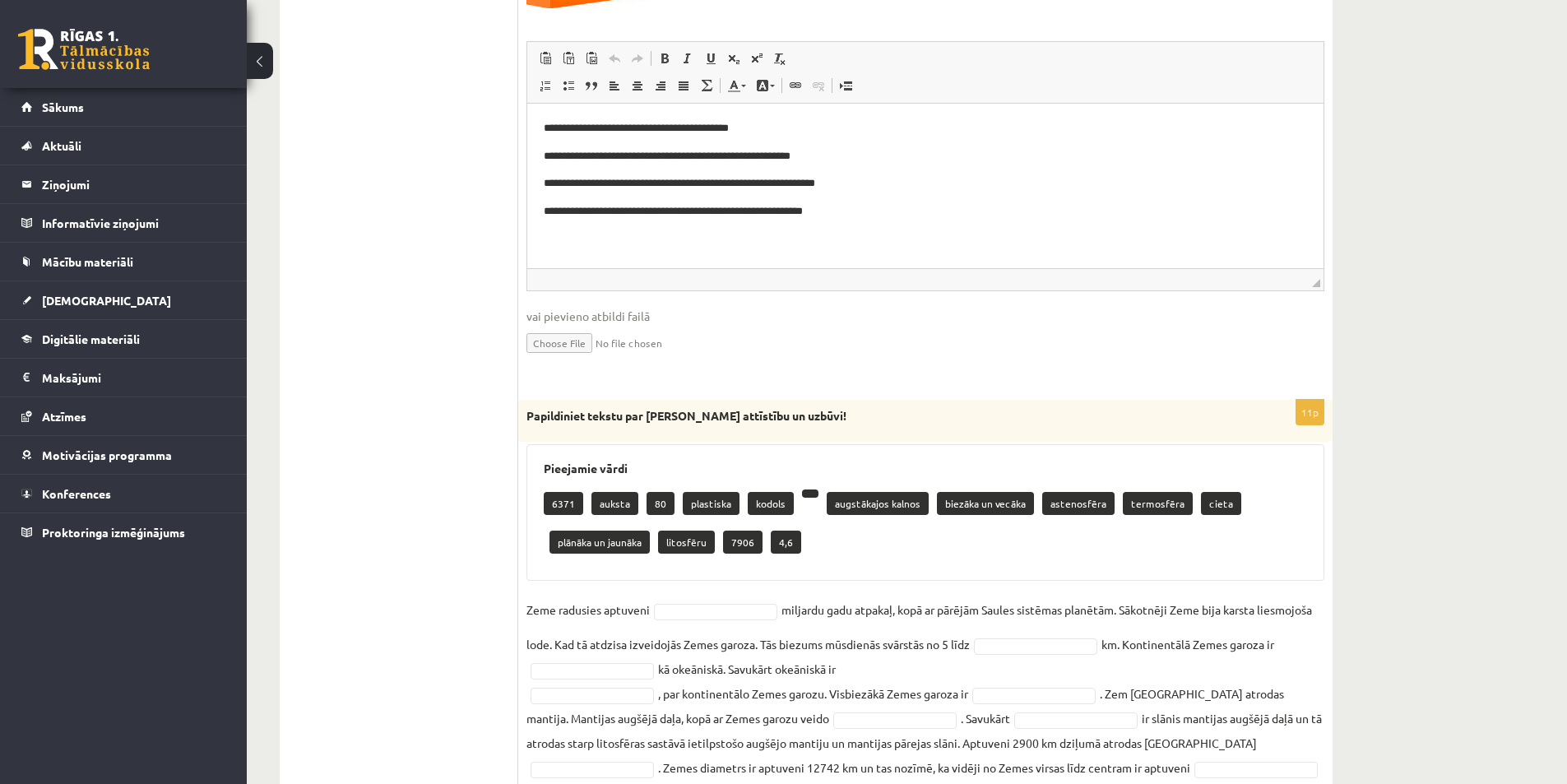
scroll to position [697, 0]
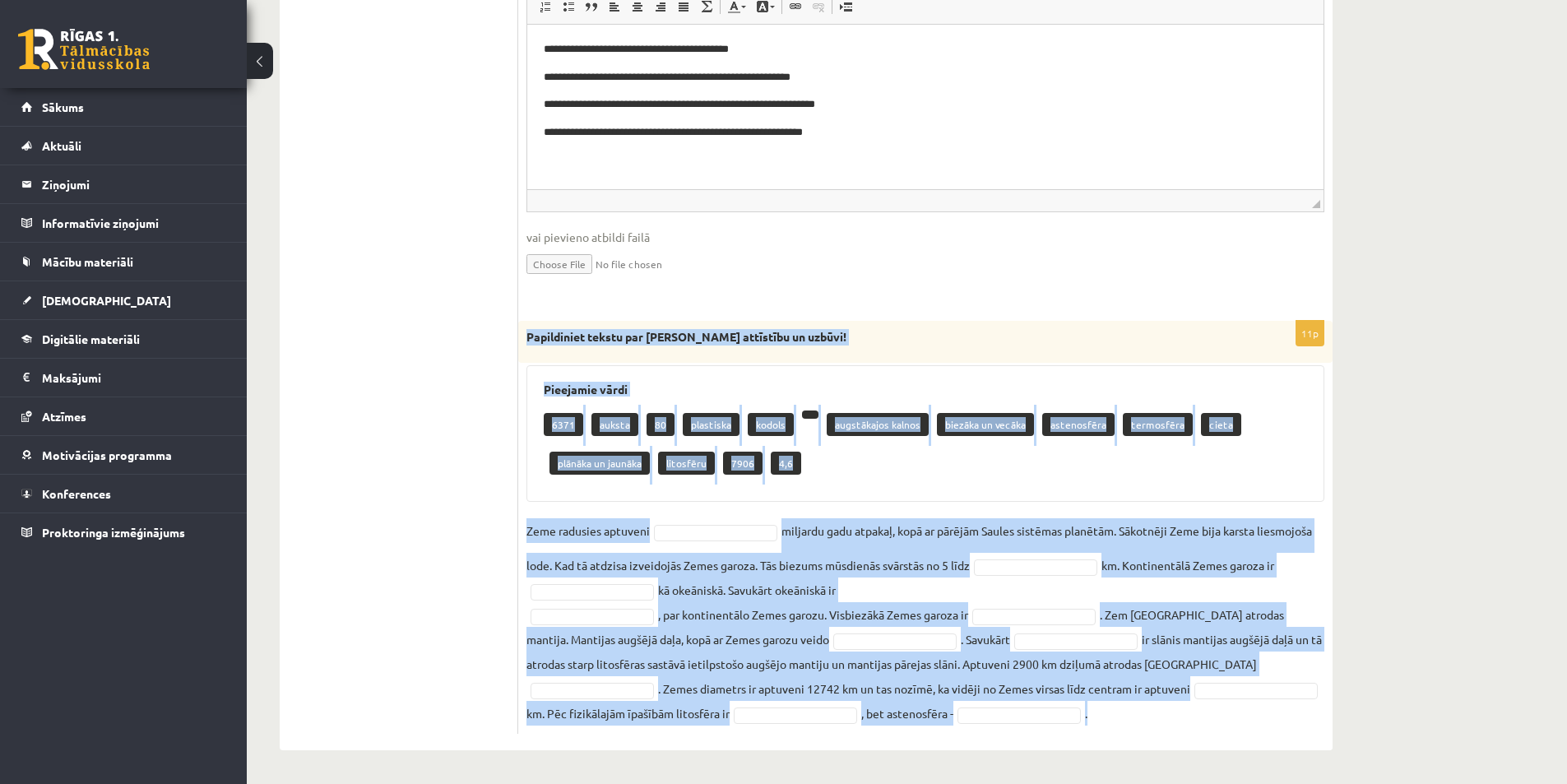
drag, startPoint x: 523, startPoint y: 327, endPoint x: 1120, endPoint y: 718, distance: 713.6
click at [1120, 718] on div "11p Papildiniet tekstu par Zemes attīstību un uzbūvi! Pieejamie vārdi 6371 auks…" at bounding box center [925, 528] width 814 height 413
copy div "Papildiniet tekstu par Zemes attīstību un uzbūvi! Pieejamie vārdi 6371 auksta 8…"
click at [1350, 497] on div "Ģeogrāfija 11.a1 JK klase 1. ieskaite , Artjoms Grebežs (11.a1 JK) Parādīt punk…" at bounding box center [806, 75] width 1119 height 1415
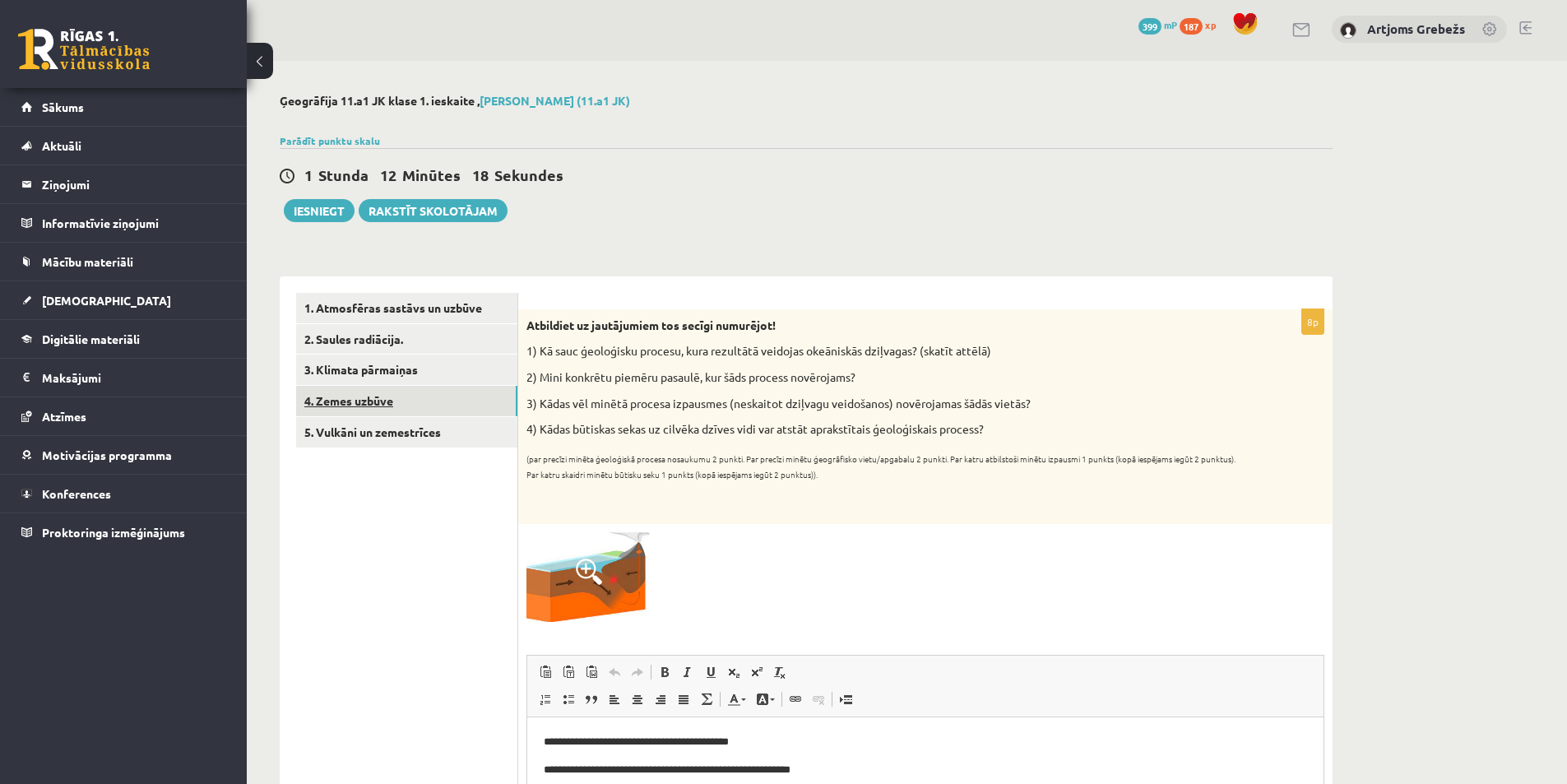
scroll to position [0, 0]
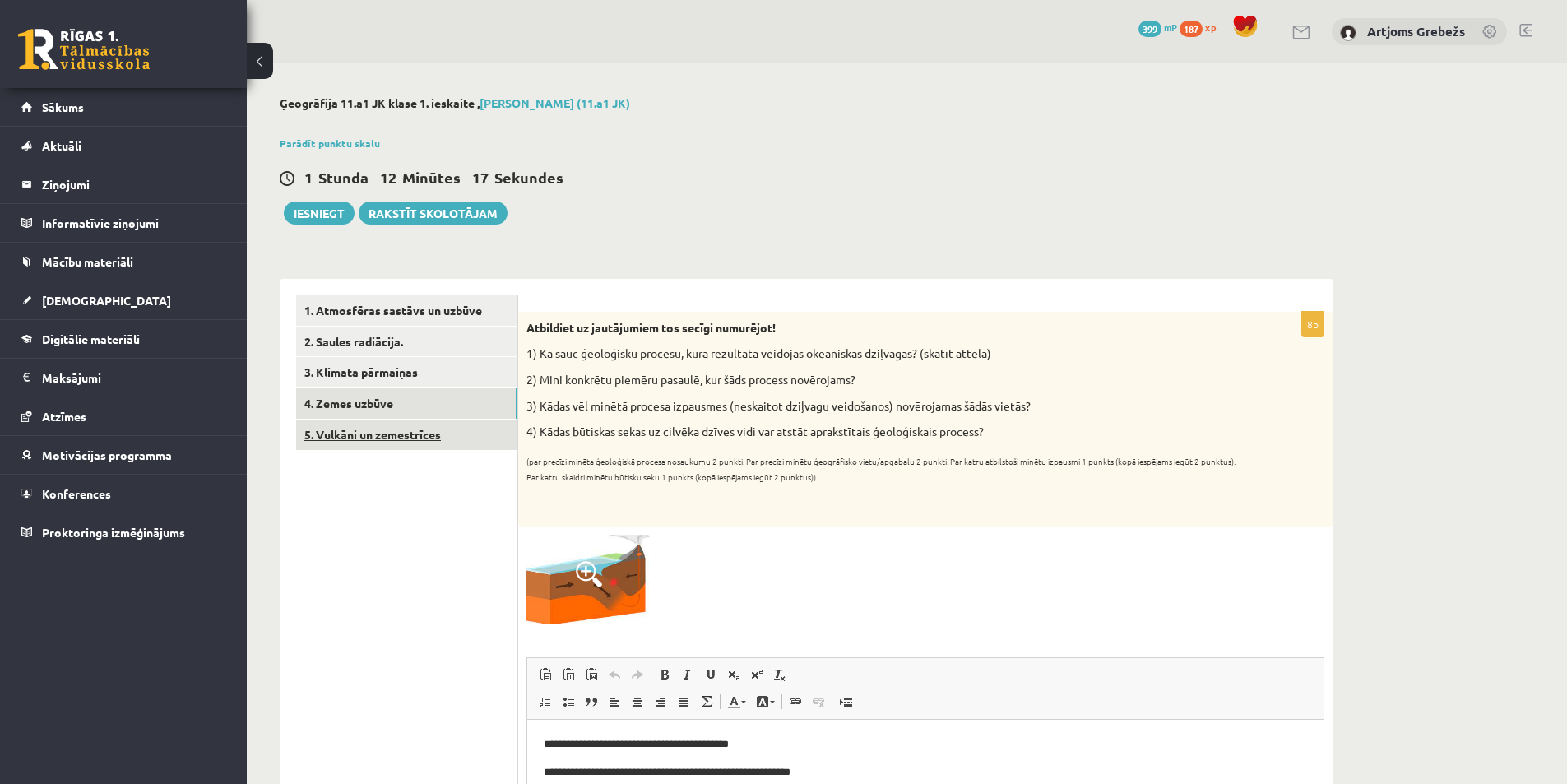
click at [427, 426] on link "5. Vulkāni un zemestrīces" at bounding box center [407, 435] width 222 height 31
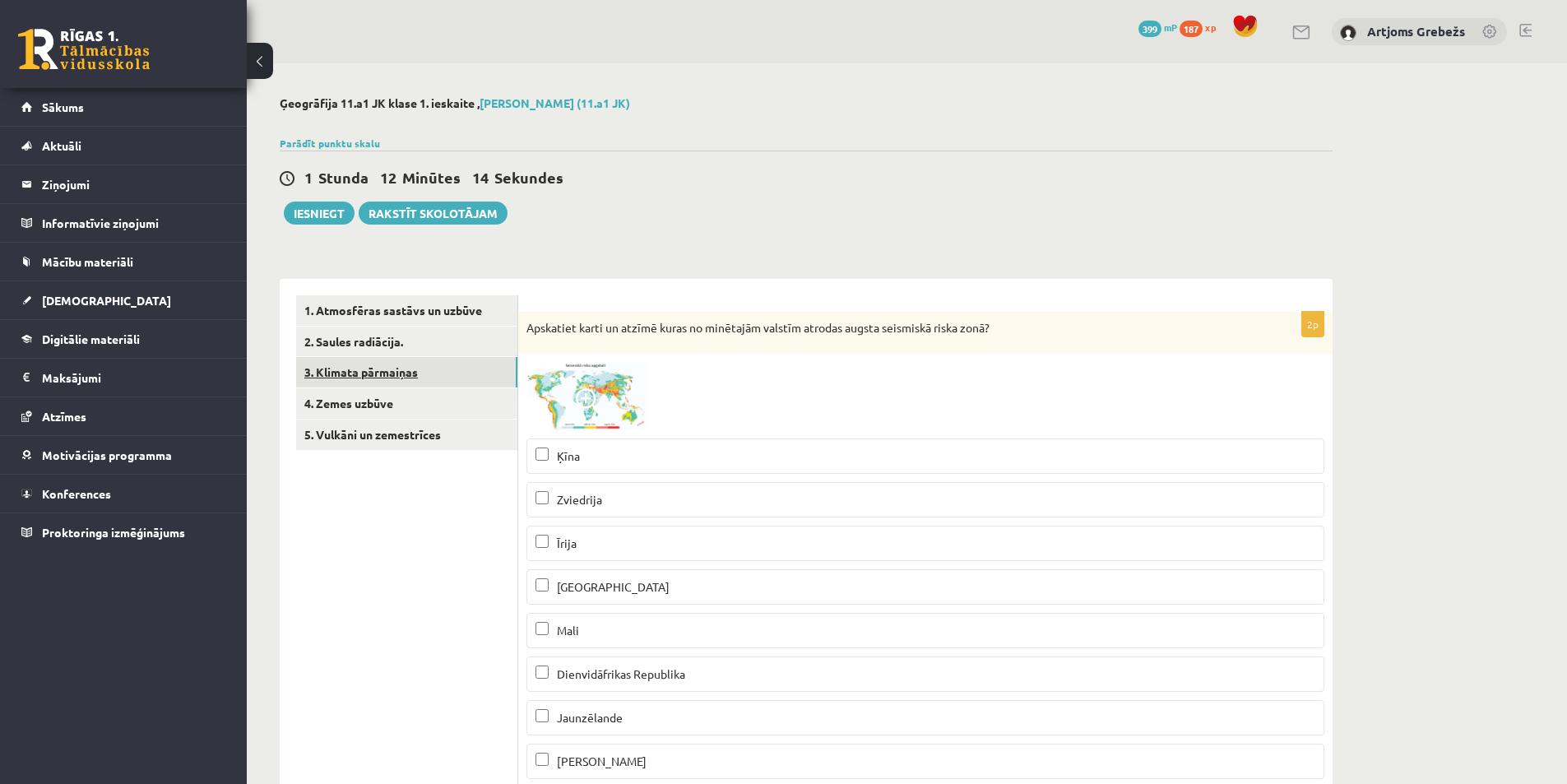
click at [402, 380] on link "3. Klimata pārmaiņas" at bounding box center [407, 372] width 222 height 31
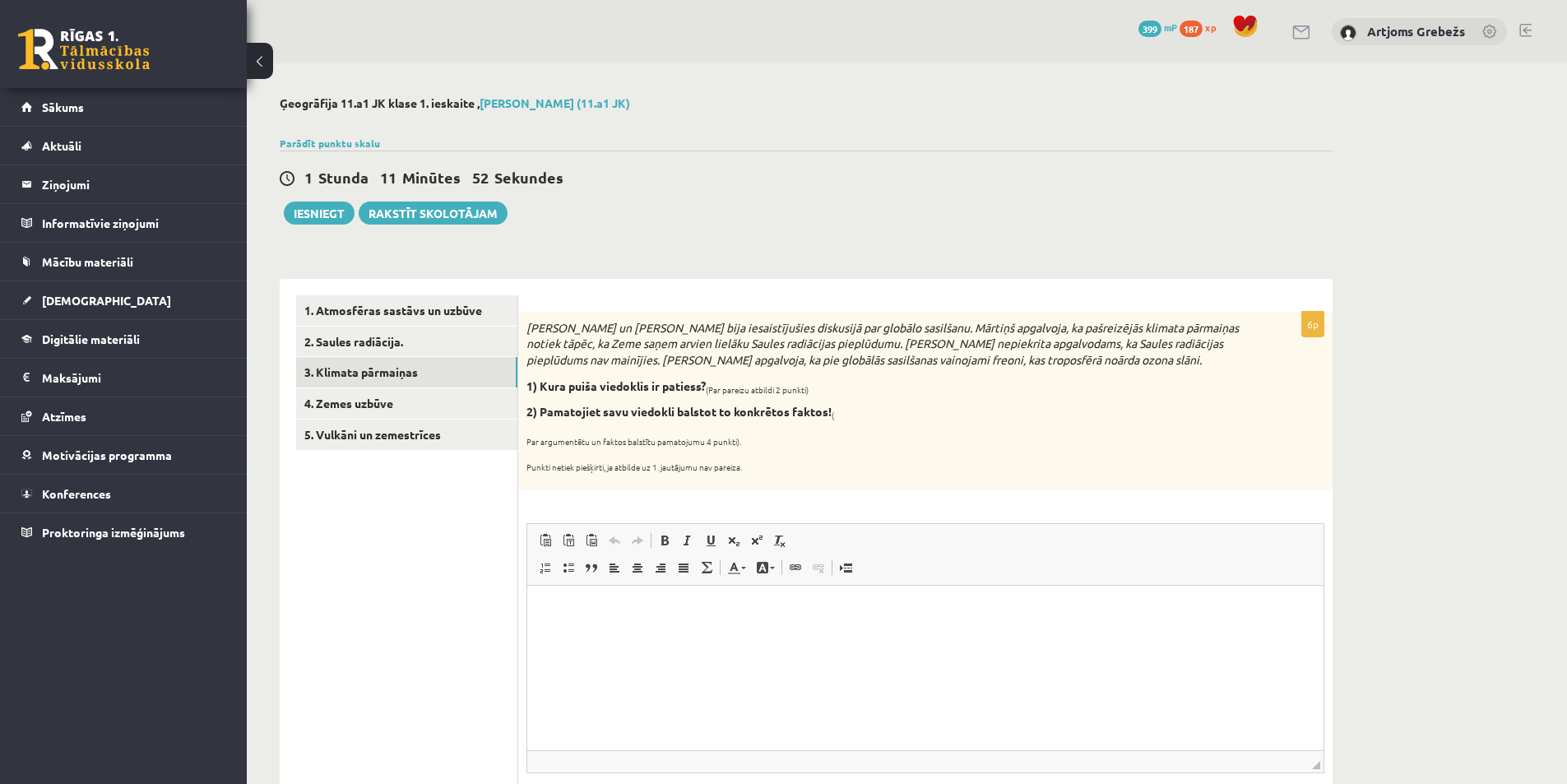
drag, startPoint x: 529, startPoint y: 329, endPoint x: 857, endPoint y: 455, distance: 351.4
click at [857, 455] on div "Mārtiņš un Jānis bija iesaistījušies diskusijā par globālo sasilšanu. Mārtiņš a…" at bounding box center [925, 401] width 814 height 178
copy div "Mārtiņš un Jānis bija iesaistījušies diskusijā par globālo sasilšanu. Mārtiņš a…"
click at [984, 432] on p "Par argumentētu un faktos balstītu pamatojumu 4 punkti)." at bounding box center [884, 438] width 715 height 17
click at [589, 604] on p "Визуальный текстовый редактор, wiswyg-editor-user-answer-47024879848560" at bounding box center [925, 610] width 764 height 17
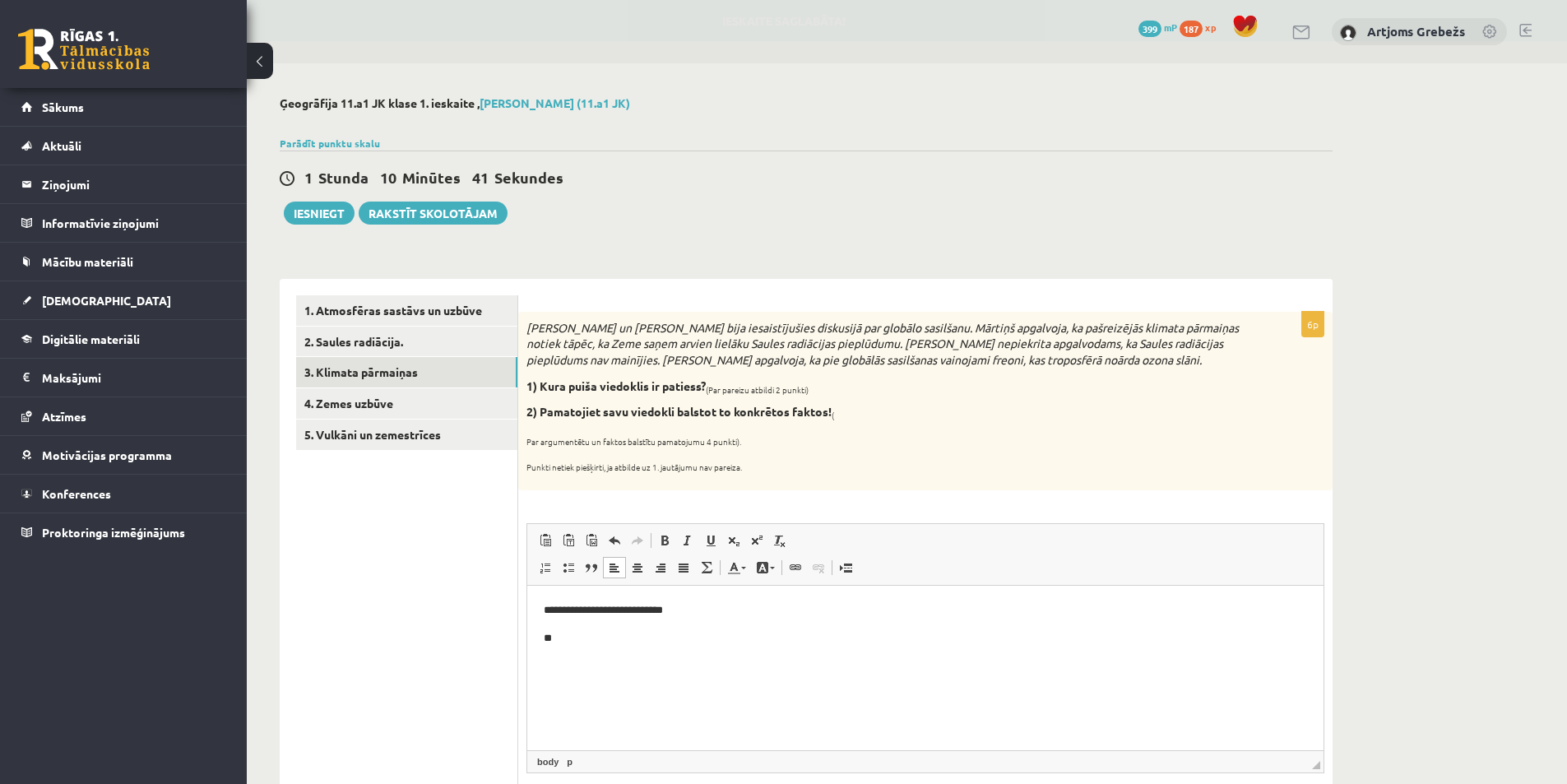
click at [617, 634] on p "**" at bounding box center [925, 637] width 764 height 17
drag, startPoint x: 980, startPoint y: 635, endPoint x: 557, endPoint y: 635, distance: 423.0
click at [557, 635] on p "**********" at bounding box center [925, 637] width 764 height 17
click at [604, 636] on p "**" at bounding box center [925, 637] width 764 height 17
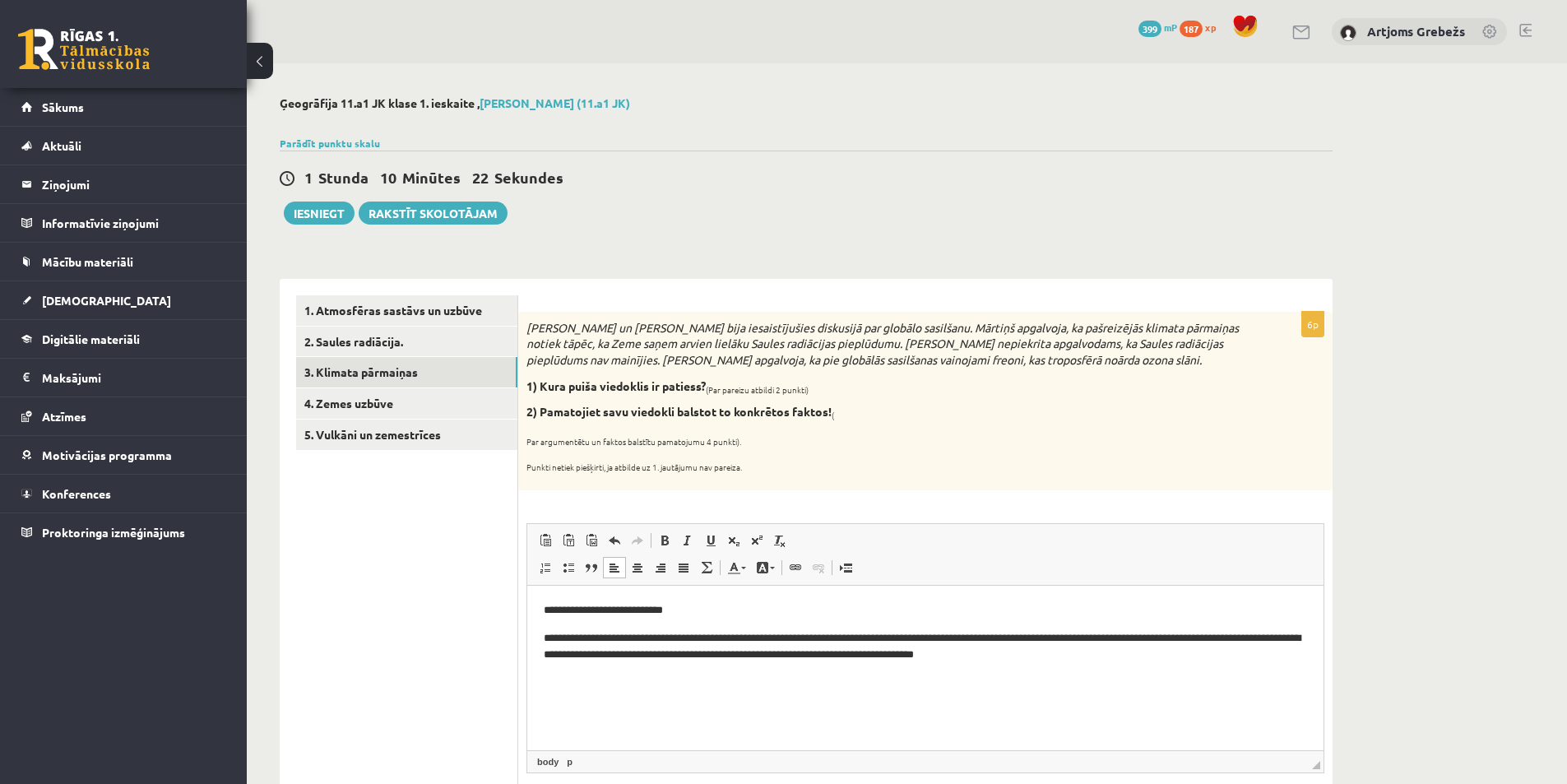
click at [969, 633] on p "**********" at bounding box center [925, 646] width 764 height 35
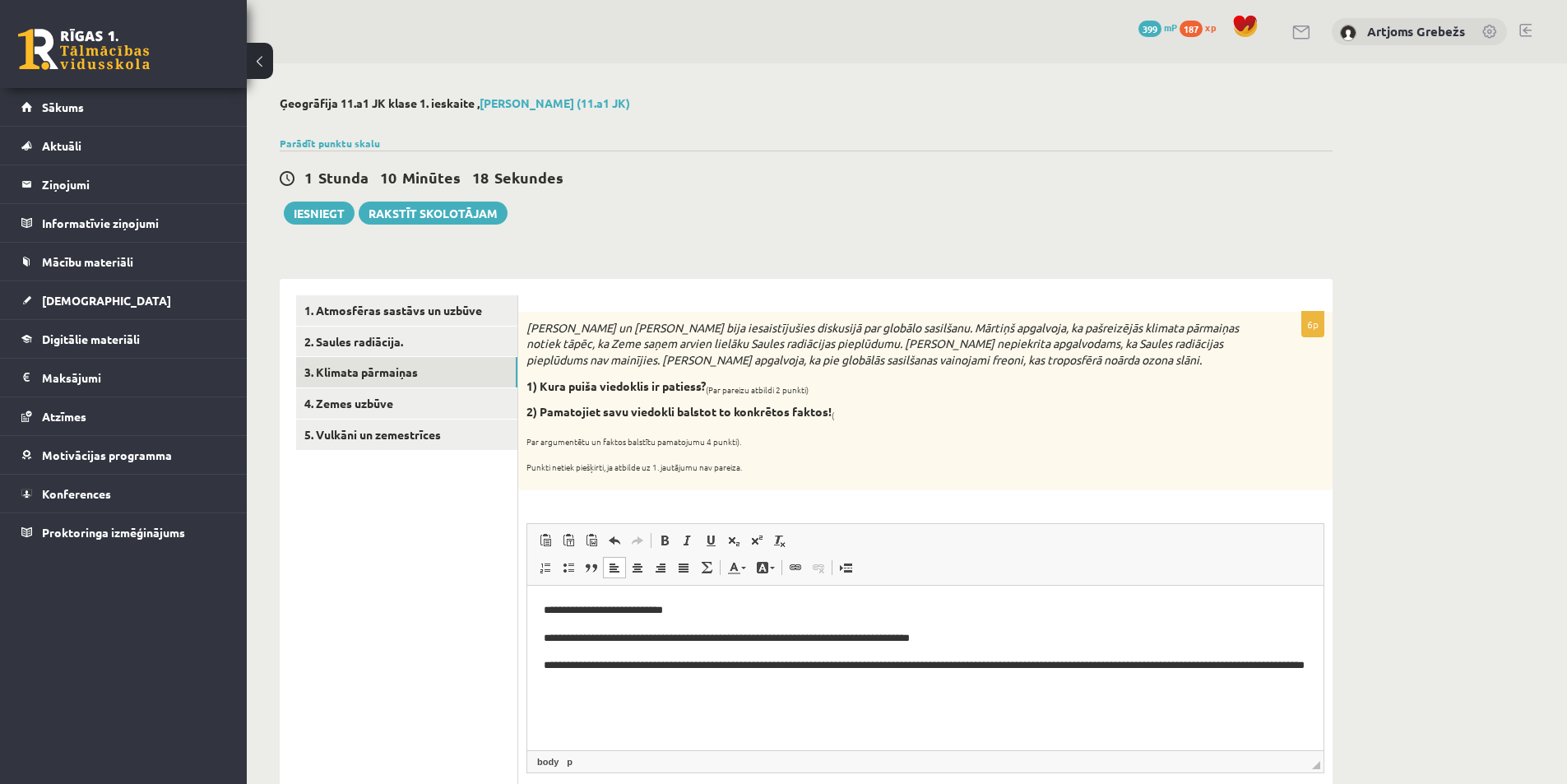
click at [993, 664] on p "**********" at bounding box center [925, 674] width 764 height 35
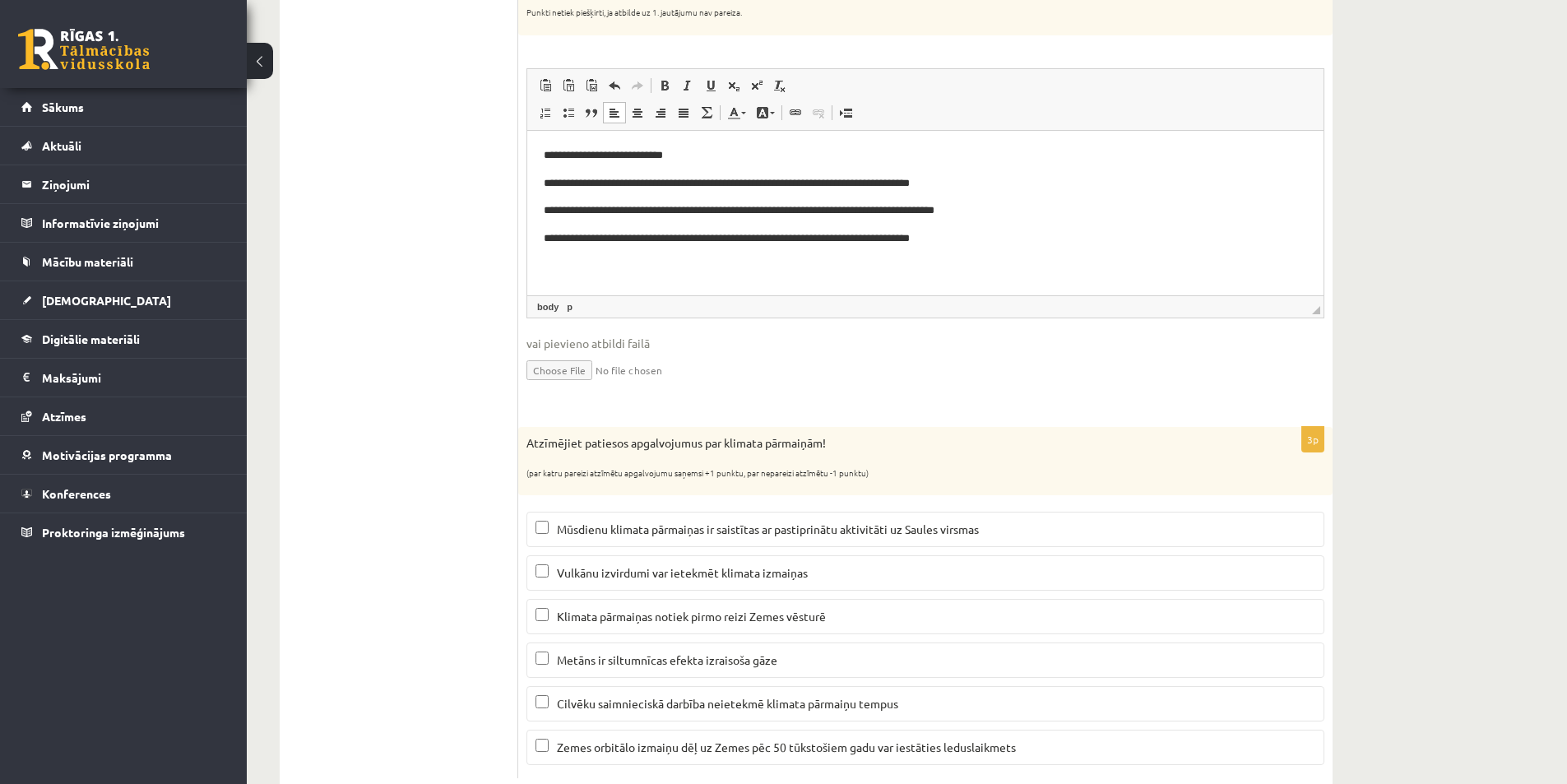
scroll to position [500, 0]
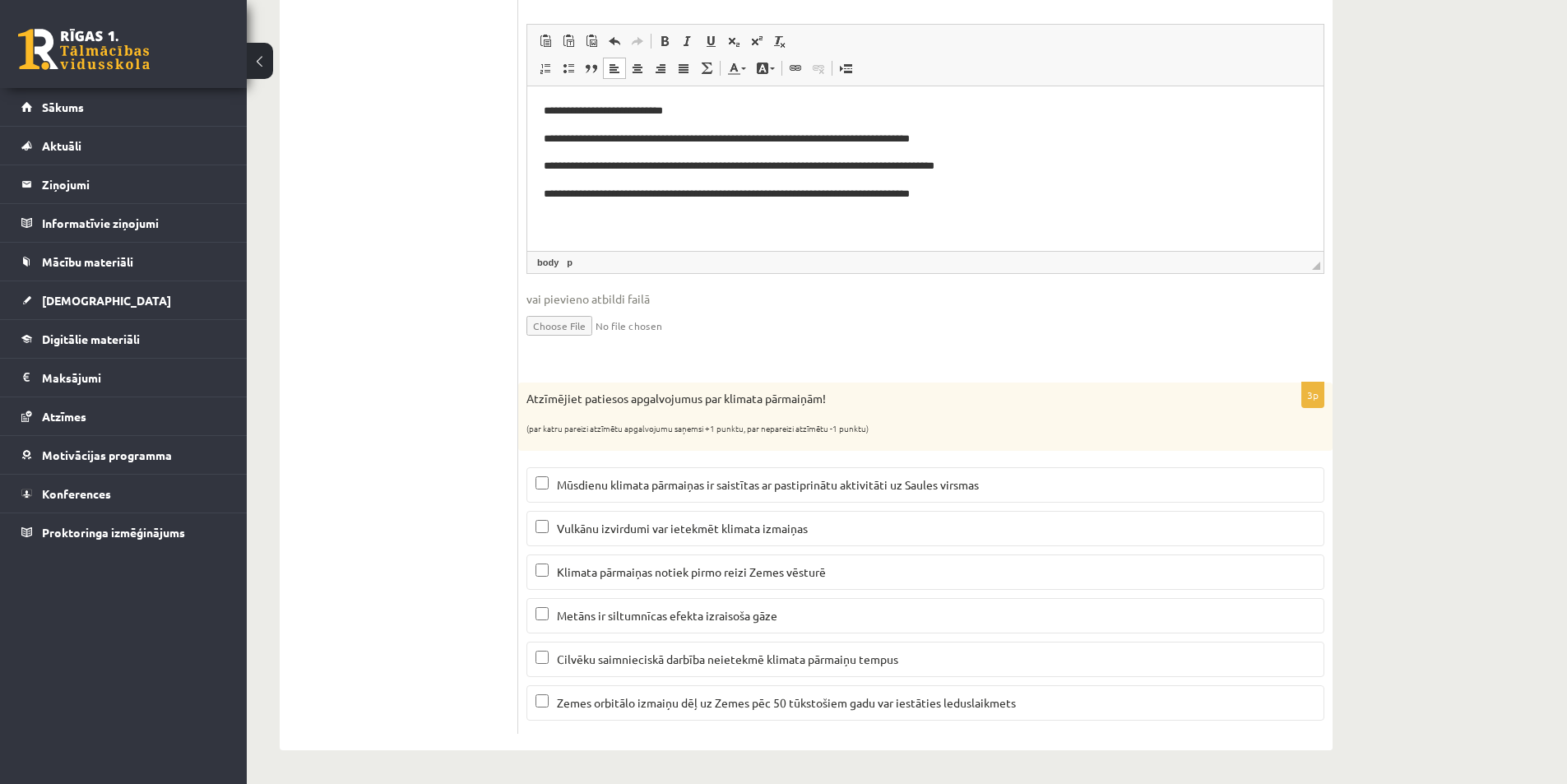
drag, startPoint x: 515, startPoint y: 402, endPoint x: 868, endPoint y: 425, distance: 353.7
click at [868, 425] on div "**********" at bounding box center [806, 265] width 1053 height 971
click at [906, 407] on p "Atzīmējiet patiesos apgalvojumus par klimata pārmaiņām!" at bounding box center [884, 399] width 715 height 17
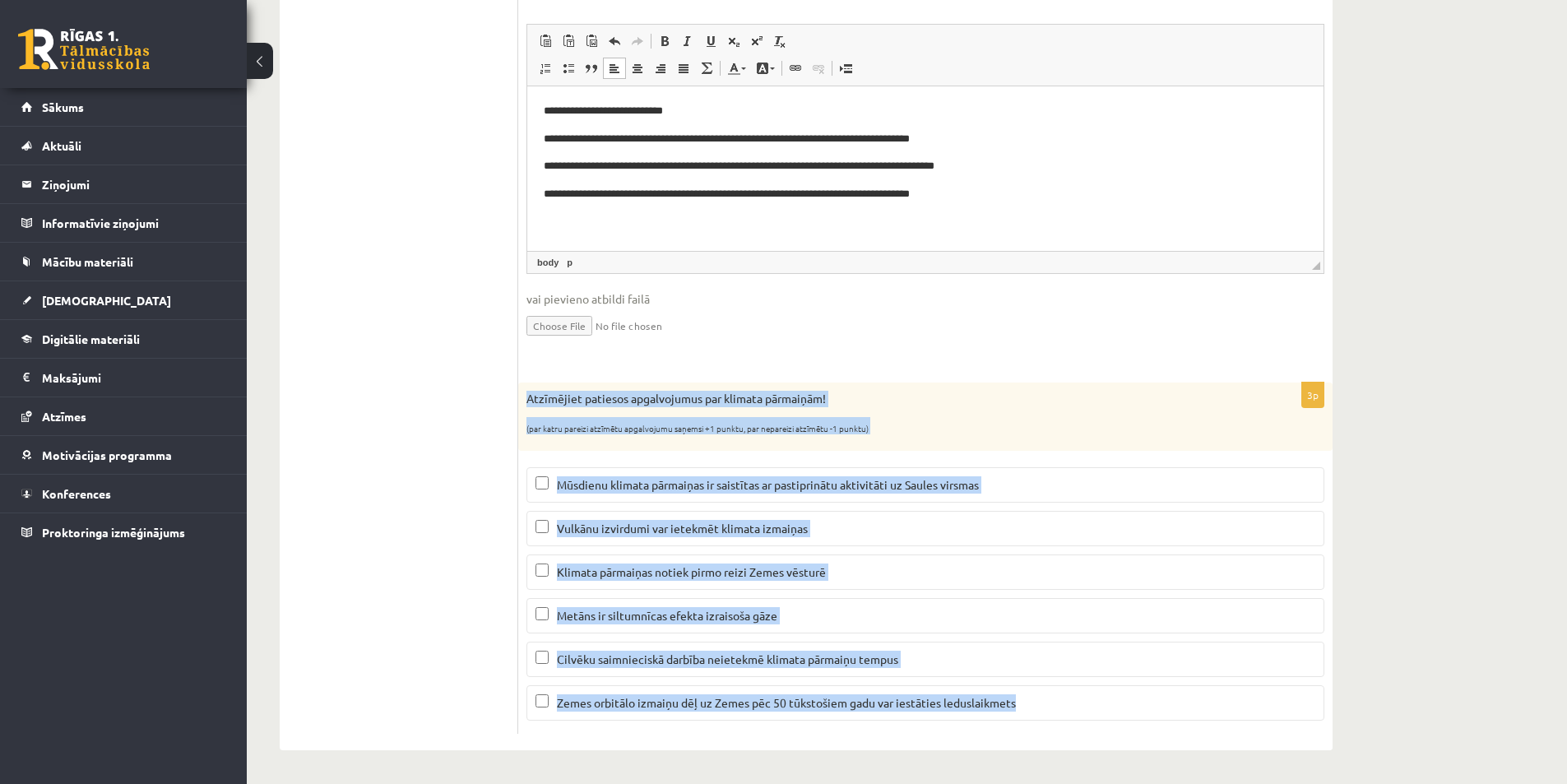
drag, startPoint x: 525, startPoint y: 397, endPoint x: 1059, endPoint y: 709, distance: 618.5
click at [1059, 709] on div "3p Atzīmējiet patiesos apgalvojumus par klimata pārmaiņām! (par katru pareizi a…" at bounding box center [925, 558] width 814 height 351
click at [1031, 336] on input "file" at bounding box center [925, 324] width 798 height 34
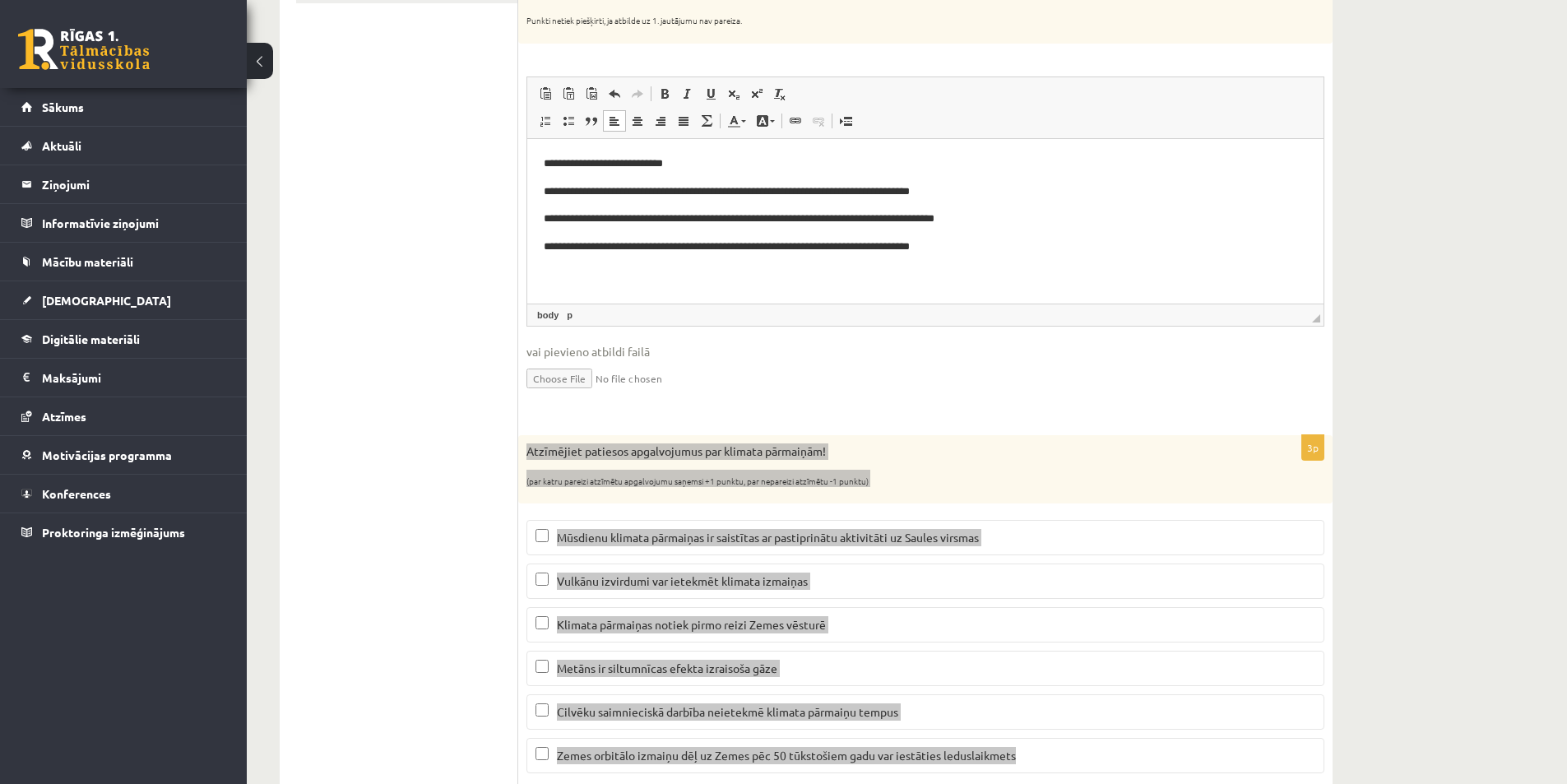
scroll to position [418, 0]
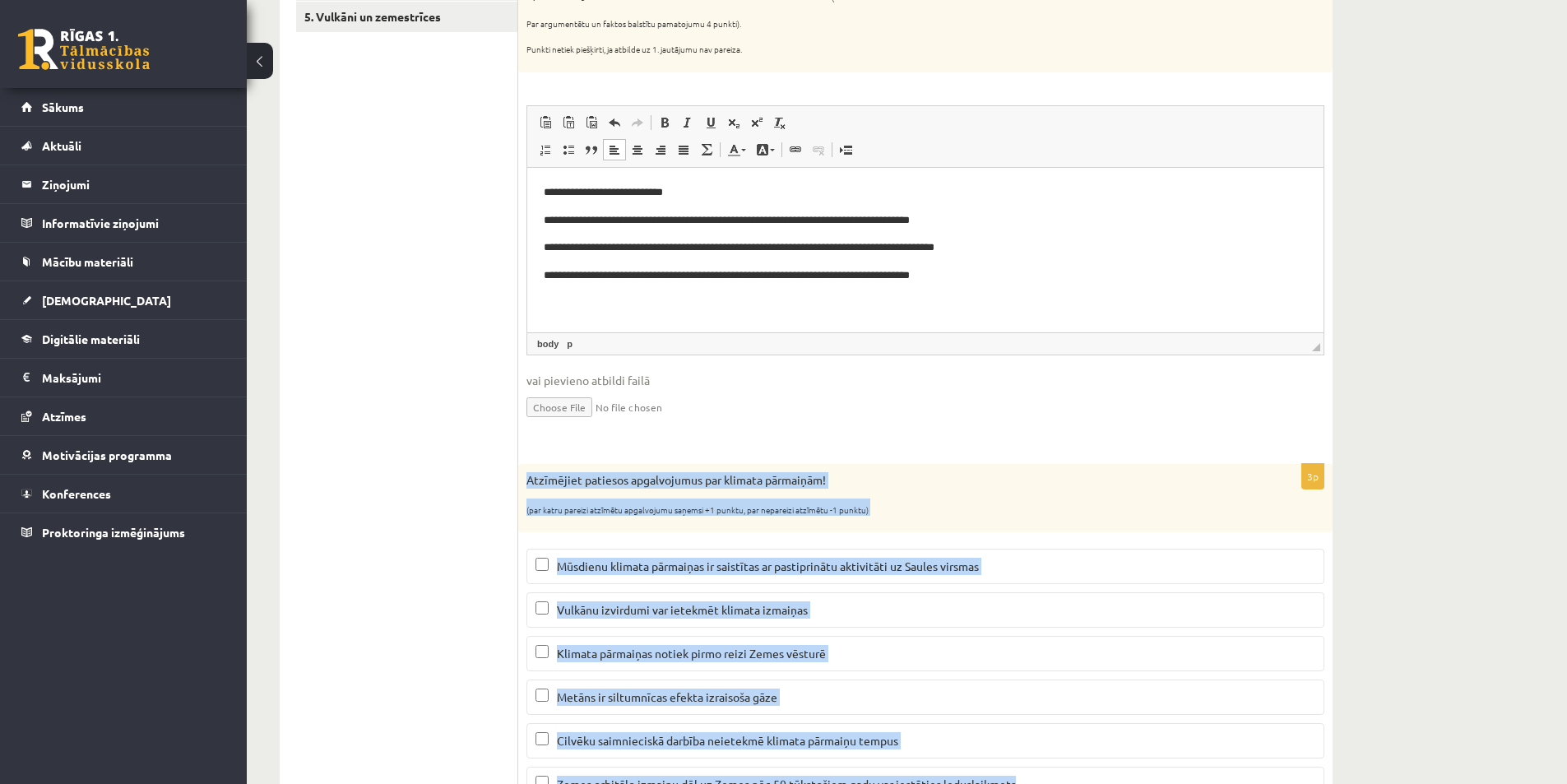
click at [868, 393] on input "file" at bounding box center [925, 406] width 798 height 34
click at [848, 507] on sub "(par katru pareizi atzīmētu apgalvojumu saņemsi +1 punktu, par nepareizi atzīmē…" at bounding box center [697, 509] width 342 height 12
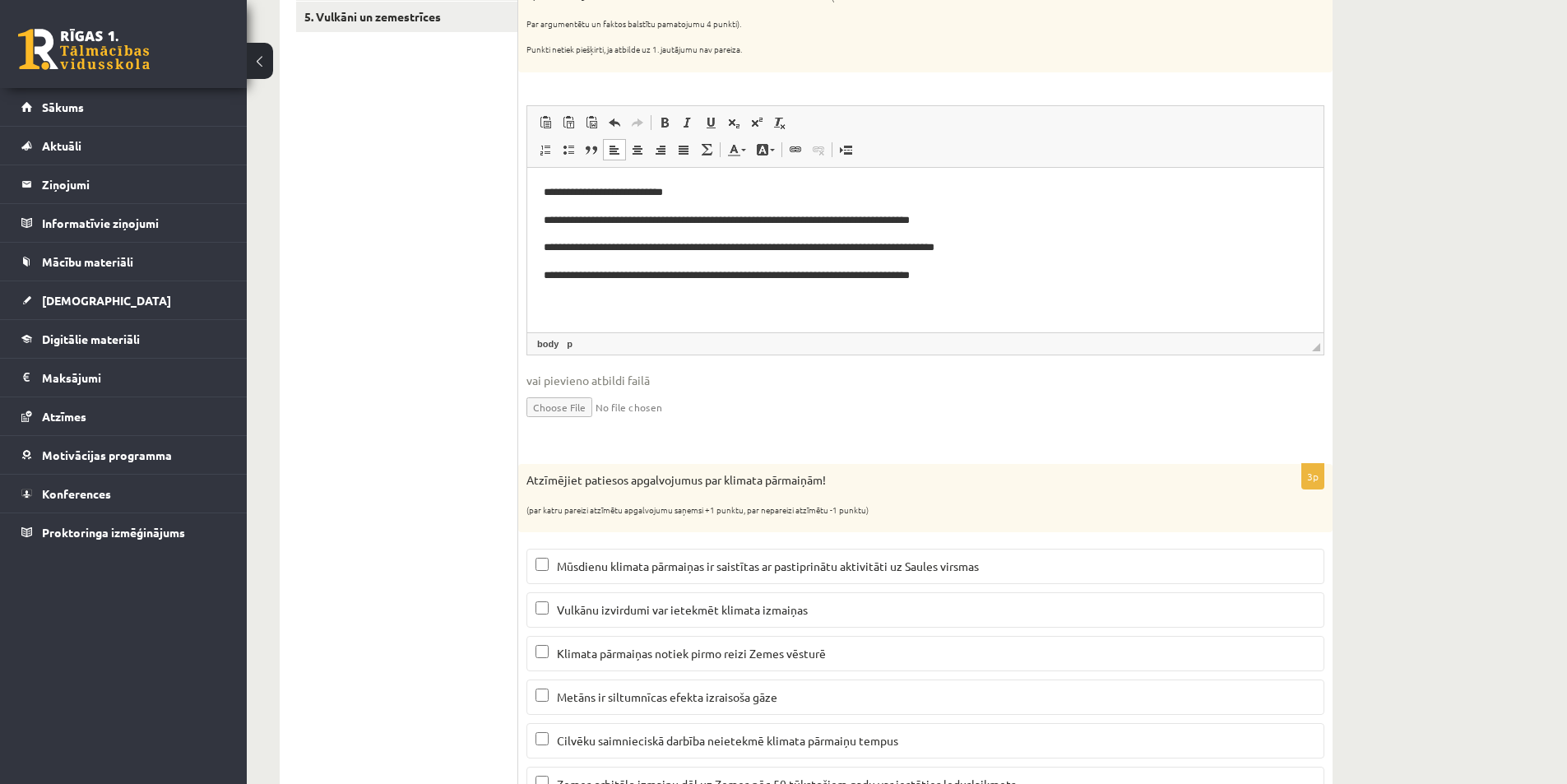
click at [1060, 500] on p "(par katru pareizi atzīmētu apgalvojumu saņemsi +1 punktu, par nepareizi atzīmē…" at bounding box center [884, 507] width 715 height 17
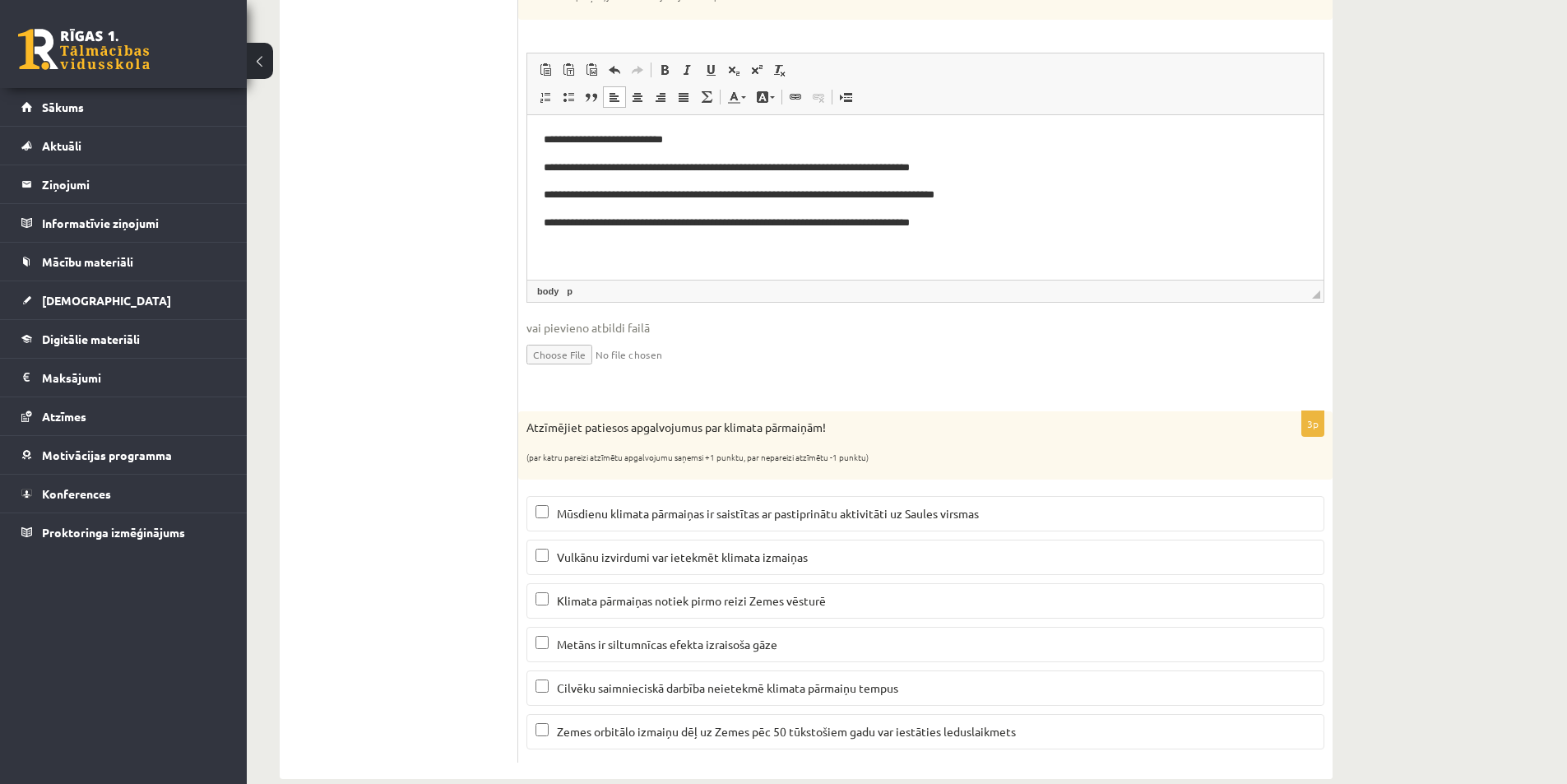
scroll to position [500, 0]
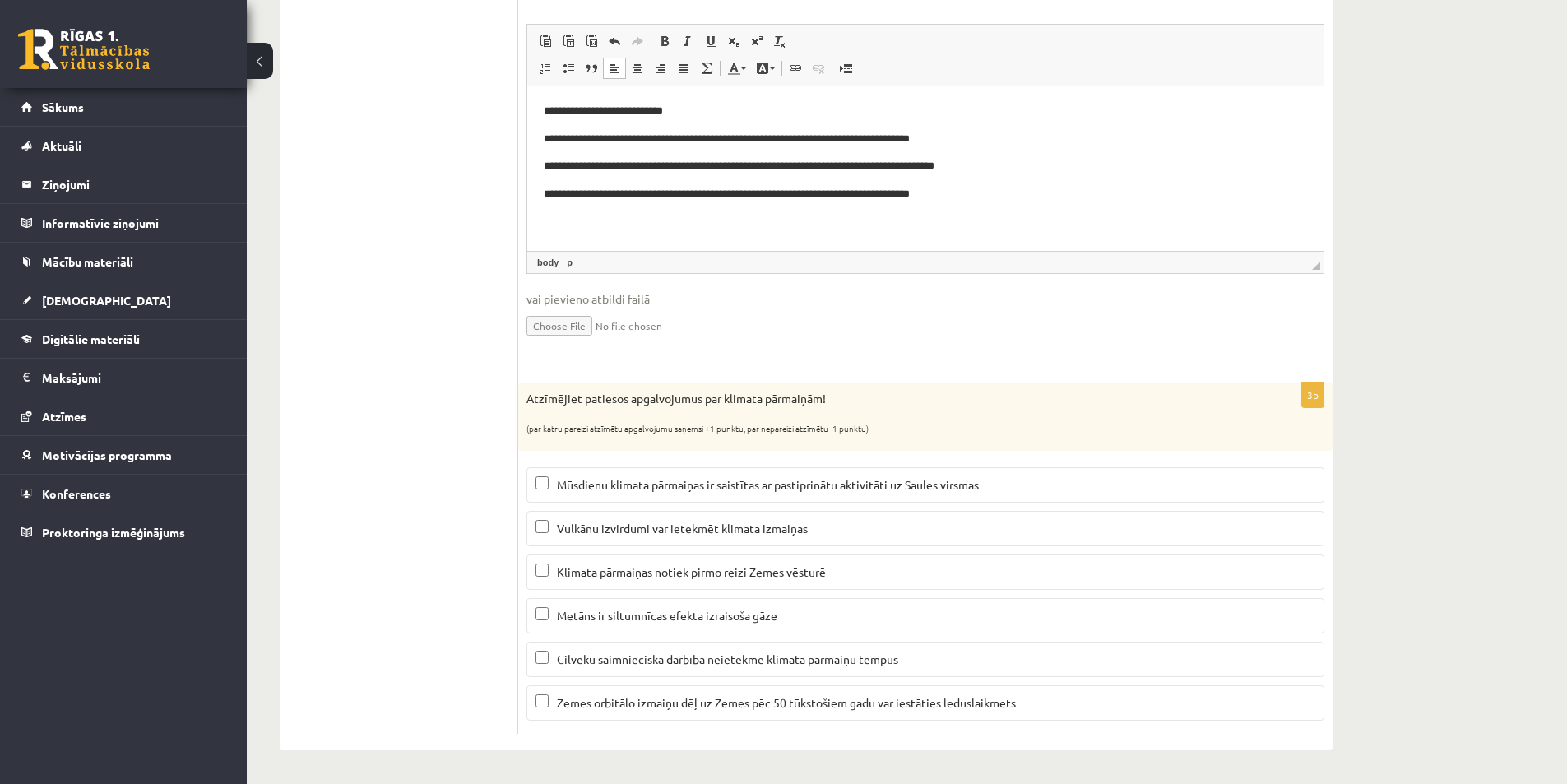
click at [640, 516] on label "Vulkānu izvirdumi var ietekmēt klimata izmaiņas" at bounding box center [925, 528] width 798 height 36
click at [664, 617] on span "Metāns ir siltumnīcas efekta izraisoša gāze" at bounding box center [667, 616] width 221 height 15
click at [793, 711] on p "Zemes orbitālo izmaiņu dēļ uz Zemes pēc 50 tūkstošiem gadu var iestāties ledusl…" at bounding box center [925, 703] width 780 height 17
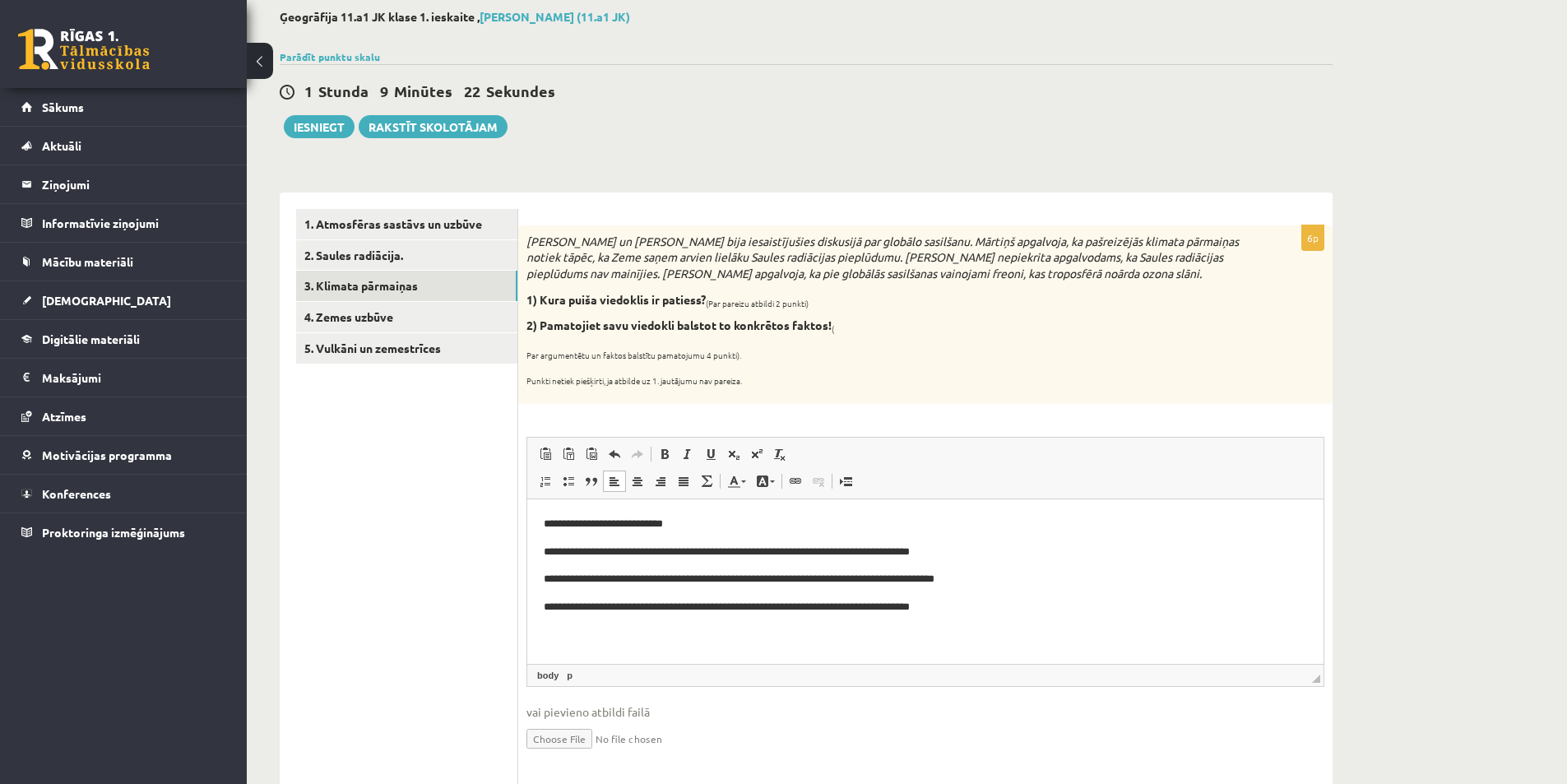
scroll to position [0, 0]
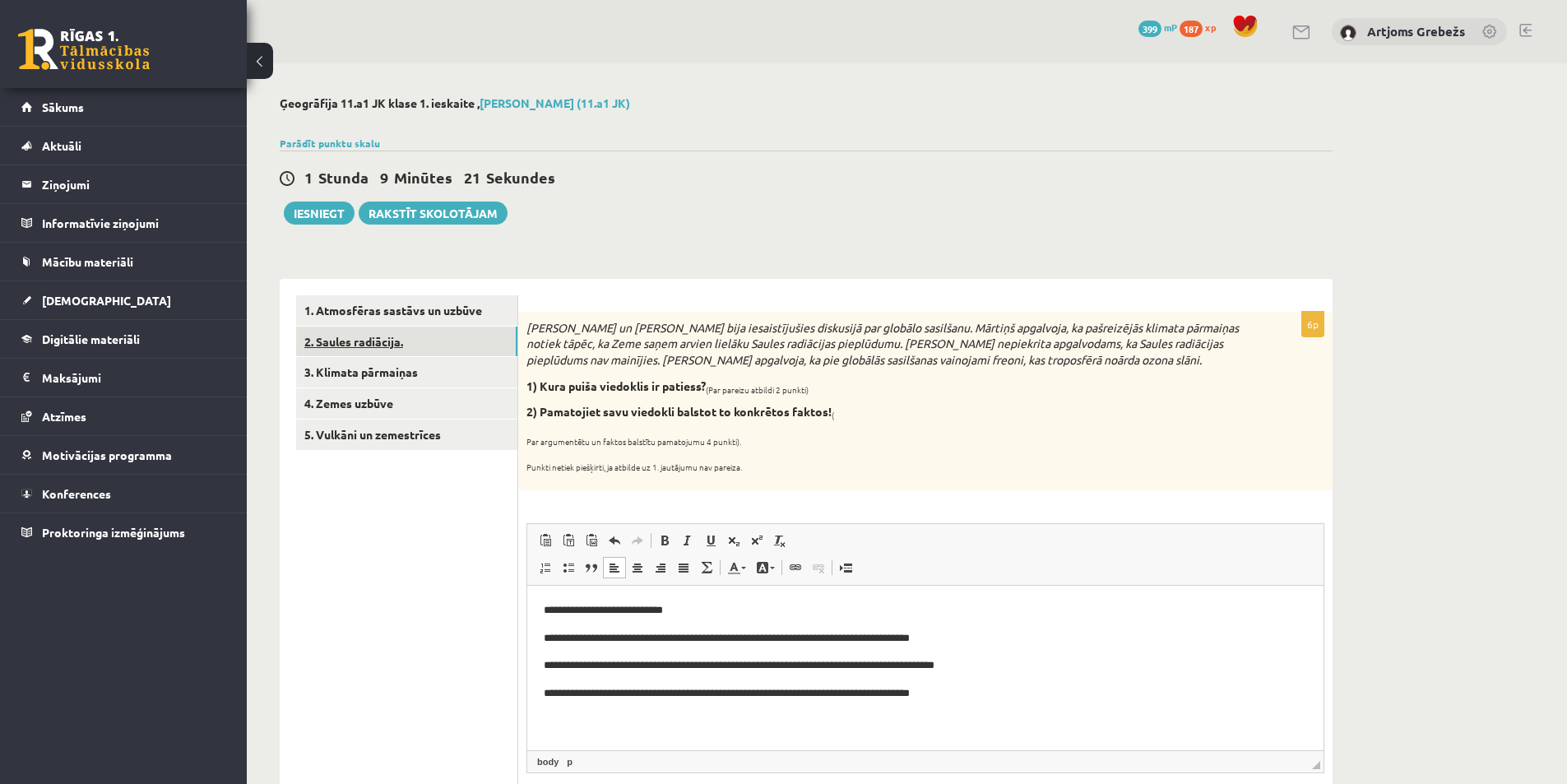
click at [349, 353] on link "2. Saules radiācija." at bounding box center [407, 342] width 222 height 31
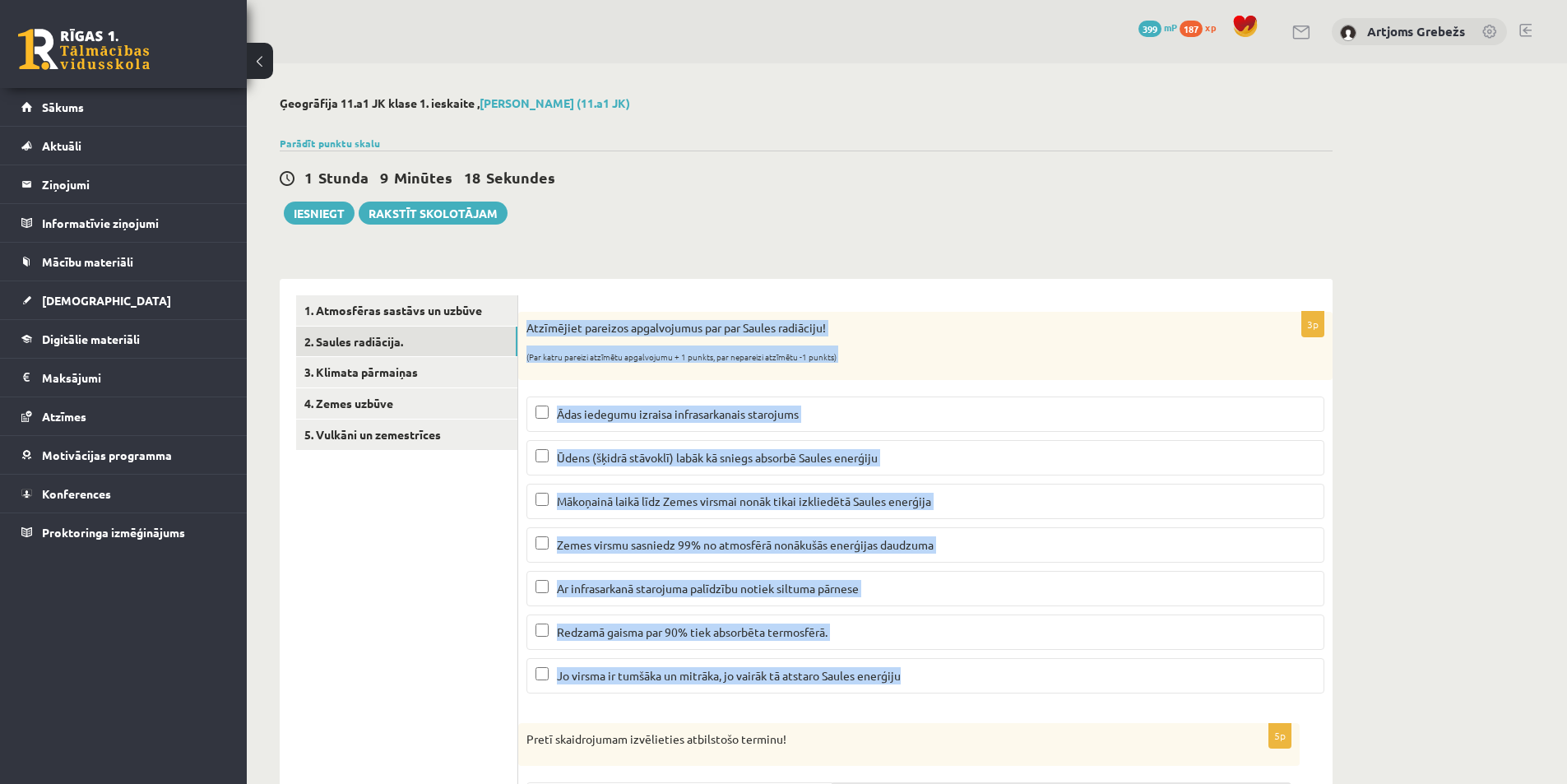
drag, startPoint x: 525, startPoint y: 329, endPoint x: 924, endPoint y: 688, distance: 536.7
click at [924, 688] on div "3p Atzīmējiet pareizos apgalvojumus par par Saules radiāciju! (Par katru pareiz…" at bounding box center [925, 509] width 814 height 395
click at [757, 348] on p "(Par katru pareizi atzīmētu apgalvojumu + 1 punkts, par nepareizi atzīmētu -1 p…" at bounding box center [884, 353] width 715 height 17
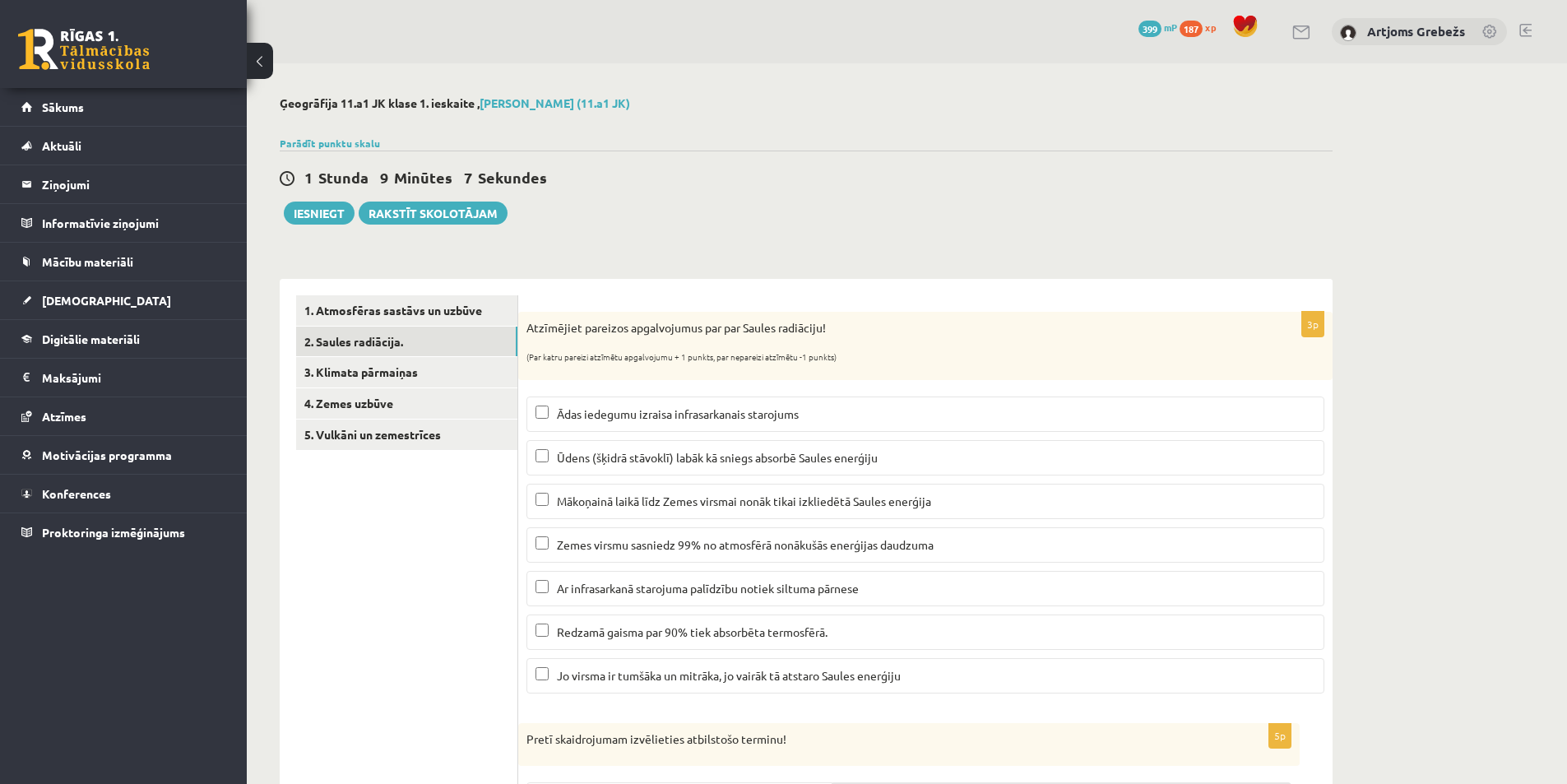
click at [807, 457] on span "Ūdens (šķidrā stāvoklī) labāk kā sniegs absorbē Saules enerģiju" at bounding box center [717, 457] width 321 height 15
click at [750, 502] on span "Mākoņainā laikā līdz Zemes virsmai nonāk tikai izkliedētā Saules enerģija" at bounding box center [744, 501] width 374 height 15
click at [725, 586] on span "Ar infrasarkanā starojuma palīdzību notiek siltuma pārnese" at bounding box center [708, 588] width 302 height 15
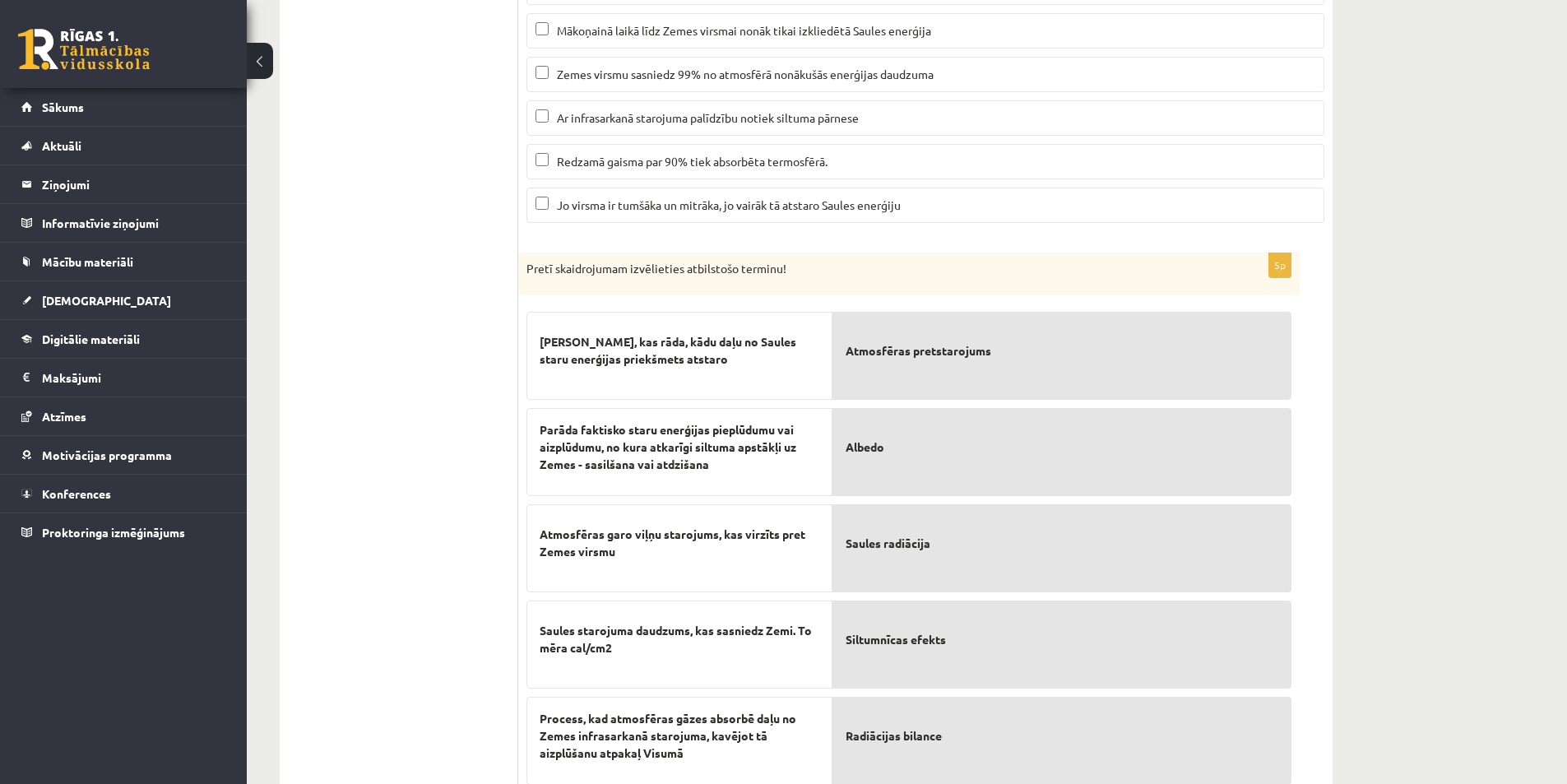
scroll to position [530, 0]
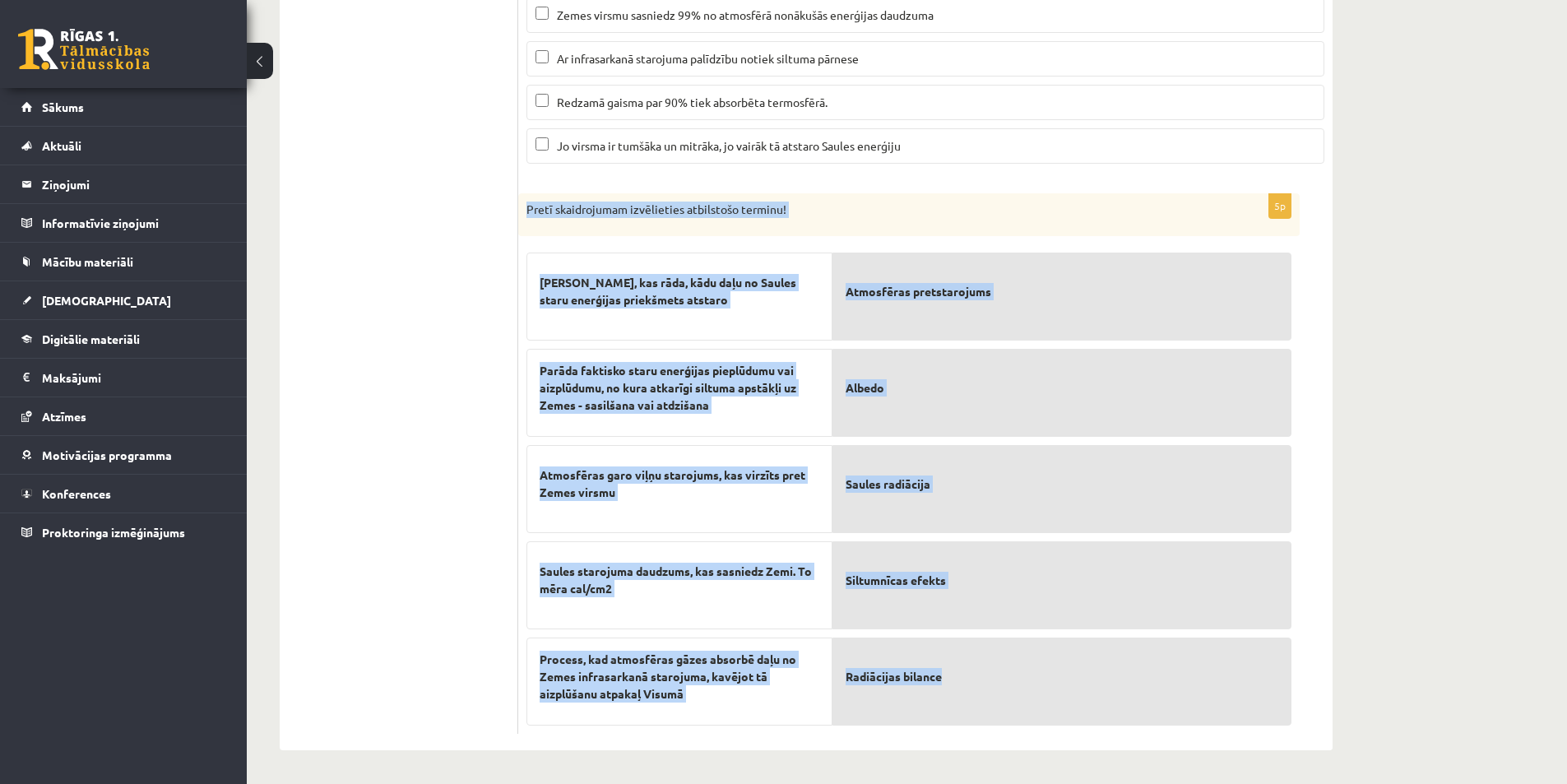
drag, startPoint x: 526, startPoint y: 202, endPoint x: 988, endPoint y: 713, distance: 688.9
click at [988, 713] on div "5p Pretī skaidrojumam izvēlieties atbilstošo terminu! Skaitlis, kas rāda, kādu …" at bounding box center [910, 463] width 782 height 540
click at [1403, 416] on div "Ģeogrāfija 11.a1 JK klase 1. ieskaite , Artjoms Grebežs (11.a1 JK) Parādīt punk…" at bounding box center [906, 158] width 1320 height 1249
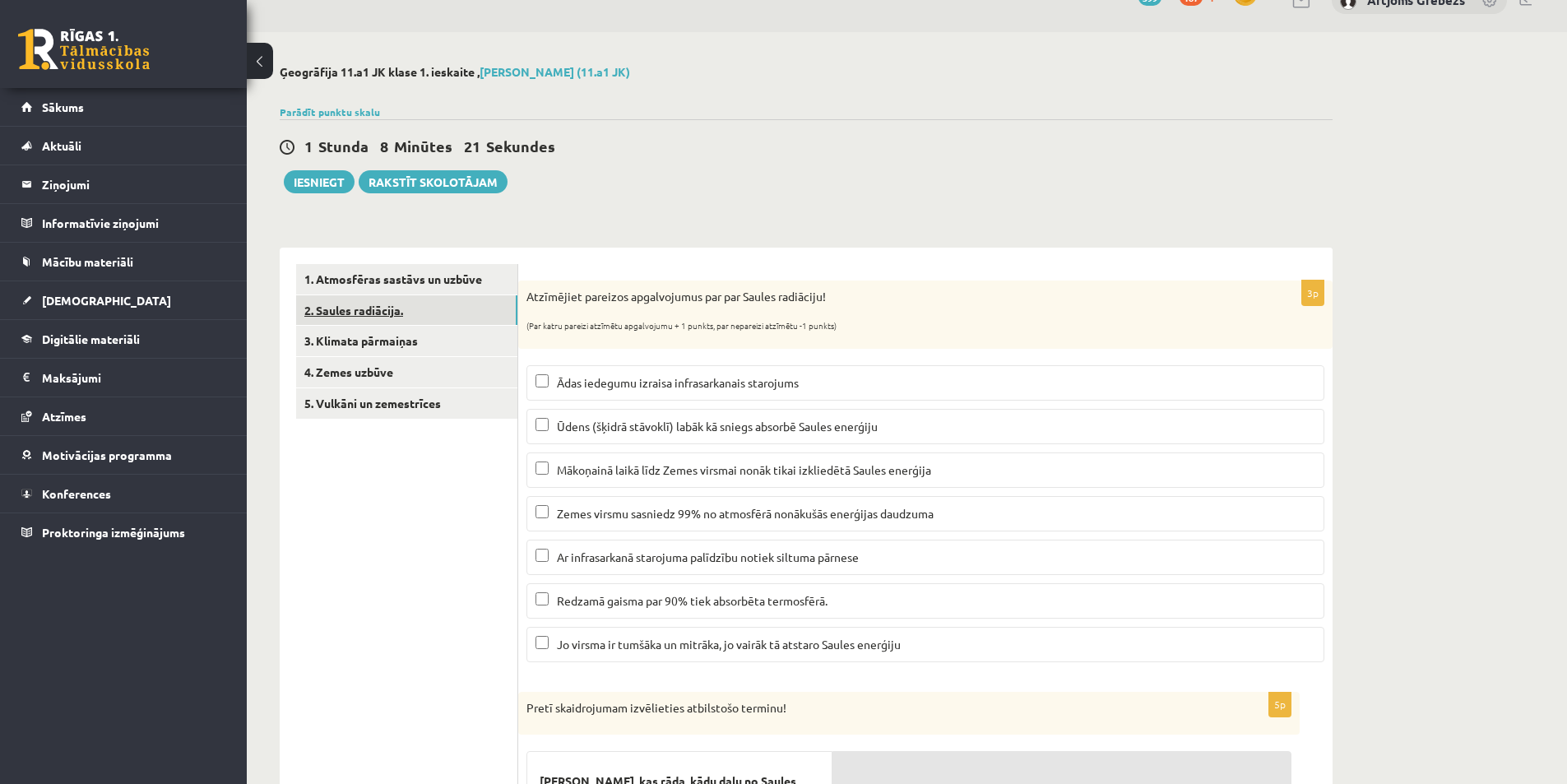
scroll to position [0, 0]
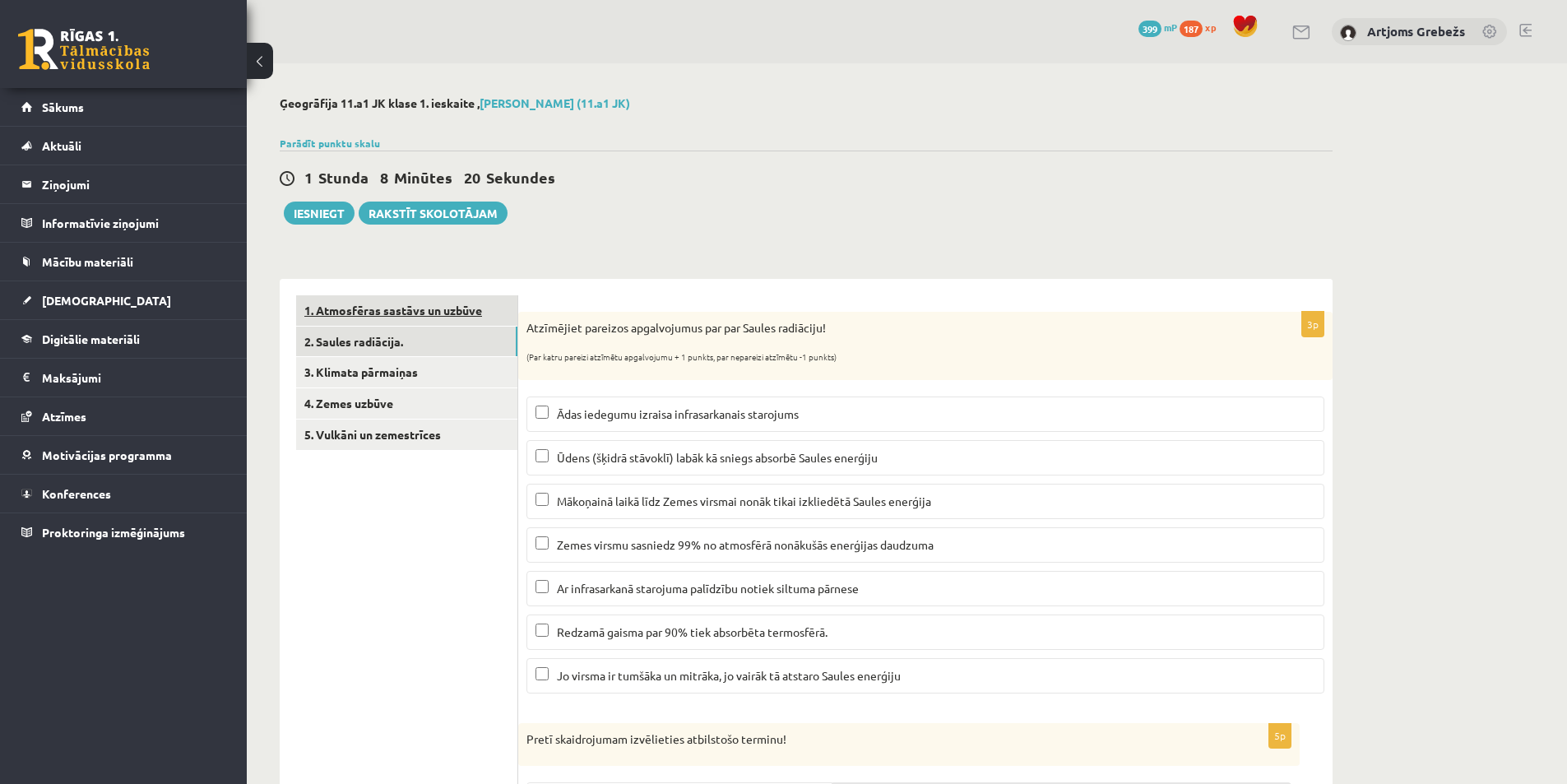
click at [353, 310] on link "1. Atmosfēras sastāvs un uzbūve" at bounding box center [407, 310] width 222 height 31
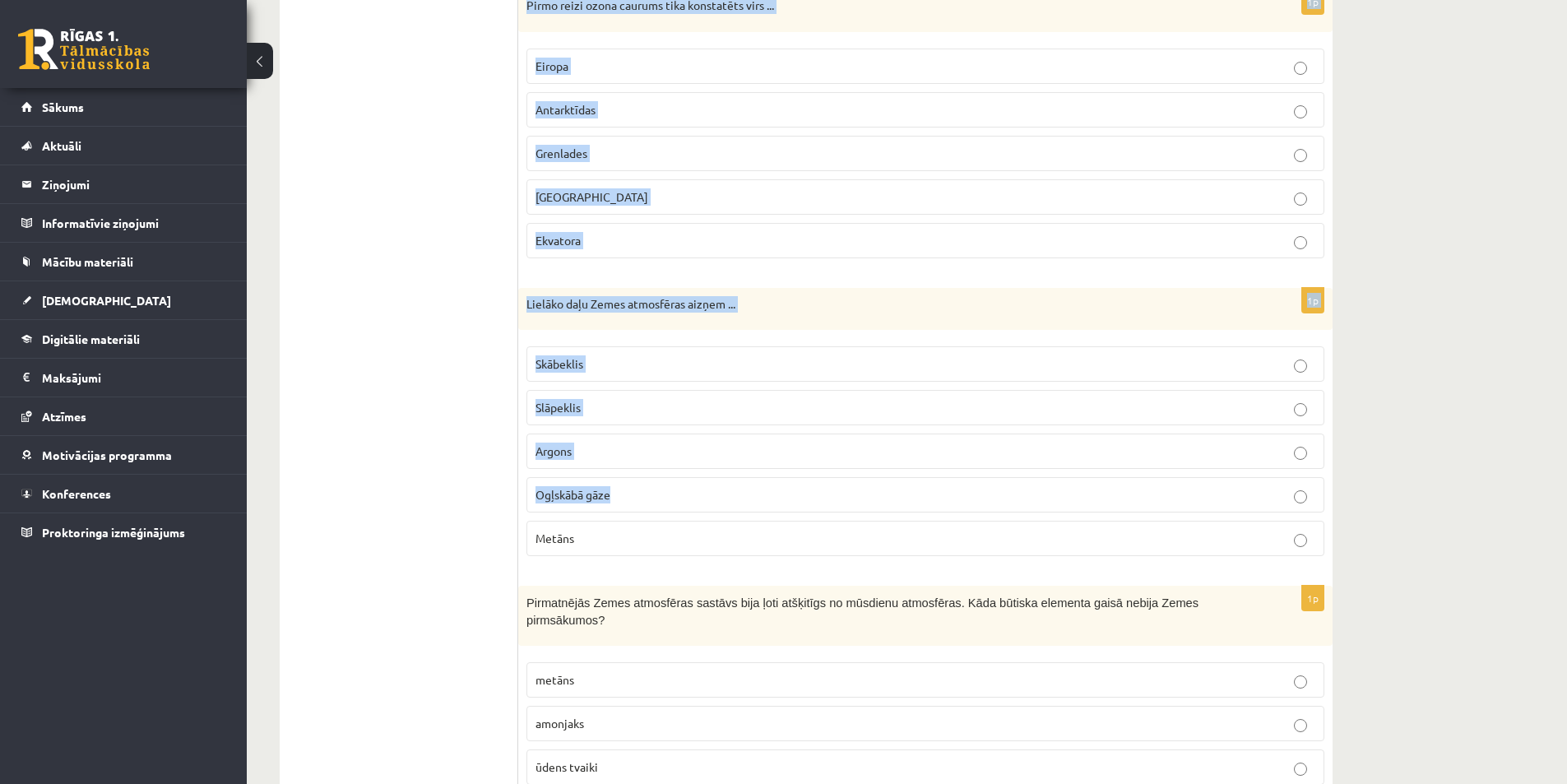
scroll to position [1054, 0]
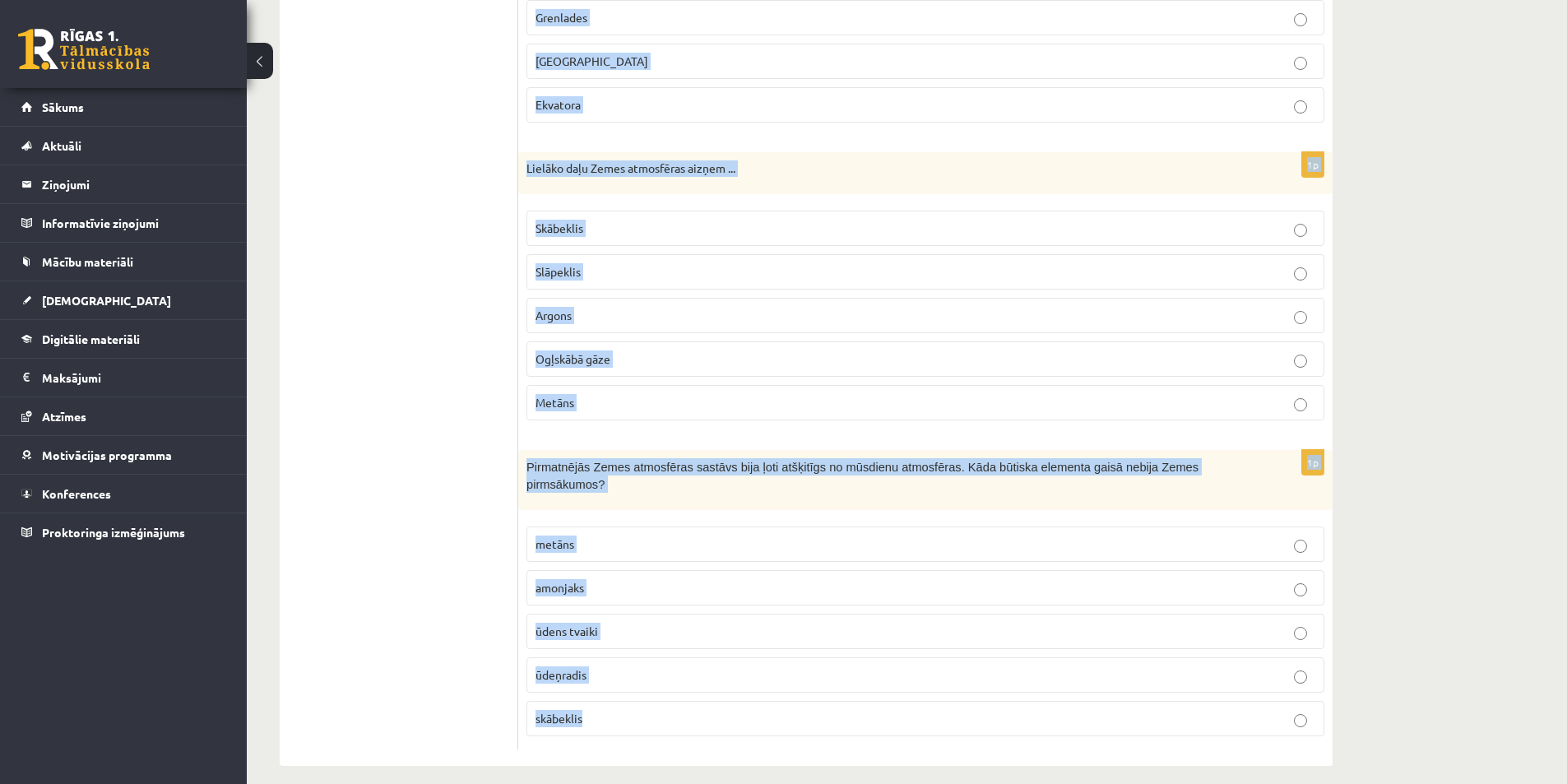
drag, startPoint x: 527, startPoint y: 333, endPoint x: 837, endPoint y: 716, distance: 492.7
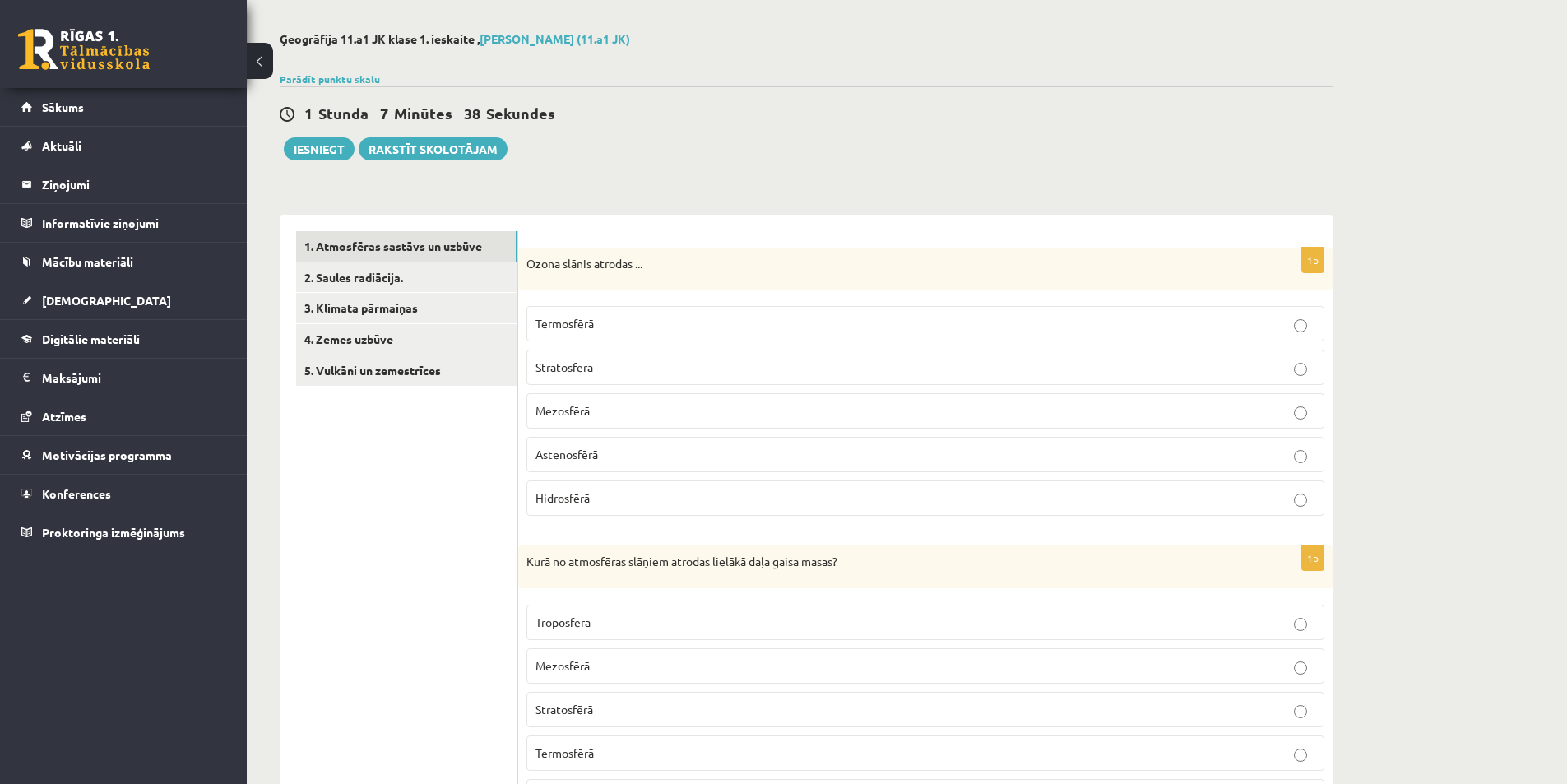
scroll to position [0, 0]
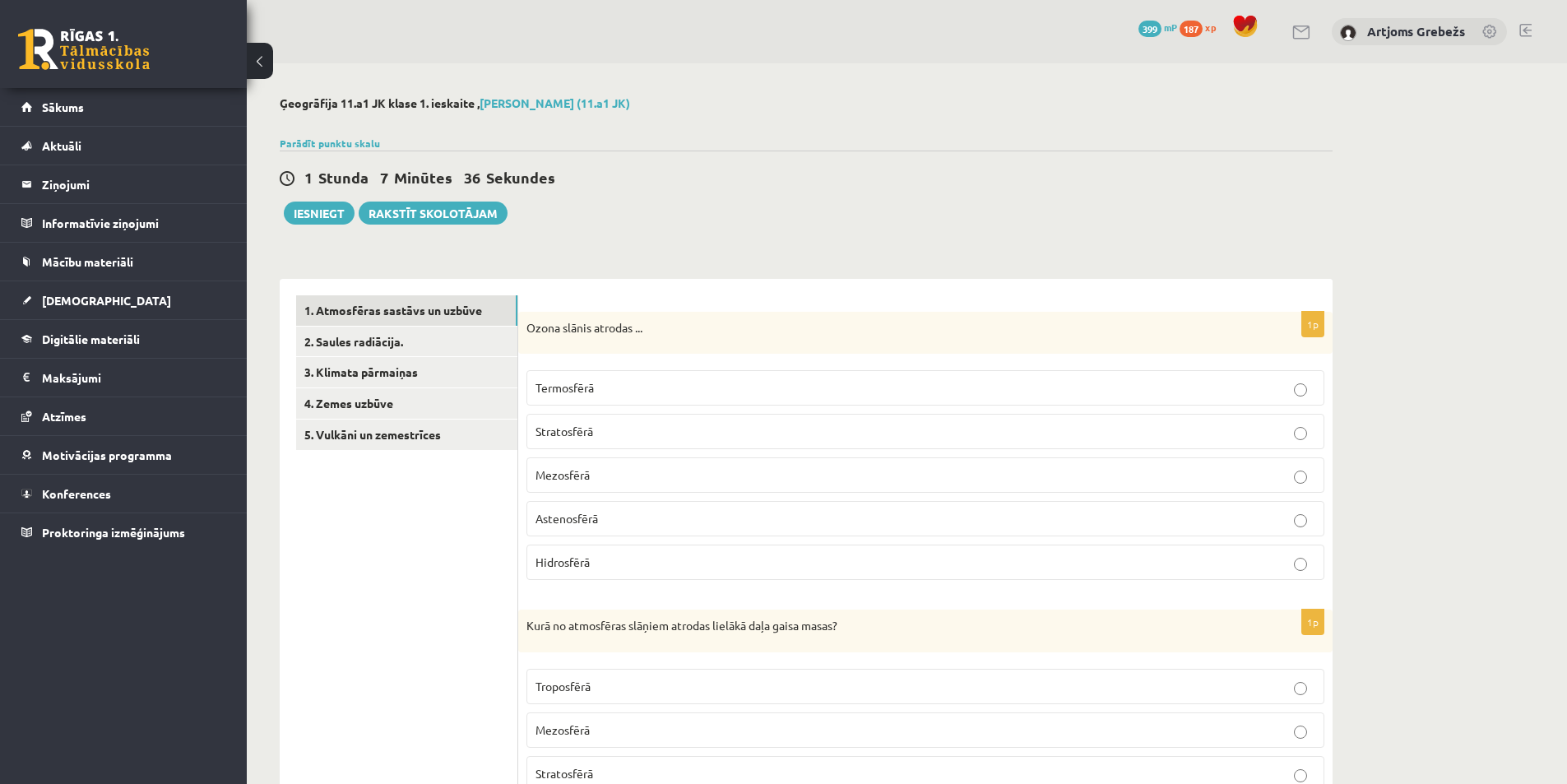
click at [588, 424] on p "Stratosfērā" at bounding box center [925, 431] width 780 height 17
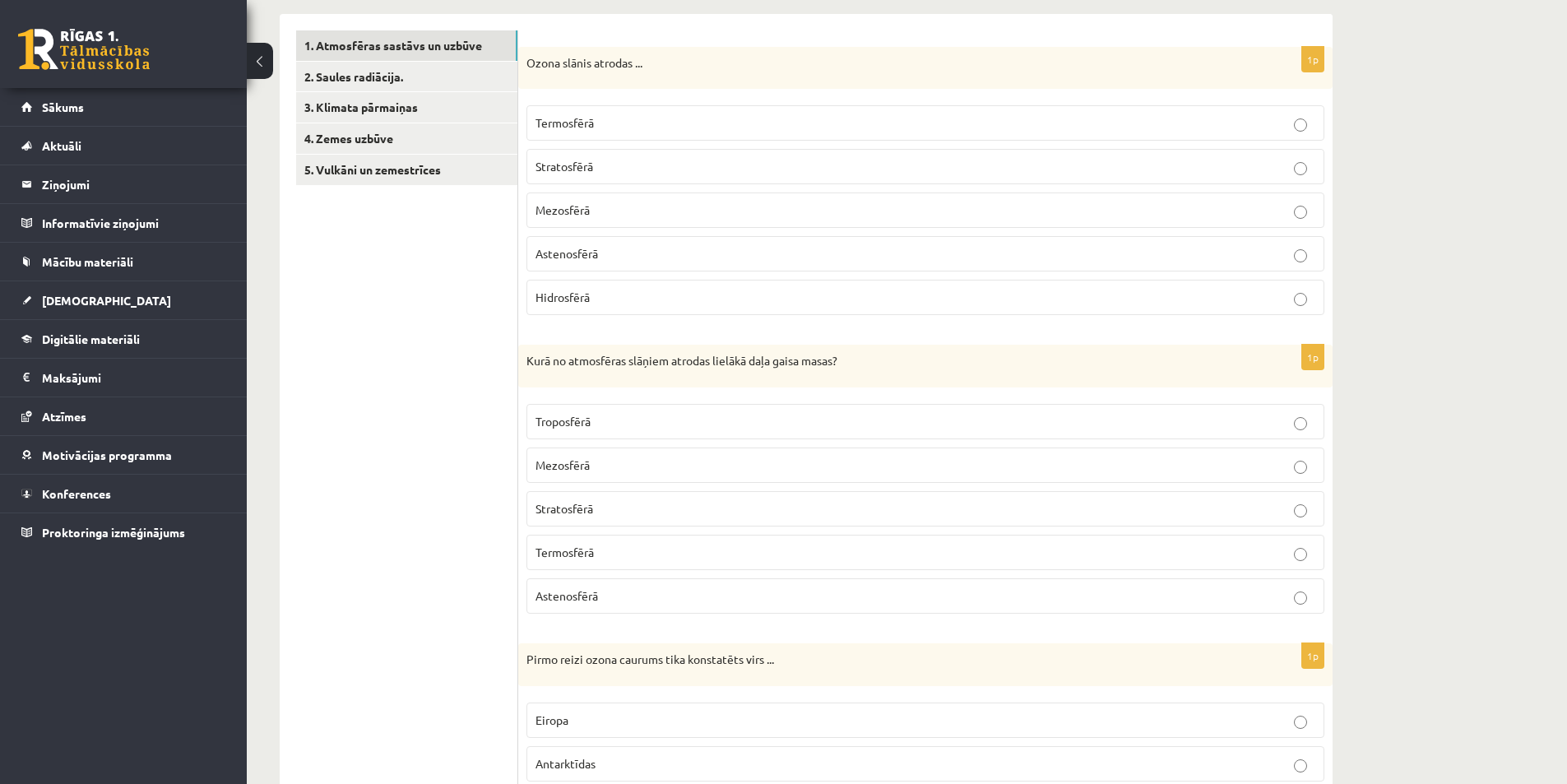
scroll to position [329, 0]
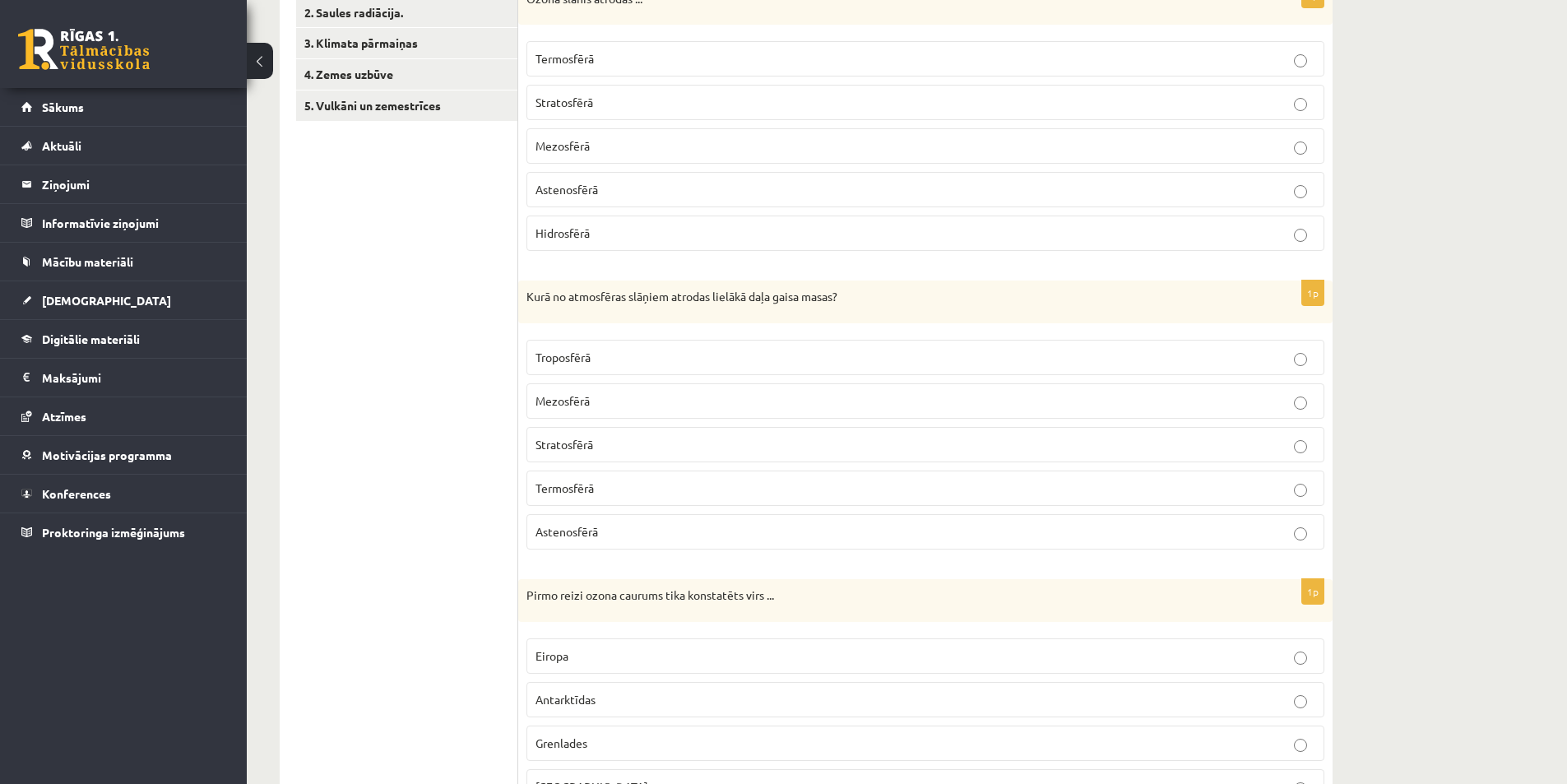
click at [577, 356] on span "Troposfērā" at bounding box center [563, 357] width 55 height 15
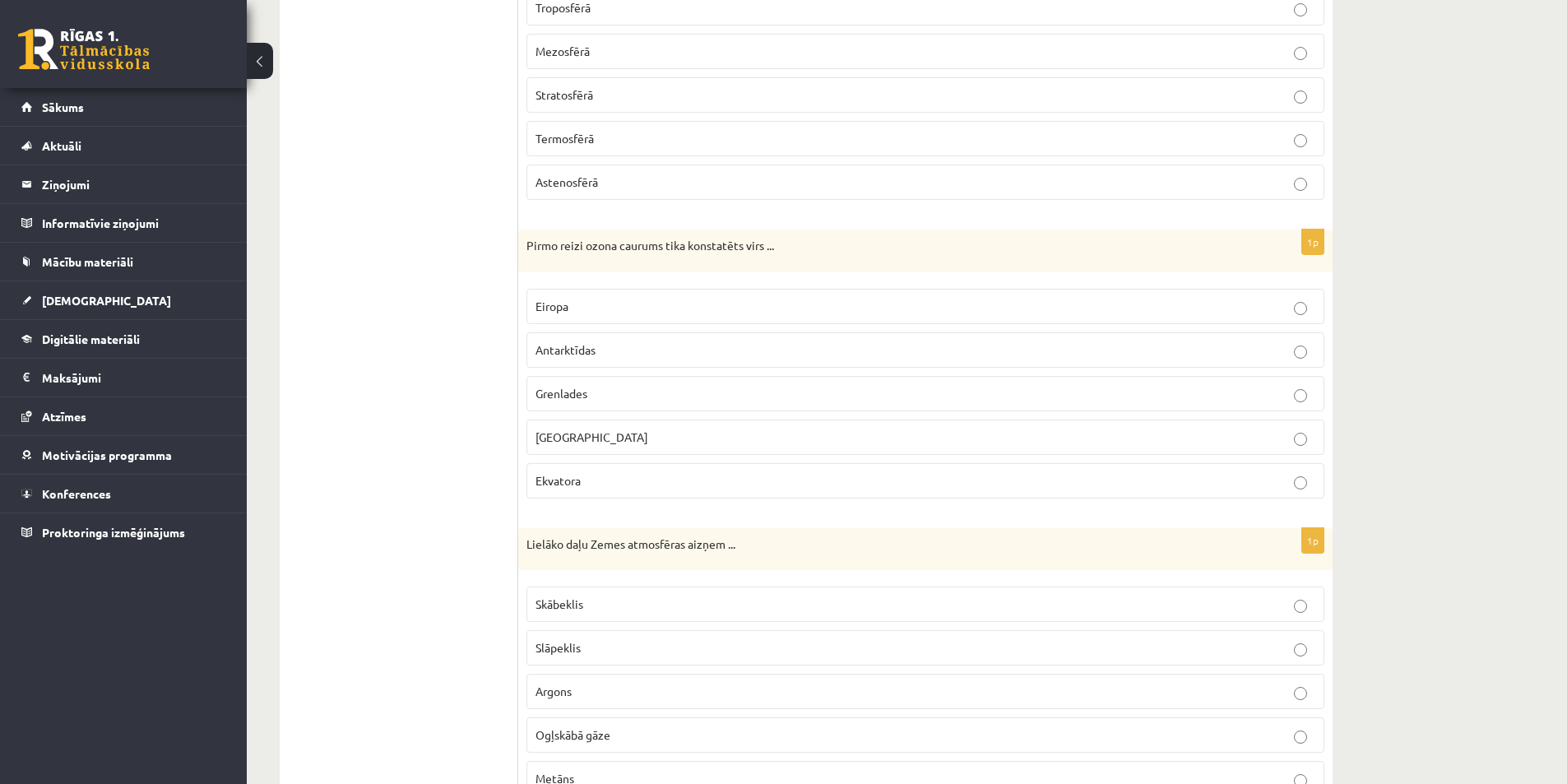
scroll to position [740, 0]
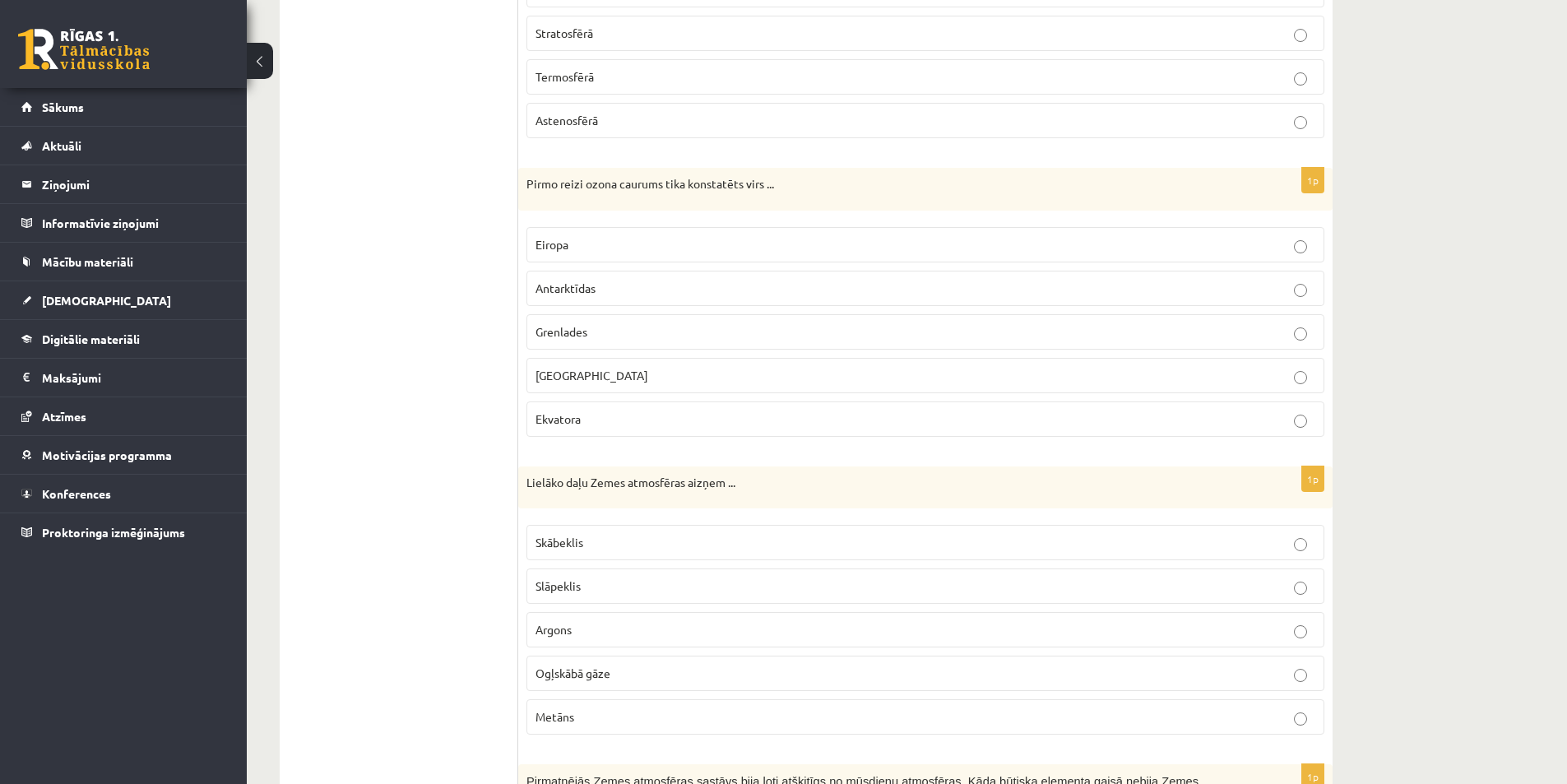
click at [613, 281] on p "Antarktīdas" at bounding box center [925, 288] width 780 height 17
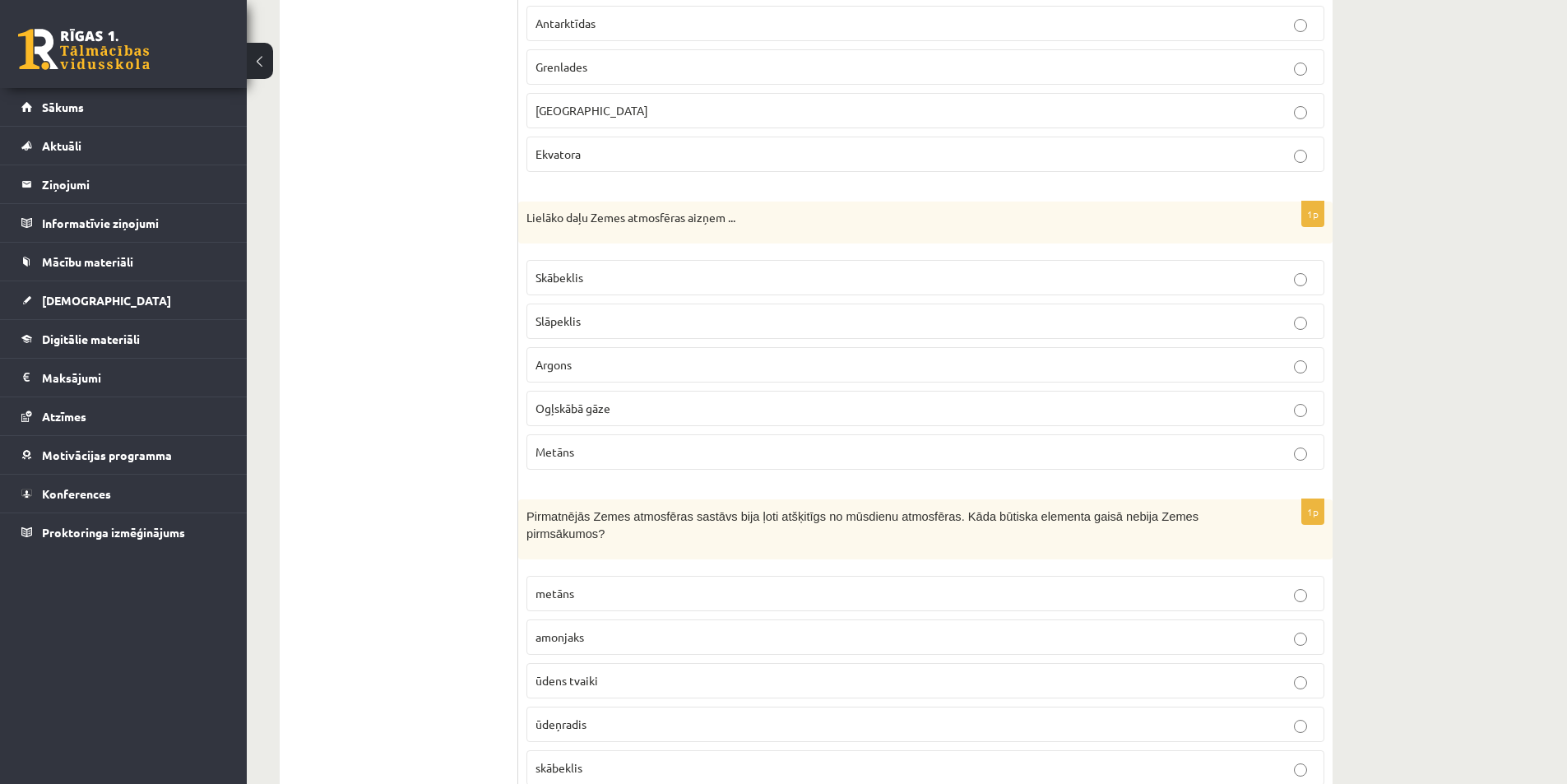
scroll to position [1054, 0]
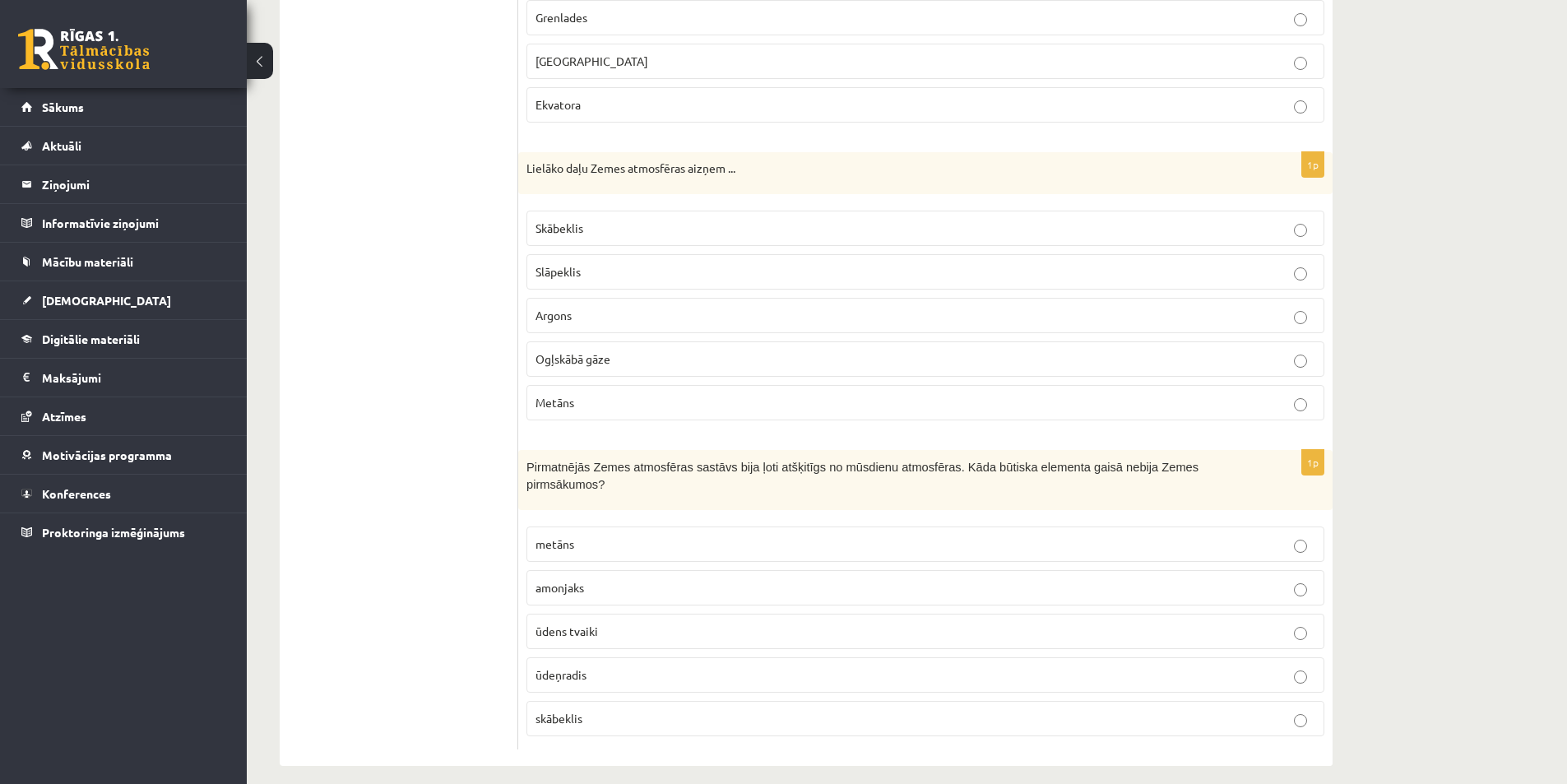
click at [580, 271] on span "Slāpeklis" at bounding box center [558, 271] width 46 height 15
click at [577, 701] on label "skābeklis" at bounding box center [925, 718] width 798 height 36
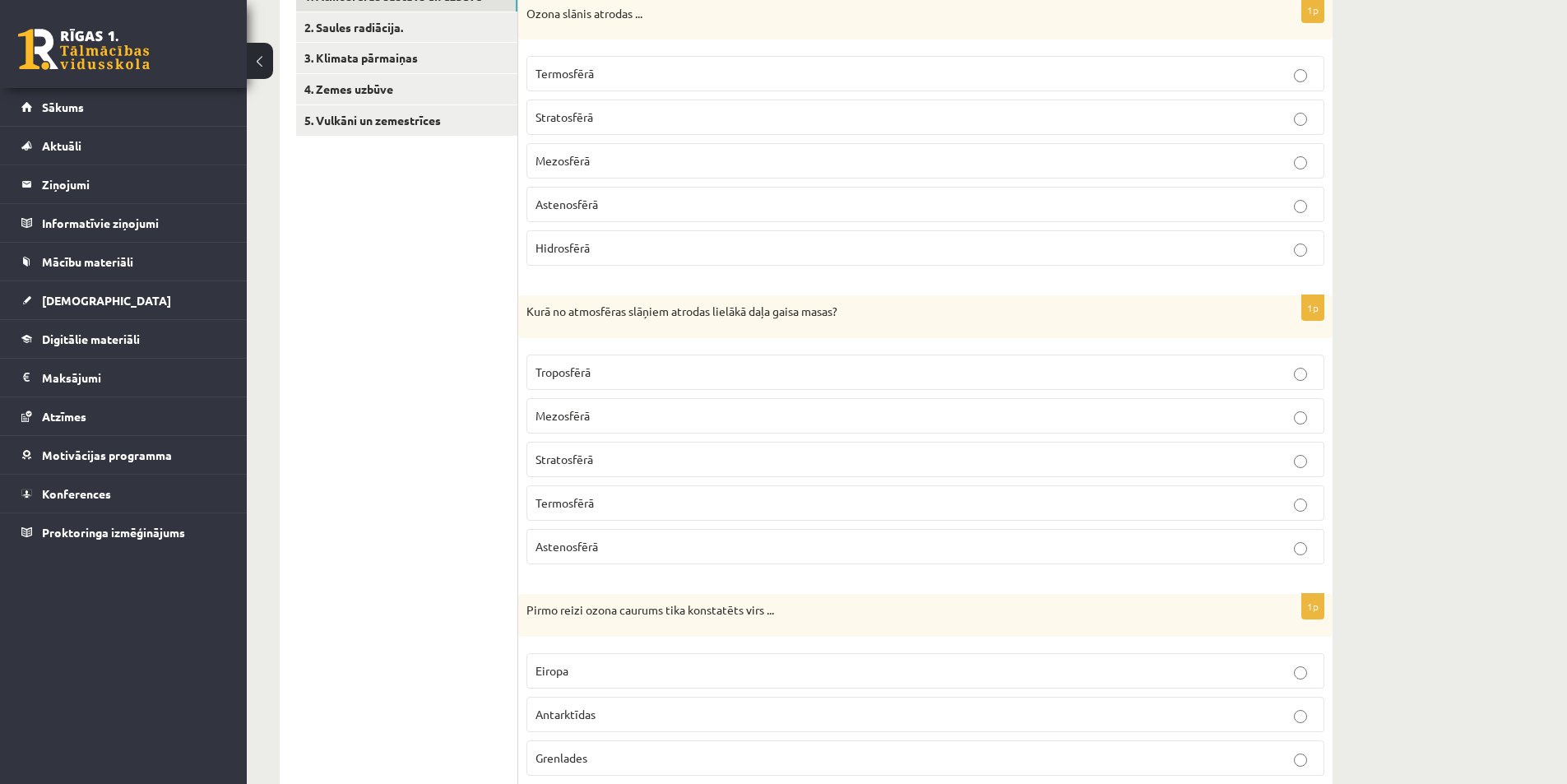
scroll to position [0, 0]
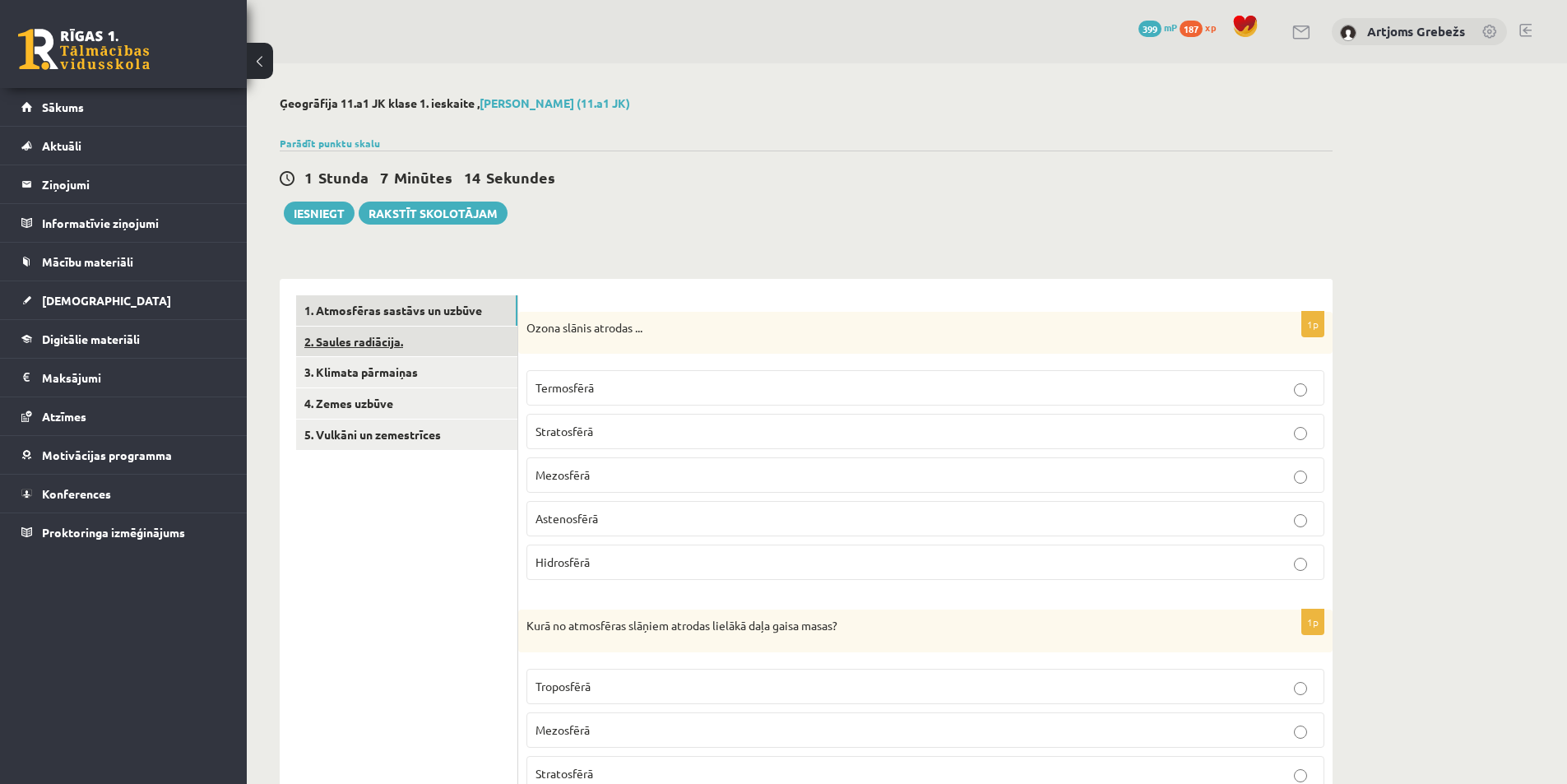
click at [381, 339] on link "2. Saules radiācija." at bounding box center [407, 342] width 222 height 31
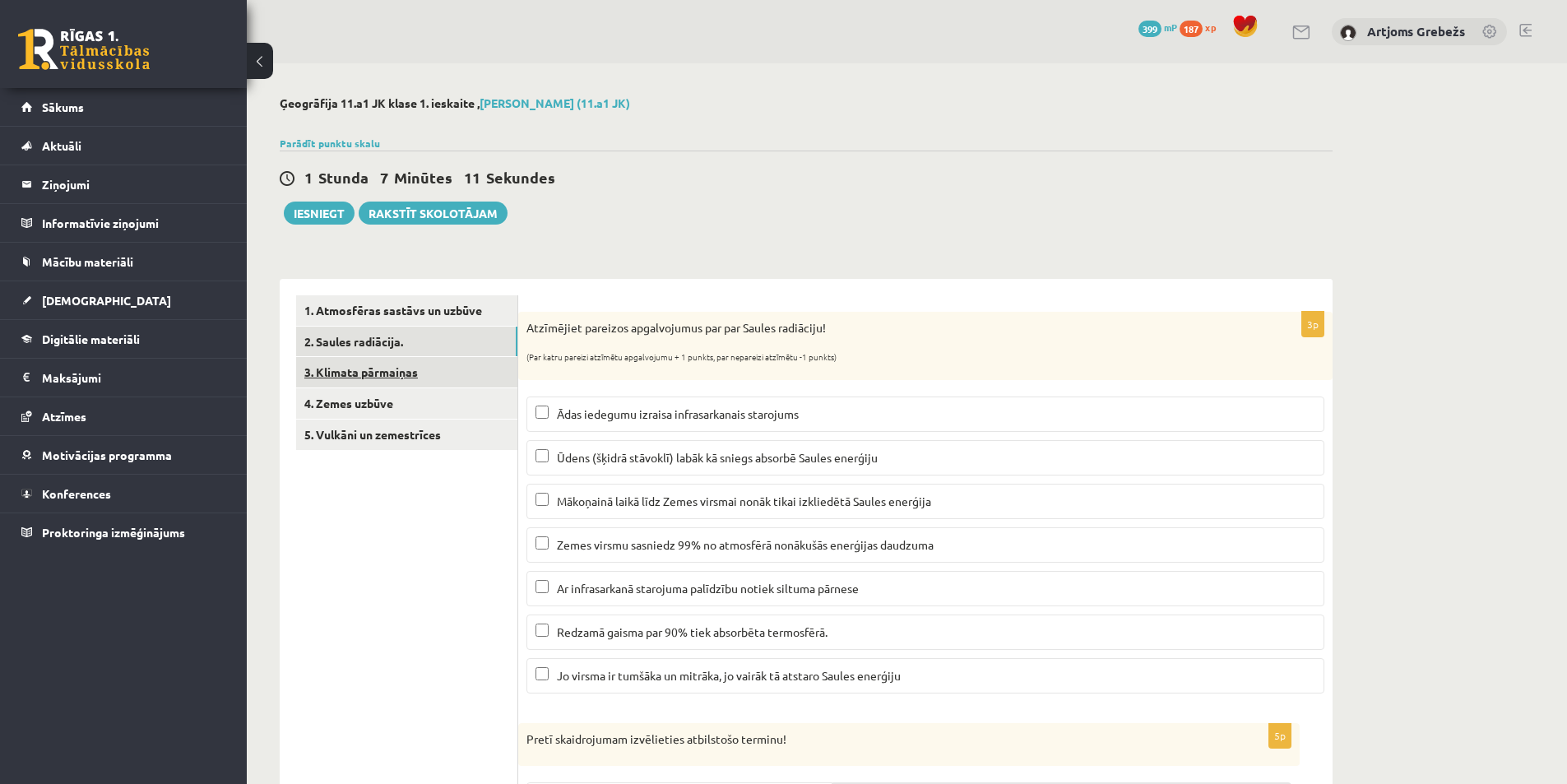
click at [401, 368] on link "3. Klimata pārmaiņas" at bounding box center [407, 372] width 222 height 31
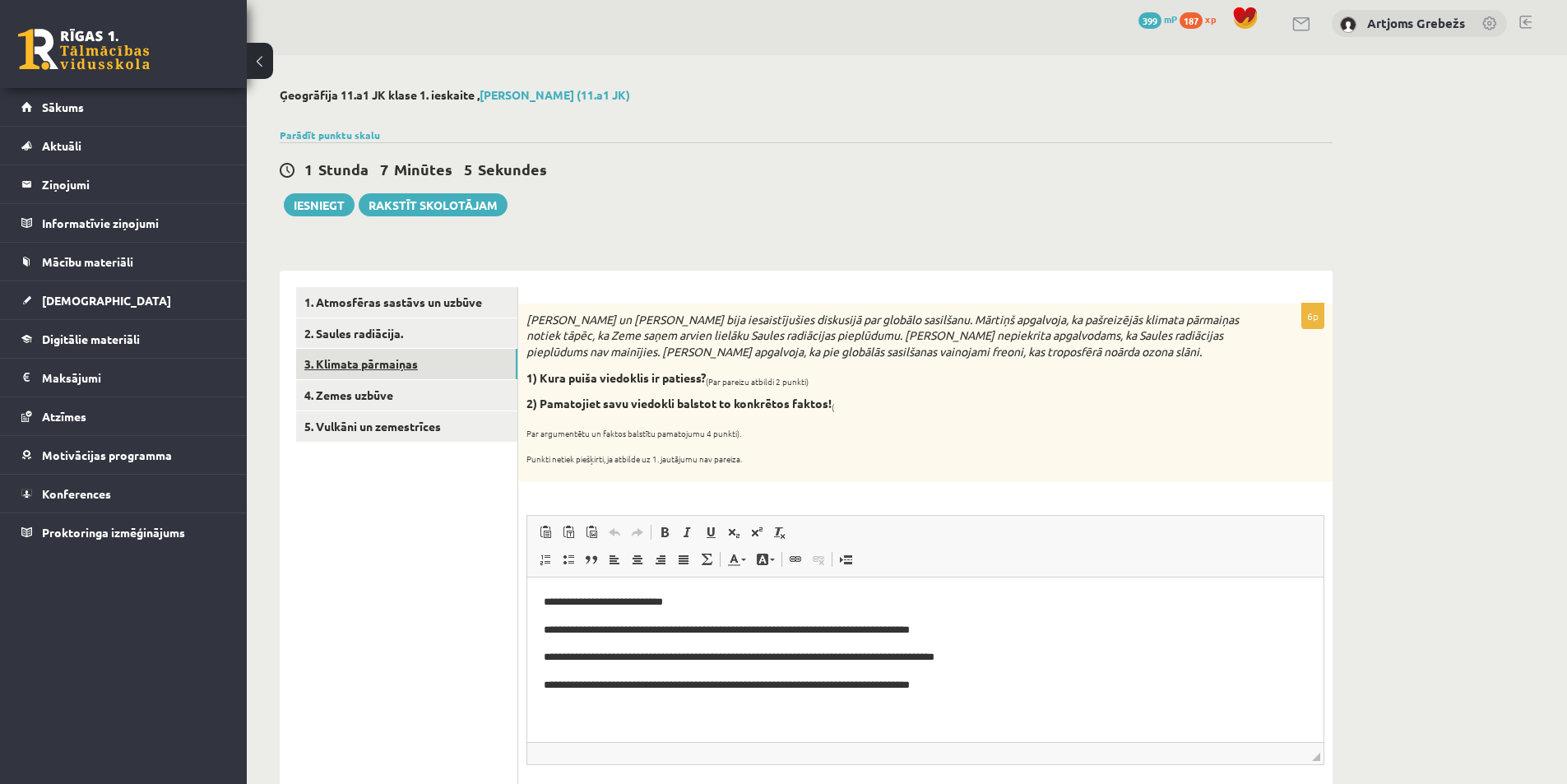
scroll to position [7, 0]
click at [419, 407] on link "4. Zemes uzbūve" at bounding box center [407, 397] width 222 height 31
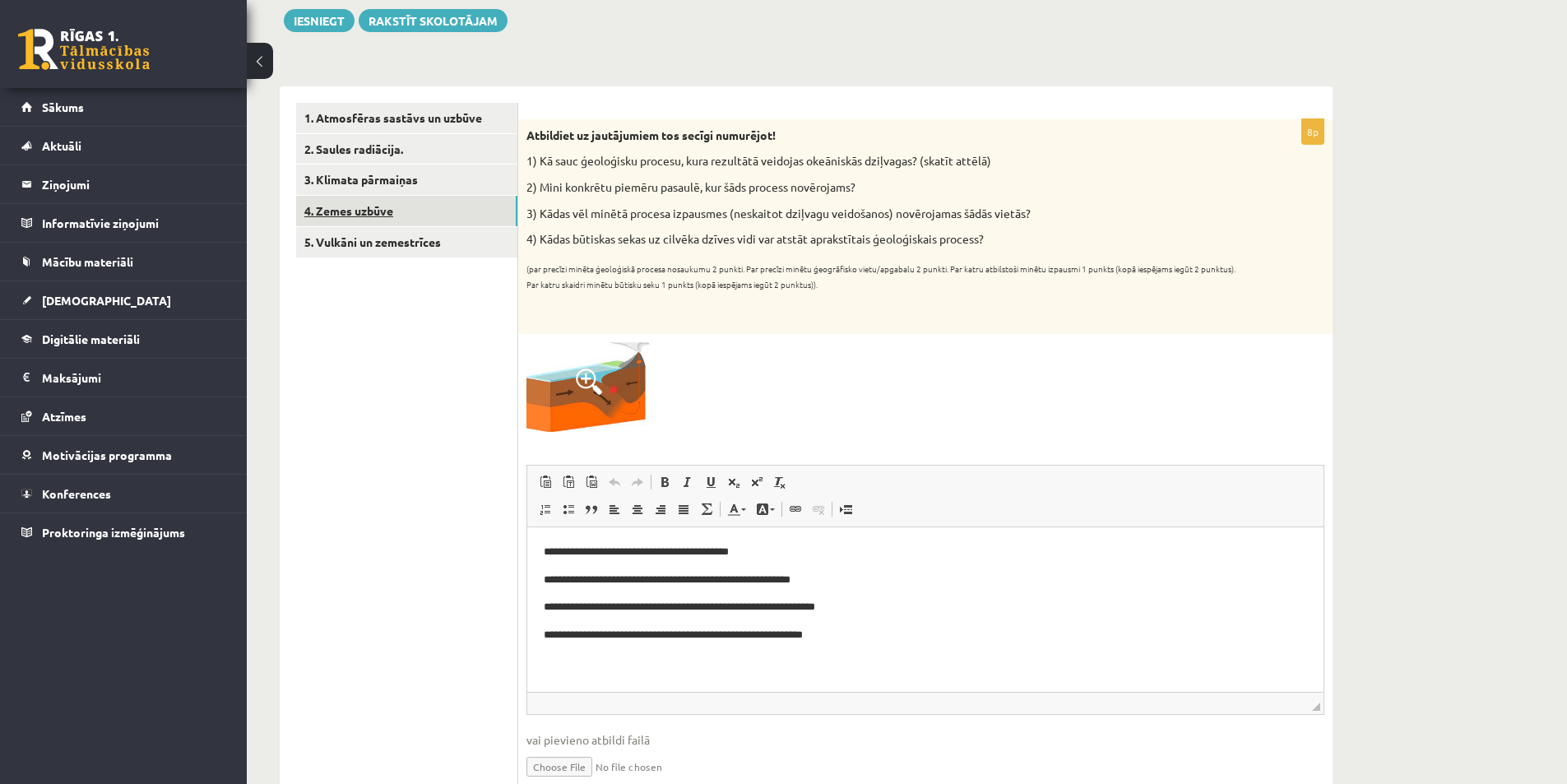
scroll to position [164, 0]
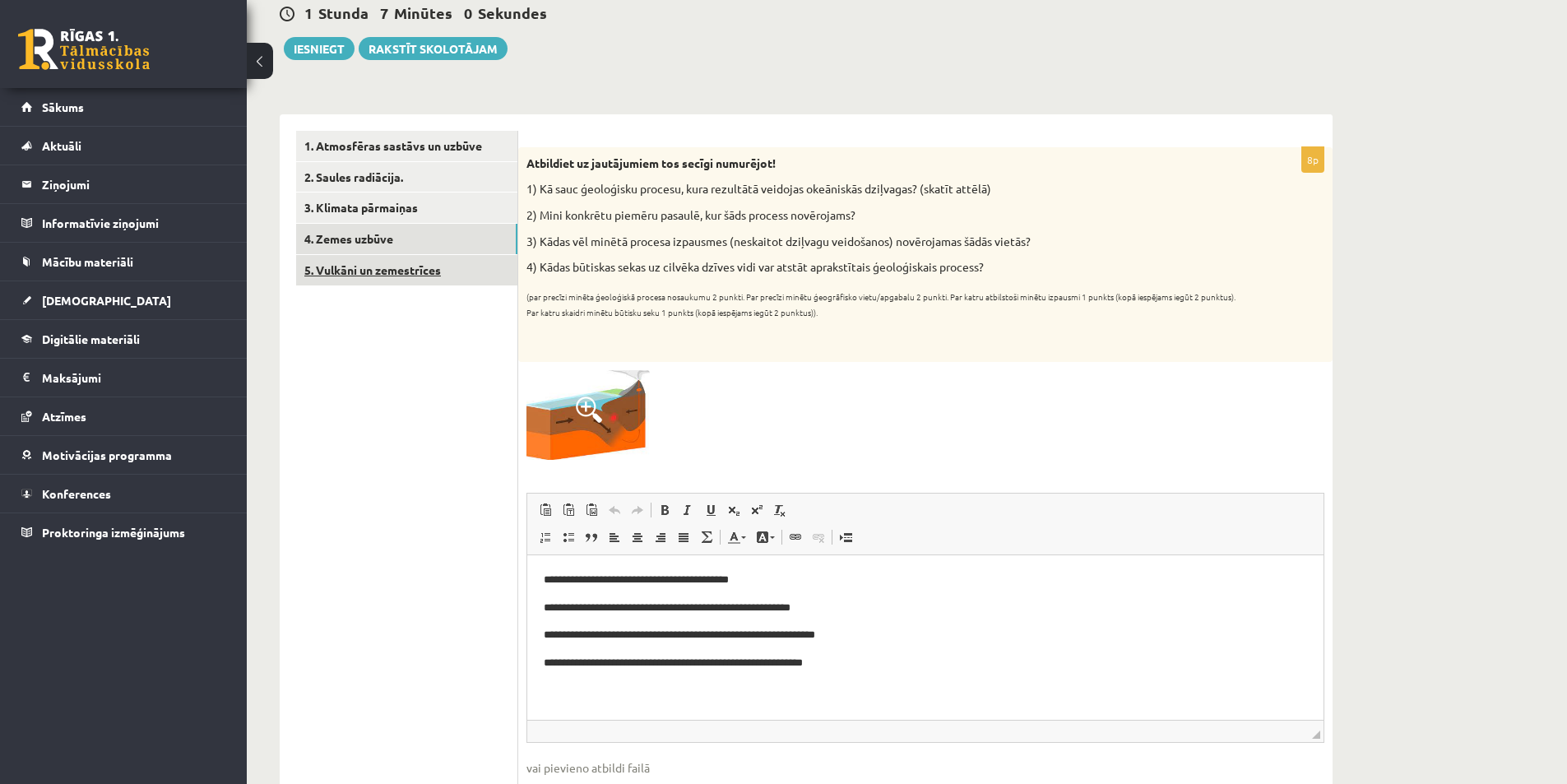
click at [422, 268] on link "5. Vulkāni un zemestrīces" at bounding box center [407, 270] width 222 height 31
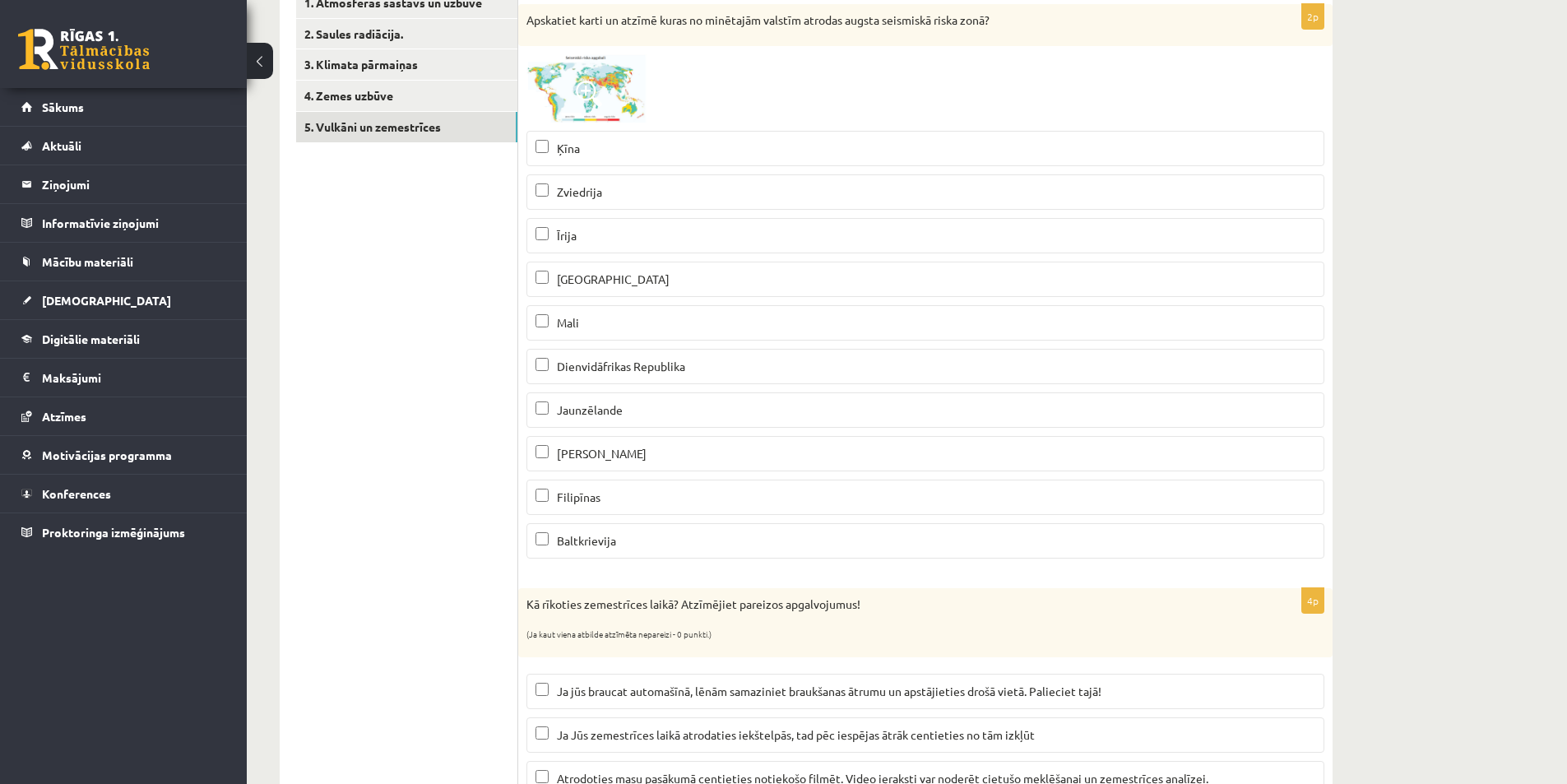
scroll to position [0, 0]
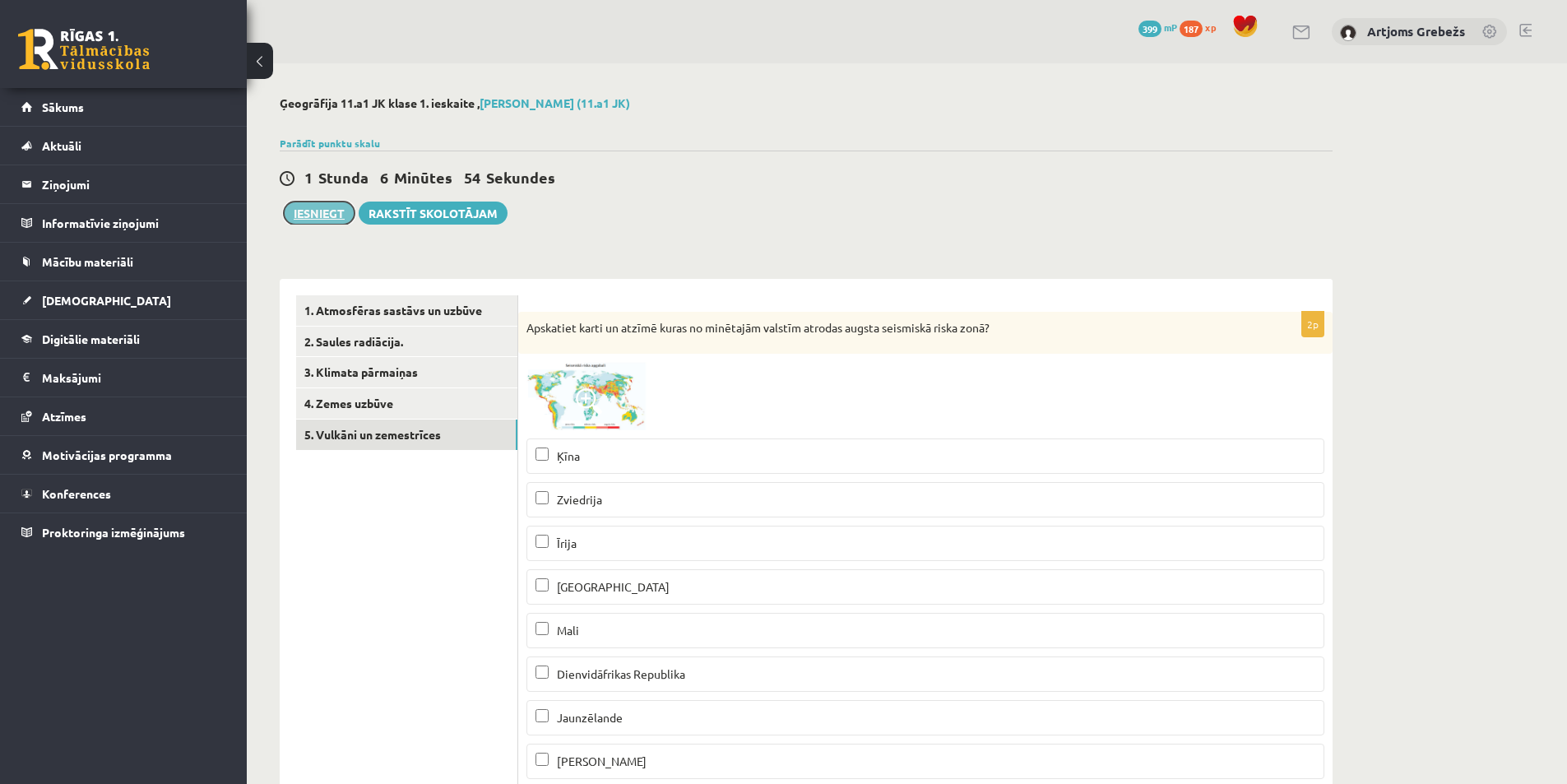
click at [342, 219] on button "Iesniegt" at bounding box center [319, 213] width 71 height 23
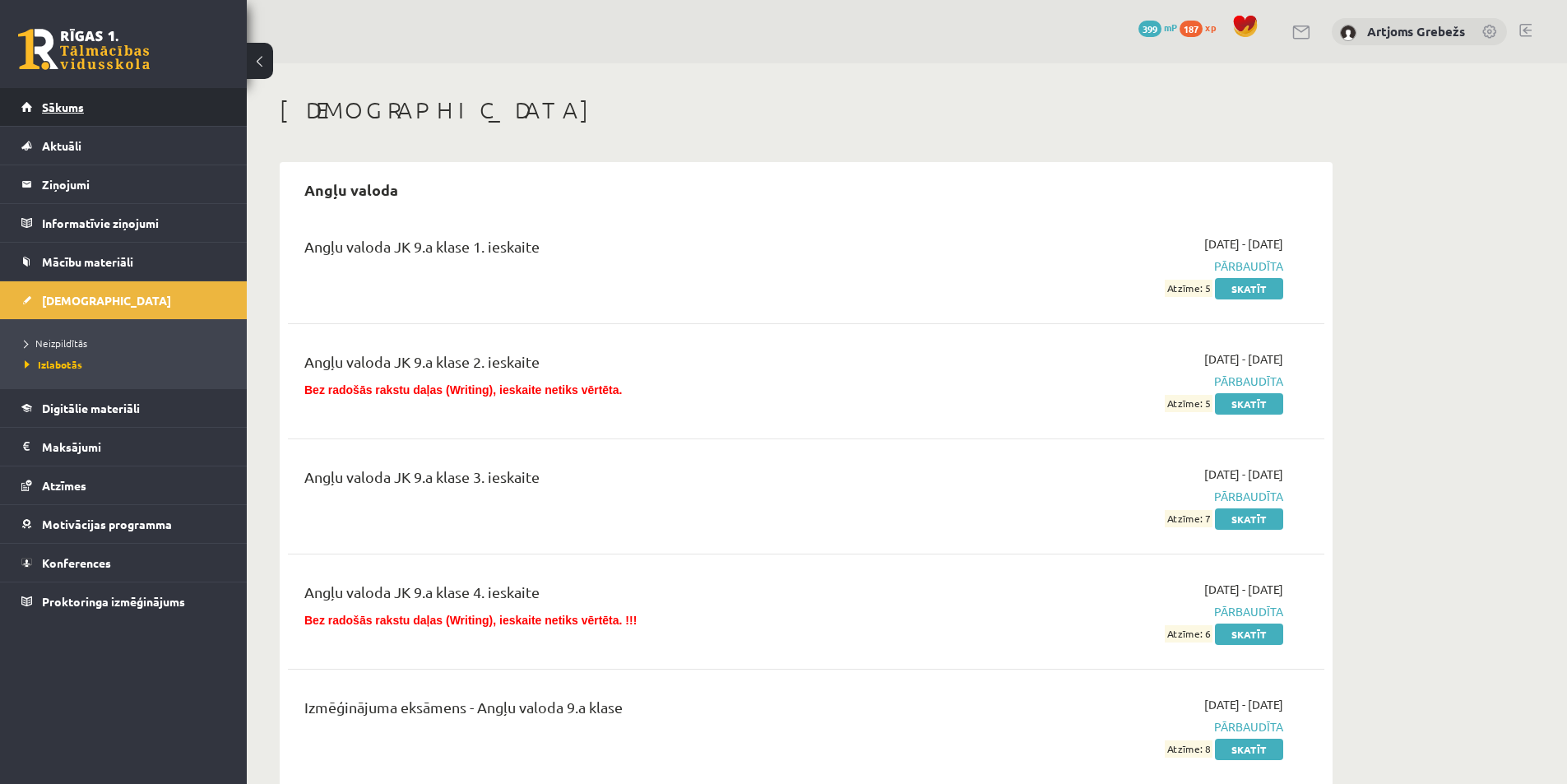
click at [177, 117] on link "Sākums" at bounding box center [124, 107] width 205 height 38
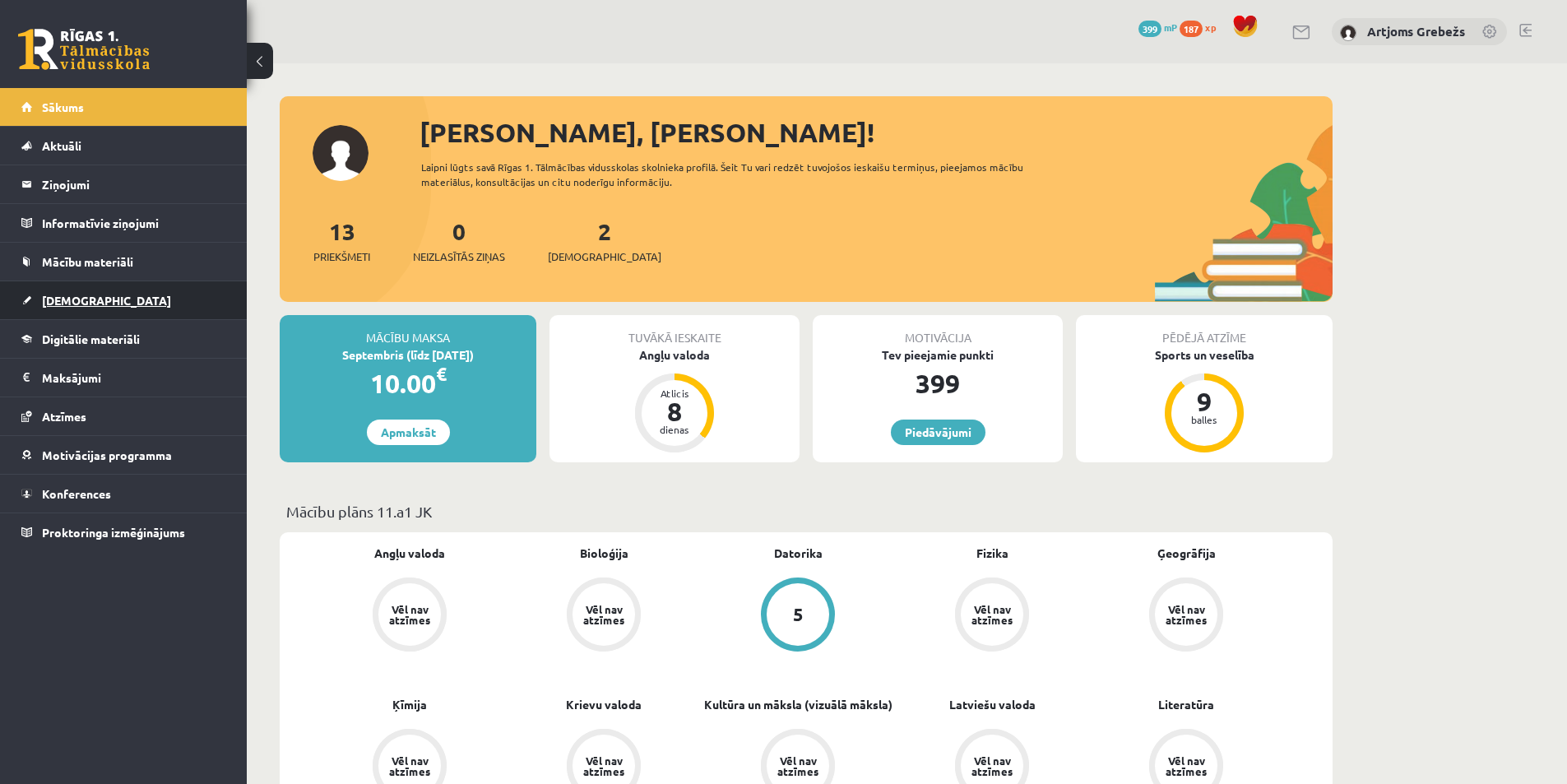
click at [88, 290] on link "[DEMOGRAPHIC_DATA]" at bounding box center [124, 300] width 205 height 38
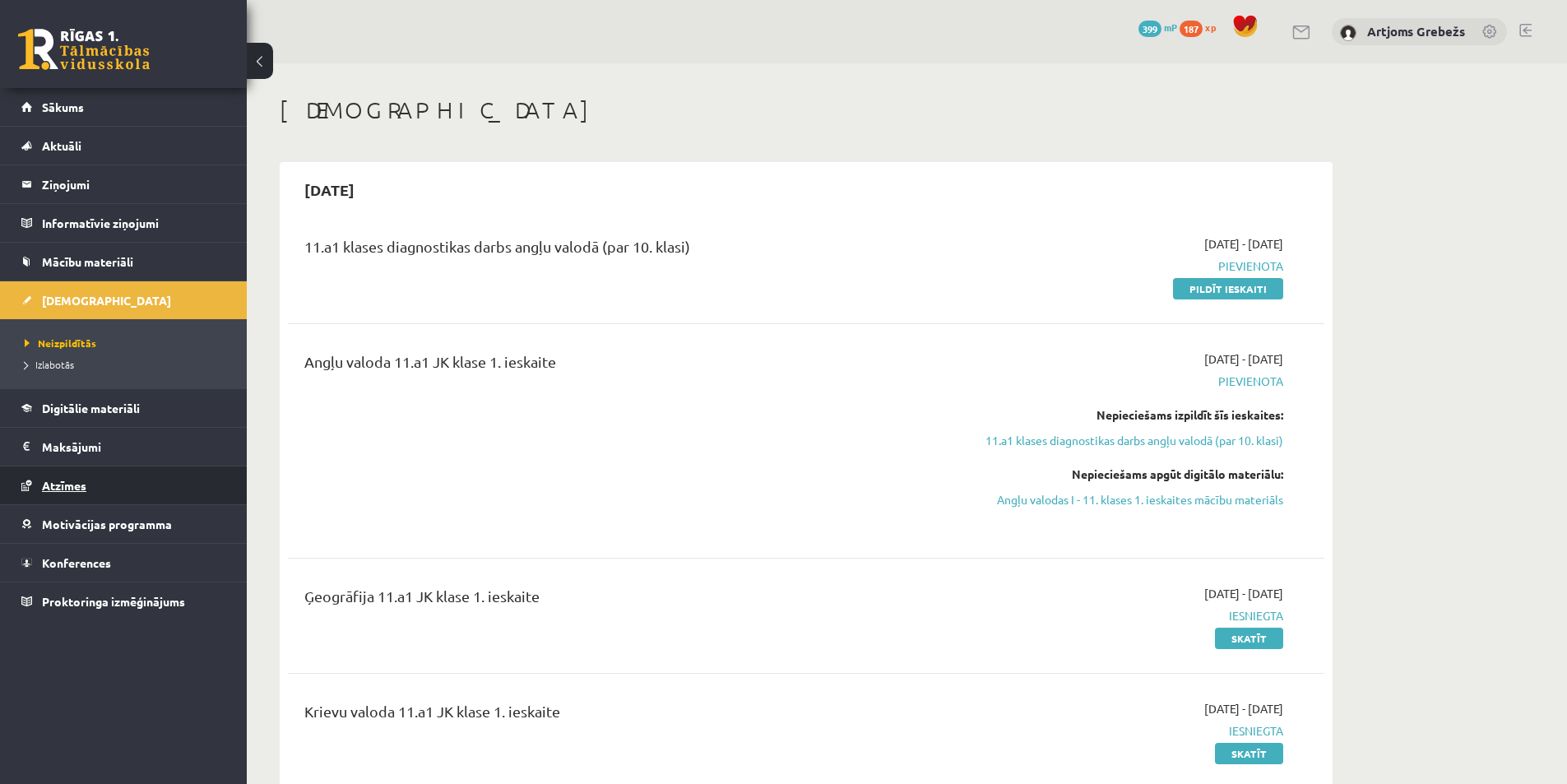
click at [113, 476] on link "Atzīmes" at bounding box center [124, 485] width 205 height 38
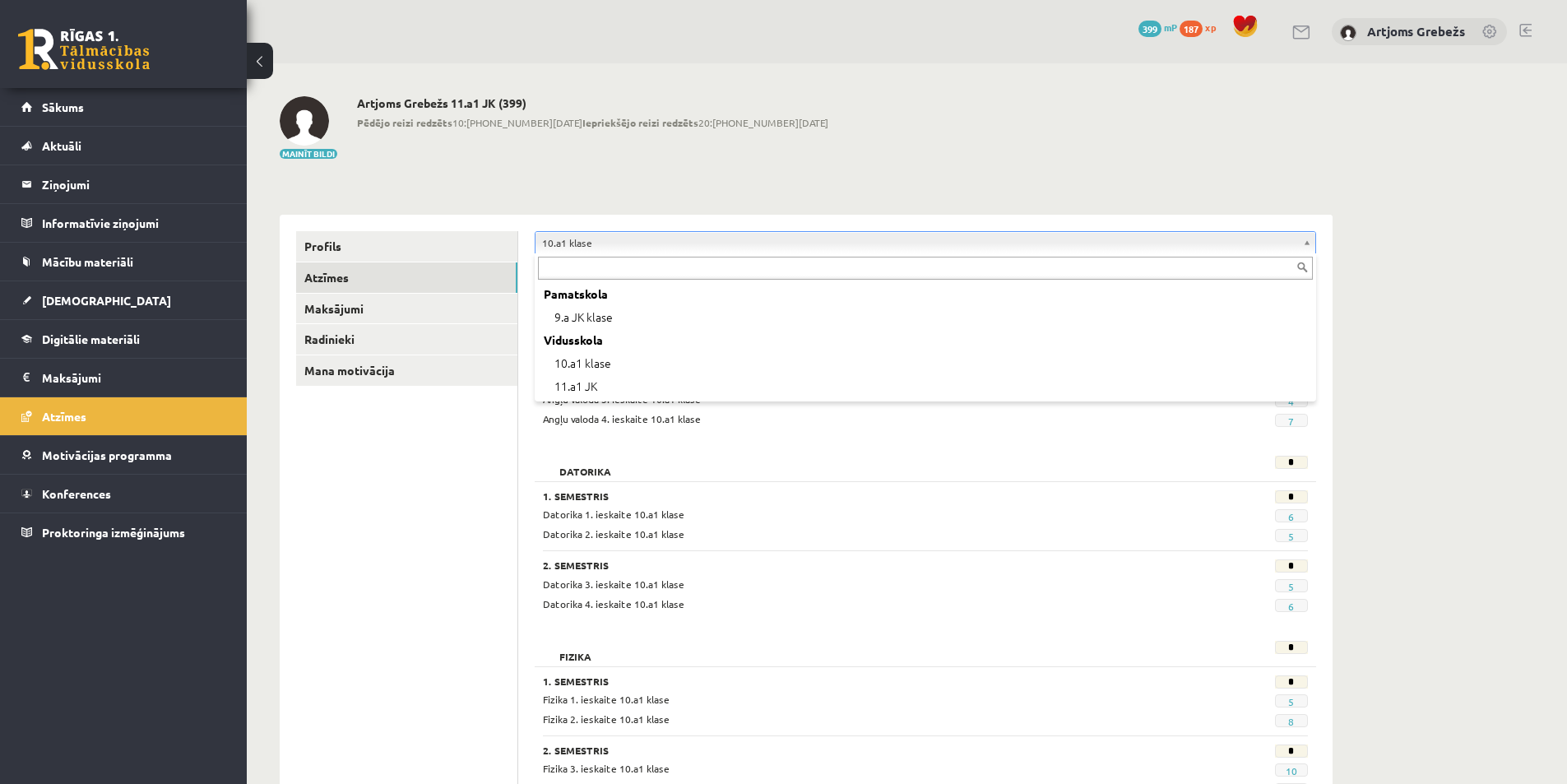
click at [733, 292] on div "Pamatskola" at bounding box center [925, 295] width 775 height 23
click at [725, 303] on div "Pamatskola" at bounding box center [925, 295] width 775 height 23
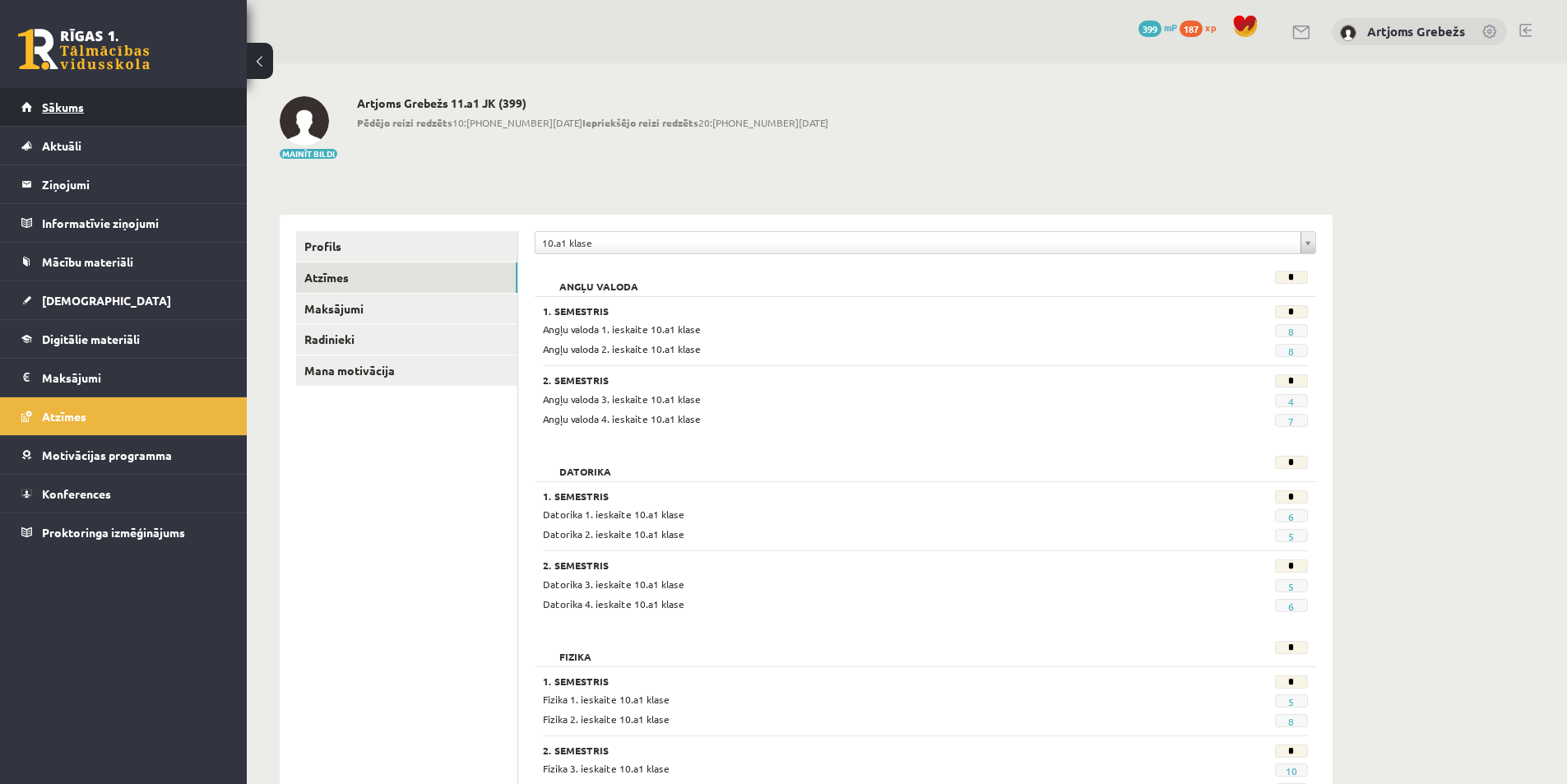
click at [126, 89] on link "Sākums" at bounding box center [124, 107] width 205 height 38
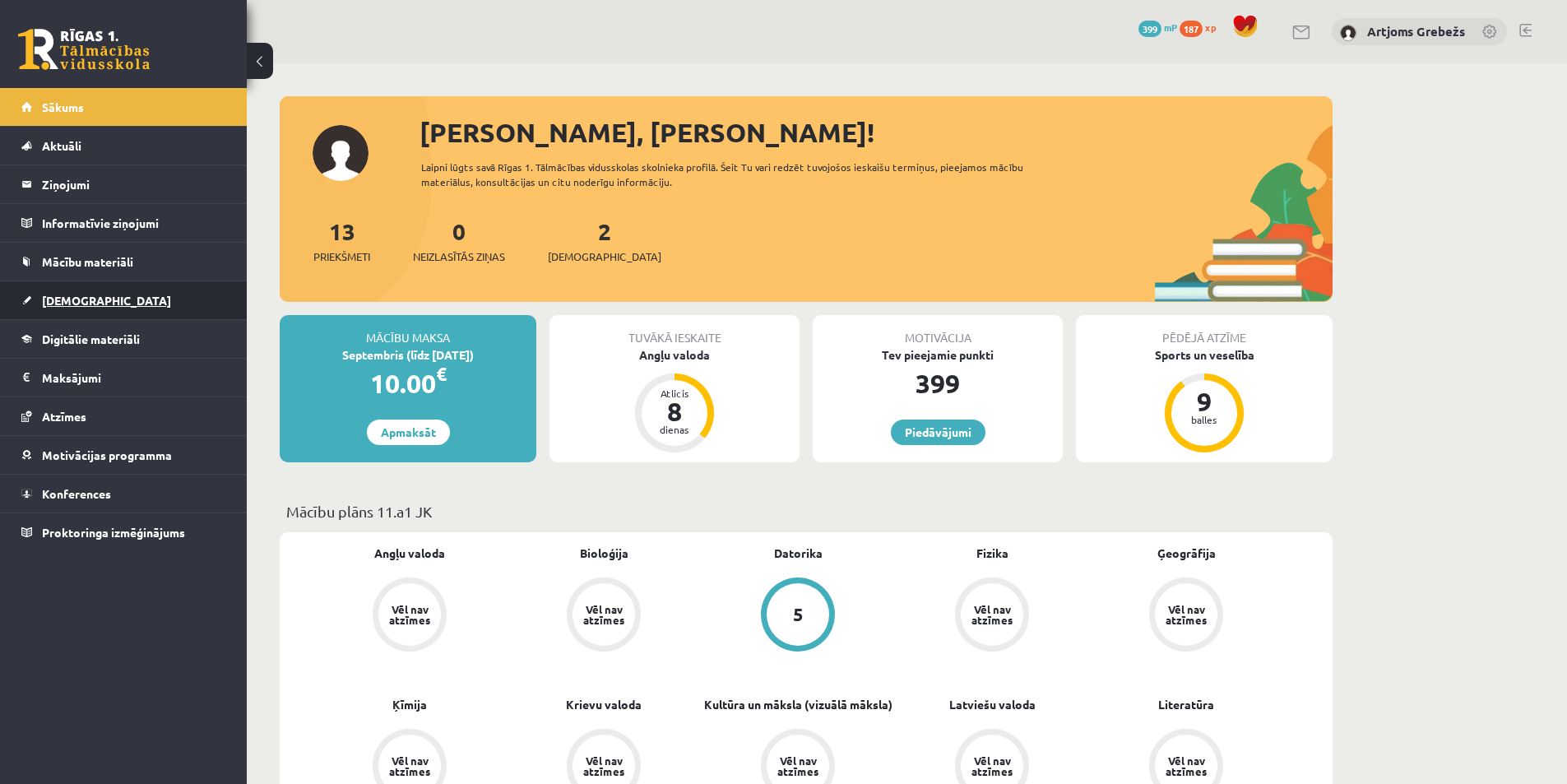
click at [94, 308] on link "[DEMOGRAPHIC_DATA]" at bounding box center [124, 300] width 205 height 38
